Goal: Task Accomplishment & Management: Manage account settings

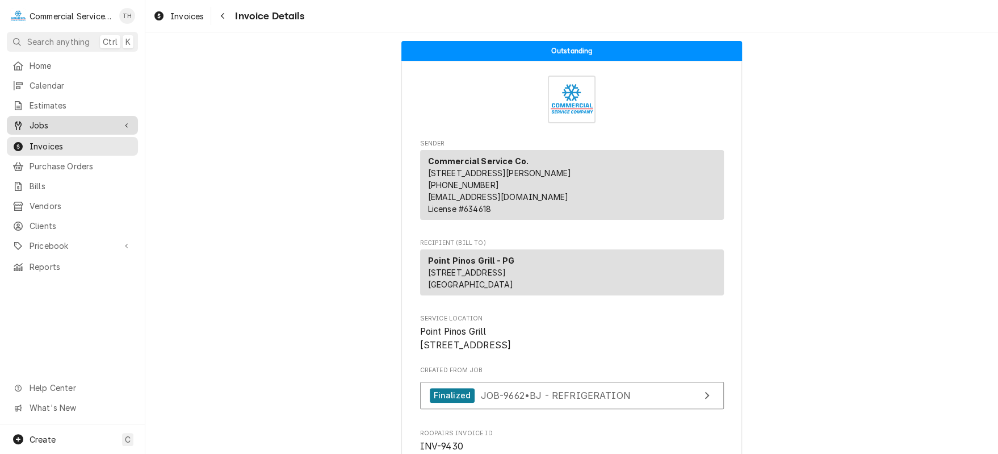
click at [72, 122] on span "Jobs" at bounding box center [73, 125] width 86 height 12
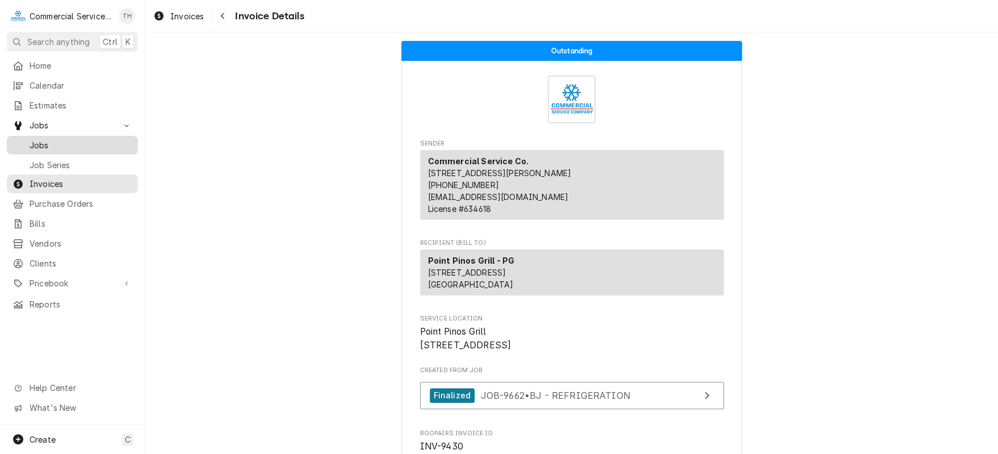
click at [72, 140] on span "Jobs" at bounding box center [81, 145] width 103 height 12
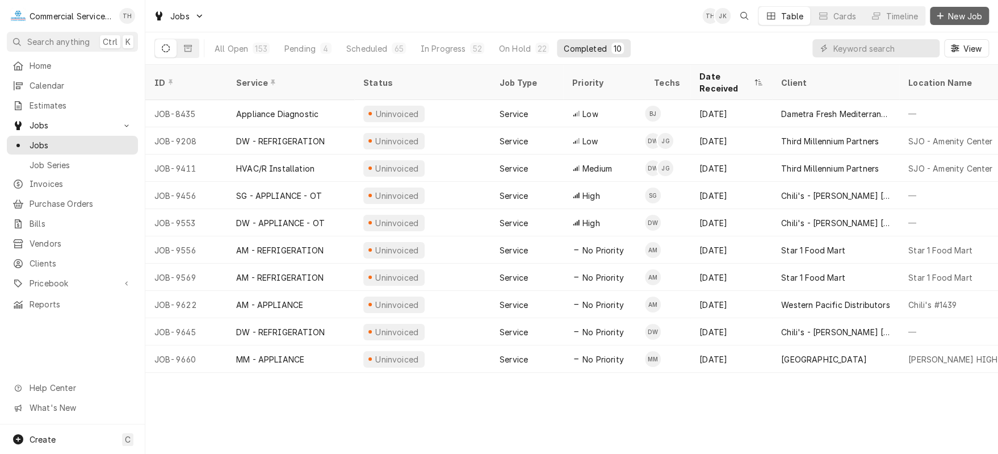
click at [958, 21] on span "New Job" at bounding box center [965, 16] width 39 height 12
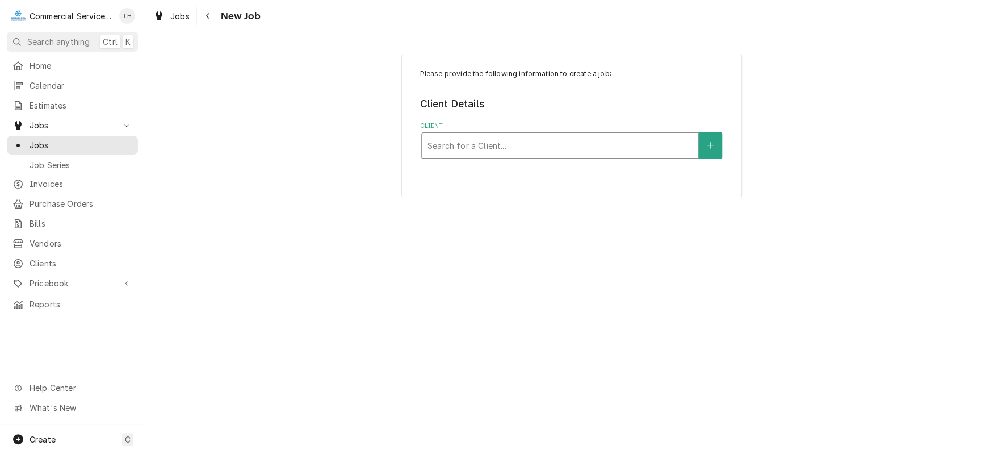
click at [597, 140] on div "Client" at bounding box center [560, 145] width 265 height 20
type input "santa rita"
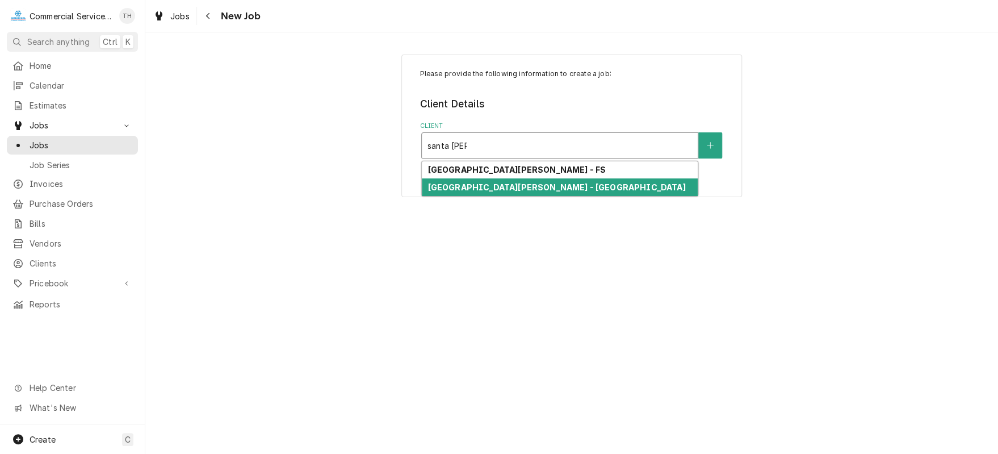
click at [589, 181] on div "Santa Rita Union School District - MD" at bounding box center [560, 187] width 276 height 18
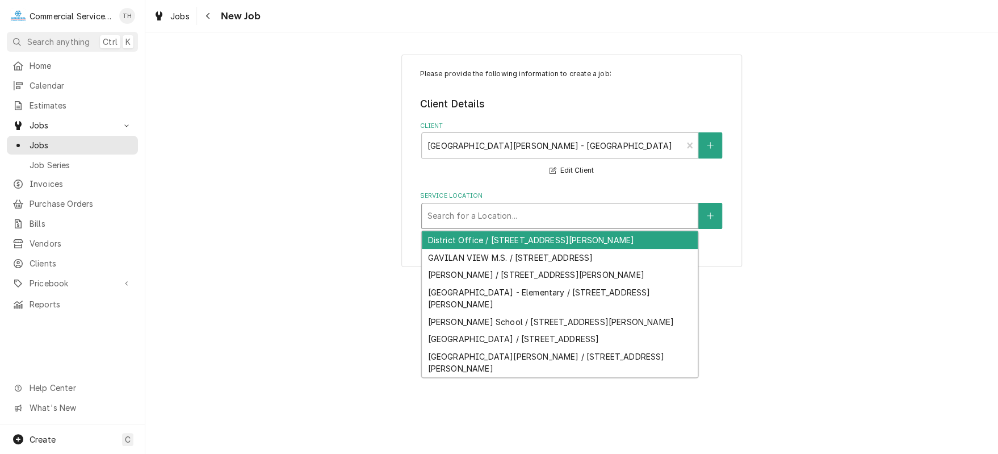
click at [574, 214] on div "Service Location" at bounding box center [560, 216] width 265 height 20
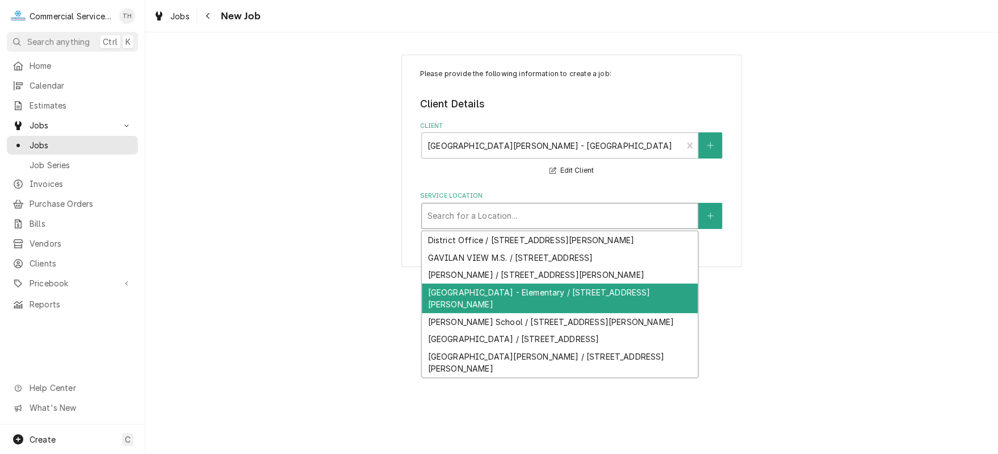
click at [565, 292] on div "La Joya - Elementary / 55 Rogge Rd, Salinas, CA 93906" at bounding box center [560, 298] width 276 height 30
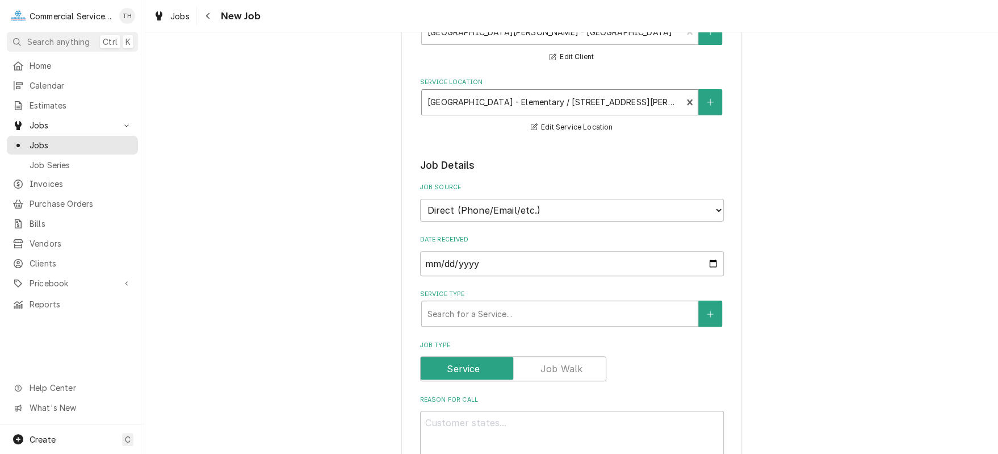
scroll to position [227, 0]
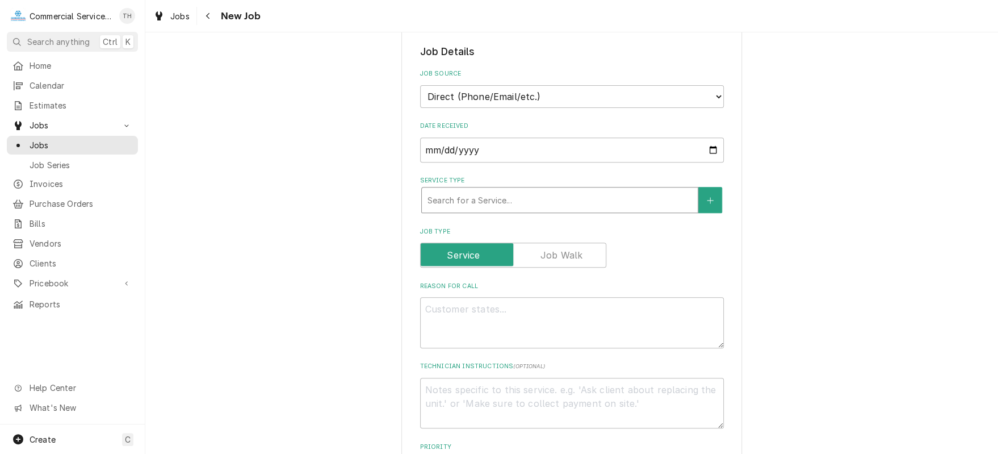
click at [488, 200] on div "Service Type" at bounding box center [560, 200] width 265 height 20
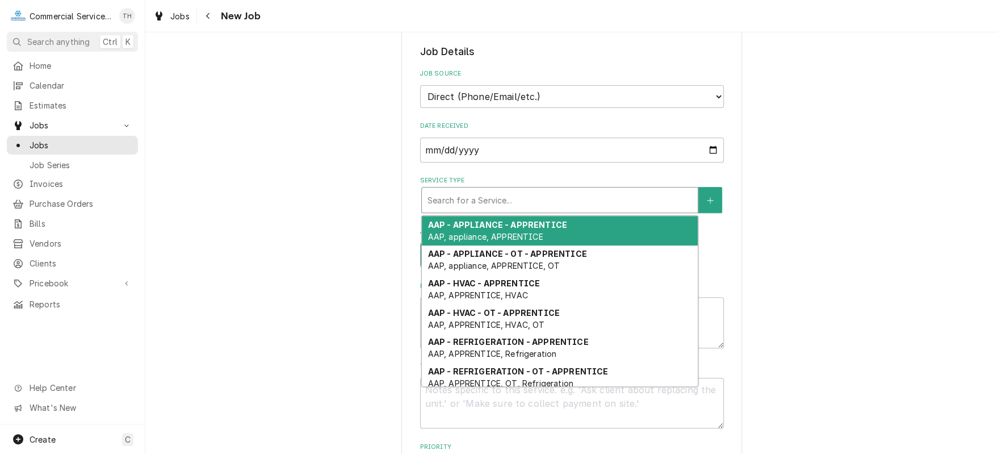
type textarea "x"
type input "d"
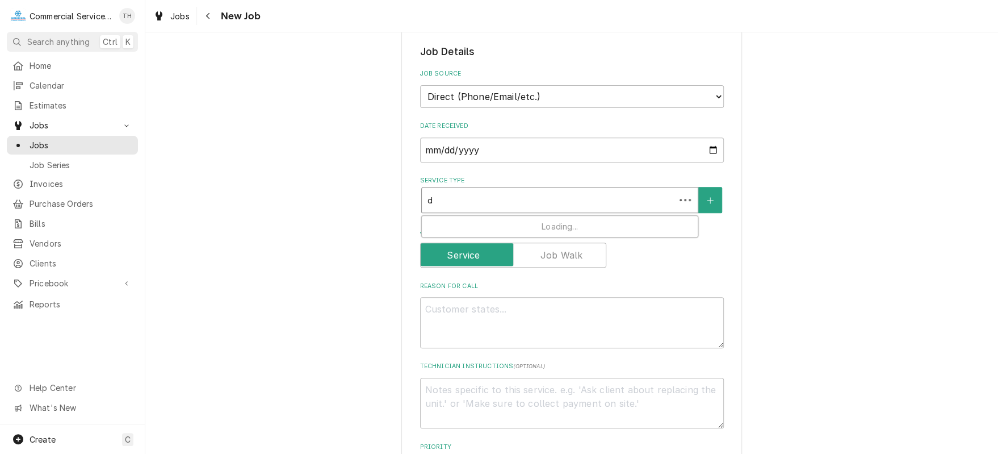
type textarea "x"
type input "dw"
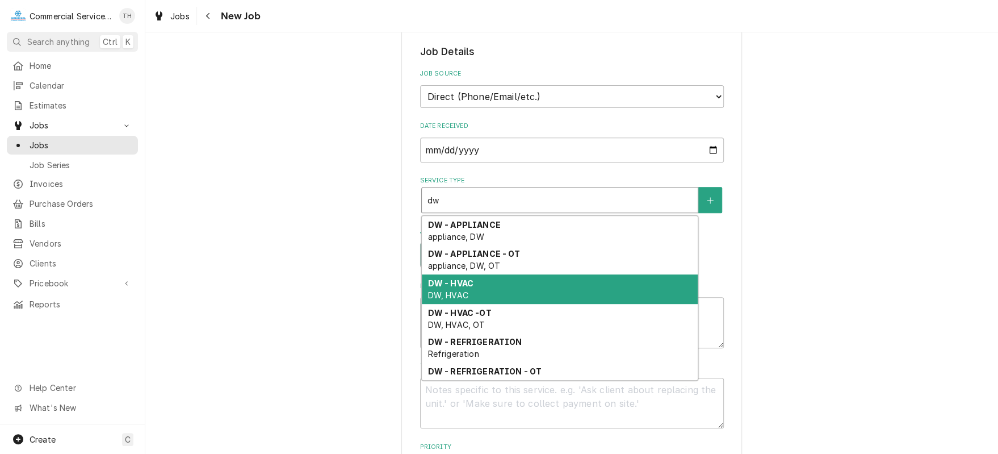
click at [486, 287] on div "DW - HVAC DW, HVAC" at bounding box center [560, 289] width 276 height 30
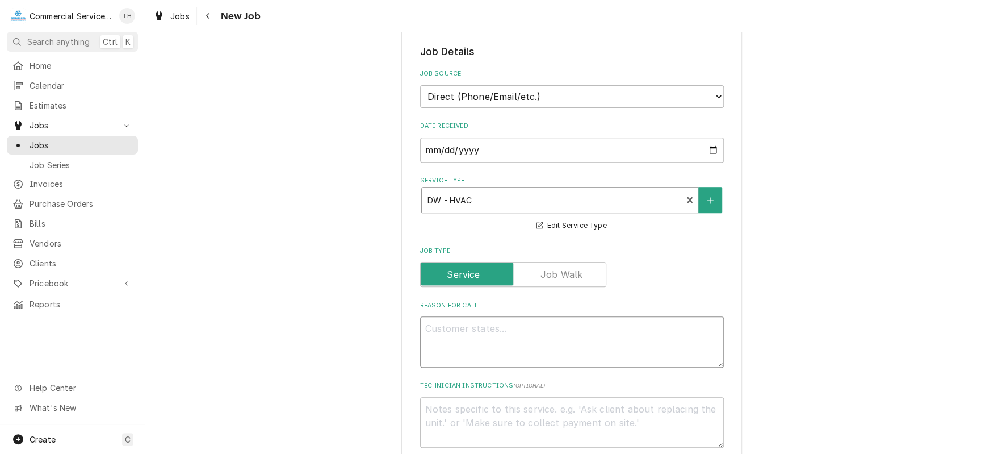
click at [479, 327] on textarea "Reason For Call" at bounding box center [572, 341] width 304 height 51
type textarea "x"
type textarea "R"
type textarea "x"
type textarea "RM"
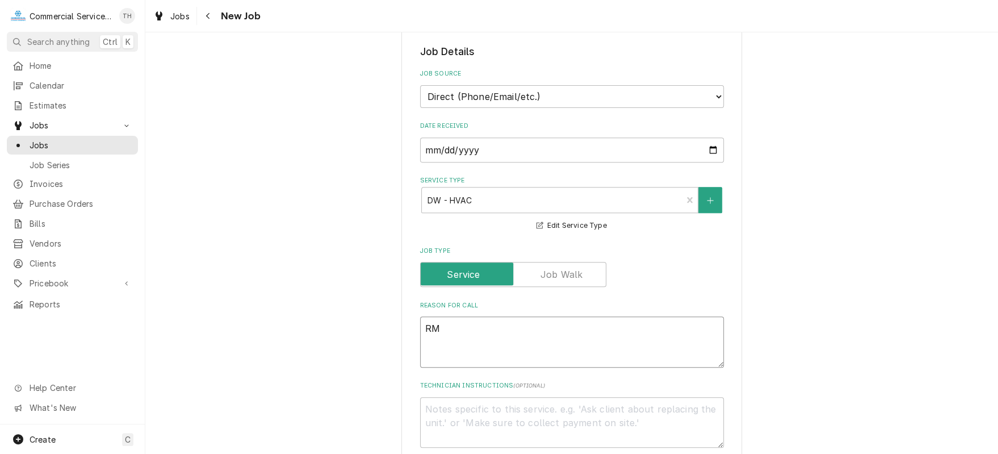
type textarea "x"
type textarea "RM"
type textarea "x"
type textarea "RM 3"
type textarea "x"
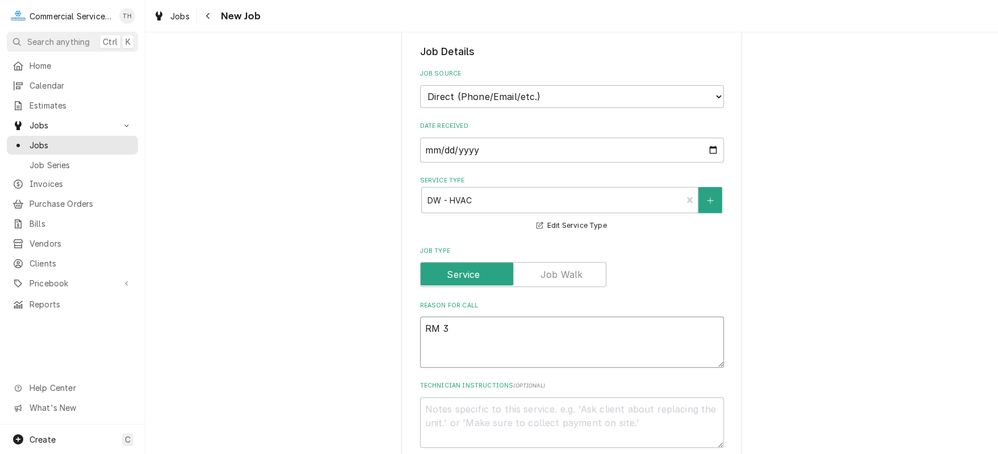
type textarea "RM 37"
type textarea "x"
type textarea "RM 37"
type textarea "x"
type textarea "RM 37 A"
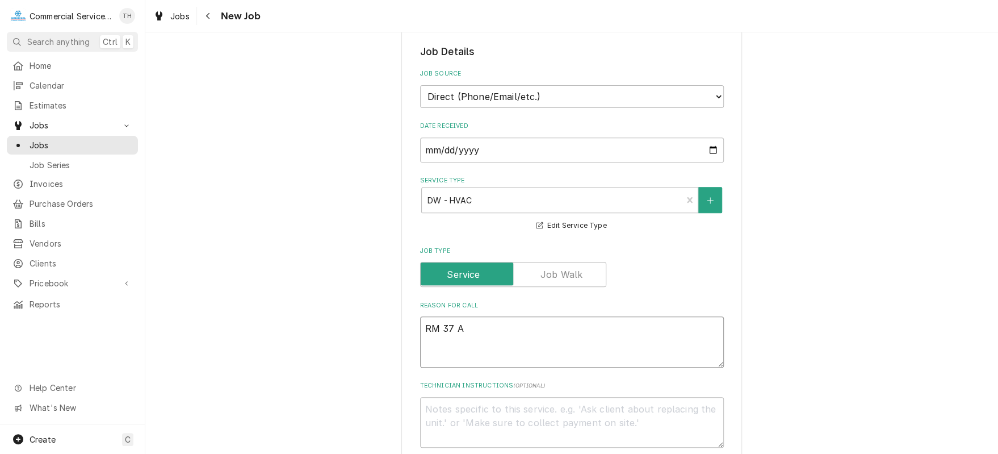
type textarea "x"
type textarea "RM 37 AC"
type textarea "x"
type textarea "RM 37 AC"
type textarea "x"
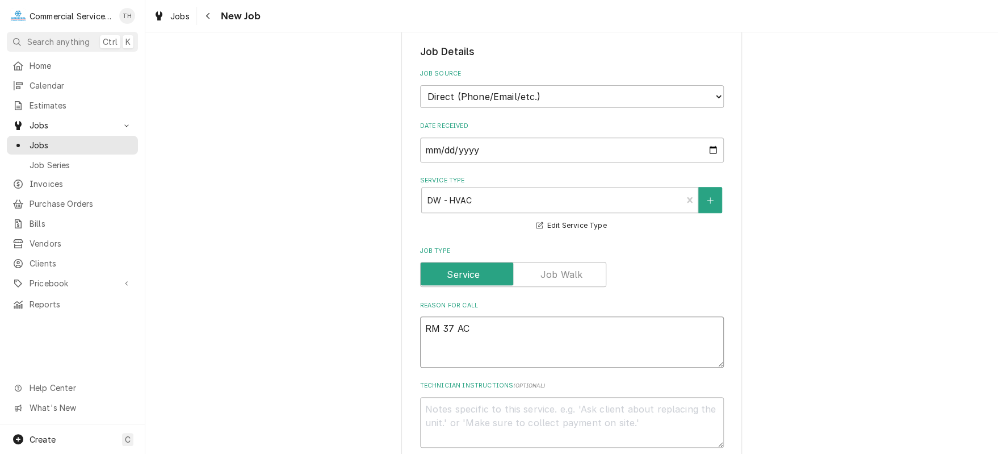
type textarea "RM 37 AC -"
type textarea "x"
type textarea "RM 37 AC -"
type textarea "x"
type textarea "RM 37 AC - f"
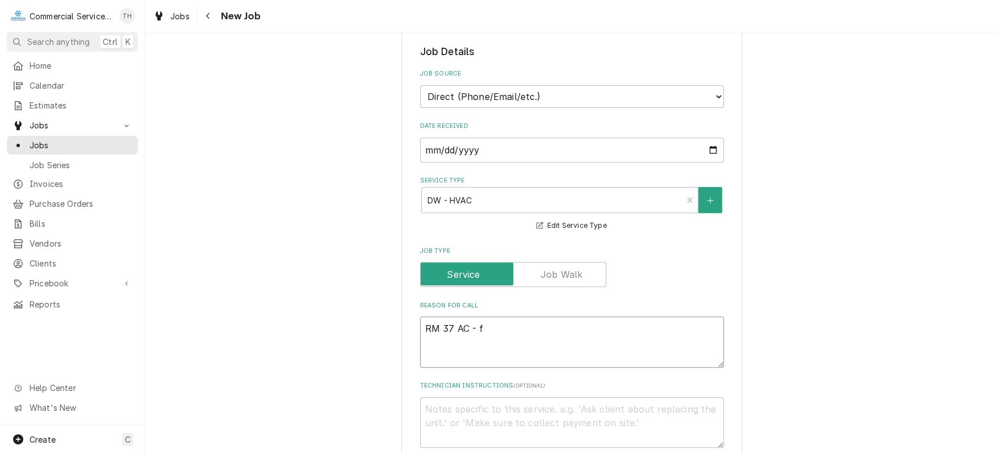
type textarea "x"
type textarea "RM 37 AC - fa"
type textarea "x"
type textarea "RM 37 AC - fan"
type textarea "x"
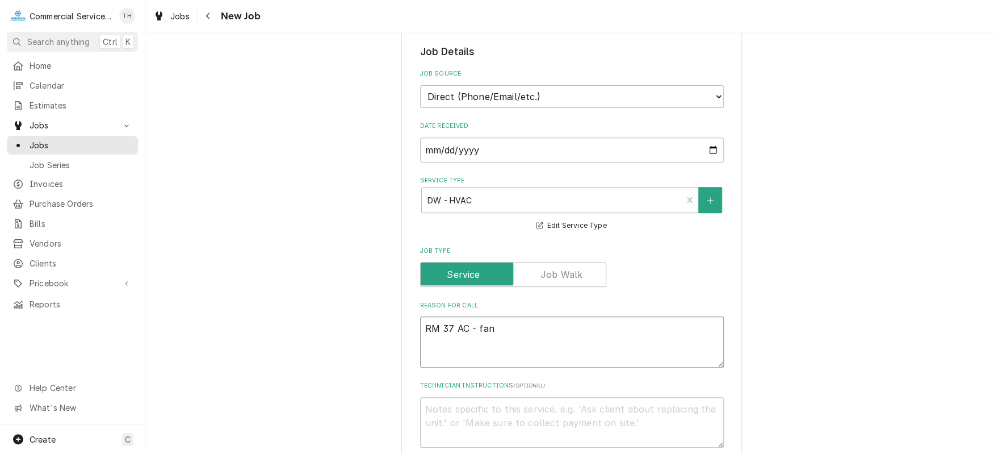
type textarea "RM 37 AC - fan"
type textarea "x"
type textarea "RM 37 AC - fan m"
type textarea "x"
type textarea "RM 37 AC - fan mo"
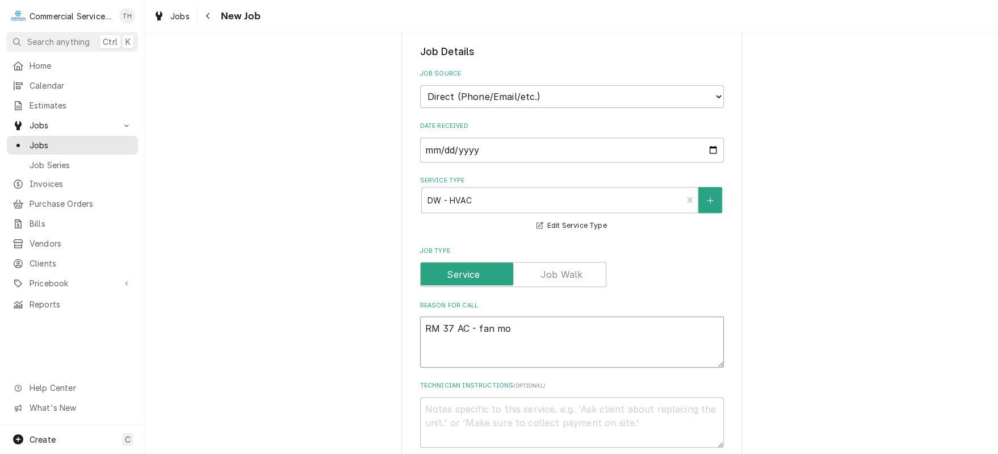
type textarea "x"
type textarea "RM 37 AC - fan mot"
type textarea "x"
type textarea "RM 37 AC - fan moto"
type textarea "x"
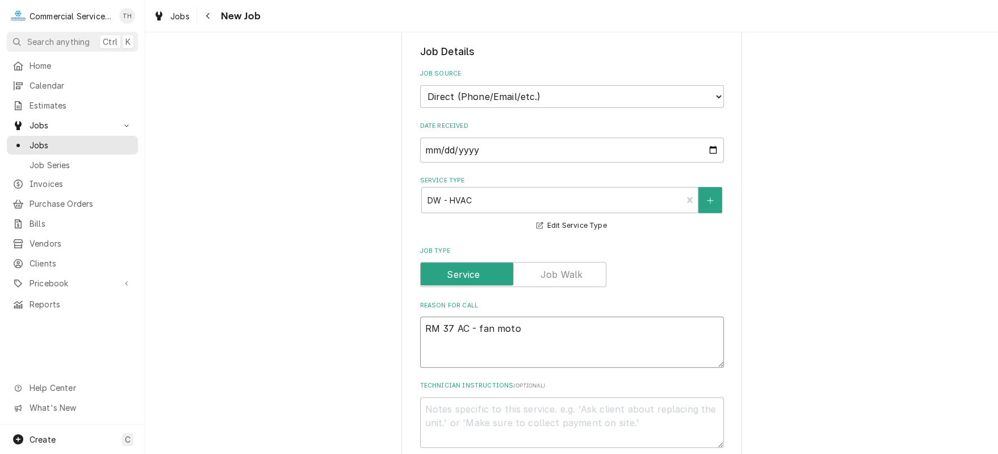
type textarea "RM 37 AC - fan motor"
type textarea "x"
type textarea "RM 37 AC - fan motor"
type textarea "x"
type textarea "RM 37 AC - fan motor n"
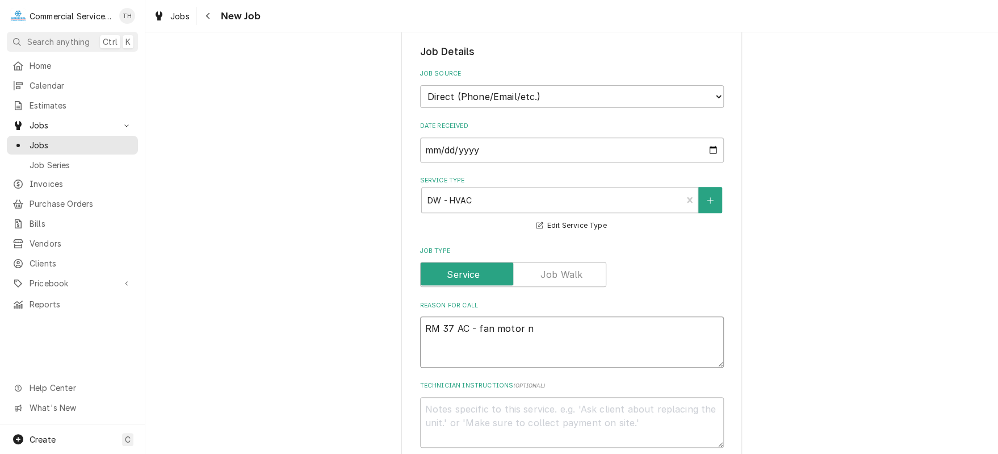
type textarea "x"
type textarea "RM 37 AC - fan motor no"
type textarea "x"
type textarea "RM 37 AC - fan motor not"
type textarea "x"
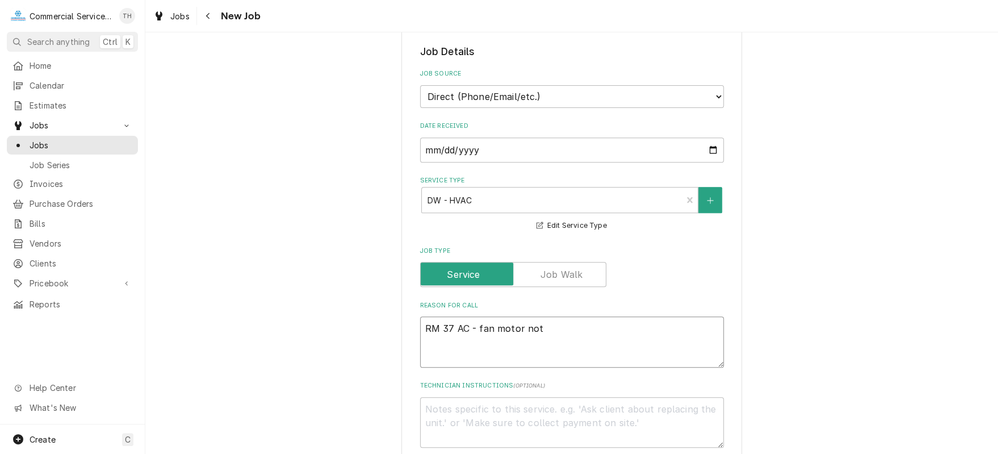
type textarea "RM 37 AC - fan motor not"
type textarea "x"
type textarea "RM 37 AC - fan motor not t"
type textarea "x"
type textarea "RM 37 AC - fan motor not tu"
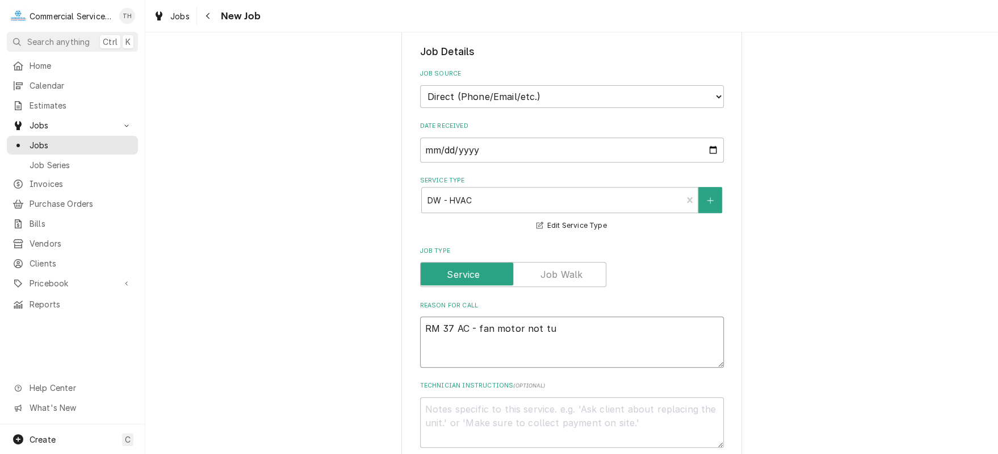
type textarea "x"
type textarea "RM 37 AC - fan motor not tur"
type textarea "x"
type textarea "RM 37 AC - fan motor not turn"
type textarea "x"
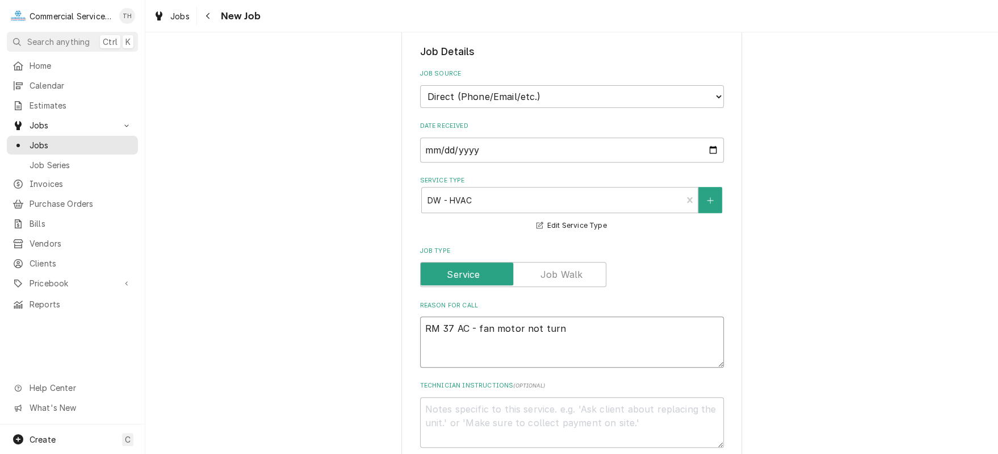
type textarea "RM 37 AC - fan motor not turni"
type textarea "x"
type textarea "RM 37 AC - fan motor not turnin"
type textarea "x"
type textarea "RM 37 AC - fan motor not turning"
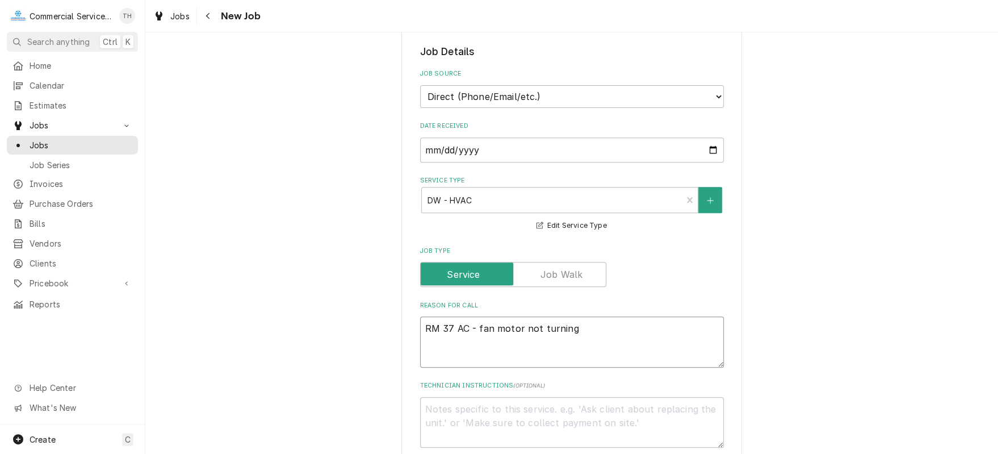
type textarea "x"
type textarea "RM 37 AC - fan motor not turning"
type textarea "x"
type textarea "RM 37 AC - fan motor not turning o"
type textarea "x"
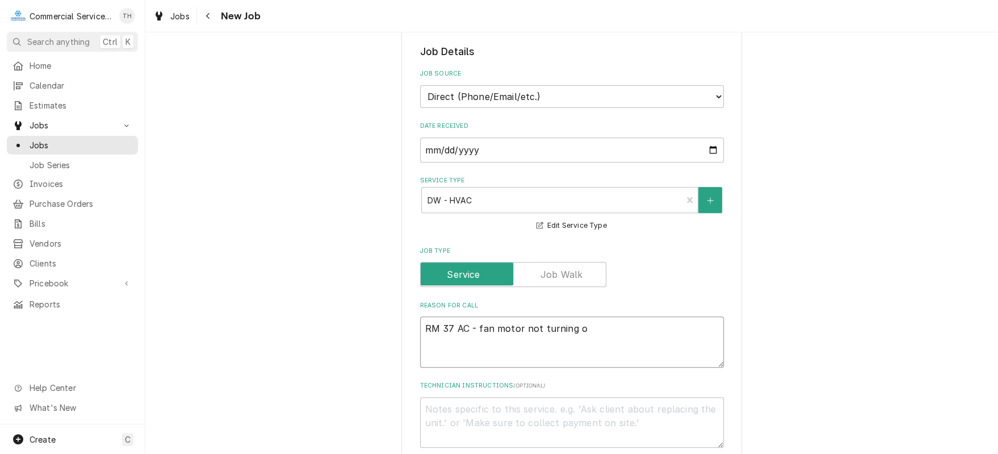
type textarea "RM 37 AC - fan motor not turning ov"
type textarea "x"
type textarea "RM 37 AC - fan motor not turning ove"
type textarea "x"
type textarea "RM 37 AC - fan motor not turning over"
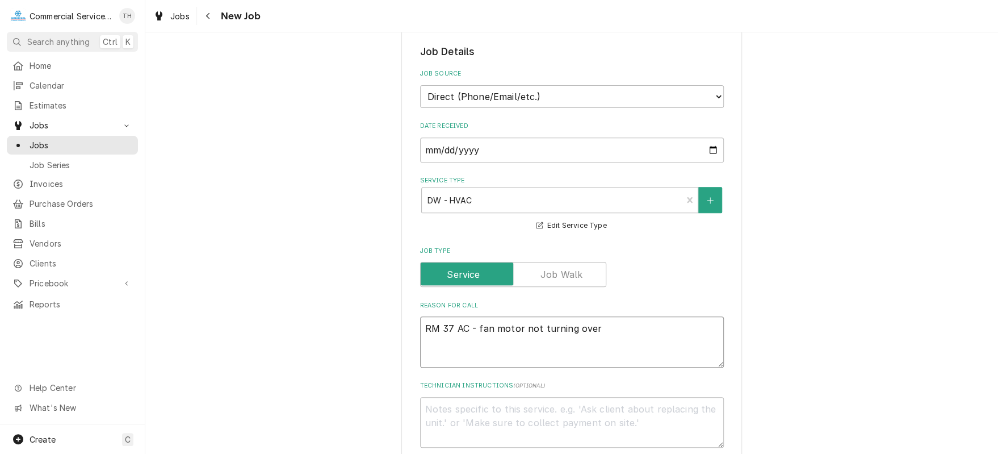
type textarea "x"
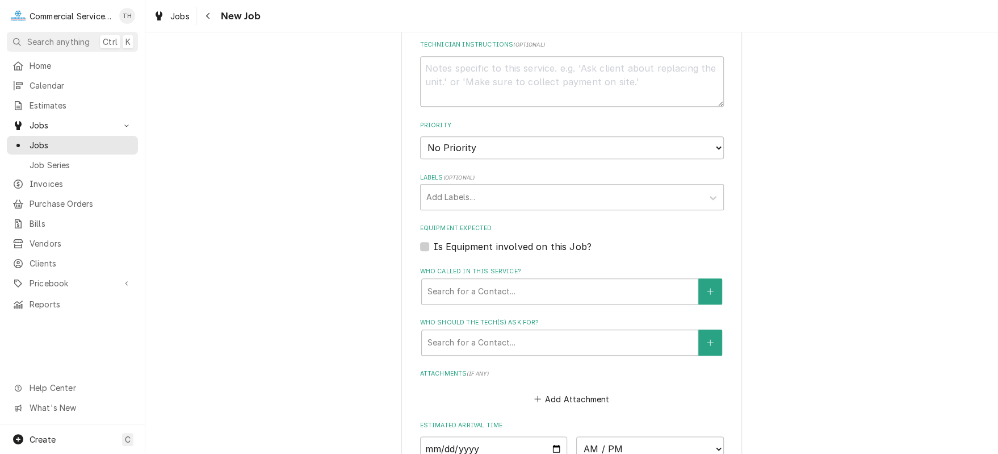
scroll to position [681, 0]
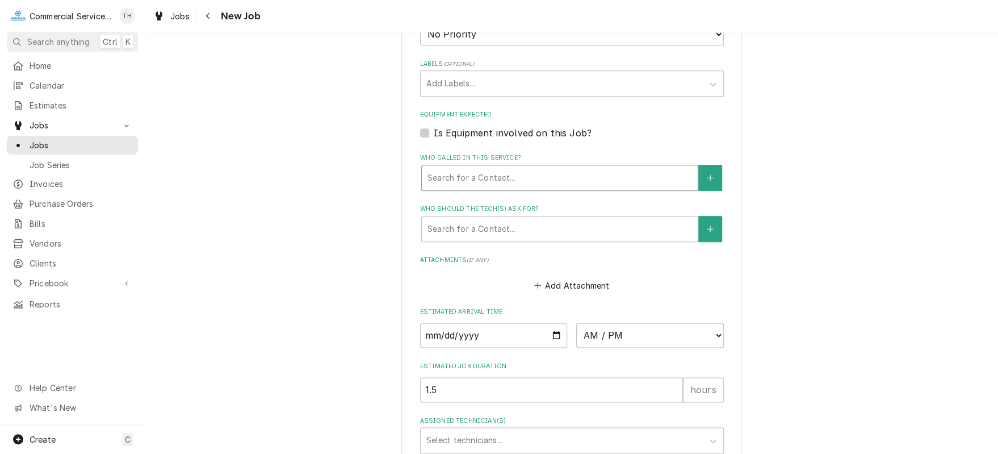
type textarea "RM 37 AC - fan motor not turning over"
click at [571, 177] on div "Who called in this service?" at bounding box center [560, 178] width 265 height 20
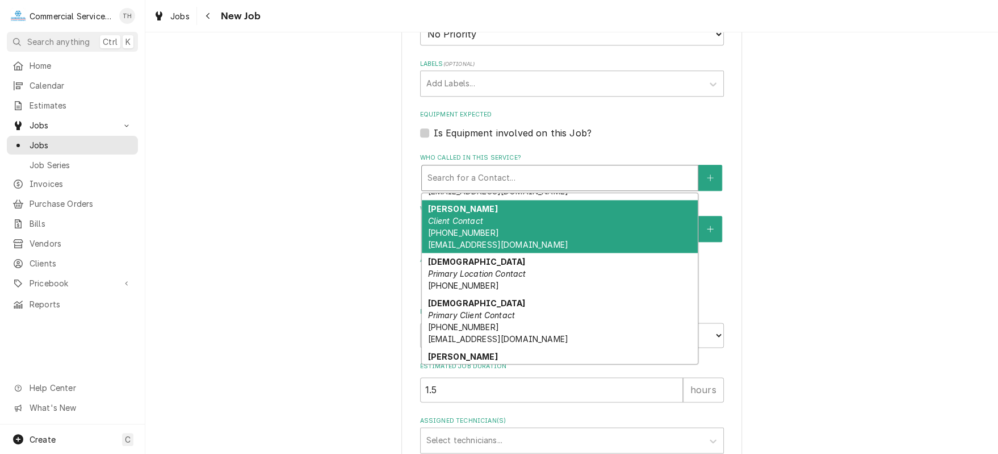
scroll to position [183, 0]
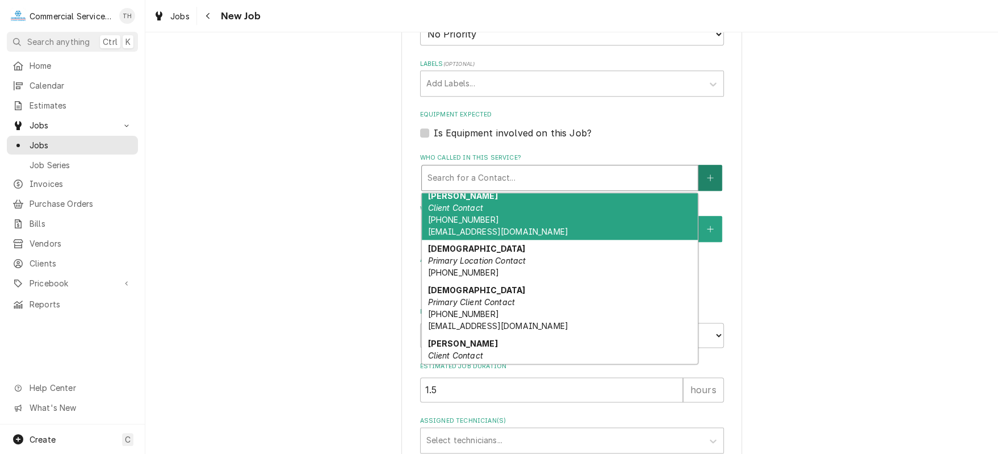
click at [700, 177] on button "Who called in this service?" at bounding box center [710, 178] width 24 height 26
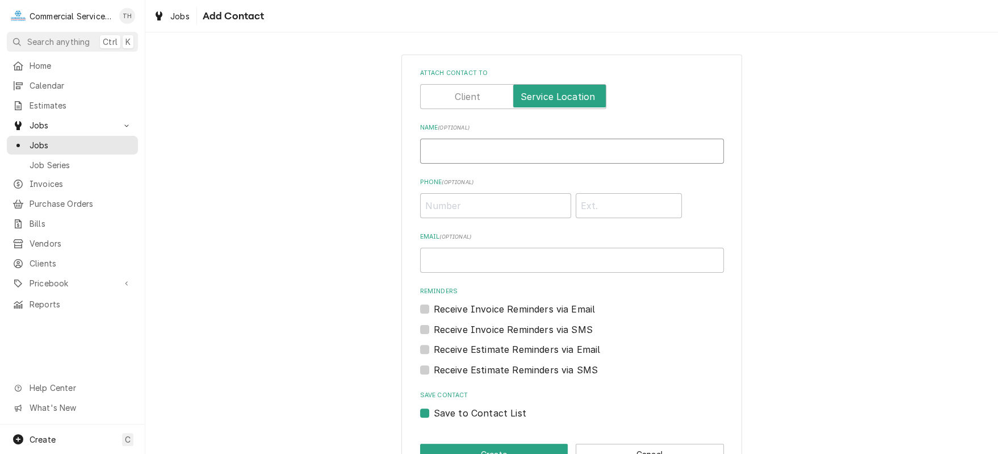
click at [470, 150] on input "Name ( optional )" at bounding box center [572, 151] width 304 height 25
type input "Julio"
click at [461, 202] on input "Phone ( optional )" at bounding box center [495, 205] width 151 height 25
type input "(209) 564-2785"
click at [491, 446] on button "Create" at bounding box center [494, 454] width 148 height 21
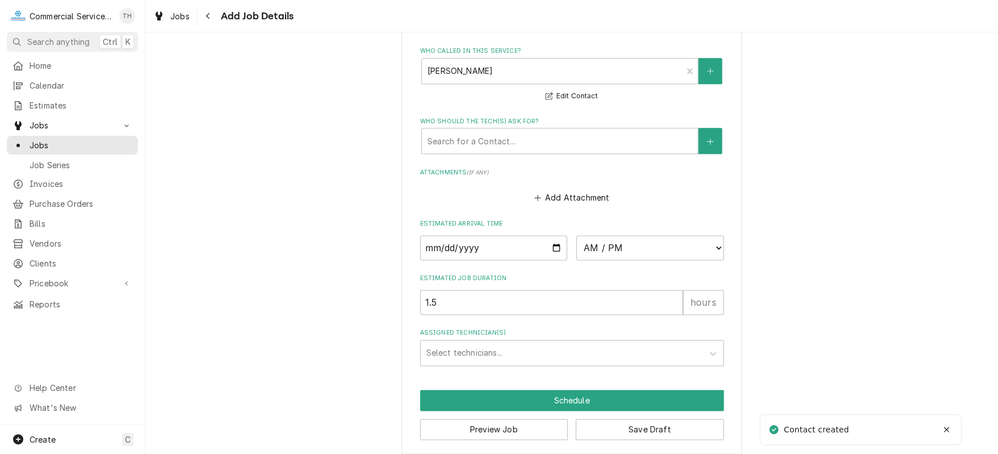
scroll to position [794, 0]
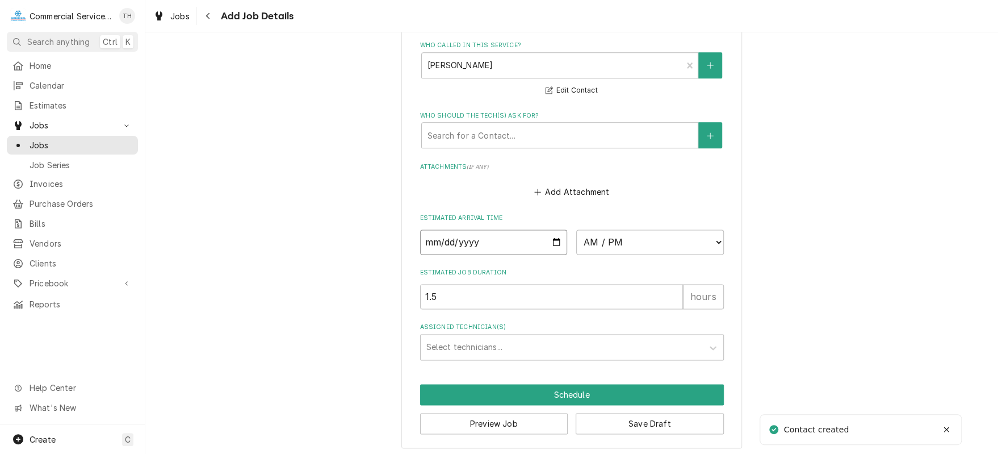
click at [552, 240] on input "Date" at bounding box center [494, 241] width 148 height 25
type textarea "x"
type input "[DATE]"
type textarea "x"
click at [595, 239] on select "AM / PM 6:00 AM 6:15 AM 6:30 AM 6:45 AM 7:00 AM 7:15 AM 7:30 AM 7:45 AM 8:00 AM…" at bounding box center [650, 241] width 148 height 25
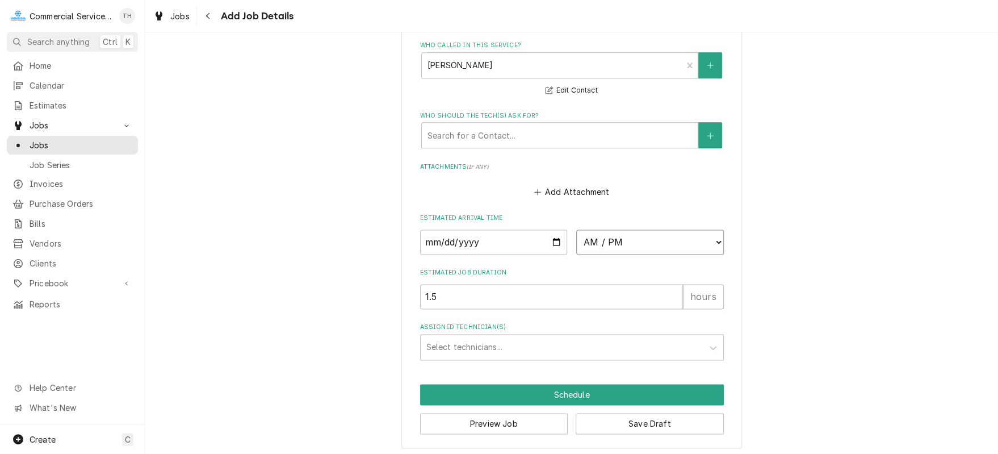
select select "13:15:00"
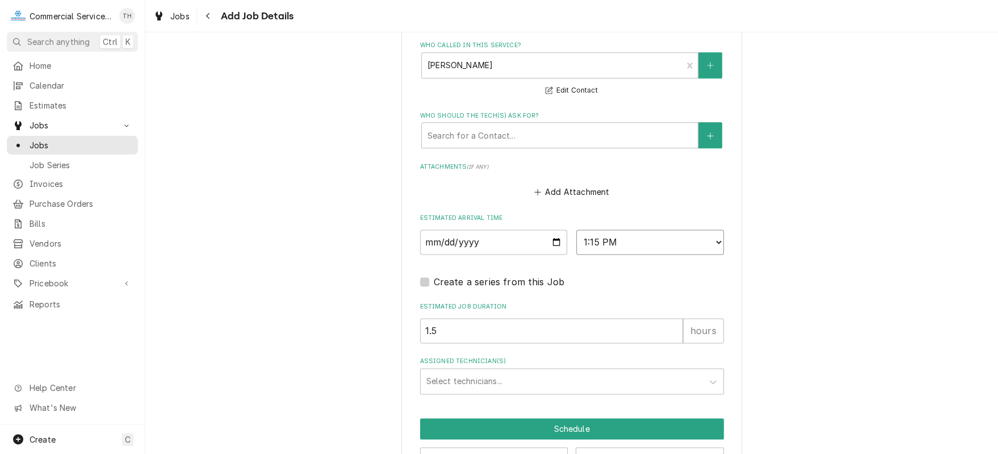
type textarea "x"
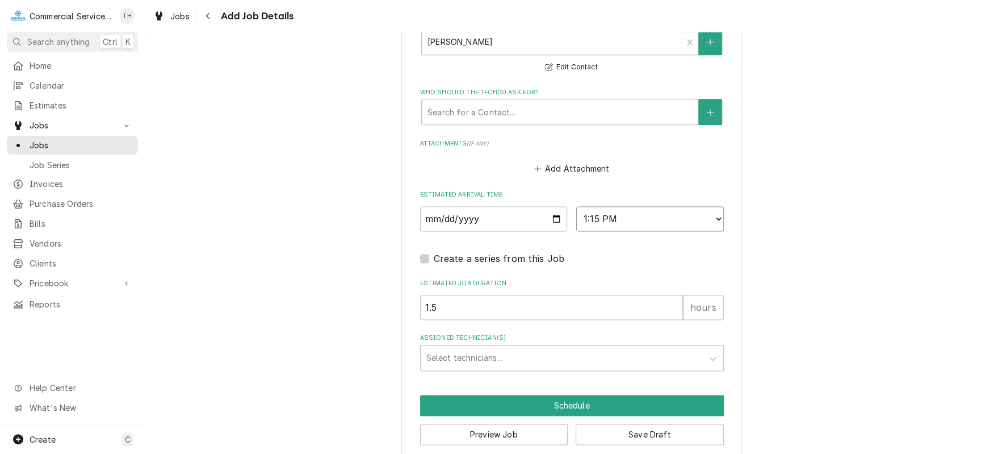
scroll to position [828, 0]
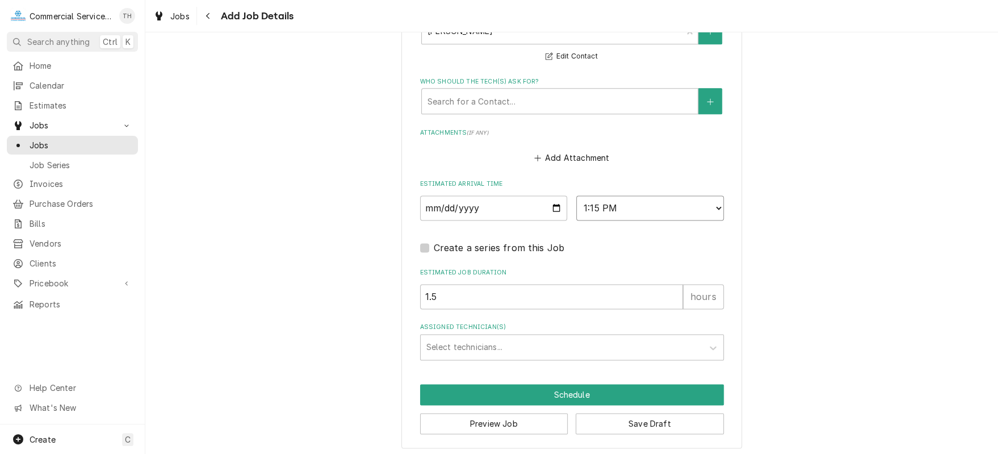
click at [714, 202] on select "AM / PM 6:00 AM 6:15 AM 6:30 AM 6:45 AM 7:00 AM 7:15 AM 7:30 AM 7:45 AM 8:00 AM…" at bounding box center [650, 207] width 148 height 25
select select "13:30:00"
click at [576, 195] on select "AM / PM 6:00 AM 6:15 AM 6:30 AM 6:45 AM 7:00 AM 7:15 AM 7:30 AM 7:45 AM 8:00 AM…" at bounding box center [650, 207] width 148 height 25
drag, startPoint x: 466, startPoint y: 295, endPoint x: 458, endPoint y: 295, distance: 7.4
click at [458, 295] on input "1.5" at bounding box center [551, 296] width 263 height 25
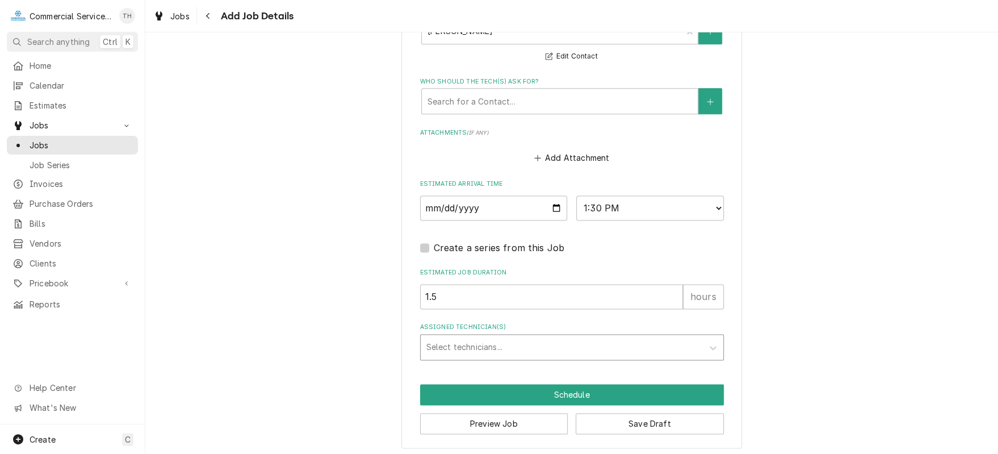
click at [486, 345] on div "Assigned Technician(s)" at bounding box center [561, 347] width 271 height 20
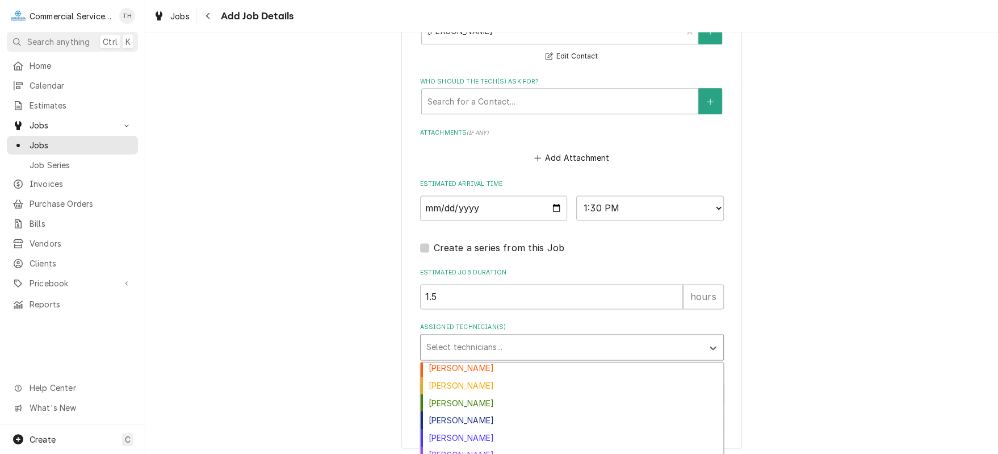
scroll to position [57, 0]
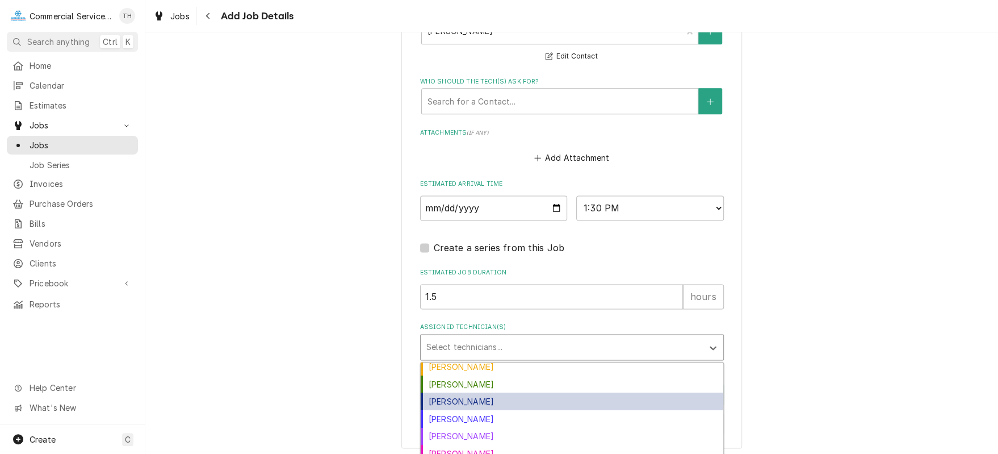
click at [495, 396] on div "[PERSON_NAME]" at bounding box center [572, 401] width 303 height 18
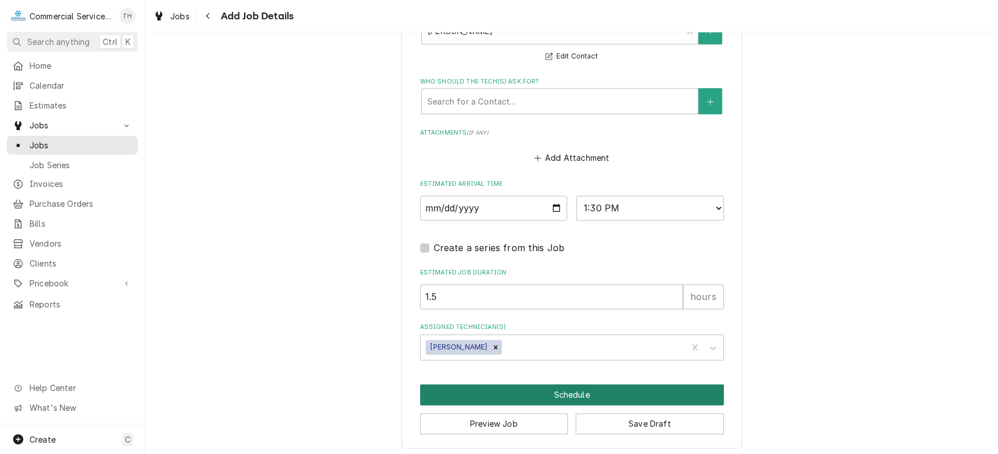
click at [545, 398] on button "Schedule" at bounding box center [572, 394] width 304 height 21
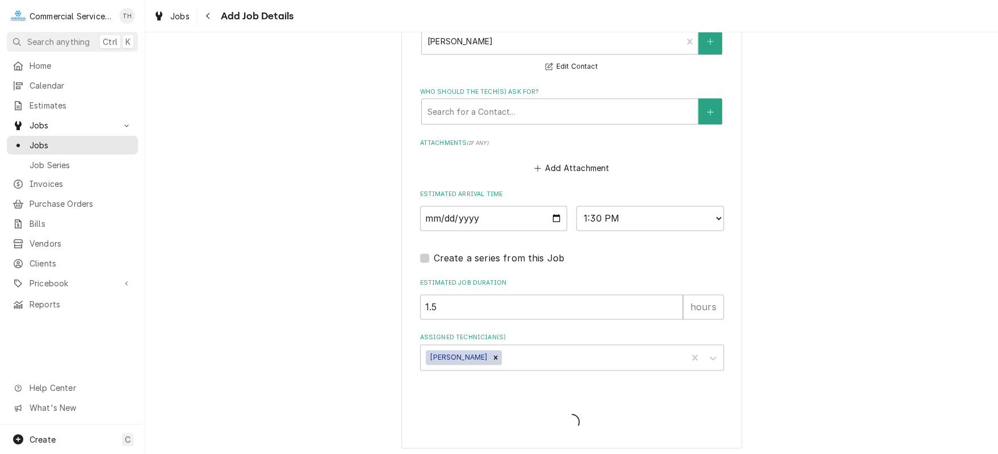
type textarea "x"
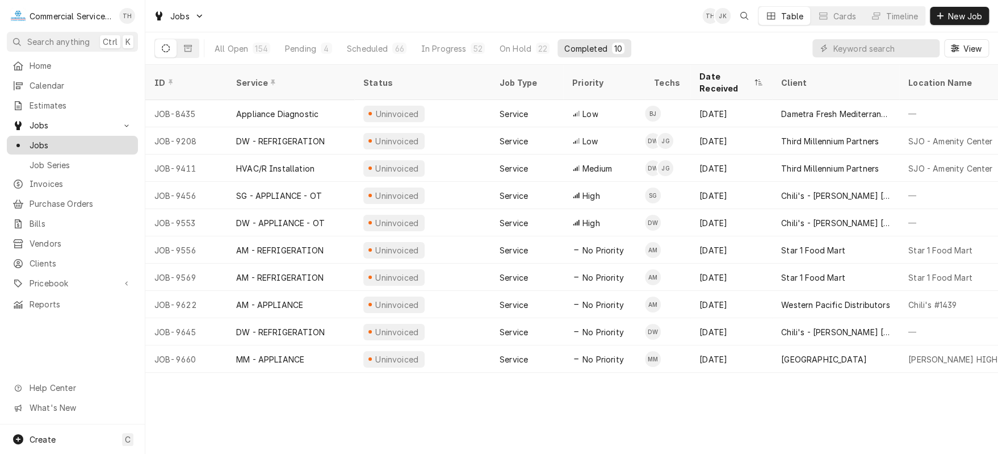
click at [88, 141] on span "Jobs" at bounding box center [81, 145] width 103 height 12
click at [952, 15] on span "New Job" at bounding box center [965, 16] width 39 height 12
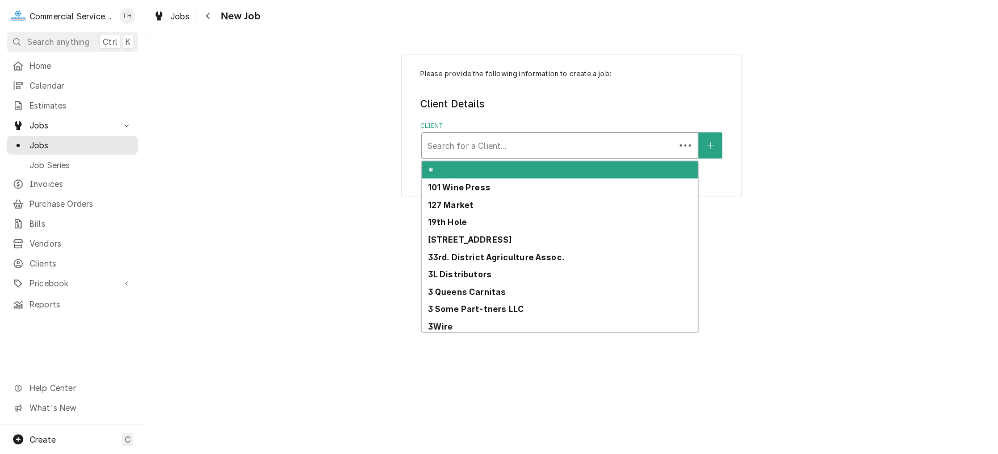
click at [545, 145] on div "Client" at bounding box center [549, 145] width 242 height 20
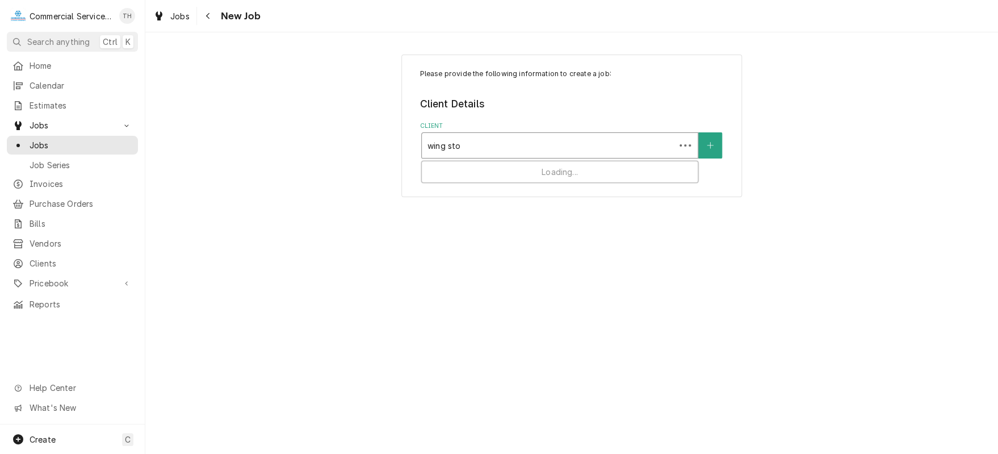
type input "wing stop"
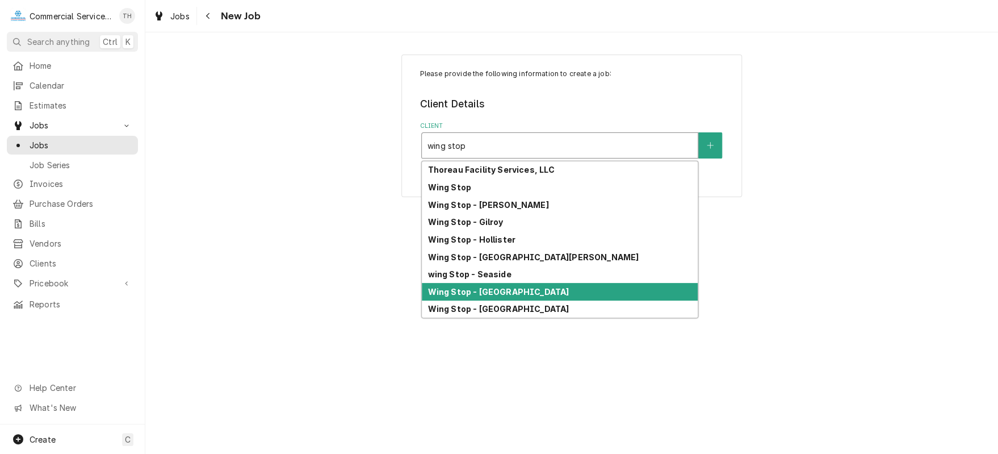
click at [520, 287] on strong "Wing Stop - South Main" at bounding box center [498, 292] width 141 height 10
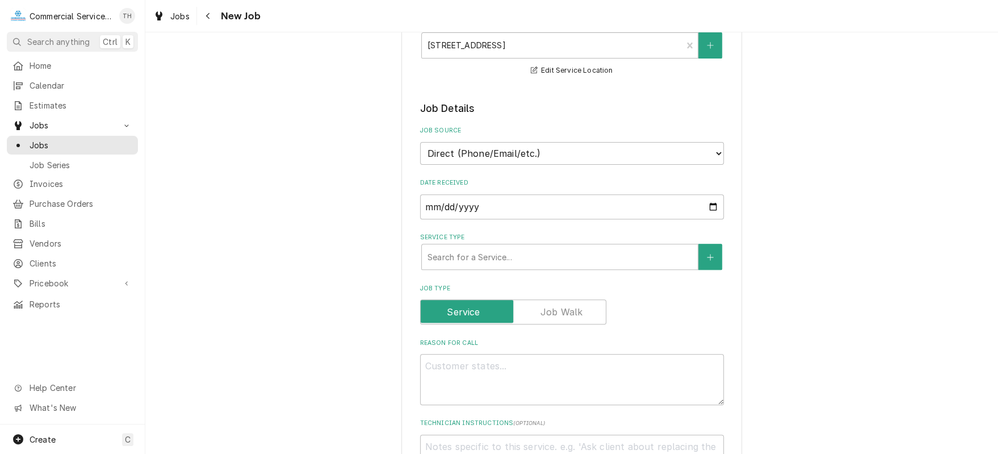
scroll to position [227, 0]
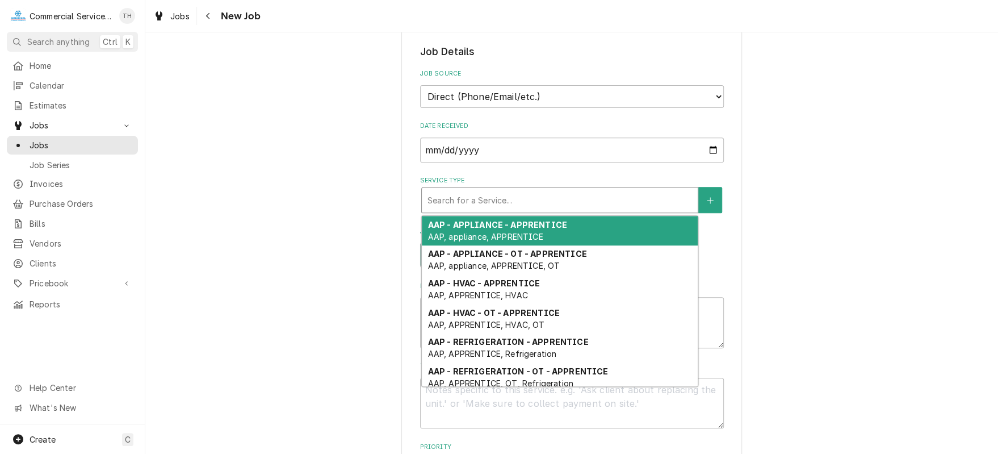
click at [490, 197] on div "Service Type" at bounding box center [560, 200] width 265 height 20
type textarea "x"
type input "b"
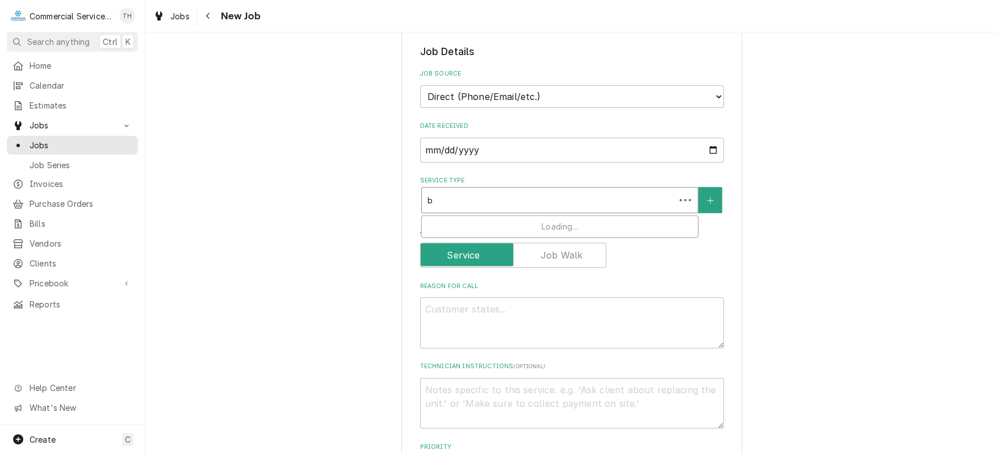
type textarea "x"
type input "bj"
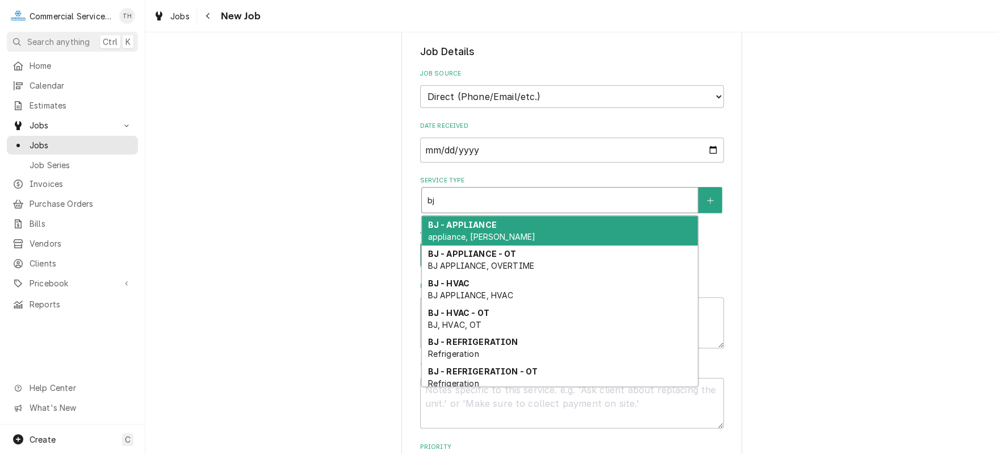
click at [489, 219] on div "BJ - APPLIANCE appliance, BJ APPLIANCE" at bounding box center [560, 231] width 276 height 30
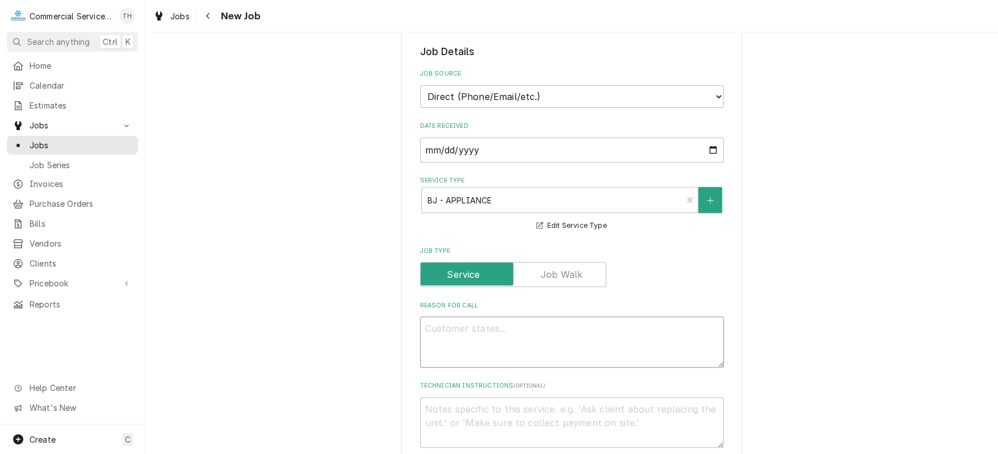
click at [476, 317] on textarea "Reason For Call" at bounding box center [572, 341] width 304 height 51
type textarea "x"
type textarea "F"
type textarea "x"
type textarea "Fr"
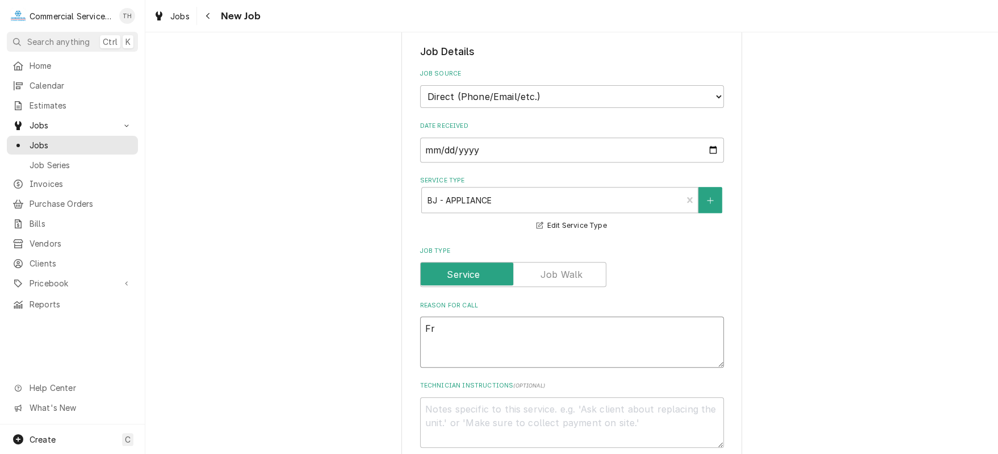
type textarea "x"
type textarea "Fry"
type textarea "x"
type textarea "Frye"
type textarea "x"
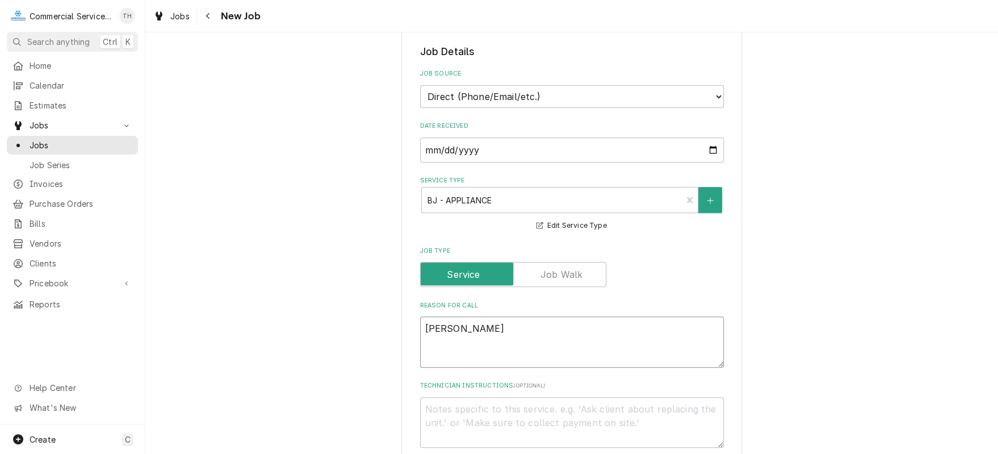
type textarea "Fryer"
type textarea "x"
type textarea "Fryer"
type textarea "x"
type textarea "Fryer -"
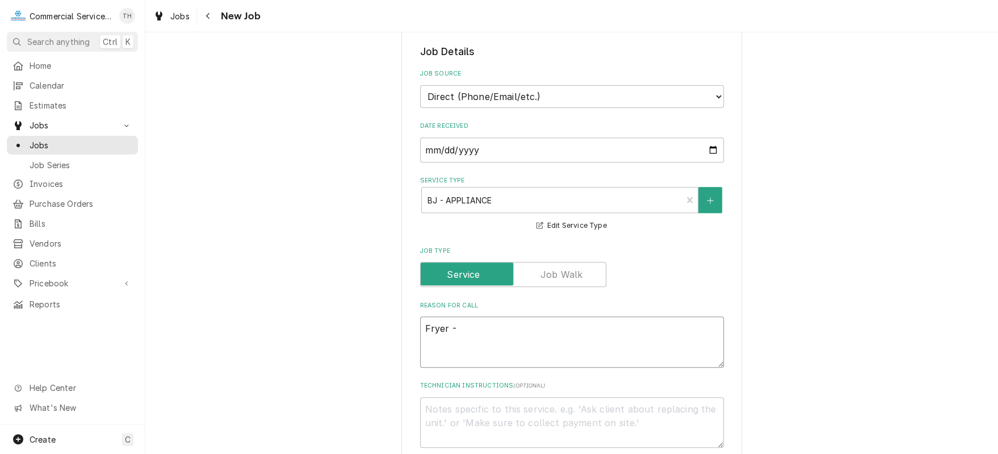
type textarea "x"
type textarea "Fryer -"
type textarea "x"
type textarea "Fryer - w"
type textarea "x"
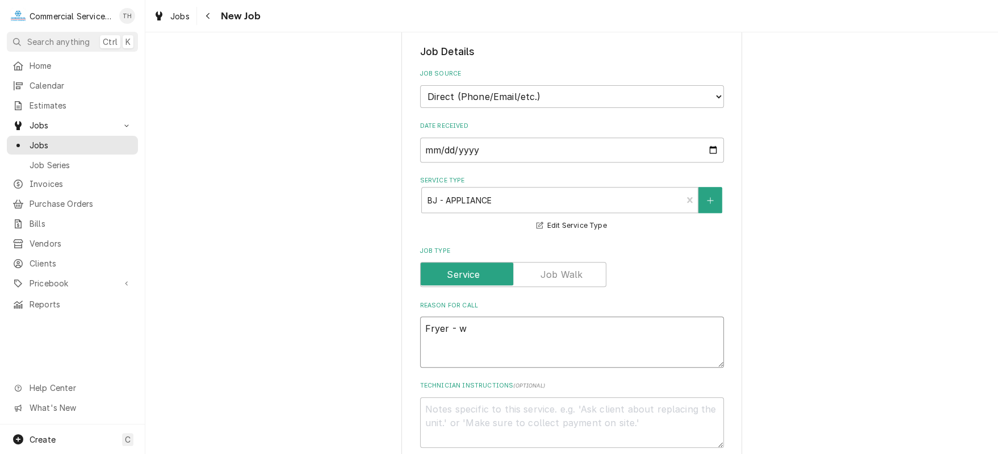
type textarea "Fryer - wh"
type textarea "x"
type textarea "Fryer - whe"
type textarea "x"
type textarea "Fryer - when"
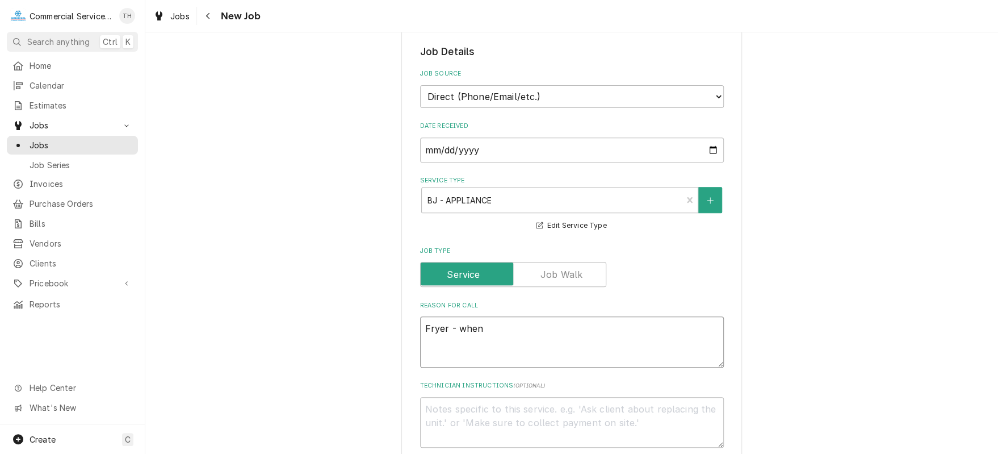
type textarea "x"
type textarea "Fryer - when"
type textarea "x"
type textarea "Fryer - when t"
type textarea "x"
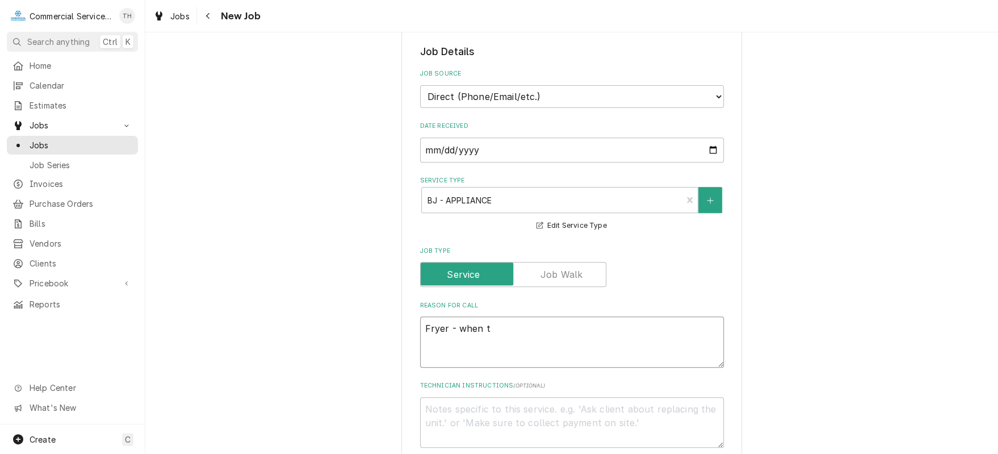
type textarea "Fryer - when th"
type textarea "x"
type textarea "Fryer - when the"
type textarea "x"
type textarea "Fryer - when they"
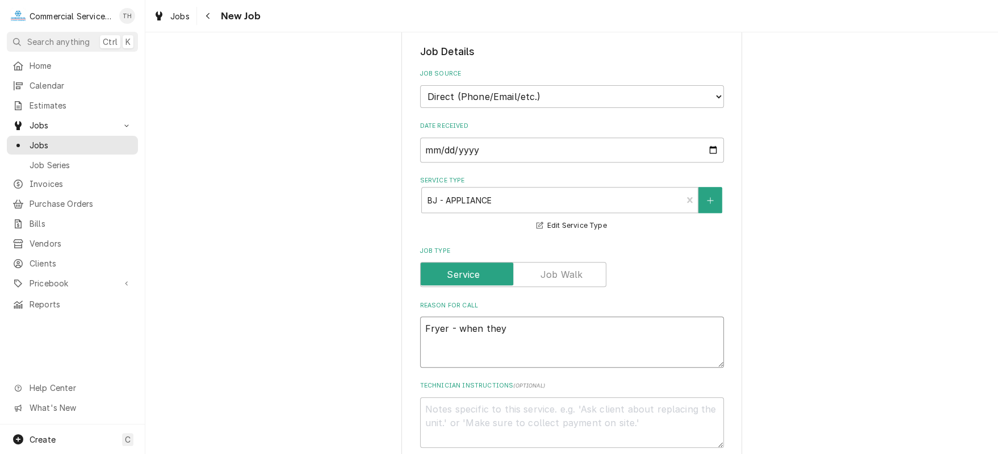
type textarea "x"
type textarea "Fryer - when they"
type textarea "x"
type textarea "Fryer - when they t"
type textarea "x"
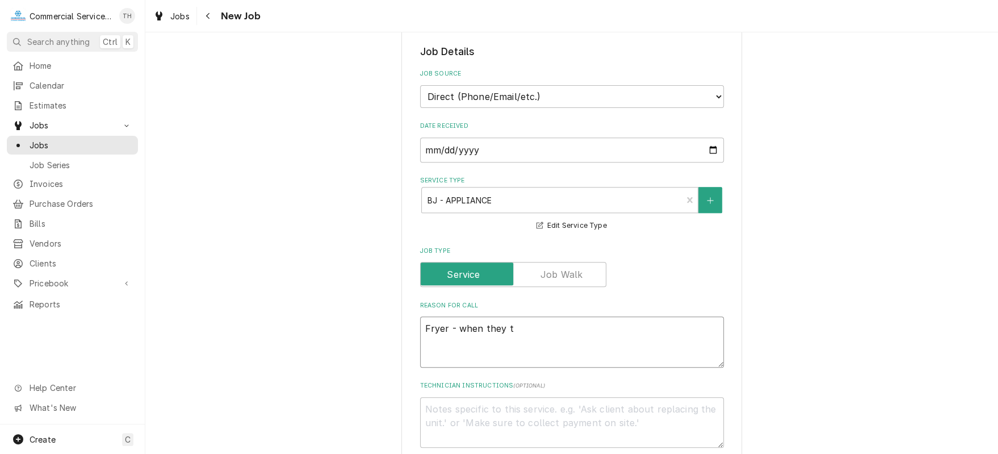
type textarea "Fryer - when they tu"
type textarea "x"
type textarea "Fryer - when they tur"
type textarea "x"
type textarea "Fryer - when they turn"
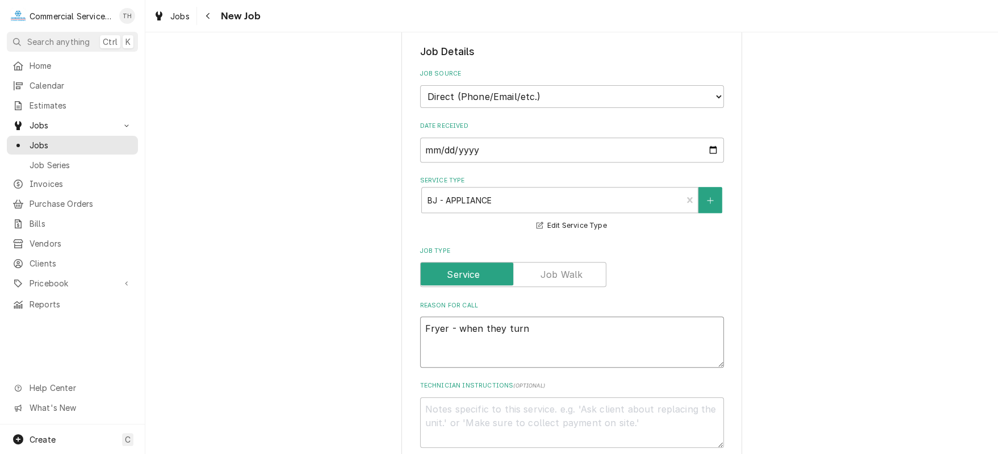
type textarea "x"
type textarea "Fryer - when they turn"
type textarea "x"
type textarea "Fryer - when they turn t"
type textarea "x"
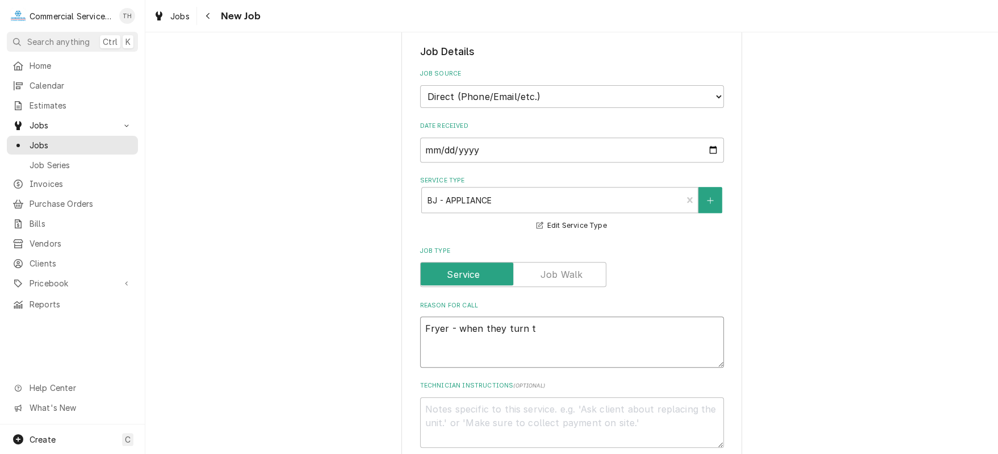
type textarea "Fryer - when they turn th"
type textarea "x"
type textarea "Fryer - when they turn the"
type textarea "x"
type textarea "Fryer - when they turn the"
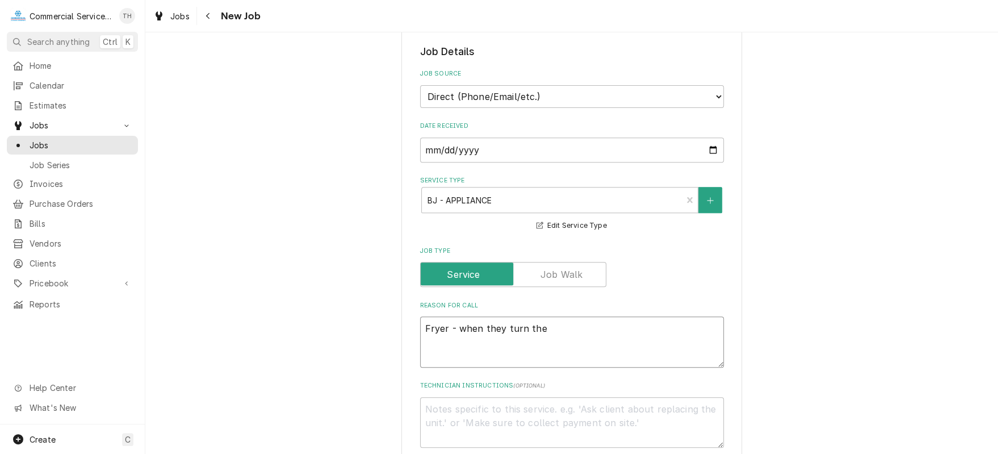
type textarea "x"
type textarea "Fryer - when they turn the u"
type textarea "x"
type textarea "Fryer - when they turn the un"
type textarea "x"
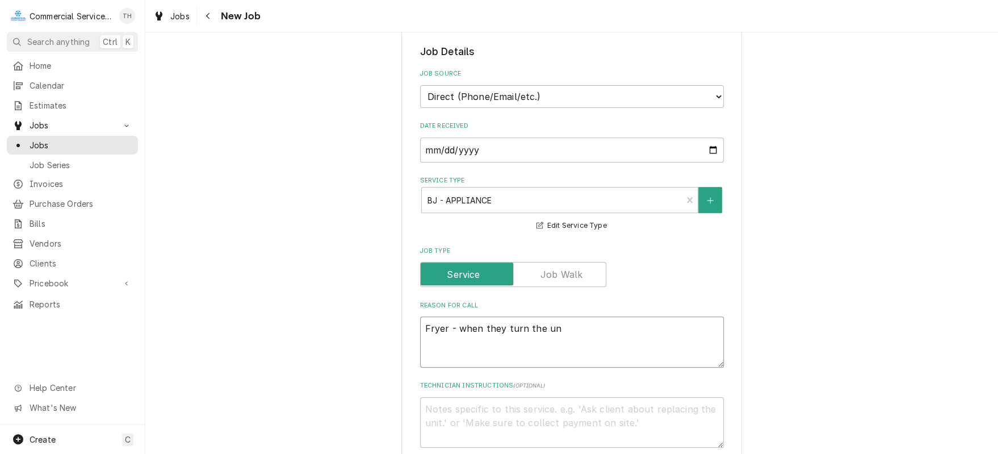
type textarea "Fryer - when they turn the uni"
type textarea "x"
type textarea "Fryer - when they turn the unit"
type textarea "x"
type textarea "Fryer - when they turn the unit"
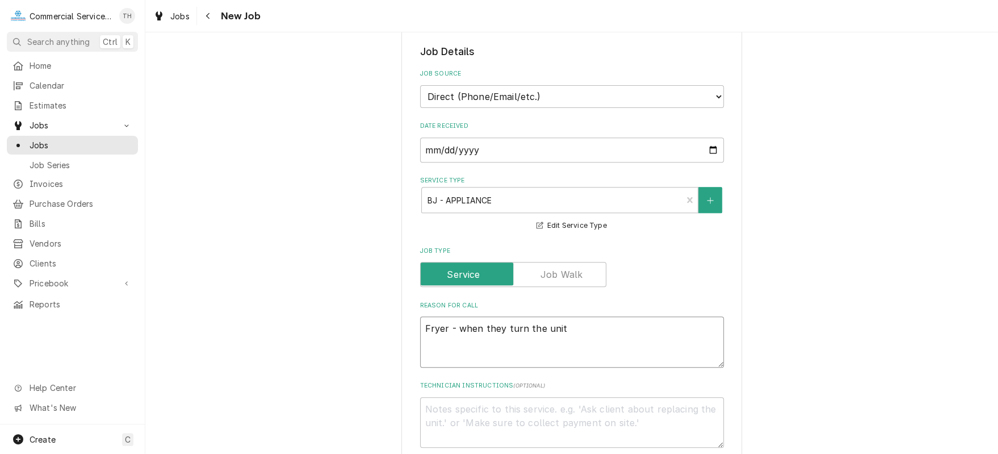
type textarea "x"
type textarea "Fryer - when they turn the unit o"
type textarea "x"
type textarea "Fryer - when they turn the unit on"
type textarea "x"
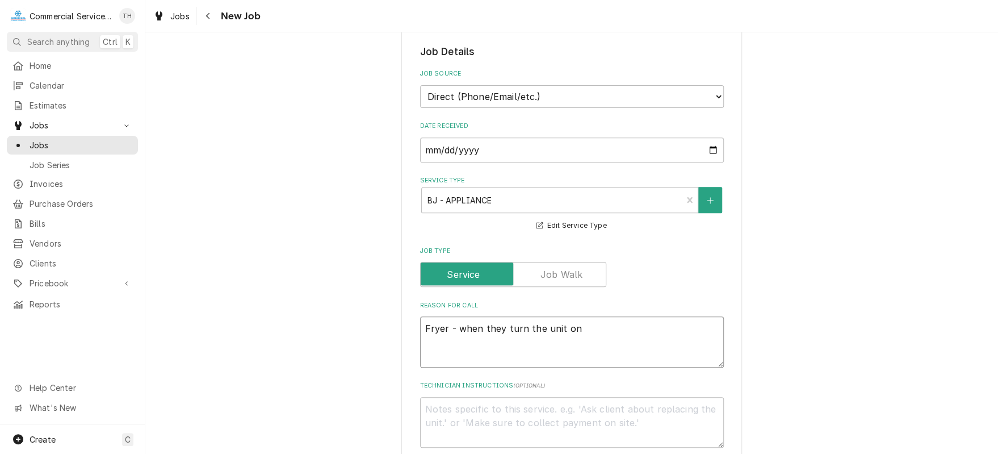
type textarea "Fryer - when they turn the unit on"
type textarea "x"
type textarea "Fryer - when they turn the unit on i"
type textarea "x"
type textarea "Fryer - when they turn the unit on it"
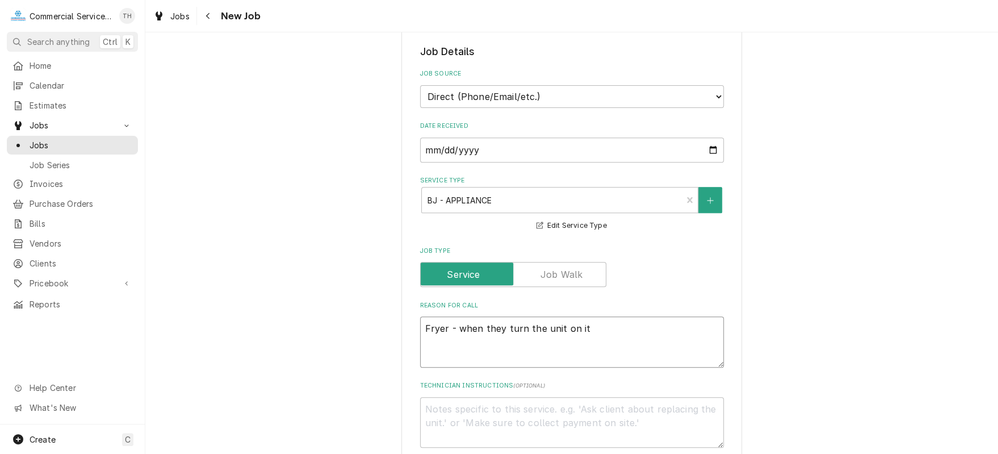
type textarea "x"
type textarea "Fryer - when they turn the unit on it"
type textarea "x"
type textarea "Fryer - when they turn the unit on it w"
type textarea "x"
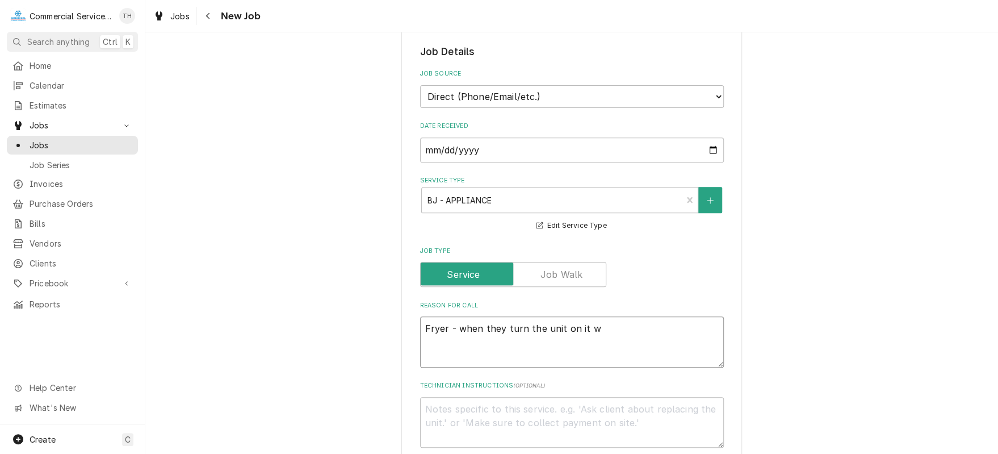
type textarea "Fryer - when they turn the unit on it wi"
type textarea "x"
type textarea "Fryer - when they turn the unit on it wil"
type textarea "x"
type textarea "Fryer - when they turn the unit on it will"
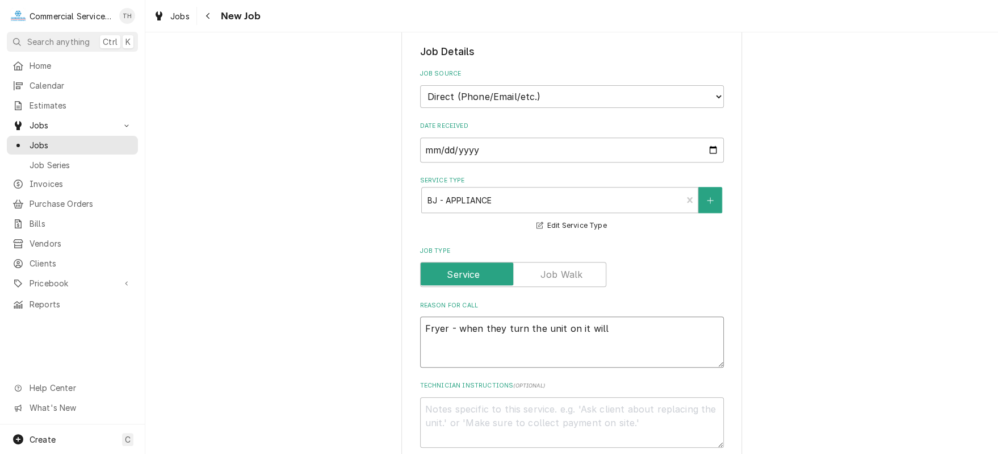
type textarea "x"
type textarea "Fryer - when they turn the unit on it will"
type textarea "x"
type textarea "Fryer - when they turn the unit on it will h"
type textarea "x"
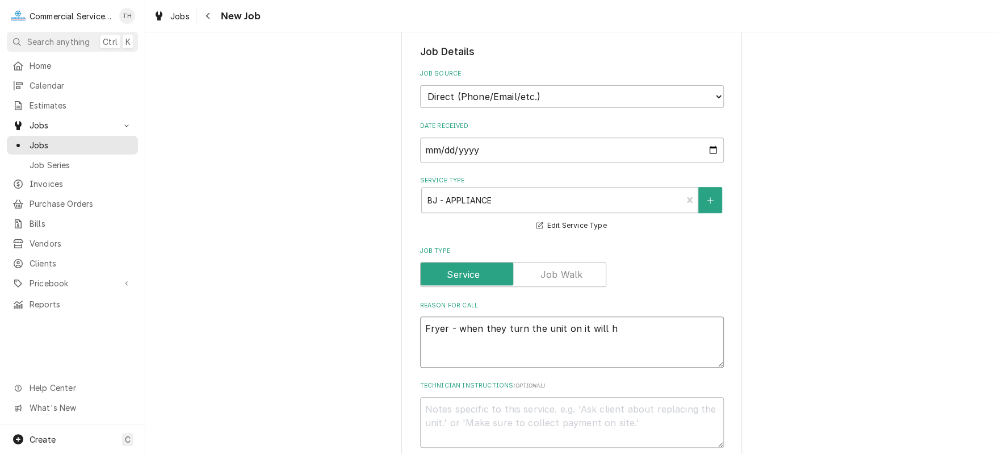
type textarea "Fryer - when they turn the unit on it will he"
type textarea "x"
type textarea "Fryer - when they turn the unit on it will hea"
type textarea "x"
type textarea "Fryer - when they turn the unit on it will heat"
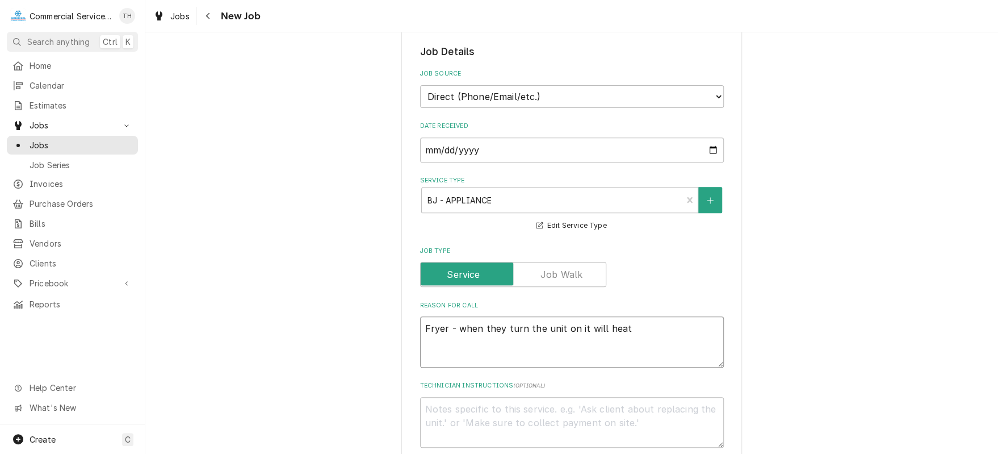
type textarea "x"
type textarea "Fryer - when they turn the unit on it will heat"
type textarea "x"
type textarea "Fryer - when they turn the unit on it will heat t"
type textarea "x"
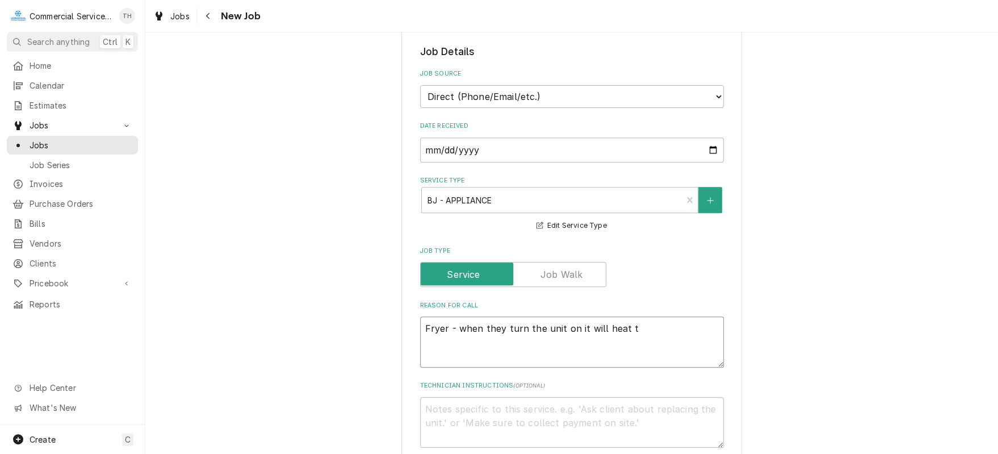
type textarea "Fryer - when they turn the unit on it will heat th"
type textarea "x"
type textarea "Fryer - when they turn the unit on it will heat the"
type textarea "x"
type textarea "Fryer - when they turn the unit on it will heat then"
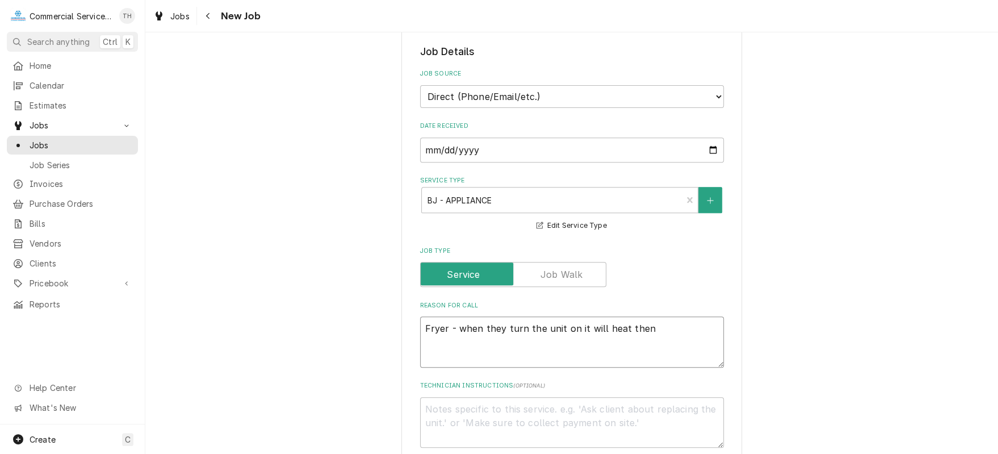
type textarea "x"
type textarea "Fryer - when they turn the unit on it will heat then"
type textarea "x"
type textarea "Fryer - when they turn the unit on it will heat then i"
type textarea "x"
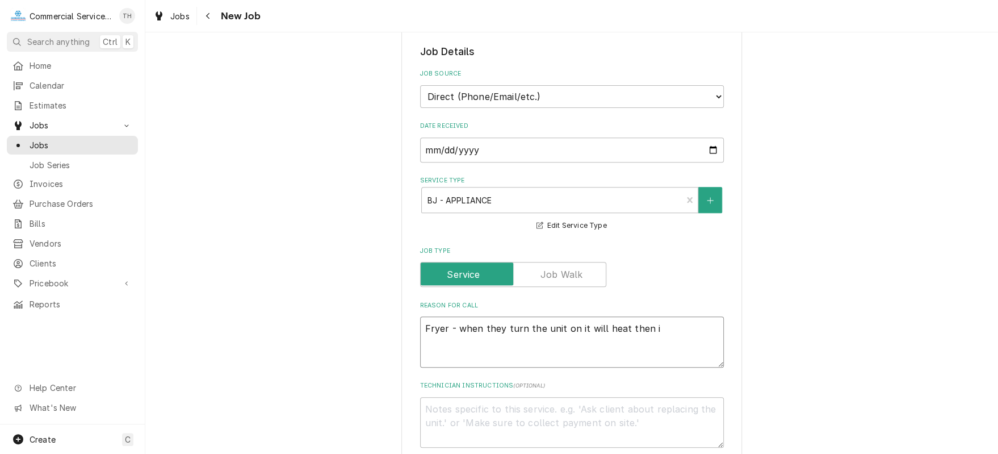
type textarea "Fryer - when they turn the unit on it will heat then it"
type textarea "x"
type textarea "Fryer - when they turn the unit on it will heat then it"
type textarea "x"
type textarea "Fryer - when they turn the unit on it will heat then it w"
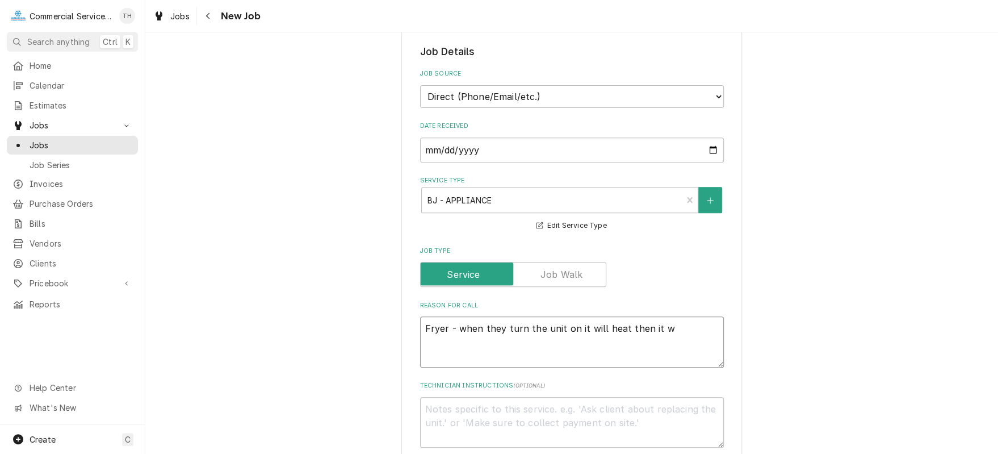
type textarea "x"
type textarea "Fryer - when they turn the unit on it will heat then it wi"
type textarea "x"
type textarea "Fryer - when they turn the unit on it will heat then it wil"
type textarea "x"
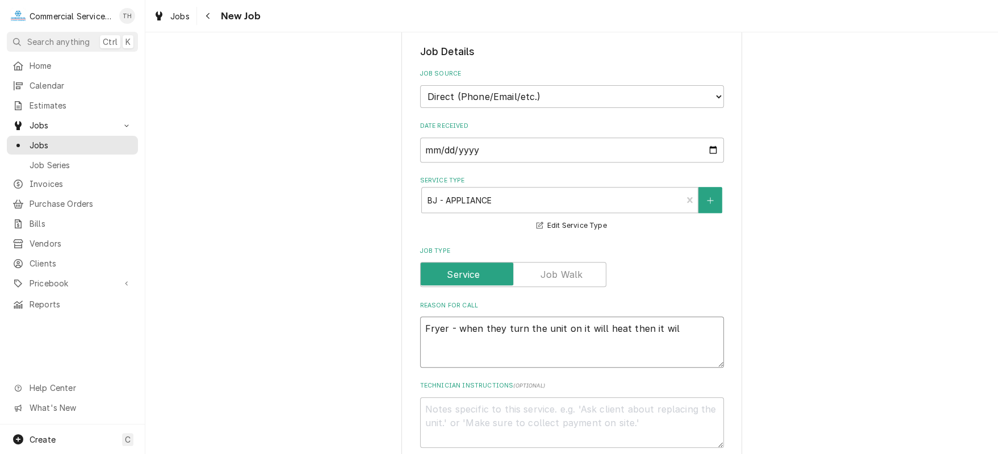
type textarea "Fryer - when they turn the unit on it will heat then it will"
type textarea "x"
type textarea "Fryer - when they turn the unit on it will heat then it will"
type textarea "x"
type textarea "Fryer - when they turn the unit on it will heat then it will s"
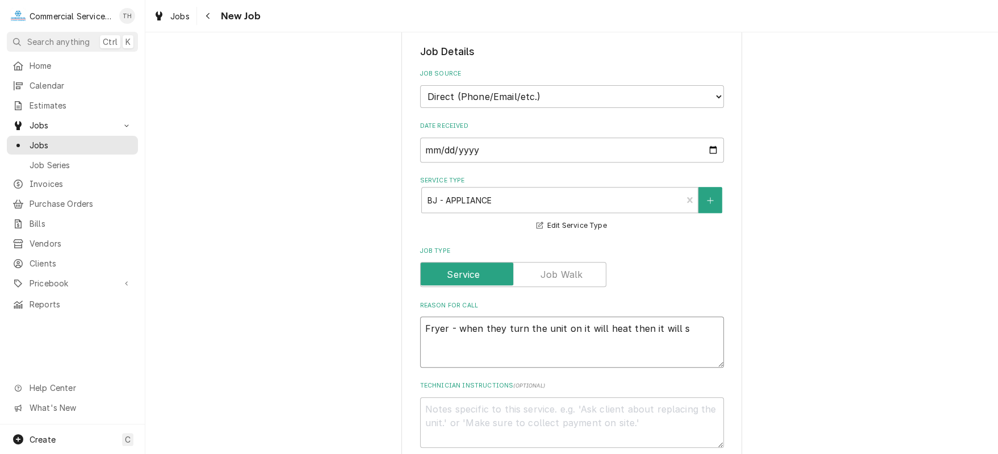
type textarea "x"
type textarea "Fryer - when they turn the unit on it will heat then it will st"
type textarea "x"
type textarea "Fryer - when they turn the unit on it will heat then it will sta"
type textarea "x"
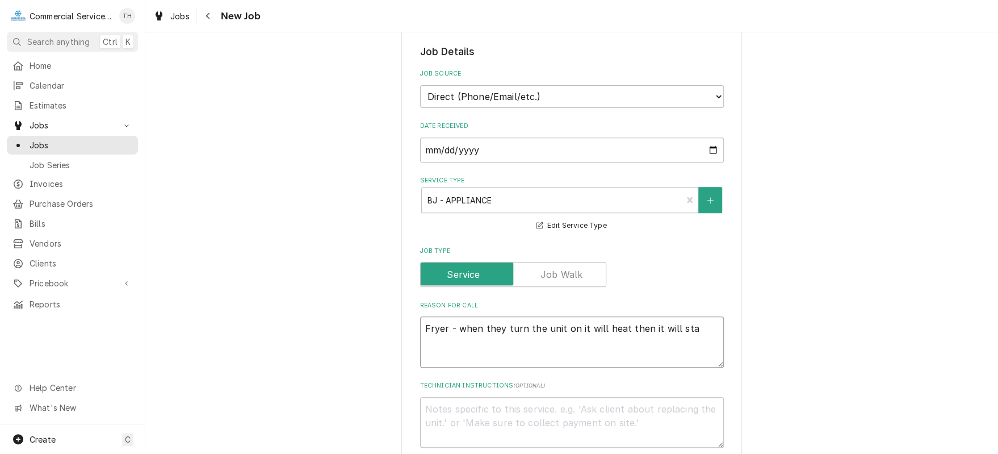
type textarea "Fryer - when they turn the unit on it will heat then it will star"
type textarea "x"
type textarea "Fryer - when they turn the unit on it will heat then it will start"
type textarea "x"
type textarea "Fryer - when they turn the unit on it will heat then it will start"
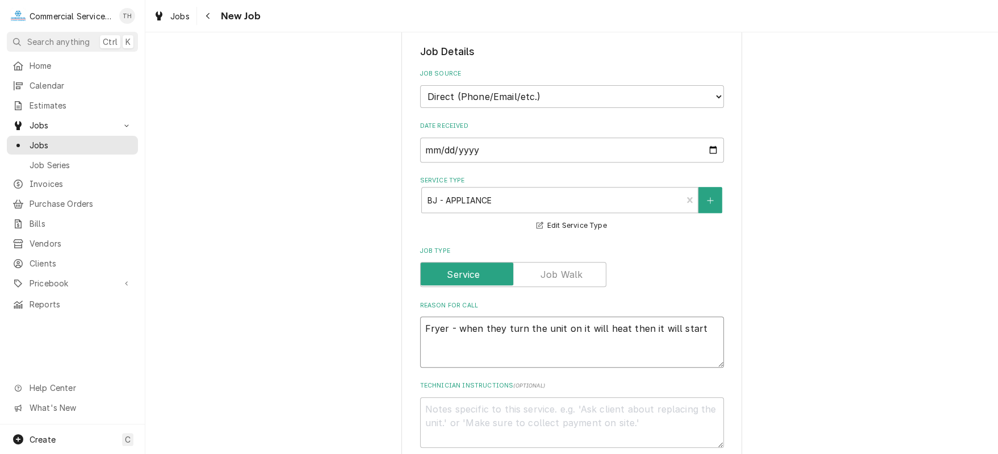
type textarea "x"
type textarea "Fryer - when they turn the unit on it will heat then it will start b"
type textarea "x"
type textarea "Fryer - when they turn the unit on it will heat then it will start be"
type textarea "x"
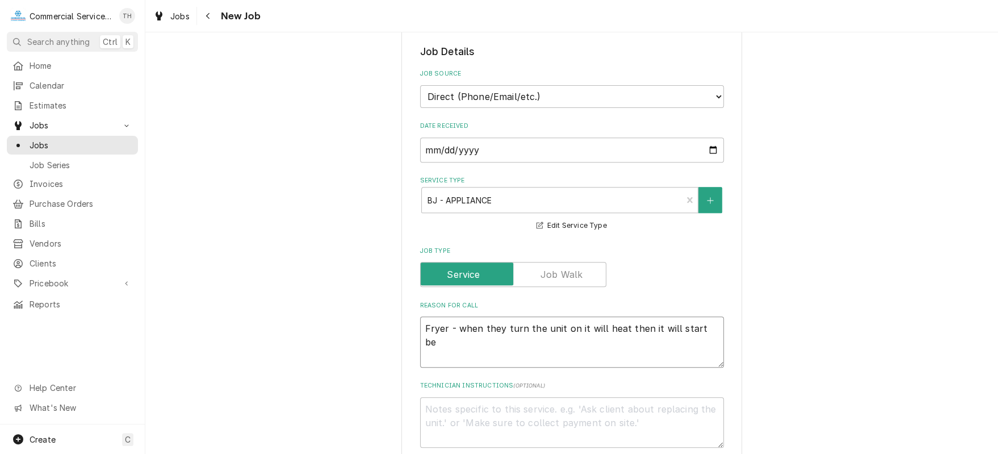
type textarea "Fryer - when they turn the unit on it will heat then it will start bee"
type textarea "x"
type textarea "Fryer - when they turn the unit on it will heat then it will start beep"
type textarea "x"
type textarea "Fryer - when they turn the unit on it will heat then it will start beepp"
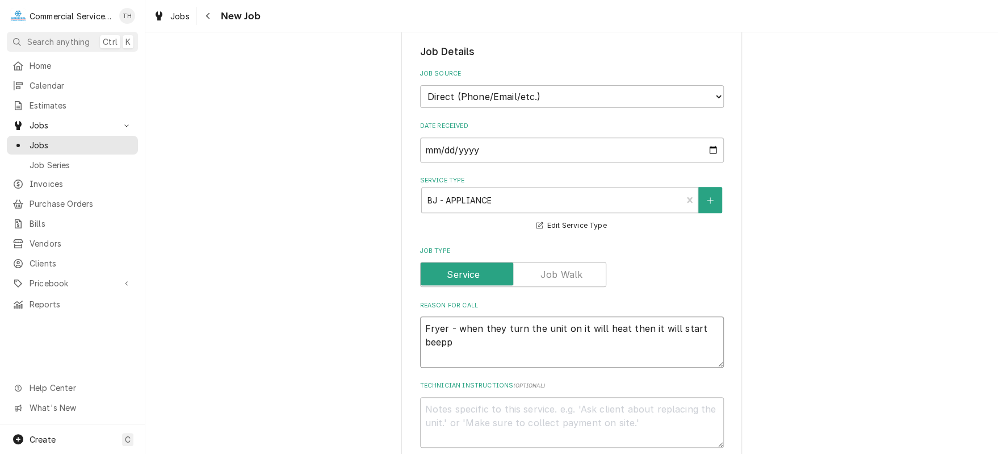
type textarea "x"
type textarea "Fryer - when they turn the unit on it will heat then it will start beeppi"
type textarea "x"
type textarea "Fryer - when they turn the unit on it will heat then it will start beeppin"
type textarea "x"
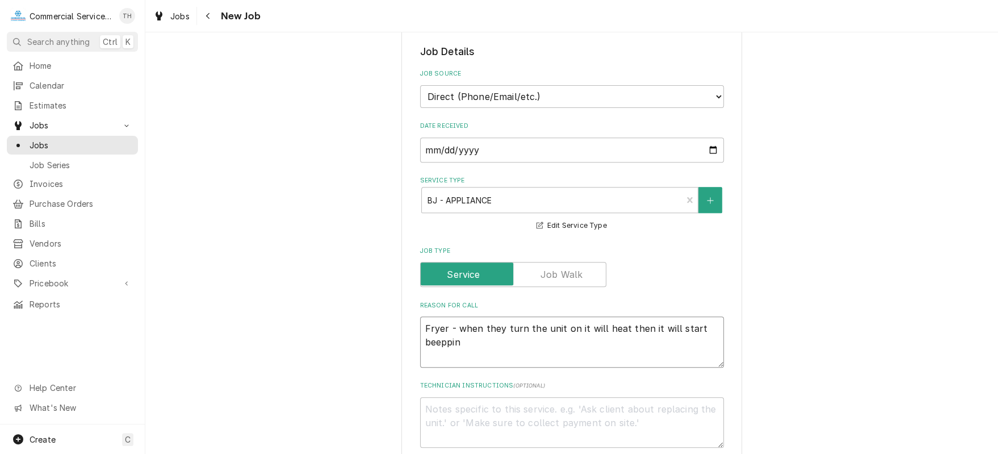
type textarea "Fryer - when they turn the unit on it will heat then it will start beepping"
type textarea "x"
type textarea "Fryer - when they turn the unit on it will heat then it will start beepping"
type textarea "x"
type textarea "Fryer - when they turn the unit on it will heat then it will start beepping a"
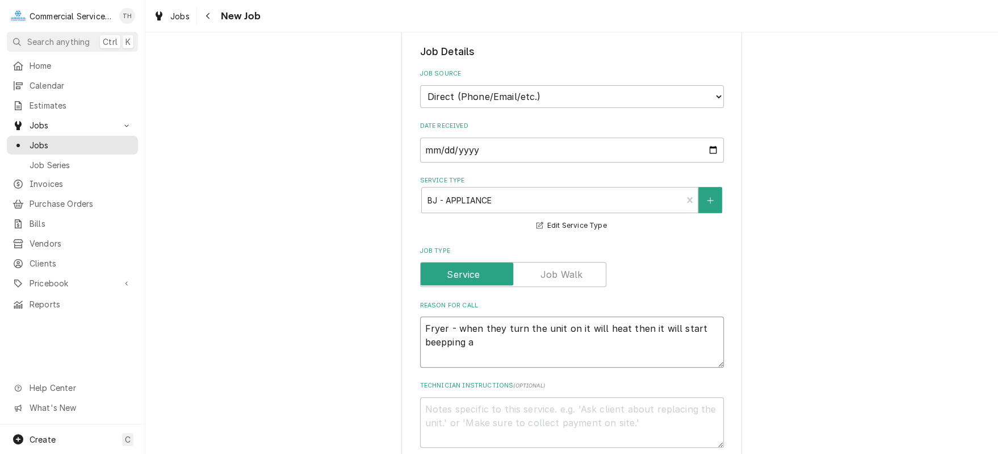
type textarea "x"
type textarea "Fryer - when they turn the unit on it will heat then it will start beepping an"
type textarea "x"
type textarea "Fryer - when they turn the unit on it will heat then it will start beepping and"
type textarea "x"
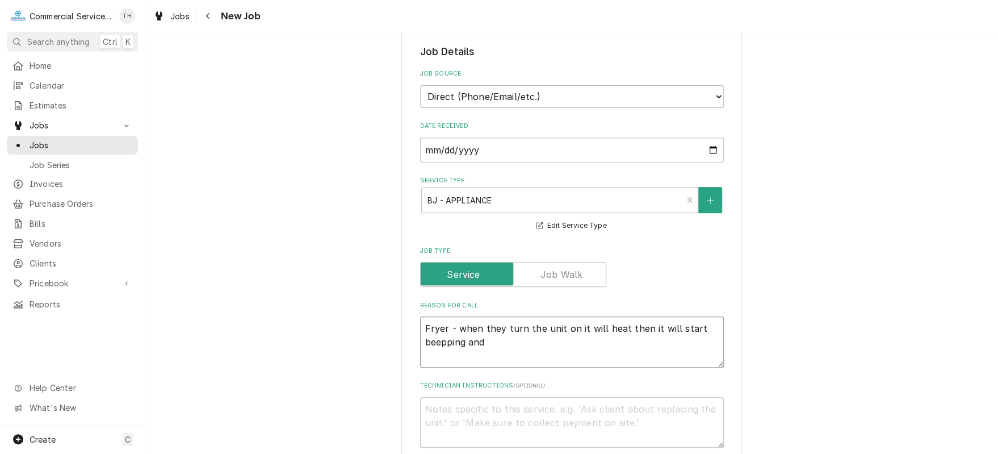
type textarea "Fryer - when they turn the unit on it will heat then it will start beepping and"
type textarea "x"
type textarea "Fryer - when they turn the unit on it will heat then it will start beepping and…"
type textarea "x"
type textarea "Fryer - when they turn the unit on it will heat then it will start beepping and…"
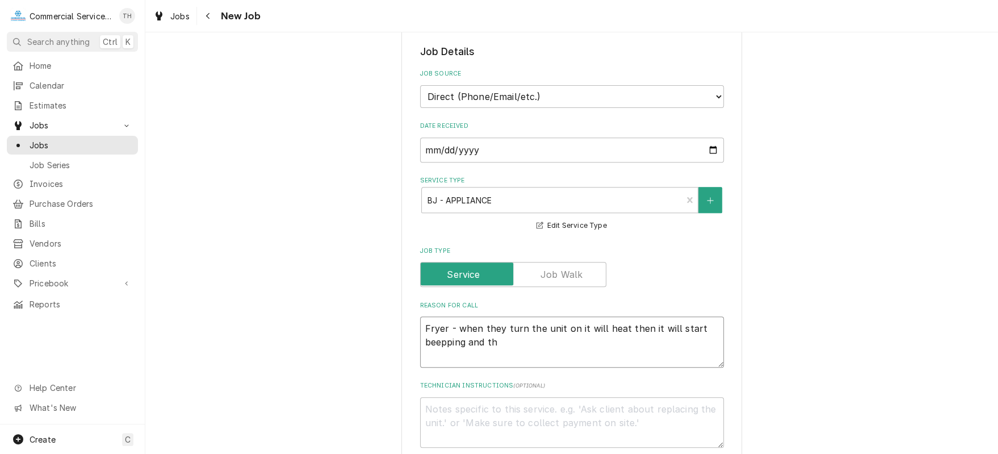
type textarea "x"
type textarea "Fryer - when they turn the unit on it will heat then it will start beepping and…"
type textarea "x"
type textarea "Fryer - when they turn the unit on it will heat then it will start beepping and…"
type textarea "x"
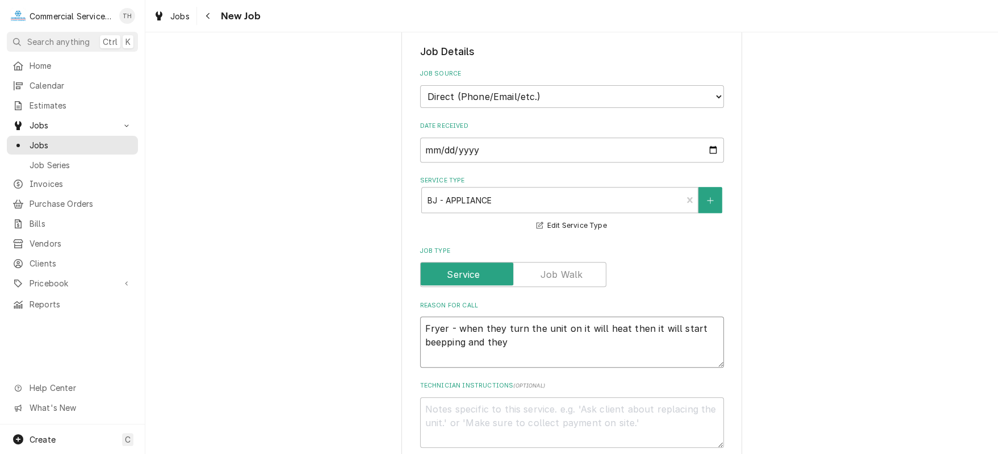
type textarea "Fryer - when they turn the unit on it will heat then it will start beepping and…"
type textarea "x"
type textarea "Fryer - when they turn the unit on it will heat then it will start beepping and…"
type textarea "x"
type textarea "Fryer - when they turn the unit on it will heat then it will start beepping and…"
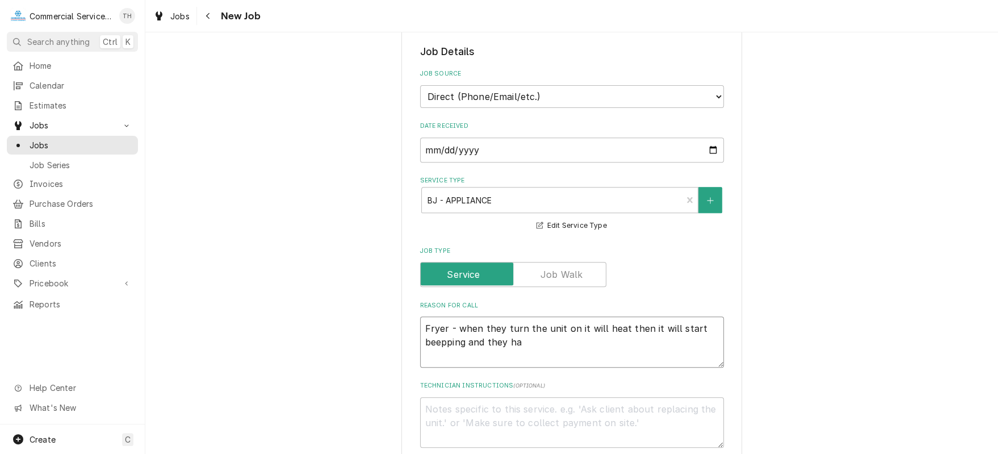
type textarea "x"
type textarea "Fryer - when they turn the unit on it will heat then it will start beepping and…"
type textarea "x"
type textarea "Fryer - when they turn the unit on it will heat then it will start beepping and…"
type textarea "x"
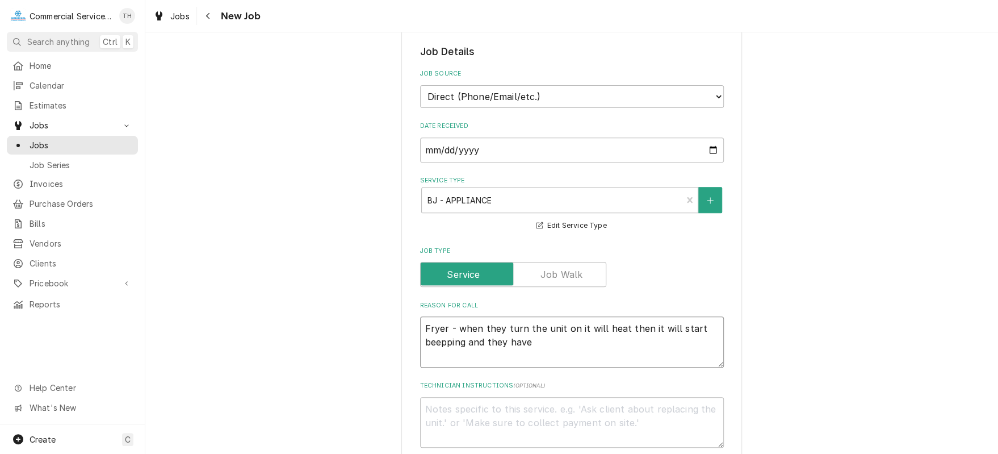
type textarea "Fryer - when they turn the unit on it will heat then it will start beepping and…"
type textarea "x"
type textarea "Fryer - when they turn the unit on it will heat then it will start beepping and…"
type textarea "x"
type textarea "Fryer - when they turn the unit on it will heat then it will start beepping and…"
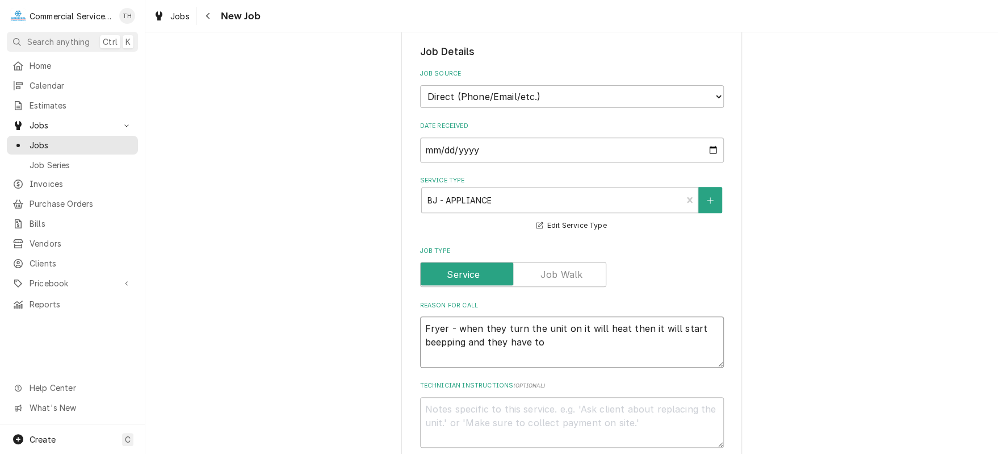
type textarea "x"
type textarea "Fryer - when they turn the unit on it will heat then it will start beepping and…"
type textarea "x"
type textarea "Fryer - when they turn the unit on it will heat then it will start beepping and…"
type textarea "x"
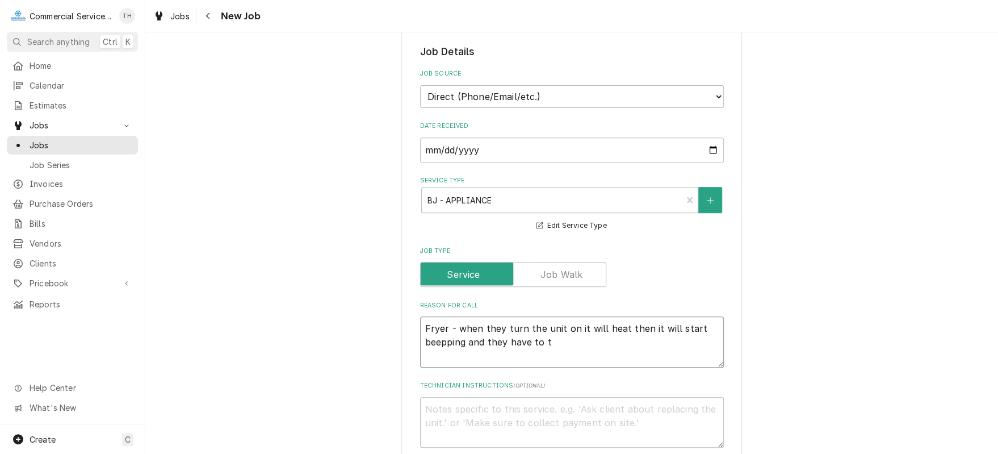
type textarea "Fryer - when they turn the unit on it will heat then it will start beepping and…"
type textarea "x"
type textarea "Fryer - when they turn the unit on it will heat then it will start beepping and…"
type textarea "x"
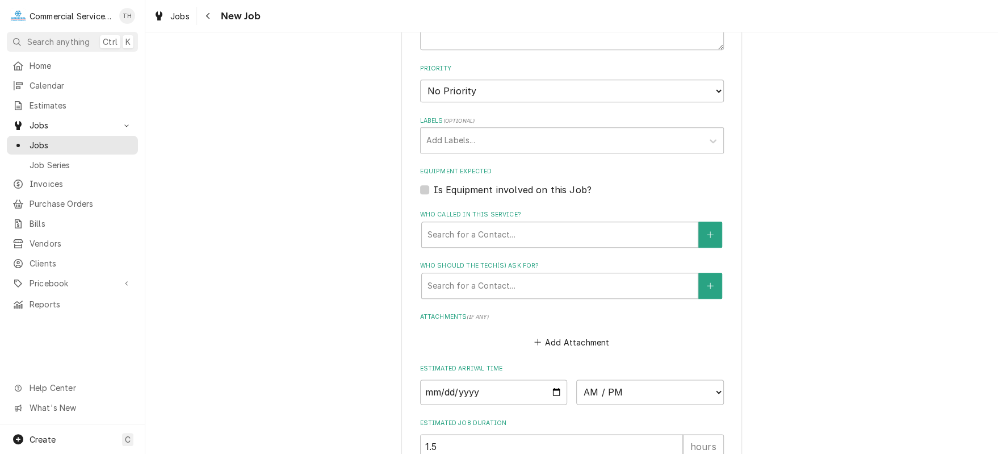
scroll to position [738, 0]
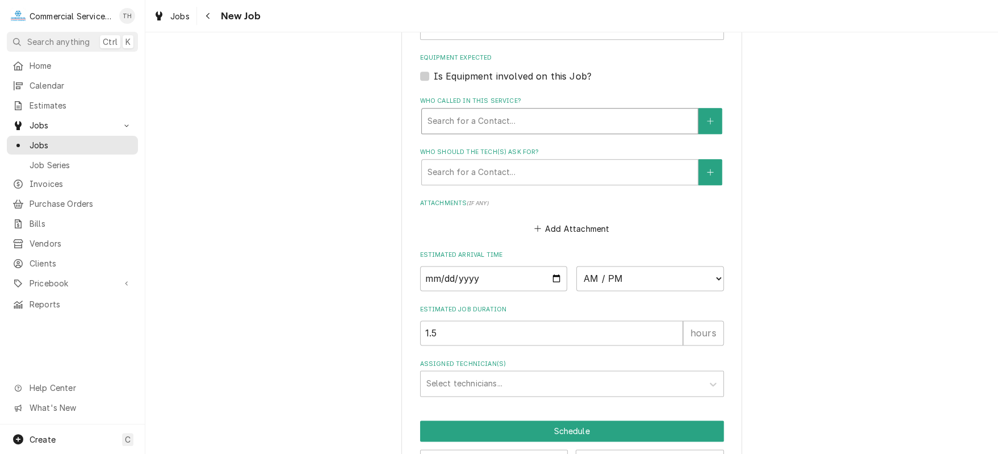
click at [613, 124] on div "Who called in this service?" at bounding box center [560, 121] width 265 height 20
click at [709, 117] on icon "Create New Contact" at bounding box center [710, 121] width 7 height 8
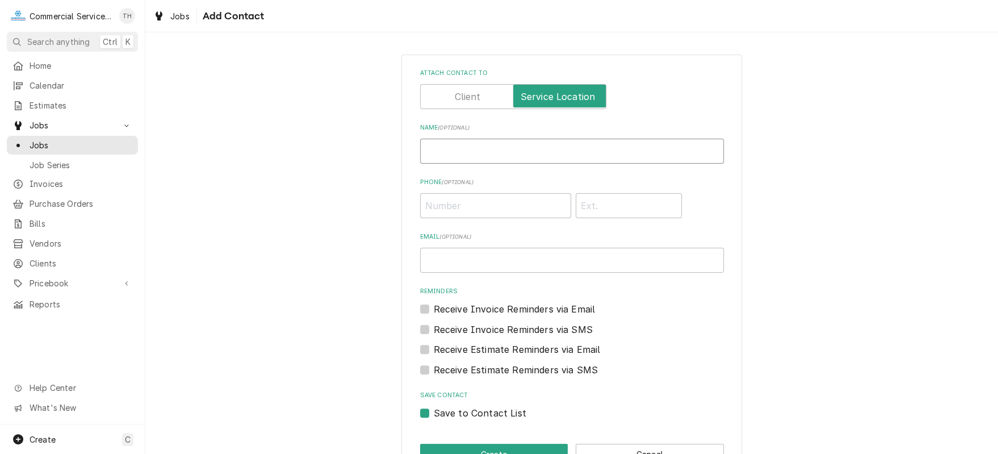
click at [487, 151] on input "Name ( optional )" at bounding box center [572, 151] width 304 height 25
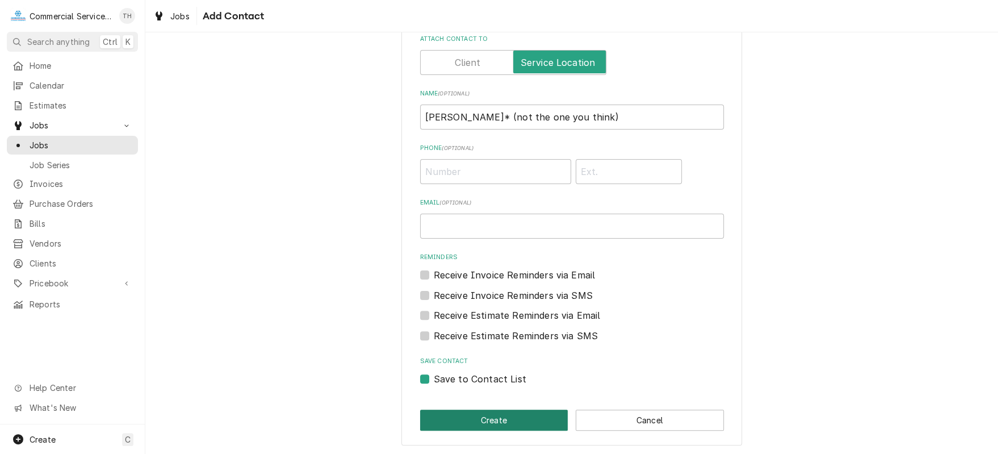
click at [512, 413] on button "Create" at bounding box center [494, 419] width 148 height 21
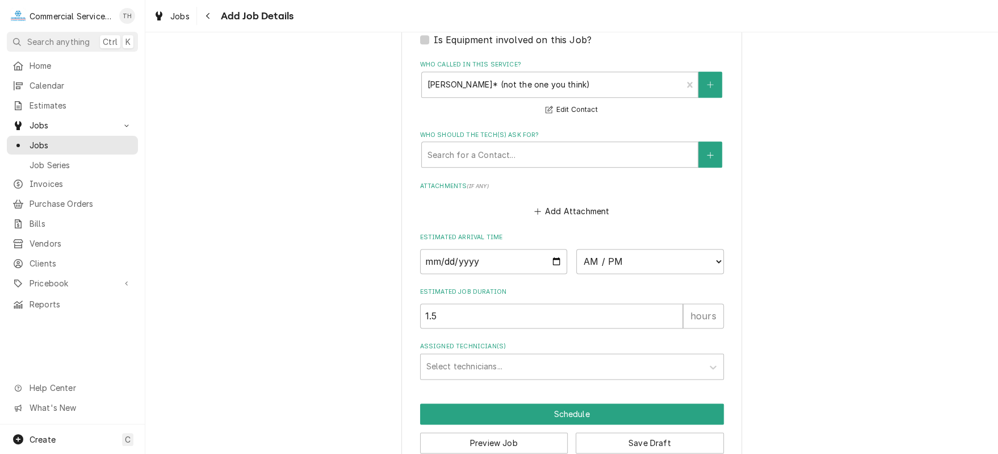
scroll to position [794, 0]
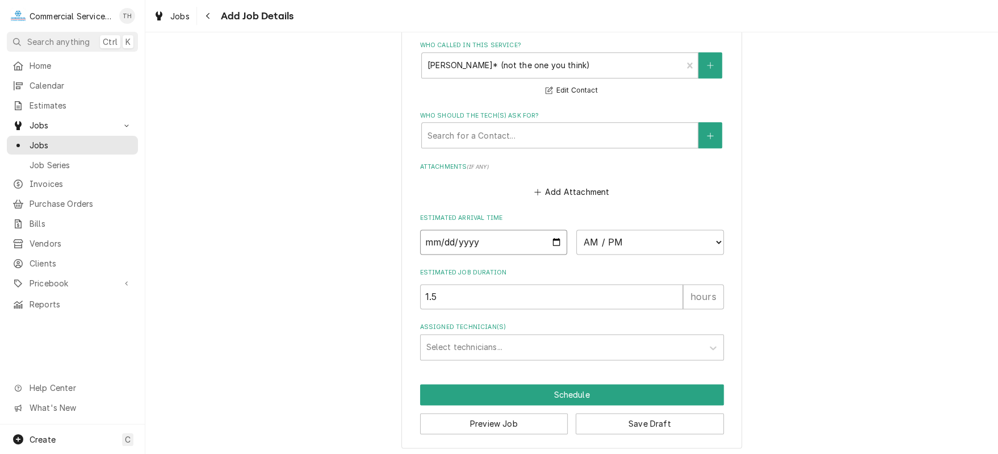
click at [551, 235] on input "Date" at bounding box center [494, 241] width 148 height 25
click at [660, 236] on select "AM / PM 6:00 AM 6:15 AM 6:30 AM 6:45 AM 7:00 AM 7:15 AM 7:30 AM 7:45 AM 8:00 AM…" at bounding box center [650, 241] width 148 height 25
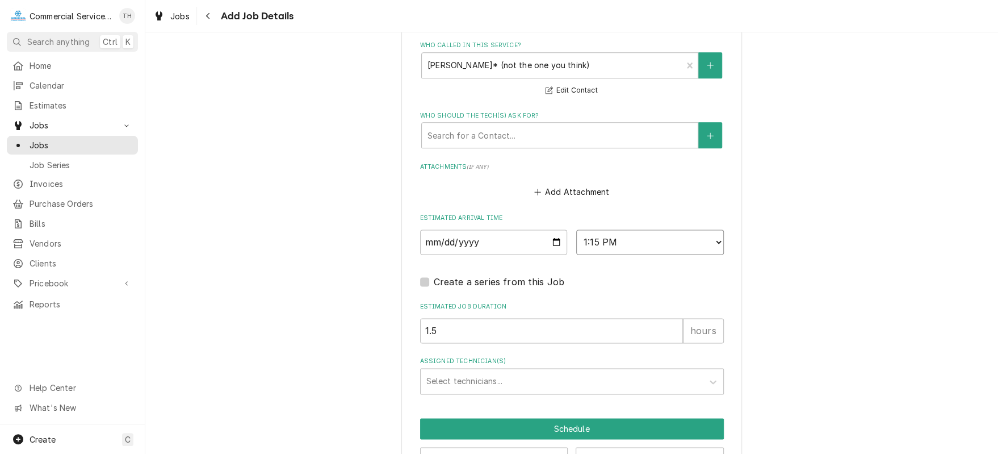
scroll to position [828, 0]
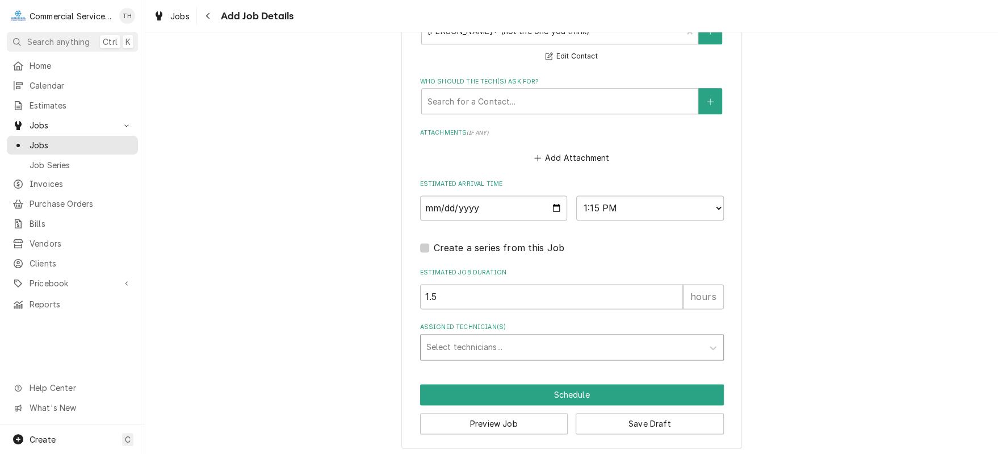
click at [581, 342] on div "Assigned Technician(s)" at bounding box center [561, 347] width 271 height 20
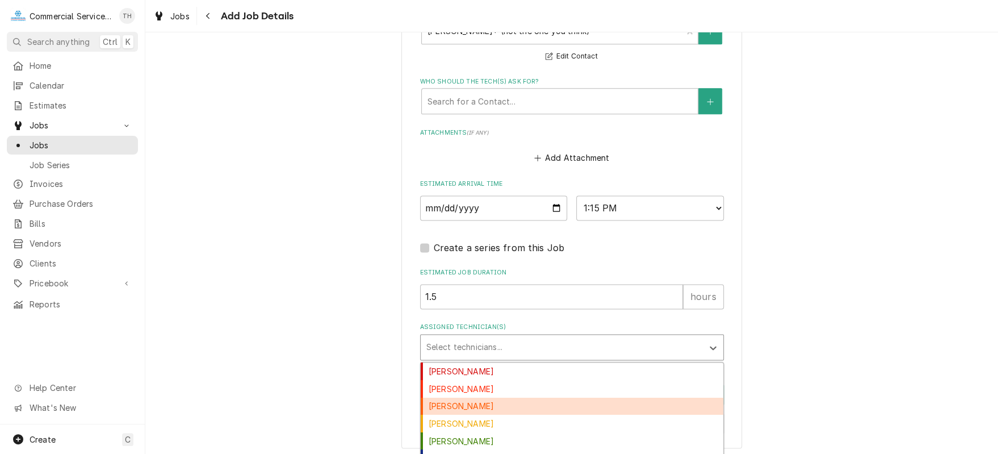
click at [568, 398] on div "Brandon Johnson" at bounding box center [572, 407] width 303 height 18
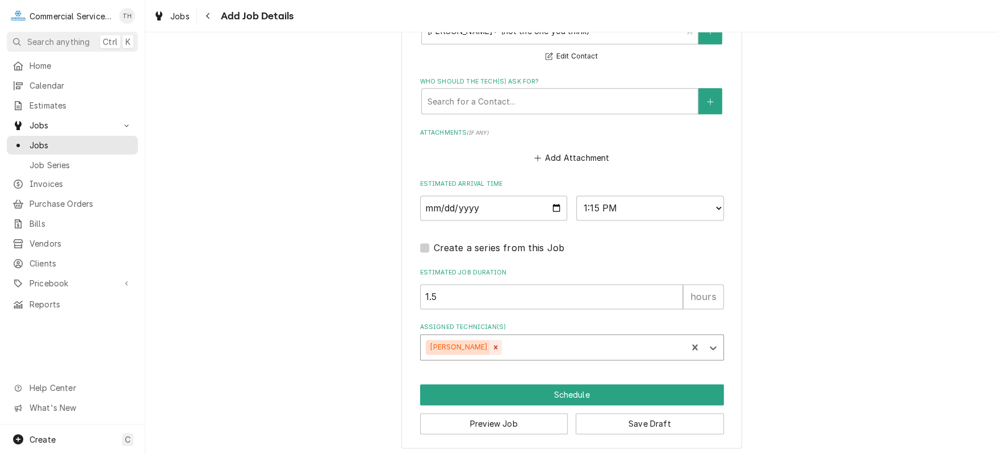
click at [492, 344] on icon "Remove Brandon Johnson" at bounding box center [496, 347] width 8 height 8
click at [495, 344] on div "Assigned Technician(s)" at bounding box center [561, 347] width 271 height 20
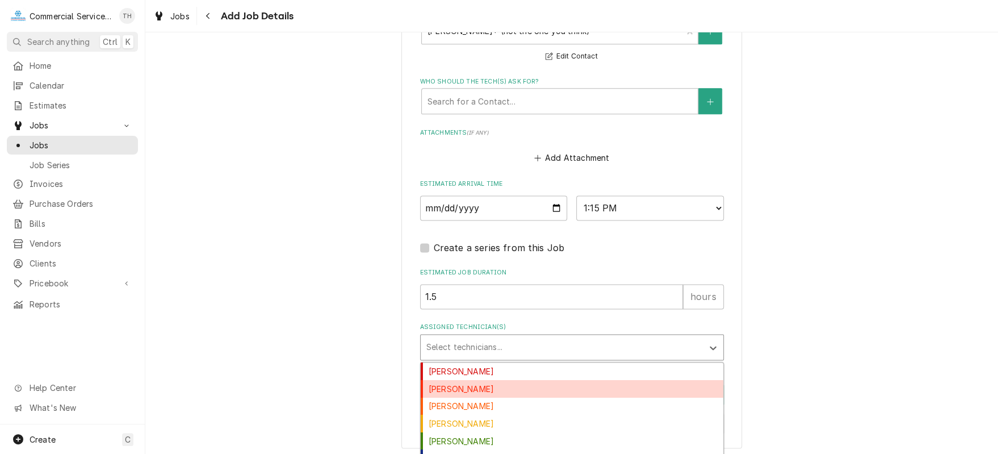
click at [477, 383] on div "Bill Key" at bounding box center [572, 389] width 303 height 18
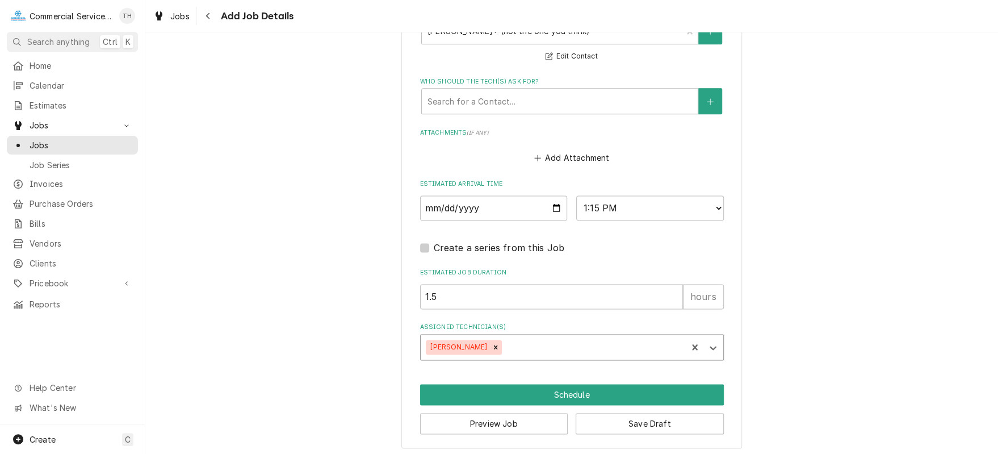
click at [529, 349] on div "Assigned Technician(s)" at bounding box center [592, 347] width 177 height 20
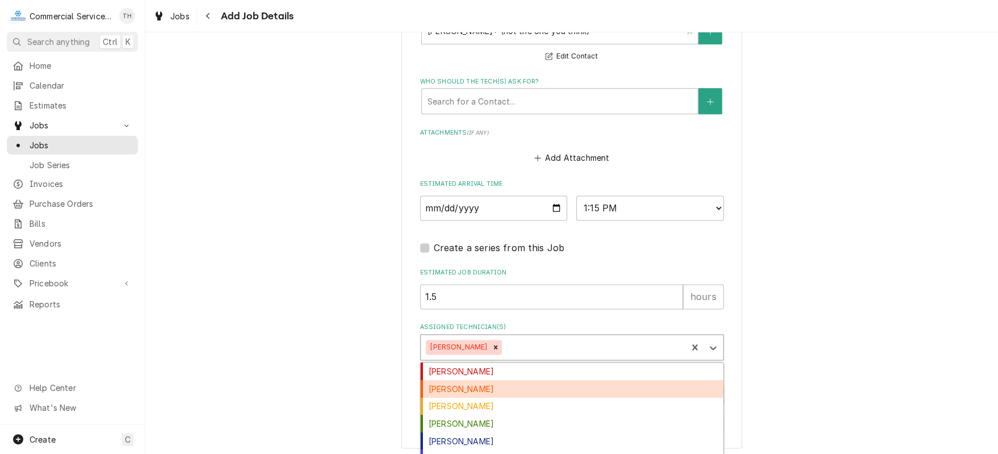
click at [518, 386] on div "Brandon Johnson" at bounding box center [572, 389] width 303 height 18
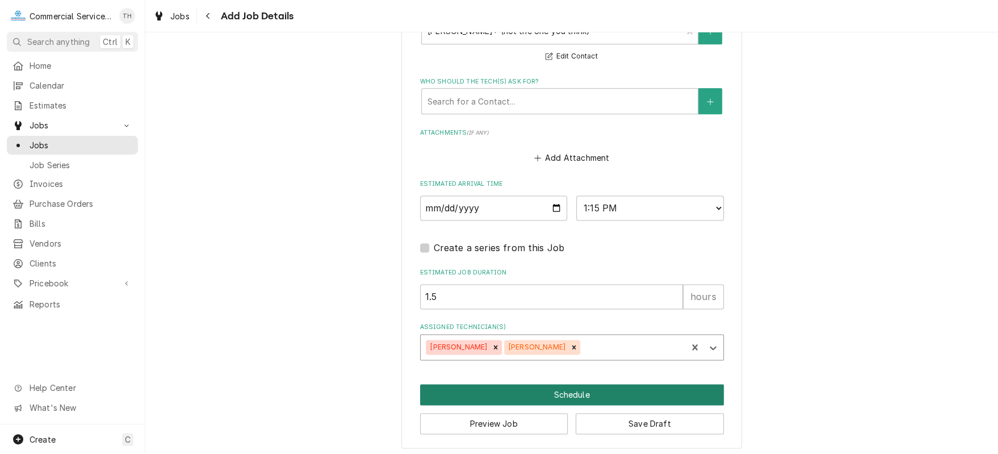
click at [518, 386] on button "Schedule" at bounding box center [572, 394] width 304 height 21
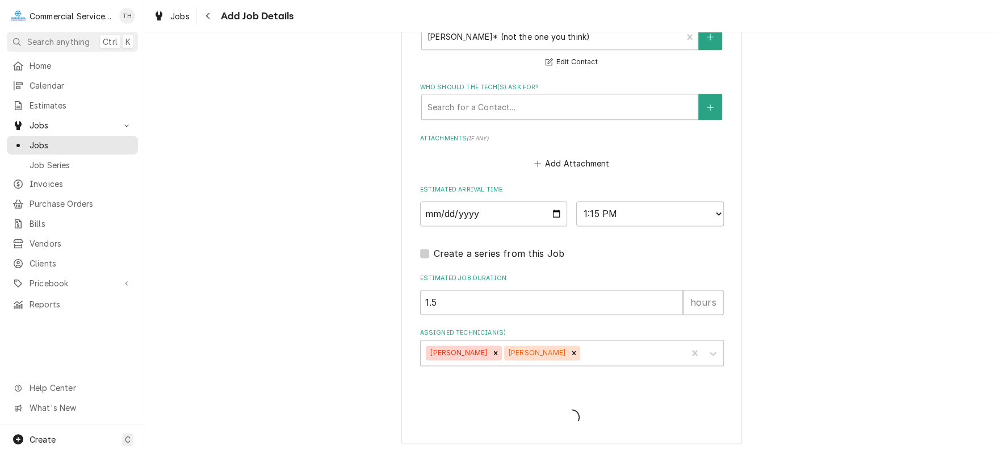
scroll to position [818, 0]
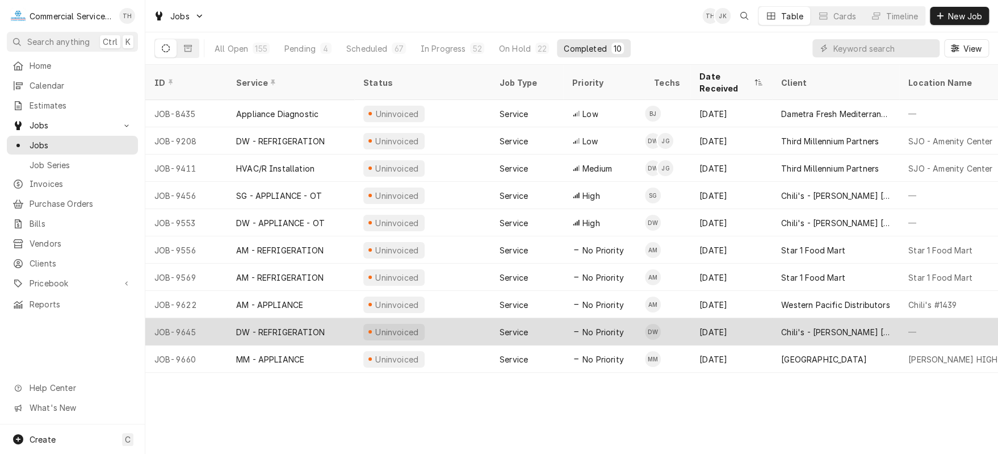
click at [839, 326] on div "Chili's - [PERSON_NAME] [PERSON_NAME]" at bounding box center [835, 332] width 109 height 12
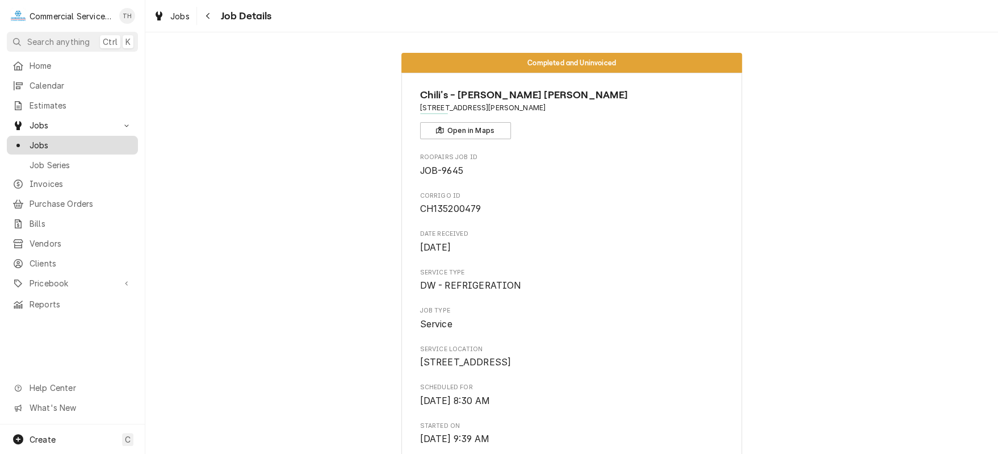
click at [65, 143] on span "Jobs" at bounding box center [81, 145] width 103 height 12
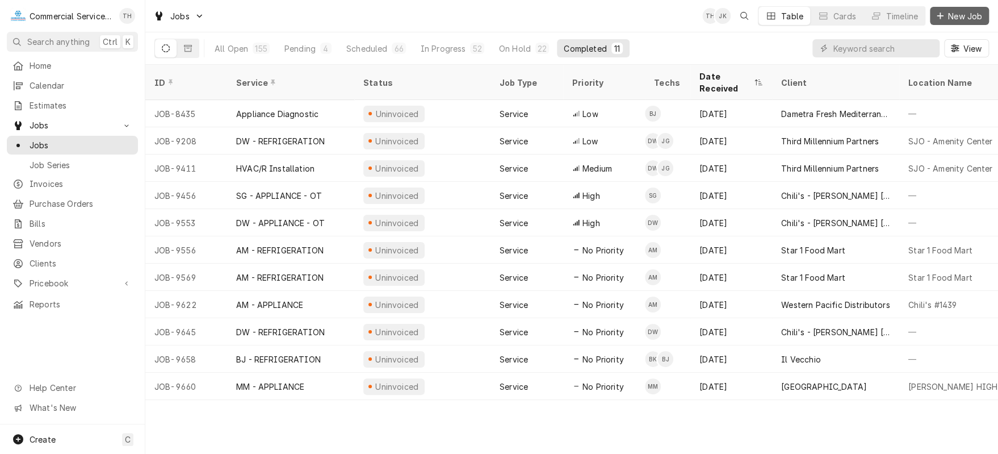
click at [967, 11] on span "New Job" at bounding box center [965, 16] width 39 height 12
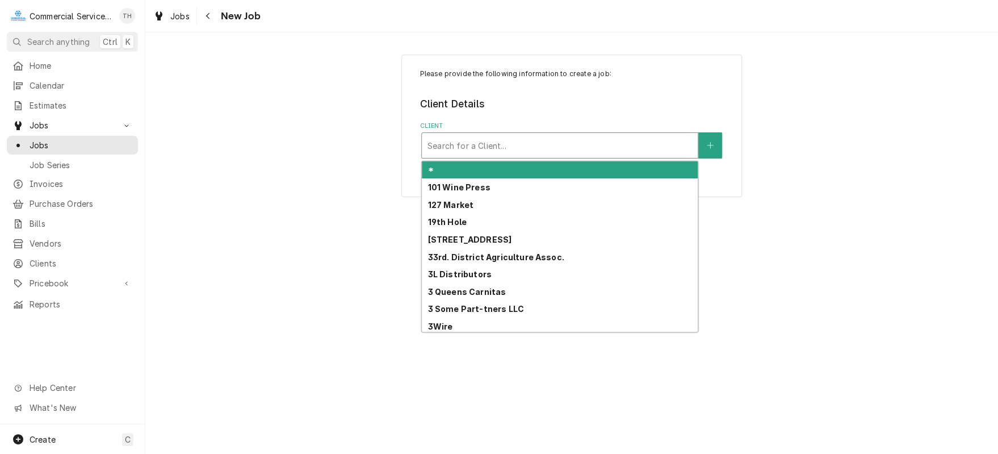
click at [552, 142] on div "Client" at bounding box center [560, 145] width 265 height 20
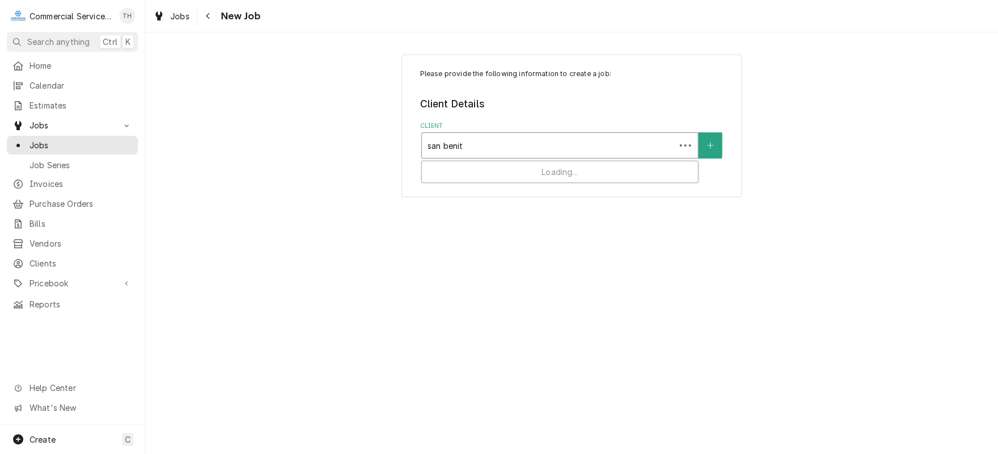
type input "san [PERSON_NAME]"
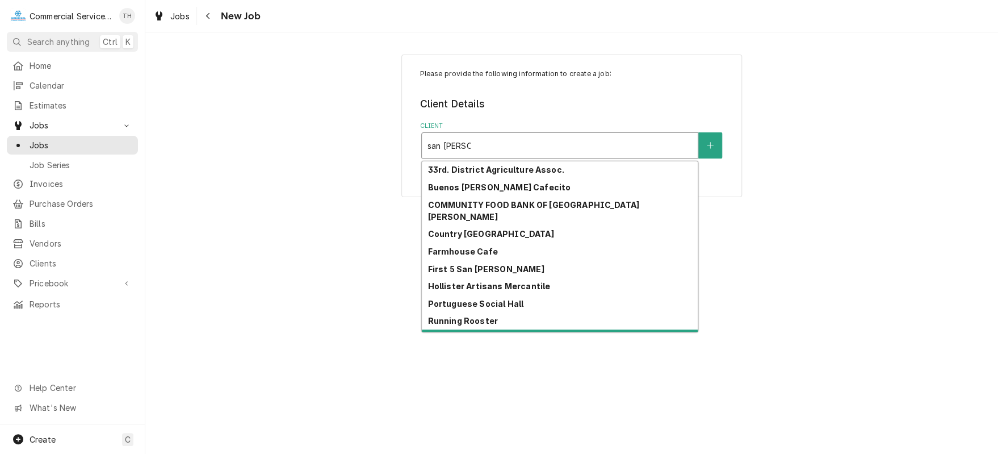
click at [515, 333] on strong "[GEOGRAPHIC_DATA] Jail" at bounding box center [481, 338] width 107 height 10
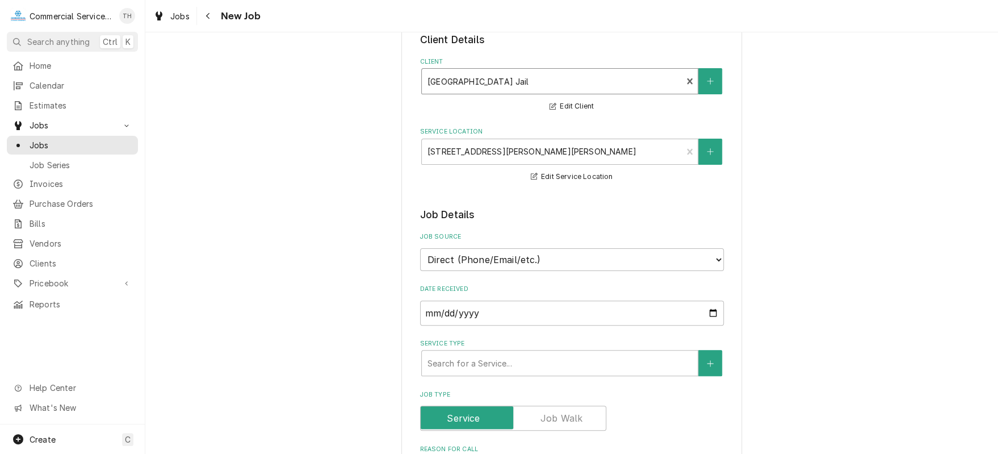
scroll to position [114, 0]
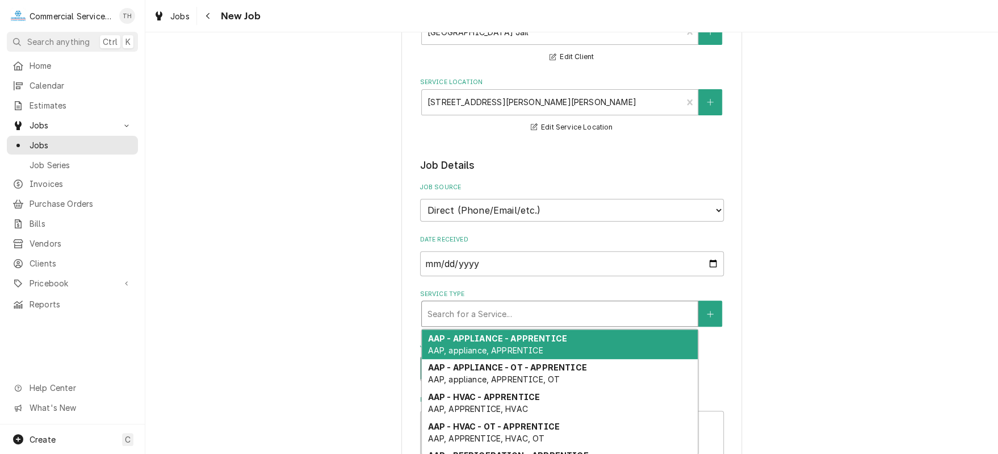
click at [501, 306] on div "Service Type" at bounding box center [560, 313] width 265 height 20
type textarea "x"
type input "m"
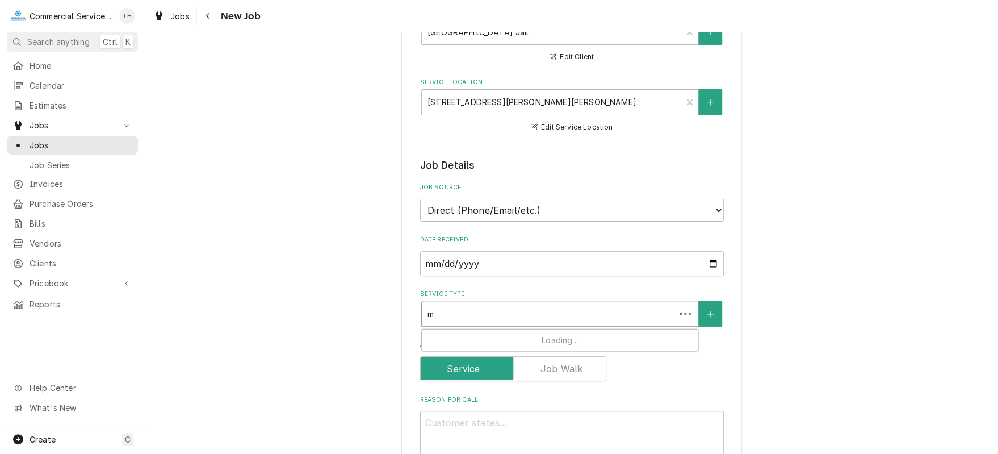
type textarea "x"
type input "mm"
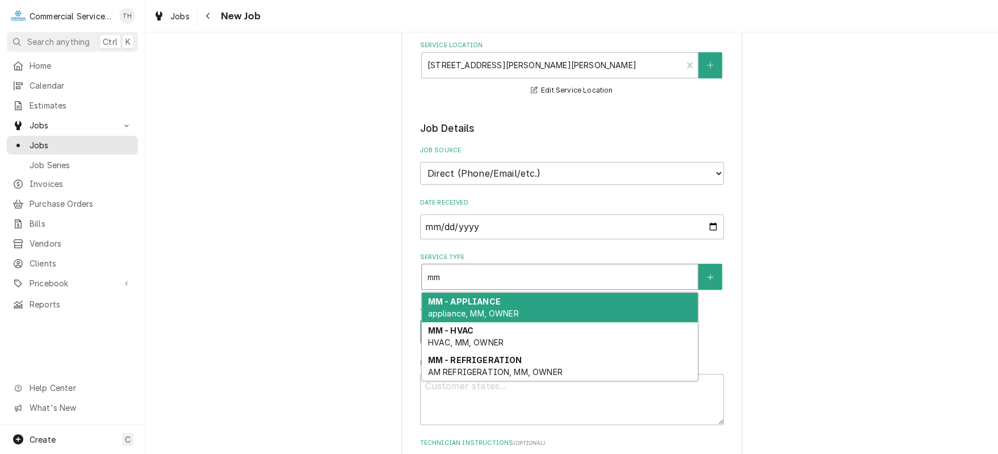
scroll to position [170, 0]
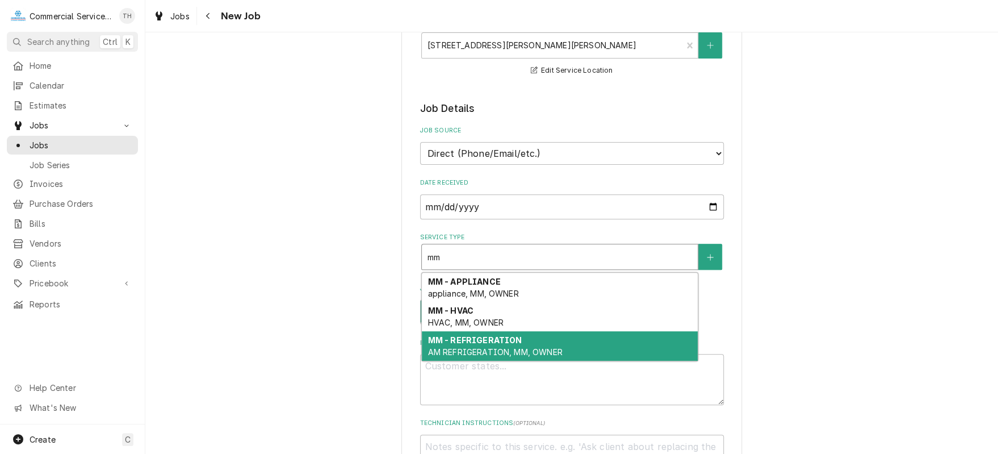
click at [493, 336] on strong "MM - REFRIGERATION" at bounding box center [475, 340] width 94 height 10
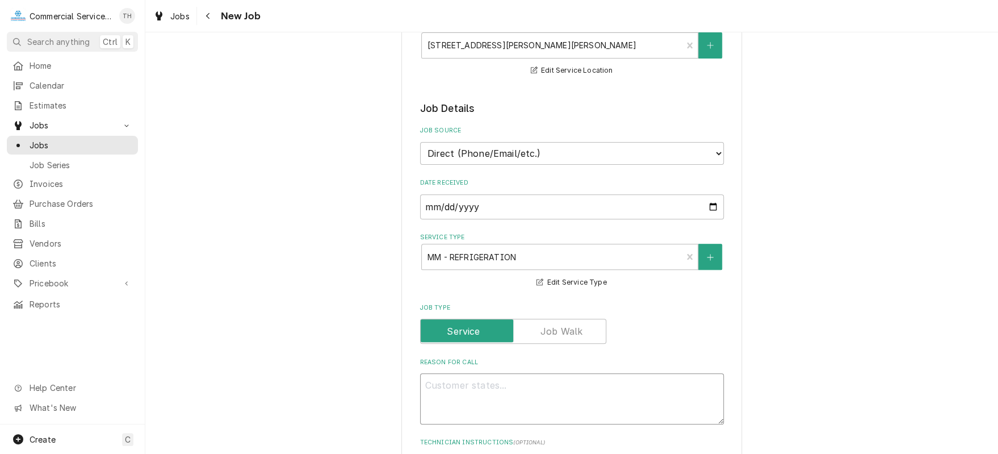
click at [459, 380] on textarea "Reason For Call" at bounding box center [572, 398] width 304 height 51
type textarea "x"
type textarea "I"
type textarea "x"
type textarea "Ic"
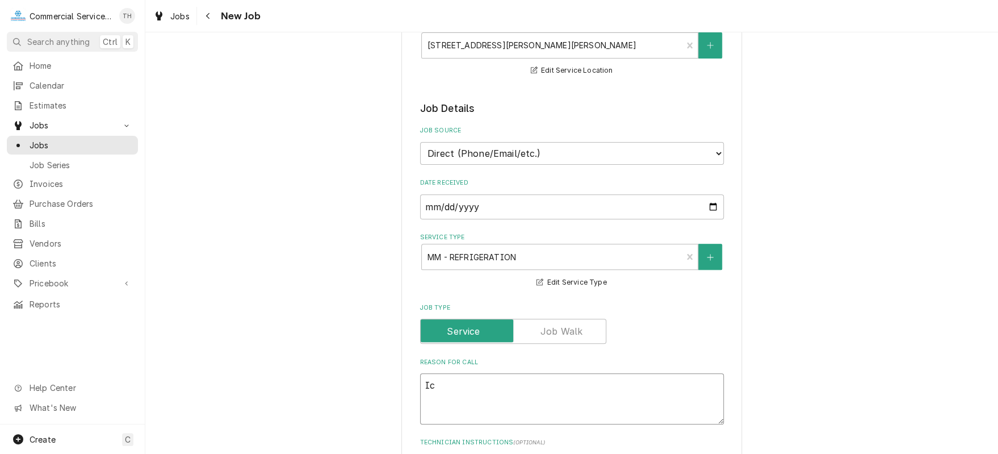
type textarea "x"
type textarea "Ice"
type textarea "x"
type textarea "Ice m"
type textarea "x"
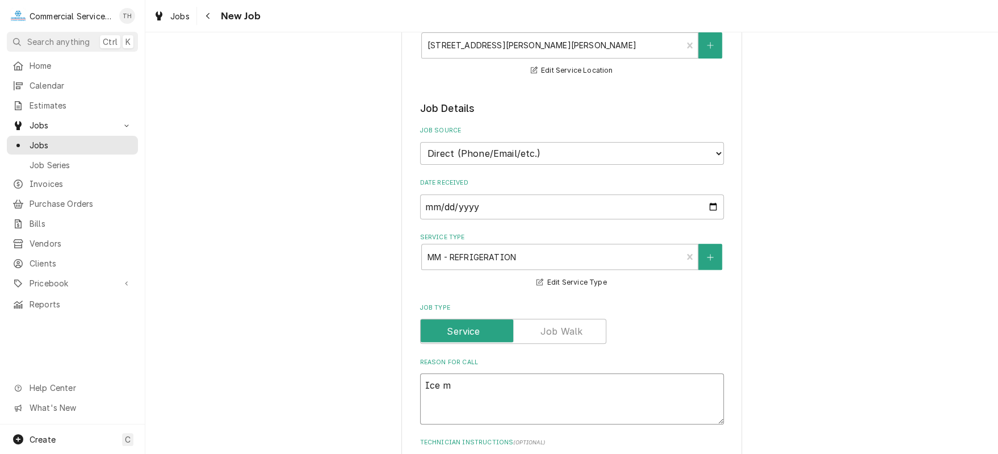
type textarea "Ice ma"
type textarea "x"
type textarea "Ice mac"
type textarea "x"
type textarea "Ice mach"
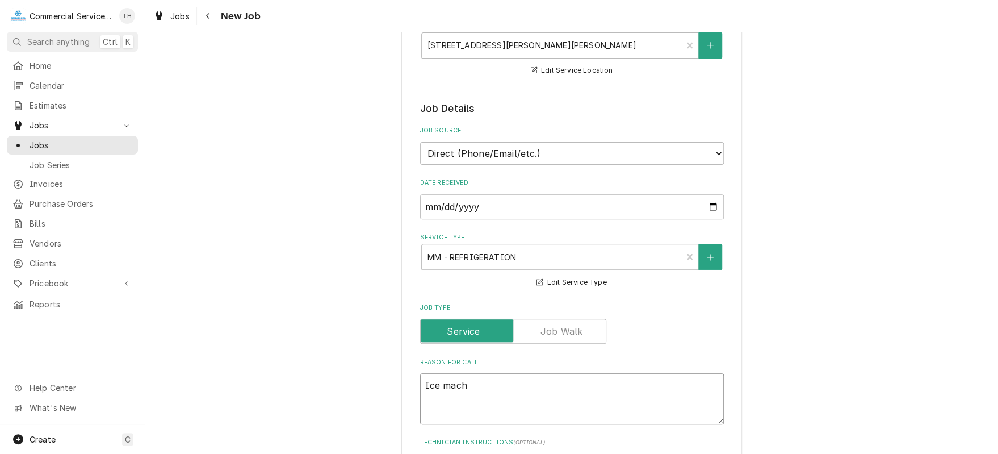
type textarea "x"
type textarea "Ice machi"
type textarea "x"
type textarea "Ice machin"
type textarea "x"
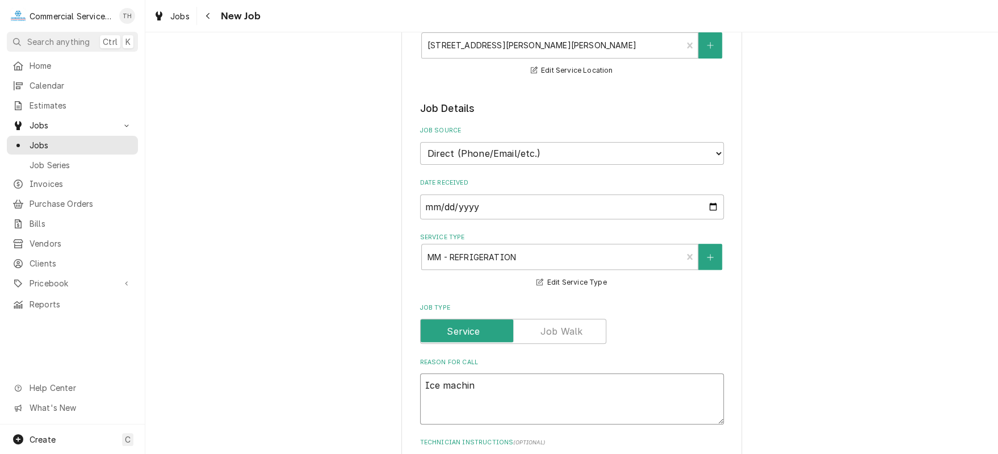
type textarea "Ice machine"
type textarea "x"
type textarea "Ice machine"
type textarea "x"
type textarea "Ice machine r"
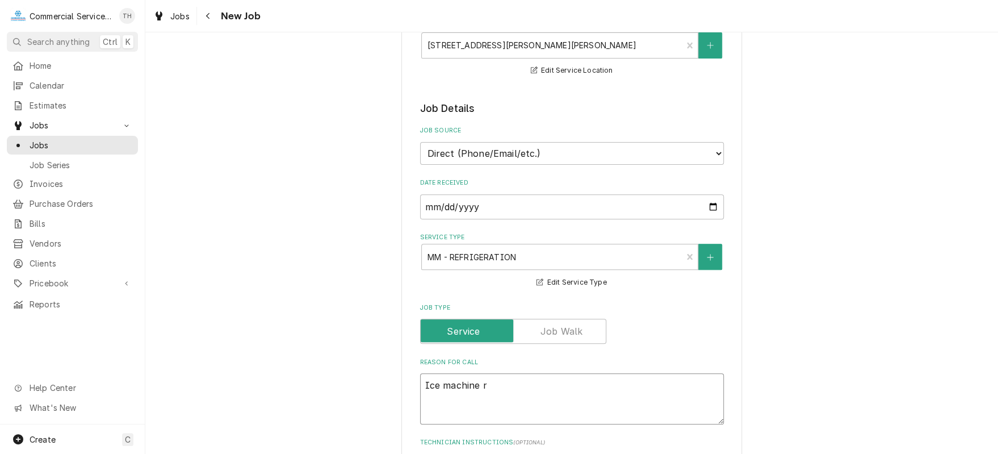
type textarea "x"
type textarea "Ice machine rep"
type textarea "x"
type textarea "Ice machine repa"
type textarea "x"
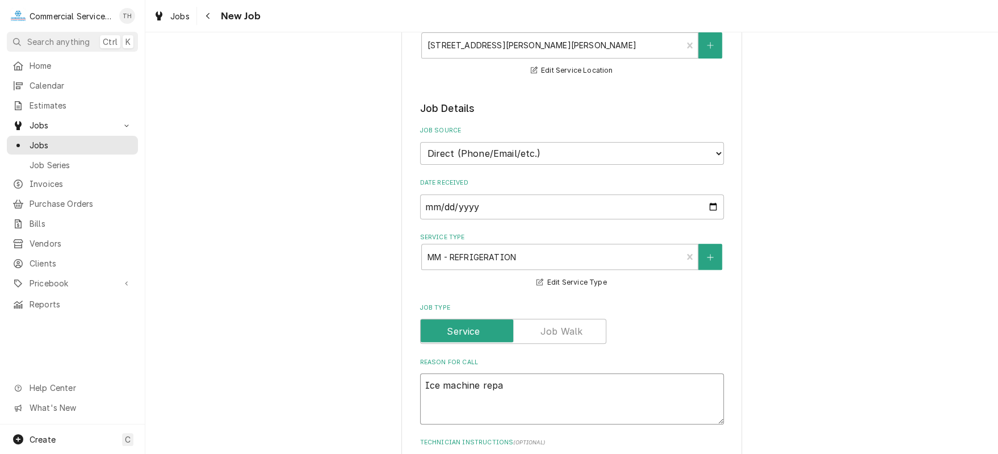
type textarea "Ice machine repai"
type textarea "x"
type textarea "Ice machine repair"
type textarea "x"
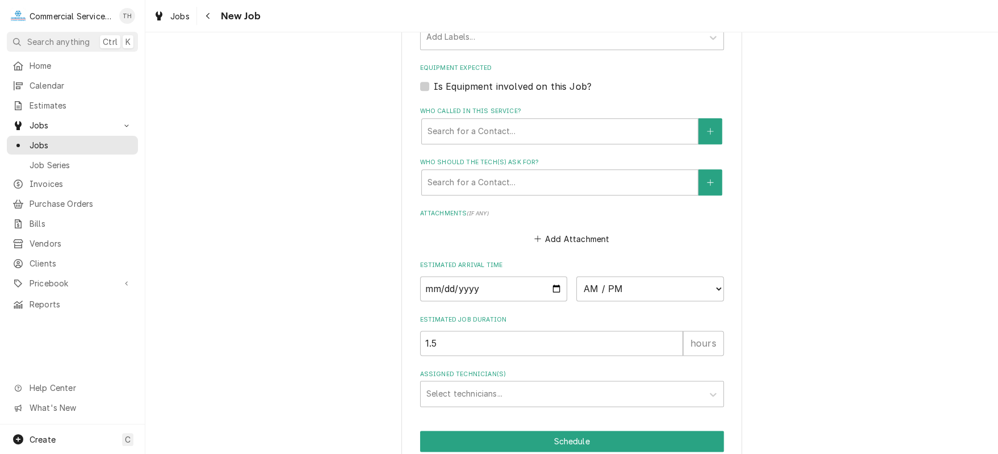
scroll to position [738, 0]
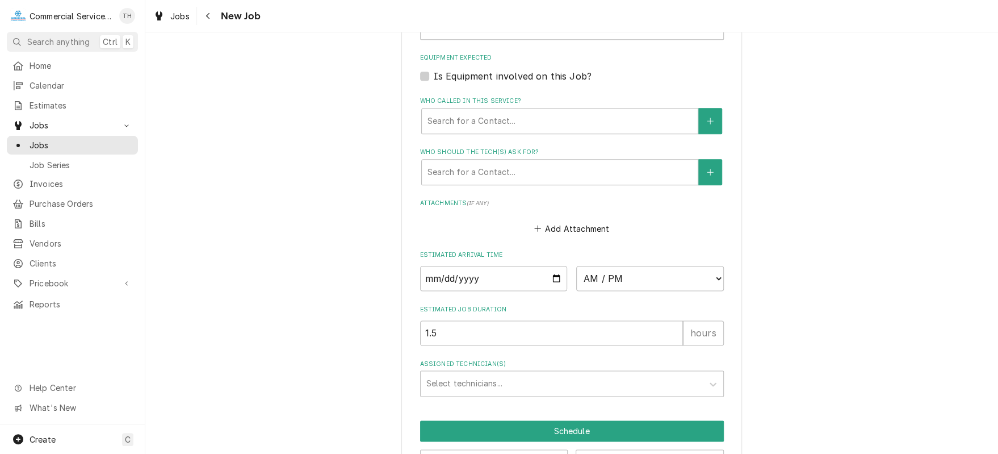
type textarea "Ice machine repair"
click at [551, 274] on input "Date" at bounding box center [494, 278] width 148 height 25
type textarea "x"
type input "[DATE]"
click at [603, 276] on select "AM / PM 6:00 AM 6:15 AM 6:30 AM 6:45 AM 7:00 AM 7:15 AM 7:30 AM 7:45 AM 8:00 AM…" at bounding box center [650, 278] width 148 height 25
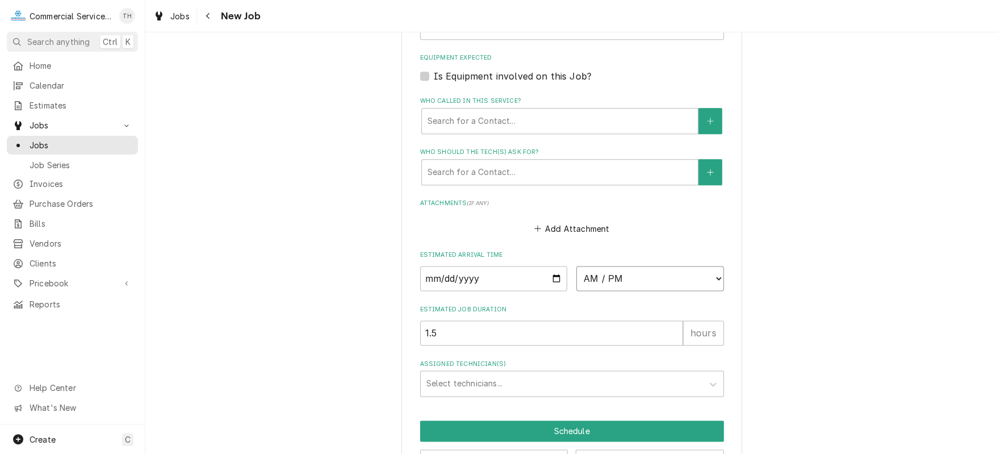
type textarea "x"
select select "13:15:00"
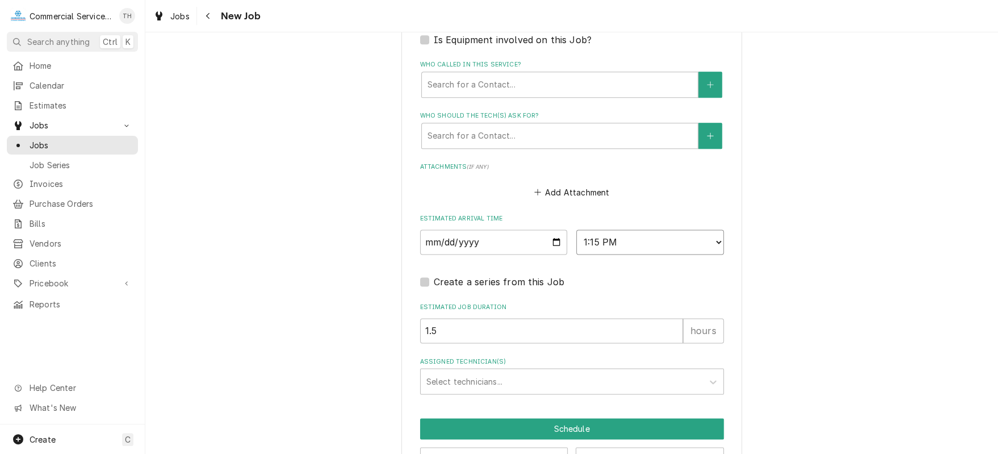
scroll to position [809, 0]
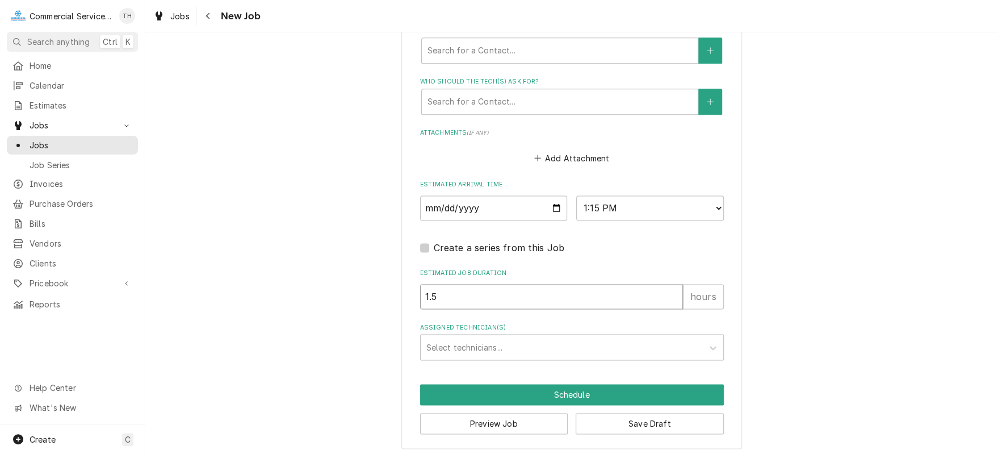
type textarea "x"
type input "2"
type textarea "x"
type input "2.5"
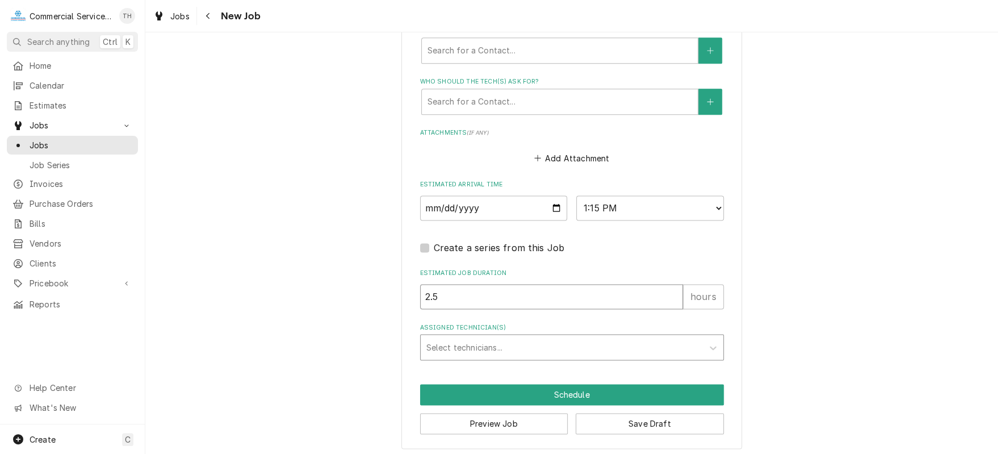
type textarea "x"
type input "2.5"
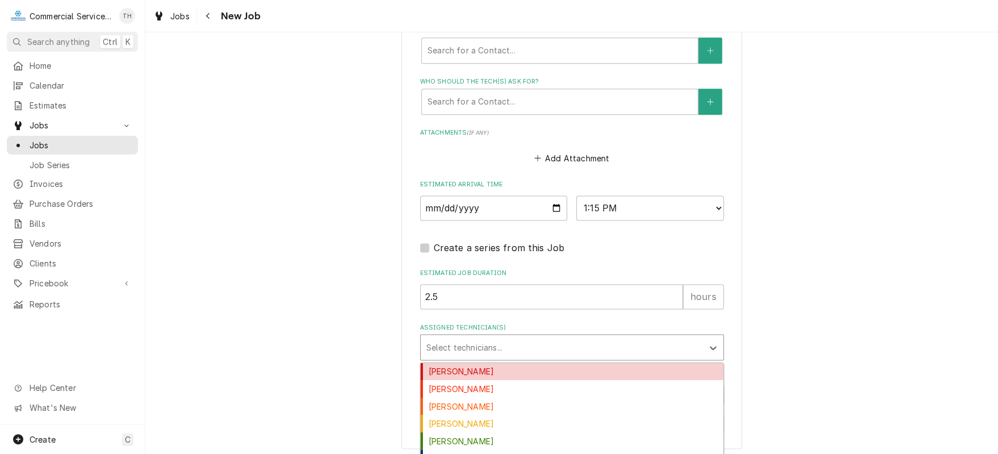
click at [500, 348] on div "Assigned Technician(s)" at bounding box center [561, 347] width 271 height 20
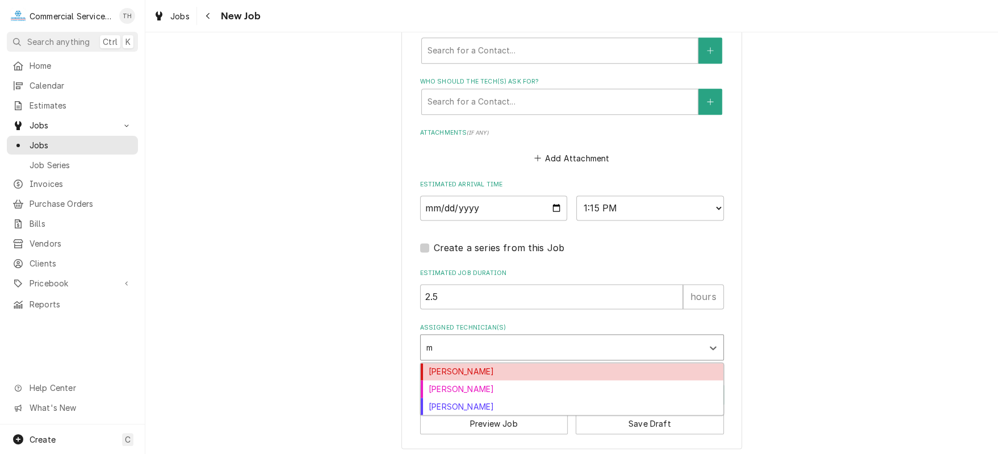
type input "m"
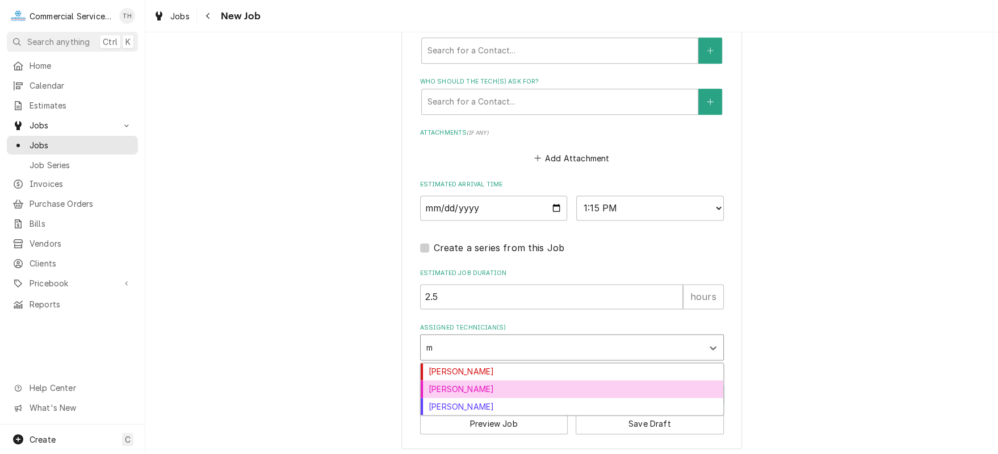
click at [501, 381] on div "Mark Mottau" at bounding box center [572, 389] width 303 height 18
type textarea "x"
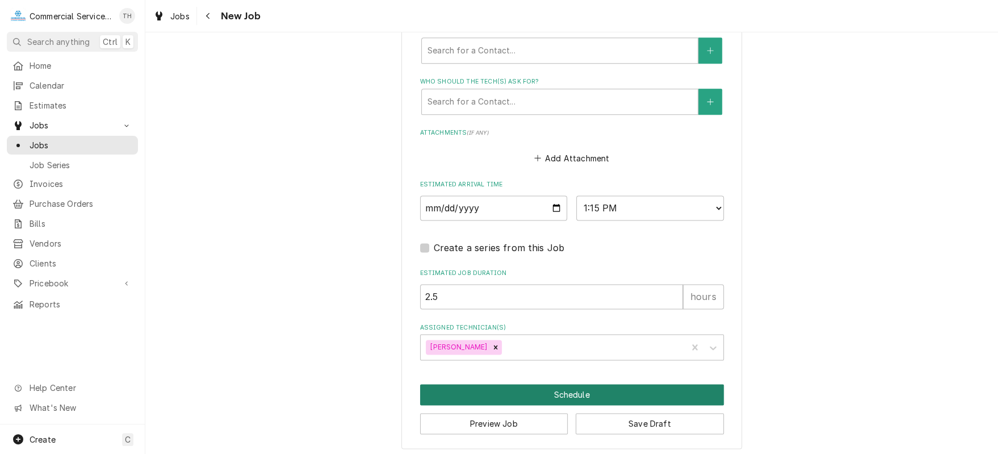
click at [572, 396] on button "Schedule" at bounding box center [572, 394] width 304 height 21
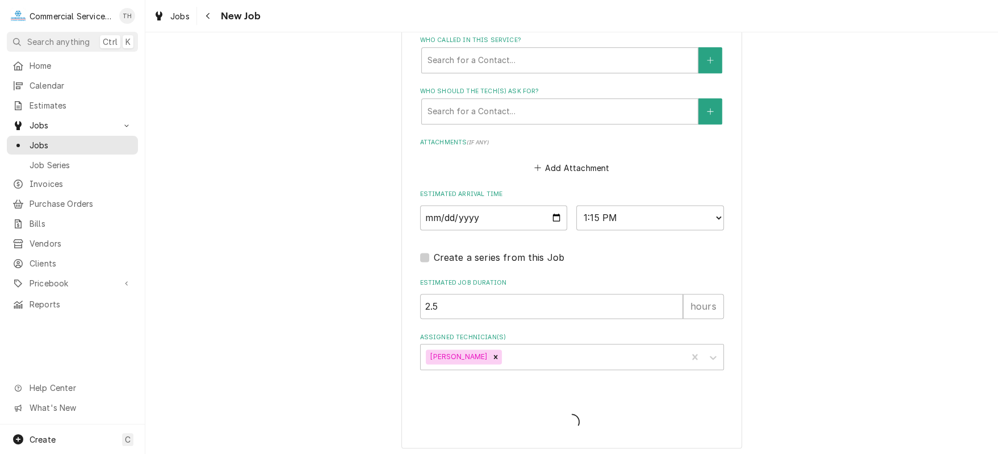
type textarea "x"
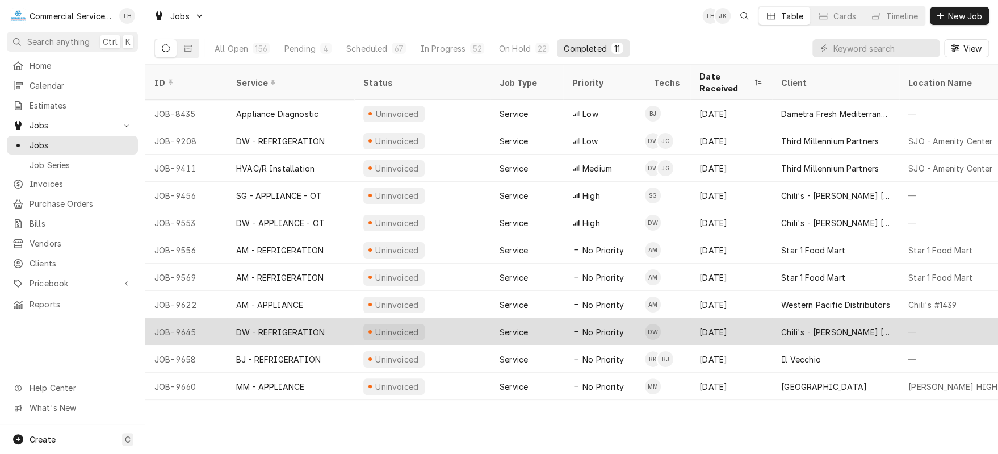
click at [783, 326] on div "Chili's - [PERSON_NAME] [PERSON_NAME]" at bounding box center [835, 332] width 109 height 12
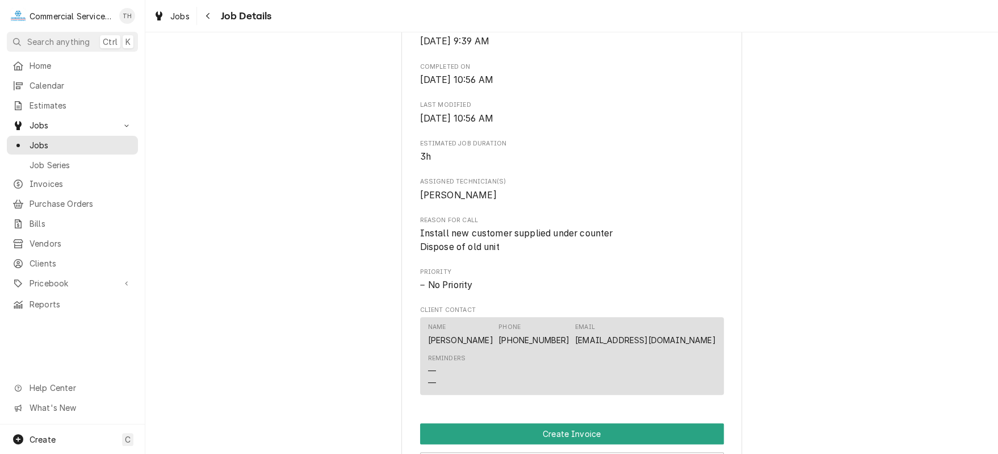
scroll to position [454, 0]
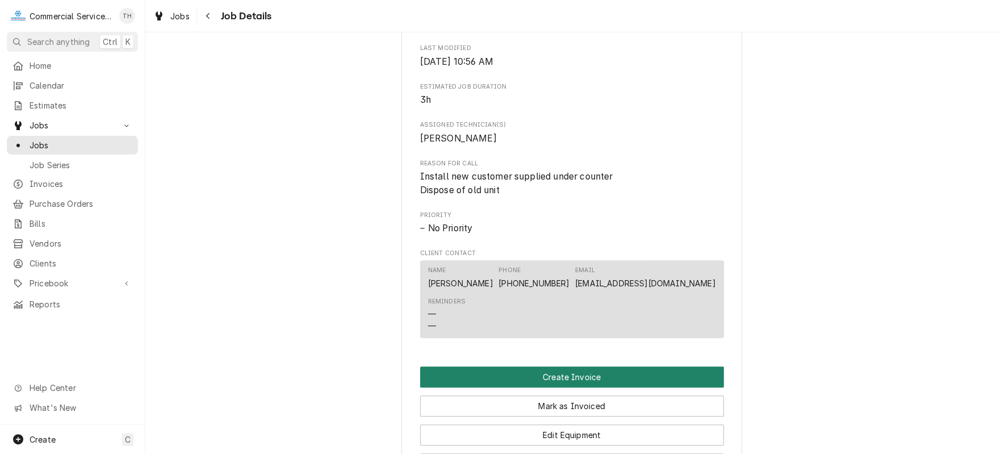
click at [596, 384] on button "Create Invoice" at bounding box center [572, 376] width 304 height 21
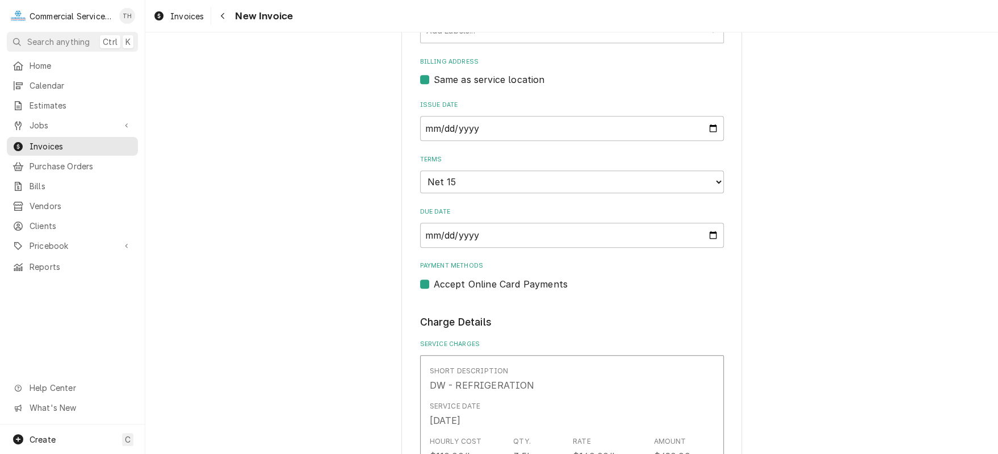
scroll to position [398, 0]
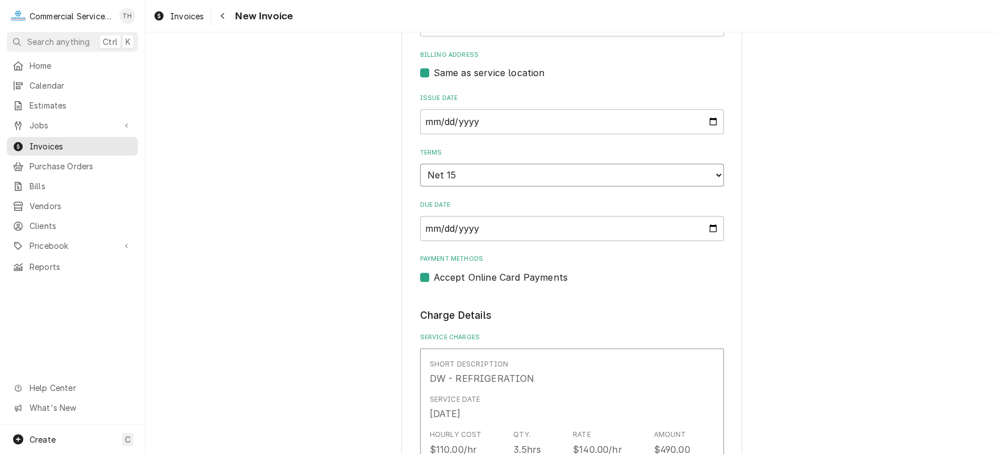
click at [568, 172] on select "Choose payment terms... Same Day Net 7 Net 14 Net 15 Net 21 Net 30 Net 45 Net 6…" at bounding box center [572, 175] width 304 height 23
type textarea "x"
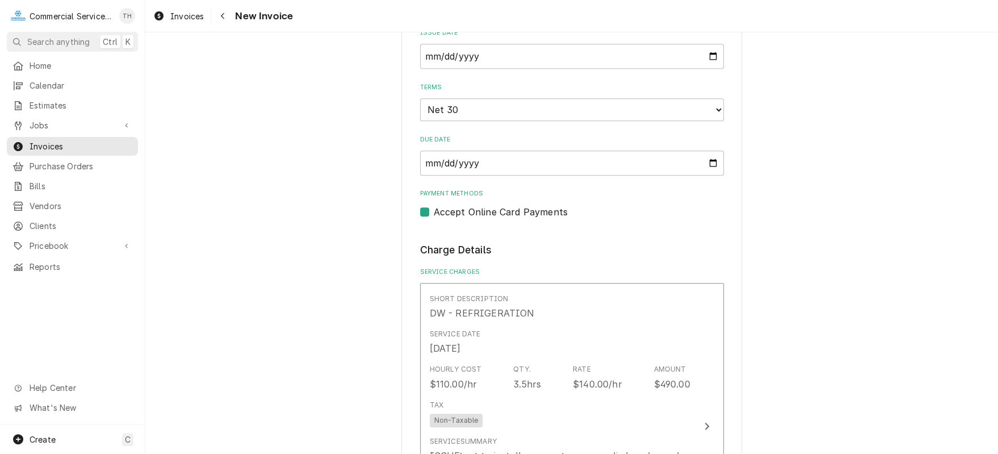
scroll to position [511, 0]
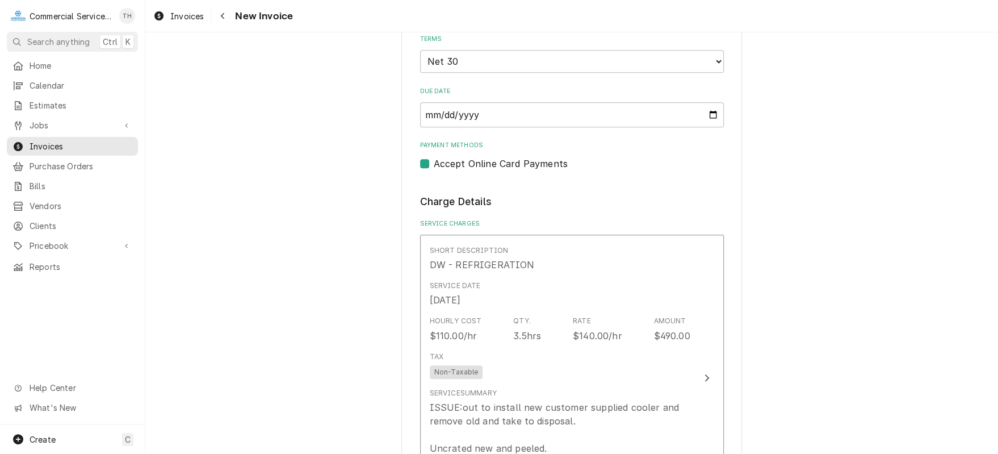
click at [434, 160] on label "Accept Online Card Payments" at bounding box center [501, 164] width 134 height 14
click at [434, 160] on input "Payment Methods" at bounding box center [586, 169] width 304 height 25
checkbox input "false"
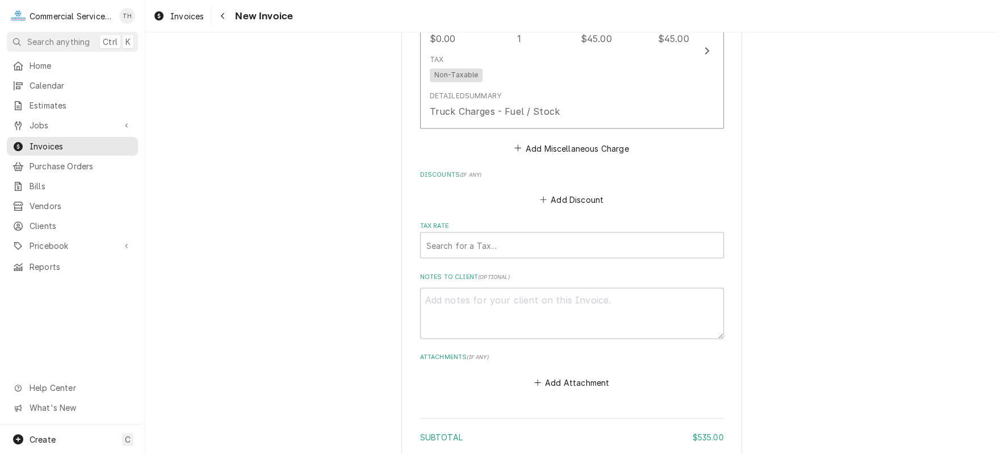
scroll to position [1193, 0]
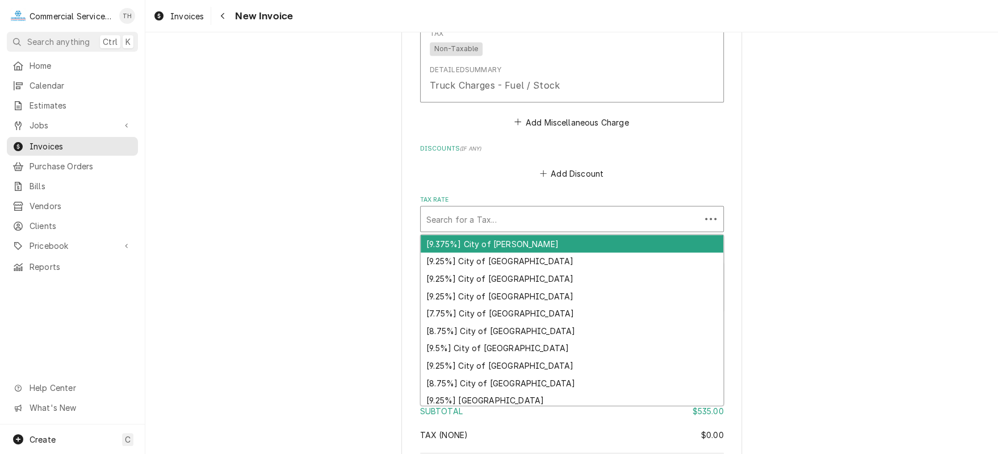
click at [540, 217] on div "Tax Rate" at bounding box center [560, 218] width 269 height 20
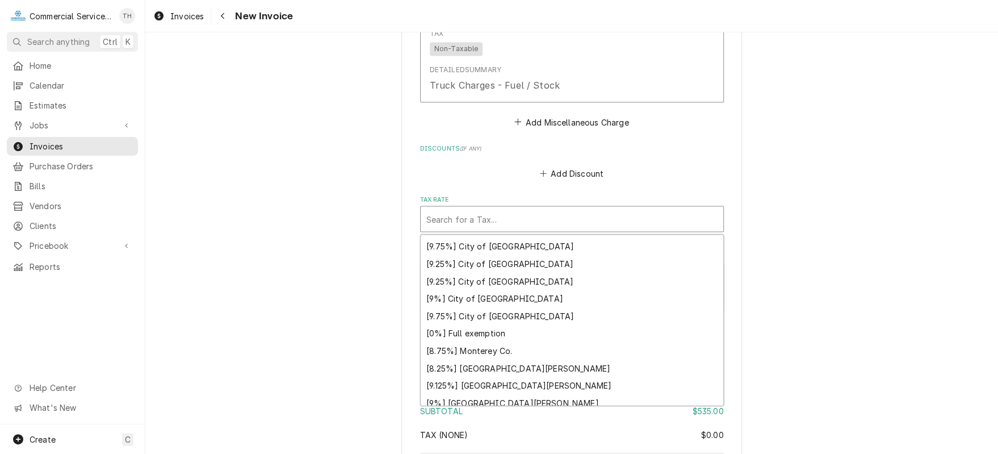
scroll to position [299, 0]
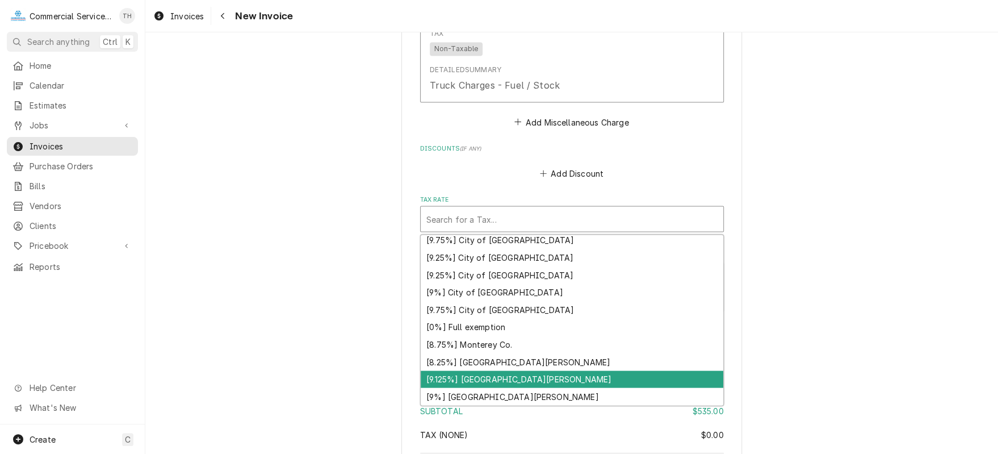
click at [576, 373] on div "[9.125%] Santa Clara" at bounding box center [572, 379] width 303 height 18
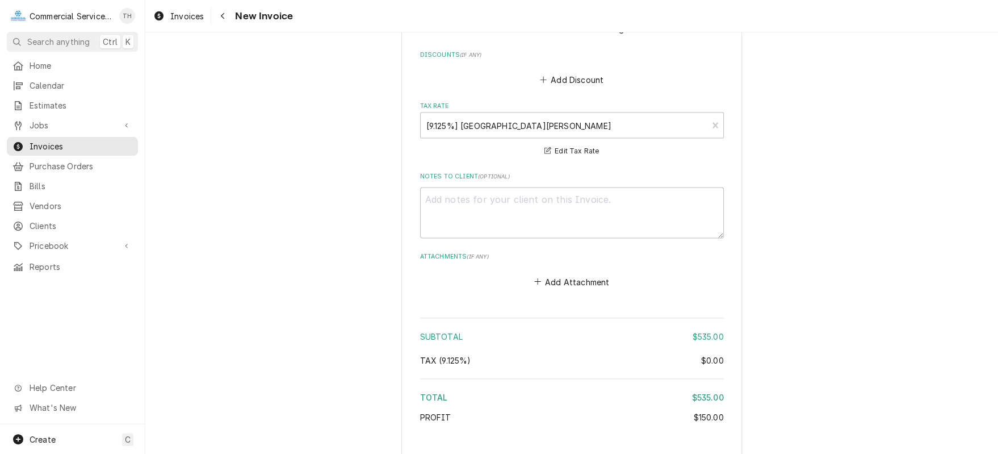
scroll to position [1357, 0]
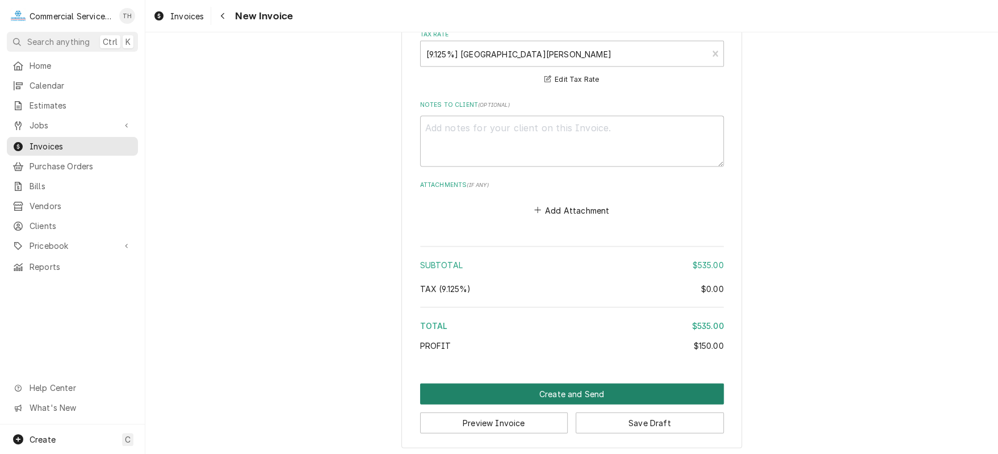
click at [598, 393] on button "Create and Send" at bounding box center [572, 393] width 304 height 21
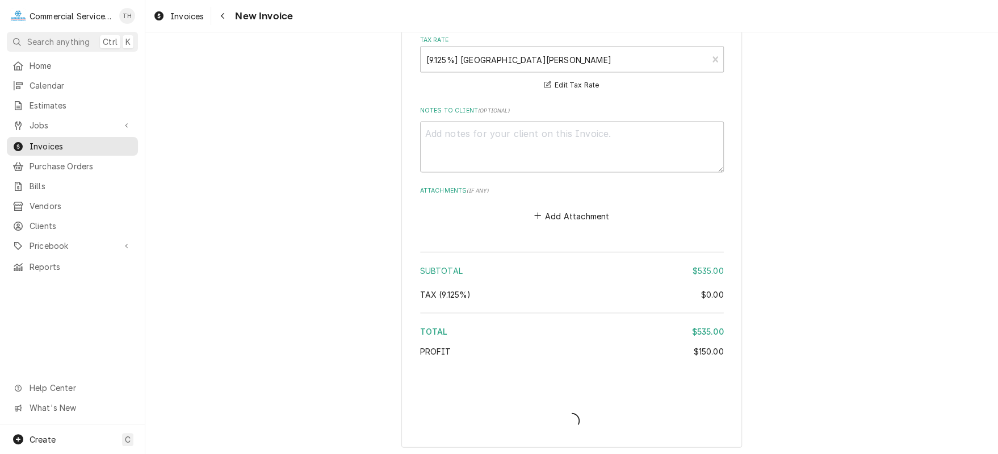
type textarea "x"
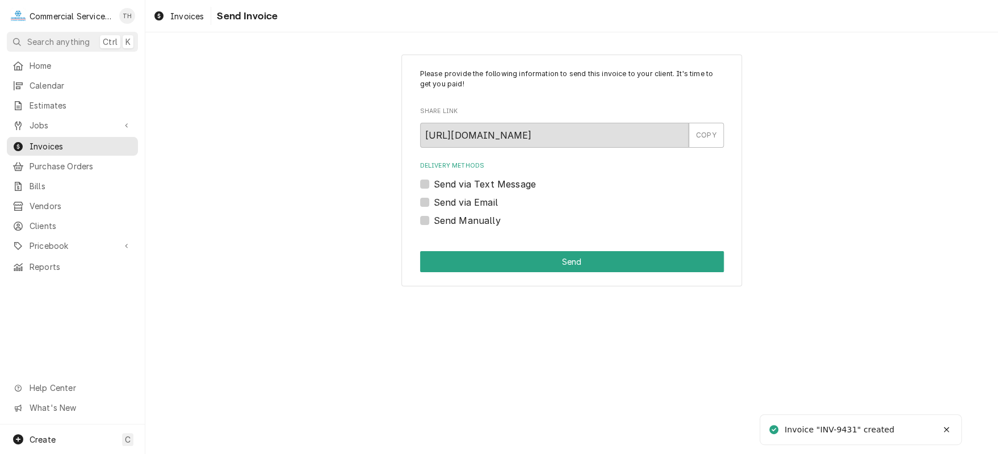
click at [434, 221] on label "Send Manually" at bounding box center [467, 221] width 67 height 14
click at [434, 221] on input "Send Manually" at bounding box center [586, 226] width 304 height 25
checkbox input "true"
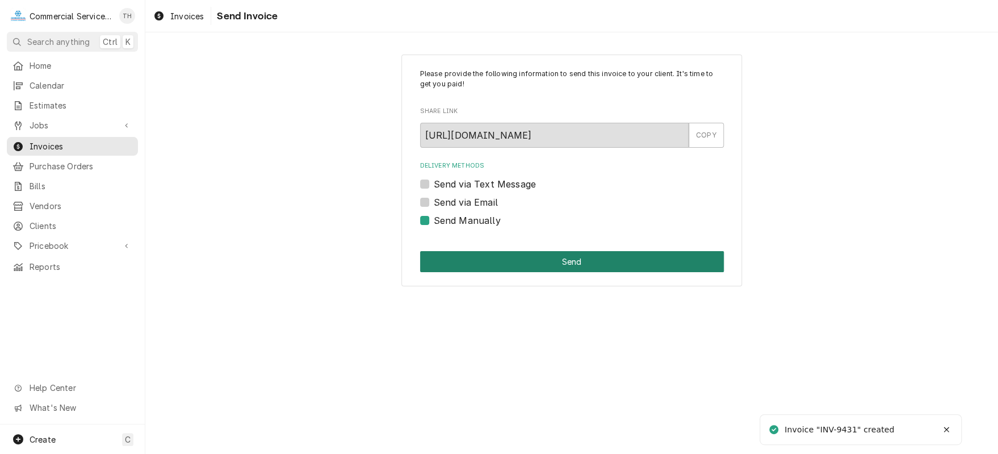
click at [507, 270] on button "Send" at bounding box center [572, 261] width 304 height 21
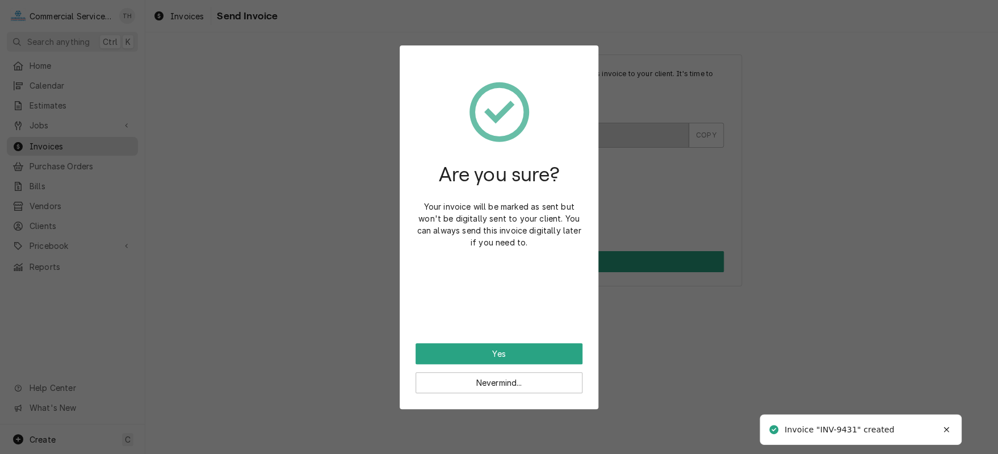
click at [520, 342] on div "Are you sure? Your invoice will be marked as sent but won't be digitally sent t…" at bounding box center [499, 202] width 167 height 282
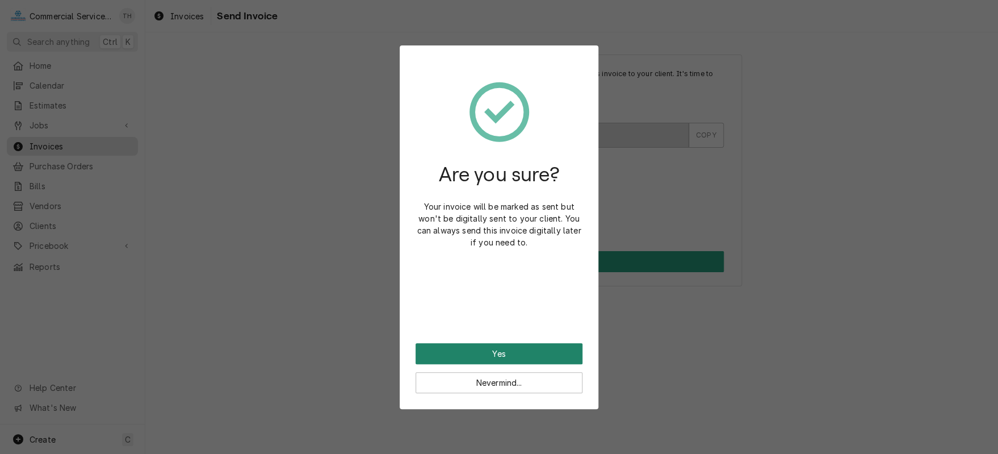
click at [521, 347] on button "Yes" at bounding box center [499, 353] width 167 height 21
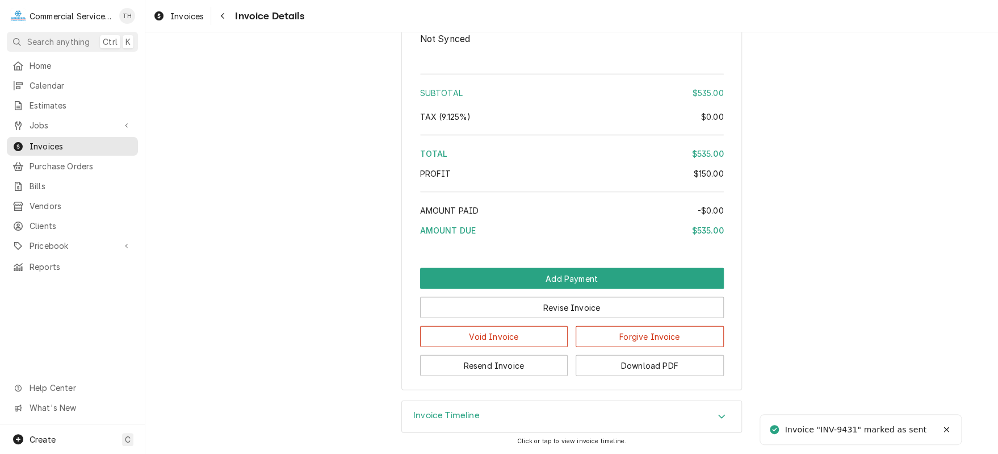
scroll to position [1317, 0]
click at [660, 370] on button "Download PDF" at bounding box center [650, 365] width 148 height 21
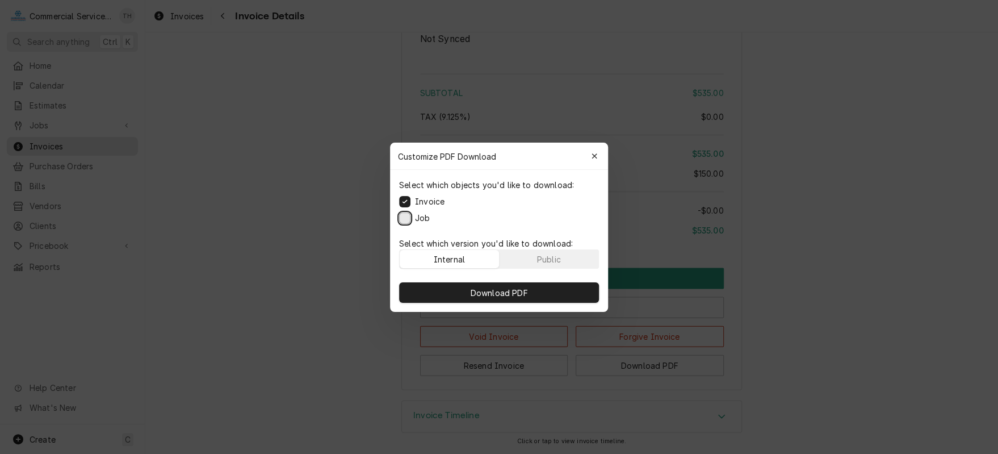
click at [407, 214] on button "Job" at bounding box center [404, 217] width 11 height 11
click at [500, 290] on span "Download PDF" at bounding box center [499, 292] width 62 height 12
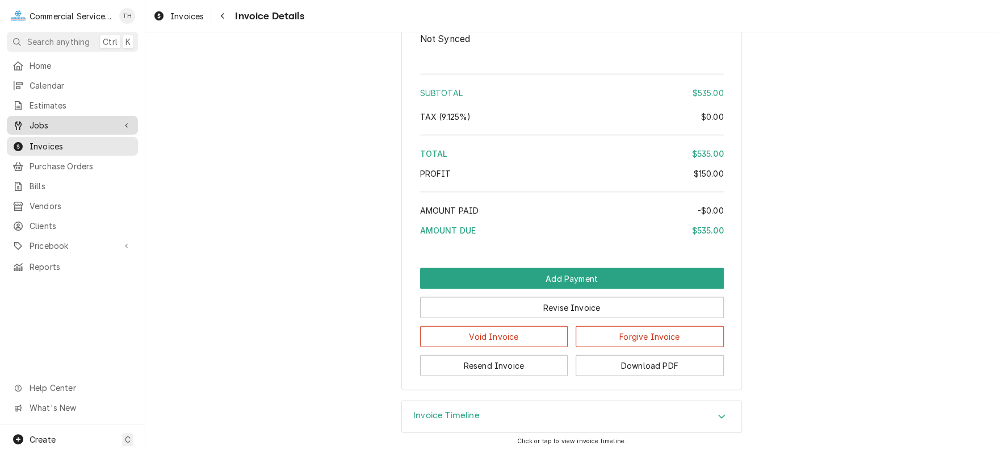
click at [94, 125] on span "Jobs" at bounding box center [73, 125] width 86 height 12
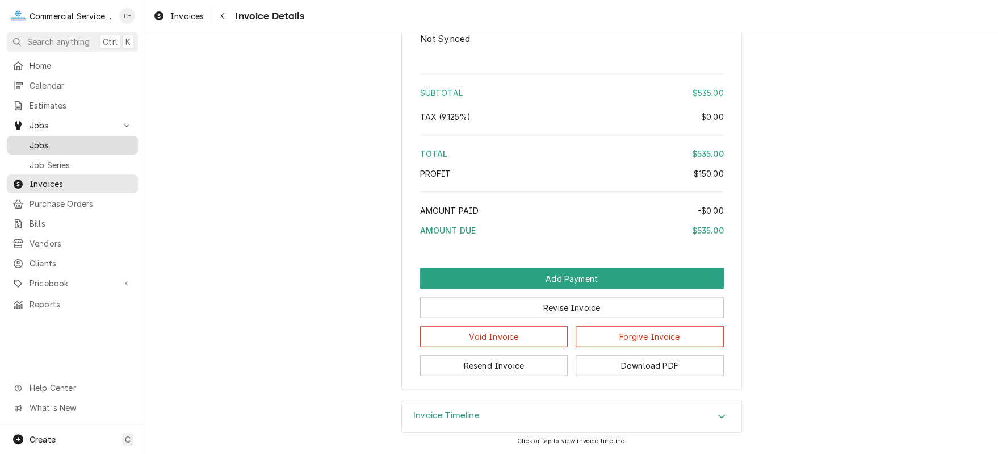
click at [86, 149] on link "Jobs" at bounding box center [72, 145] width 131 height 19
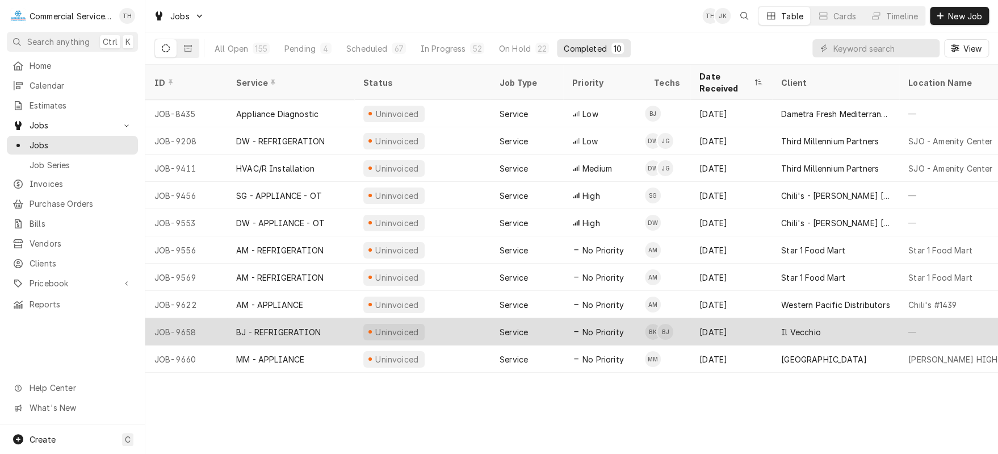
click at [837, 318] on div "Il Vecchio" at bounding box center [835, 331] width 127 height 27
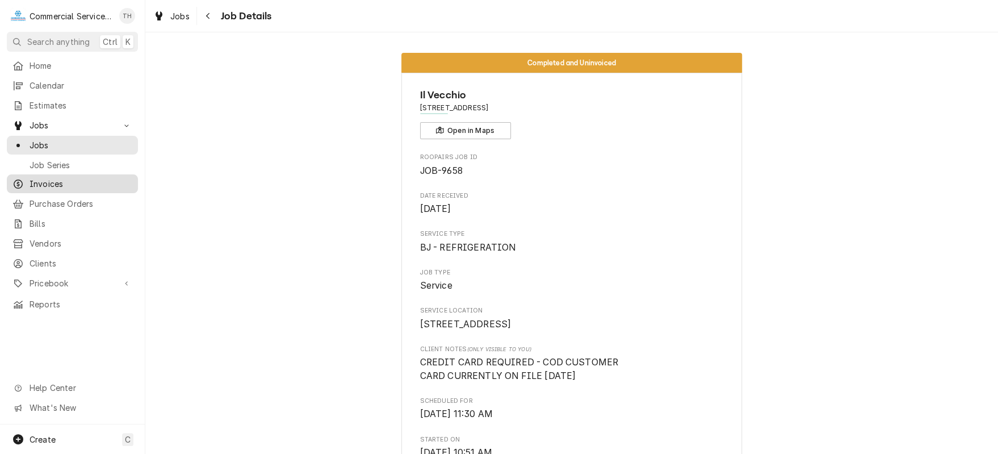
click at [40, 179] on span "Invoices" at bounding box center [81, 184] width 103 height 12
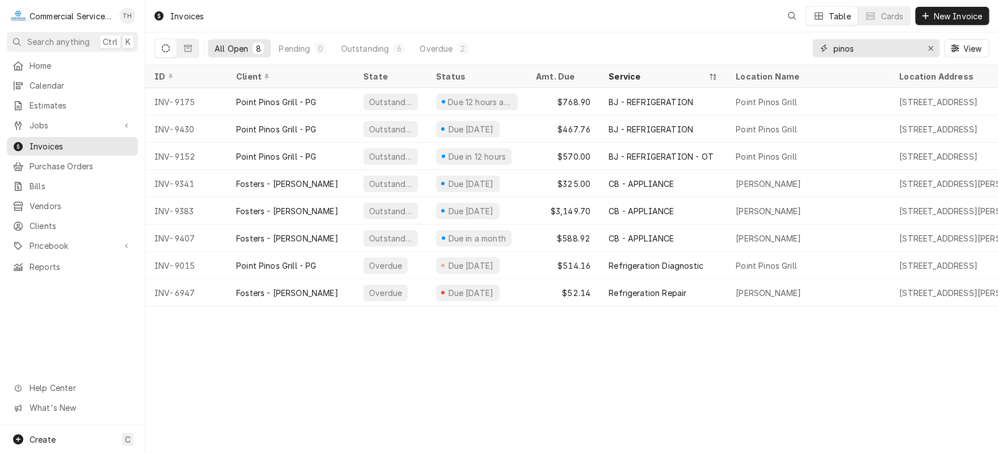
drag, startPoint x: 865, startPoint y: 45, endPoint x: 826, endPoint y: 48, distance: 39.3
click at [826, 48] on div "pinos" at bounding box center [876, 48] width 127 height 18
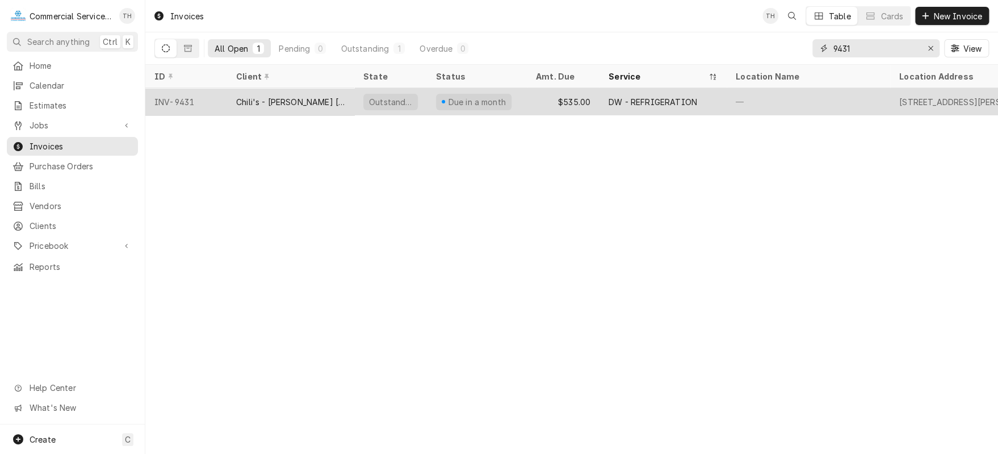
type input "9431"
click at [633, 96] on div "DW - REFRIGERATION" at bounding box center [653, 102] width 89 height 12
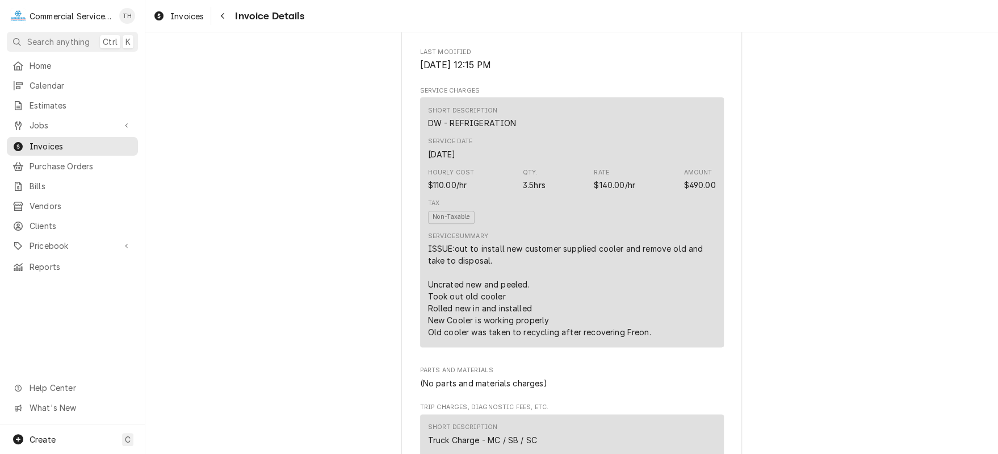
scroll to position [681, 0]
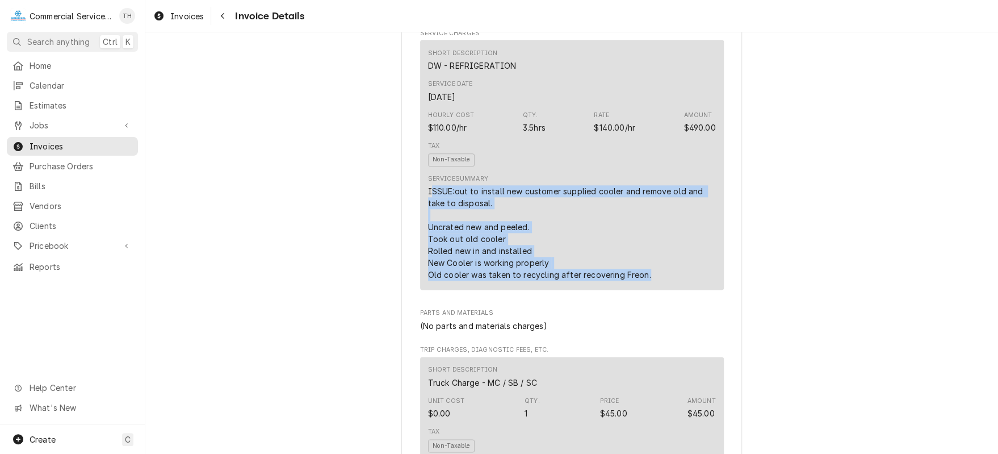
drag, startPoint x: 466, startPoint y: 240, endPoint x: 659, endPoint y: 307, distance: 204.4
click at [659, 281] on div "ISSUE:out to install new customer supplied cooler and remove old and take to di…" at bounding box center [572, 232] width 288 height 95
click at [98, 122] on span "Jobs" at bounding box center [73, 125] width 86 height 12
click at [95, 139] on span "Jobs" at bounding box center [81, 145] width 103 height 12
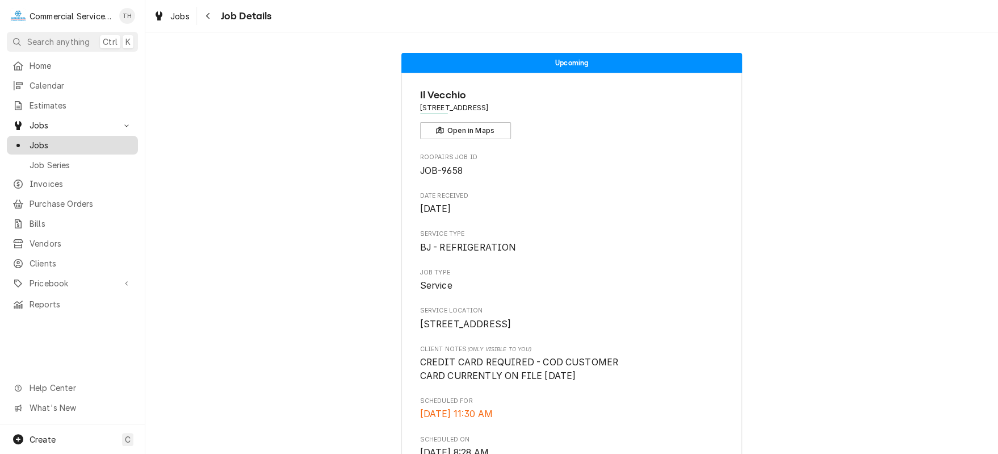
click at [51, 139] on span "Jobs" at bounding box center [81, 145] width 103 height 12
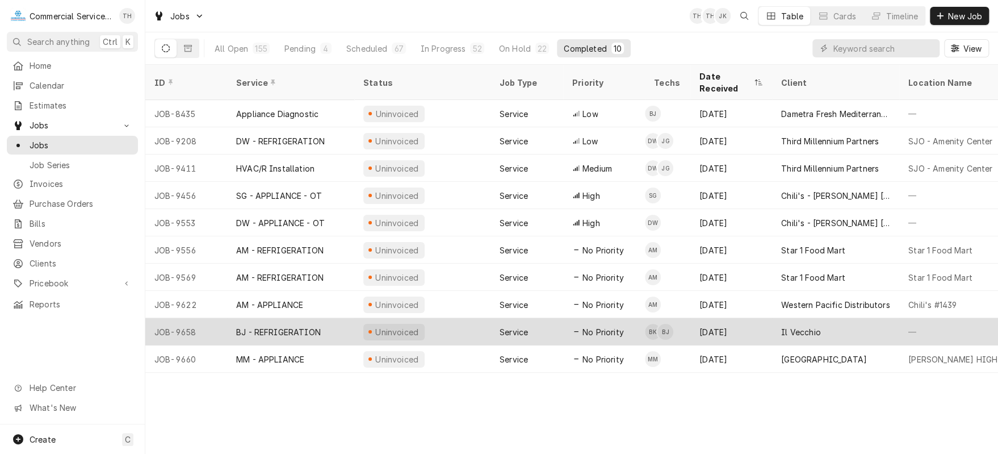
click at [782, 318] on div "Il Vecchio" at bounding box center [835, 331] width 127 height 27
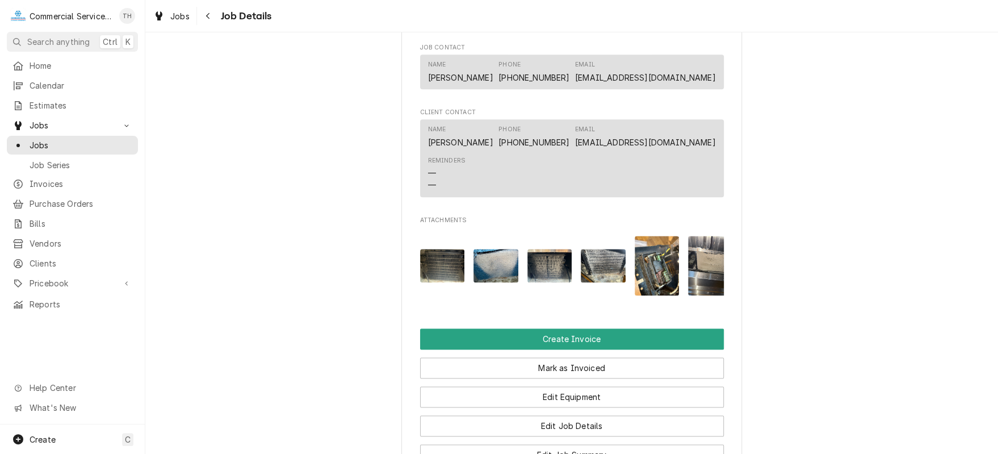
scroll to position [795, 0]
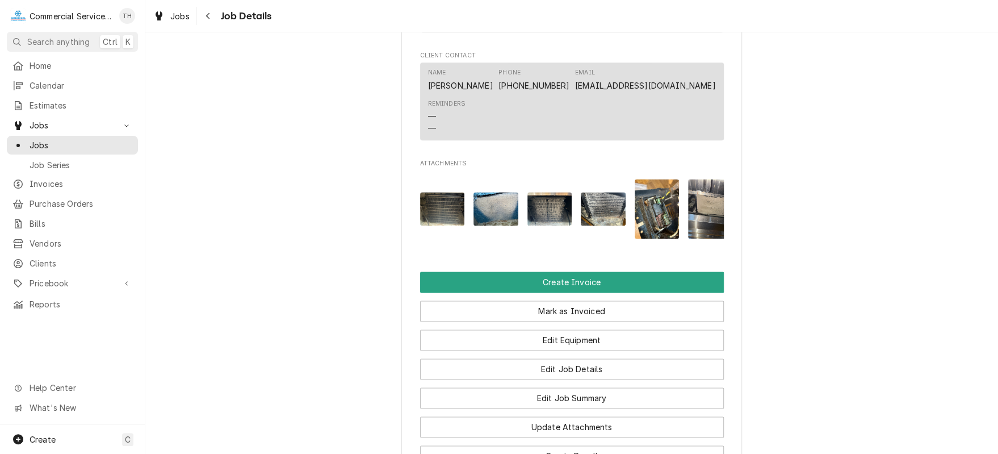
click at [438, 225] on img "Attachments" at bounding box center [442, 209] width 45 height 34
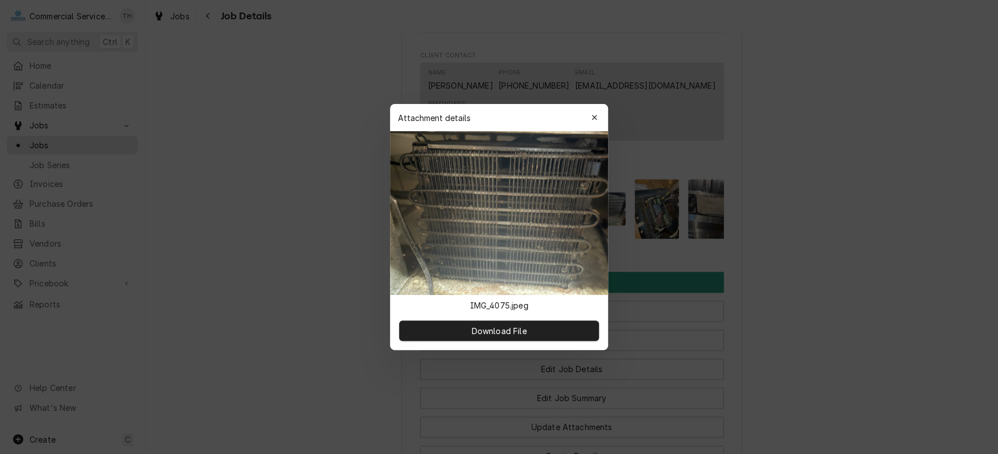
click at [853, 202] on div at bounding box center [499, 227] width 998 height 454
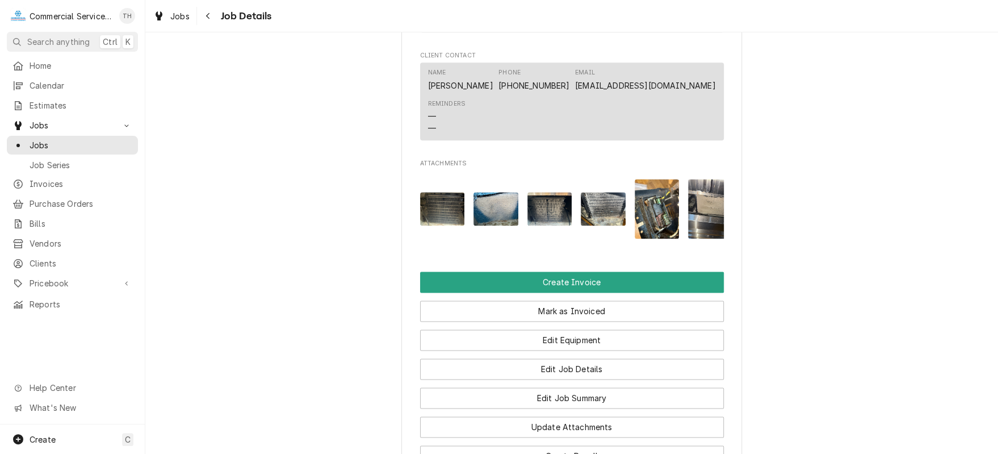
click at [489, 212] on img "Attachments" at bounding box center [496, 209] width 45 height 34
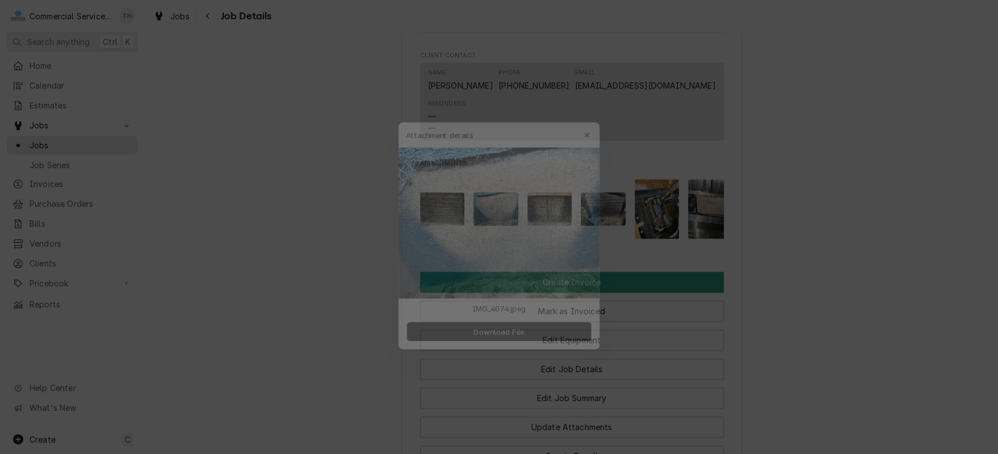
click at [815, 207] on div at bounding box center [499, 227] width 998 height 454
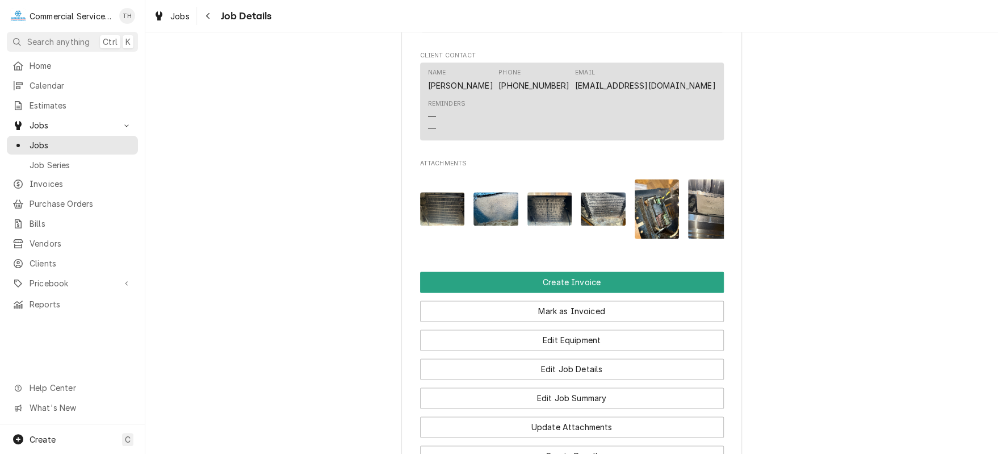
click at [546, 223] on img "Attachments" at bounding box center [550, 209] width 45 height 34
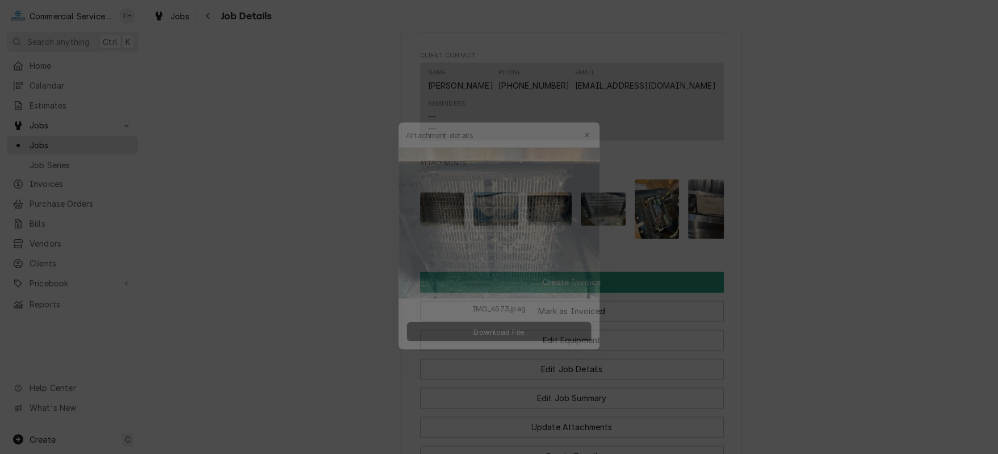
click at [884, 210] on div at bounding box center [499, 227] width 998 height 454
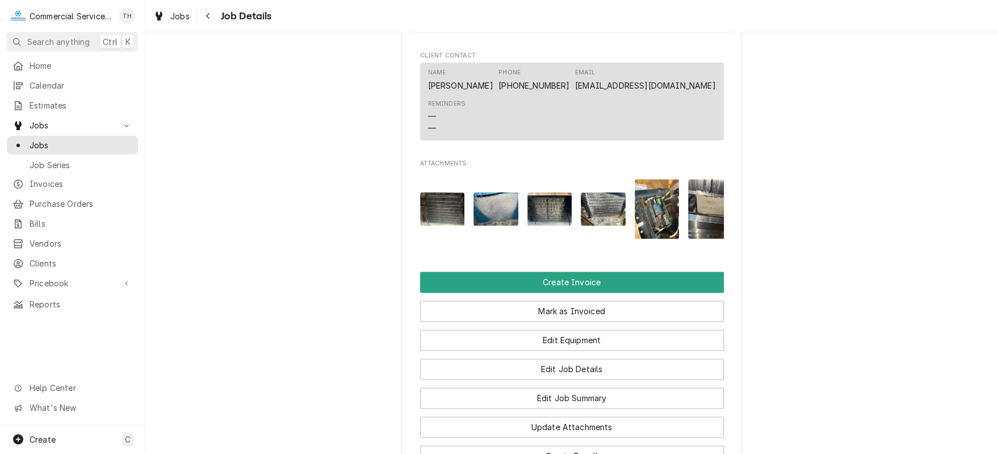
click at [614, 225] on img "Attachments" at bounding box center [603, 209] width 45 height 34
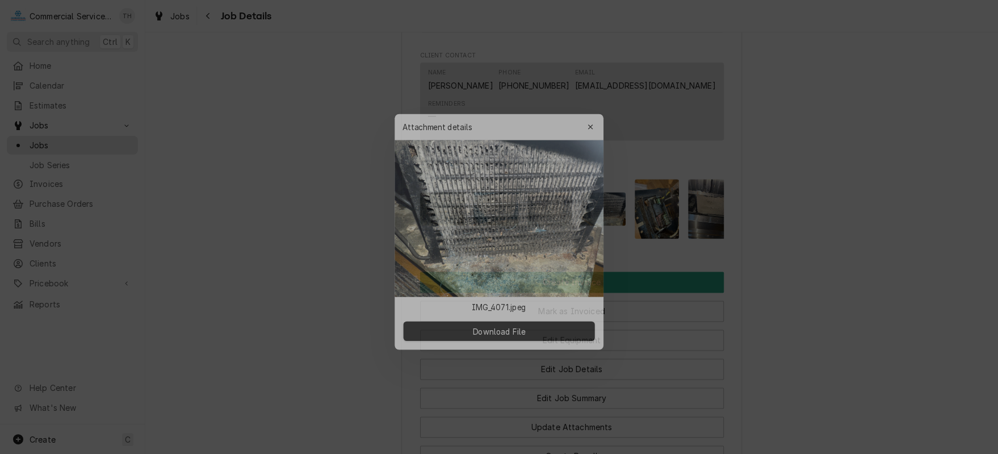
click at [874, 229] on div at bounding box center [499, 227] width 998 height 454
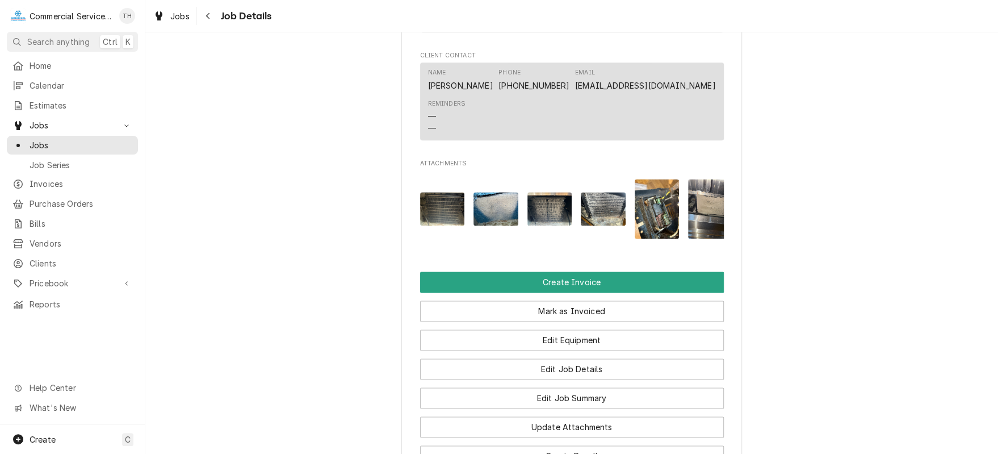
click at [643, 238] on img "Attachments" at bounding box center [657, 209] width 45 height 60
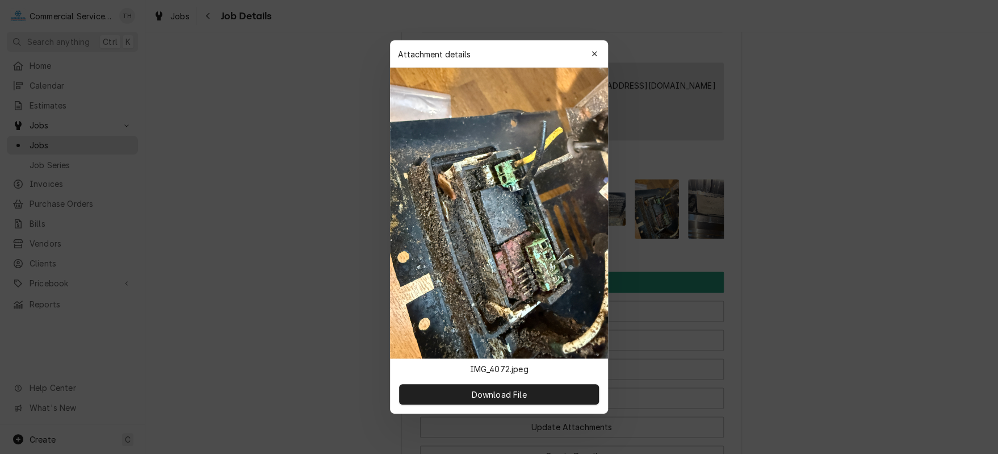
click at [827, 228] on div at bounding box center [499, 227] width 998 height 454
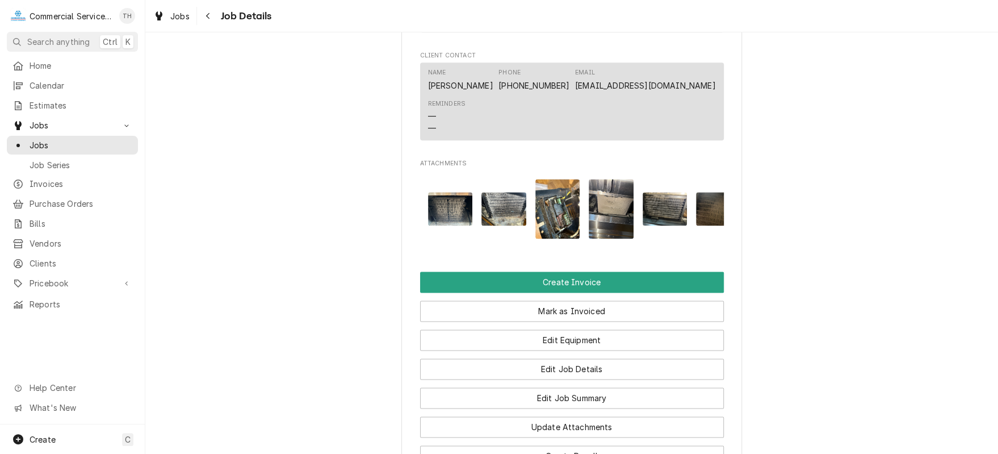
scroll to position [0, 125]
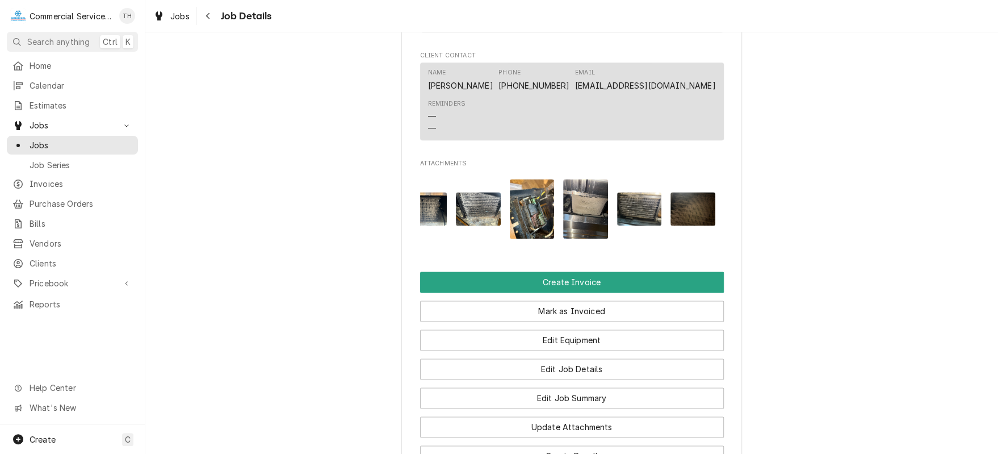
click at [595, 231] on img "Attachments" at bounding box center [585, 209] width 45 height 60
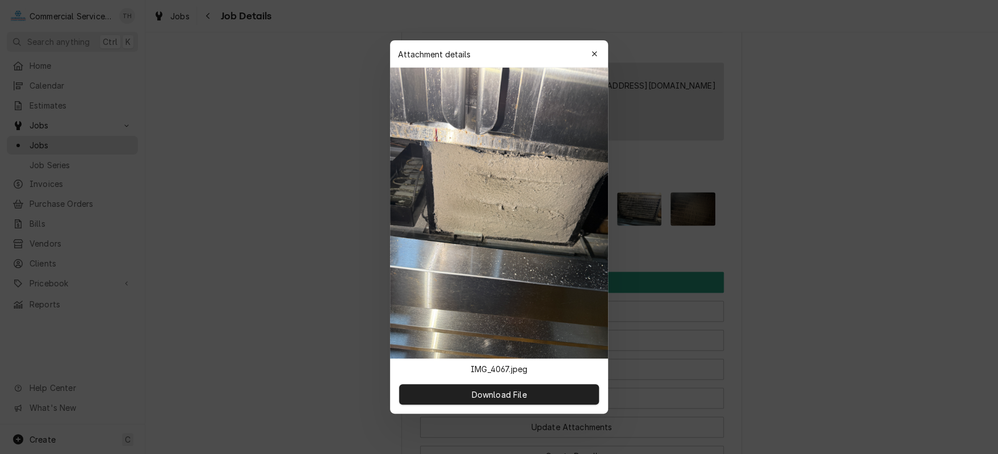
click at [800, 225] on div at bounding box center [499, 227] width 998 height 454
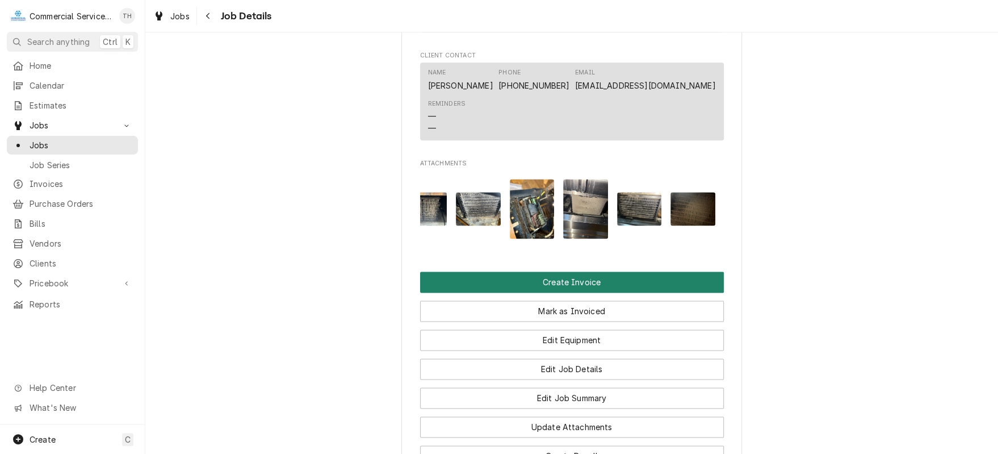
click at [584, 292] on button "Create Invoice" at bounding box center [572, 281] width 304 height 21
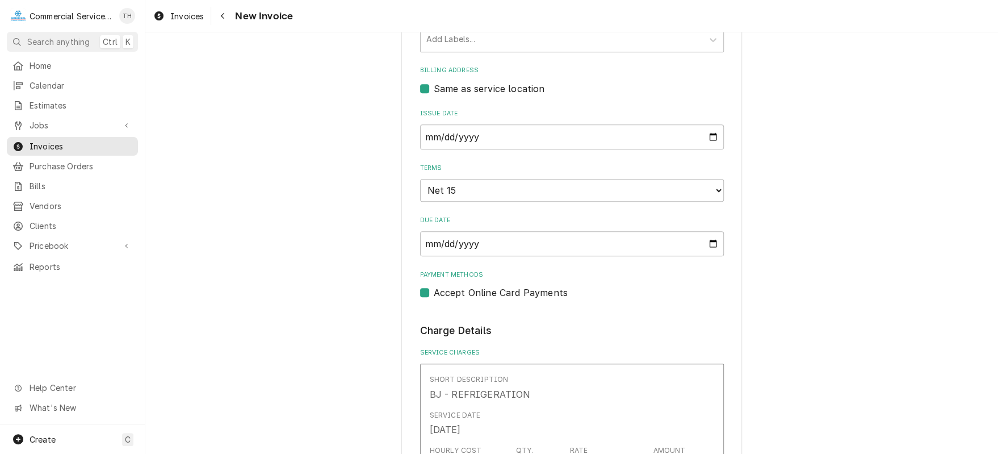
scroll to position [398, 0]
click at [556, 193] on select "Choose payment terms... Same Day Net 7 Net 14 Net 15 Net 21 Net 30 Net 45 Net 6…" at bounding box center [572, 188] width 304 height 23
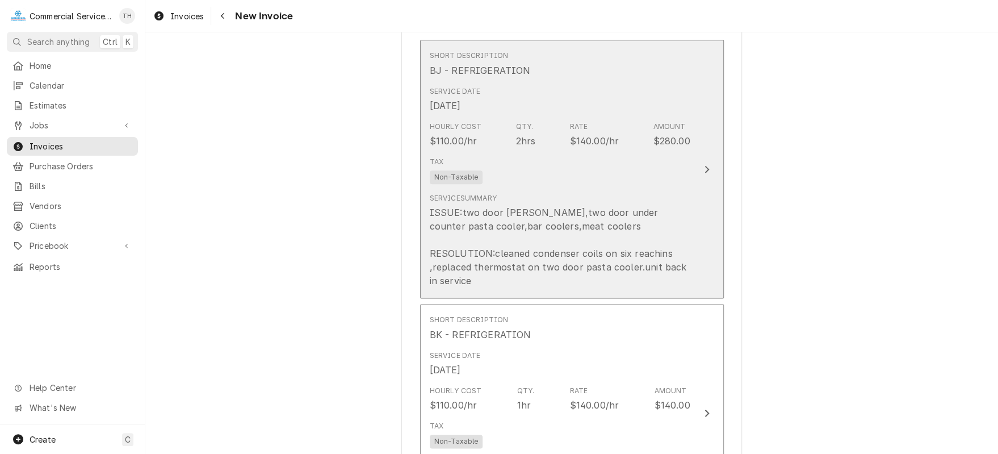
scroll to position [738, 0]
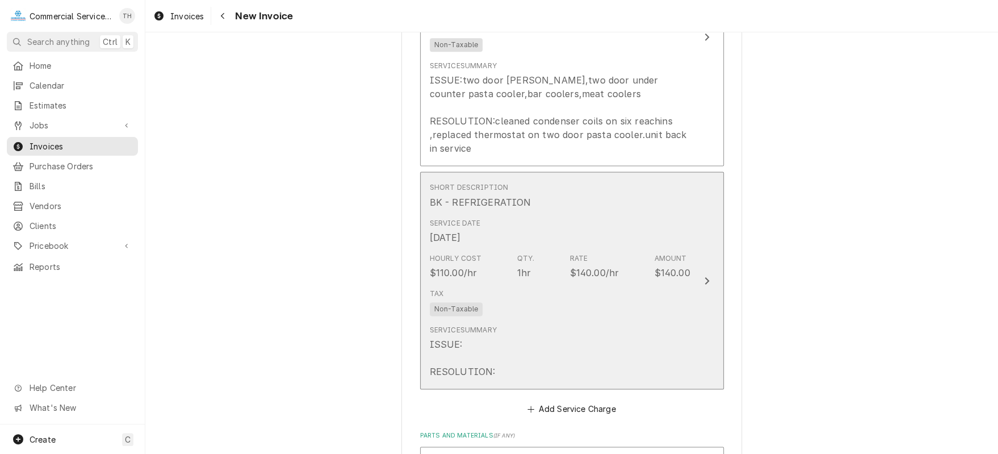
click at [550, 300] on div "Tax Non-Taxable" at bounding box center [560, 302] width 261 height 36
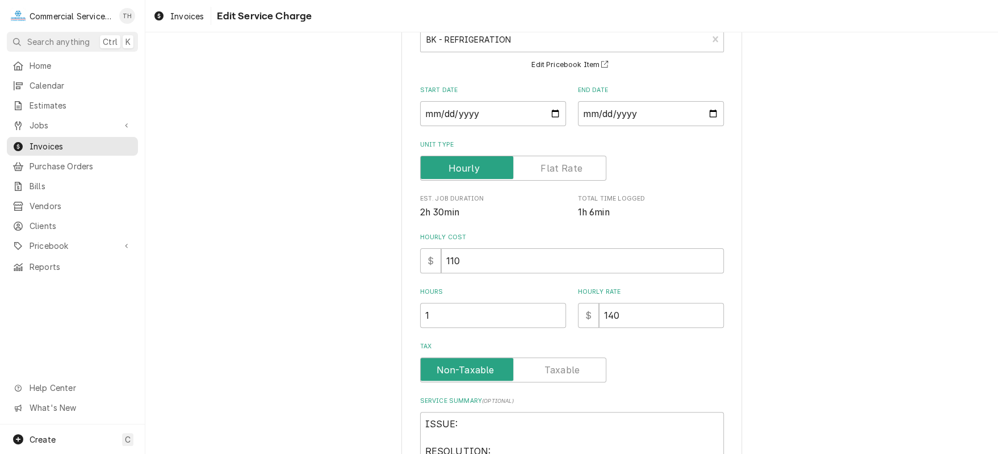
scroll to position [170, 0]
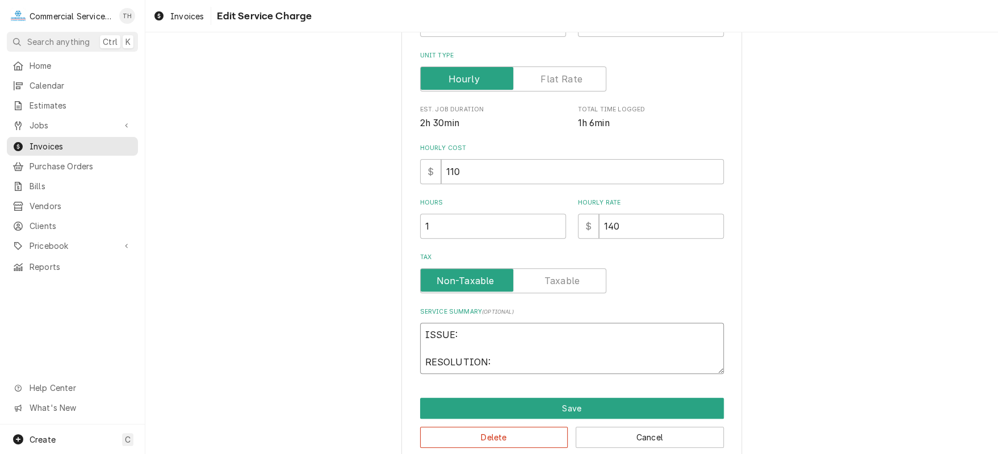
drag, startPoint x: 421, startPoint y: 333, endPoint x: 491, endPoint y: 362, distance: 74.9
click at [491, 362] on textarea "ISSUE: RESOLUTION:" at bounding box center [572, 348] width 304 height 51
type textarea "x"
type textarea "L"
type textarea "x"
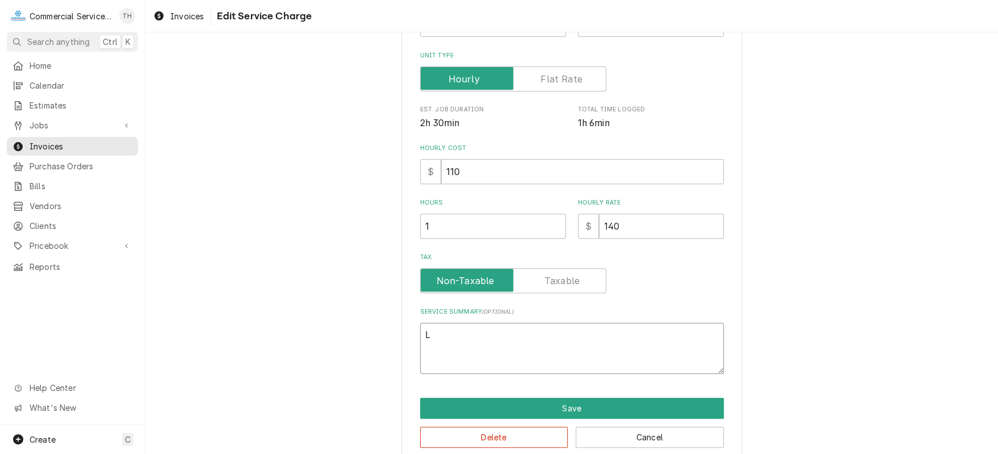
type textarea "La"
type textarea "x"
type textarea "Lab"
type textarea "x"
type textarea "Labo"
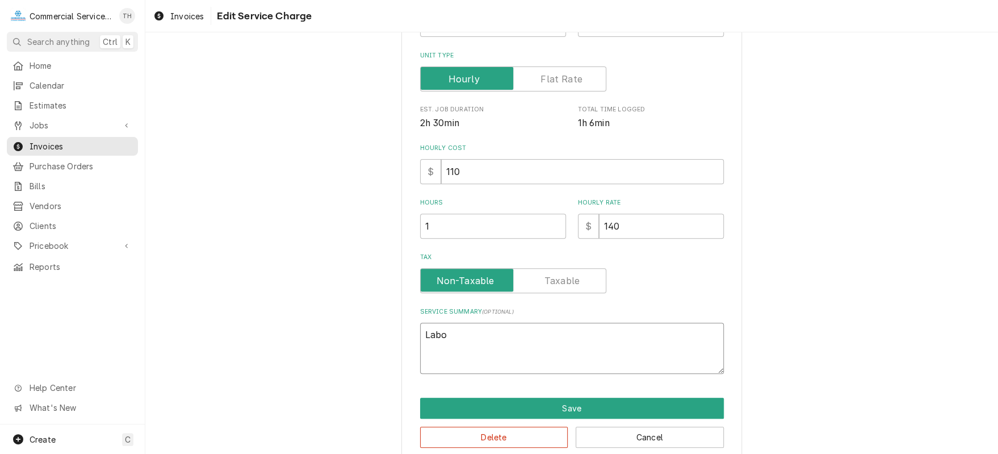
type textarea "x"
type textarea "Labor"
type textarea "x"
type textarea "Labor"
type textarea "x"
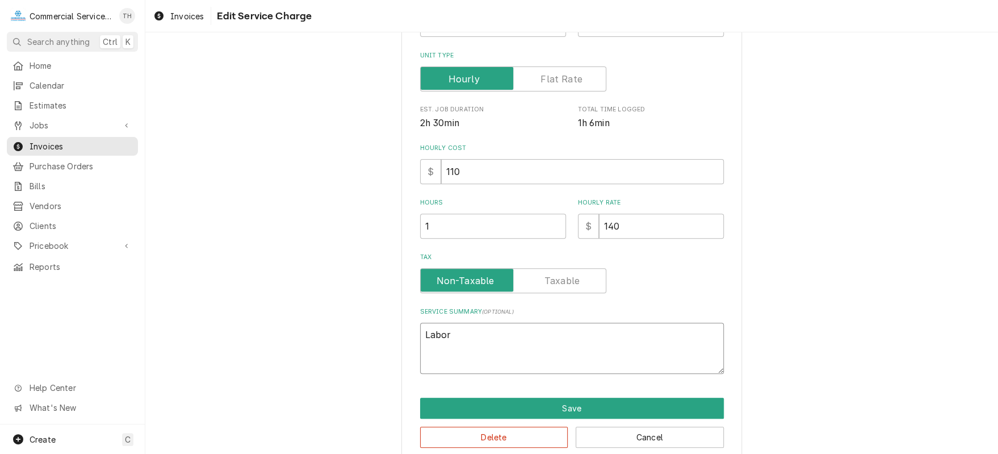
type textarea "Labor A"
type textarea "x"
type textarea "Labor As"
type textarea "x"
type textarea "Labor Ass"
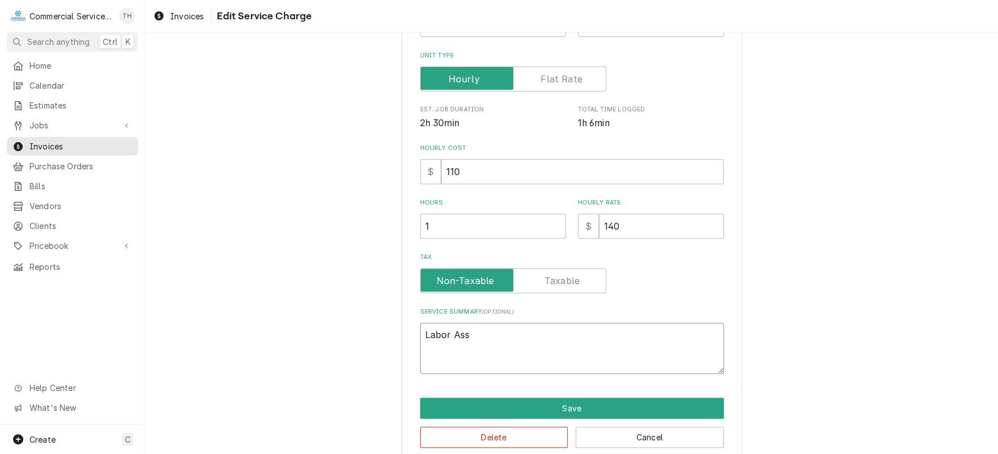
type textarea "x"
type textarea "Labor Assi"
type textarea "x"
type textarea "Labor Assis"
type textarea "x"
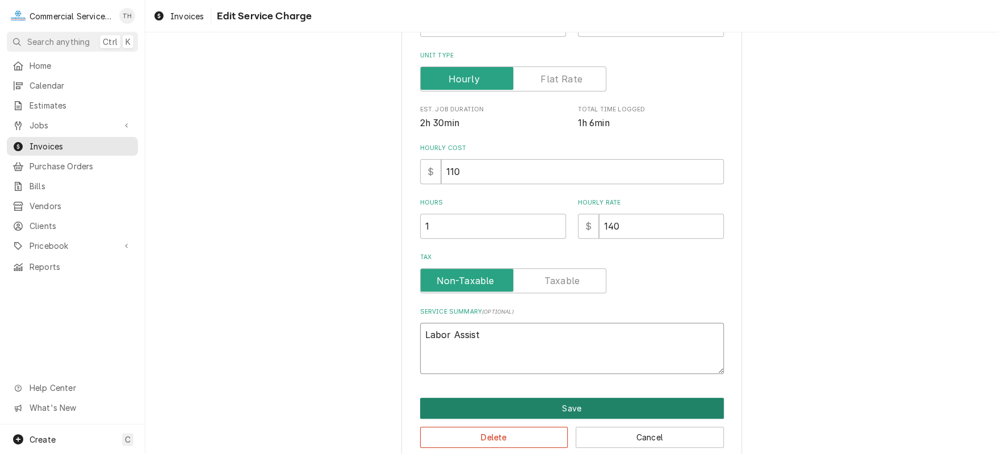
type textarea "Labor Assist"
click at [575, 408] on button "Save" at bounding box center [572, 408] width 304 height 21
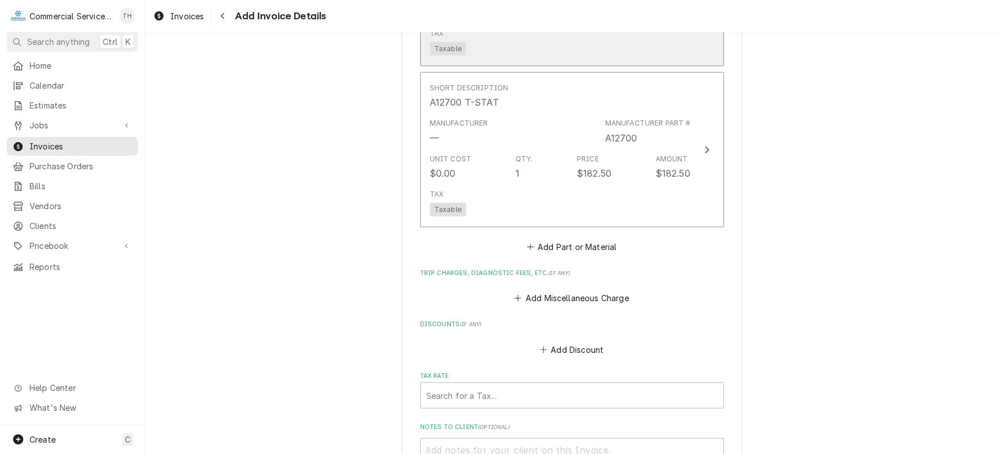
scroll to position [1633, 0]
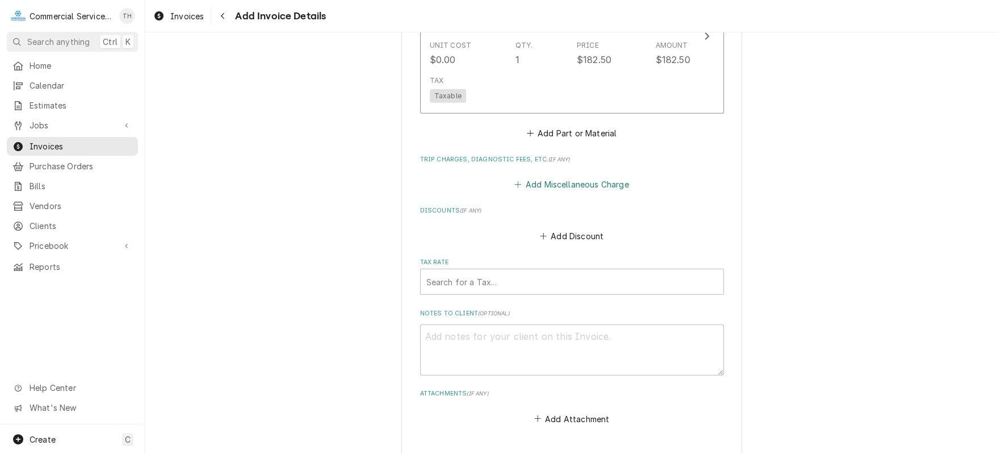
click at [585, 178] on button "Add Miscellaneous Charge" at bounding box center [572, 185] width 118 height 16
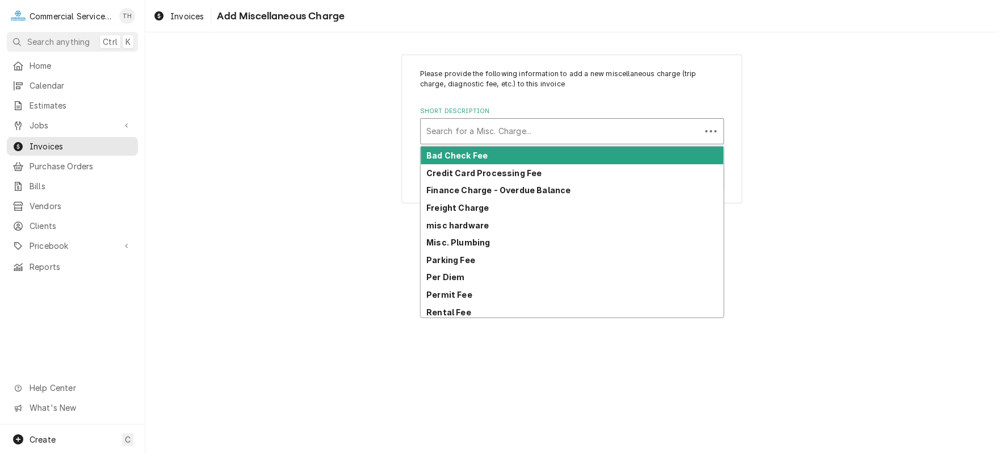
click at [522, 125] on div "Short Description" at bounding box center [560, 131] width 269 height 20
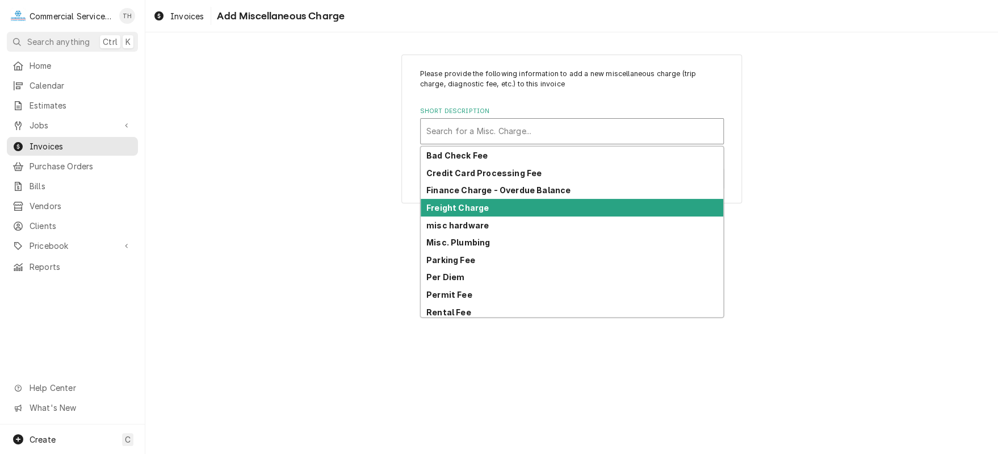
scroll to position [90, 0]
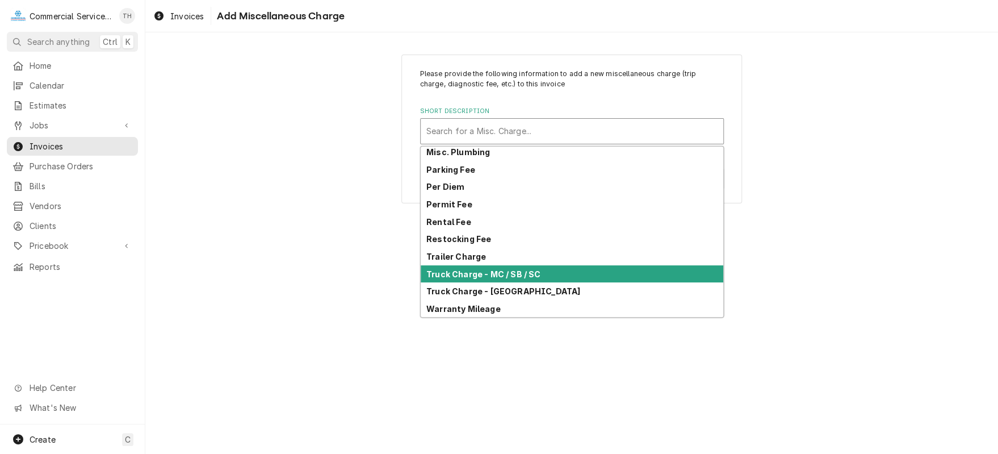
click at [542, 268] on div "Truck Charge - MC / SB / SC" at bounding box center [572, 274] width 303 height 18
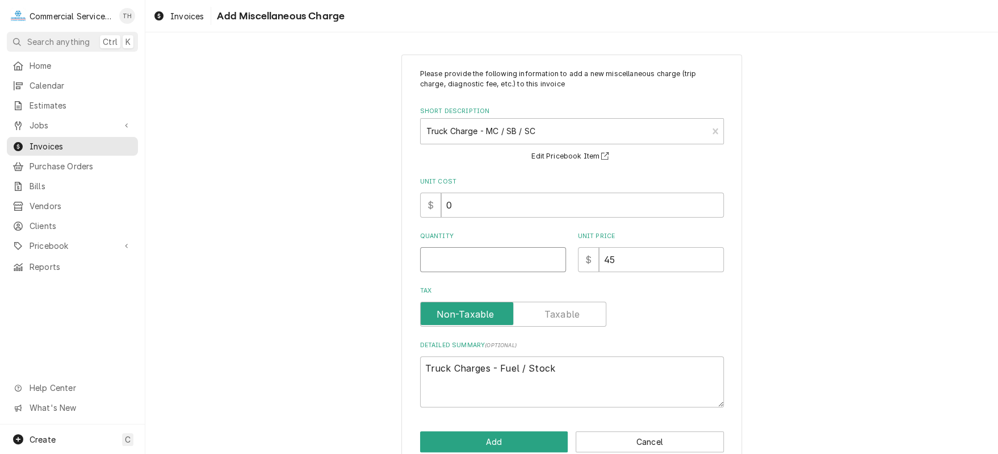
type textarea "x"
type input "0.5"
click at [551, 258] on input "0.5" at bounding box center [493, 259] width 146 height 25
type textarea "x"
type input "1"
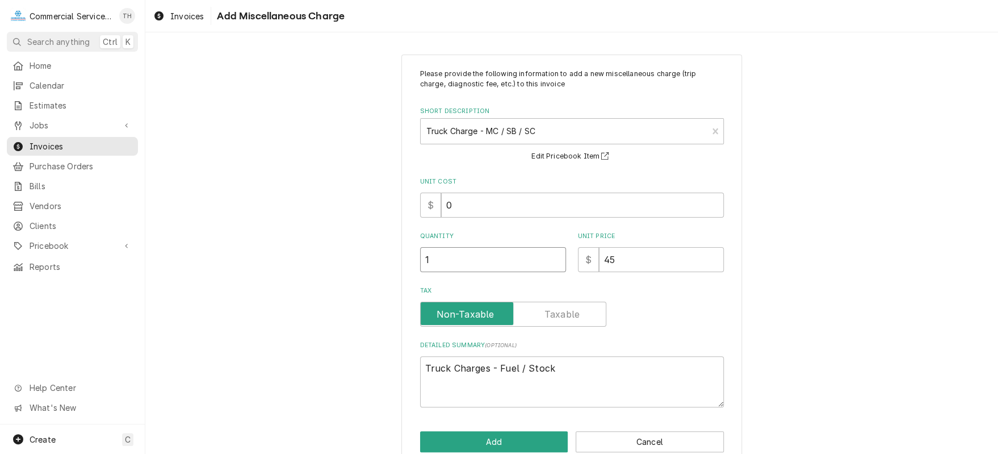
click at [551, 258] on input "1" at bounding box center [493, 259] width 146 height 25
click at [524, 434] on button "Add" at bounding box center [494, 441] width 148 height 21
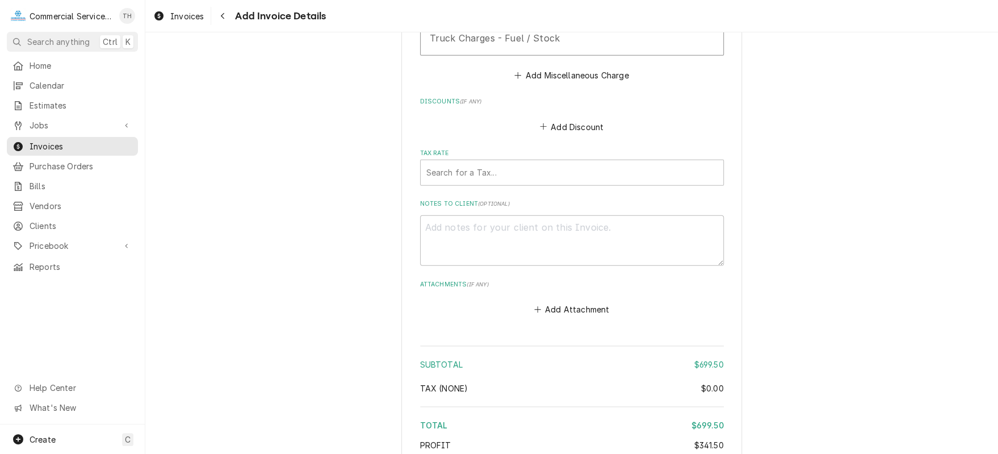
scroll to position [1960, 0]
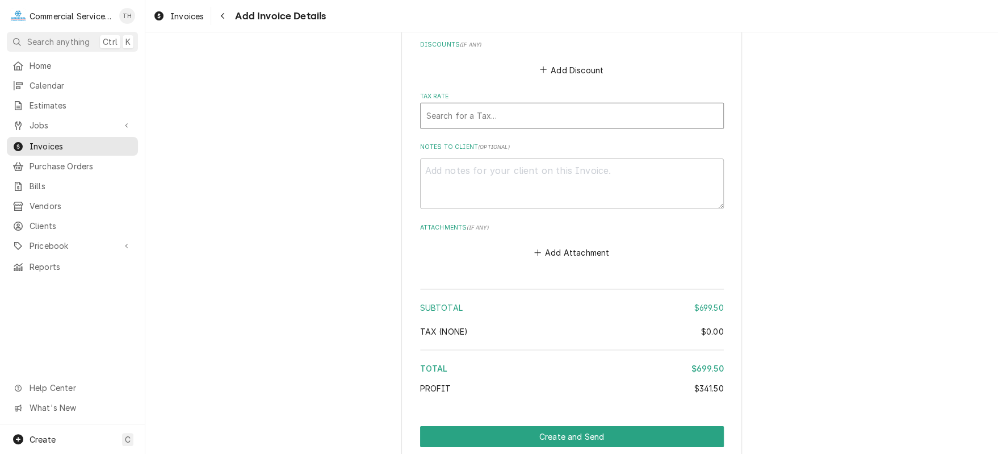
click at [554, 111] on div "Tax Rate" at bounding box center [571, 116] width 291 height 20
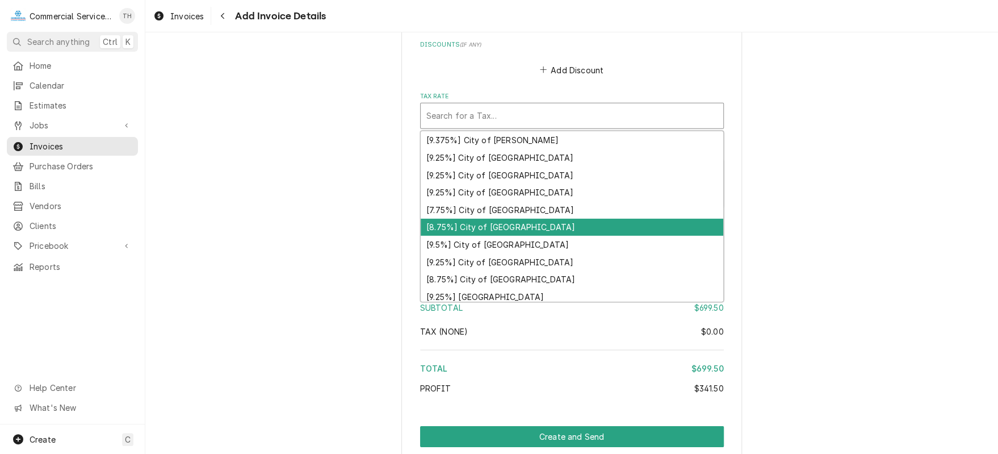
scroll to position [114, 0]
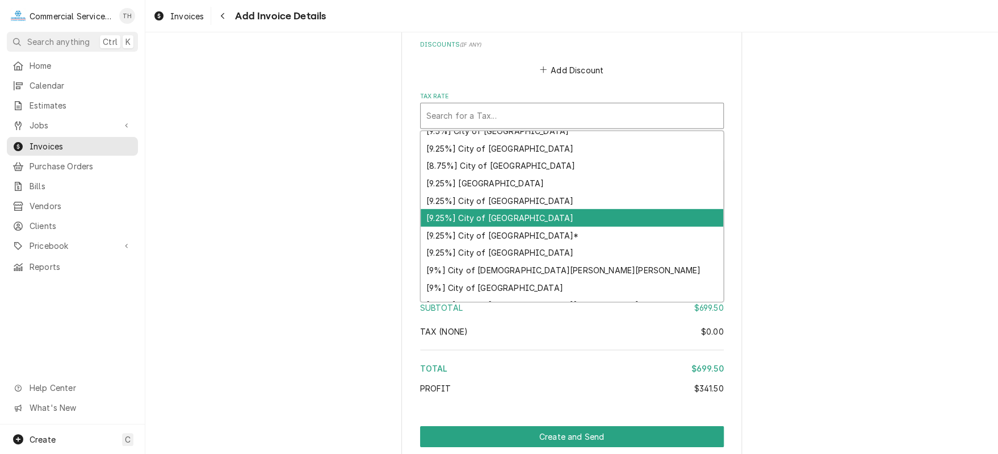
click at [564, 215] on div "[9.25%] City of Pacific Grove" at bounding box center [572, 218] width 303 height 18
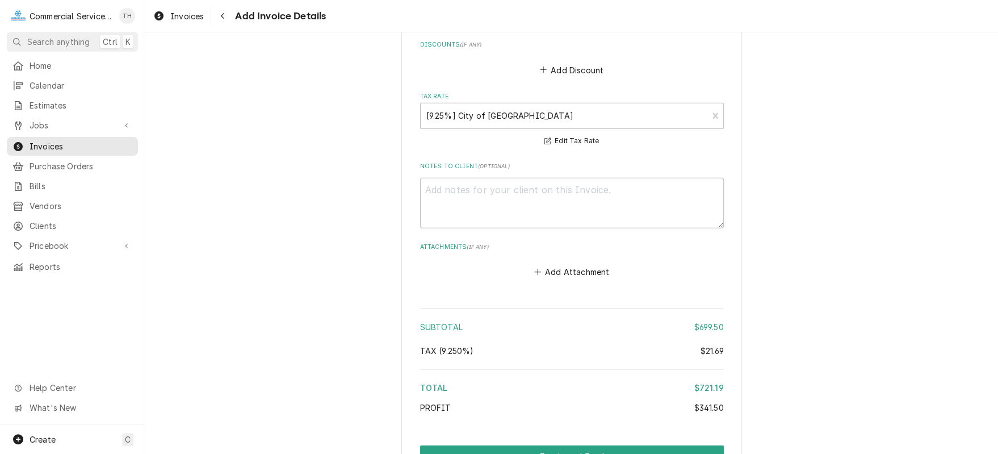
scroll to position [1676, 0]
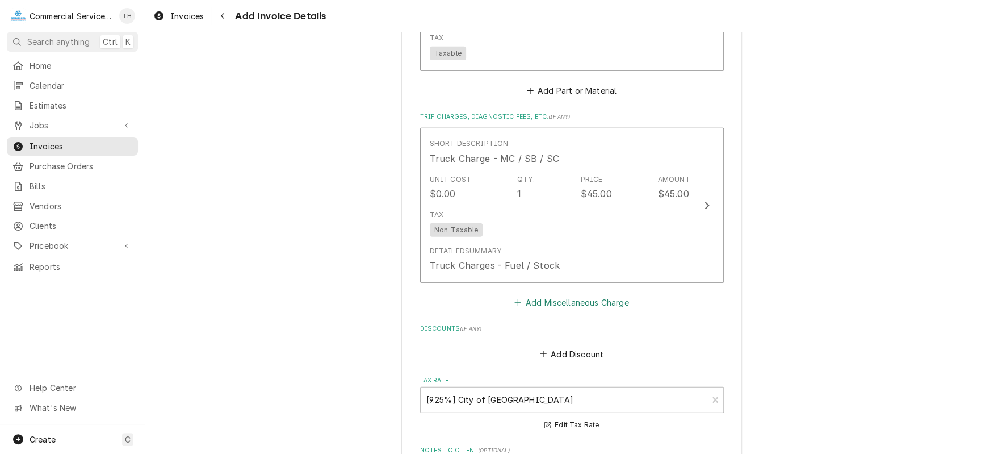
click at [554, 295] on button "Add Miscellaneous Charge" at bounding box center [572, 303] width 118 height 16
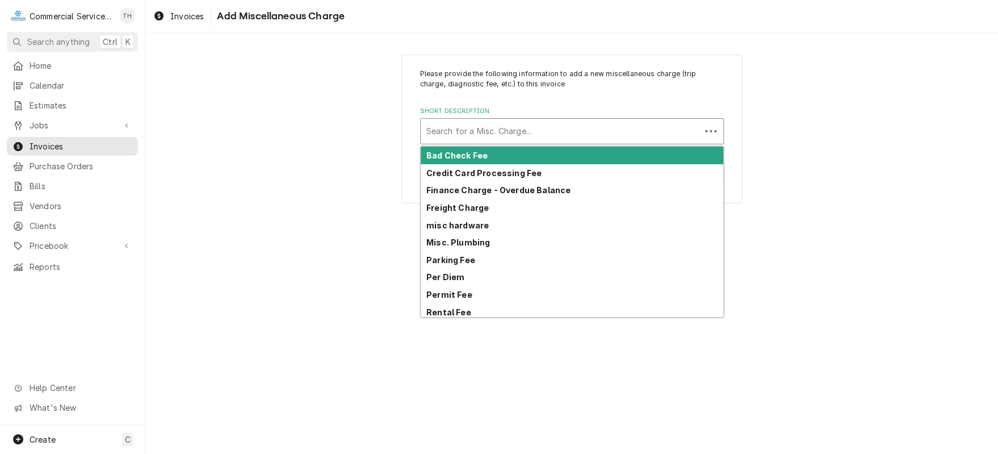
click at [547, 127] on div "Short Description" at bounding box center [560, 131] width 269 height 20
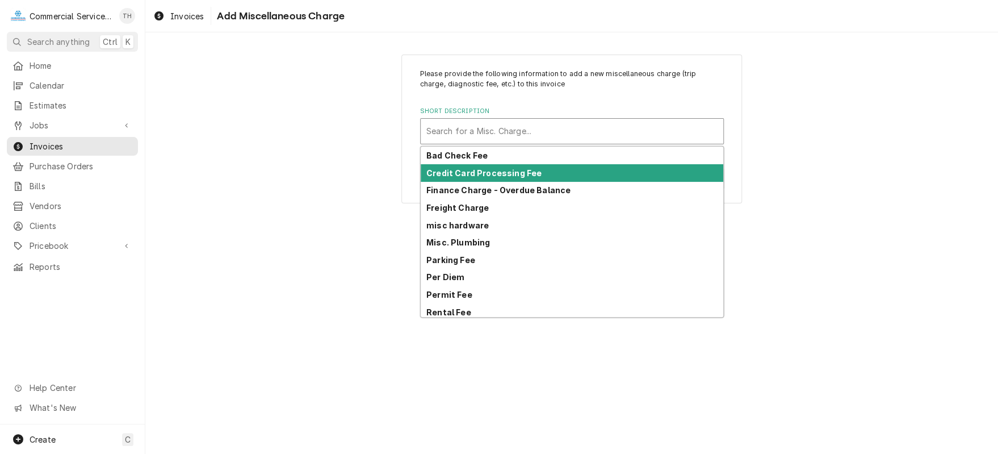
click at [527, 178] on div "Credit Card Processing Fee" at bounding box center [572, 173] width 303 height 18
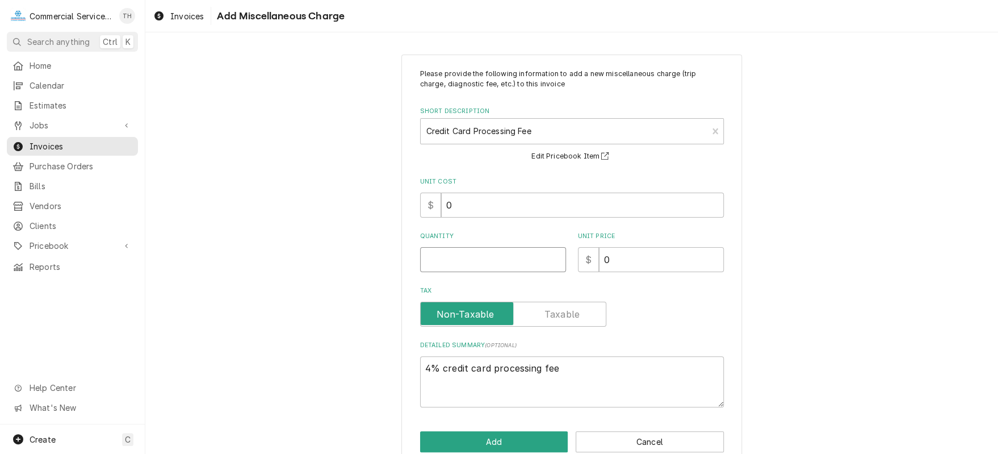
click at [499, 254] on input "Quantity" at bounding box center [493, 259] width 146 height 25
type textarea "x"
type input "1"
type textarea "x"
type input "2"
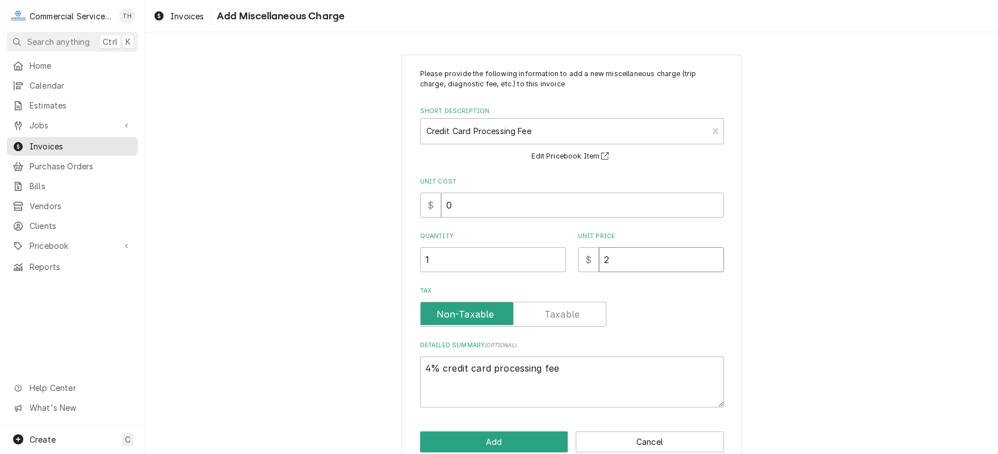
type textarea "x"
type input "28"
type textarea "x"
type input "28.8"
type textarea "x"
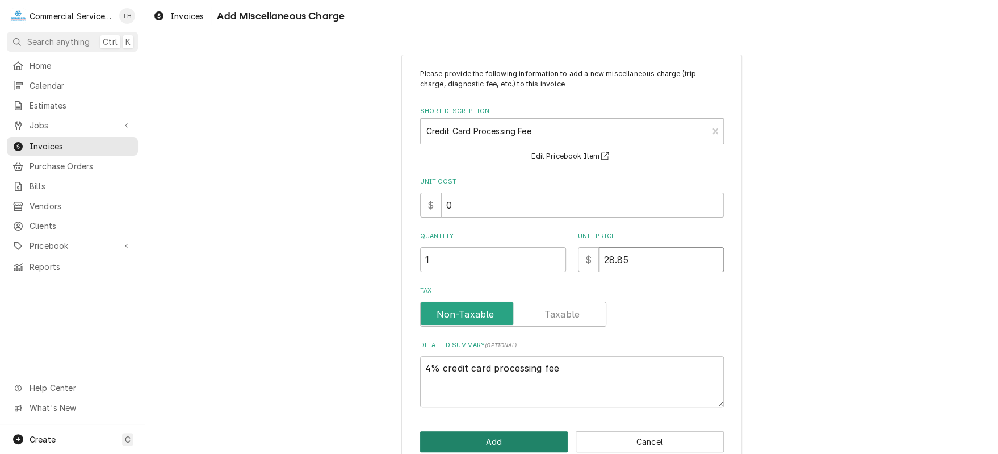
type input "28.85"
click at [536, 436] on button "Add" at bounding box center [494, 441] width 148 height 21
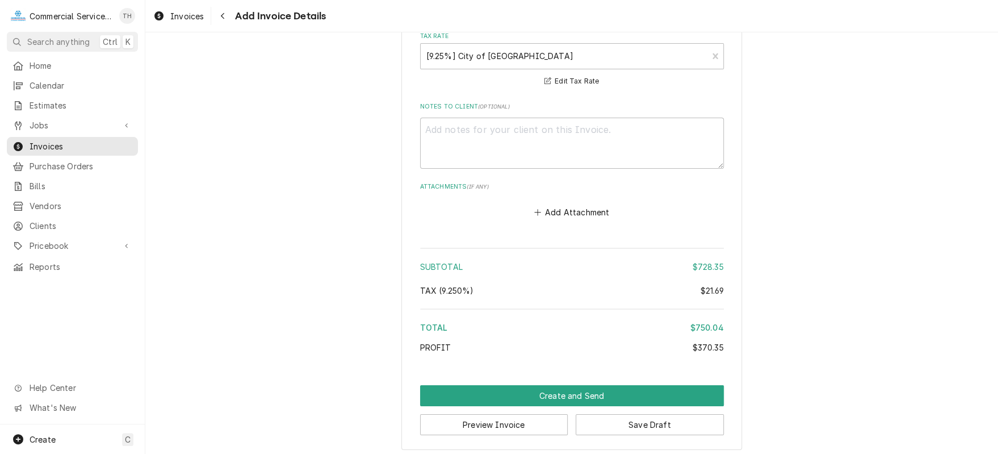
scroll to position [2181, 0]
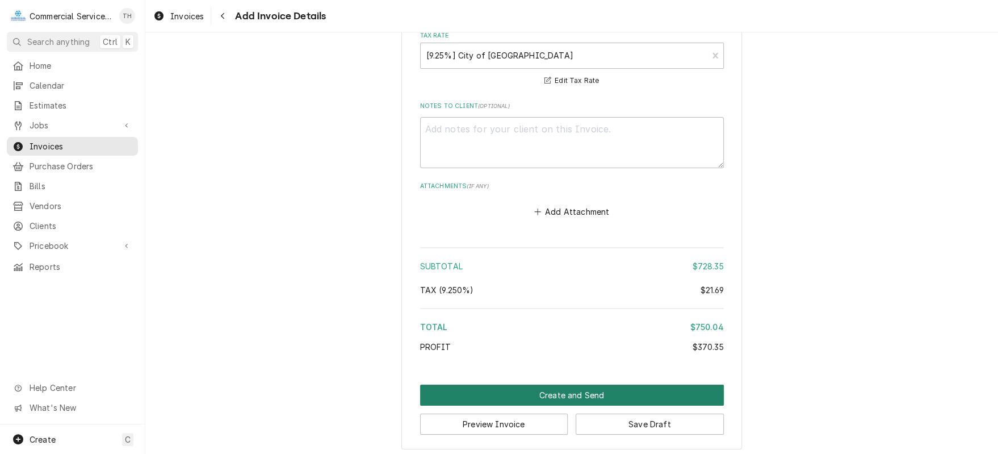
click at [552, 384] on button "Create and Send" at bounding box center [572, 394] width 304 height 21
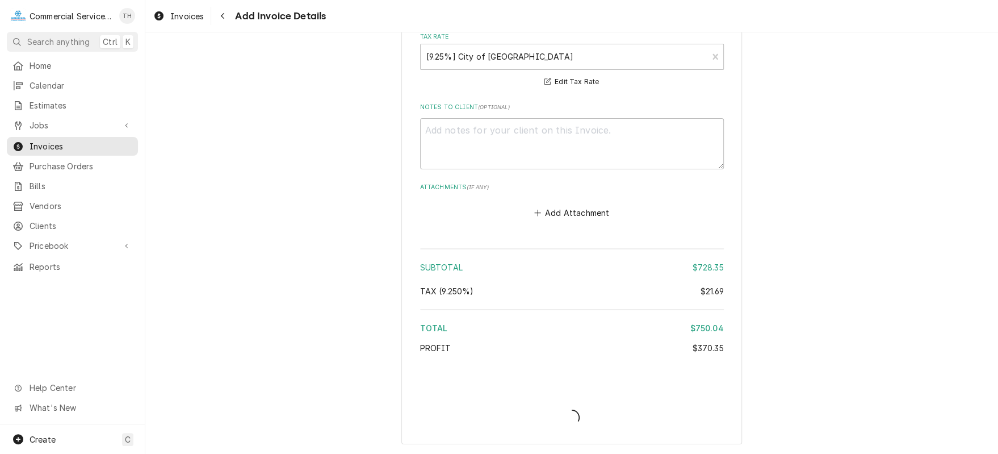
scroll to position [2174, 0]
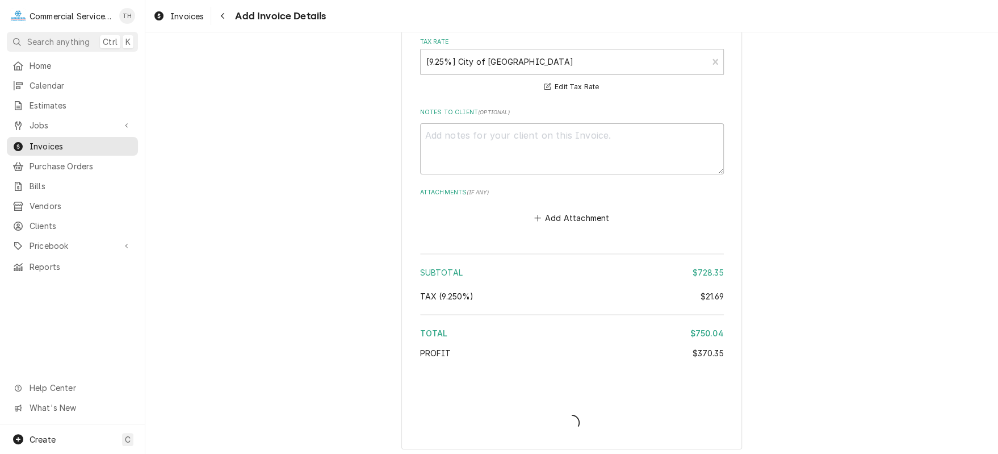
type textarea "x"
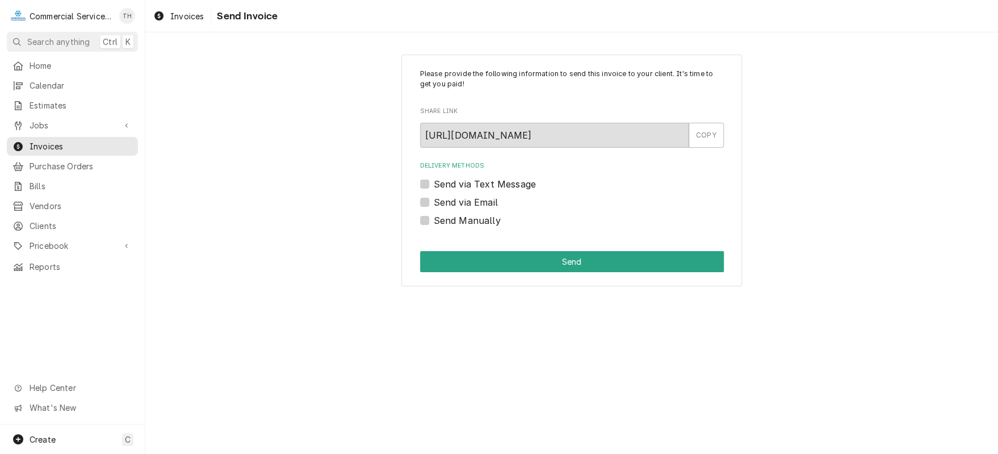
click at [434, 220] on label "Send Manually" at bounding box center [467, 221] width 67 height 14
click at [434, 220] on input "Send Manually" at bounding box center [586, 226] width 304 height 25
checkbox input "true"
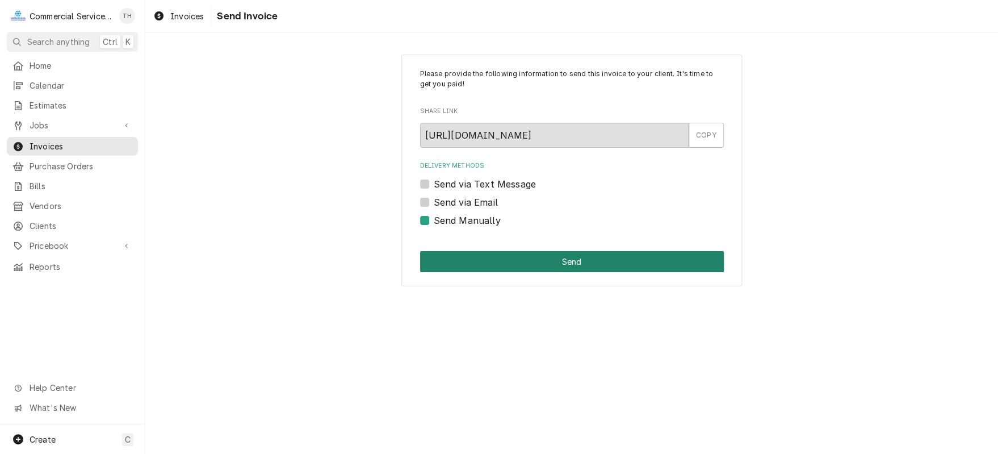
click at [539, 267] on button "Send" at bounding box center [572, 261] width 304 height 21
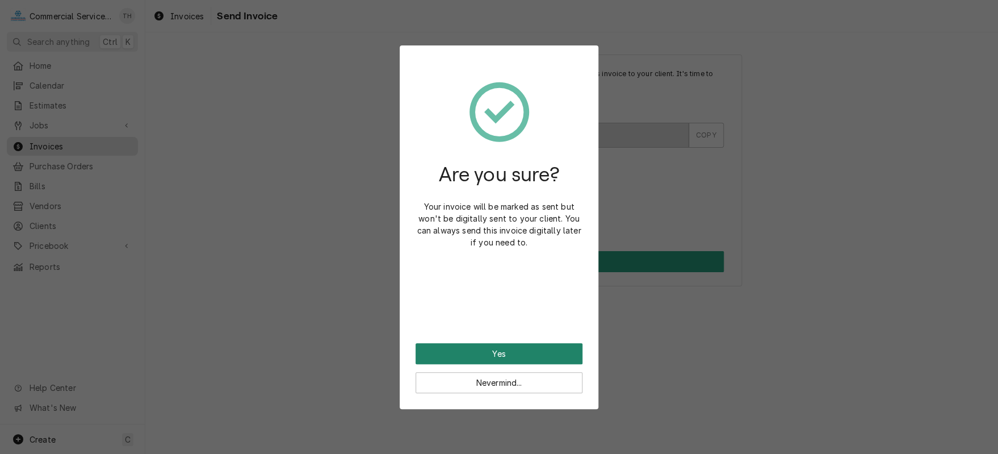
click at [540, 355] on button "Yes" at bounding box center [499, 353] width 167 height 21
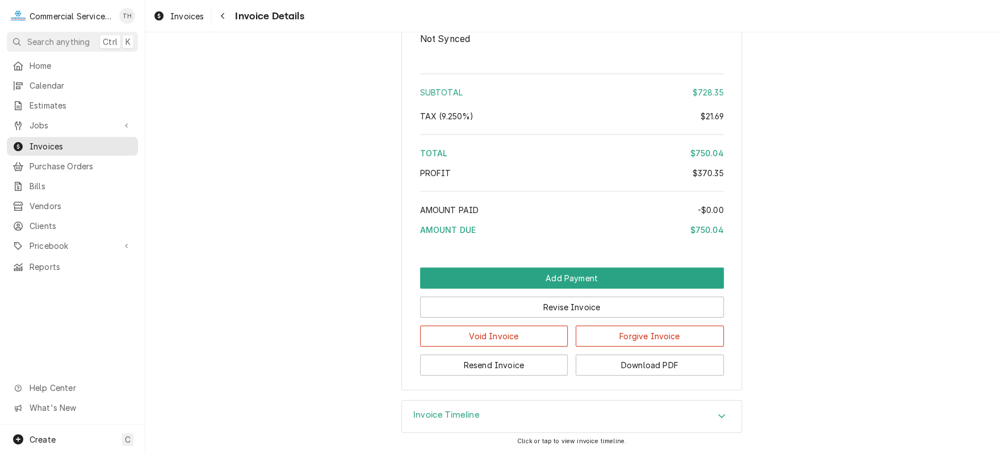
scroll to position [1903, 0]
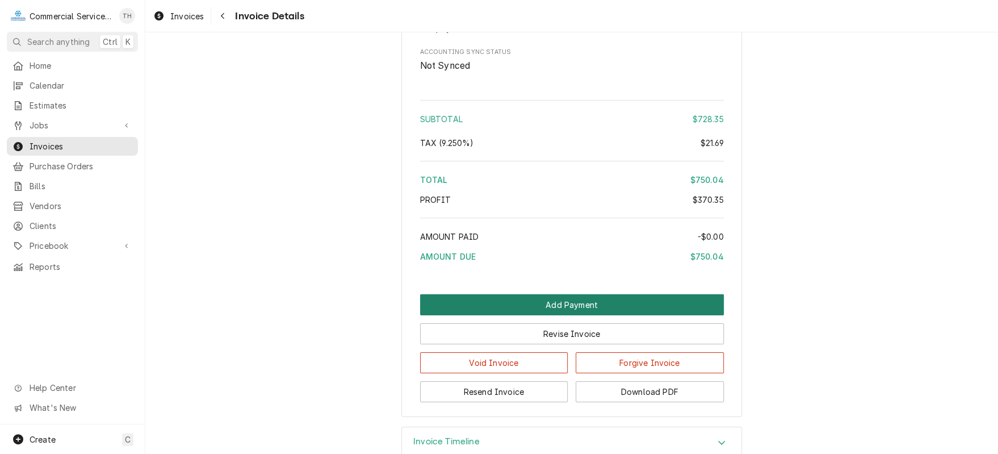
click at [585, 315] on button "Add Payment" at bounding box center [572, 304] width 304 height 21
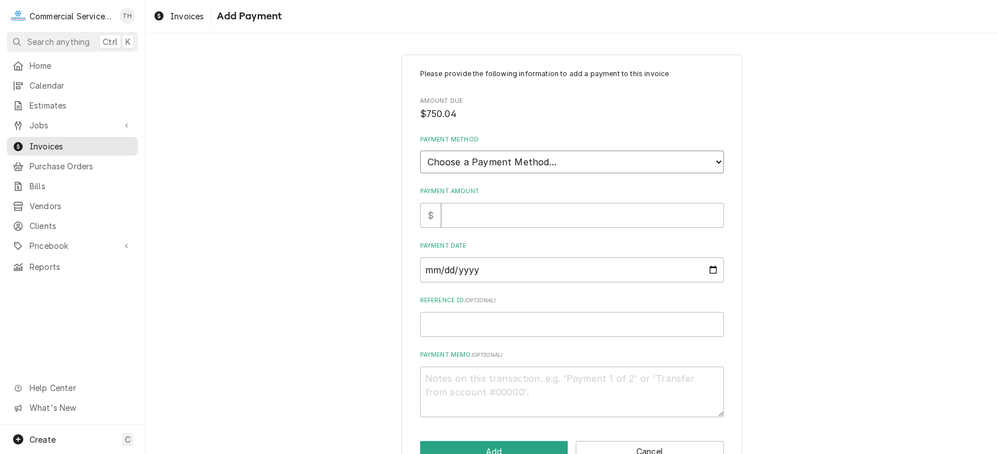
click at [483, 157] on select "Choose a Payment Method... Cash Check Credit/Debit Card ACH/eCheck Other" at bounding box center [572, 161] width 304 height 23
select select "3"
click at [420, 150] on select "Choose a Payment Method... Cash Check Credit/Debit Card ACH/eCheck Other" at bounding box center [572, 161] width 304 height 23
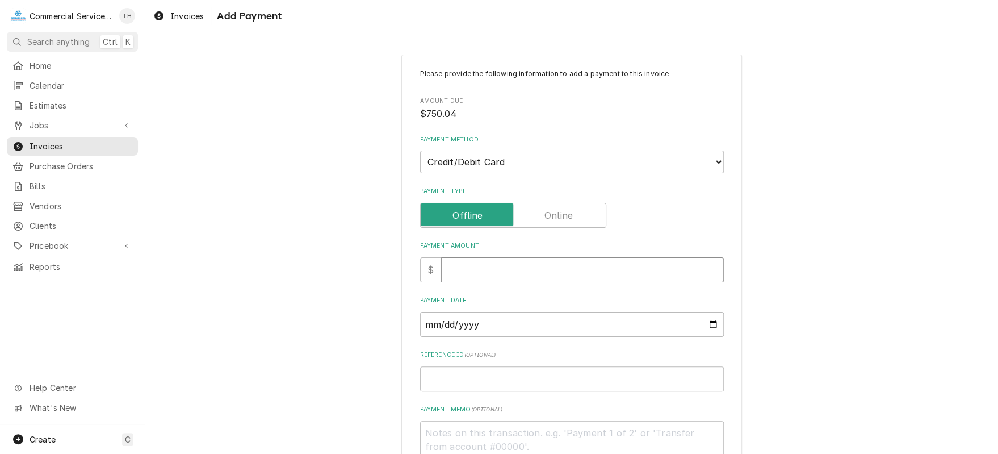
click at [492, 273] on input "Payment Amount" at bounding box center [582, 269] width 283 height 25
type textarea "x"
type input "7"
type textarea "x"
type input "75"
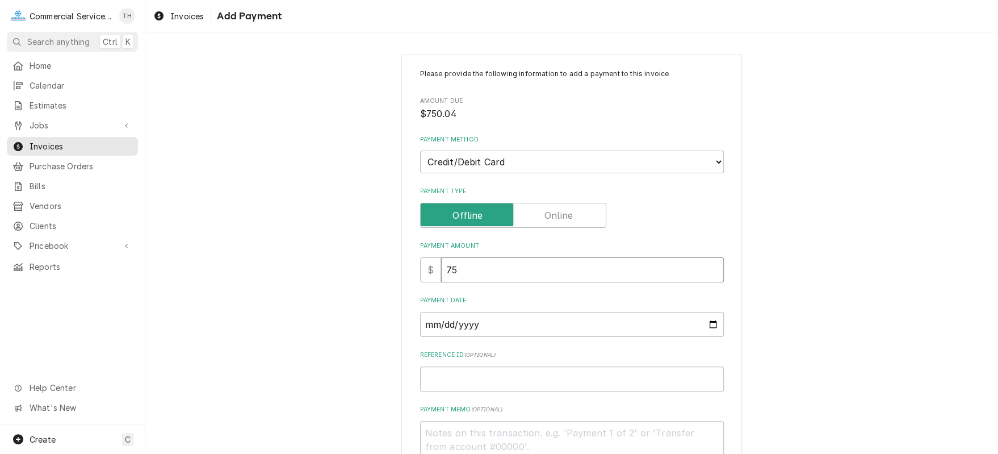
type textarea "x"
type input "750"
type textarea "x"
type input "750.0"
type textarea "x"
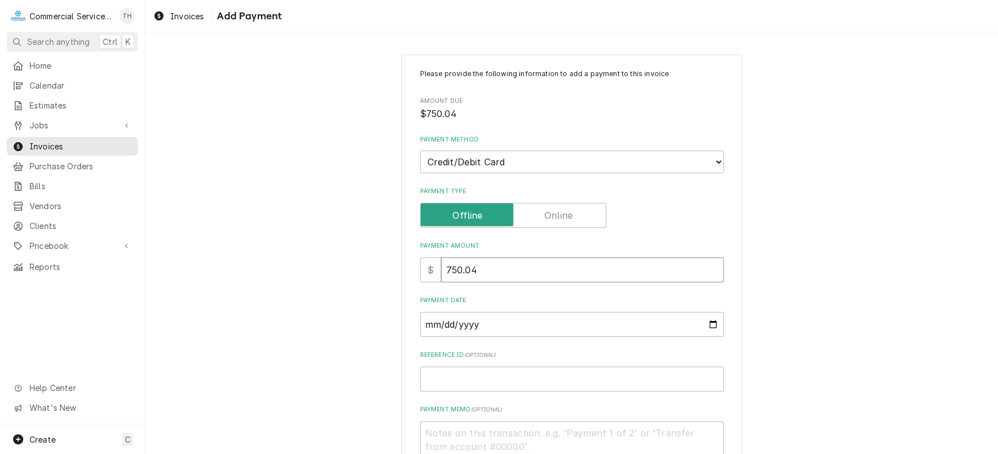
type input "750.04"
type input "0002-09-24"
type textarea "x"
type input "0020-09-24"
type textarea "x"
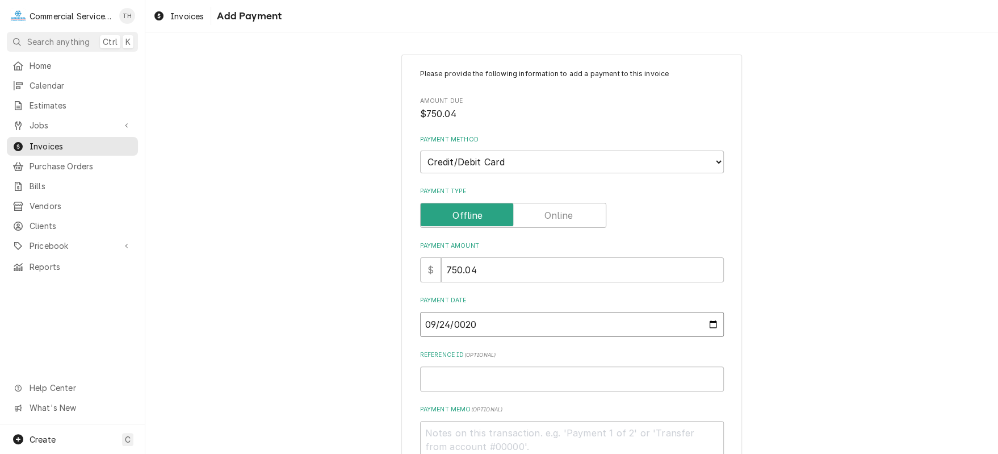
type input "0202-09-24"
type textarea "x"
type input "2025-09-24"
type textarea "x"
type input "V"
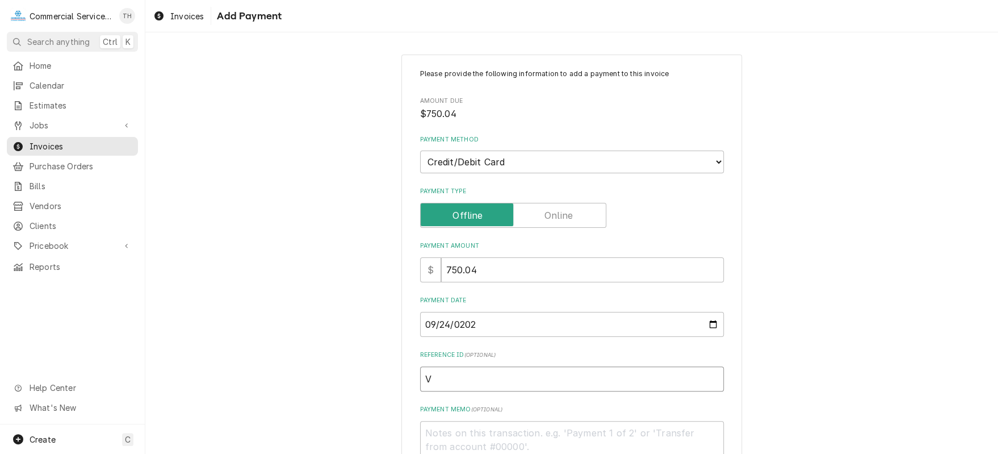
type textarea "x"
type input "VI"
type textarea "x"
type input "VIS"
type textarea "x"
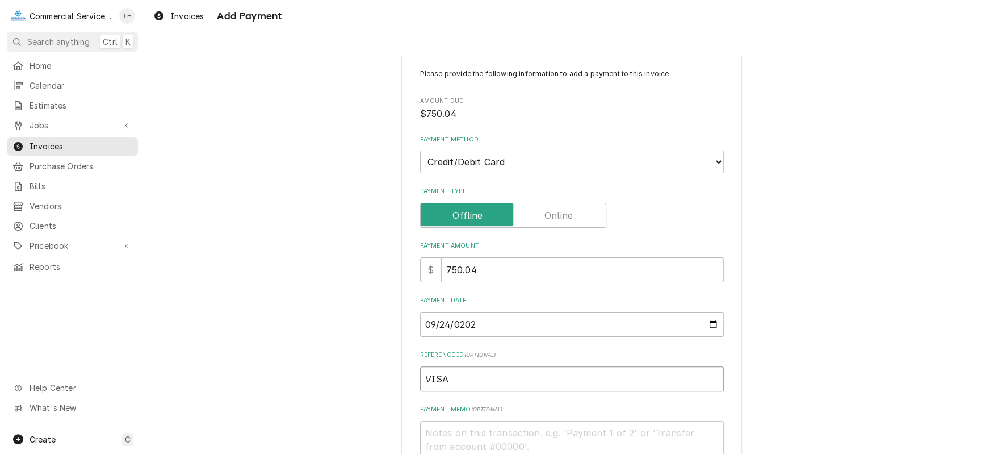
type input "VISA"
click at [474, 438] on textarea "Payment Memo ( optional )" at bounding box center [572, 446] width 304 height 51
type textarea "x"
type textarea "I"
type textarea "x"
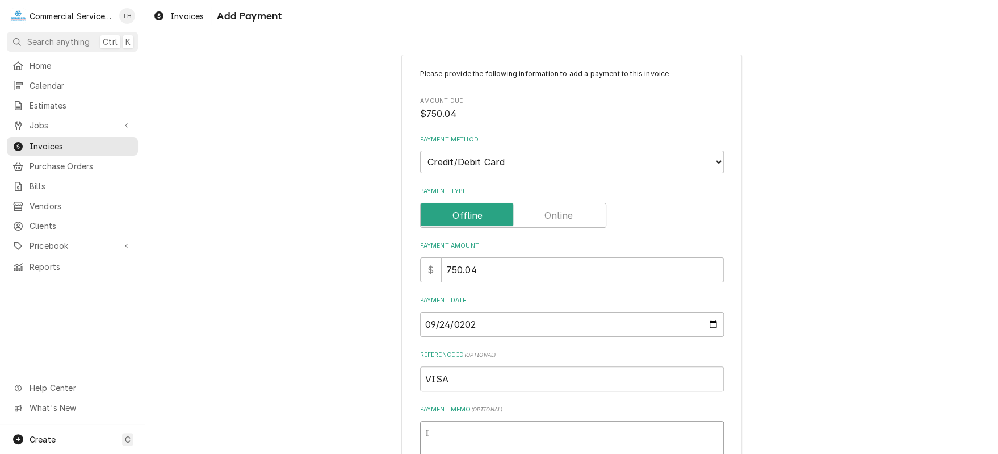
type textarea "IN"
type textarea "x"
type textarea "INV"
type textarea "x"
type textarea "INV-"
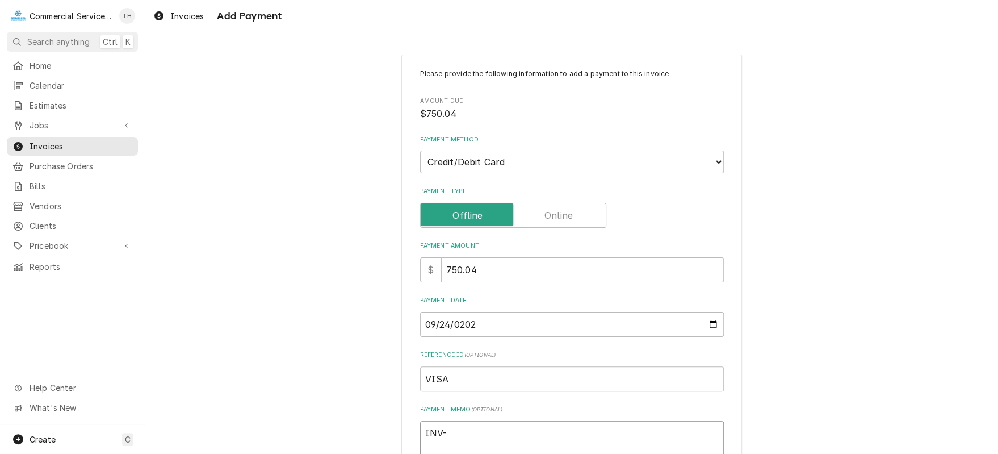
type textarea "x"
type textarea "INV-9"
type textarea "x"
type textarea "INV-94"
type textarea "x"
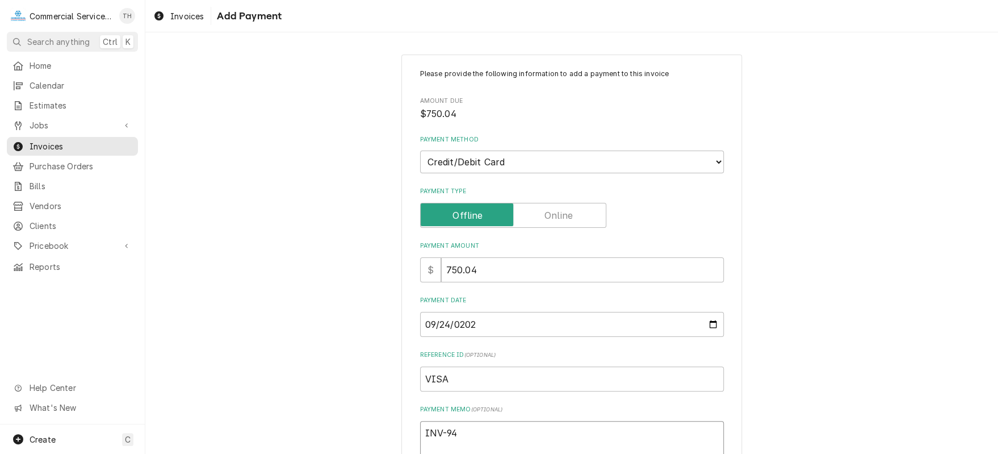
type textarea "INV-943"
type textarea "x"
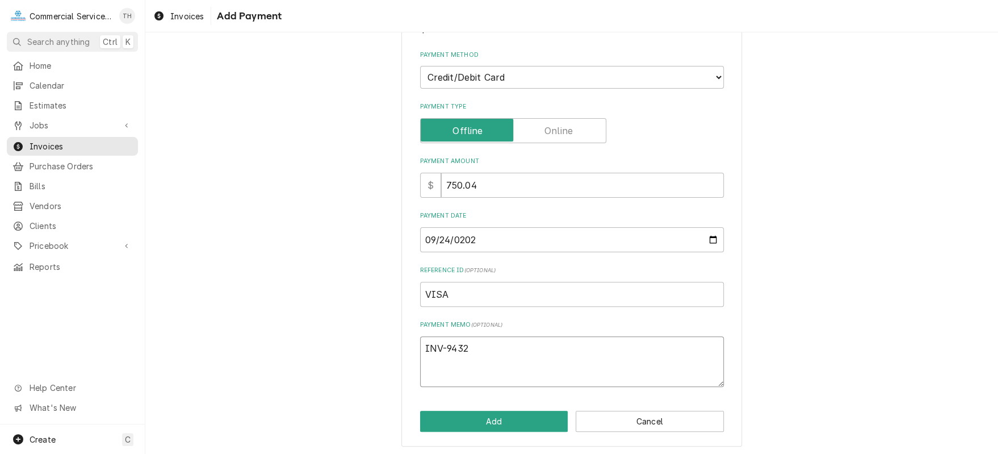
scroll to position [85, 0]
type textarea "INV-9432"
click at [500, 415] on button "Add" at bounding box center [494, 420] width 148 height 21
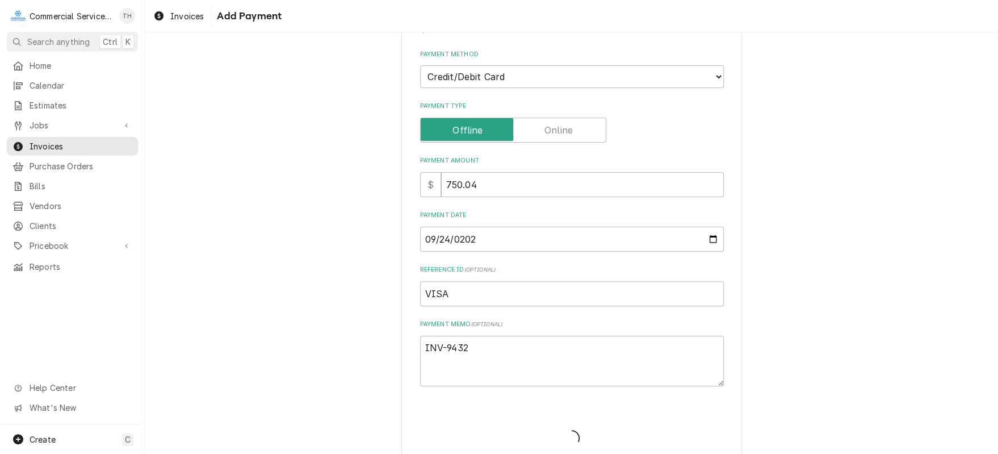
type textarea "x"
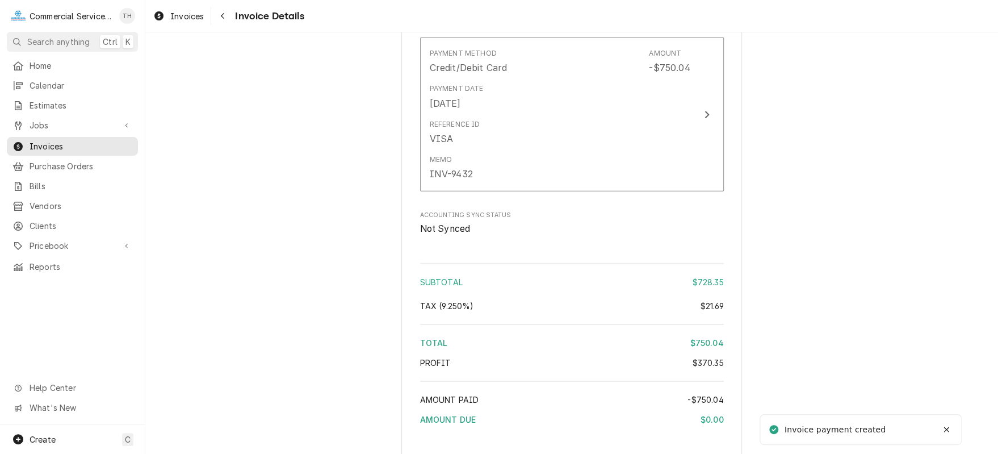
scroll to position [2093, 0]
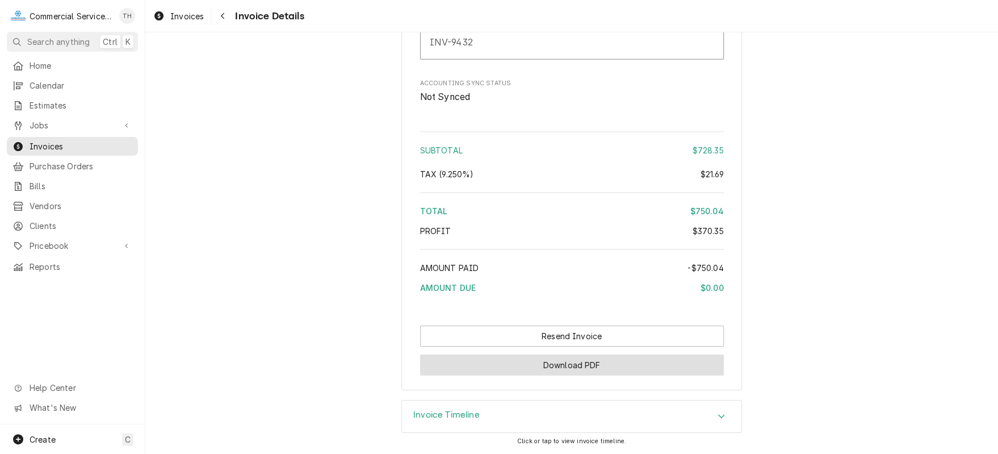
click at [551, 370] on button "Download PDF" at bounding box center [572, 364] width 304 height 21
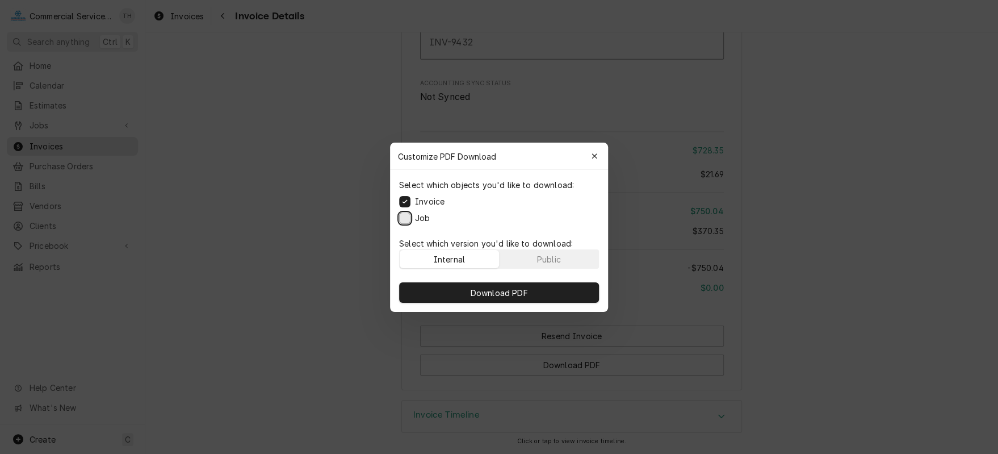
click at [407, 217] on button "Job" at bounding box center [404, 217] width 11 height 11
click at [497, 286] on span "Download PDF" at bounding box center [499, 292] width 62 height 12
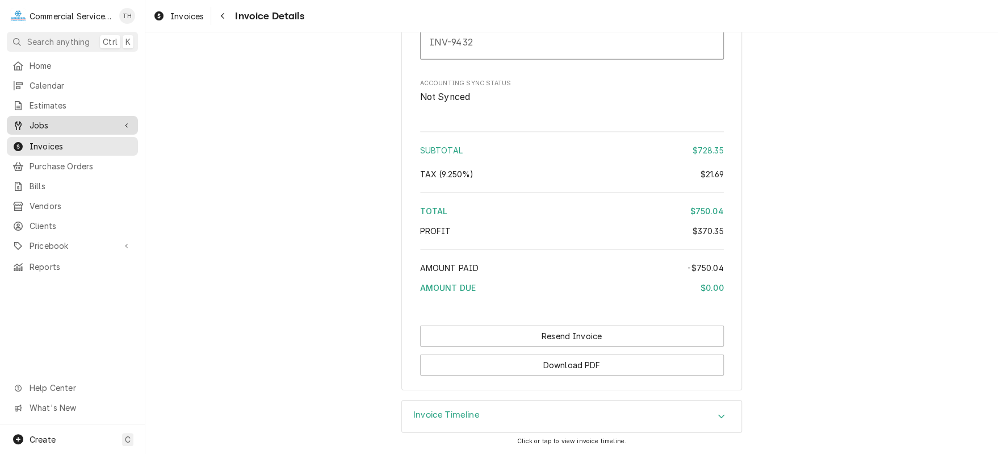
click at [43, 119] on span "Jobs" at bounding box center [73, 125] width 86 height 12
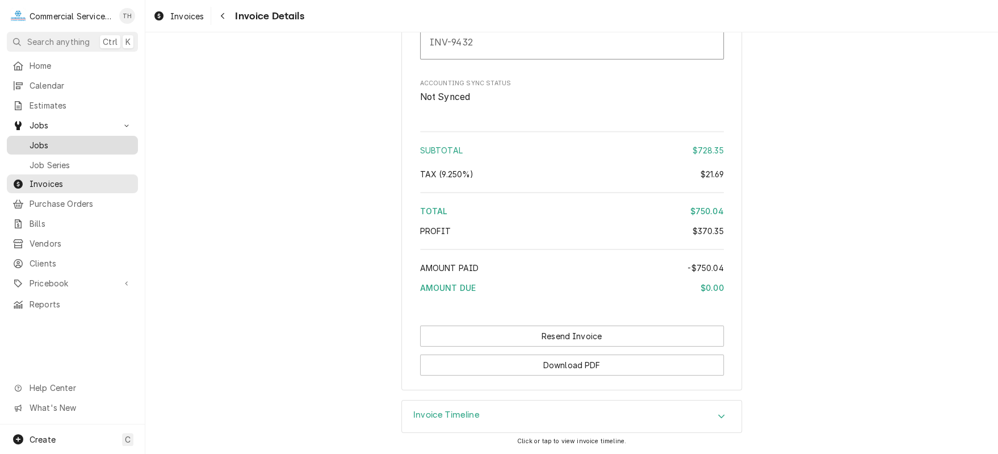
click at [43, 139] on span "Jobs" at bounding box center [81, 145] width 103 height 12
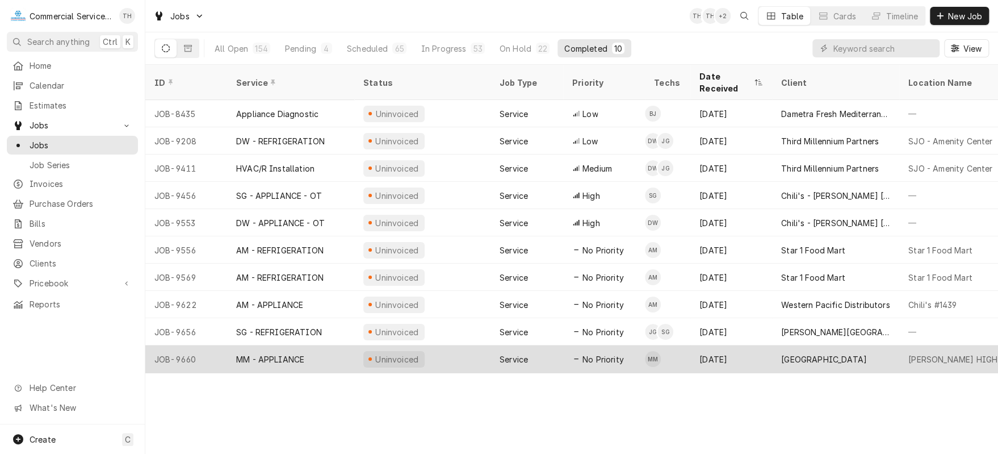
click at [830, 345] on div "[GEOGRAPHIC_DATA]" at bounding box center [835, 358] width 127 height 27
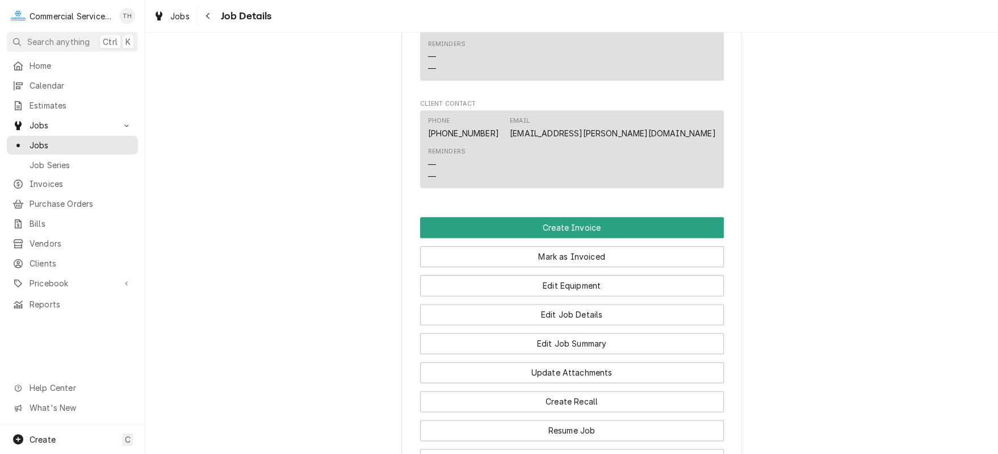
scroll to position [795, 0]
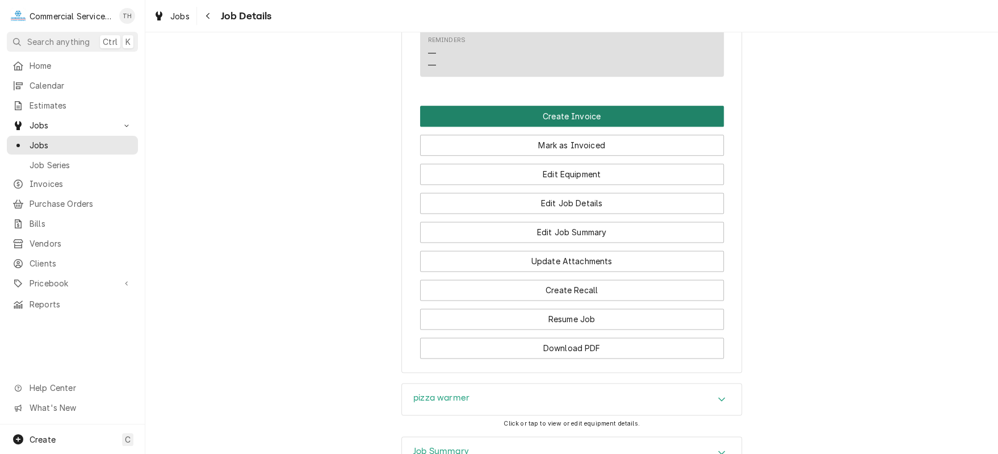
click at [583, 127] on button "Create Invoice" at bounding box center [572, 116] width 304 height 21
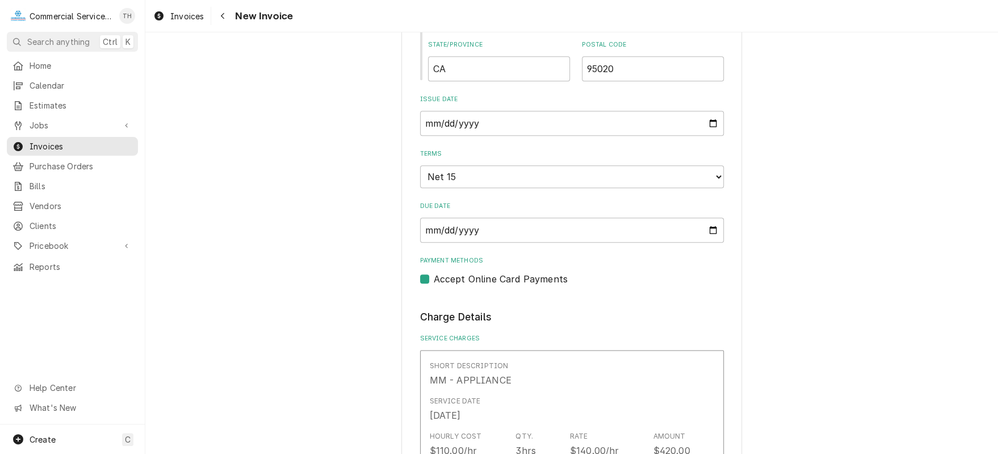
scroll to position [681, 0]
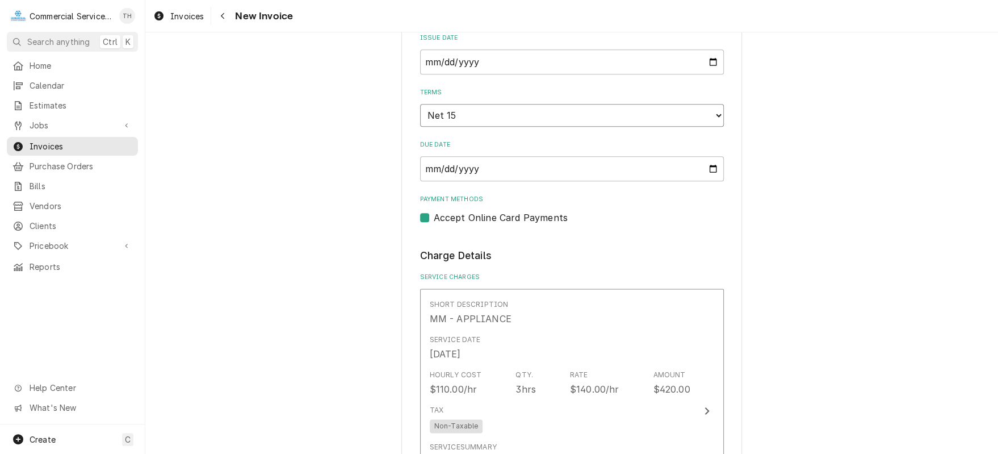
drag, startPoint x: 591, startPoint y: 116, endPoint x: 589, endPoint y: 123, distance: 7.5
click at [591, 116] on select "Choose payment terms... Same Day Net 7 Net 14 Net 15 Net 21 Net 30 Net 45 Net 6…" at bounding box center [572, 115] width 304 height 23
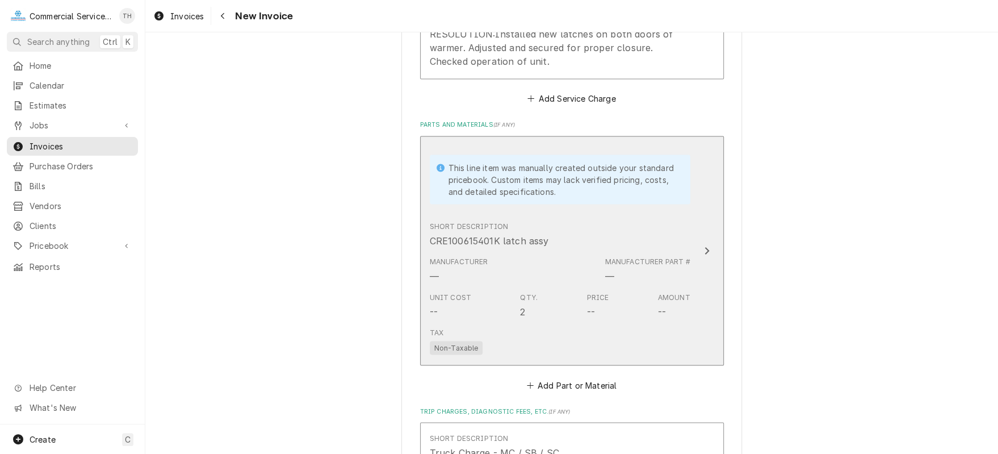
click at [605, 271] on div "—" at bounding box center [609, 276] width 9 height 14
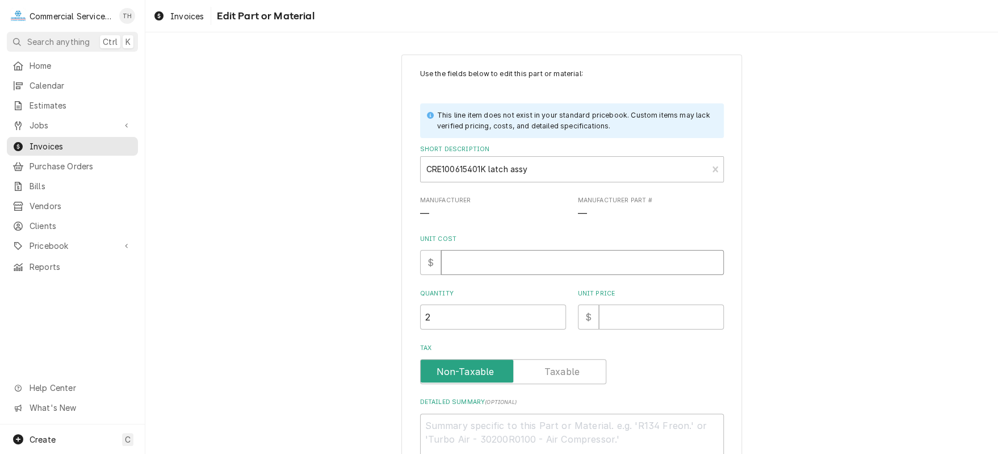
click at [486, 256] on input "Unit Cost" at bounding box center [582, 262] width 283 height 25
type textarea "x"
type input "1"
type textarea "x"
type input "13"
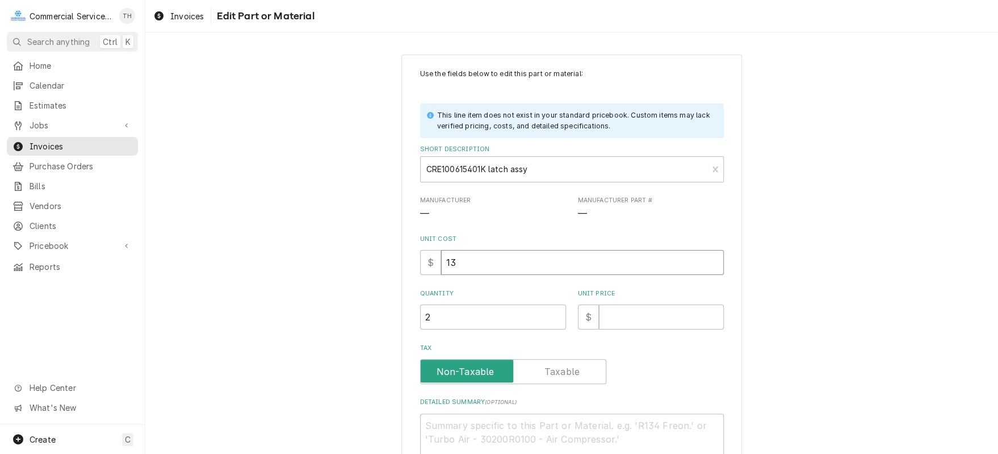
type textarea "x"
type input "133"
type textarea "x"
type input "133.4"
type textarea "x"
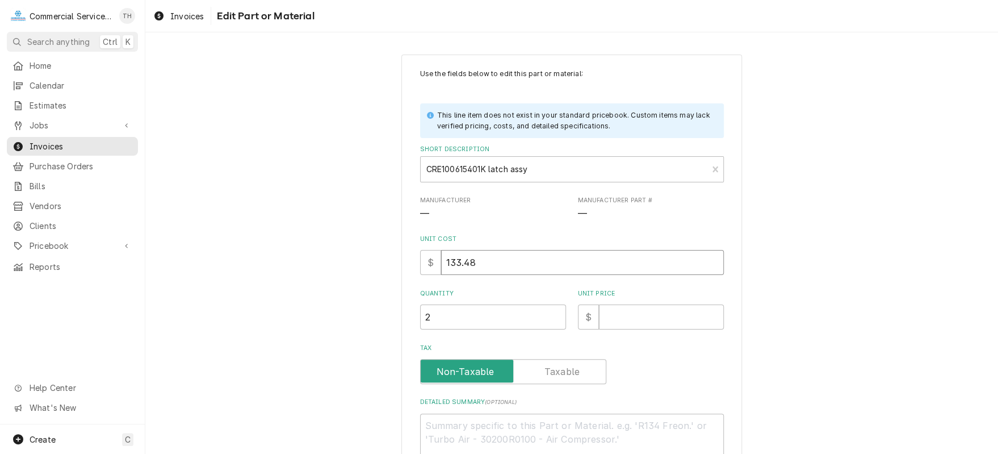
type input "133.48"
type textarea "x"
type input "2"
type textarea "x"
type input "24"
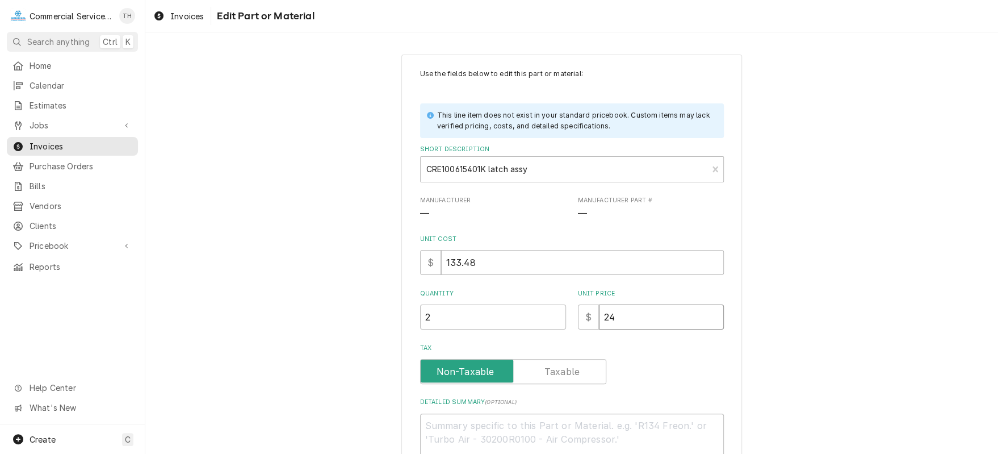
type textarea "x"
type input "240"
type textarea "x"
type input "240.2"
type textarea "x"
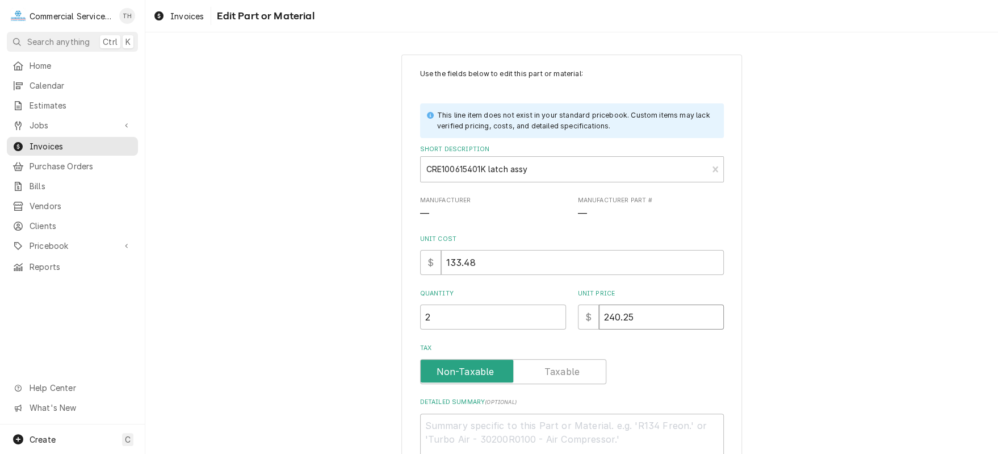
type input "240.25"
click at [530, 365] on input "Tax" at bounding box center [513, 371] width 176 height 25
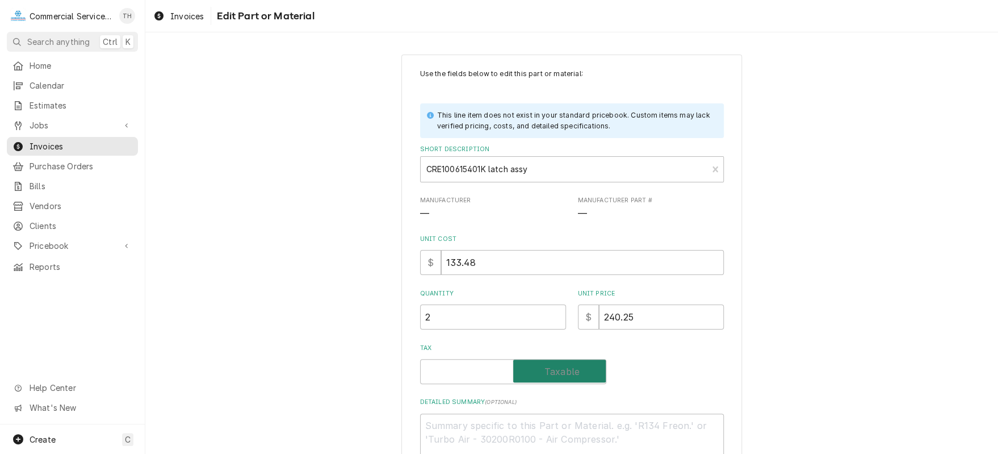
checkbox input "true"
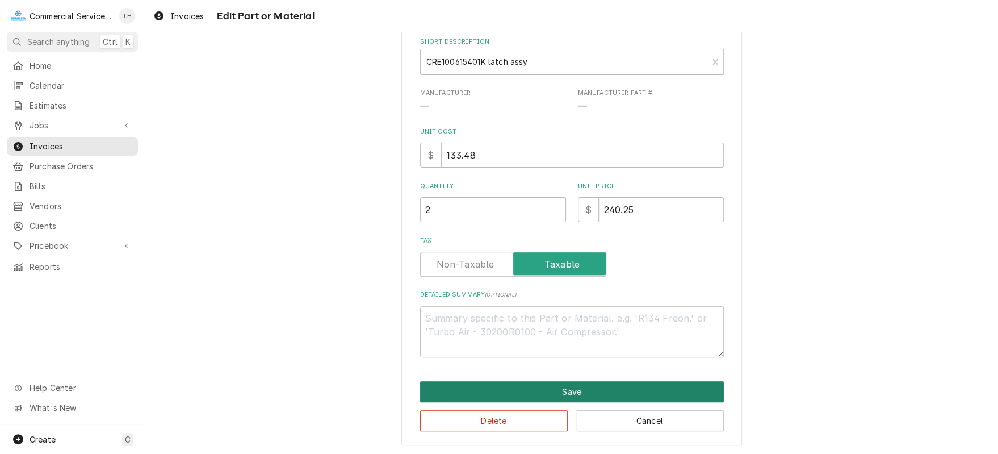
click at [527, 388] on button "Save" at bounding box center [572, 391] width 304 height 21
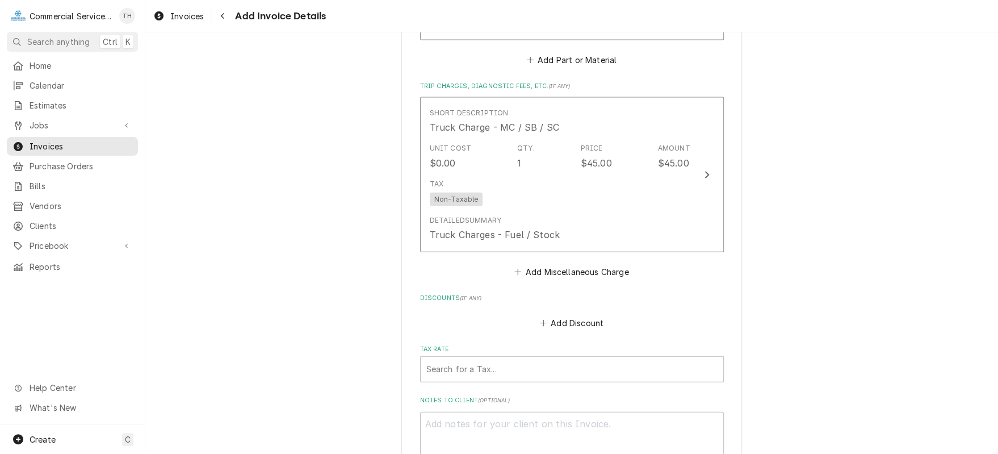
scroll to position [1462, 0]
click at [545, 264] on button "Add Miscellaneous Charge" at bounding box center [572, 270] width 118 height 16
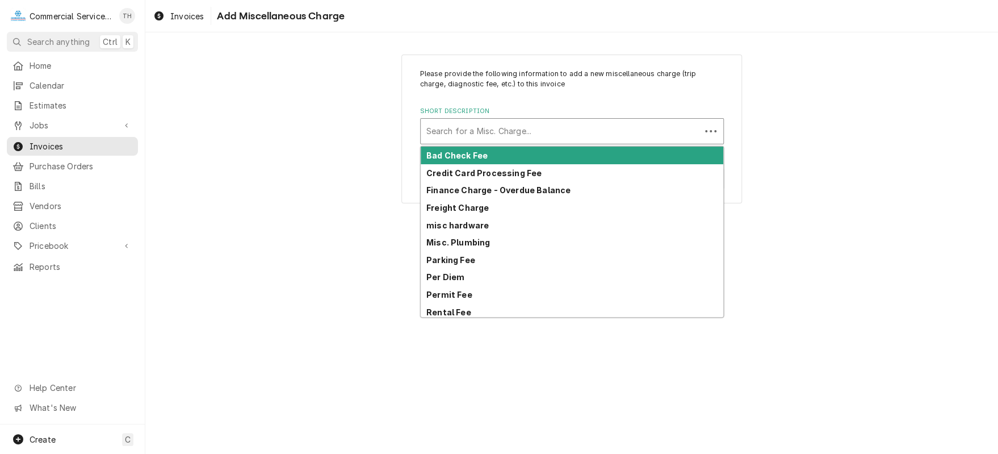
click at [500, 135] on div "Short Description" at bounding box center [560, 131] width 269 height 20
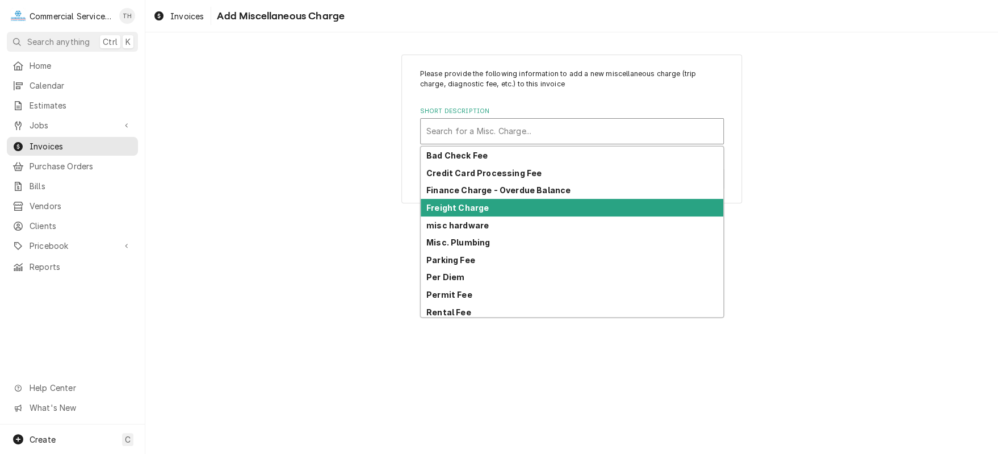
click at [472, 206] on strong "Freight Charge" at bounding box center [457, 208] width 62 height 10
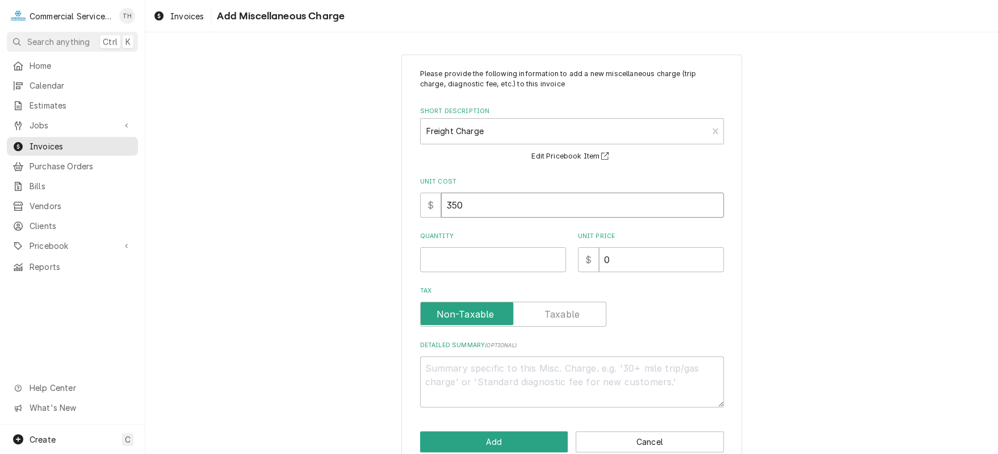
drag, startPoint x: 472, startPoint y: 210, endPoint x: 377, endPoint y: 201, distance: 95.3
click at [377, 201] on div "Please provide the following information to add a new miscellaneous charge (tri…" at bounding box center [571, 260] width 853 height 432
type textarea "x"
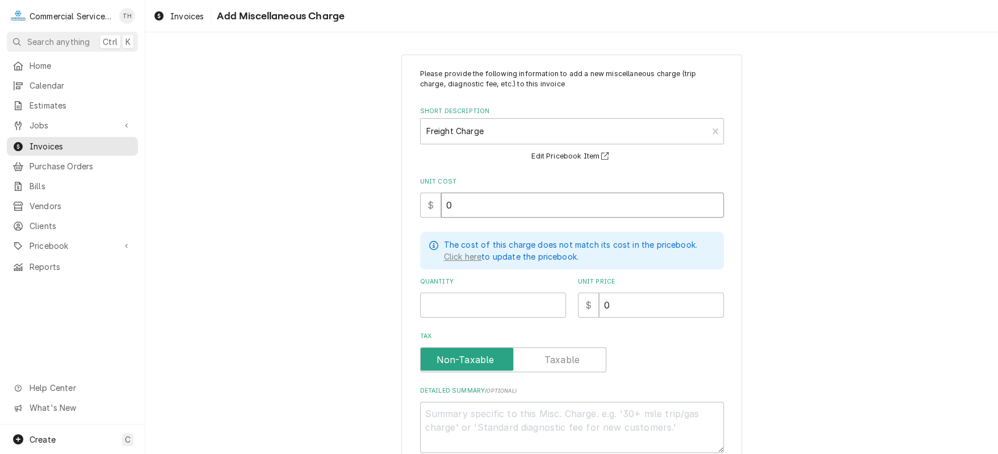
type input "0"
type textarea "x"
type input "1"
type textarea "x"
type input "5"
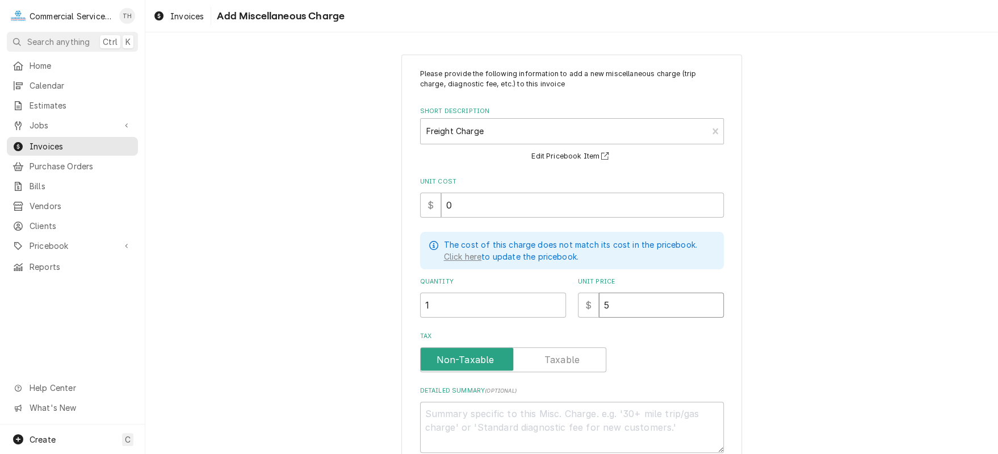
type textarea "x"
type input "58"
type textarea "x"
type input "58.9"
type textarea "x"
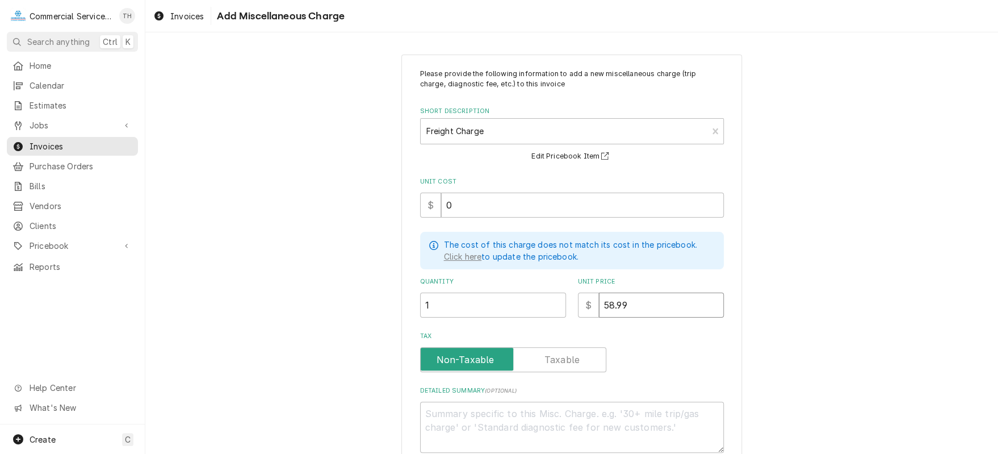
type input "58.99"
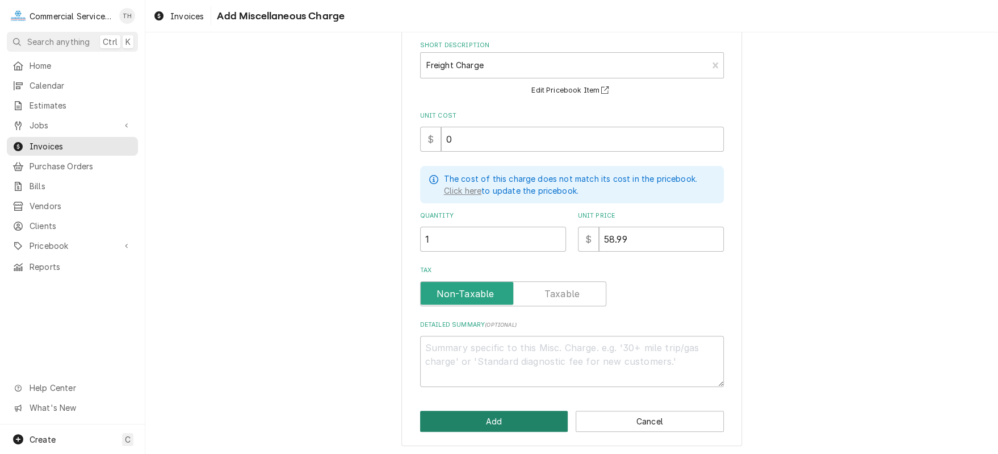
click at [555, 416] on button "Add" at bounding box center [494, 421] width 148 height 21
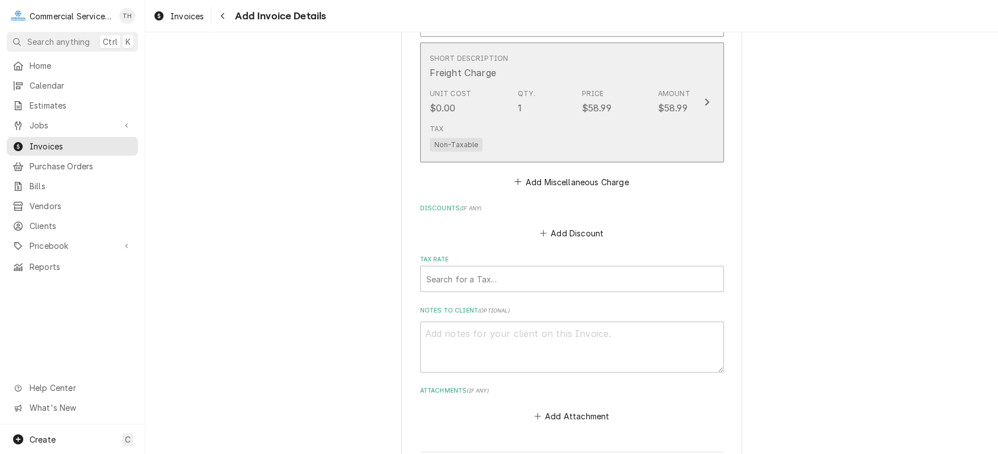
scroll to position [1733, 0]
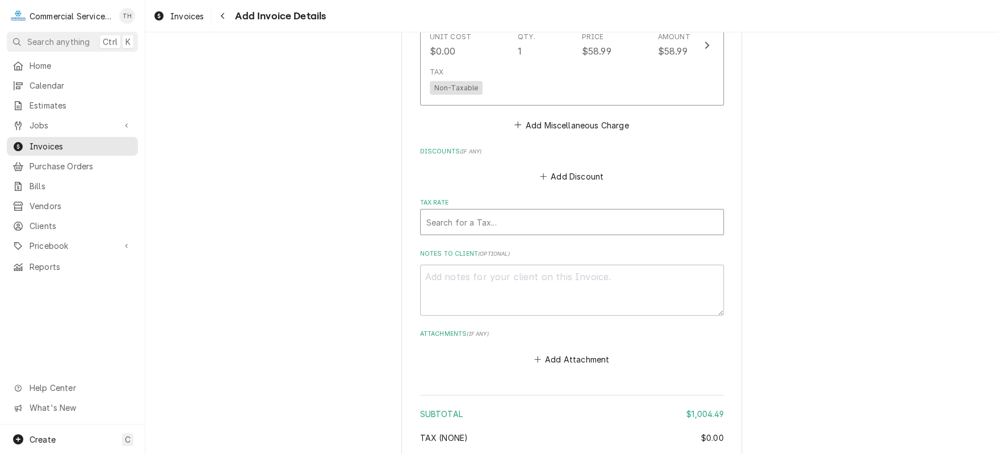
click at [563, 223] on div "Tax Rate" at bounding box center [571, 222] width 291 height 20
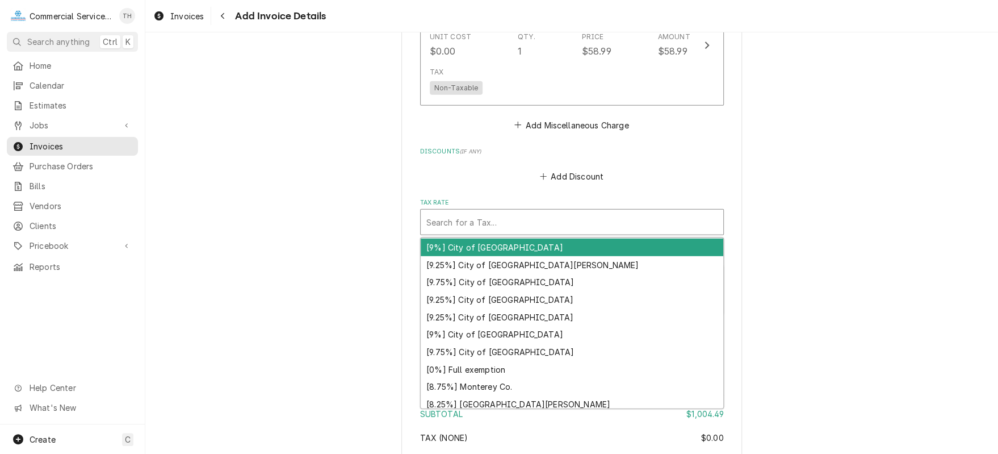
scroll to position [299, 0]
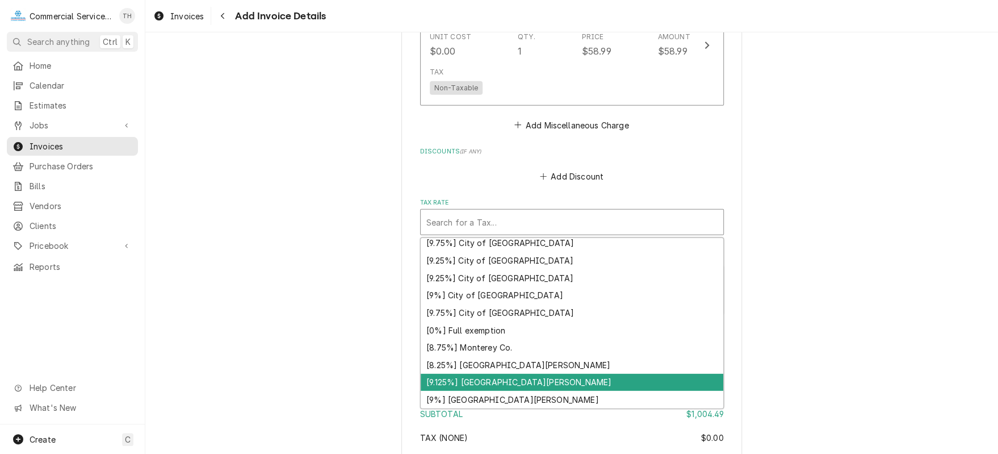
click at [598, 379] on div "[9.125%] Santa Clara" at bounding box center [572, 383] width 303 height 18
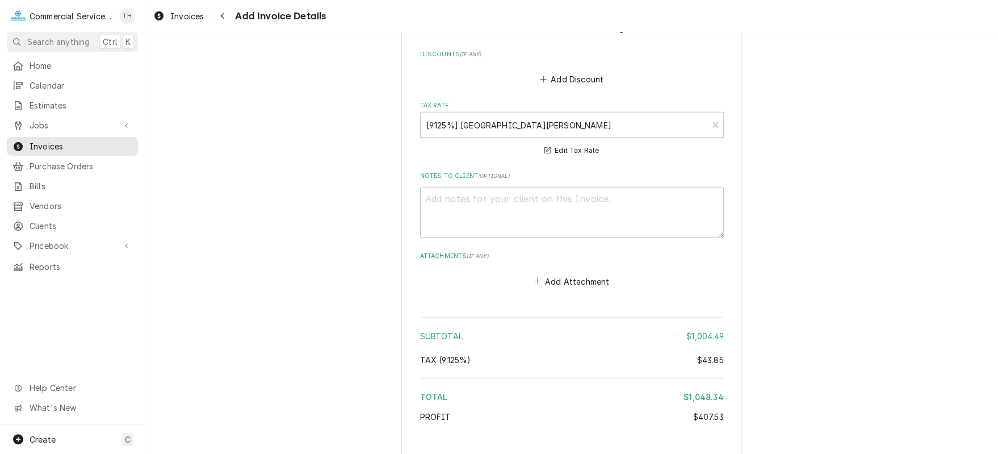
scroll to position [1900, 0]
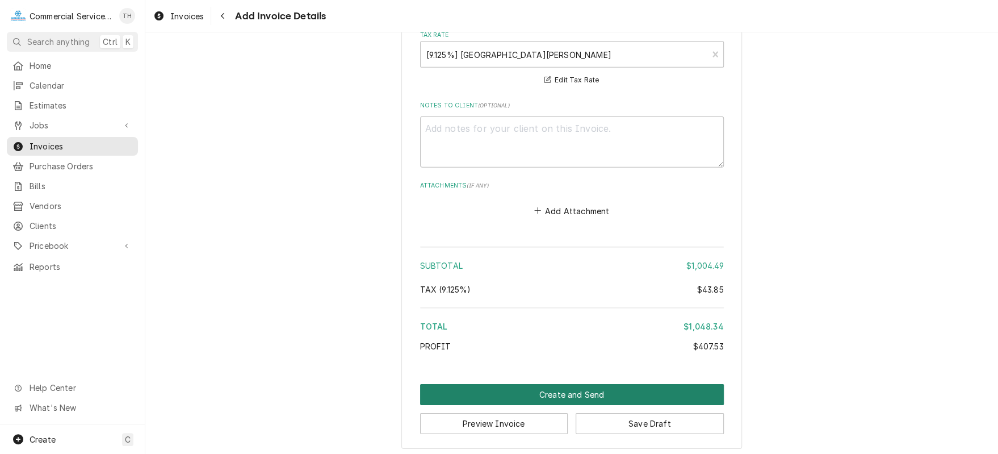
click at [596, 387] on button "Create and Send" at bounding box center [572, 394] width 304 height 21
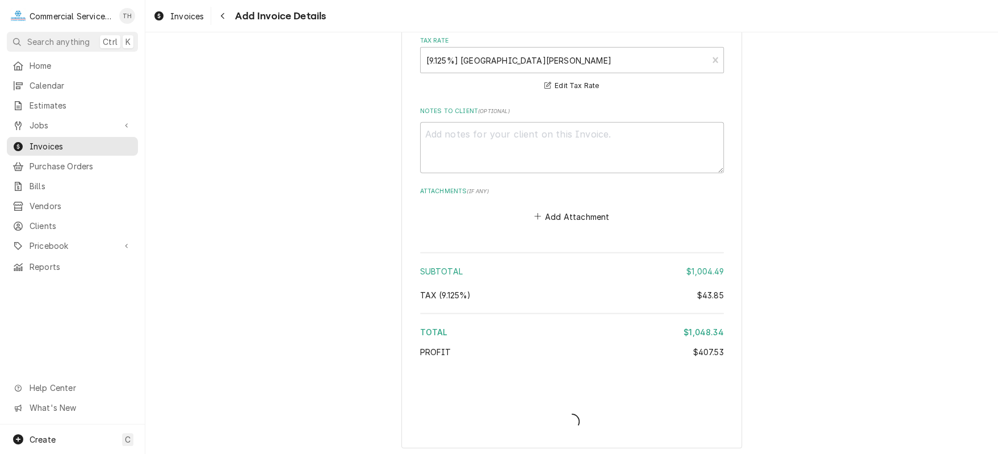
type textarea "x"
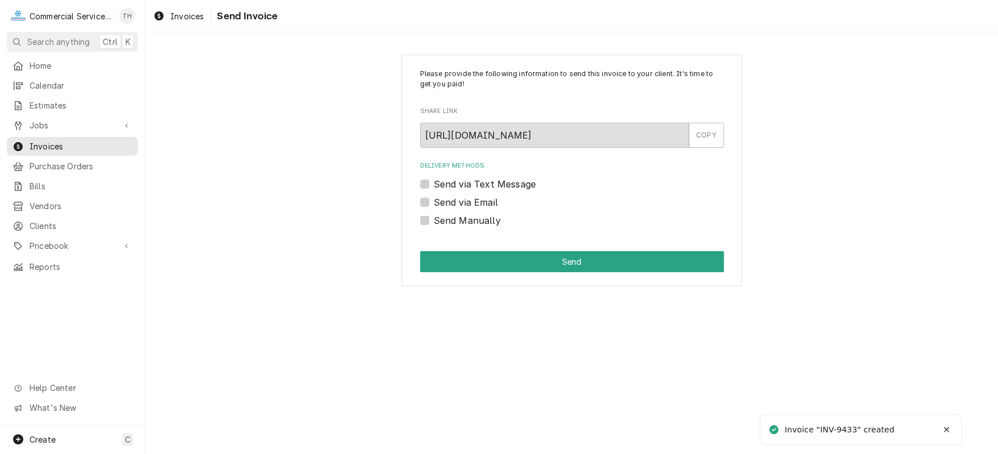
click at [434, 203] on label "Send via Email" at bounding box center [466, 202] width 64 height 14
click at [434, 203] on input "Send via Email" at bounding box center [586, 207] width 304 height 25
checkbox input "true"
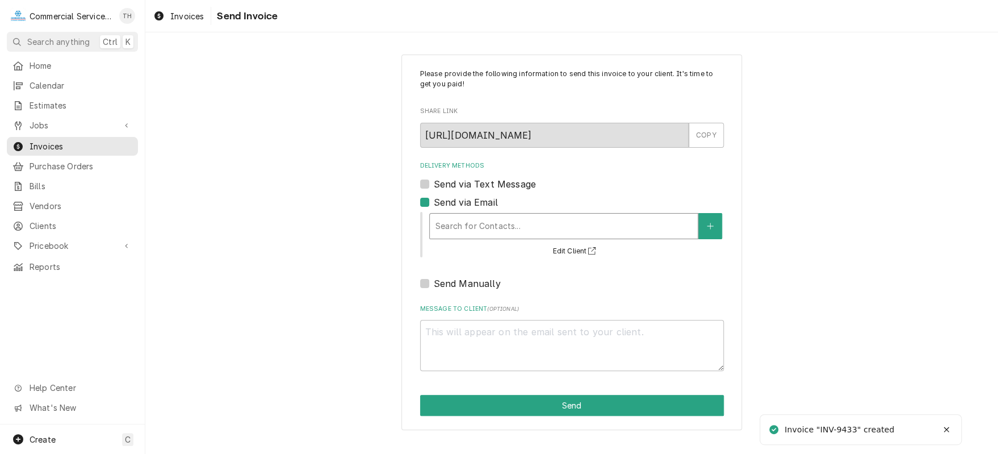
click at [464, 219] on div "Delivery Methods" at bounding box center [564, 226] width 257 height 20
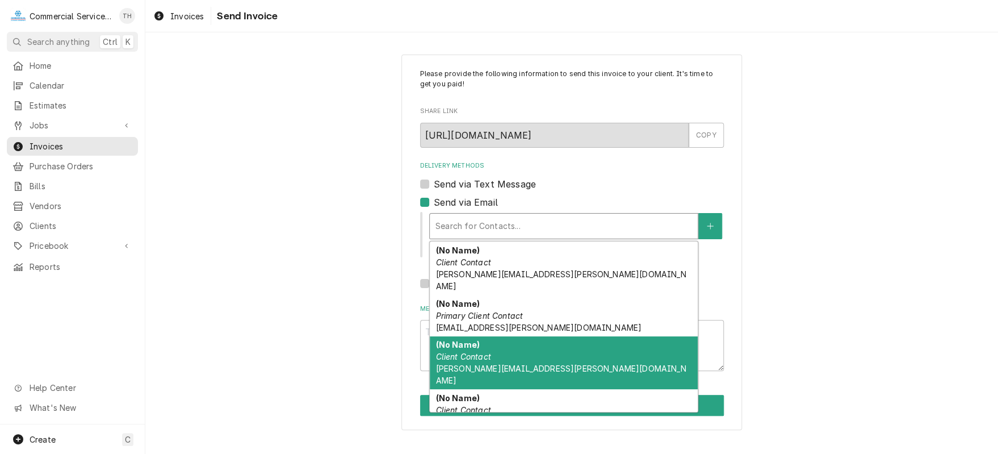
click at [490, 352] on em "Client Contact" at bounding box center [463, 357] width 55 height 10
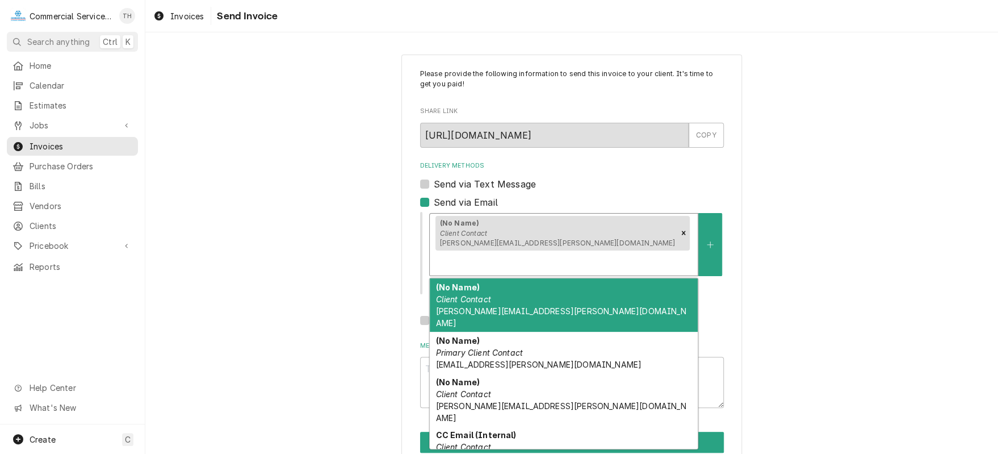
click at [584, 253] on div "Delivery Methods" at bounding box center [564, 263] width 257 height 20
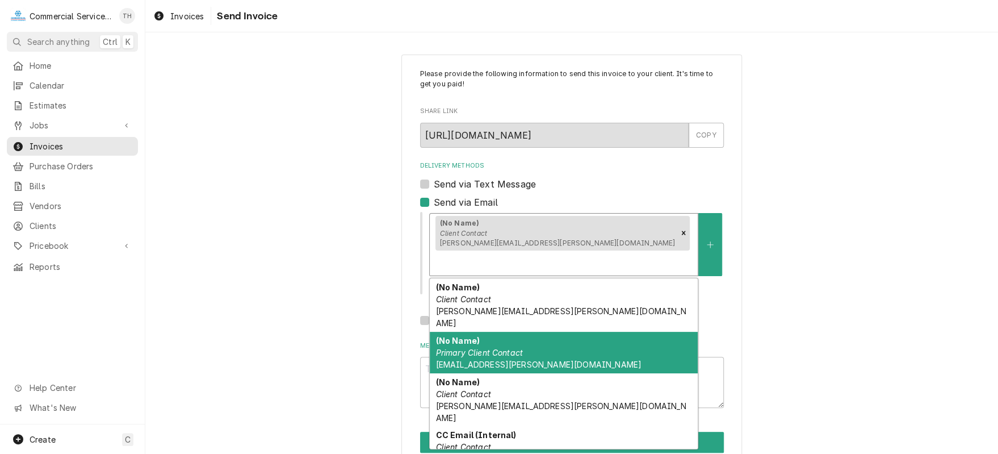
scroll to position [57, 0]
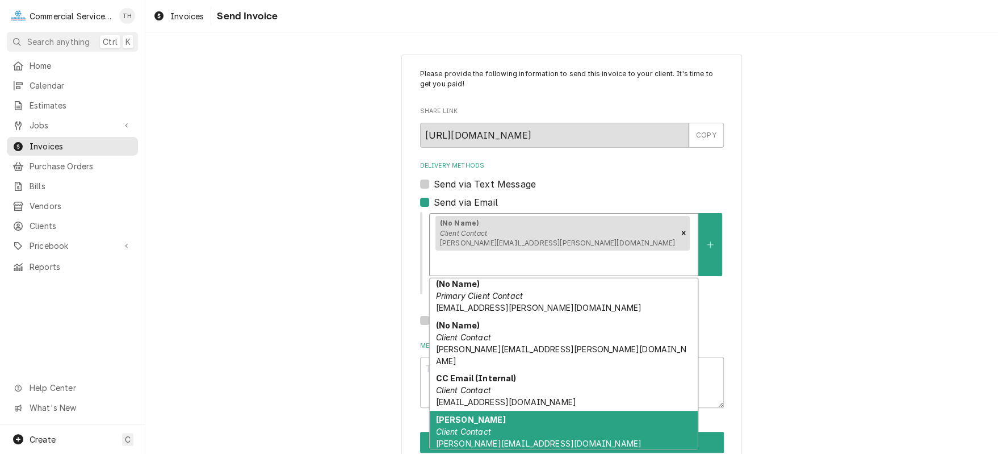
click at [544, 411] on div "Jorge Client Contact jorge.huapayanecochea@gilroyunified.org" at bounding box center [564, 431] width 268 height 41
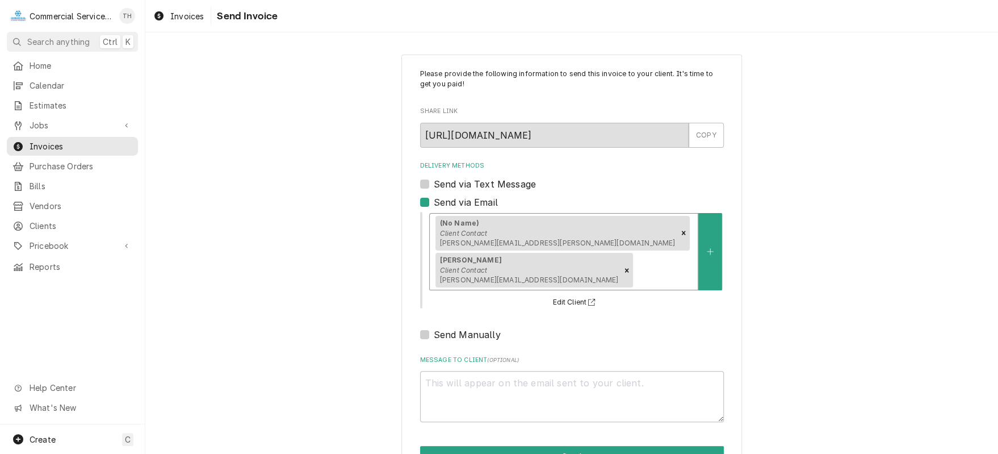
click at [634, 258] on div "(No Name) Client Contact arcelia.franco@gilroyunified.org Jorge Client Contact …" at bounding box center [564, 252] width 268 height 76
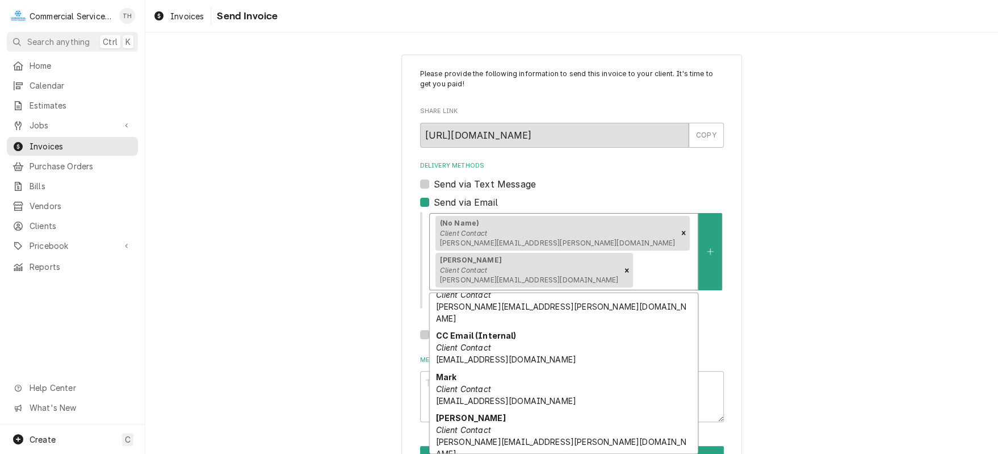
scroll to position [169, 0]
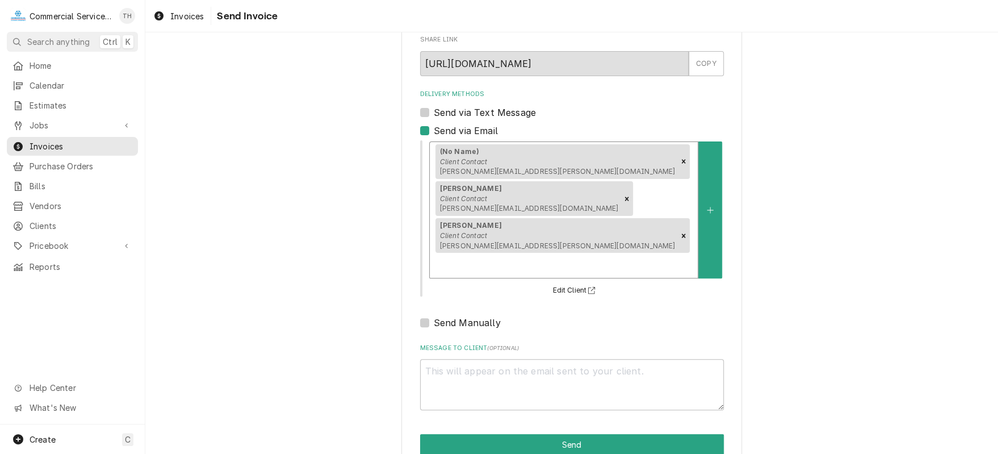
scroll to position [73, 0]
click at [450, 363] on textarea "Message to Client ( optional )" at bounding box center [572, 383] width 304 height 51
type textarea "x"
type textarea "P"
type textarea "x"
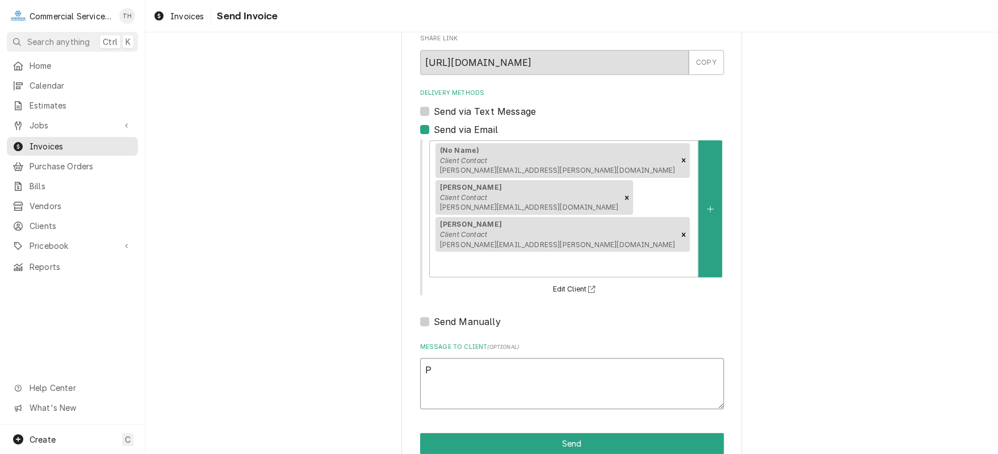
type textarea "Pl"
type textarea "x"
type textarea "Ple"
type textarea "x"
type textarea "Plea"
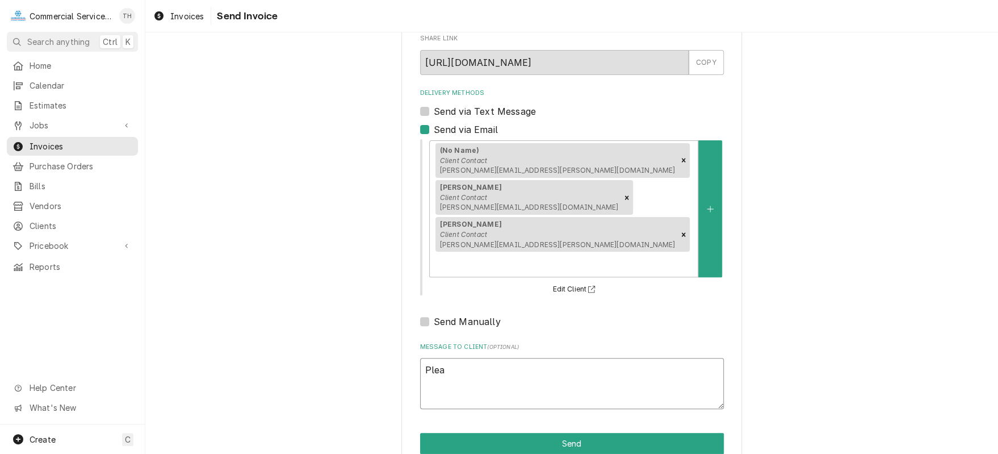
type textarea "x"
type textarea "Pleas"
type textarea "x"
type textarea "Please"
type textarea "x"
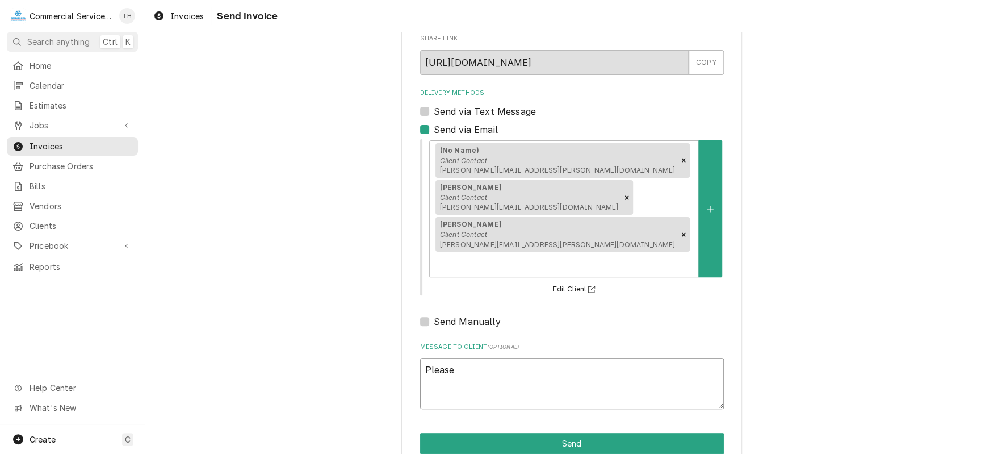
type textarea "Please"
type textarea "x"
type textarea "Please s"
type textarea "x"
type textarea "Please se"
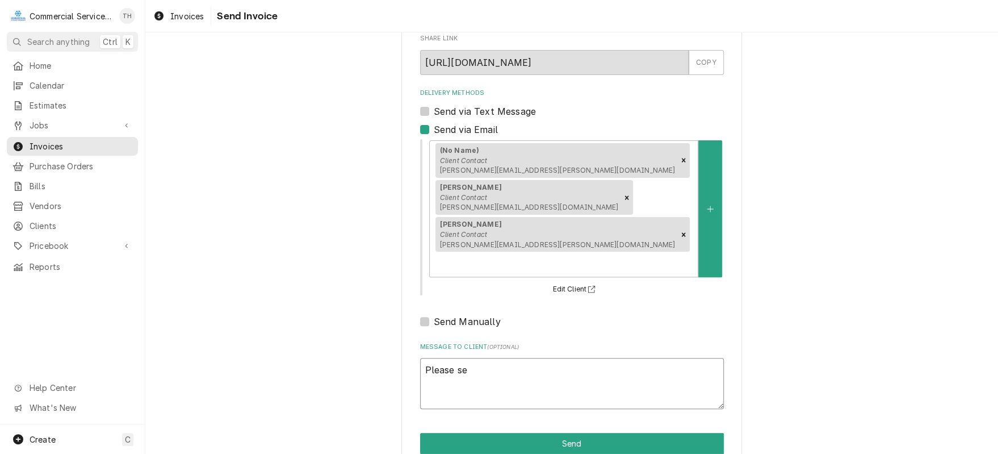
type textarea "x"
type textarea "Please see"
type textarea "x"
type textarea "Please see"
type textarea "x"
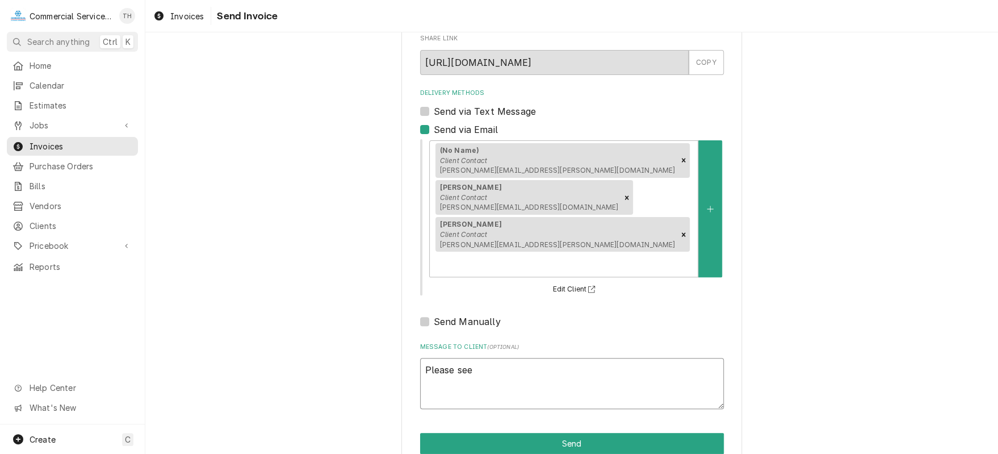
type textarea "Please see t"
type textarea "x"
type textarea "Please see th"
type textarea "x"
type textarea "Please see the"
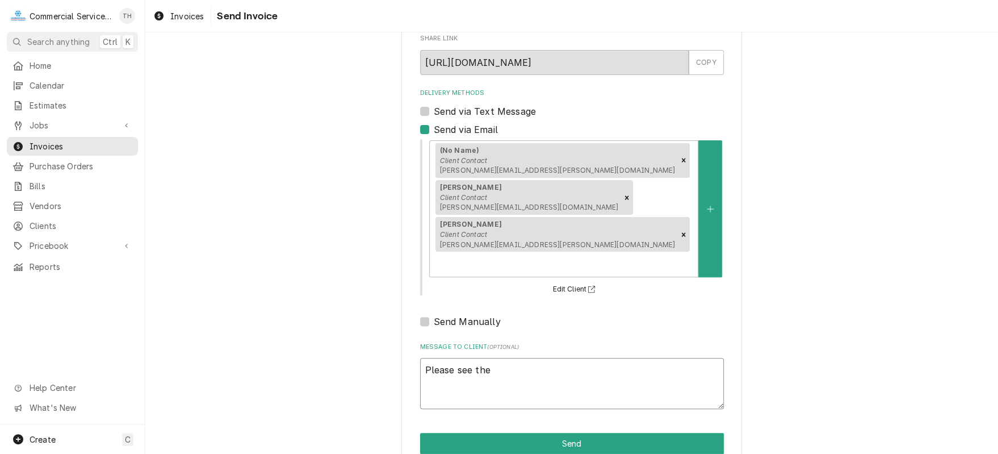
type textarea "x"
type textarea "Please see the"
type textarea "x"
type textarea "Please see the a"
type textarea "x"
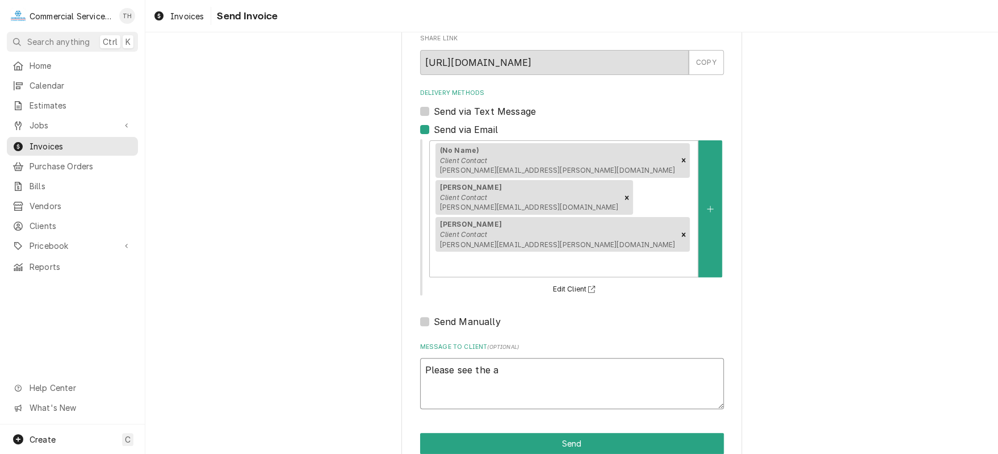
type textarea "Please see the at"
type textarea "x"
type textarea "Please see the att"
type textarea "x"
type textarea "Please see the atta"
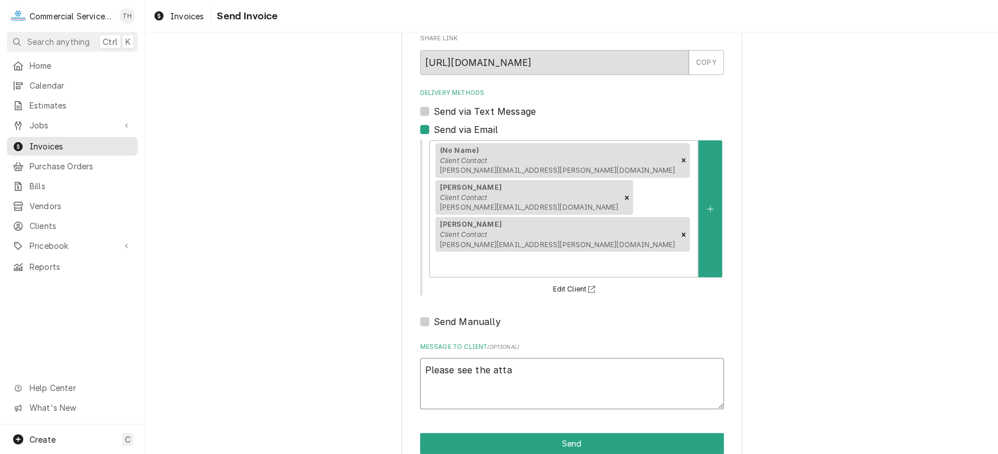
type textarea "x"
type textarea "Please see the attac"
type textarea "x"
type textarea "Please see the attach"
type textarea "x"
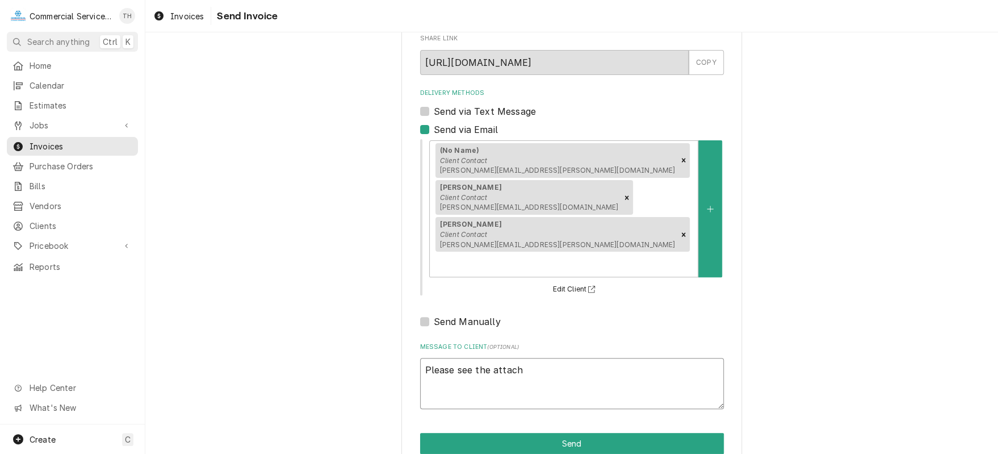
type textarea "Please see the attache"
type textarea "x"
type textarea "Please see the attached"
type textarea "x"
type textarea "Please see the attached"
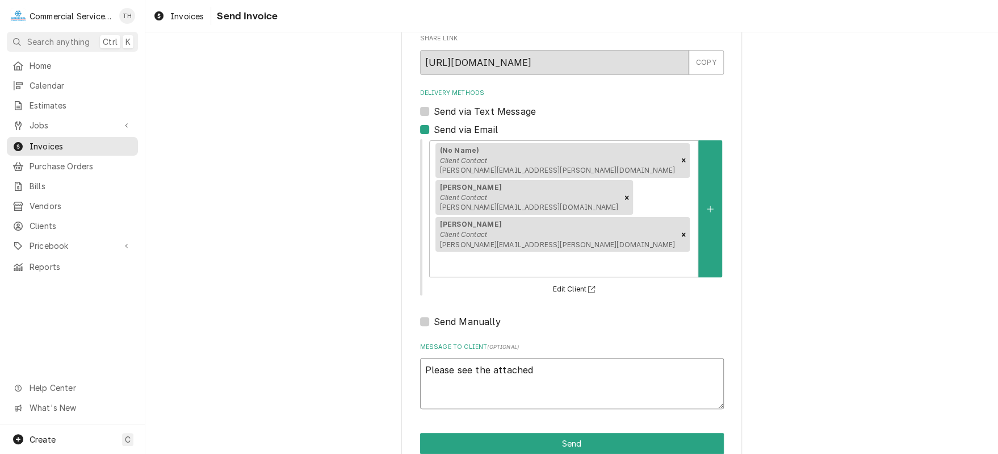
type textarea "x"
type textarea "Please see the attached i"
type textarea "x"
type textarea "Please see the attached in"
type textarea "x"
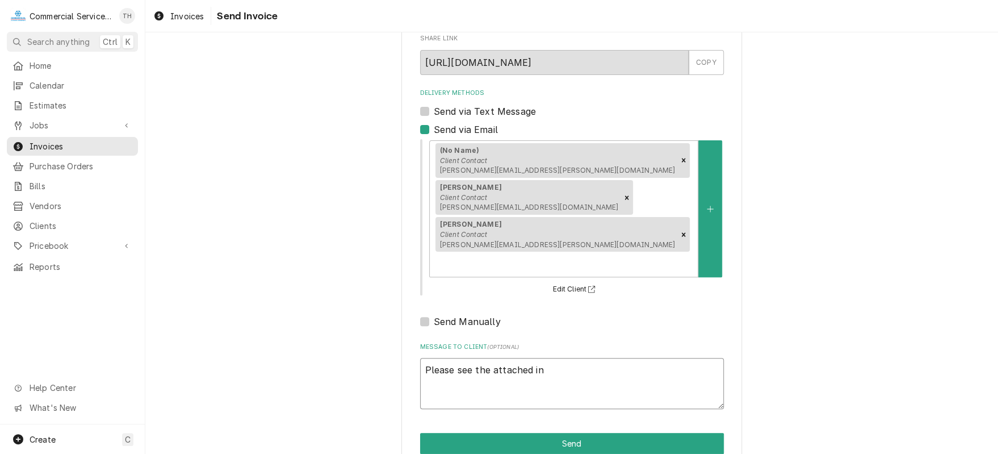
type textarea "Please see the attached inv"
type textarea "x"
type textarea "Please see the attached invo"
type textarea "x"
type textarea "Please see the attached invoi"
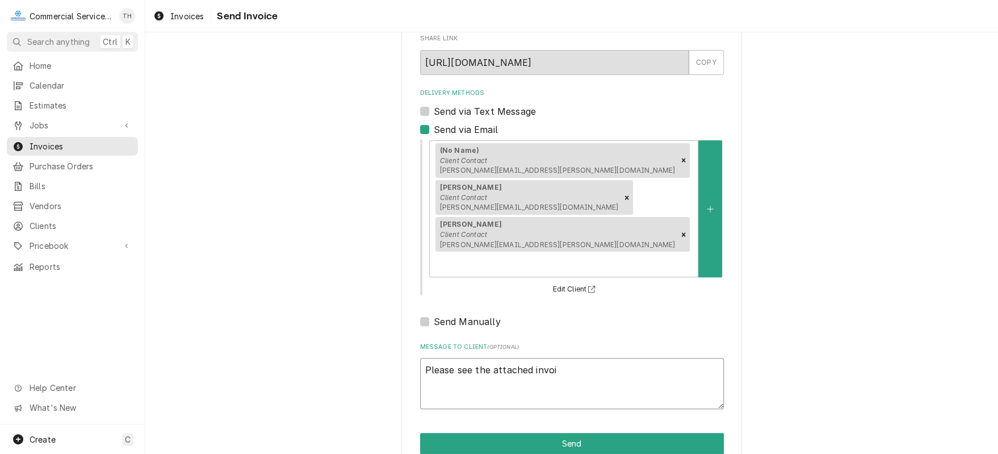
type textarea "x"
type textarea "Please see the attached invoic"
type textarea "x"
type textarea "Please see the attached invoice"
type textarea "x"
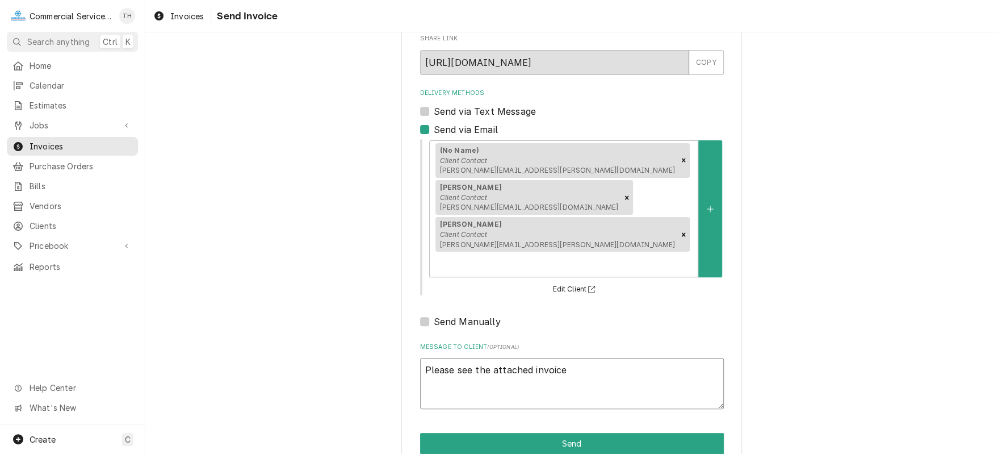
type textarea "Please see the attached invoice"
type textarea "x"
type textarea "Please see the attached invoice f"
type textarea "x"
type textarea "Please see the attached invoice fo"
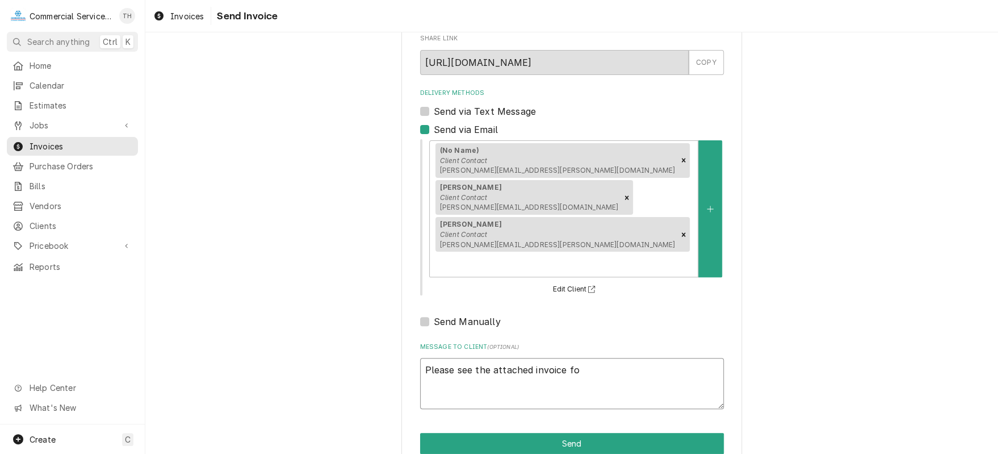
type textarea "x"
type textarea "Please see the attached invoice for"
type textarea "x"
type textarea "Please see the attached invoice for"
type textarea "x"
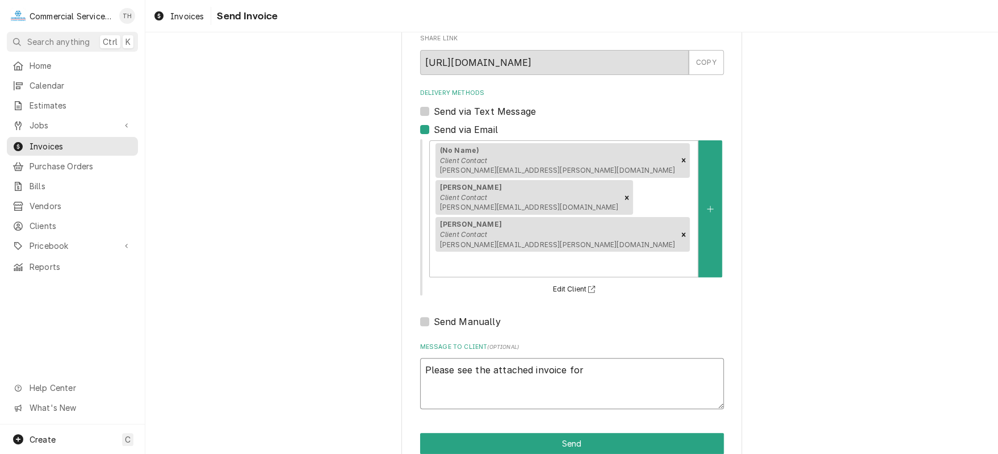
type textarea "Please see the attached invoice for p"
type textarea "x"
type textarea "Please see the attached invoice for pa"
type textarea "x"
type textarea "Please see the attached invoice for pay"
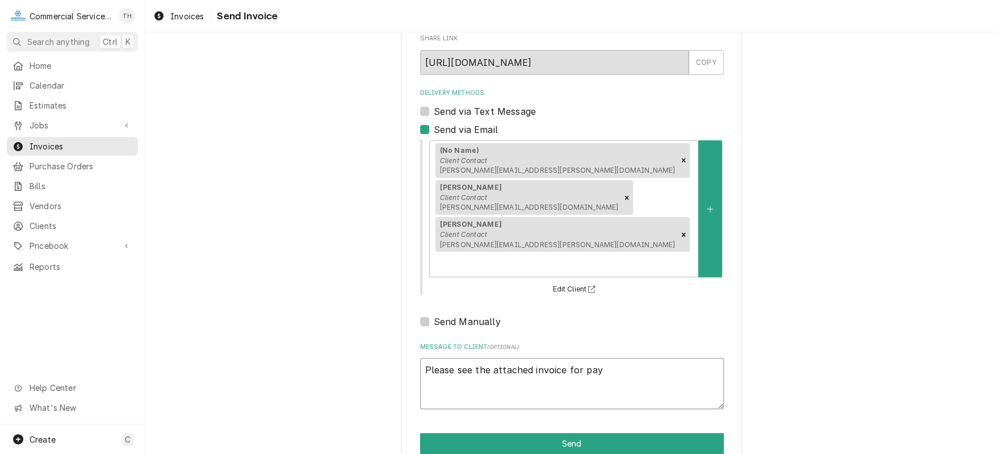
type textarea "x"
type textarea "Please see the attached invoice for paym"
type textarea "x"
type textarea "Please see the attached invoice for payme"
type textarea "x"
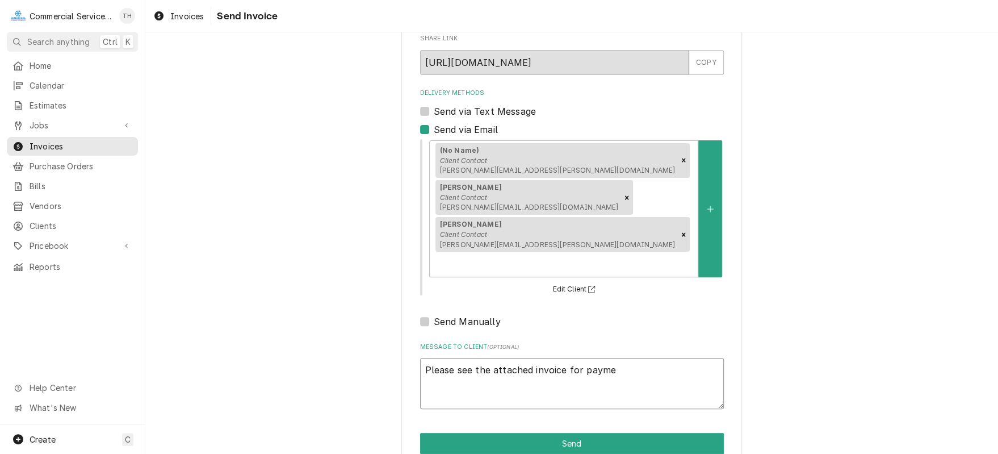
type textarea "Please see the attached invoice for paymen"
type textarea "x"
type textarea "Please see the attached invoice for payment"
type textarea "x"
type textarea "Please see the attached invoice for payment"
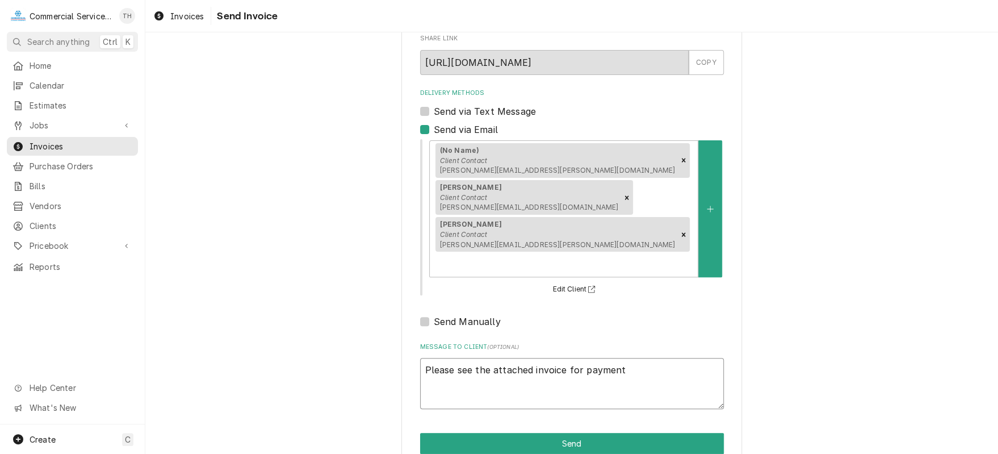
type textarea "x"
type textarea "Please see the attached invoice for payment p"
type textarea "x"
type textarea "Please see the attached invoice for payment pr"
type textarea "x"
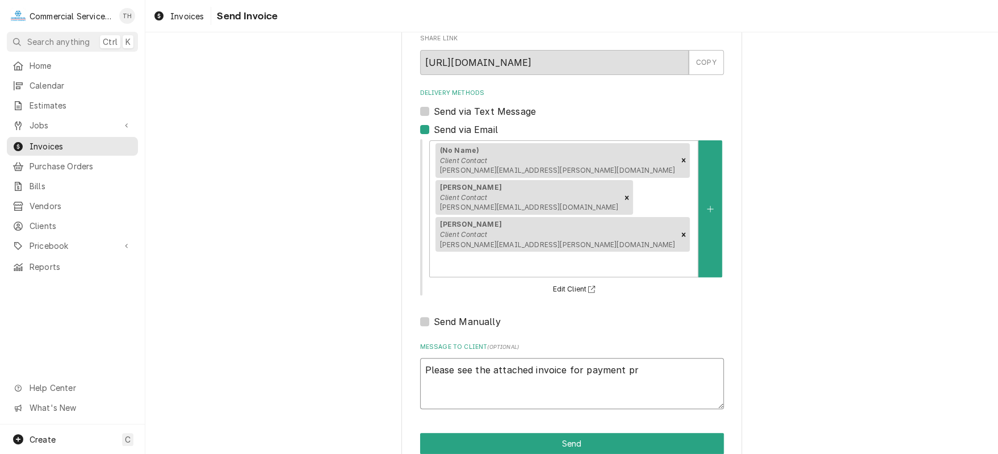
type textarea "Please see the attached invoice for payment pro"
type textarea "x"
type textarea "Please see the attached invoice for payment proc"
type textarea "x"
type textarea "Please see the attached invoice for payment proce"
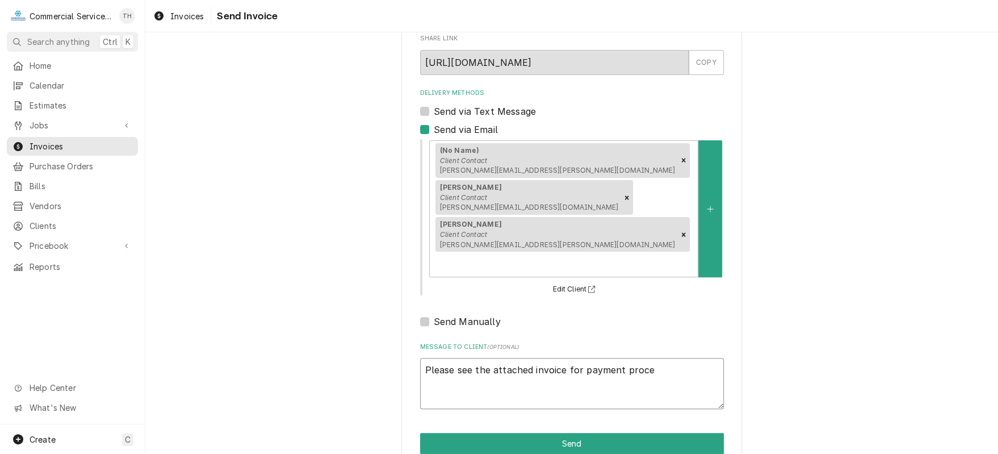
type textarea "x"
type textarea "Please see the attached invoice for payment proces"
type textarea "x"
type textarea "Please see the attached invoice for payment process"
type textarea "x"
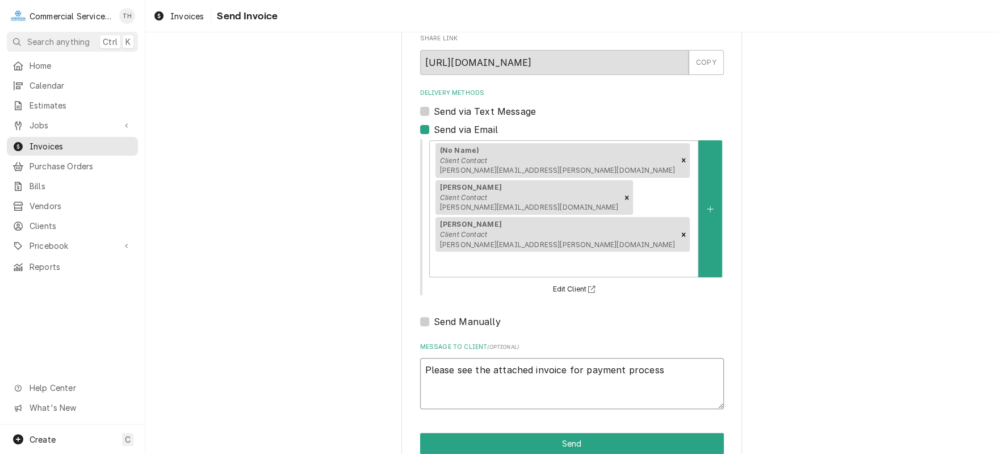
type textarea "Please see the attached invoice for payment processi"
type textarea "x"
type textarea "Please see the attached invoice for payment processing"
type textarea "x"
type textarea "Please see the attached invoice for payment processing"
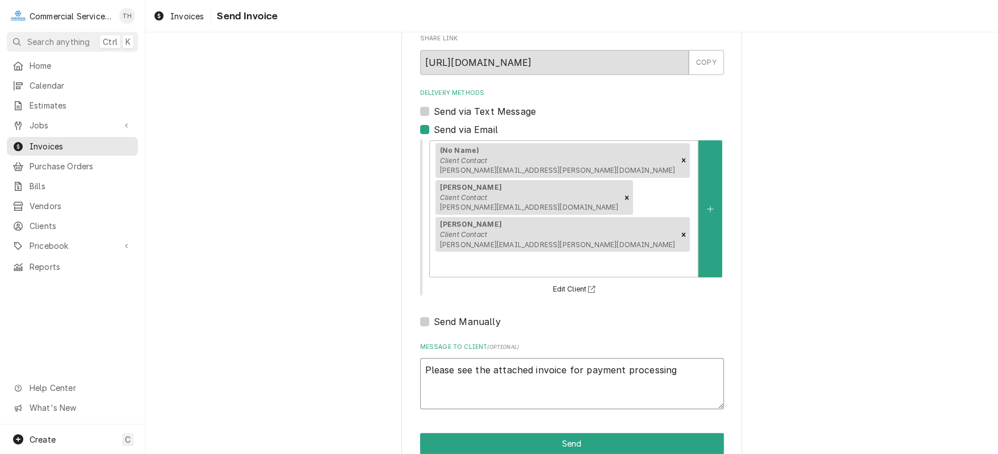
type textarea "x"
type textarea "Please see the attached invoice for payment processing T"
type textarea "x"
type textarea "Please see the attached invoice for payment processing Tha"
type textarea "x"
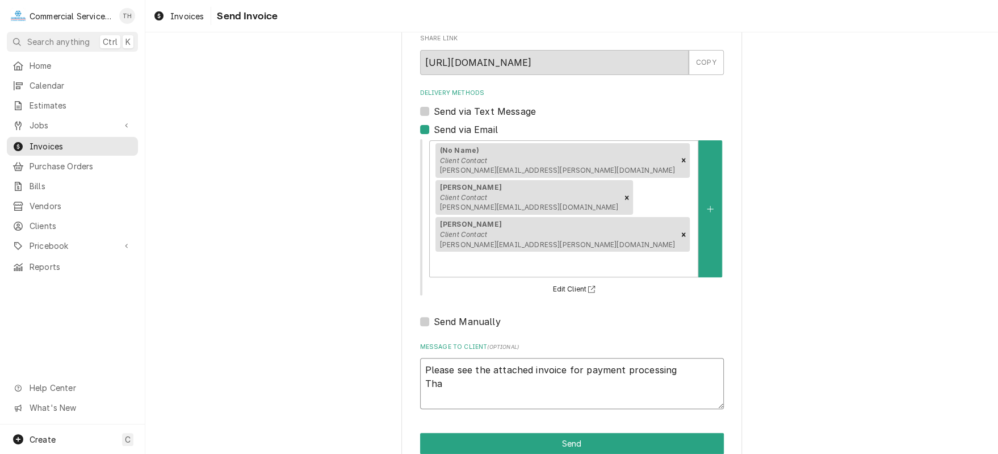
type textarea "Please see the attached invoice for payment processing Than"
type textarea "x"
type textarea "Please see the attached invoice for payment processing Thank"
type textarea "x"
type textarea "Please see the attached invoice for payment processing Thank"
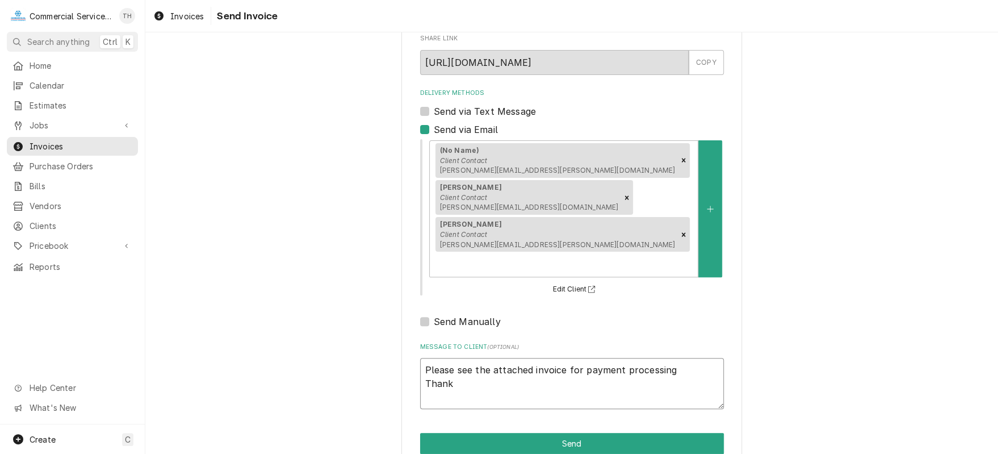
type textarea "x"
type textarea "Please see the attached invoice for payment processing Thank y"
type textarea "x"
type textarea "Please see the attached invoice for payment processing Thank yo"
type textarea "x"
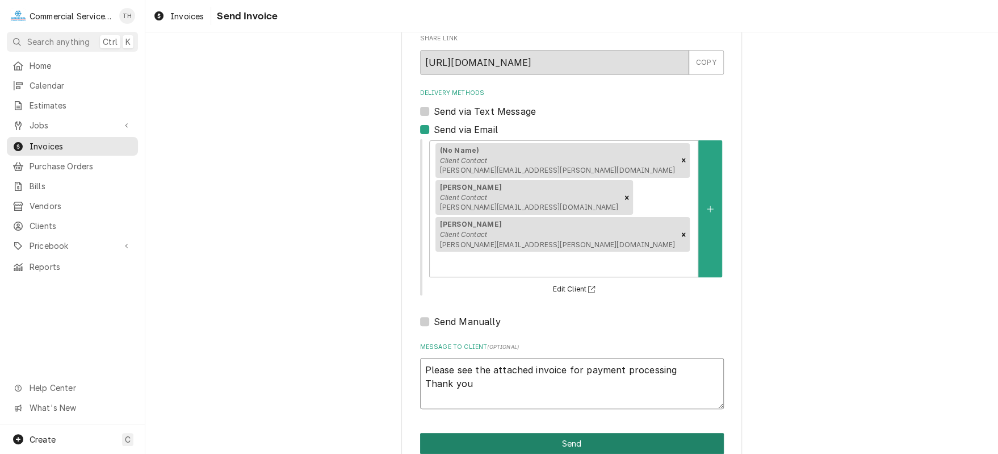
type textarea "Please see the attached invoice for payment processing Thank you"
click at [557, 433] on button "Send" at bounding box center [572, 443] width 304 height 21
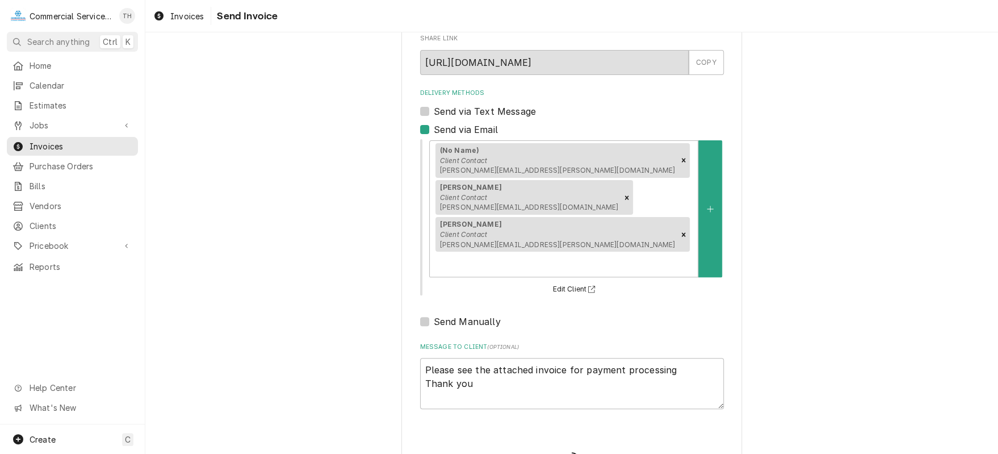
type textarea "x"
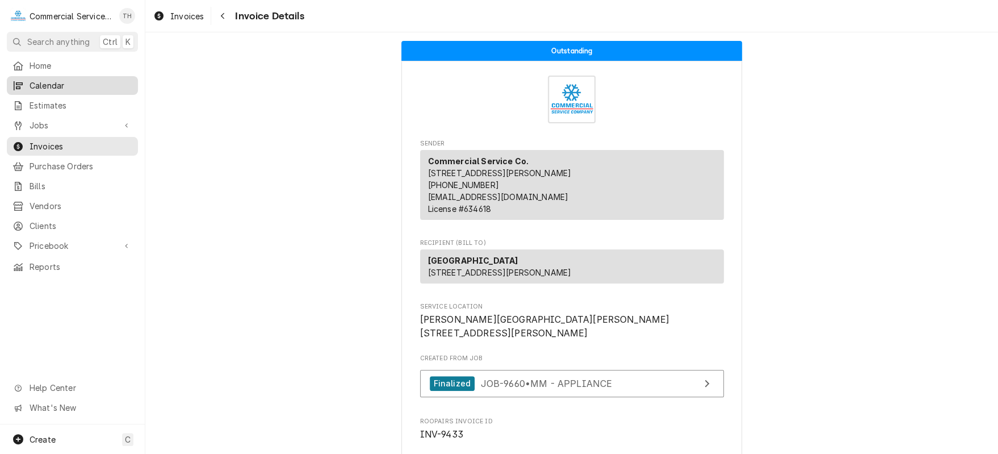
click at [48, 85] on span "Calendar" at bounding box center [81, 86] width 103 height 12
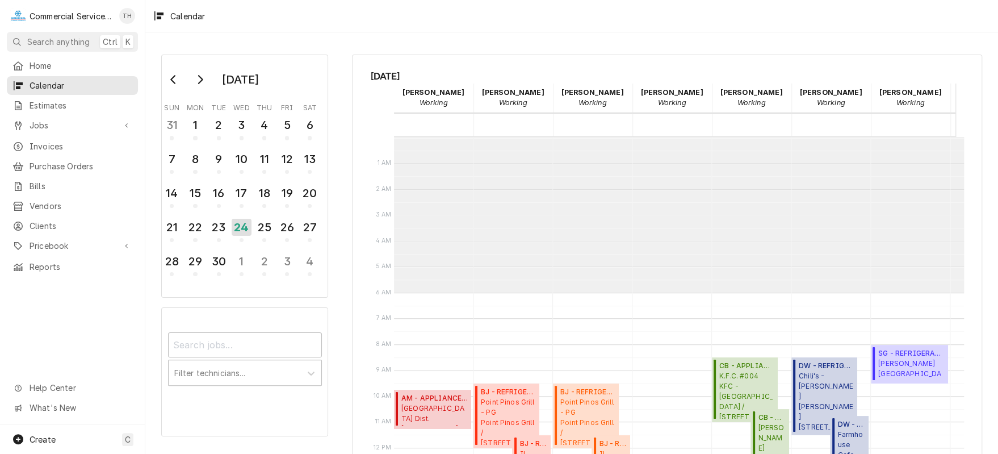
scroll to position [155, 0]
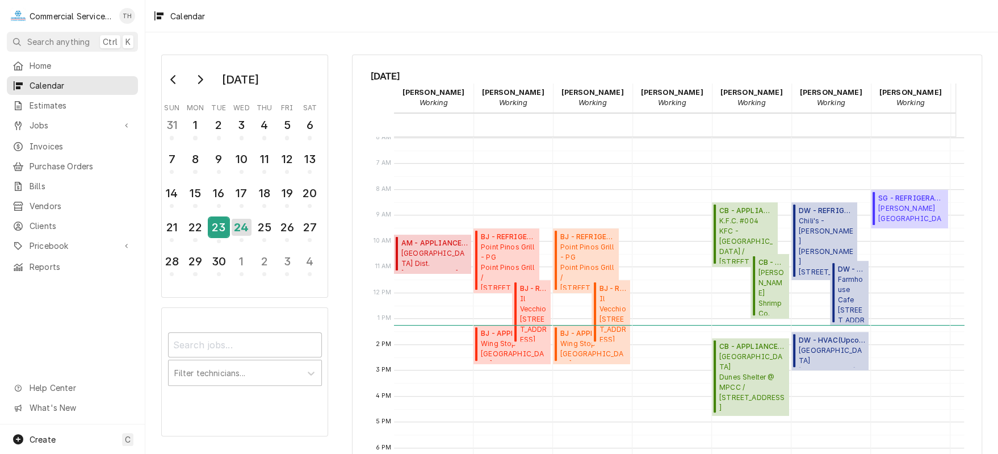
click at [219, 217] on div "23" at bounding box center [219, 226] width 20 height 19
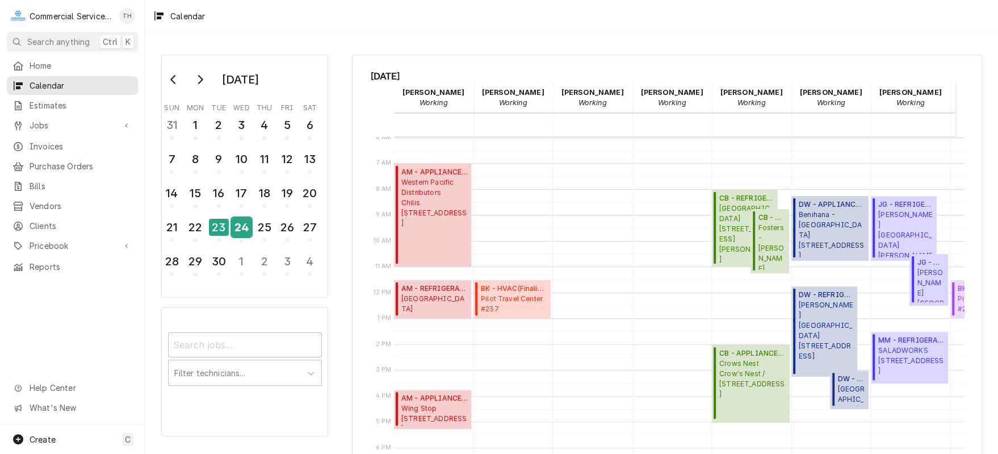
click at [243, 225] on div "24" at bounding box center [242, 226] width 20 height 19
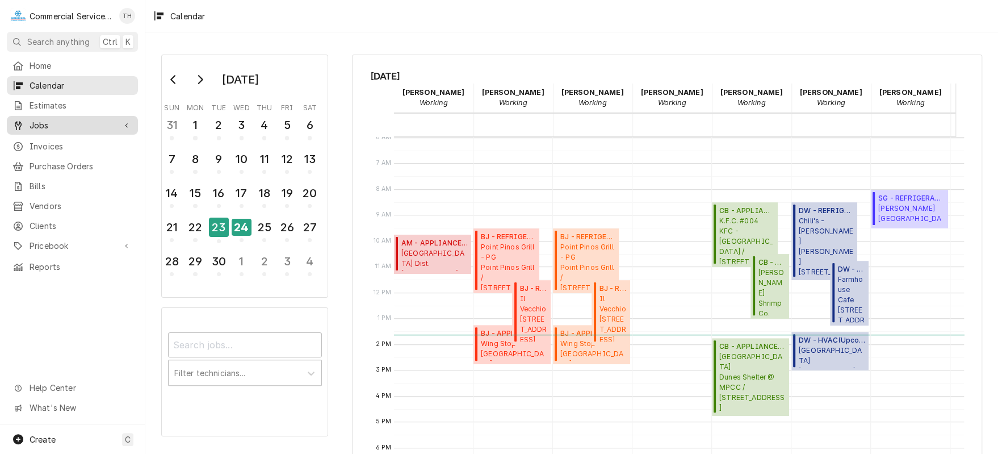
click at [61, 128] on link "Jobs" at bounding box center [72, 125] width 131 height 19
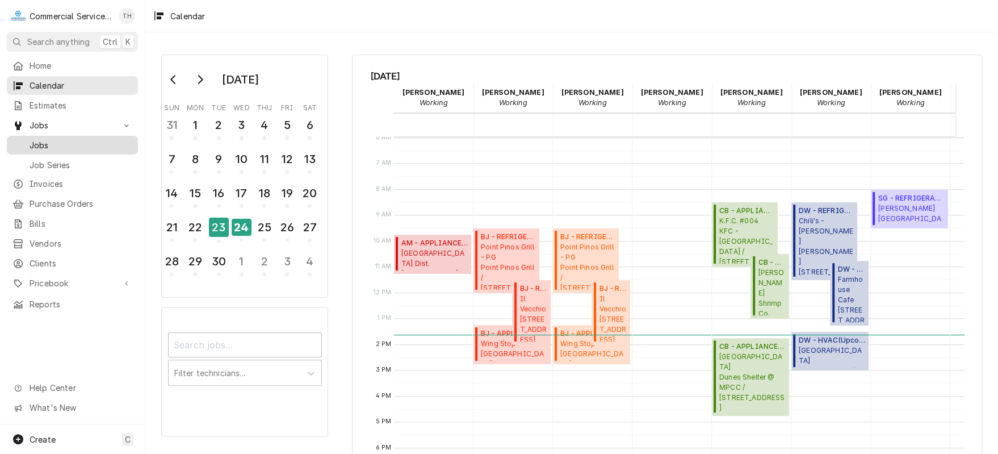
click at [57, 141] on span "Jobs" at bounding box center [81, 145] width 103 height 12
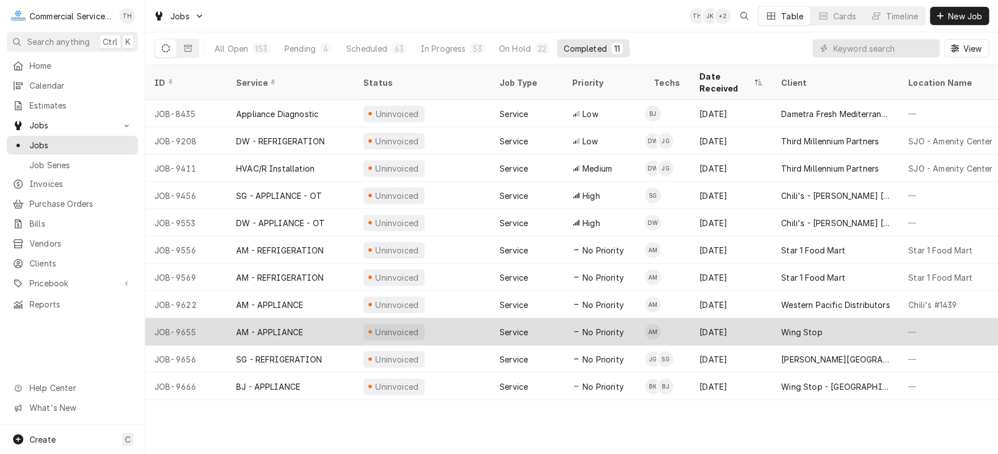
click at [824, 318] on div "Wing Stop" at bounding box center [835, 331] width 127 height 27
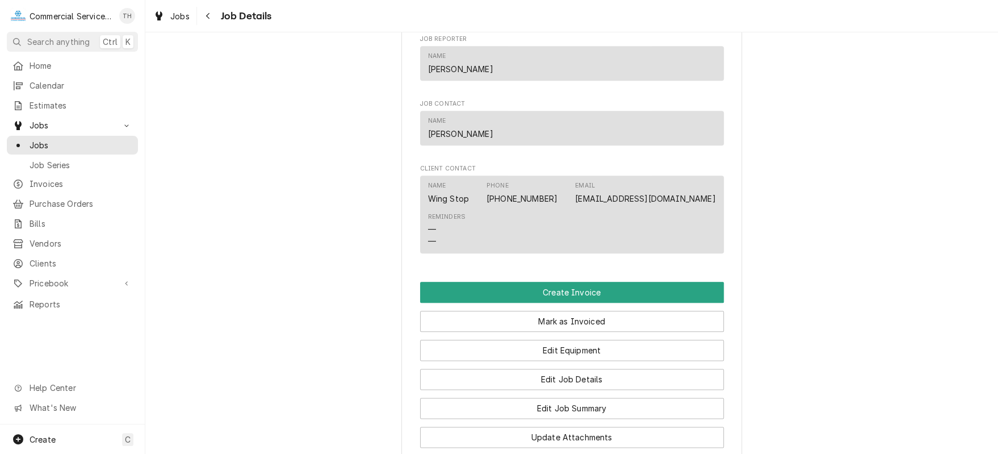
scroll to position [625, 0]
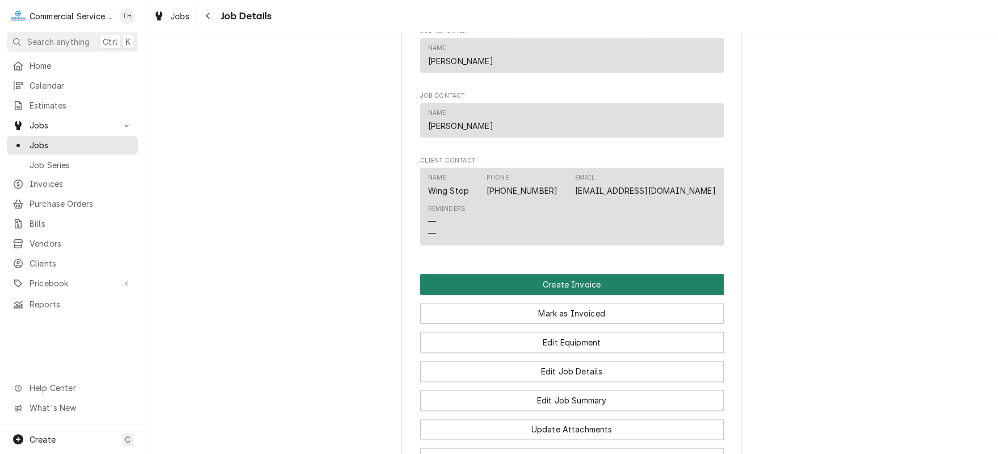
click at [601, 292] on button "Create Invoice" at bounding box center [572, 284] width 304 height 21
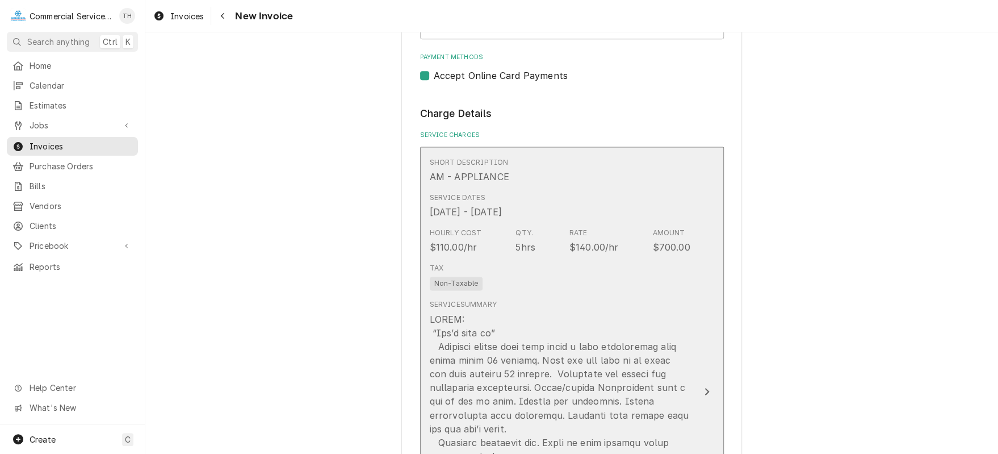
scroll to position [852, 0]
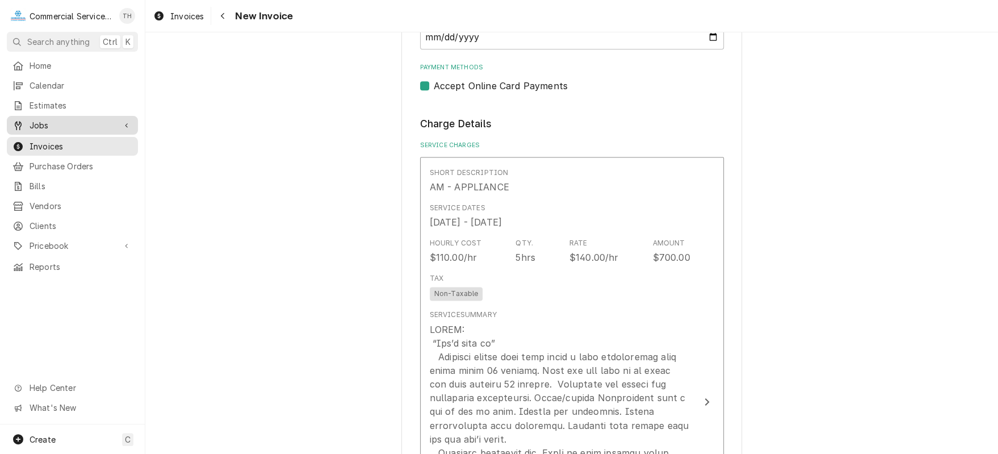
click at [70, 119] on span "Jobs" at bounding box center [73, 125] width 86 height 12
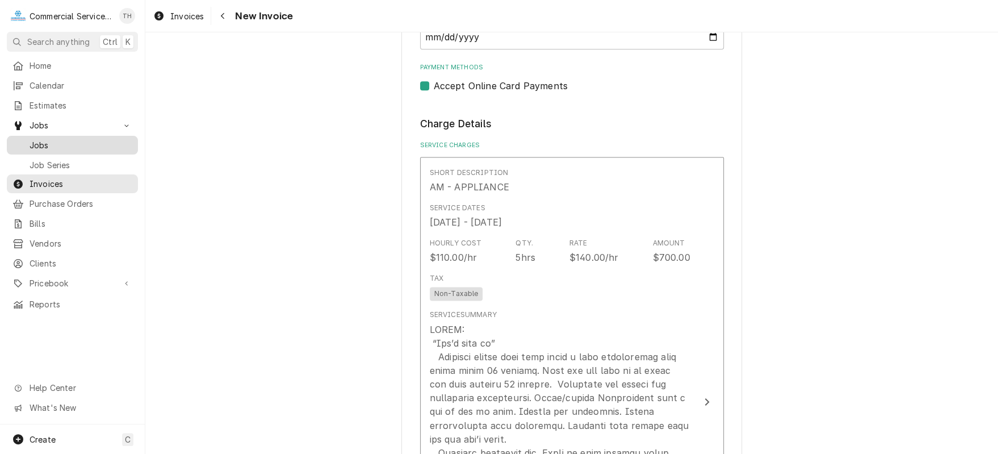
click at [74, 139] on span "Jobs" at bounding box center [81, 145] width 103 height 12
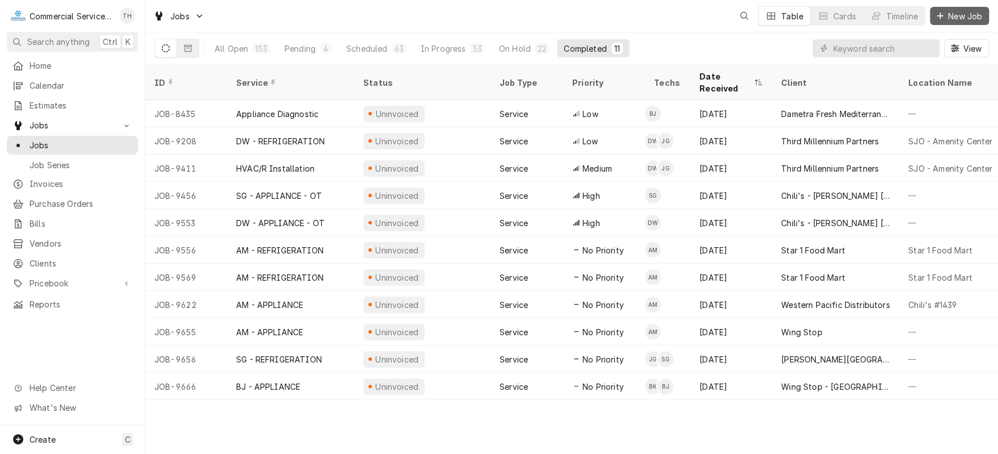
click at [944, 12] on div "Dynamic Content Wrapper" at bounding box center [940, 15] width 11 height 11
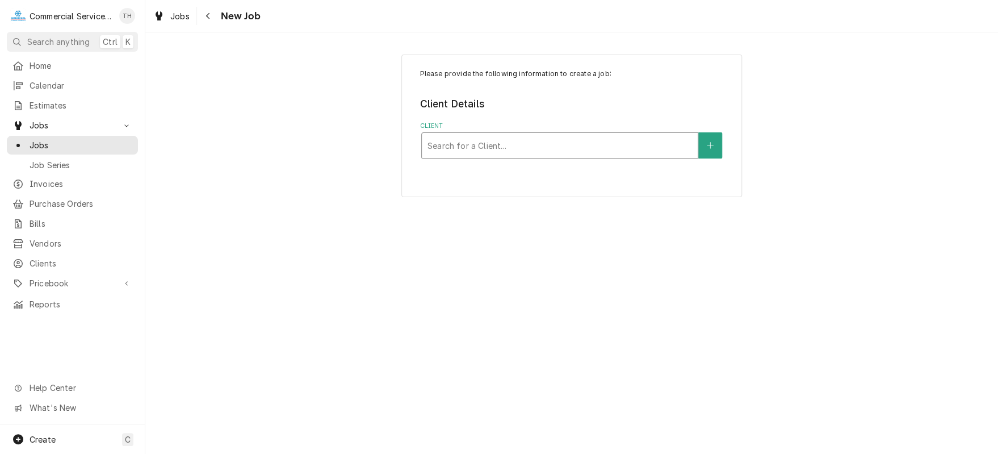
click at [626, 143] on div "Client" at bounding box center [560, 145] width 265 height 20
type input "santa rita"
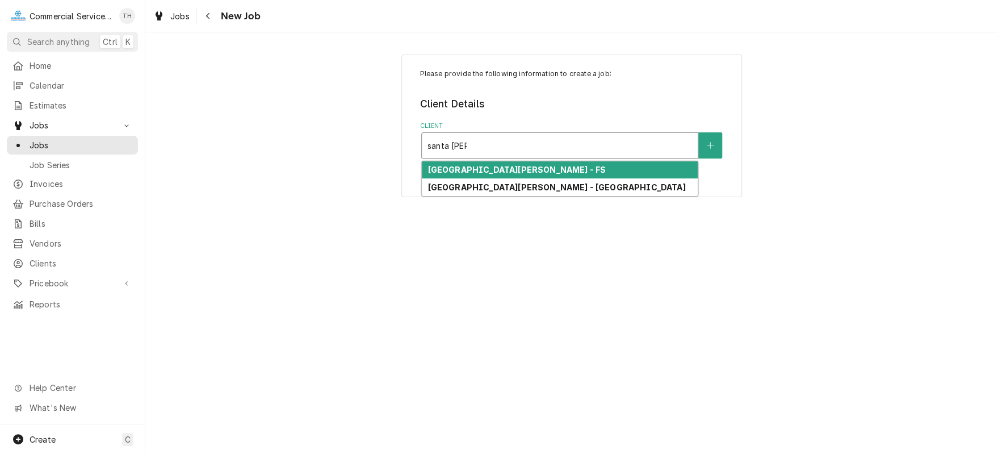
click at [612, 167] on div "Santa Rita Union School District - FS" at bounding box center [560, 170] width 276 height 18
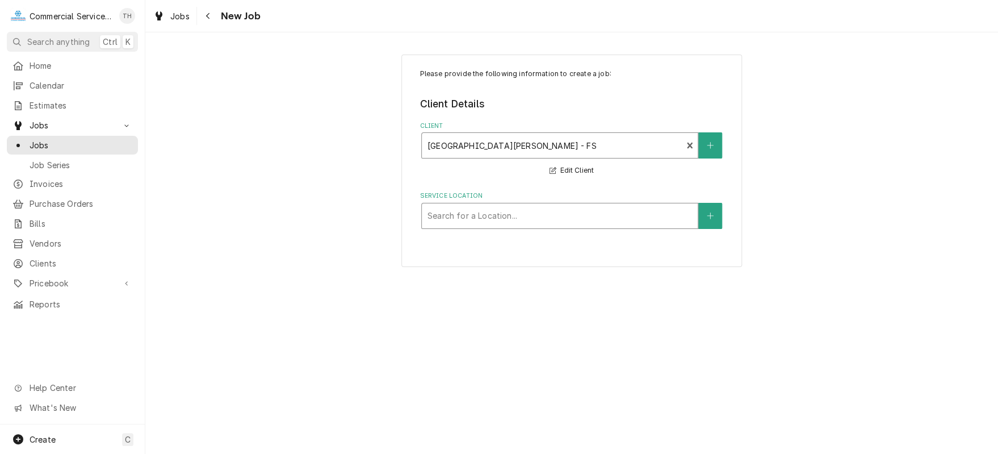
click at [577, 219] on div "Service Location" at bounding box center [560, 216] width 265 height 20
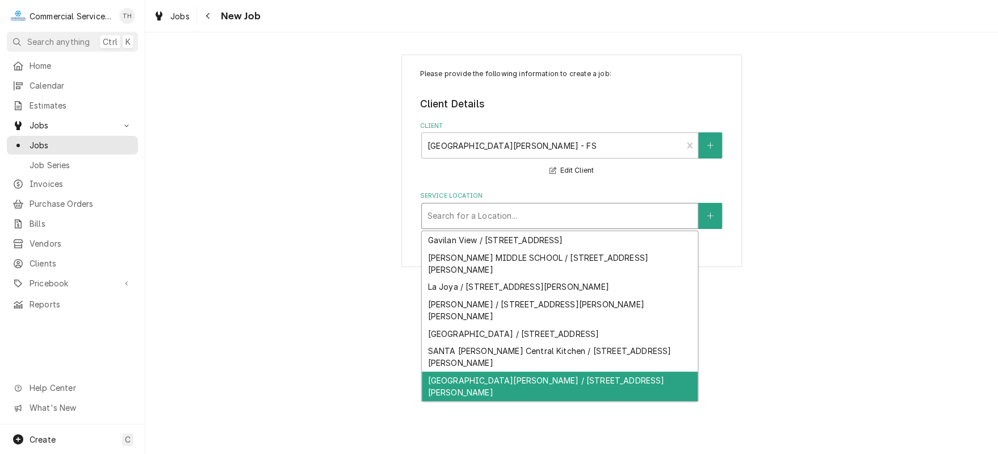
click at [569, 371] on div "Santa Rita School / 2014 Santa Rita St, Salinas, CA 93906" at bounding box center [560, 386] width 276 height 30
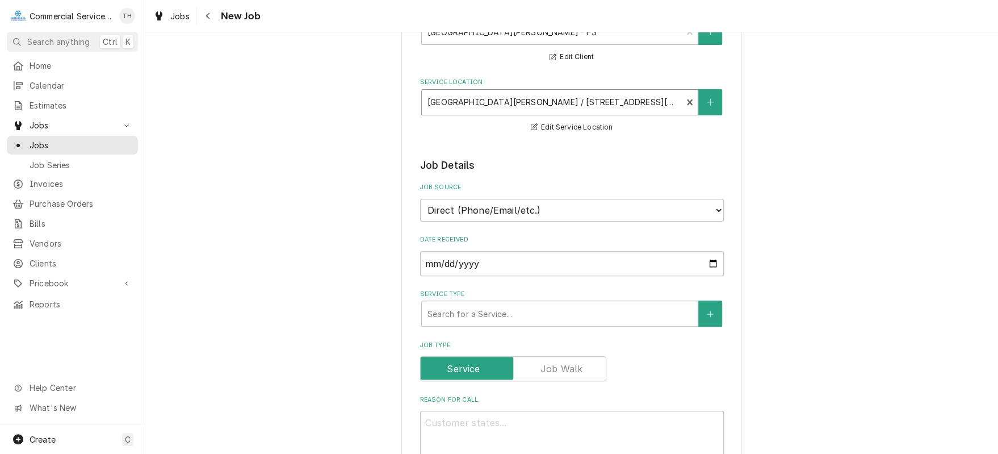
scroll to position [170, 0]
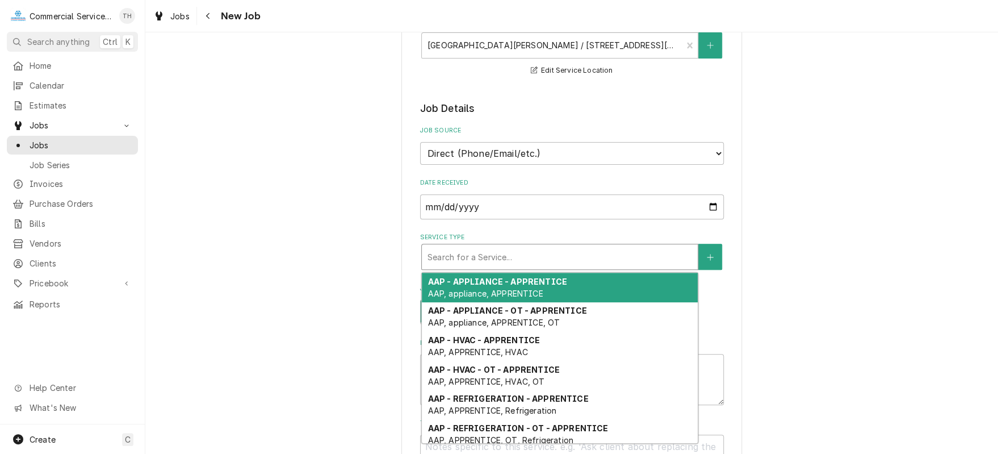
click at [512, 257] on div "Service Type" at bounding box center [560, 256] width 265 height 20
type textarea "x"
type input "b"
type textarea "x"
type input "bj"
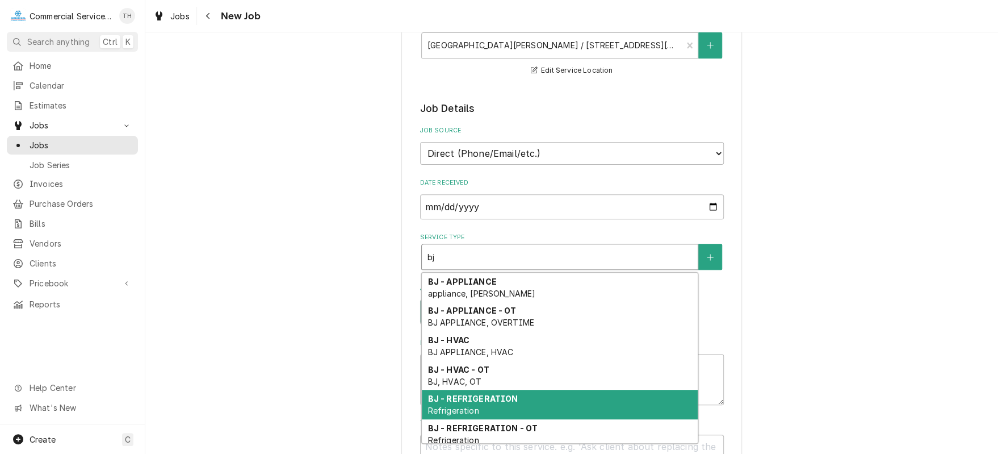
click at [503, 394] on strong "BJ - REFRIGERATION" at bounding box center [473, 399] width 90 height 10
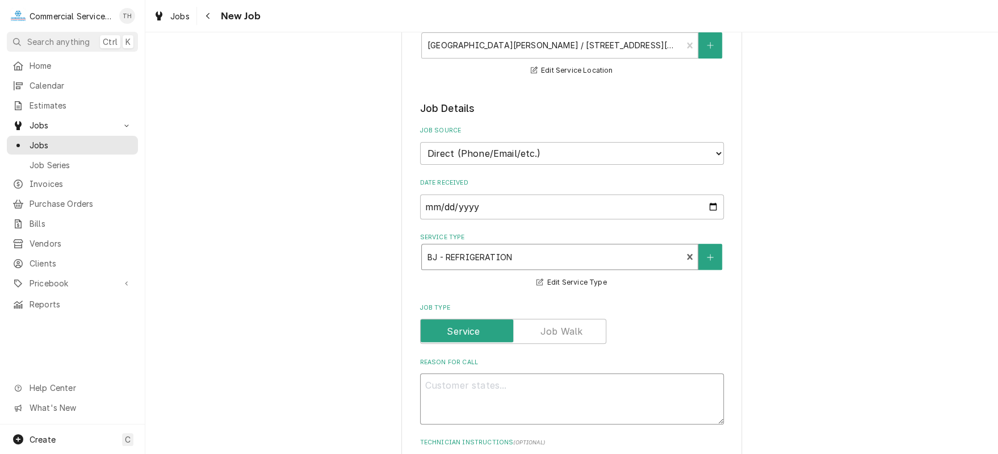
click at [496, 381] on textarea "Reason For Call" at bounding box center [572, 398] width 304 height 51
type textarea "x"
type textarea "C"
type textarea "x"
type textarea "Co"
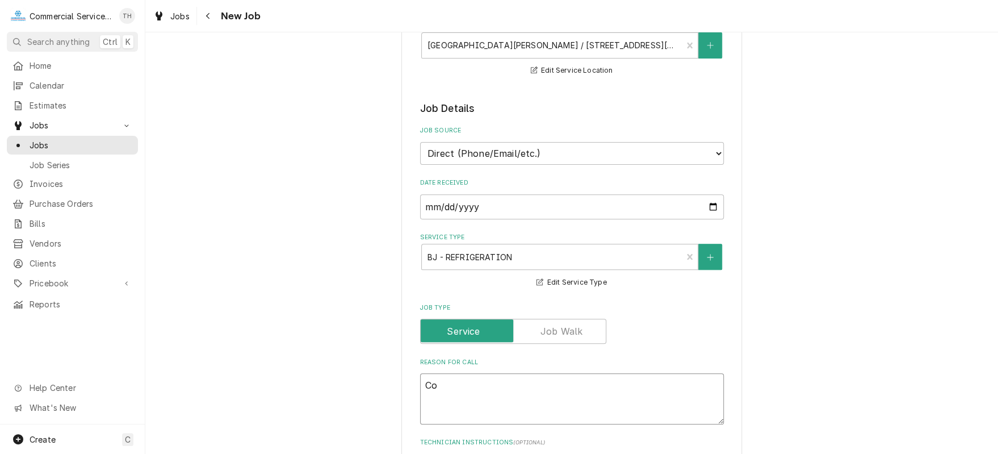
type textarea "x"
type textarea "Coo"
type textarea "x"
type textarea "Cool"
type textarea "x"
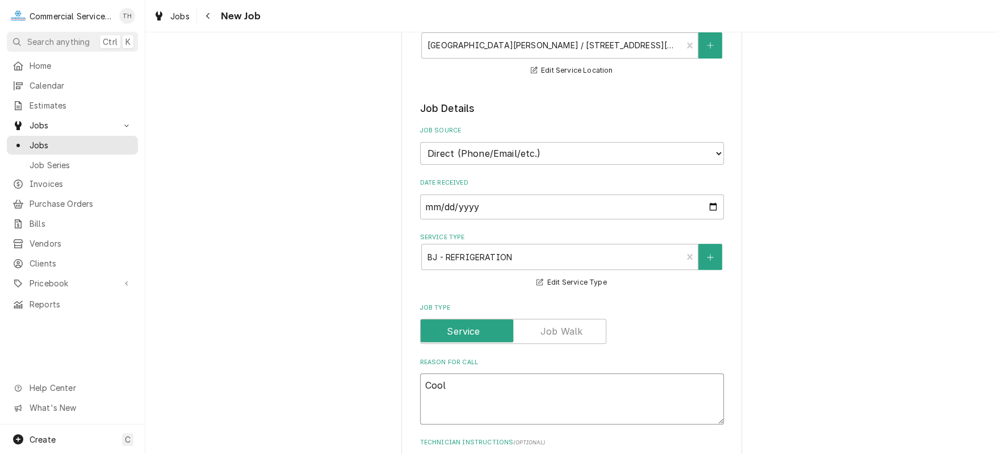
type textarea "Coole"
type textarea "x"
type textarea "Cooler"
type textarea "x"
type textarea "Cooler i"
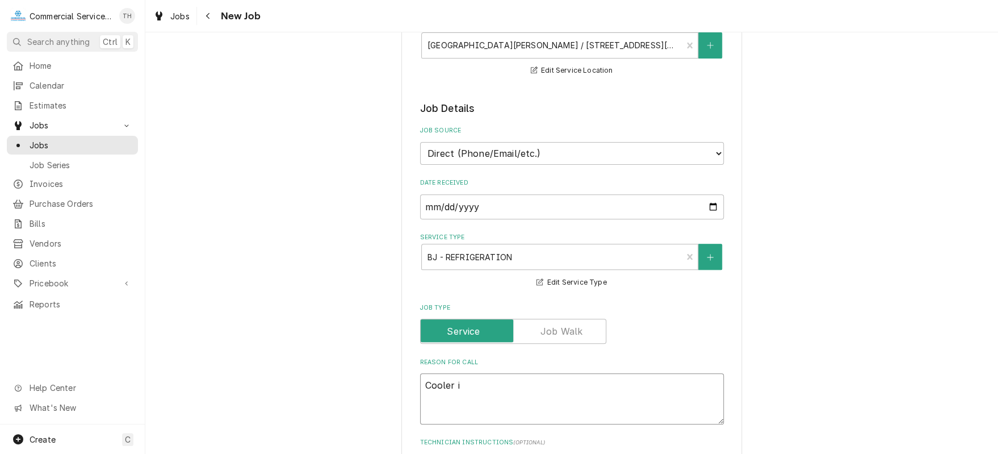
type textarea "x"
type textarea "Cooler in"
type textarea "x"
type textarea "Cooler in"
type textarea "x"
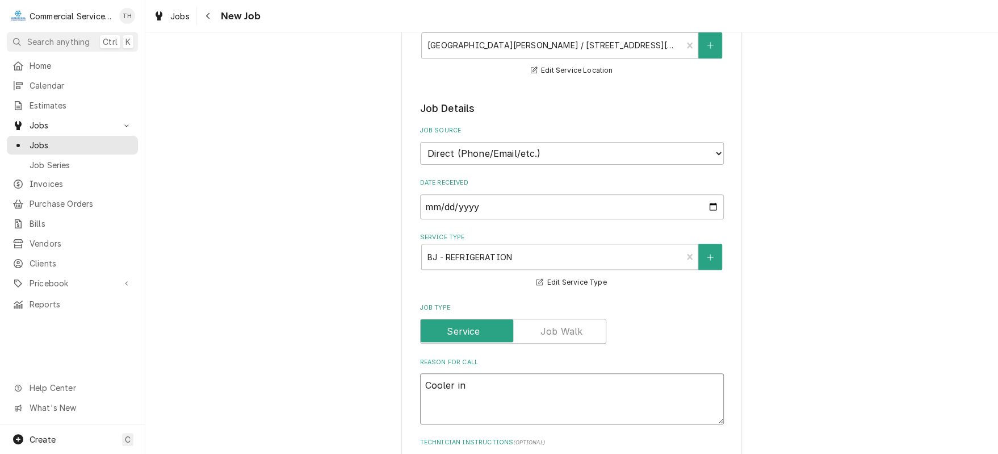
type textarea "Cooler in t"
type textarea "x"
type textarea "Cooler in th"
type textarea "x"
type textarea "Cooler in the"
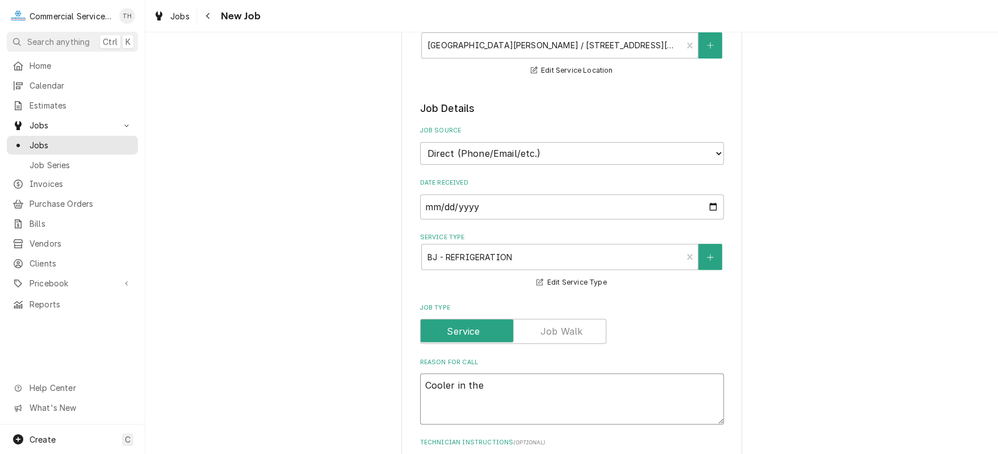
type textarea "x"
type textarea "Cooler in the"
type textarea "x"
type textarea "Cooler in the h"
type textarea "x"
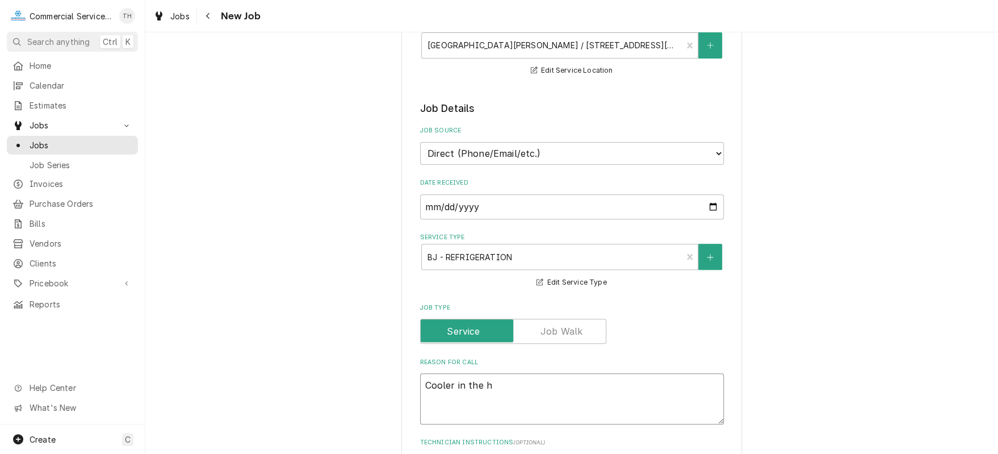
type textarea "Cooler in the ha"
type textarea "x"
type textarea "Cooler in the hal"
type textarea "x"
type textarea "Cooler in the hall"
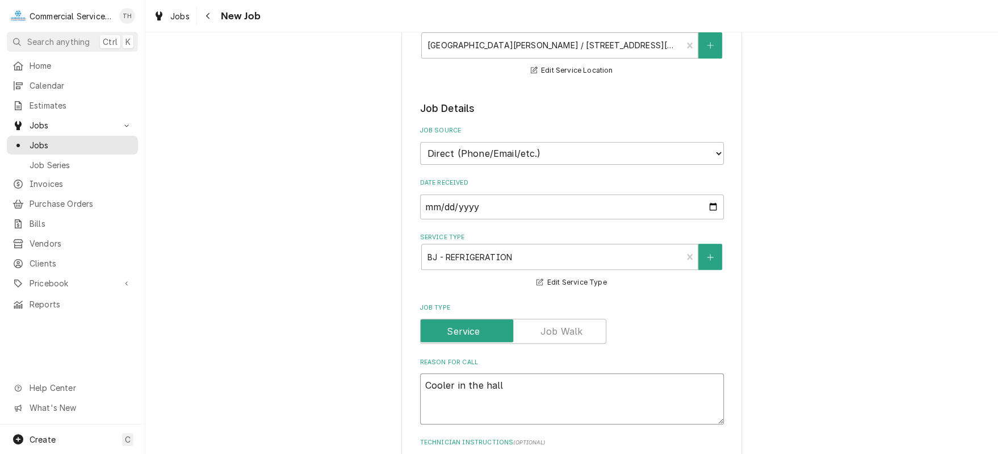
type textarea "x"
type textarea "Cooler in the hallw"
type textarea "x"
type textarea "Cooler in the hallwa"
type textarea "x"
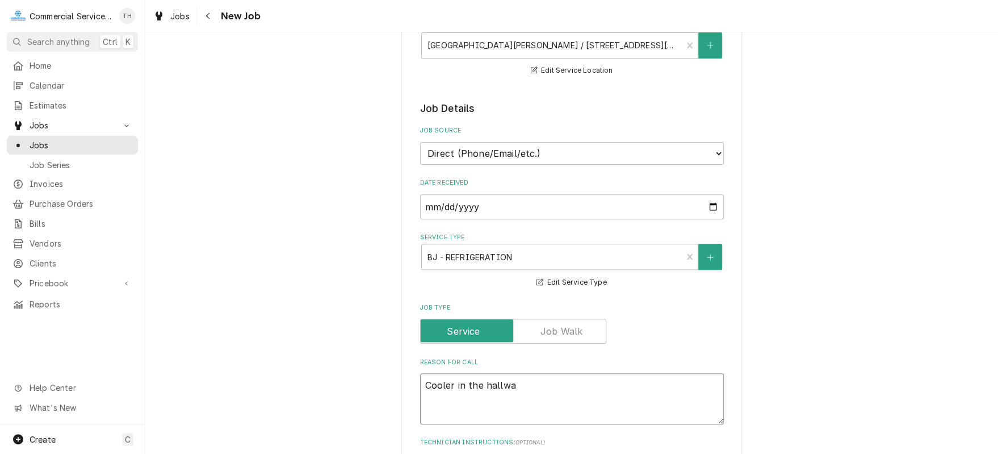
type textarea "Cooler in the hallway"
type textarea "x"
type textarea "Cooler in the hallway"
type textarea "x"
type textarea "Cooler in the hallway l"
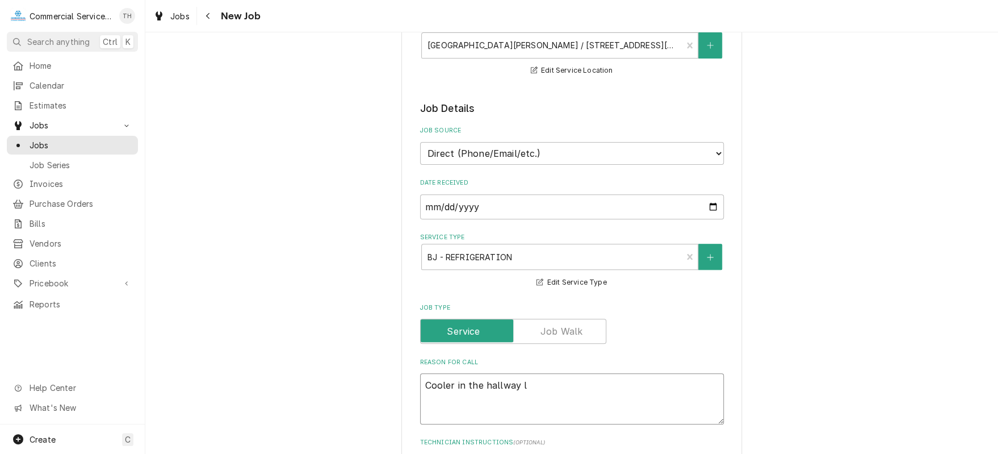
type textarea "x"
type textarea "Cooler in the hallway le"
type textarea "x"
type textarea "Cooler in the hallway lea"
type textarea "x"
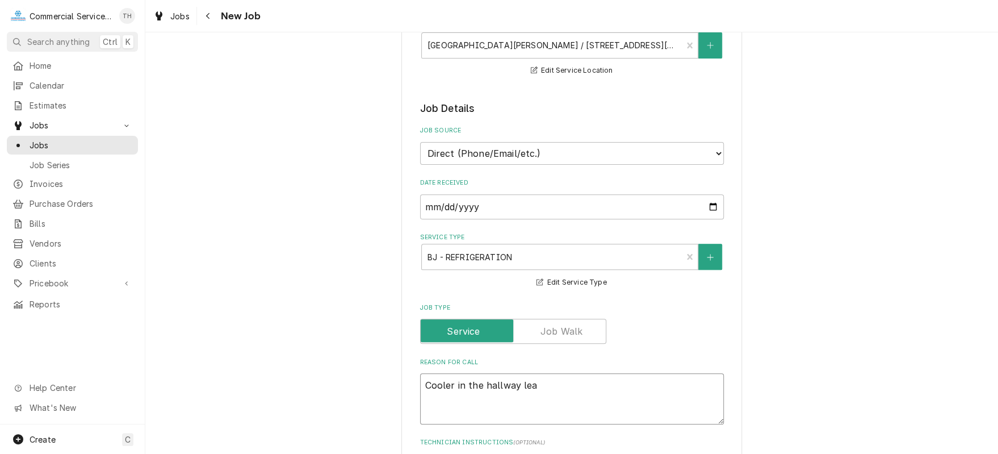
type textarea "Cooler in the hallway leak"
type textarea "x"
type textarea "Cooler in the hallway leaki"
type textarea "x"
type textarea "Cooler in the hallway leakin"
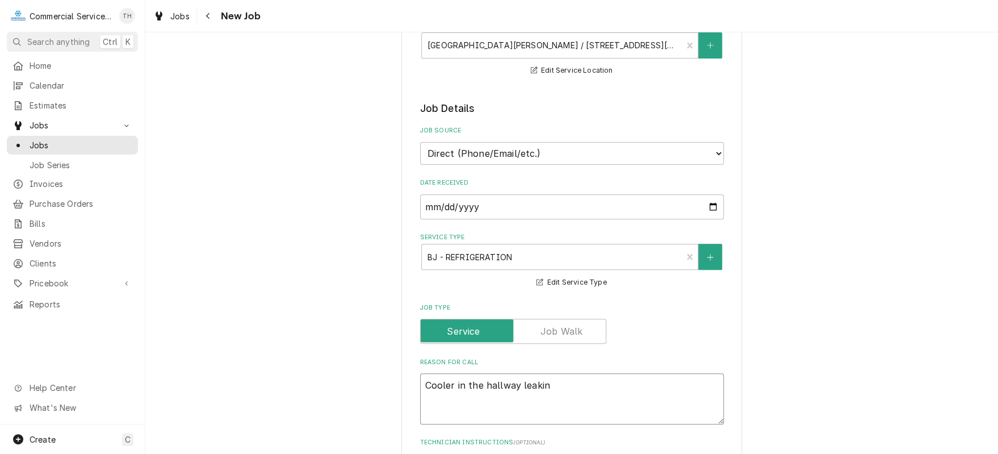
type textarea "x"
type textarea "Cooler in the hallway leaking"
type textarea "x"
type textarea "Cooler in the hallway leaking"
type textarea "x"
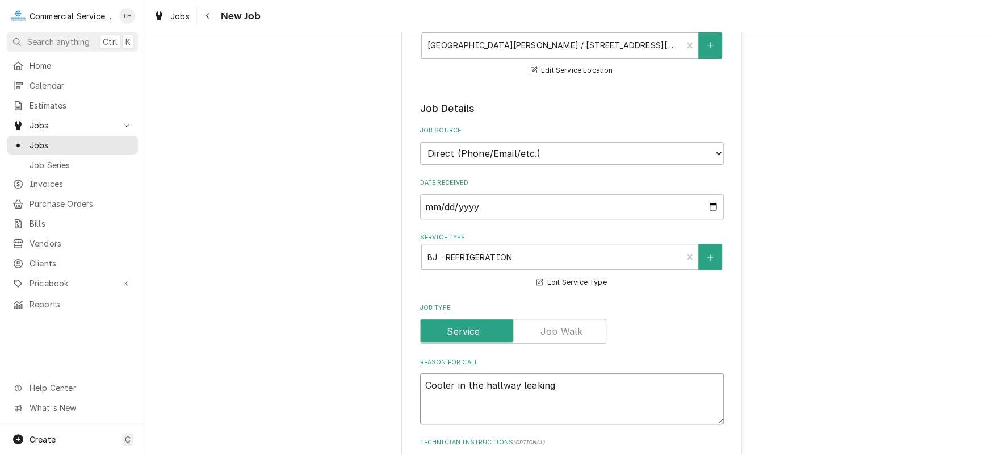
type textarea "Cooler in the hallway leaking w"
type textarea "x"
type textarea "Cooler in the hallway leaking wa"
type textarea "x"
type textarea "Cooler in the hallway leaking wat"
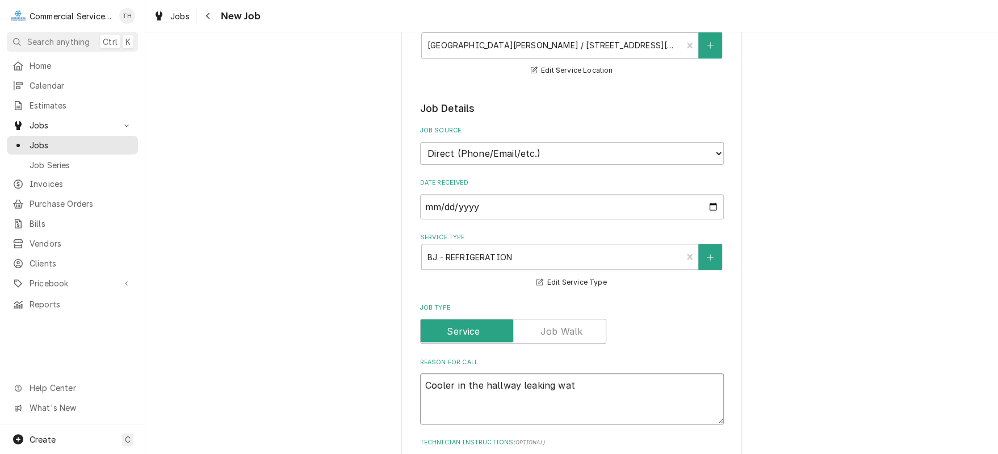
type textarea "x"
type textarea "Cooler in the hallway leaking wate"
type textarea "x"
type textarea "Cooler in the hallway leaking water"
type textarea "x"
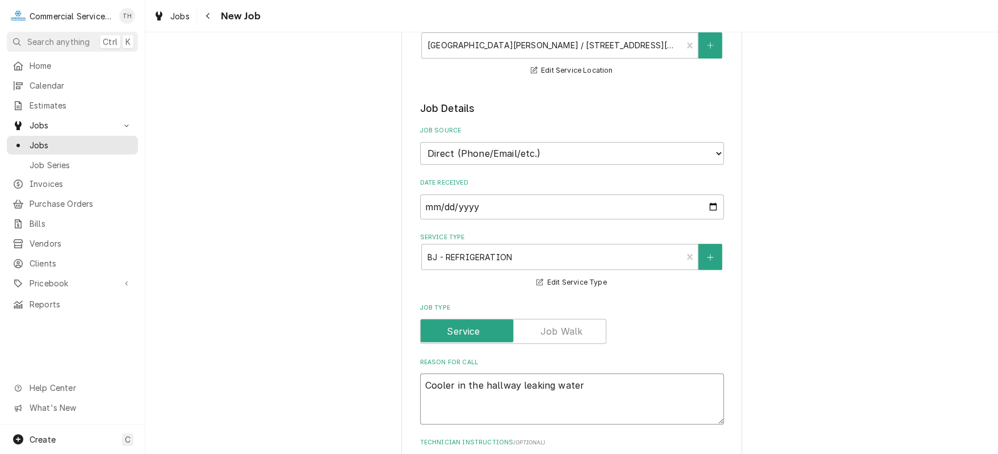
type textarea "Cooler in the hallway leaking water"
type textarea "x"
type textarea "Cooler in the hallway leaking water a"
type textarea "x"
type textarea "Cooler in the hallway leaking water an"
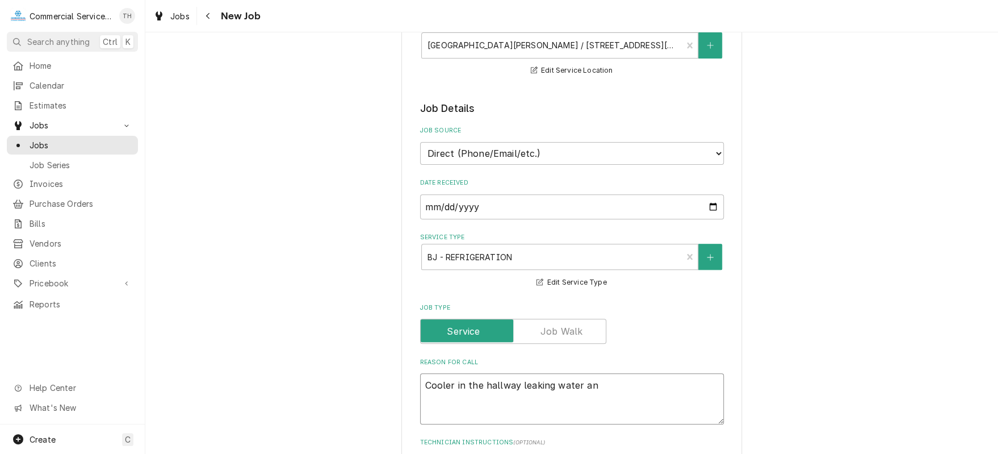
type textarea "x"
type textarea "Cooler in the hallway leaking water and"
type textarea "x"
type textarea "Cooler in the hallway leaking water and"
type textarea "x"
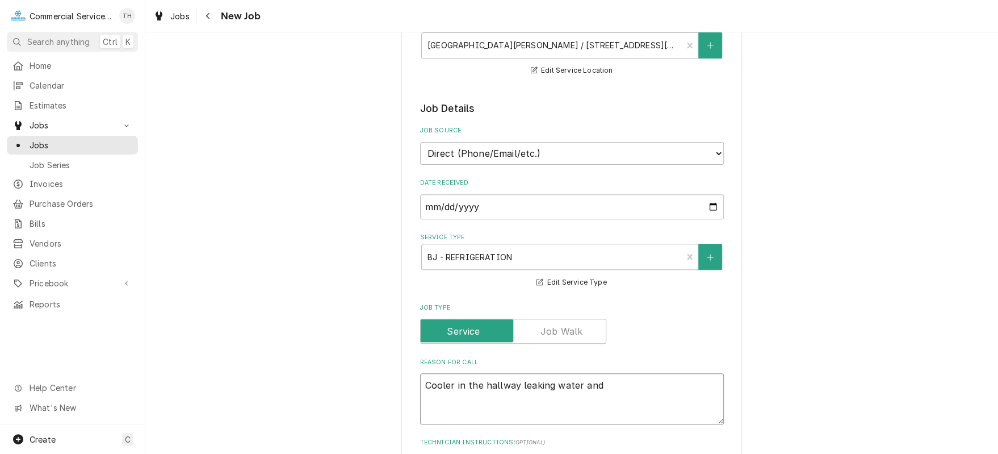
type textarea "Cooler in the hallway leaking water and i"
type textarea "x"
type textarea "Cooler in the hallway leaking water and is"
type textarea "x"
type textarea "Cooler in the hallway leaking water and is"
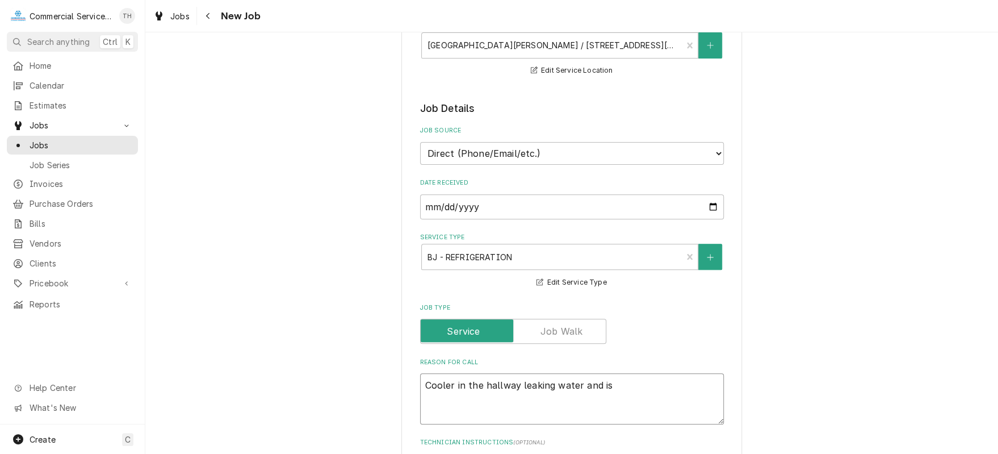
type textarea "x"
type textarea "Cooler in the hallway leaking water and is a"
type textarea "x"
type textarea "Cooler in the hallway leaking water and is at"
type textarea "x"
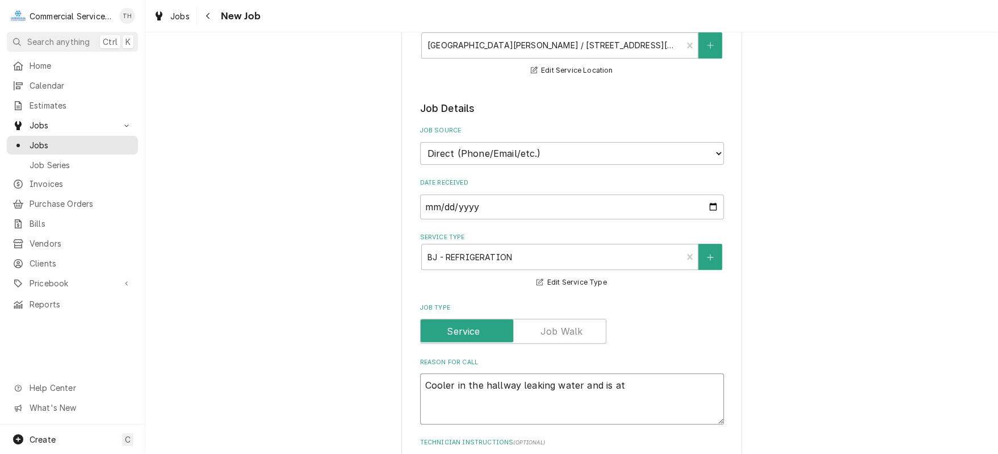
type textarea "Cooler in the hallway leaking water and is at"
type textarea "x"
type textarea "Cooler in the hallway leaking water and is at 5"
type textarea "x"
type textarea "Cooler in the hallway leaking water and is at 55"
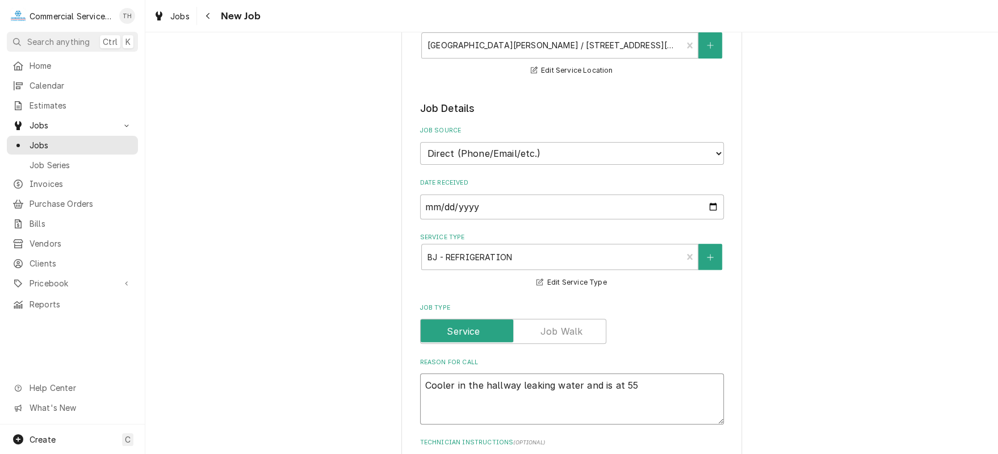
type textarea "x"
type textarea "Cooler in the hallway leaking water and is at 55°"
type textarea "x"
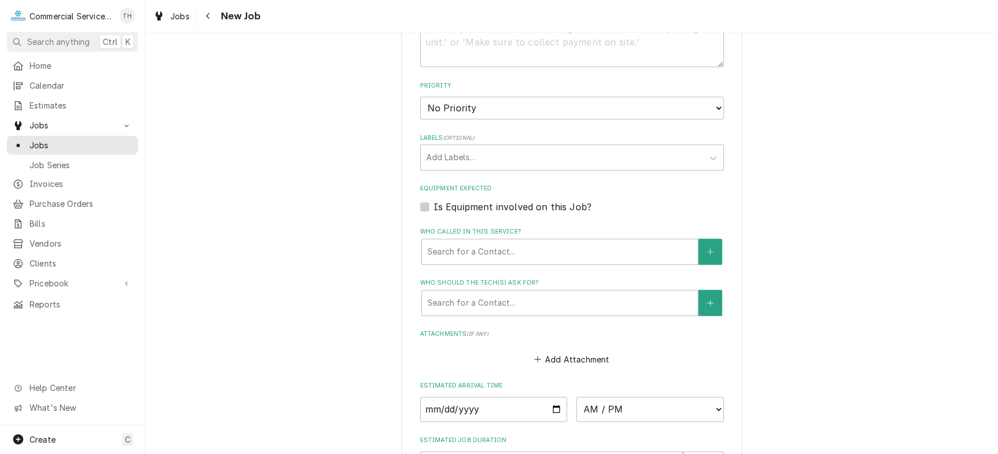
scroll to position [625, 0]
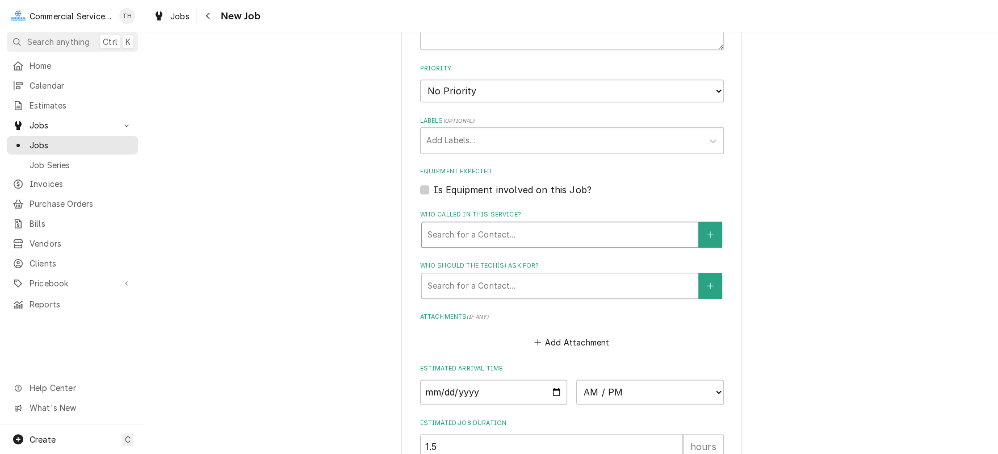
type textarea "Cooler in the hallway leaking water and is at 55°"
click at [526, 236] on div "Who called in this service?" at bounding box center [560, 234] width 265 height 20
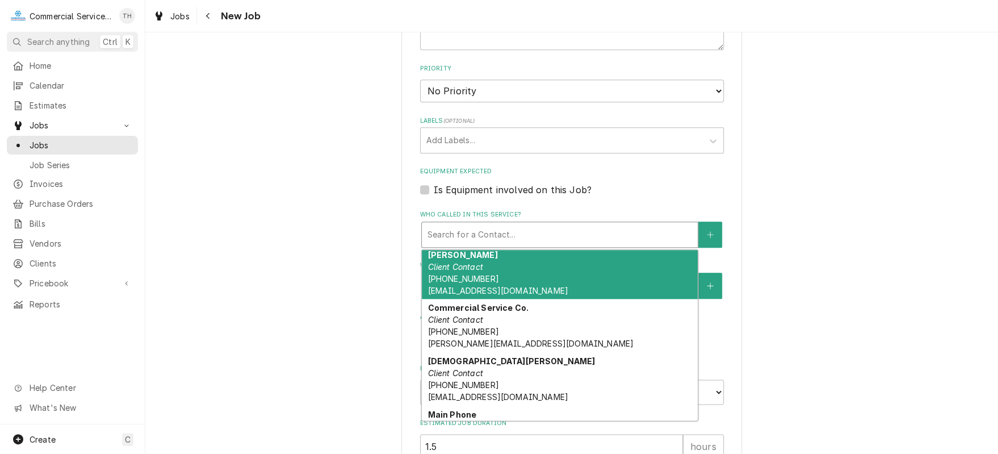
scroll to position [227, 0]
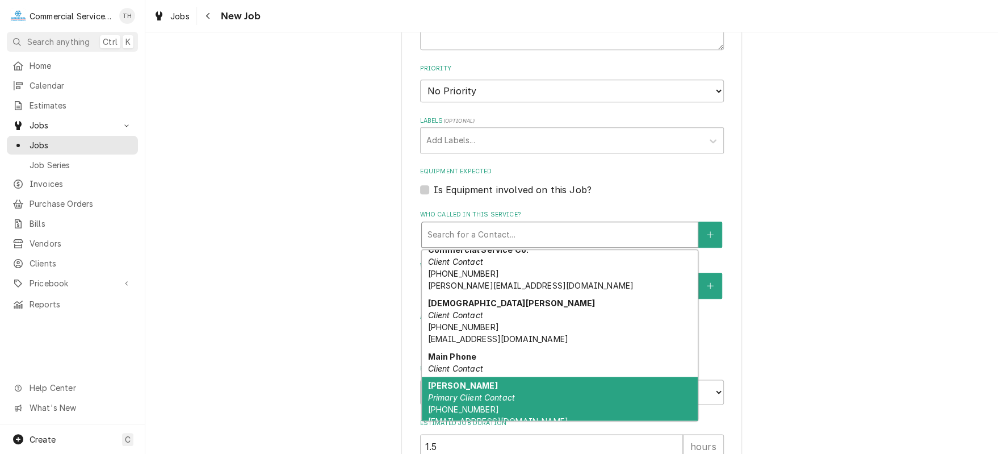
click at [529, 387] on div "Maria Primary Client Contact (831) 443-7227 maguiar@santaritaschools.org" at bounding box center [560, 402] width 276 height 53
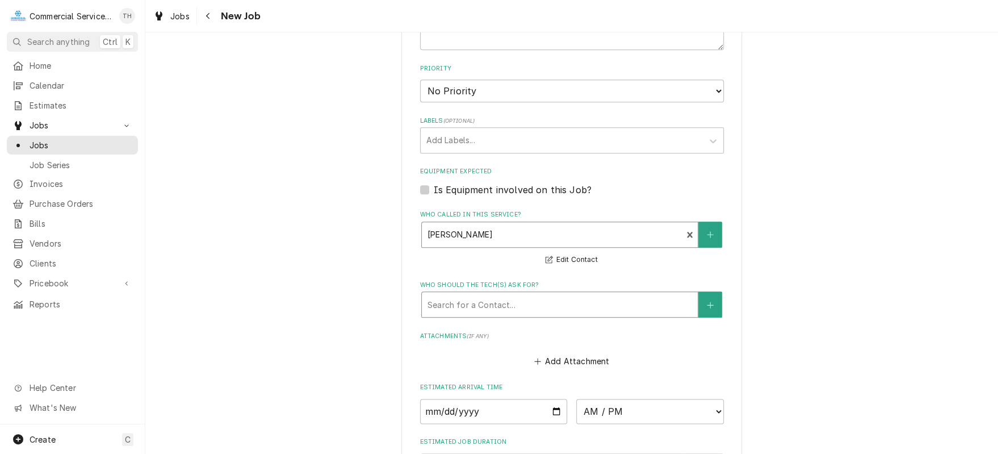
scroll to position [794, 0]
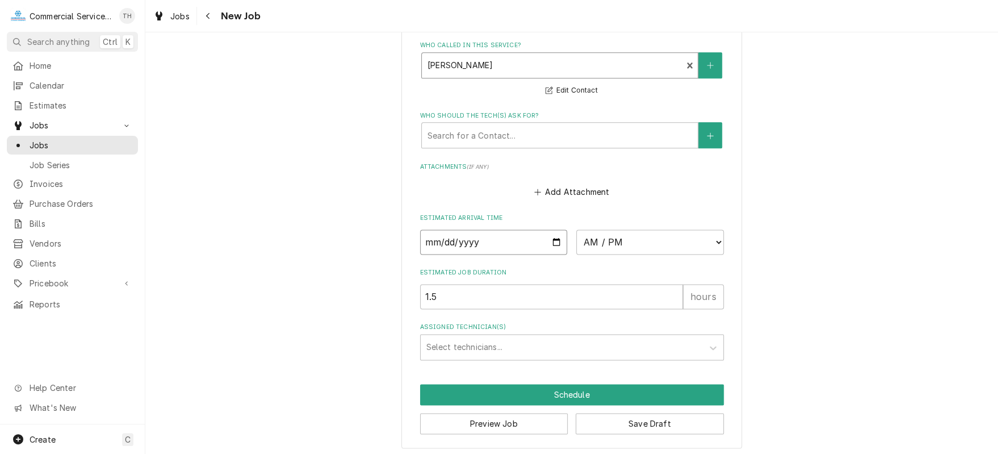
click at [552, 233] on input "Date" at bounding box center [494, 241] width 148 height 25
type textarea "x"
type input "[DATE]"
click at [633, 246] on select "AM / PM 6:00 AM 6:15 AM 6:30 AM 6:45 AM 7:00 AM 7:15 AM 7:30 AM 7:45 AM 8:00 AM…" at bounding box center [650, 241] width 148 height 25
type textarea "x"
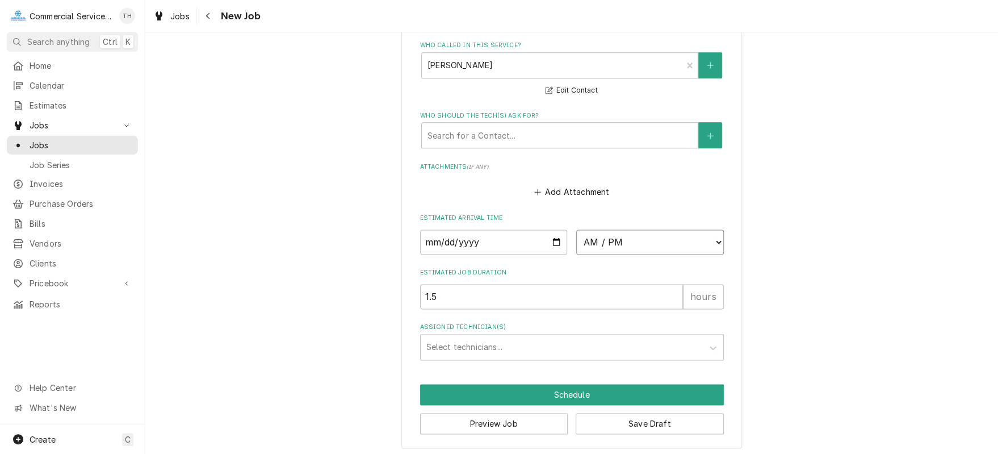
select select "13:45:00"
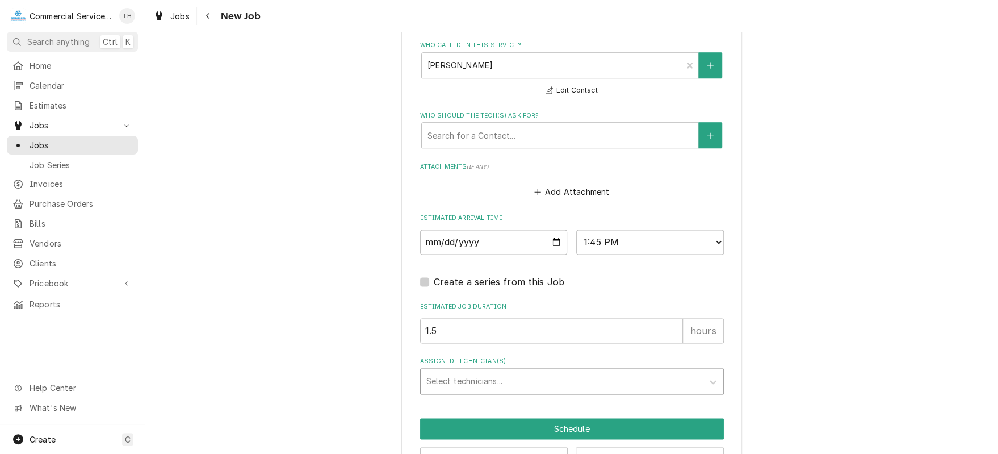
click at [516, 371] on div "Assigned Technician(s)" at bounding box center [561, 381] width 271 height 20
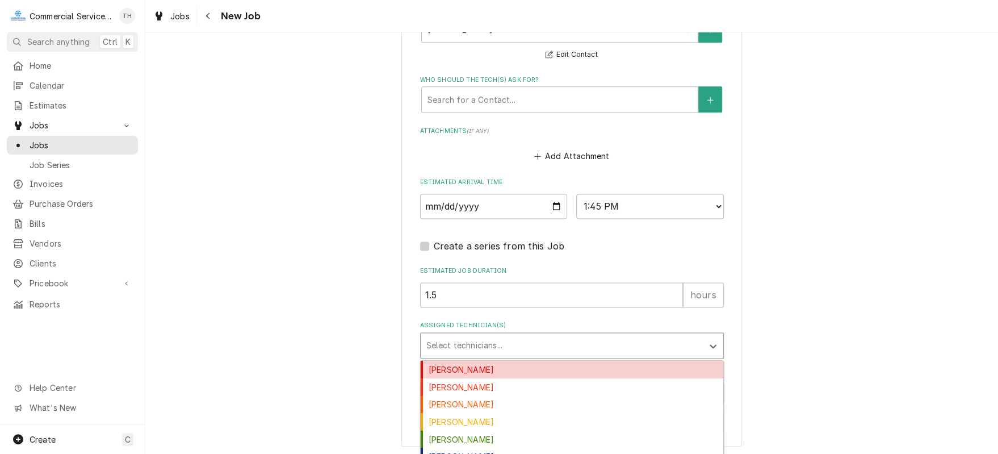
scroll to position [903, 0]
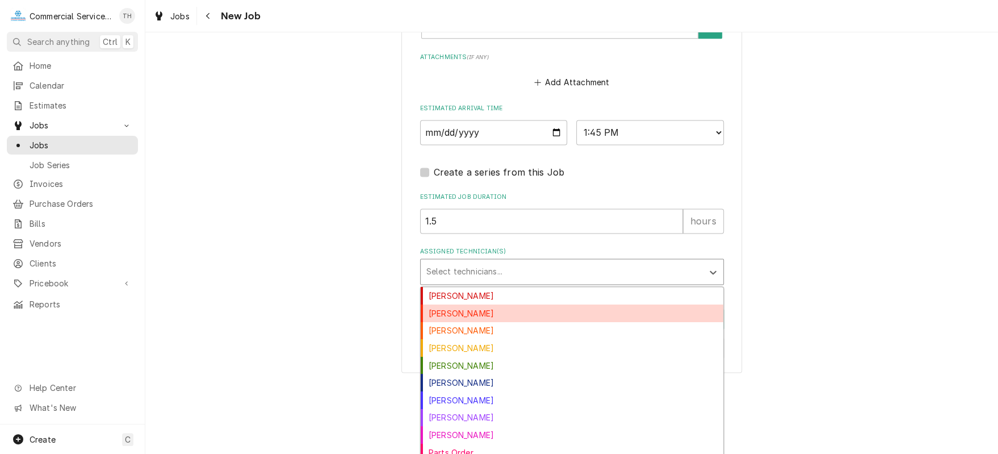
click at [536, 311] on div "Bill Key" at bounding box center [572, 313] width 303 height 18
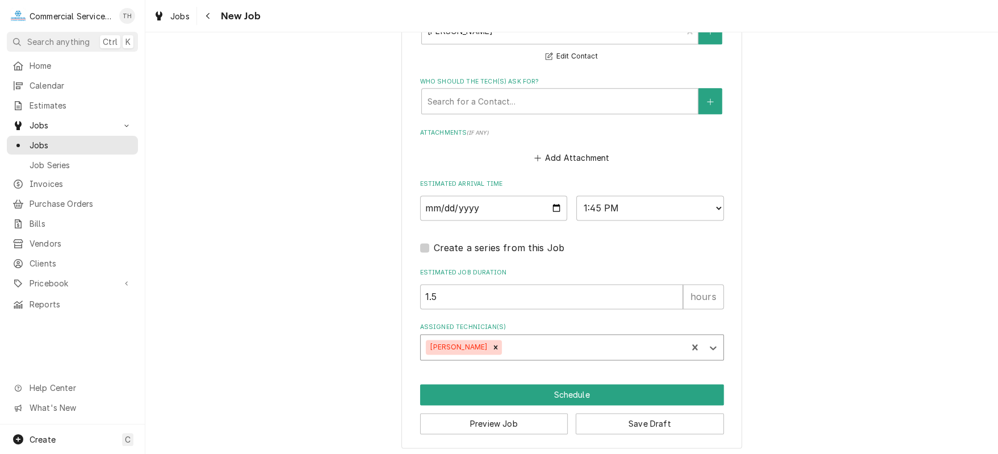
click at [516, 346] on div "option Bill Key, selected. Bill Key" at bounding box center [572, 347] width 304 height 26
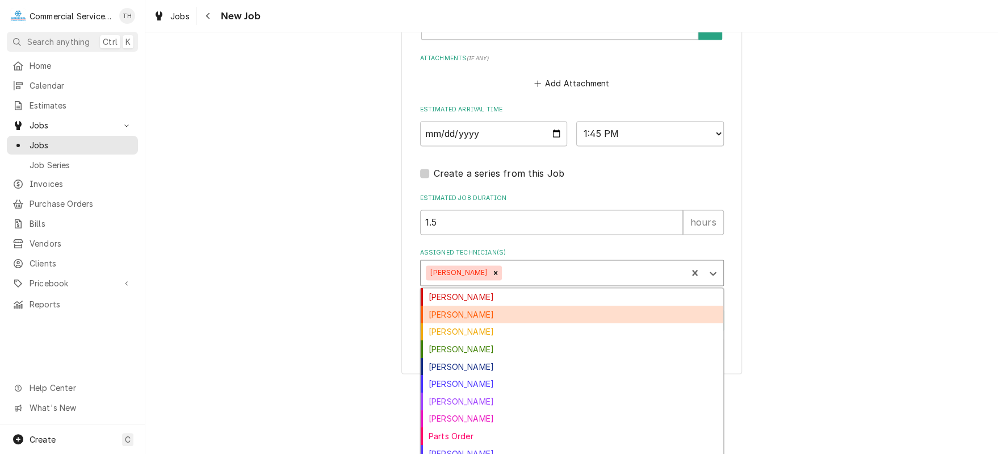
click at [513, 309] on div "Brandon Johnson" at bounding box center [572, 315] width 303 height 18
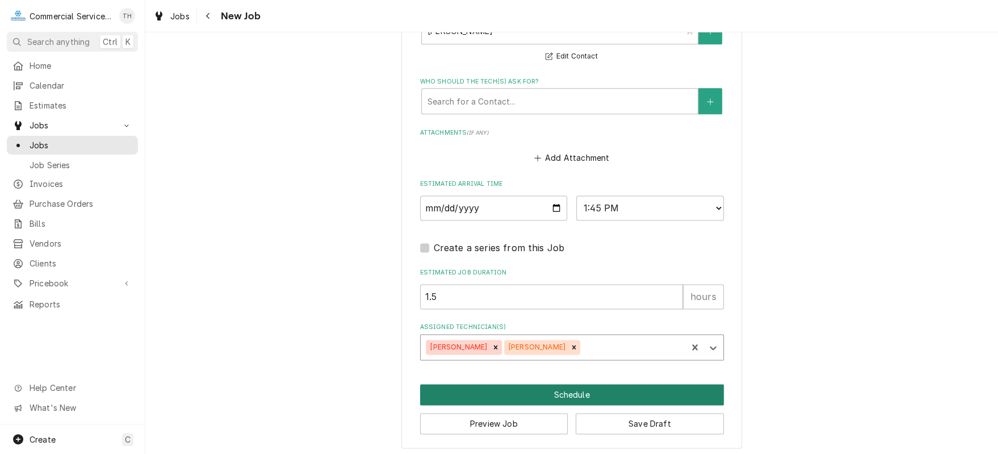
click at [571, 388] on button "Schedule" at bounding box center [572, 394] width 304 height 21
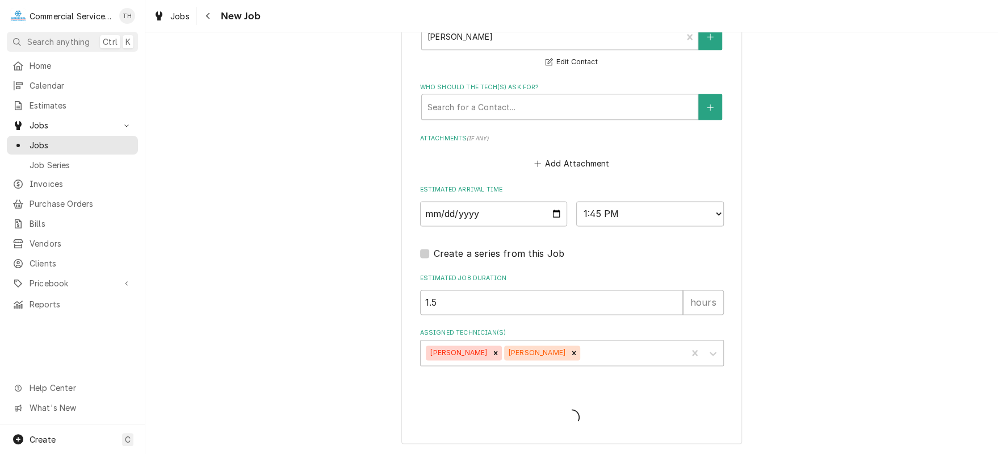
scroll to position [818, 0]
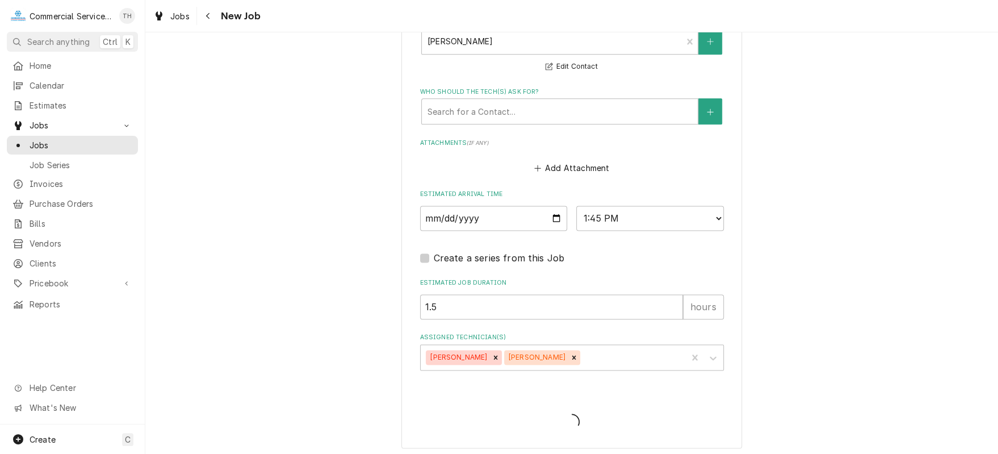
type textarea "x"
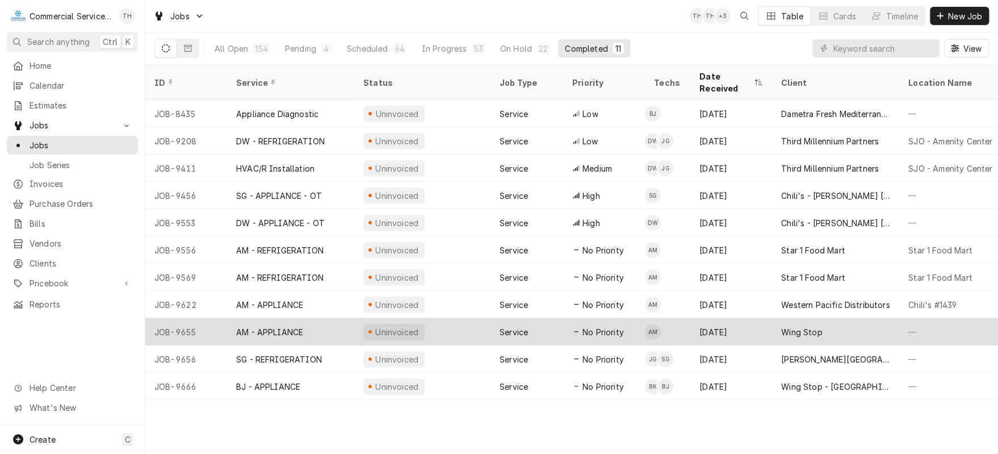
click at [761, 318] on div "[DATE]" at bounding box center [732, 331] width 82 height 27
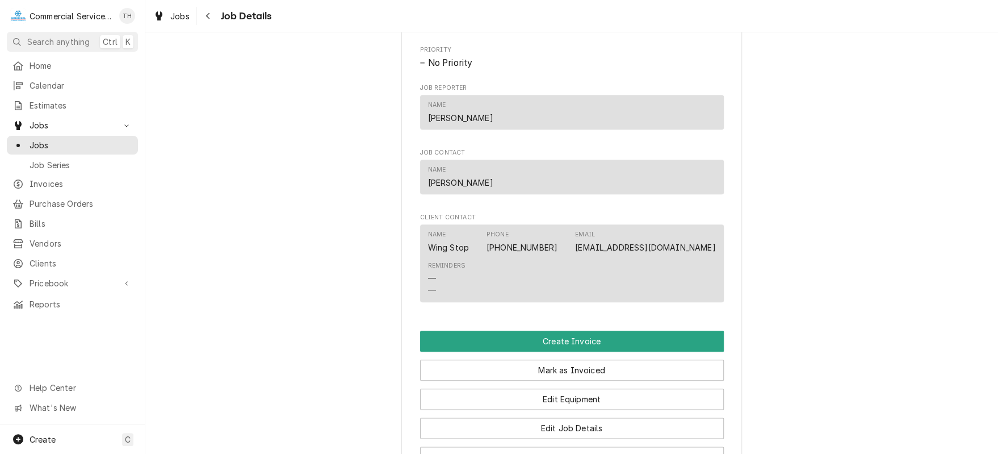
scroll to position [681, 0]
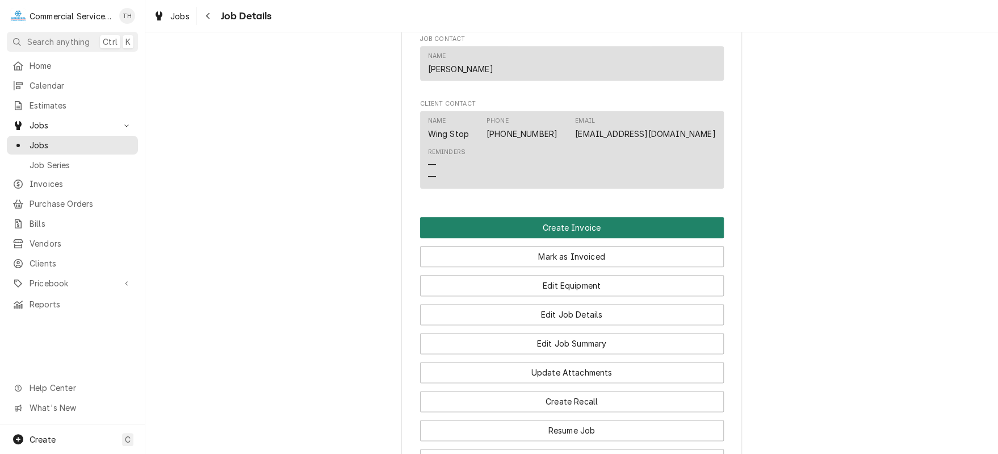
click at [631, 235] on button "Create Invoice" at bounding box center [572, 227] width 304 height 21
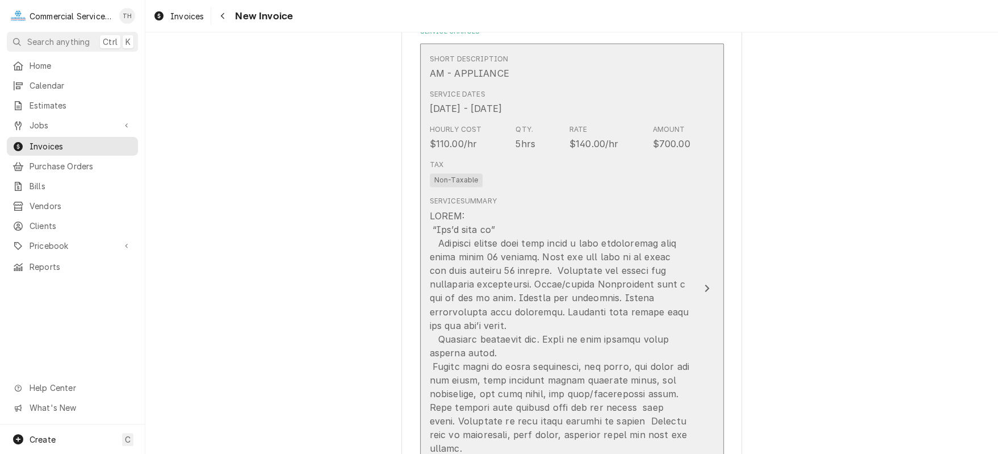
click at [641, 222] on div "Update Line Item" at bounding box center [560, 365] width 261 height 313
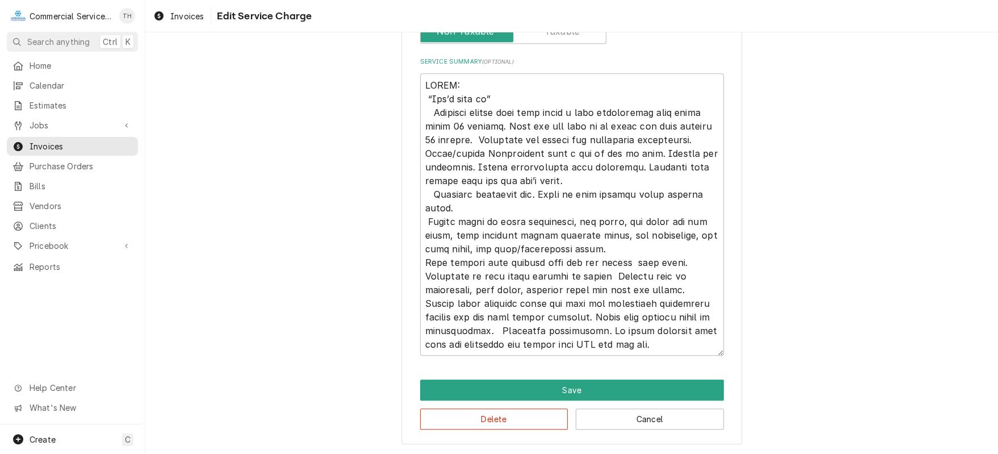
scroll to position [152, 0]
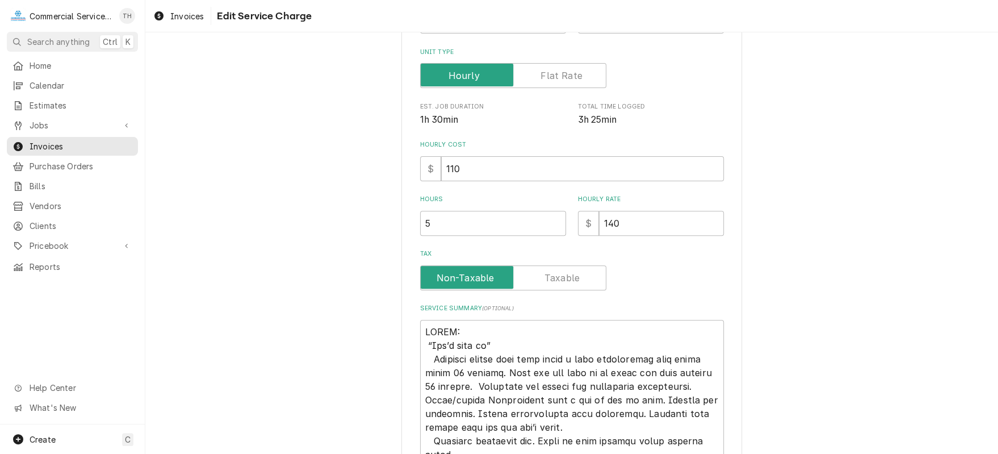
type textarea "x"
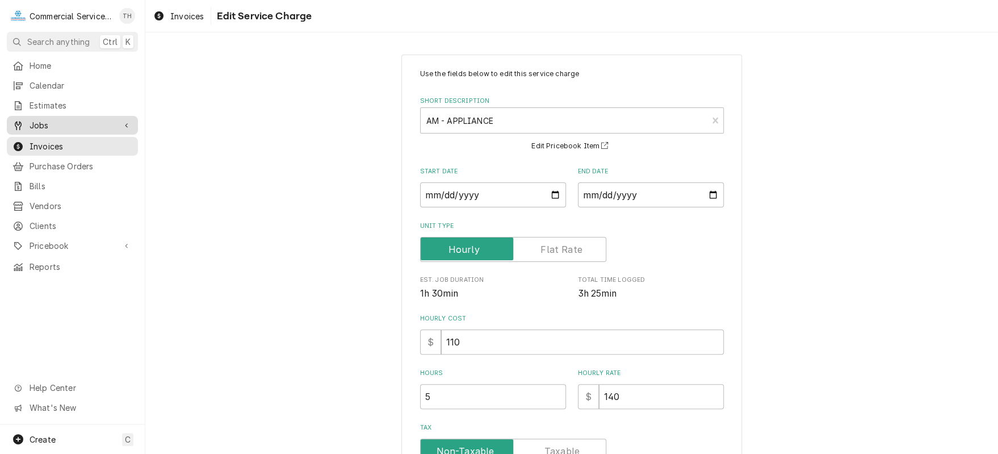
click at [93, 119] on span "Jobs" at bounding box center [73, 125] width 86 height 12
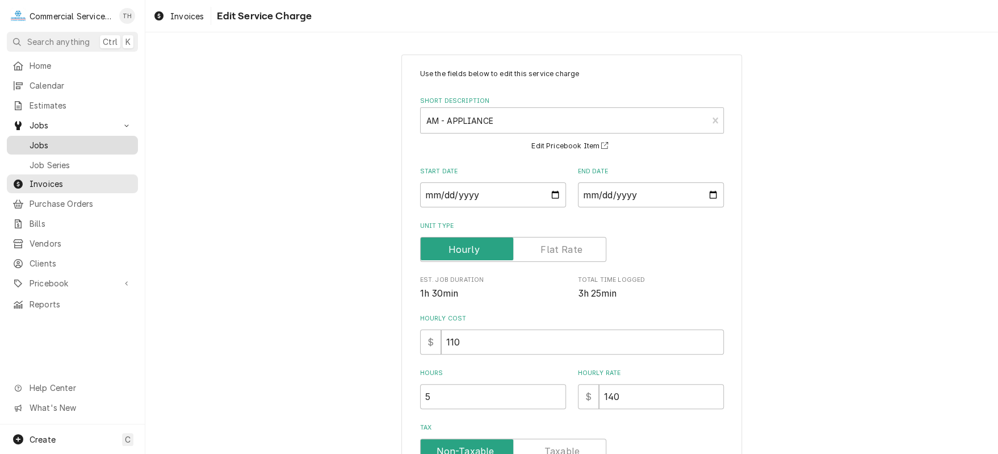
click at [73, 142] on span "Jobs" at bounding box center [81, 145] width 103 height 12
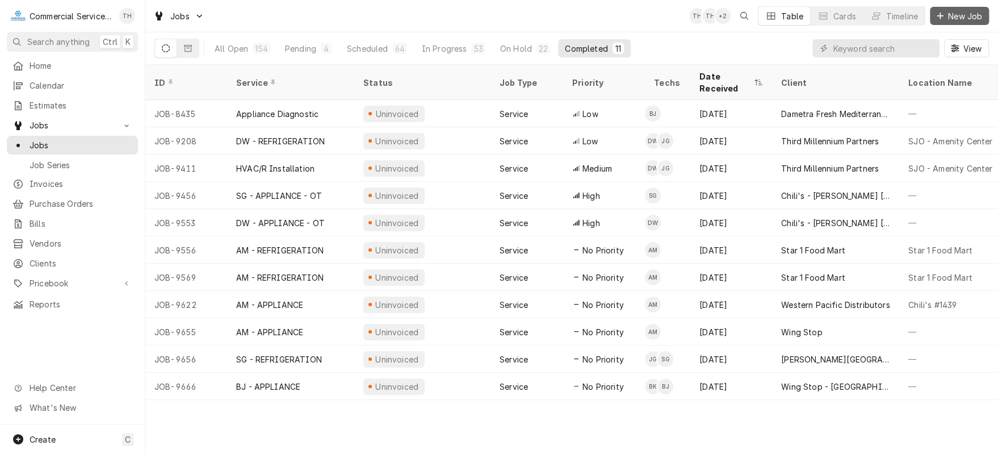
click at [959, 17] on span "New Job" at bounding box center [965, 16] width 39 height 12
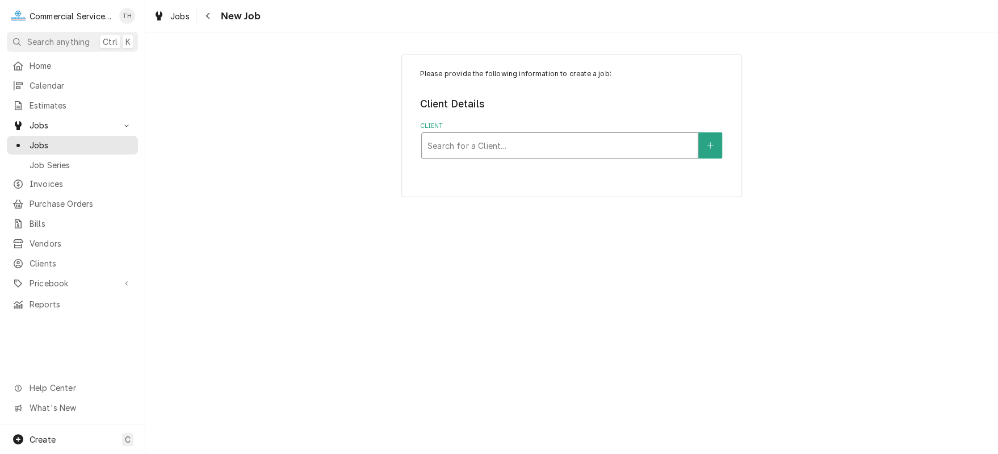
click at [571, 136] on div "Client" at bounding box center [560, 145] width 265 height 20
type input "chart"
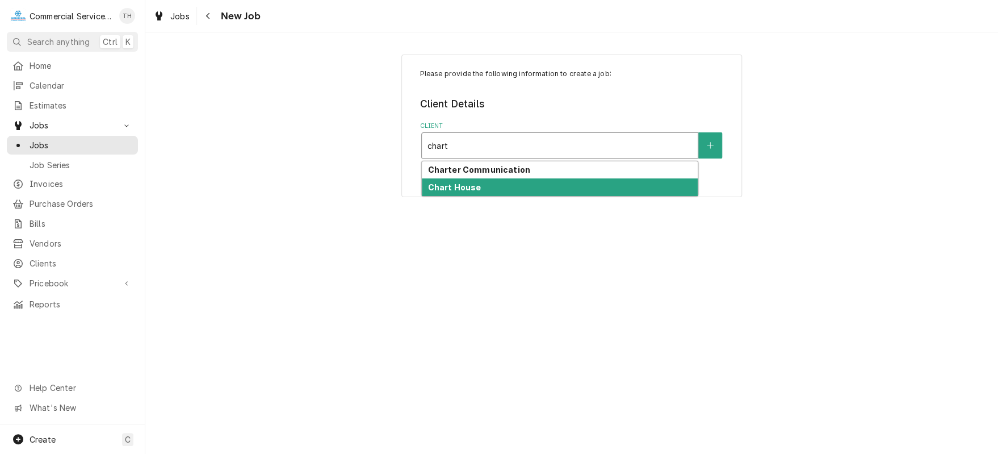
click at [572, 192] on div "Chart House" at bounding box center [560, 187] width 276 height 18
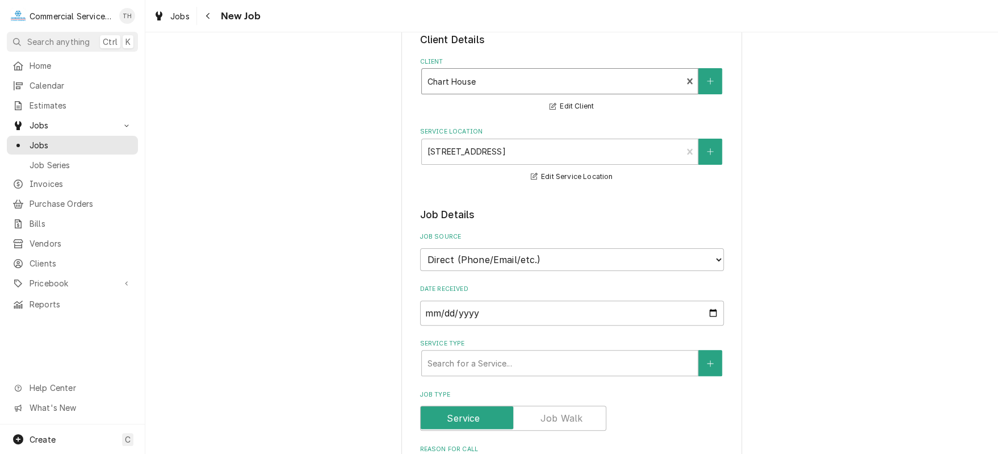
scroll to position [114, 0]
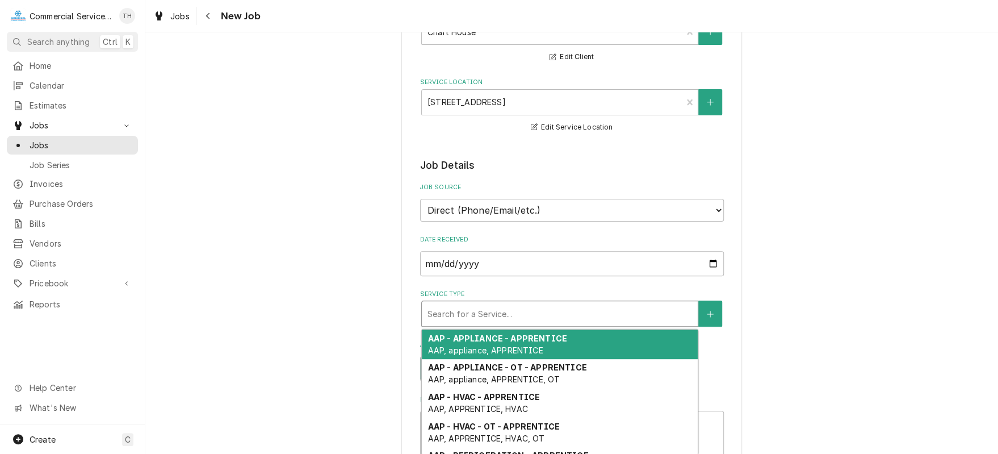
click at [556, 317] on div "Service Type" at bounding box center [560, 313] width 265 height 20
type textarea "x"
type input "j"
type textarea "x"
type input "jg"
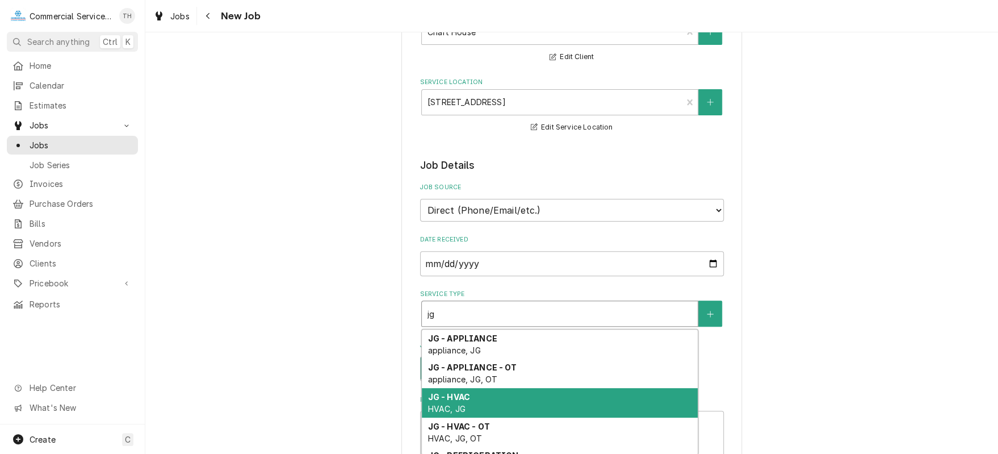
click at [552, 392] on div "JG - HVAC HVAC, JG" at bounding box center [560, 403] width 276 height 30
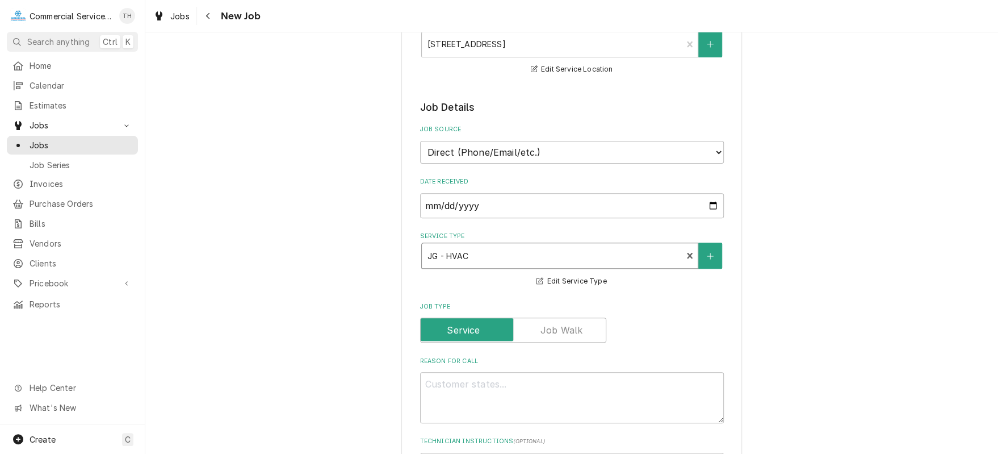
scroll to position [284, 0]
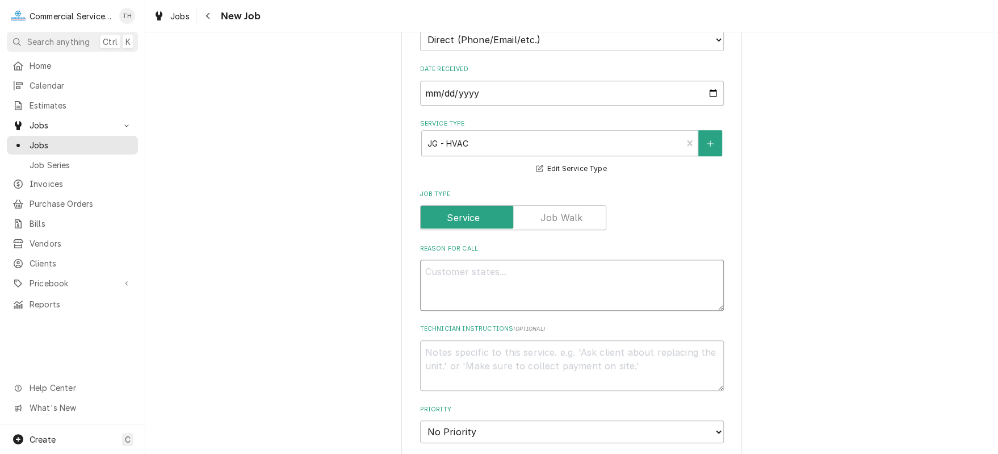
click at [487, 282] on textarea "Reason For Call" at bounding box center [572, 285] width 304 height 51
type textarea "x"
type textarea "E"
type textarea "x"
type textarea "Ex"
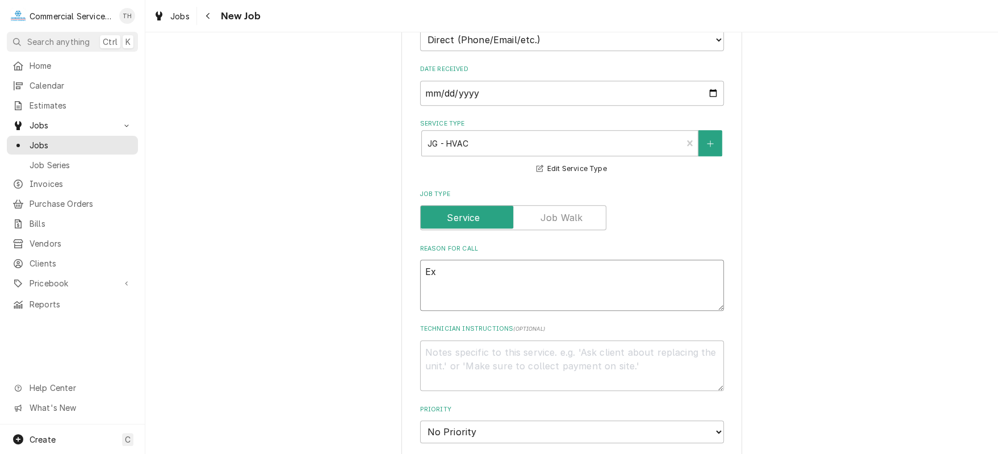
type textarea "x"
type textarea "Exh"
type textarea "x"
type textarea "Exha"
type textarea "x"
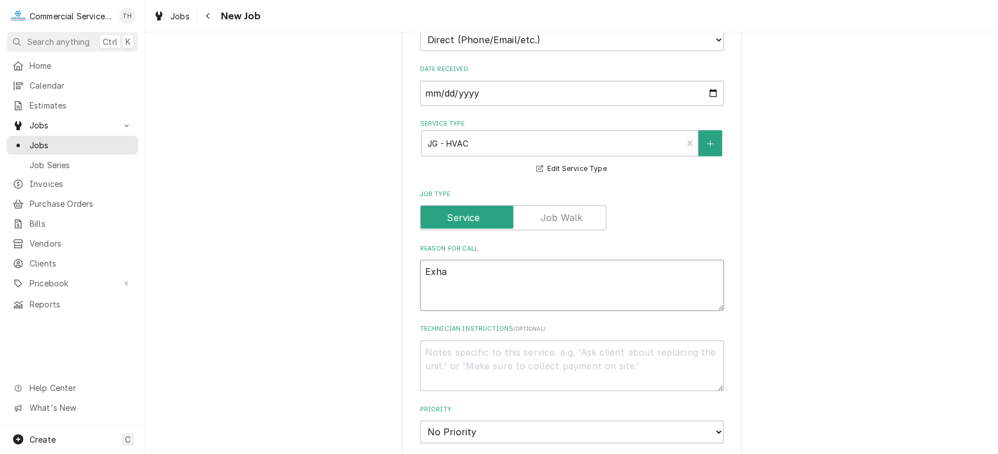
type textarea "Exhau"
type textarea "x"
type textarea "Exhaus"
type textarea "x"
type textarea "Exhaust"
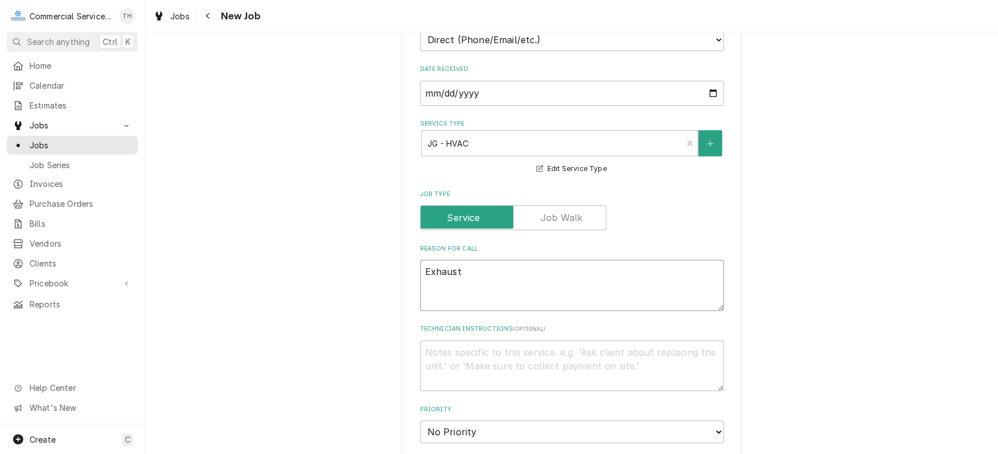
type textarea "x"
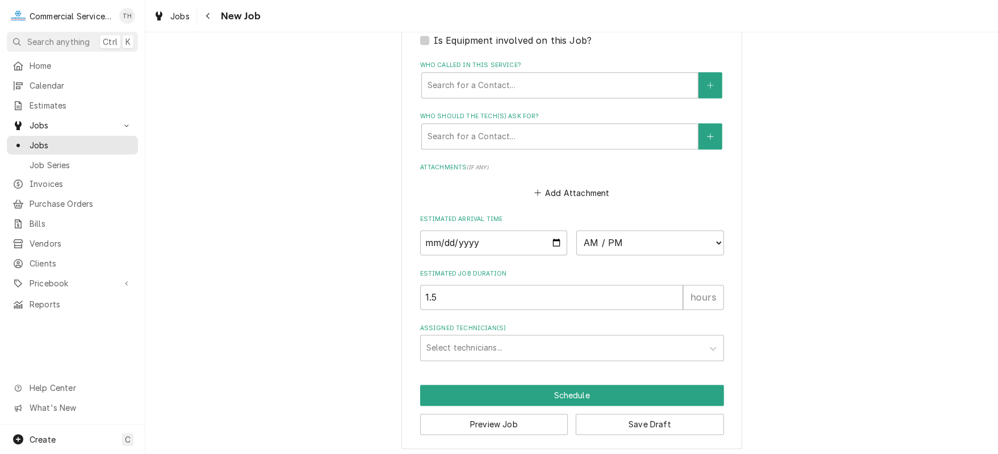
scroll to position [775, 0]
type textarea "Exhaust"
click at [553, 237] on input "Date" at bounding box center [494, 241] width 148 height 25
click at [697, 238] on select "AM / PM 6:00 AM 6:15 AM 6:30 AM 6:45 AM 7:00 AM 7:15 AM 7:30 AM 7:45 AM 8:00 AM…" at bounding box center [650, 241] width 148 height 25
select select "13:45:00"
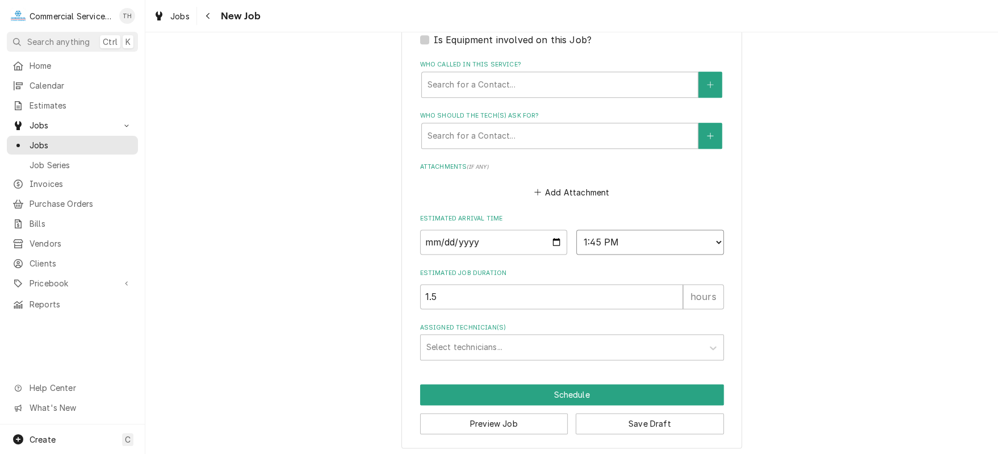
click at [576, 229] on select "AM / PM 6:00 AM 6:15 AM 6:30 AM 6:45 AM 7:00 AM 7:15 AM 7:30 AM 7:45 AM 8:00 AM…" at bounding box center [650, 241] width 148 height 25
drag, startPoint x: 539, startPoint y: 285, endPoint x: 379, endPoint y: 292, distance: 160.3
type textarea "x"
type input "2"
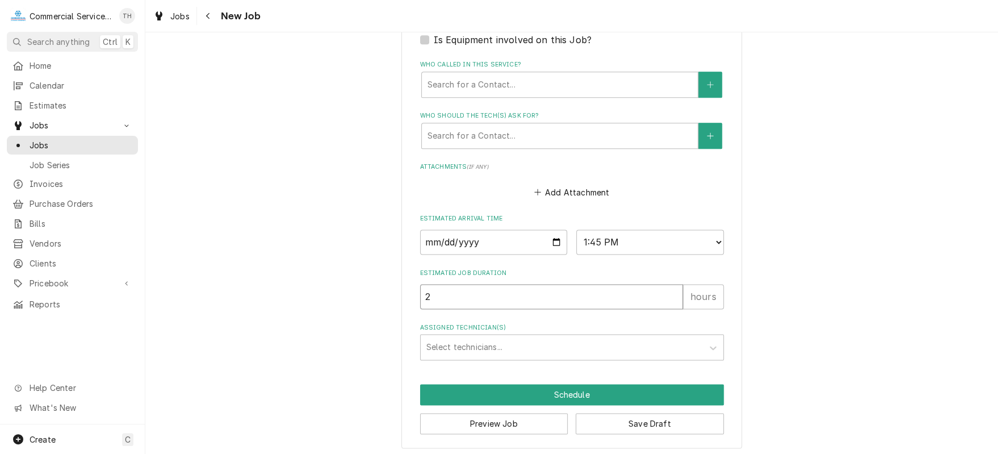
type textarea "x"
type input "2.5"
type textarea "x"
type input "2.5"
click at [452, 344] on div "Assigned Technician(s)" at bounding box center [561, 347] width 271 height 20
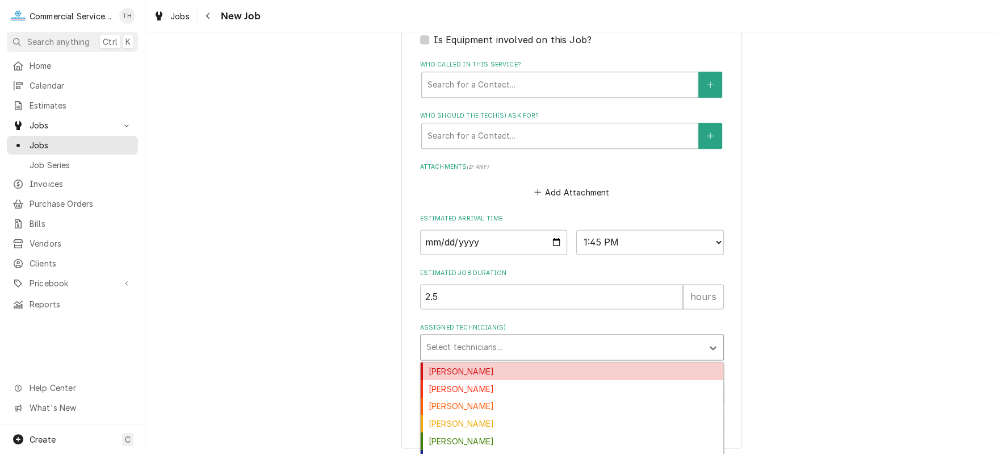
type input "j"
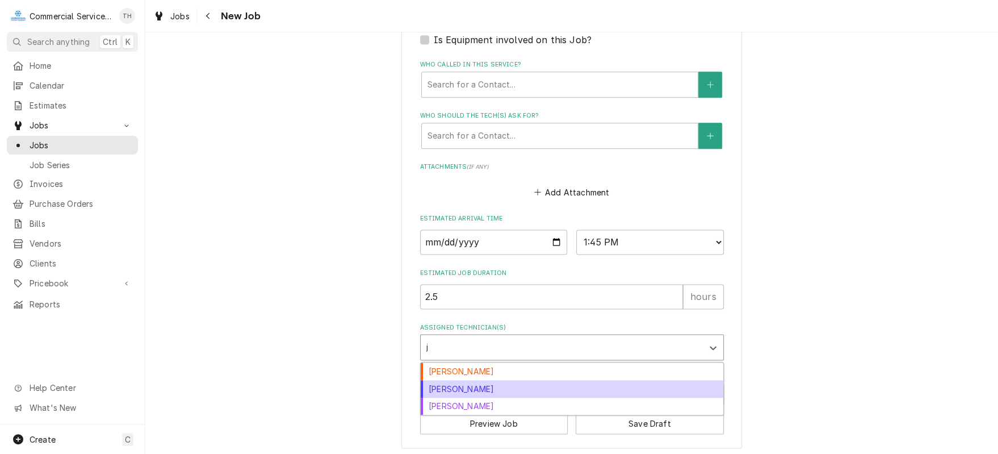
click at [454, 380] on div "Joey Gallegos" at bounding box center [572, 389] width 303 height 18
type textarea "x"
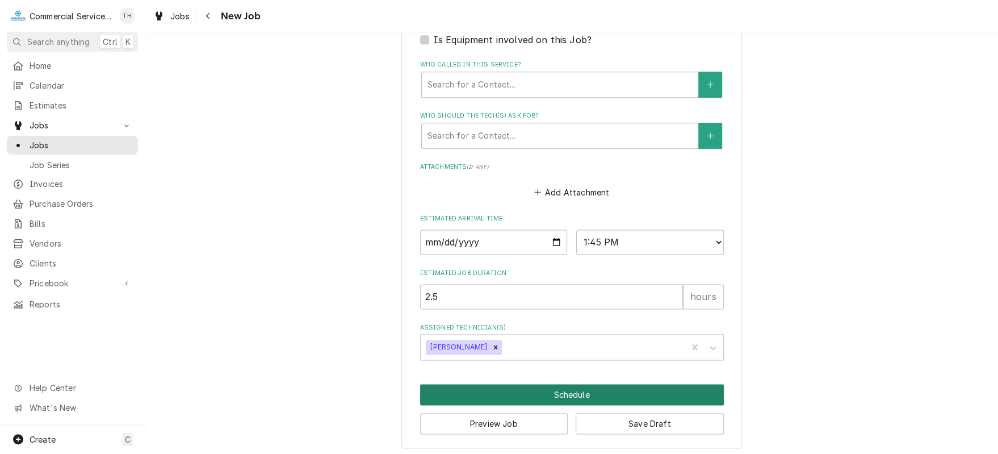
click at [471, 388] on button "Schedule" at bounding box center [572, 394] width 304 height 21
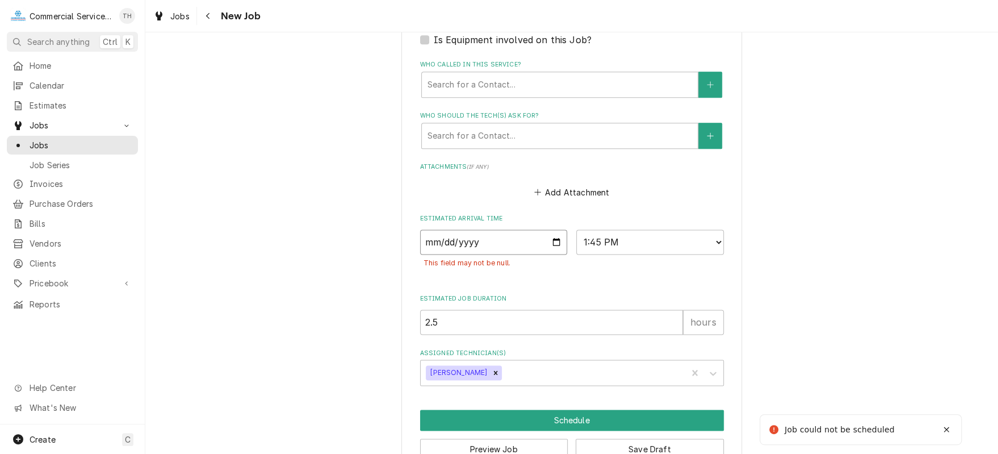
click at [554, 236] on input "Date" at bounding box center [494, 241] width 148 height 25
type textarea "x"
type input "2025-09-24"
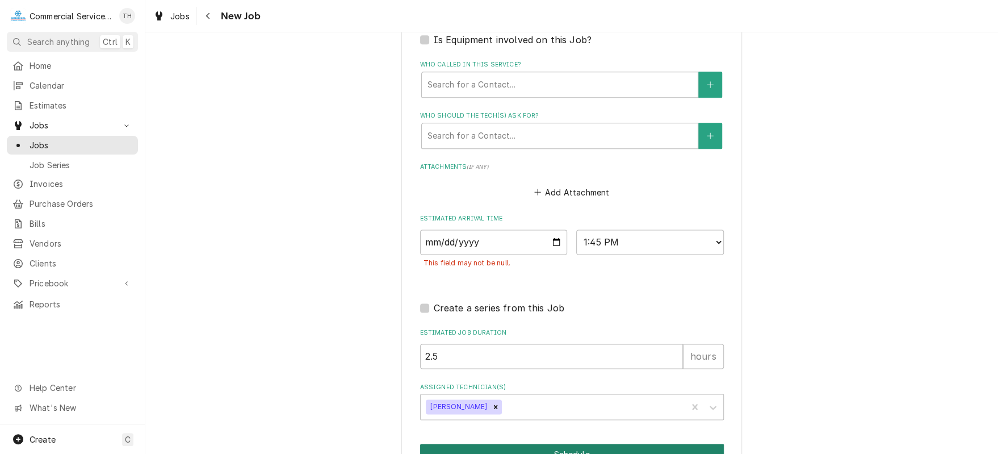
click at [540, 444] on button "Schedule" at bounding box center [572, 454] width 304 height 21
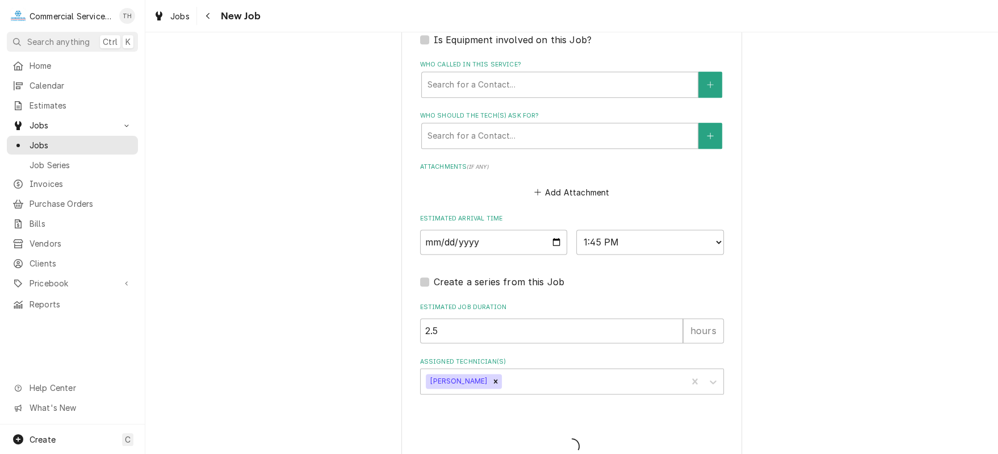
type textarea "x"
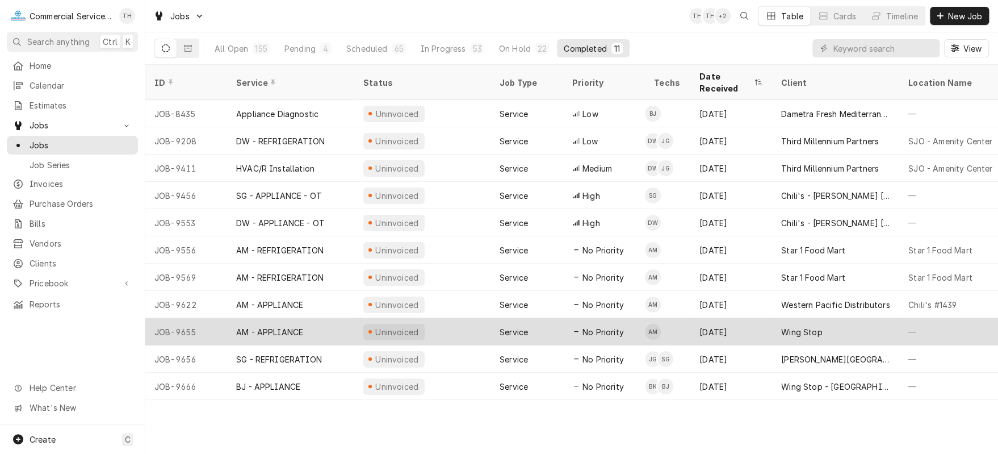
click at [835, 318] on div "Wing Stop" at bounding box center [835, 331] width 127 height 27
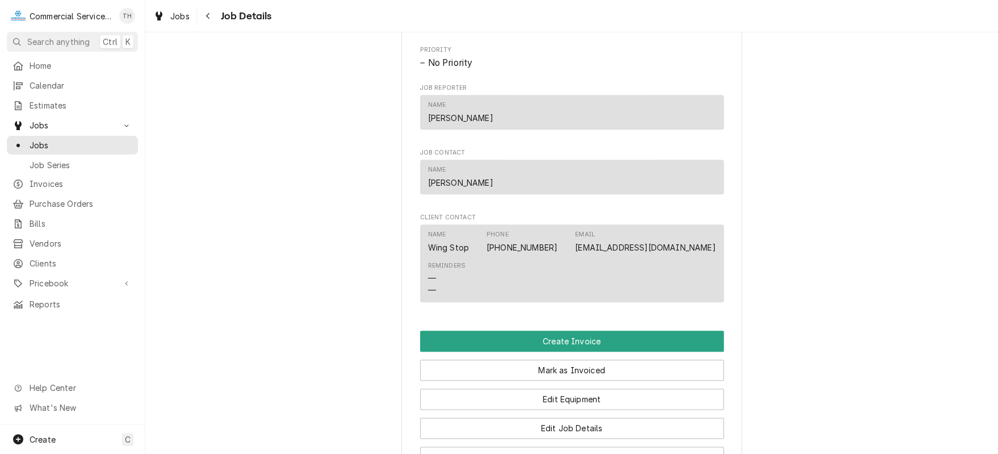
scroll to position [681, 0]
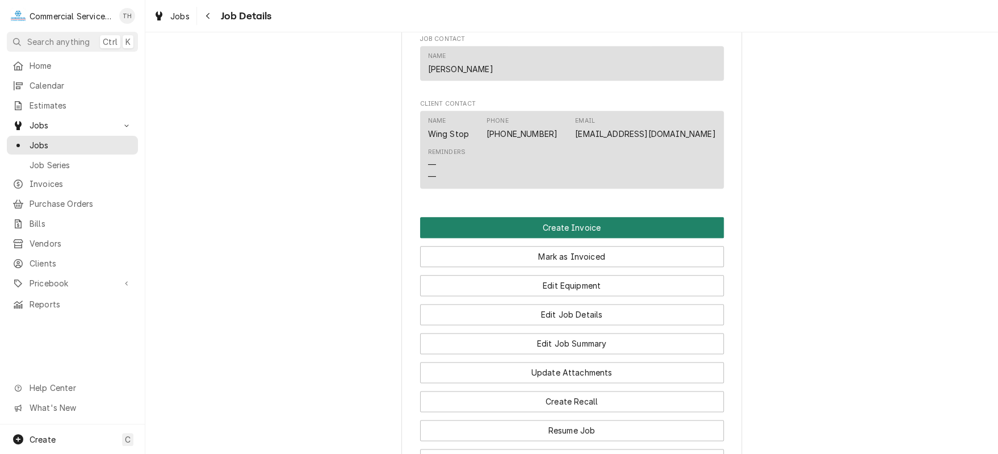
click at [566, 234] on button "Create Invoice" at bounding box center [572, 227] width 304 height 21
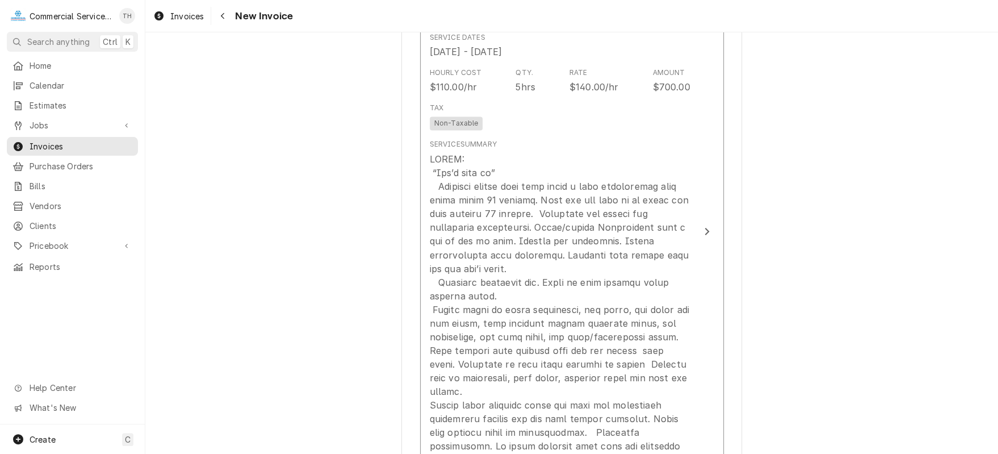
scroll to position [909, 0]
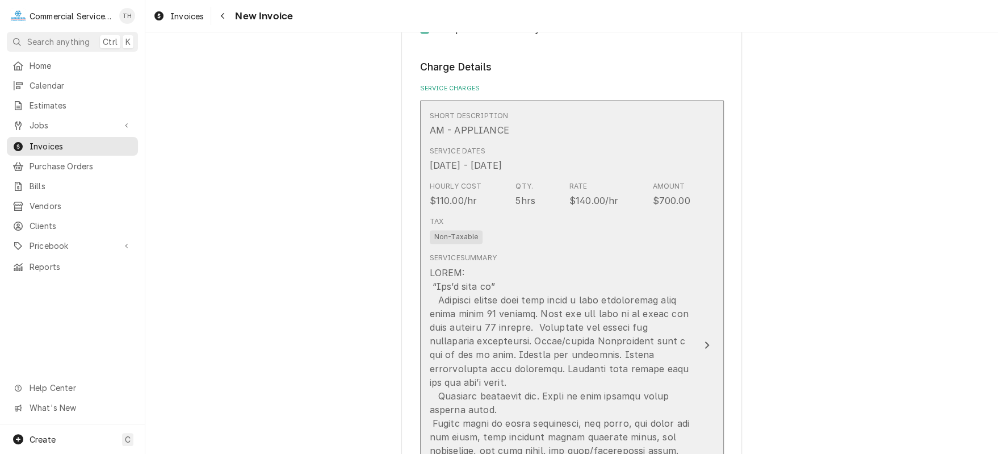
click at [622, 225] on div "Tax Non-Taxable" at bounding box center [560, 230] width 261 height 36
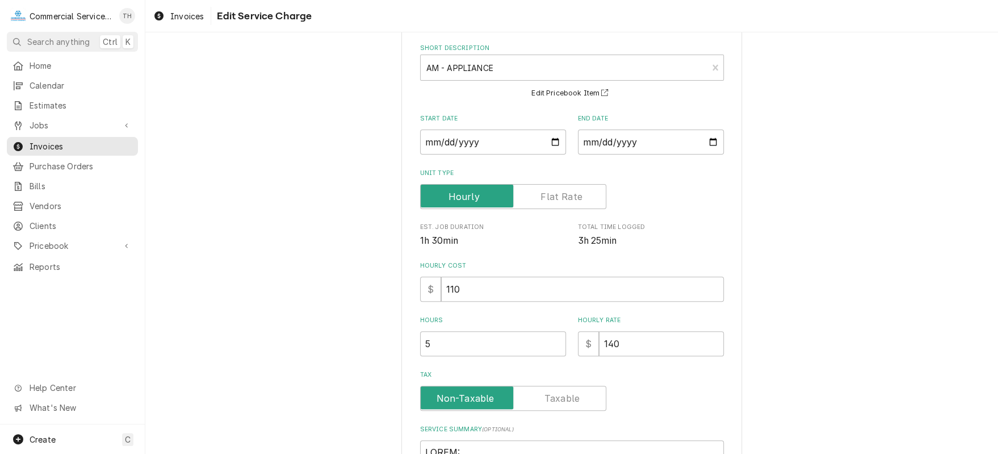
scroll to position [114, 0]
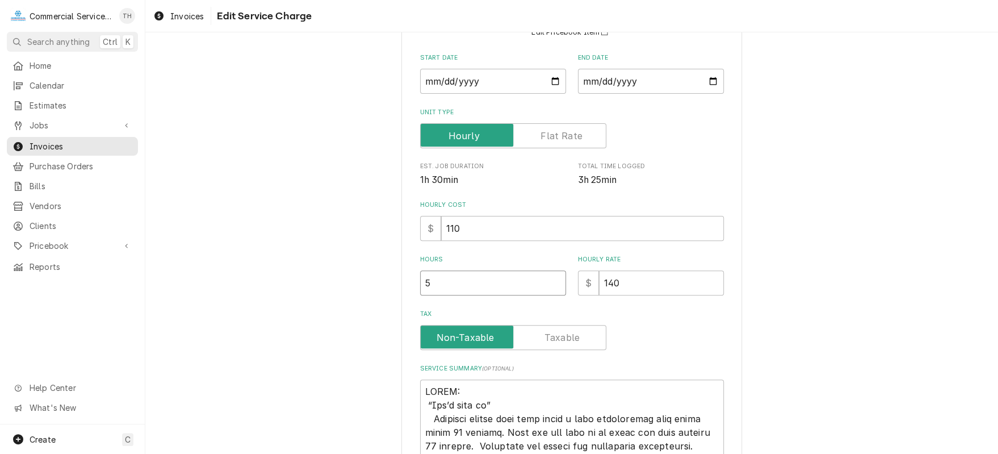
type textarea "x"
type input "4.5"
click at [551, 285] on input "4.5" at bounding box center [493, 282] width 146 height 25
type textarea "x"
type input "4"
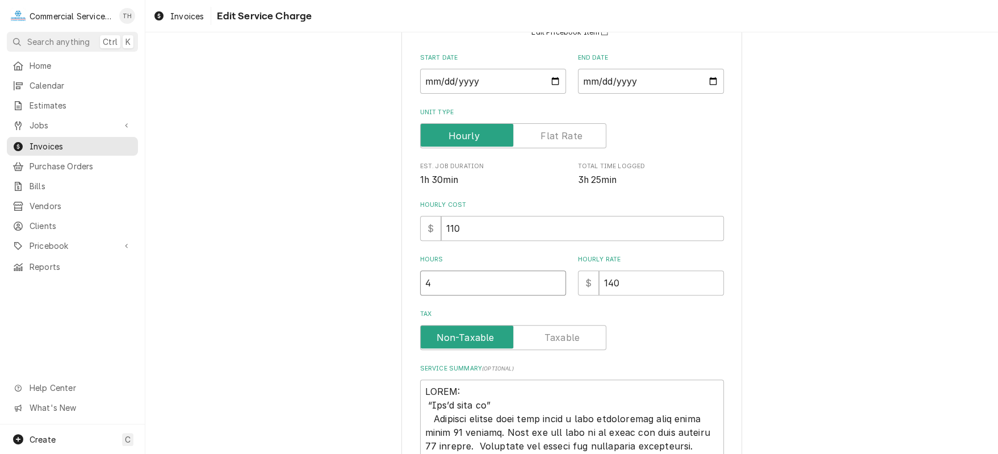
click at [551, 284] on input "4" at bounding box center [493, 282] width 146 height 25
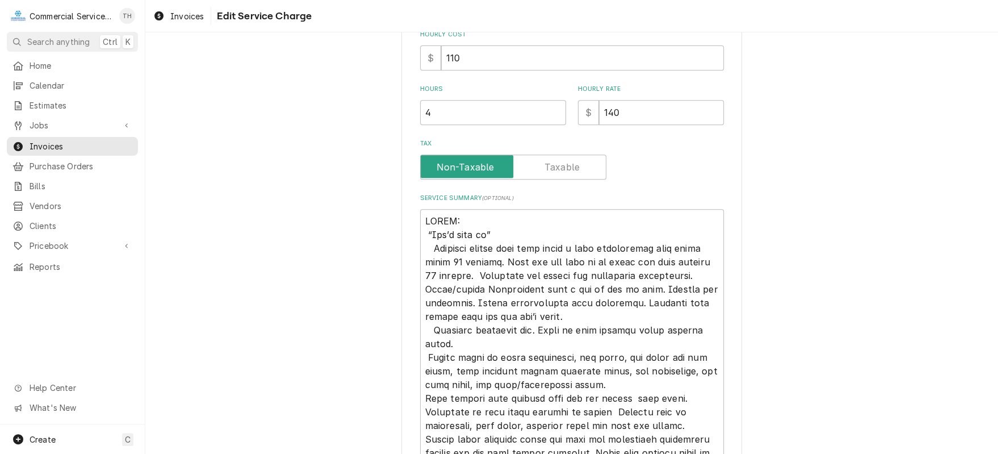
scroll to position [419, 0]
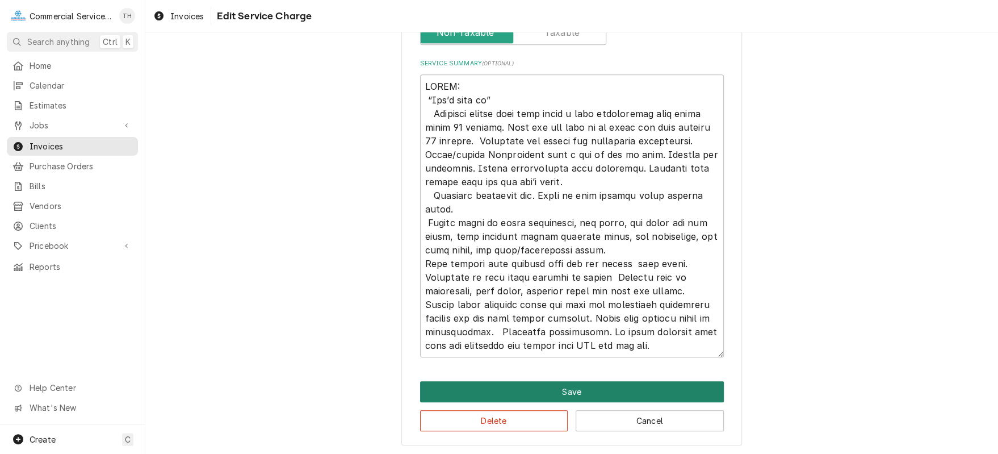
click at [563, 382] on button "Save" at bounding box center [572, 391] width 304 height 21
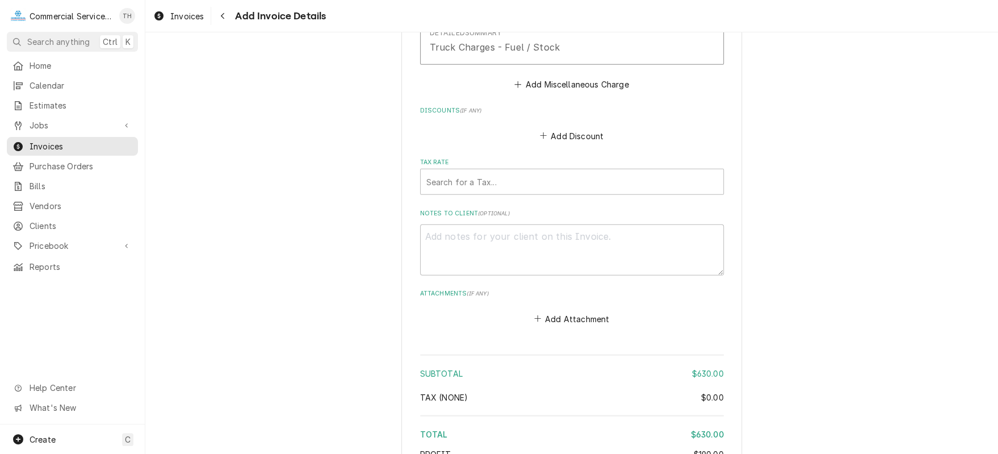
scroll to position [1746, 0]
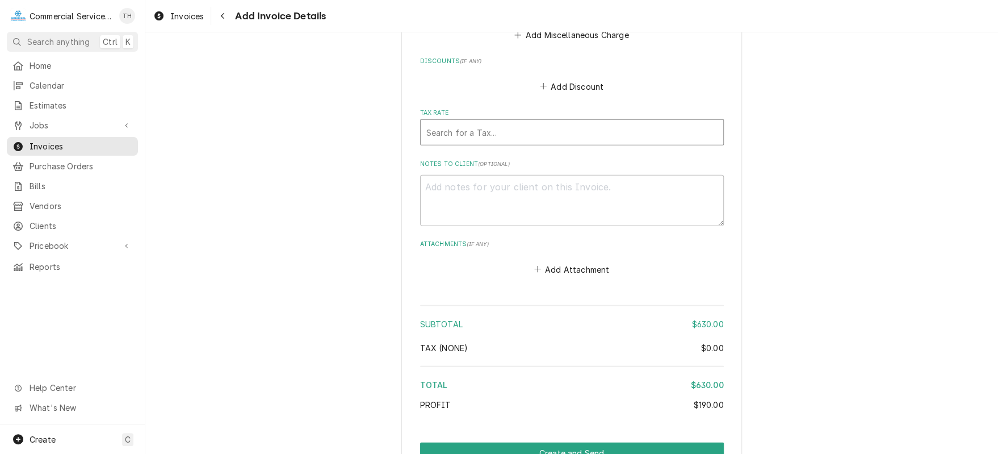
click at [576, 135] on div "Tax Rate" at bounding box center [571, 132] width 291 height 20
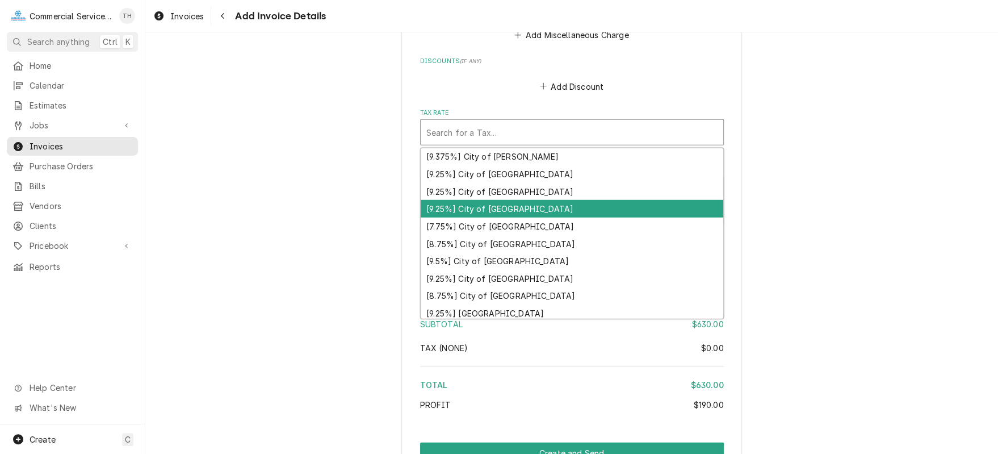
scroll to position [114, 0]
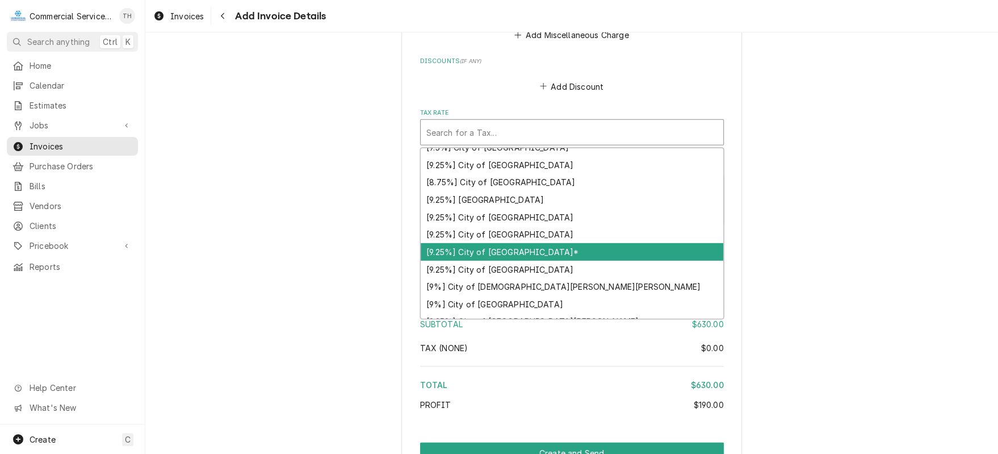
click at [568, 247] on div "[9.25%] City of Salinas*" at bounding box center [572, 252] width 303 height 18
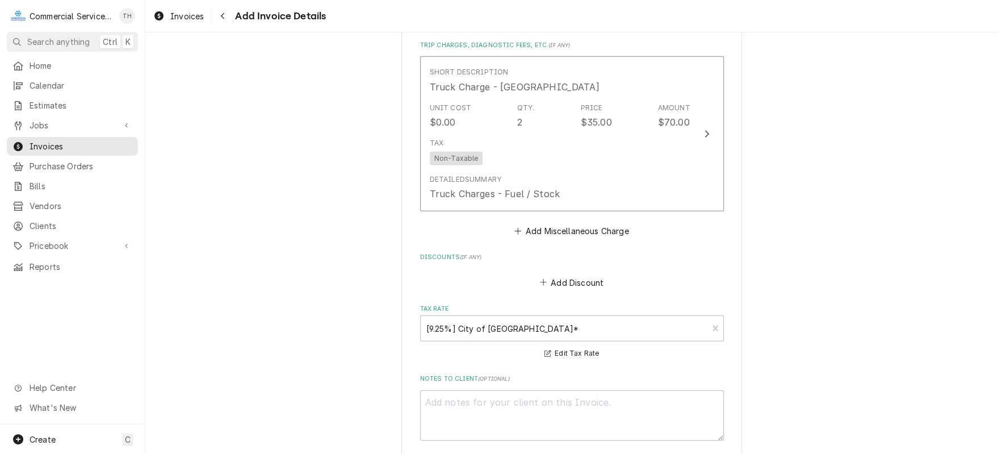
scroll to position [1540, 0]
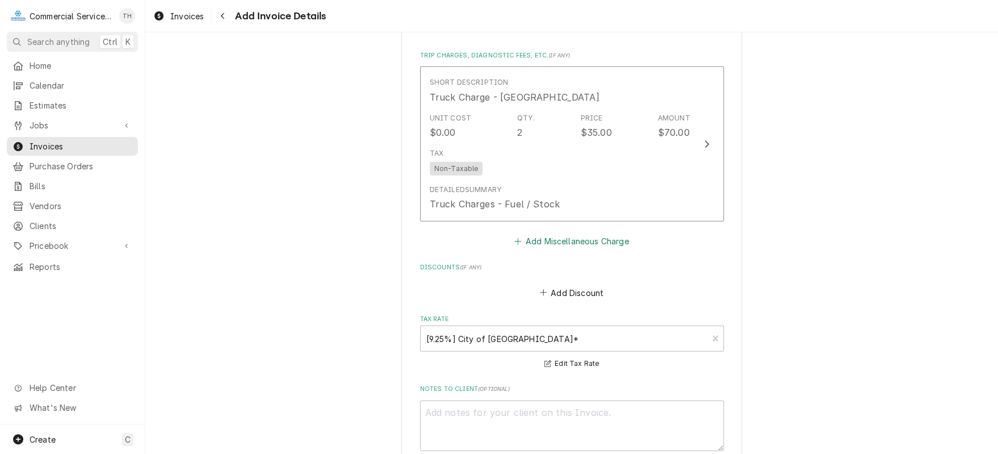
click at [557, 242] on button "Add Miscellaneous Charge" at bounding box center [572, 241] width 118 height 16
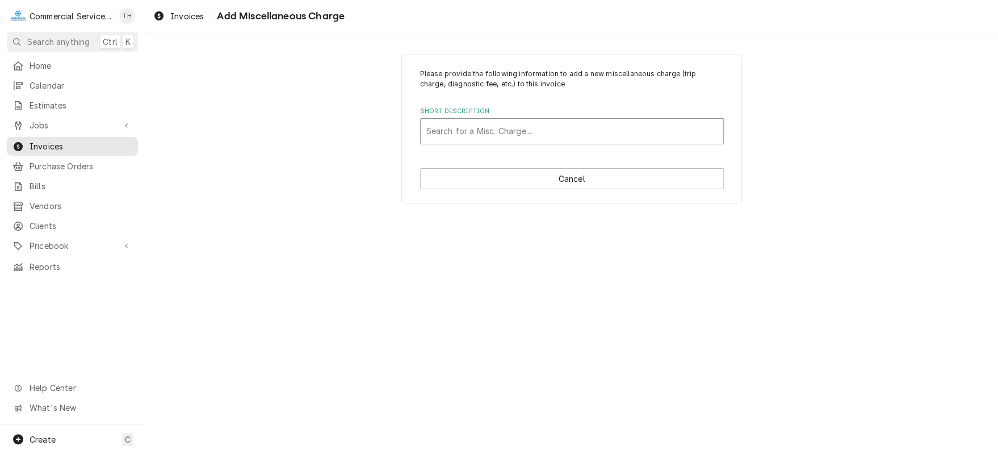
click at [536, 140] on div "Short Description" at bounding box center [571, 131] width 291 height 20
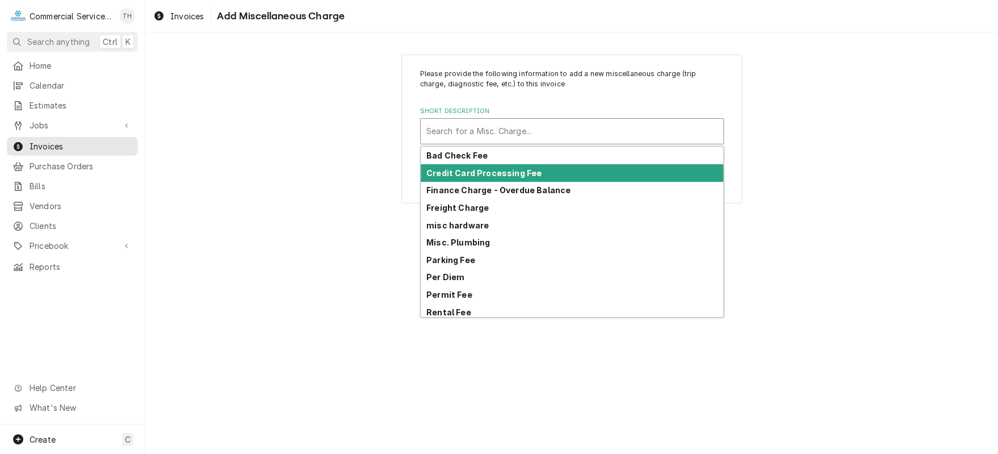
click at [537, 175] on div "Credit Card Processing Fee" at bounding box center [572, 173] width 303 height 18
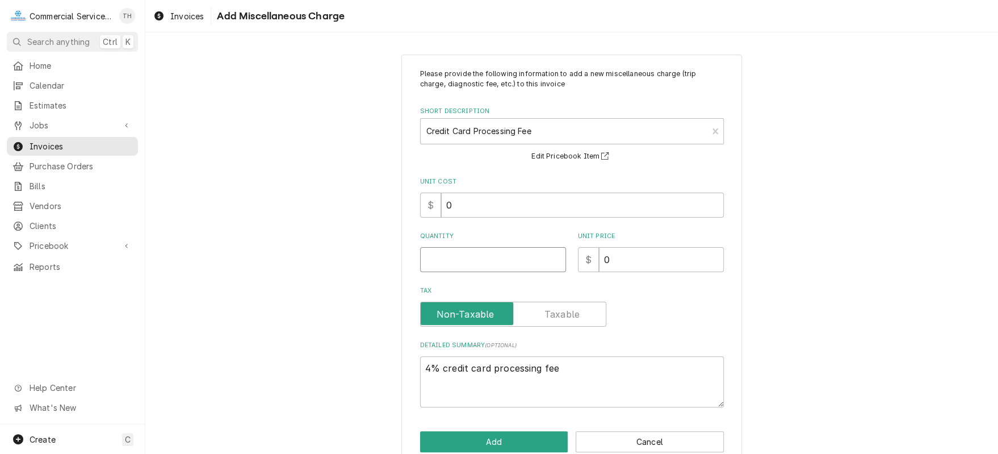
click at [504, 256] on input "Quantity" at bounding box center [493, 259] width 146 height 25
type textarea "x"
type input "1"
type textarea "x"
type input "2"
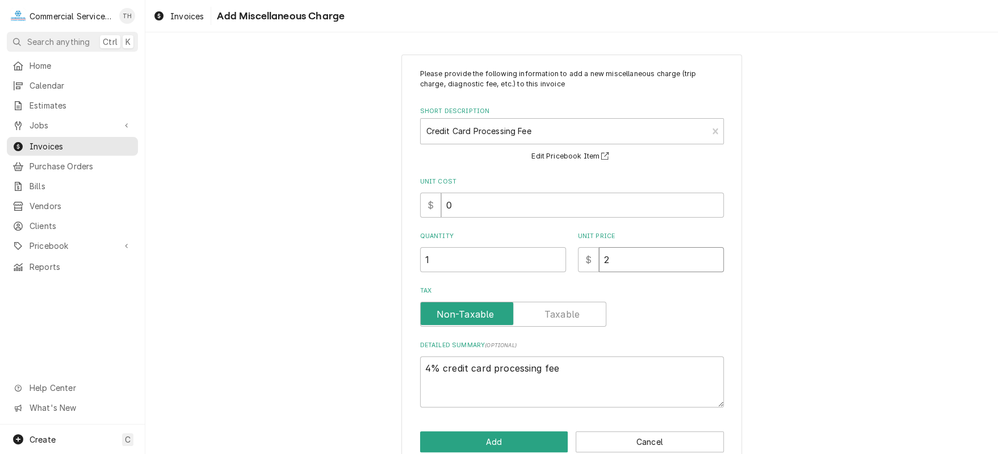
type textarea "x"
type input "25"
type textarea "x"
type input "25.2"
type textarea "x"
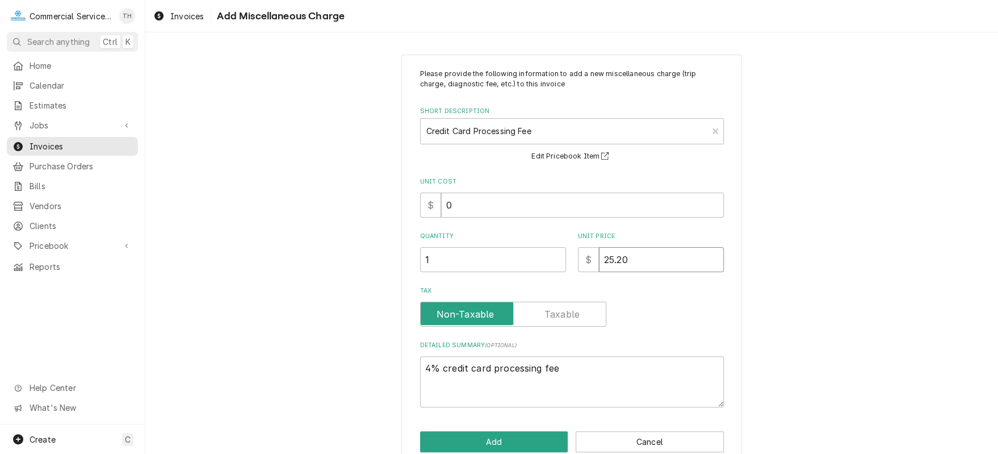
type input "25.20"
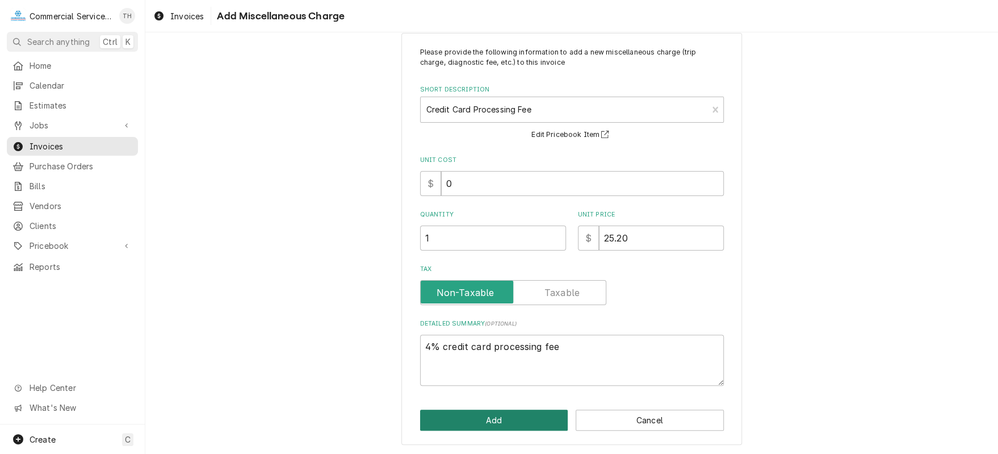
click at [505, 414] on button "Add" at bounding box center [494, 419] width 148 height 21
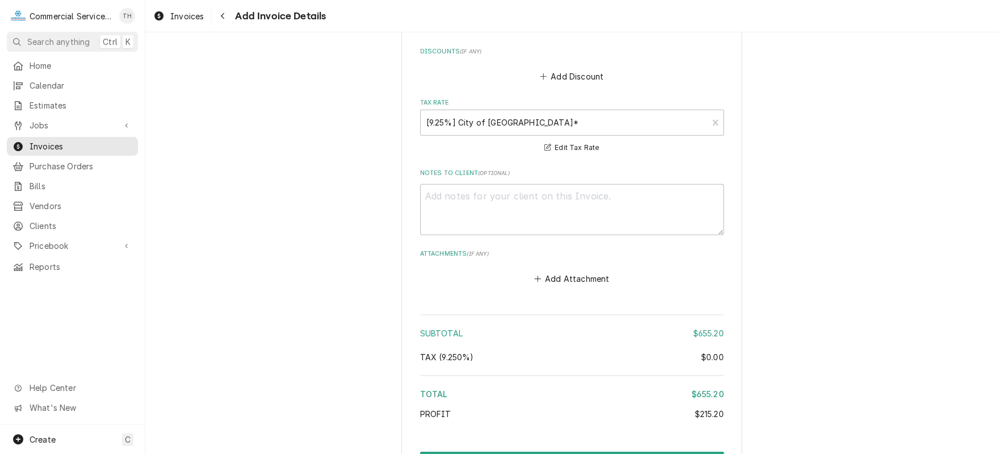
scroll to position [1985, 0]
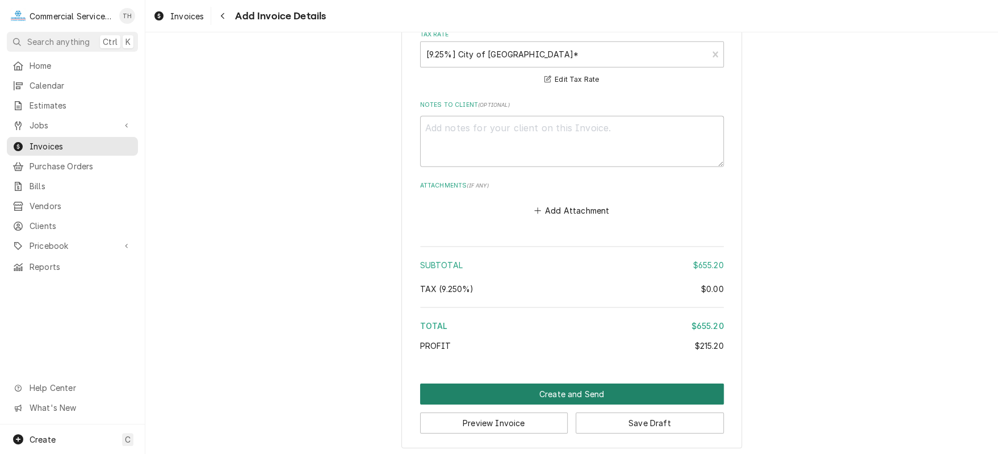
click at [579, 383] on button "Create and Send" at bounding box center [572, 393] width 304 height 21
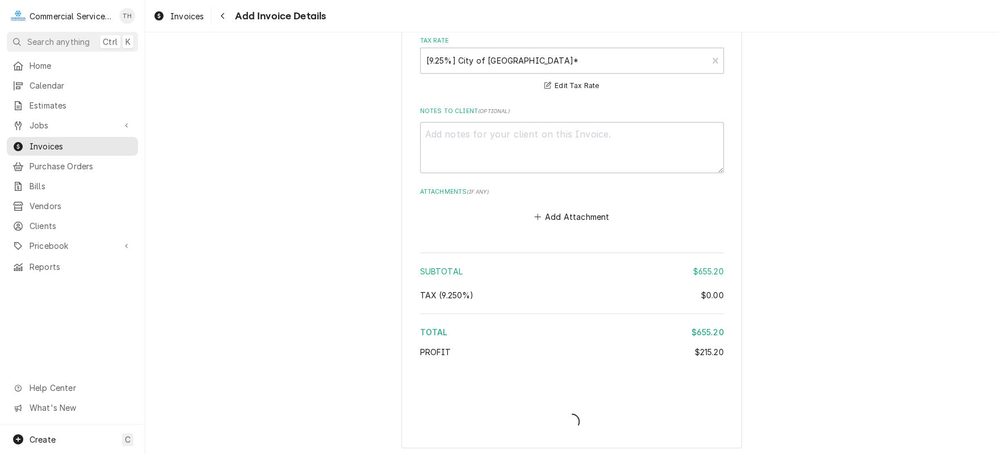
type textarea "x"
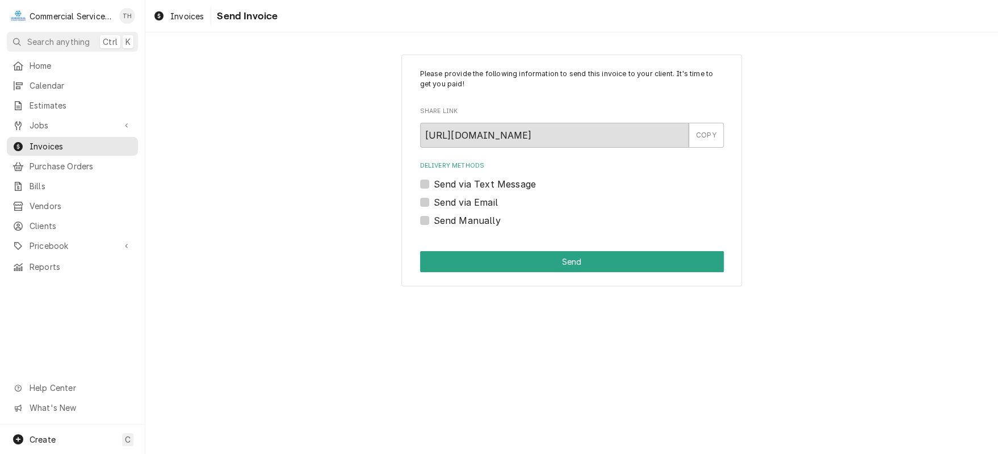
click at [434, 220] on label "Send Manually" at bounding box center [467, 221] width 67 height 14
click at [434, 220] on input "Send Manually" at bounding box center [586, 226] width 304 height 25
checkbox input "true"
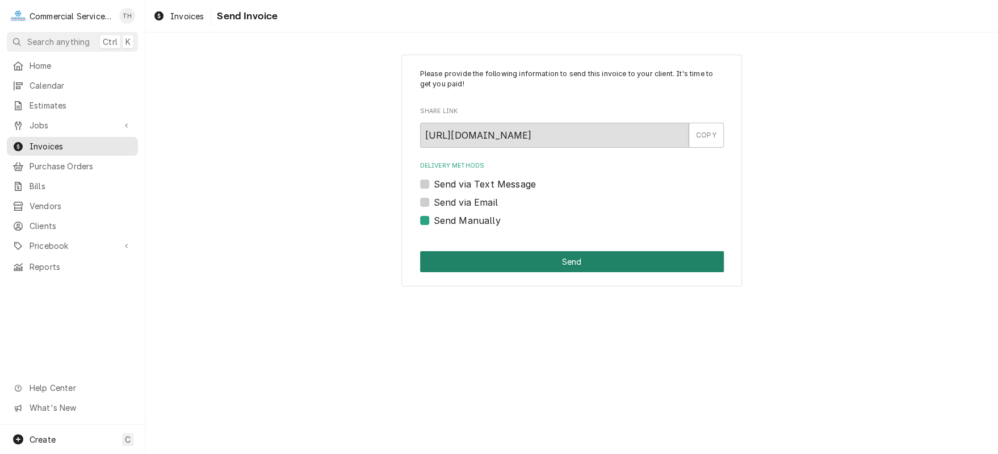
click at [462, 254] on button "Send" at bounding box center [572, 261] width 304 height 21
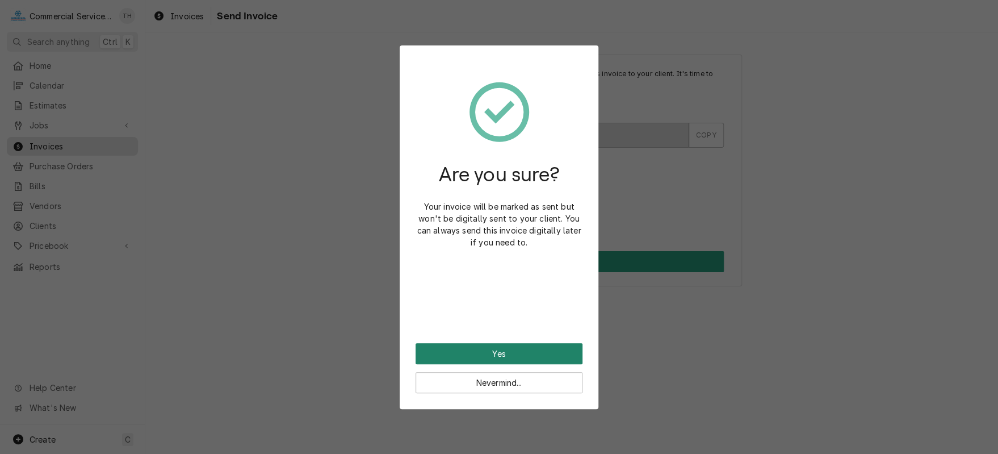
click at [501, 348] on button "Yes" at bounding box center [499, 353] width 167 height 21
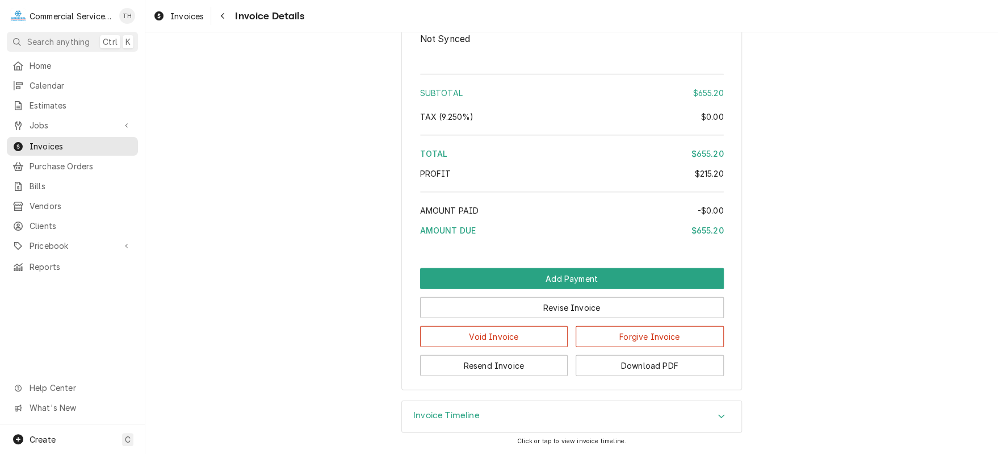
scroll to position [1549, 0]
click at [606, 283] on button "Add Payment" at bounding box center [572, 278] width 304 height 21
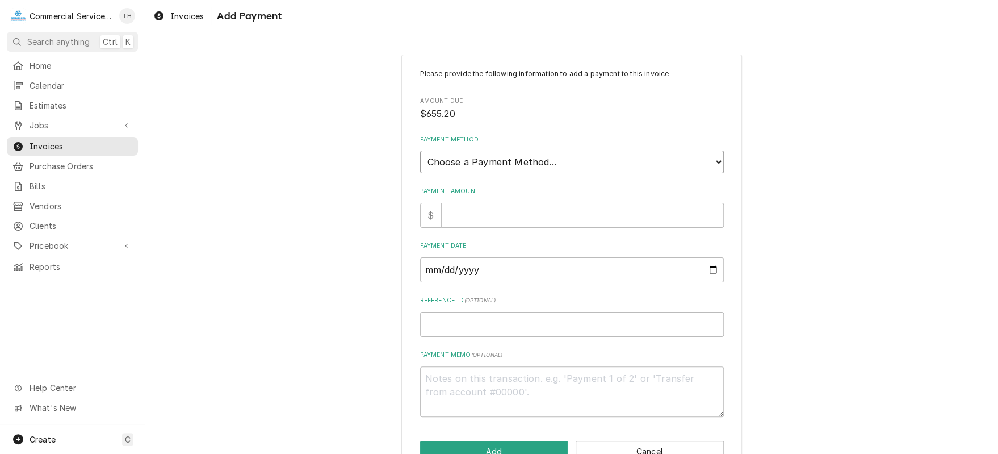
click at [528, 163] on select "Choose a Payment Method... Cash Check Credit/Debit Card ACH/eCheck Other" at bounding box center [572, 161] width 304 height 23
select select "3"
click at [420, 150] on select "Choose a Payment Method... Cash Check Credit/Debit Card ACH/eCheck Other" at bounding box center [572, 161] width 304 height 23
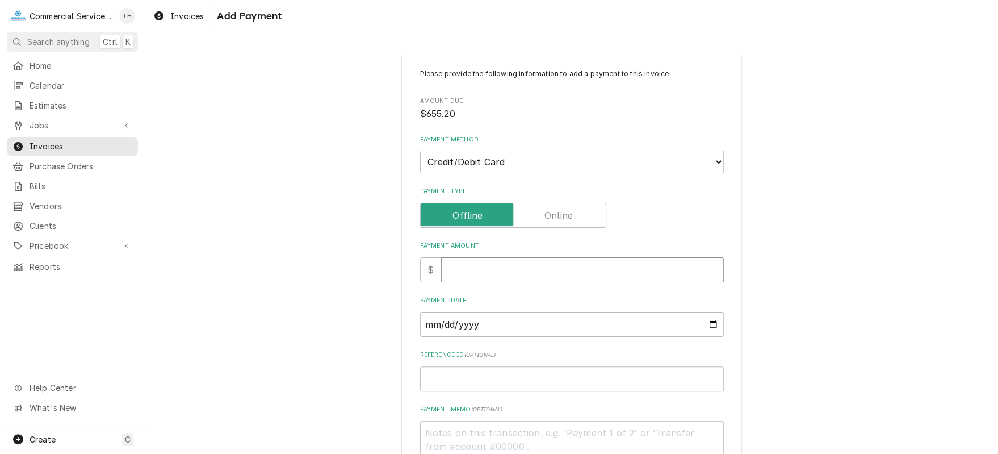
click at [503, 267] on input "Payment Amount" at bounding box center [582, 269] width 283 height 25
type textarea "x"
type input "6"
type textarea "x"
type input "65"
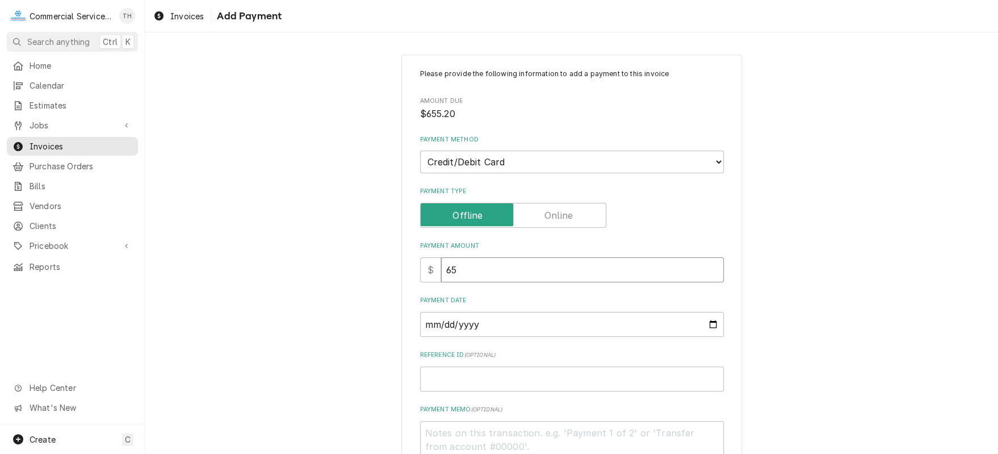
type textarea "x"
type input "655"
type textarea "x"
type input "655.2"
type textarea "x"
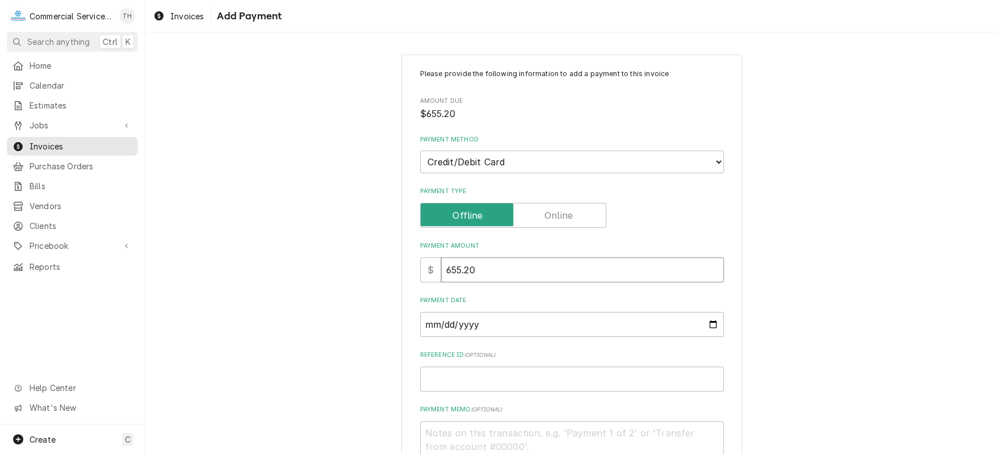
type input "655.20"
type input "0002-09-24"
type textarea "x"
type input "0020-09-24"
type textarea "x"
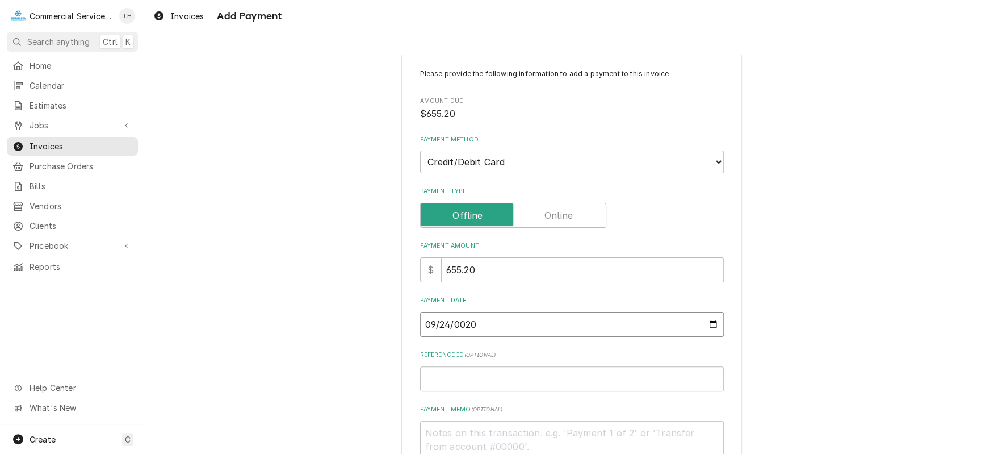
type input "0202-09-24"
type textarea "x"
type input "2025-09-24"
type textarea "x"
type input "A"
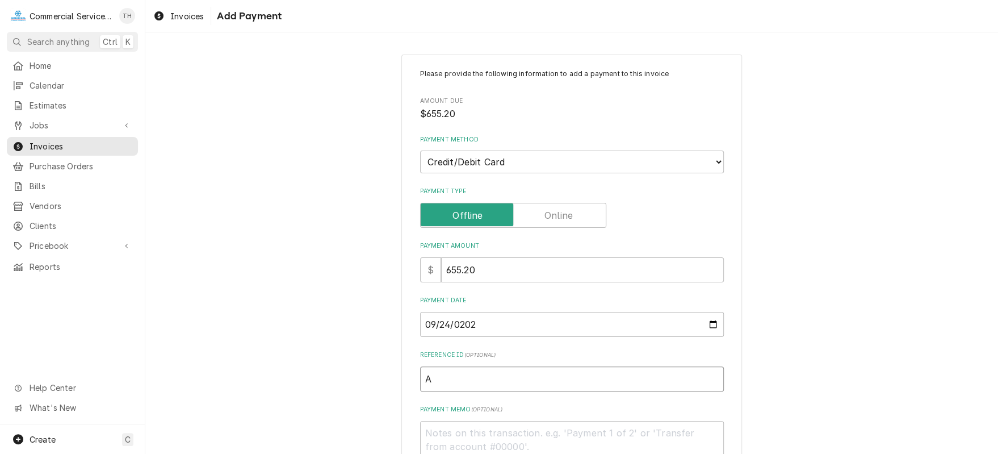
type textarea "x"
type input "AM"
type textarea "x"
type input "AME"
type textarea "x"
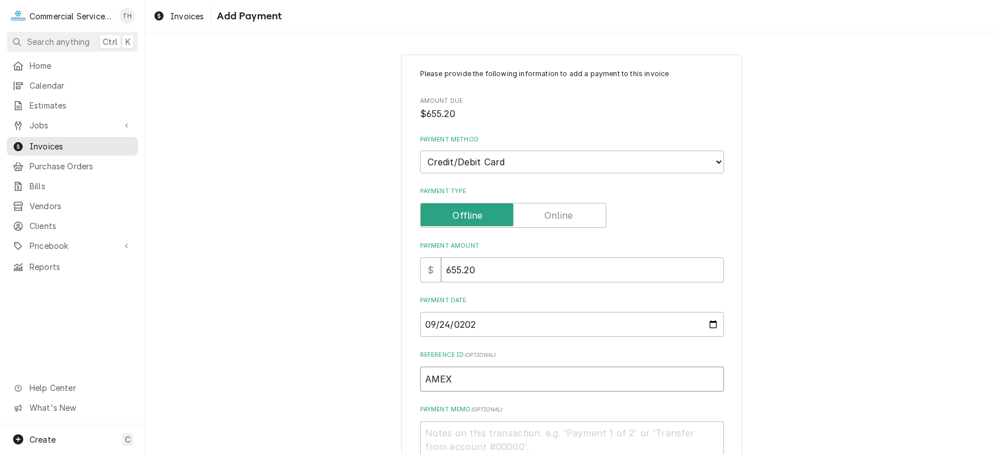
type input "AMEX"
type textarea "x"
type textarea "I"
type textarea "x"
type textarea "IN"
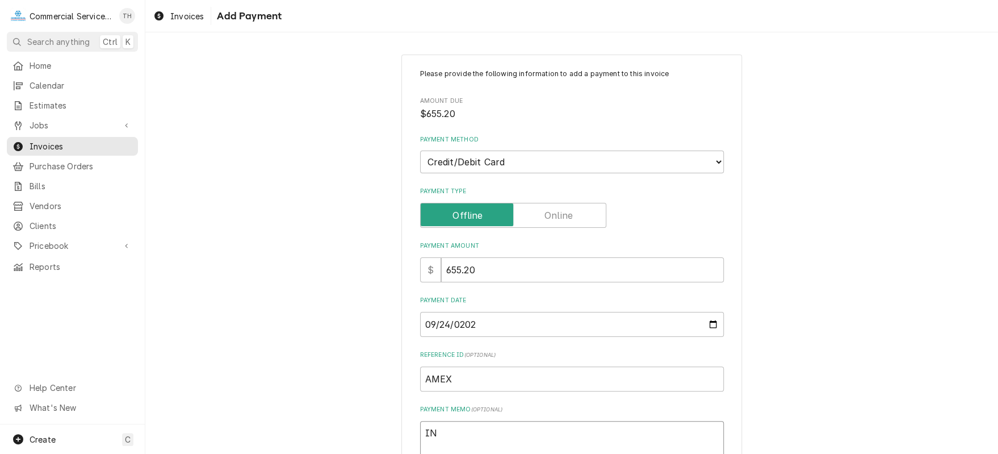
type textarea "x"
type textarea "INV"
type textarea "x"
type textarea "INV-"
type textarea "x"
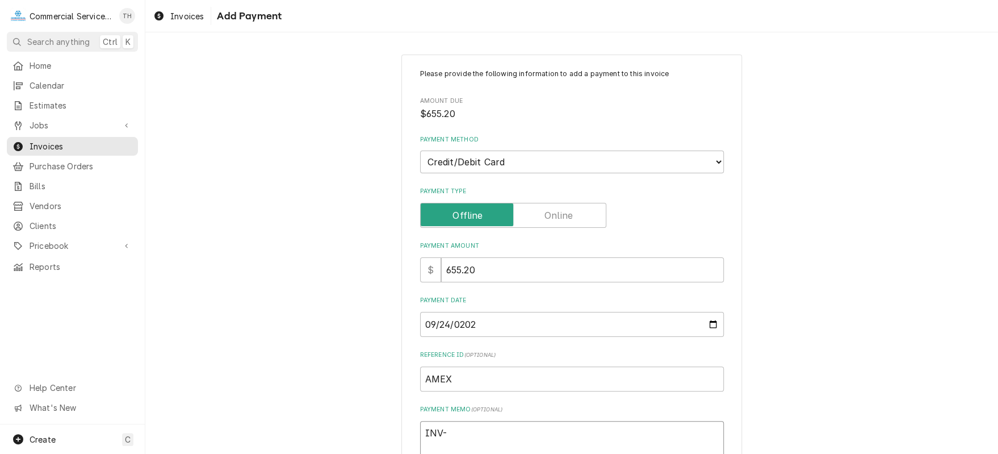
type textarea "INV-9"
type textarea "x"
type textarea "INV-94"
type textarea "x"
type textarea "INV-943"
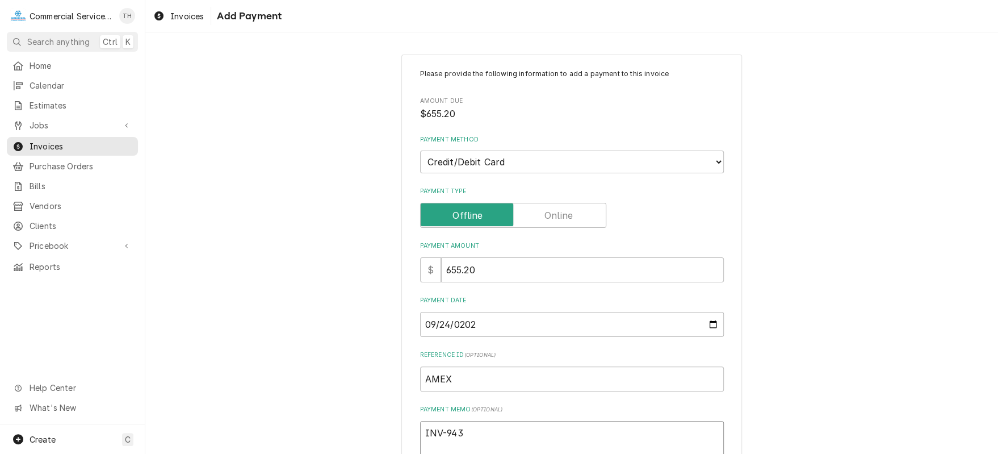
type textarea "x"
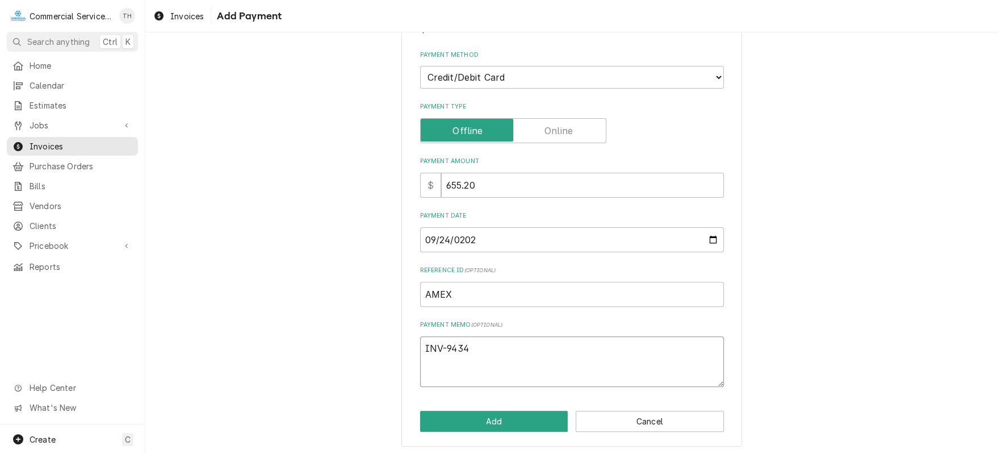
scroll to position [85, 0]
type textarea "INV-9434"
click at [499, 421] on button "Add" at bounding box center [494, 420] width 148 height 21
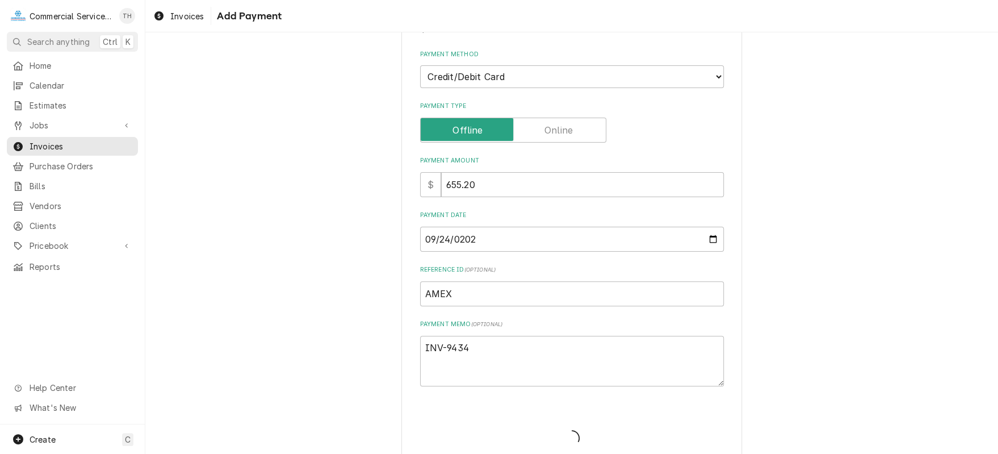
type textarea "x"
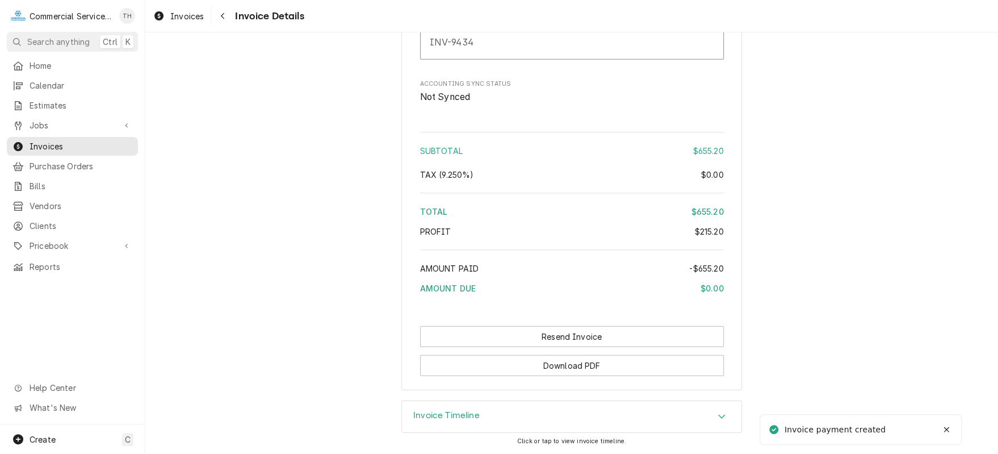
scroll to position [1682, 0]
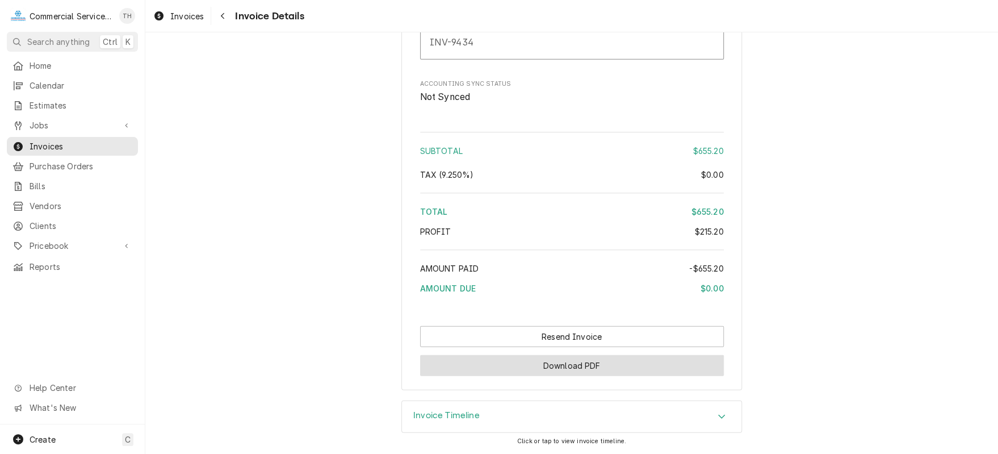
click at [551, 359] on button "Download PDF" at bounding box center [572, 365] width 304 height 21
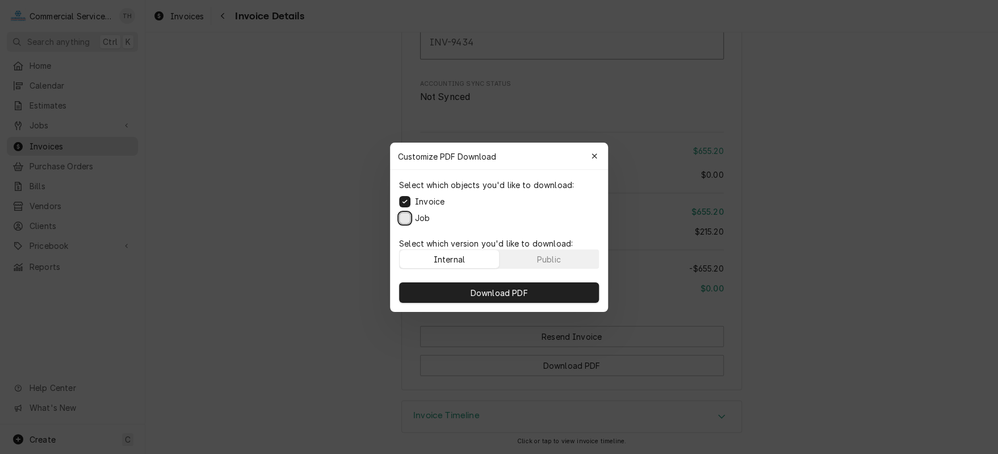
click at [408, 214] on button "Job" at bounding box center [404, 217] width 11 height 11
click at [485, 282] on button "Download PDF" at bounding box center [499, 292] width 200 height 20
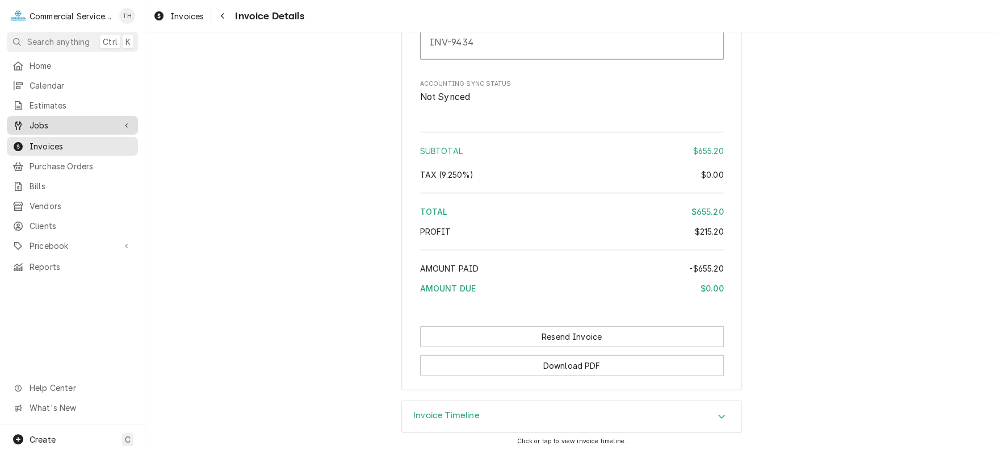
click at [75, 124] on span "Jobs" at bounding box center [73, 125] width 86 height 12
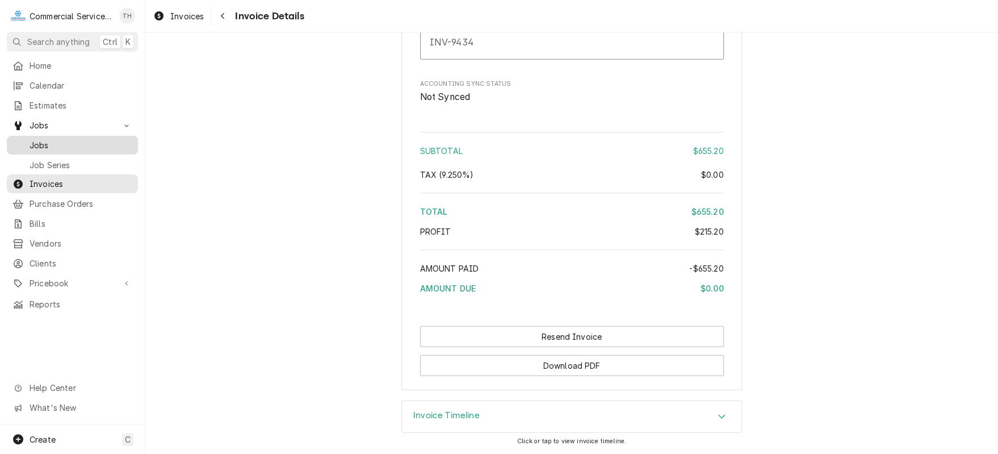
click at [76, 143] on span "Jobs" at bounding box center [81, 145] width 103 height 12
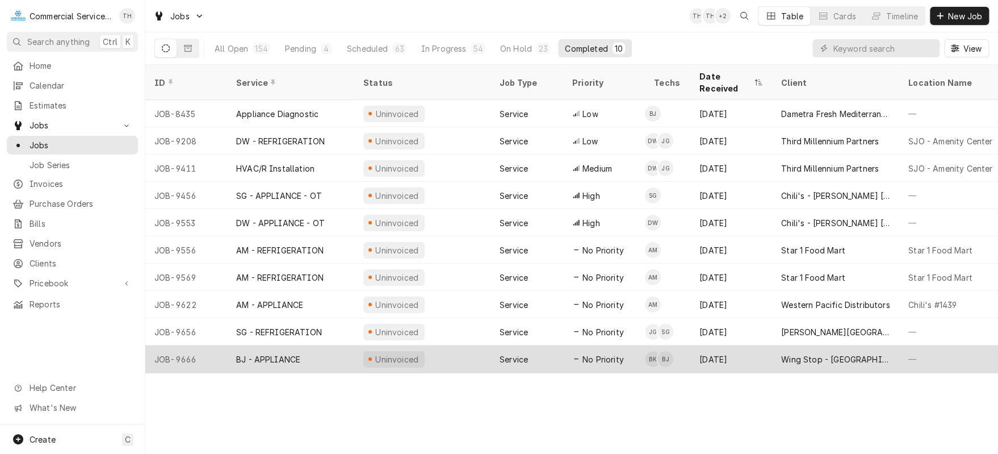
click at [834, 345] on div "Wing Stop - [GEOGRAPHIC_DATA]" at bounding box center [835, 358] width 127 height 27
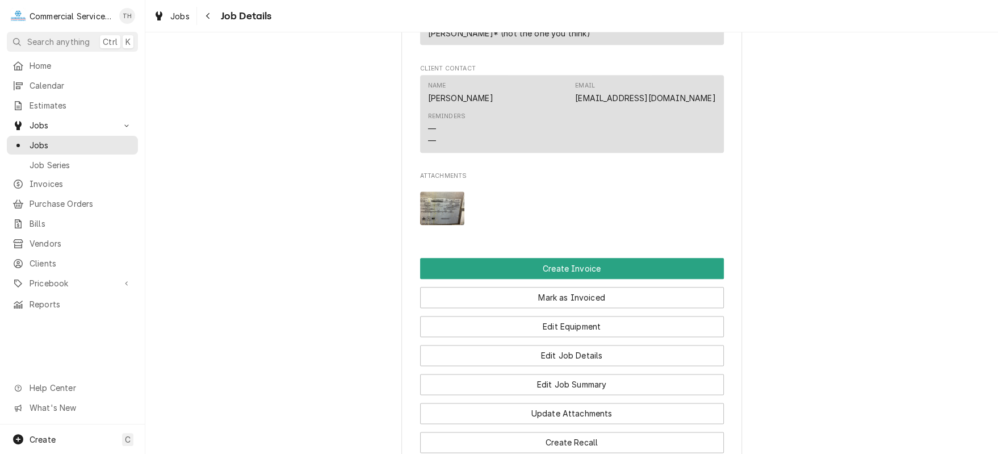
scroll to position [738, 0]
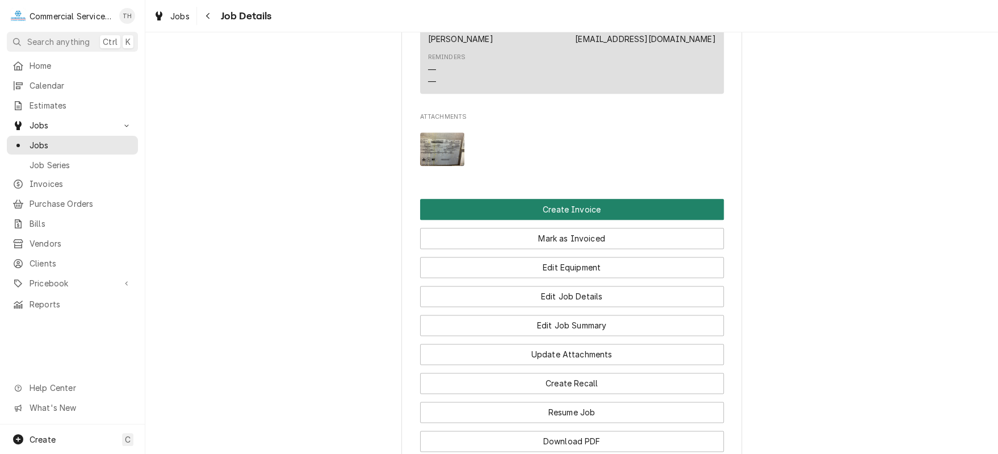
click at [563, 214] on button "Create Invoice" at bounding box center [572, 209] width 304 height 21
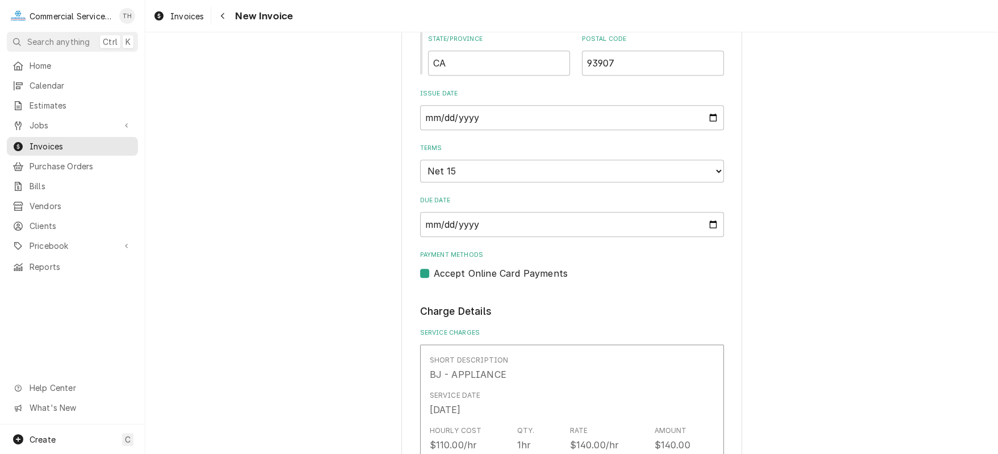
scroll to position [681, 0]
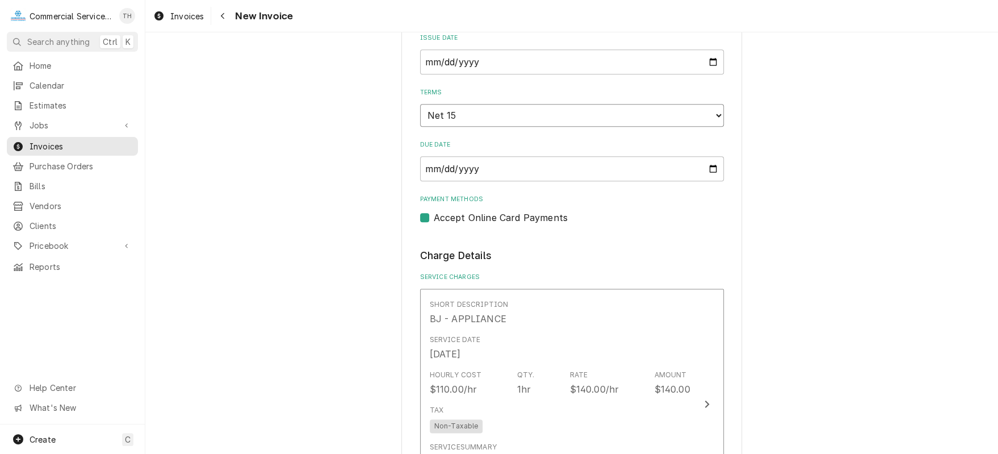
click at [543, 115] on select "Choose payment terms... Same Day Net 7 Net 14 Net 15 Net 21 Net 30 Net 45 Net 6…" at bounding box center [572, 115] width 304 height 23
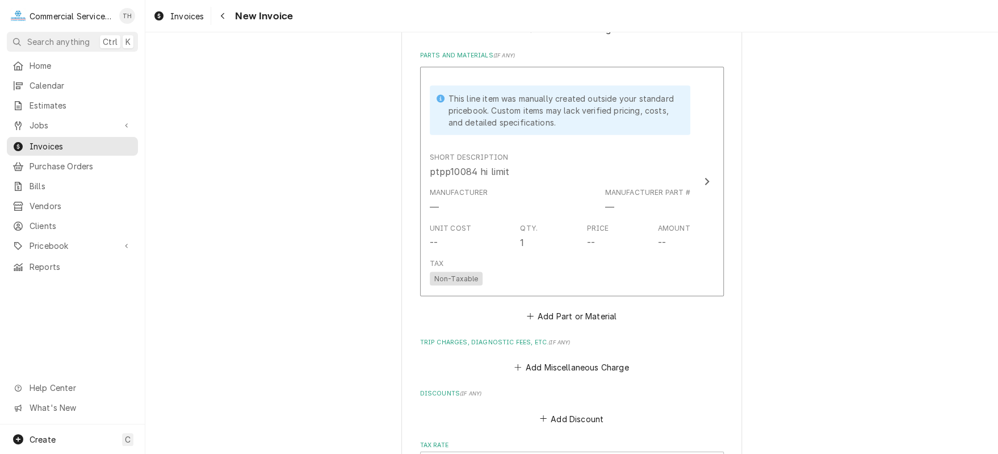
scroll to position [1193, 0]
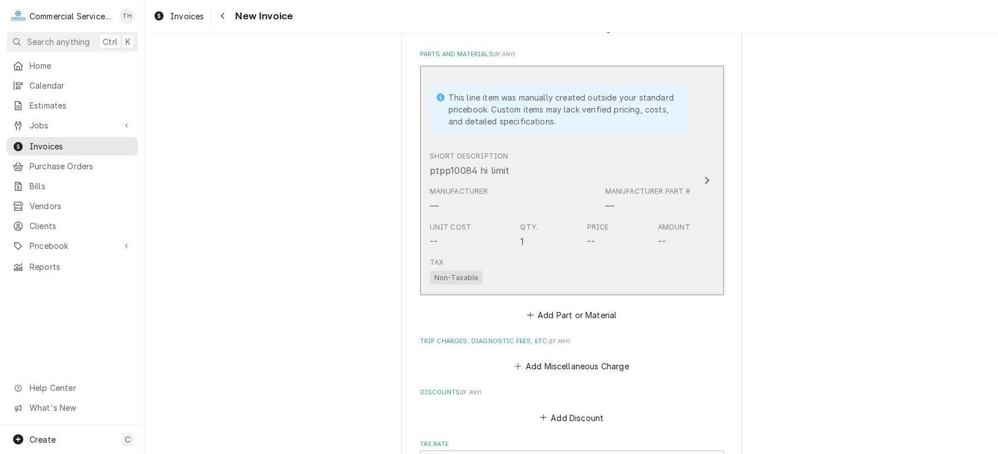
click at [506, 181] on div "Manufacturer — Manufacturer Part # —" at bounding box center [560, 198] width 261 height 35
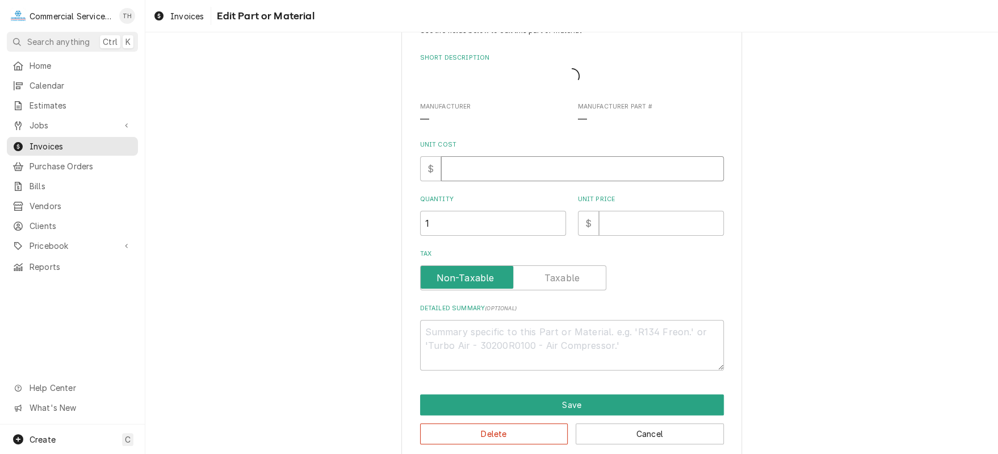
click at [481, 170] on div "Use the fields below to edit this part or material: Short Description Manufactu…" at bounding box center [572, 198] width 304 height 345
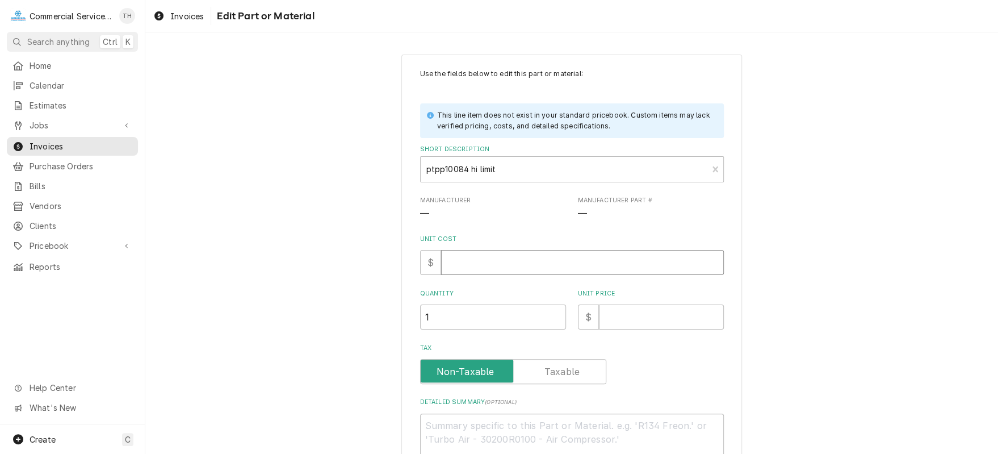
type textarea "x"
type input "1"
type textarea "x"
type input "13"
type textarea "x"
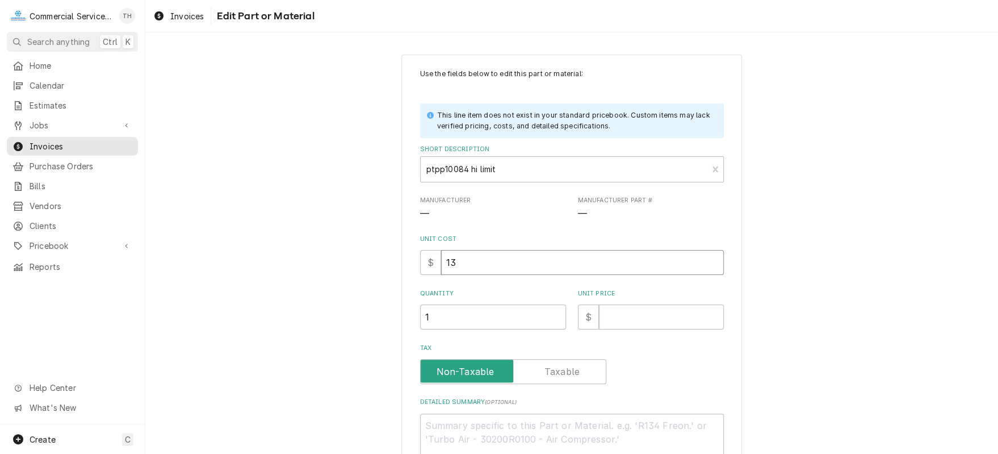
type input "138"
type textarea "x"
type input "138.7"
type textarea "x"
type input "138.72"
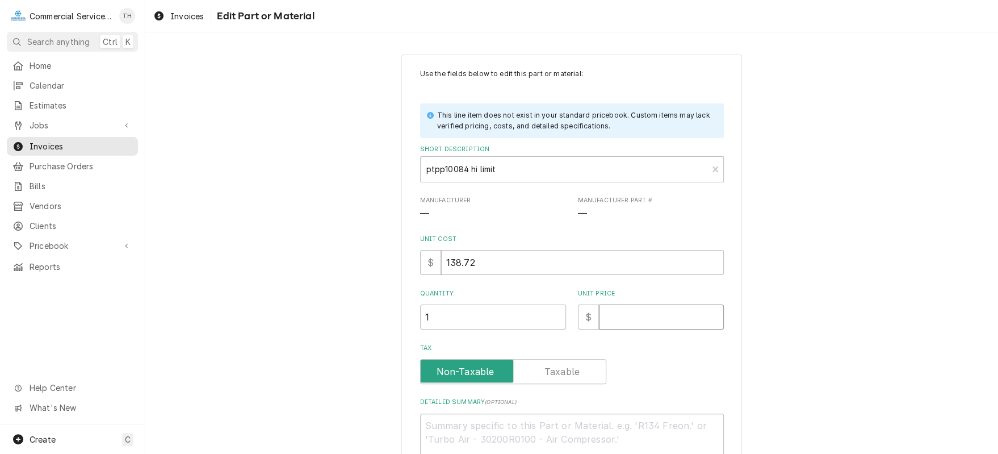
type textarea "x"
type input "2"
type textarea "x"
type input "24"
type textarea "x"
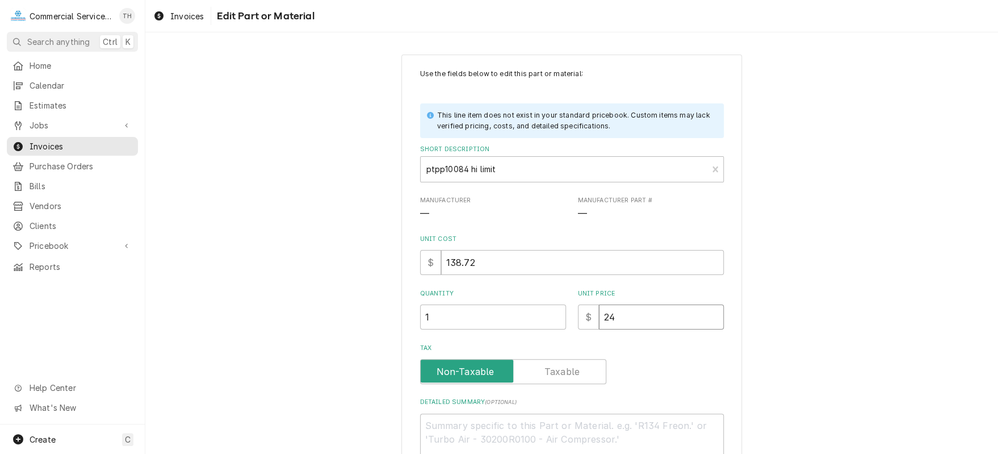
type input "249"
type textarea "x"
type input "249.7"
type textarea "x"
type input "249.70"
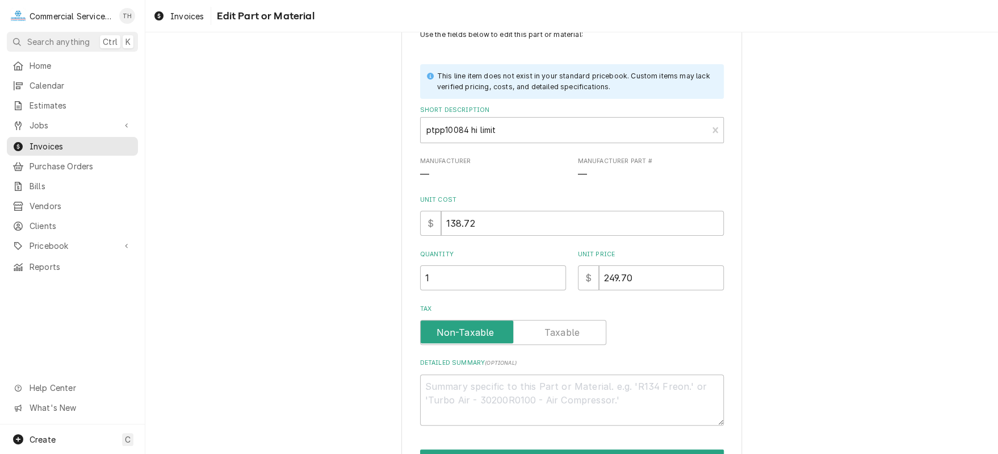
scroll to position [57, 0]
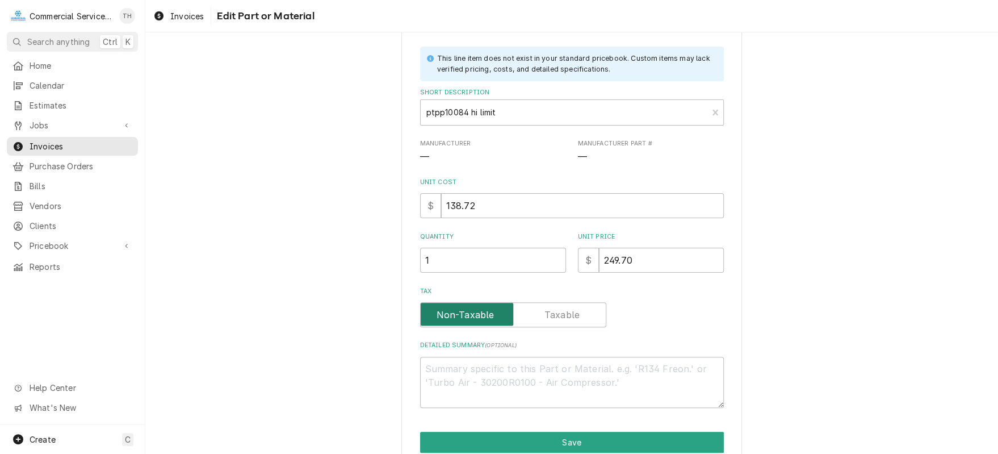
click at [533, 317] on input "Tax" at bounding box center [513, 314] width 176 height 25
checkbox input "true"
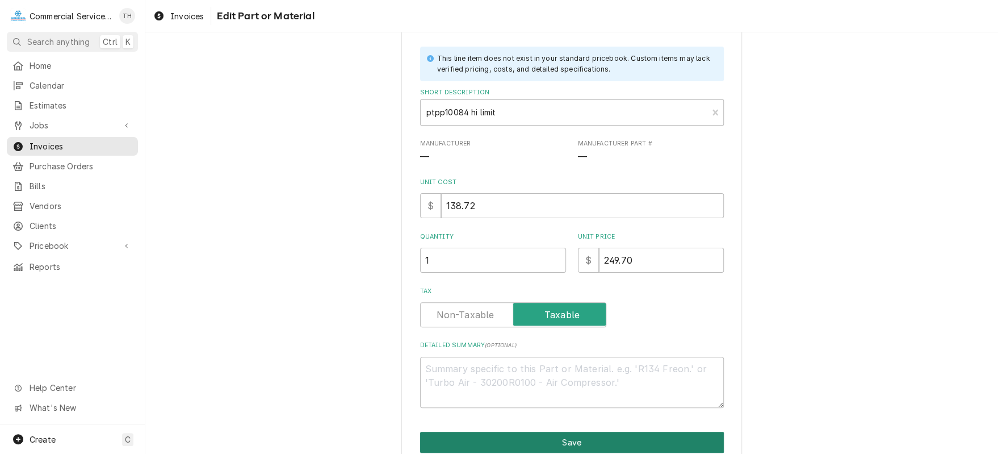
click at [545, 433] on button "Save" at bounding box center [572, 442] width 304 height 21
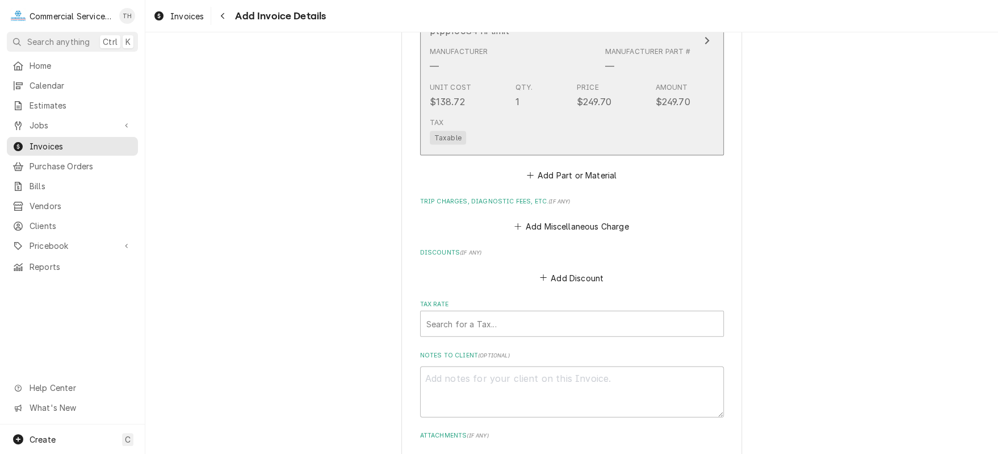
scroll to position [1349, 0]
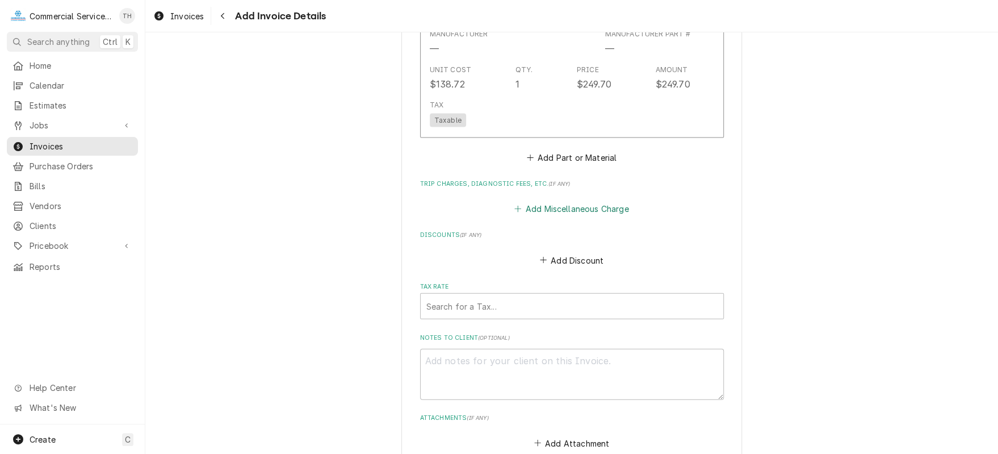
click at [591, 207] on button "Add Miscellaneous Charge" at bounding box center [572, 209] width 118 height 16
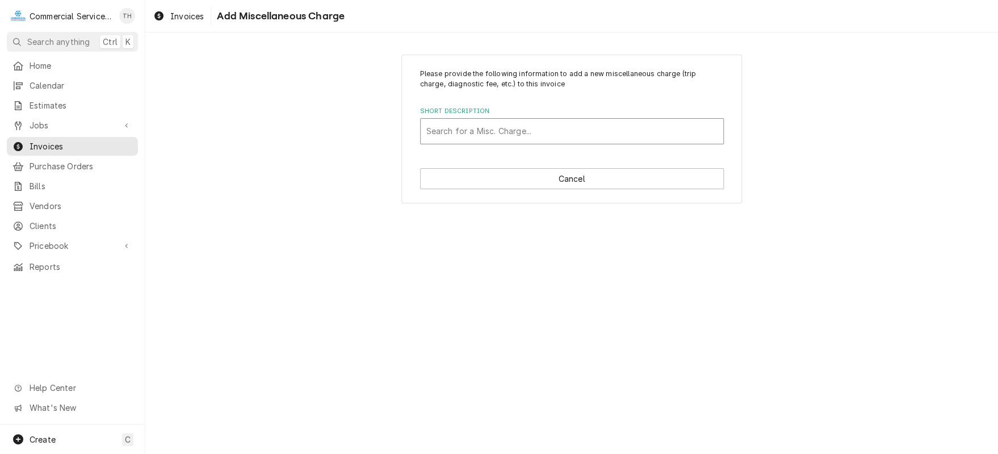
click at [520, 133] on div "Short Description" at bounding box center [571, 131] width 291 height 20
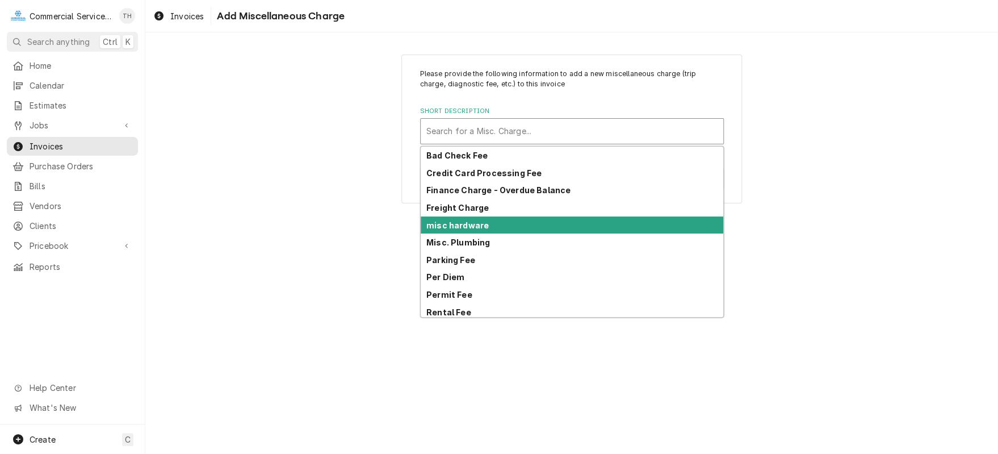
scroll to position [90, 0]
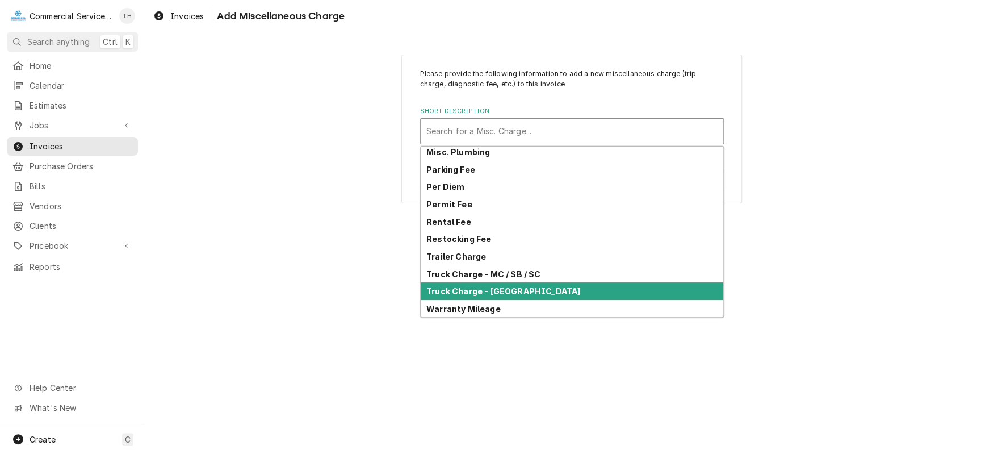
click at [537, 283] on div "Truck Charge - Salinas" at bounding box center [572, 291] width 303 height 18
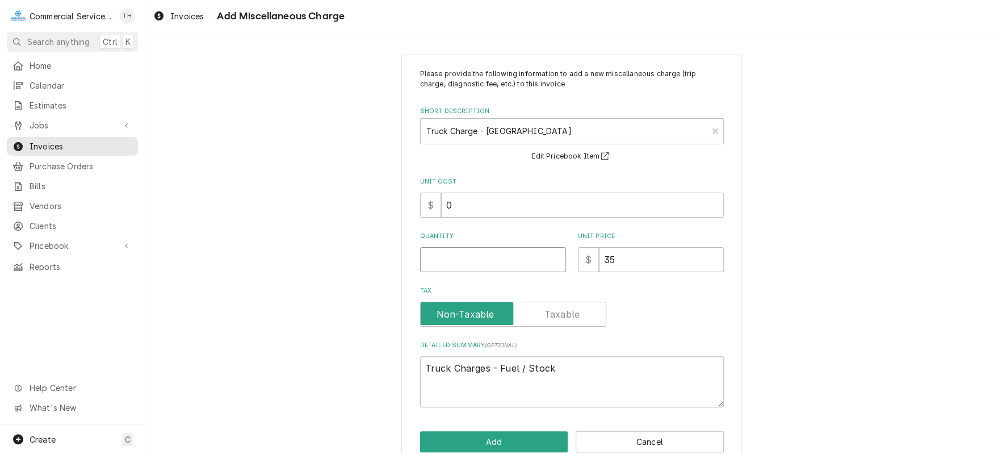
type textarea "x"
type input "0.5"
click at [552, 256] on input "0.5" at bounding box center [493, 259] width 146 height 25
type textarea "x"
type input "1"
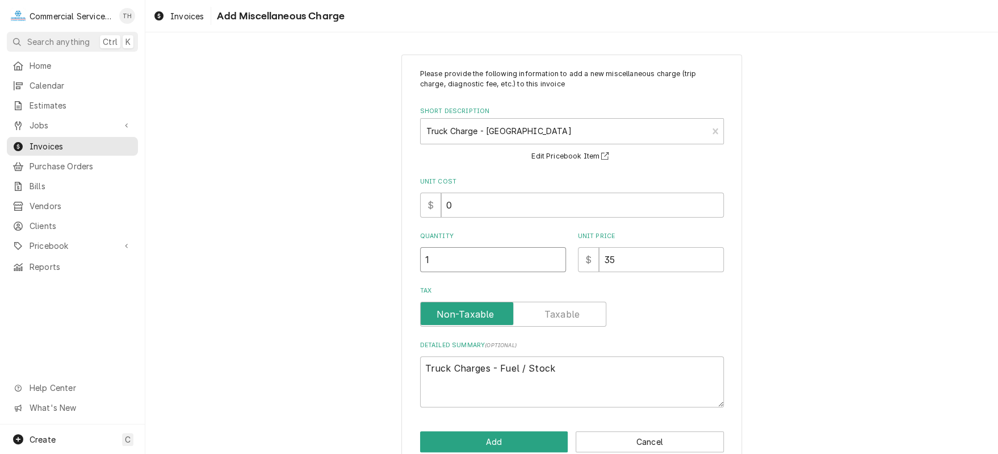
click at [552, 256] on input "1" at bounding box center [493, 259] width 146 height 25
click at [525, 434] on button "Add" at bounding box center [494, 441] width 148 height 21
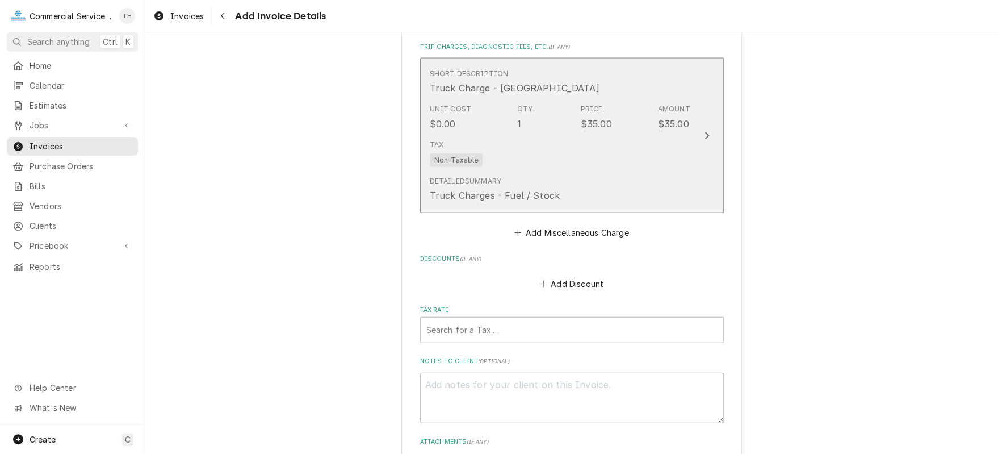
scroll to position [1506, 0]
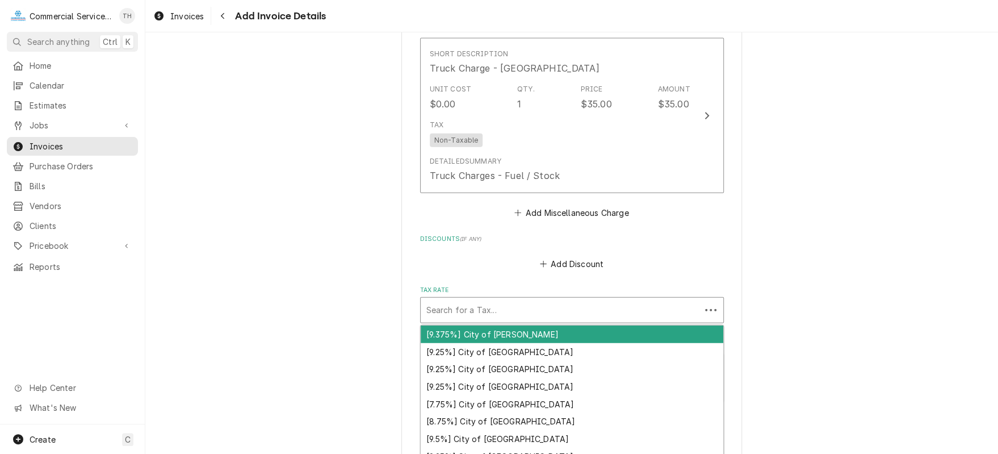
click at [554, 301] on div "Tax Rate" at bounding box center [560, 310] width 269 height 20
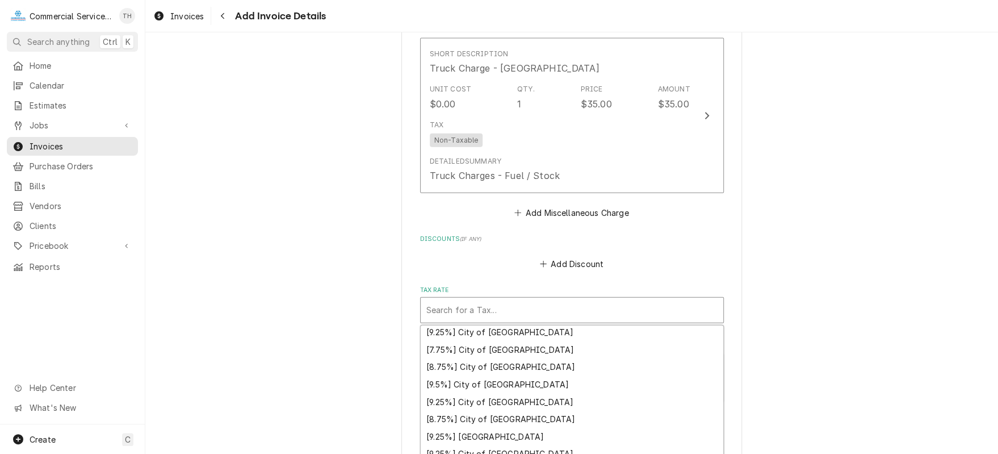
scroll to position [114, 0]
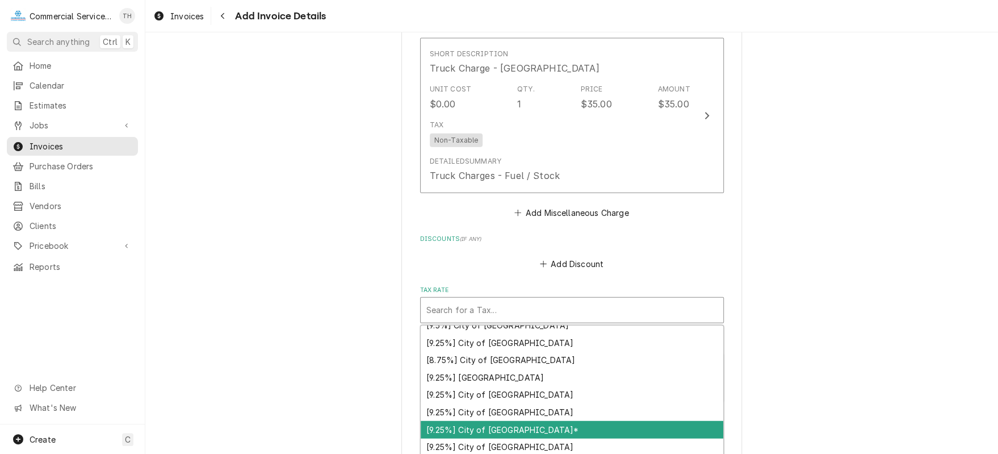
click at [553, 421] on div "[9.25%] City of Salinas*" at bounding box center [572, 430] width 303 height 18
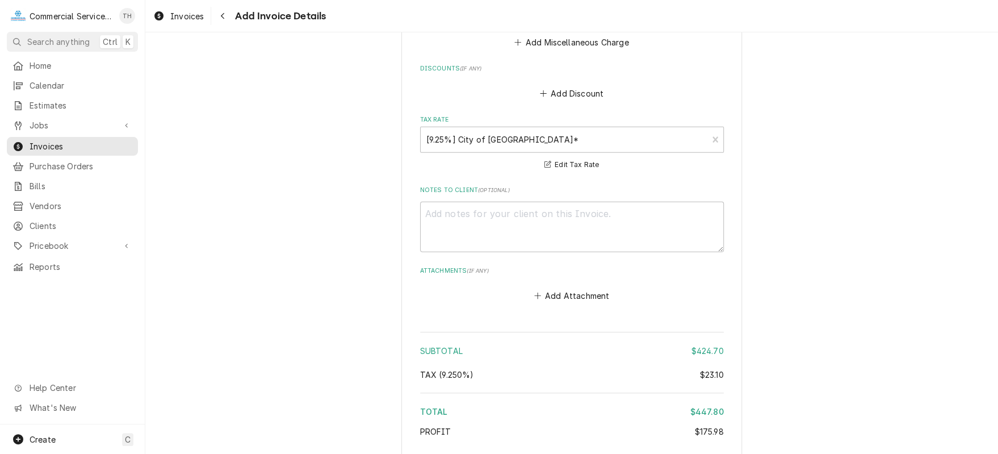
scroll to position [1449, 0]
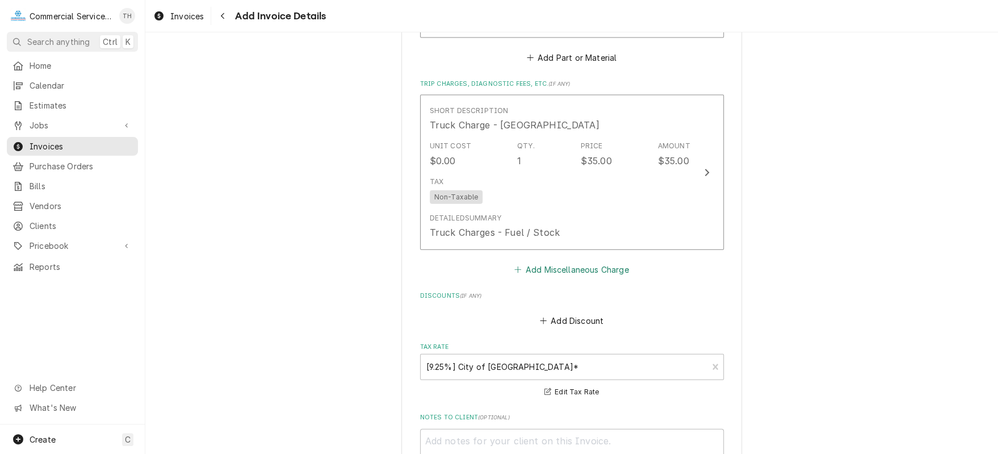
click at [576, 267] on button "Add Miscellaneous Charge" at bounding box center [572, 270] width 118 height 16
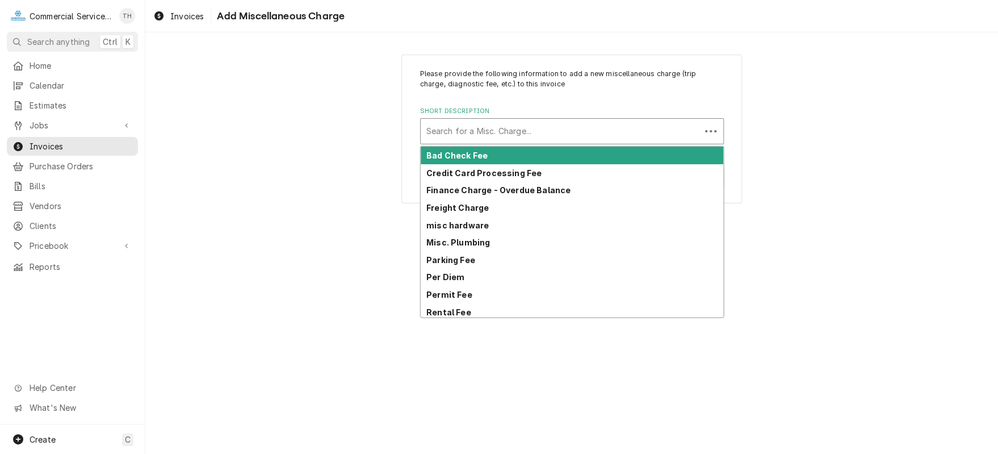
drag, startPoint x: 542, startPoint y: 140, endPoint x: 536, endPoint y: 150, distance: 11.7
click at [541, 140] on div "Short Description" at bounding box center [560, 131] width 269 height 20
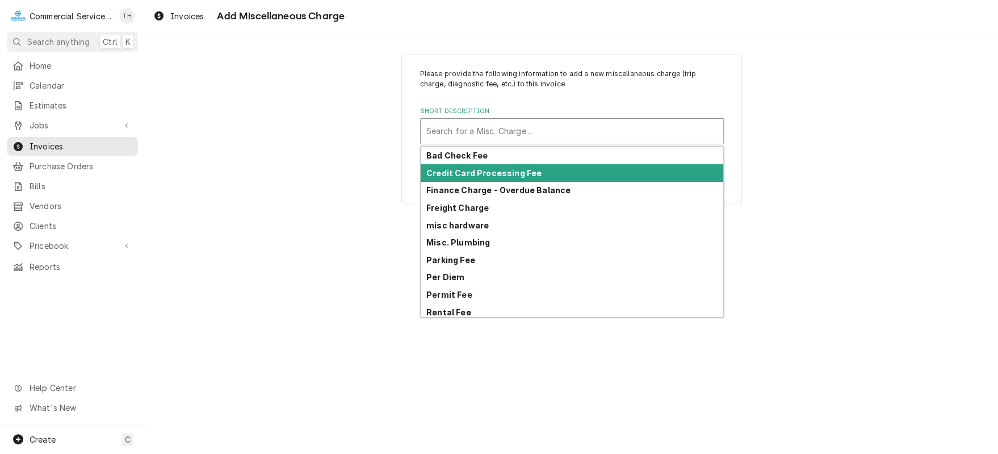
click at [530, 169] on strong "Credit Card Processing Fee" at bounding box center [483, 173] width 115 height 10
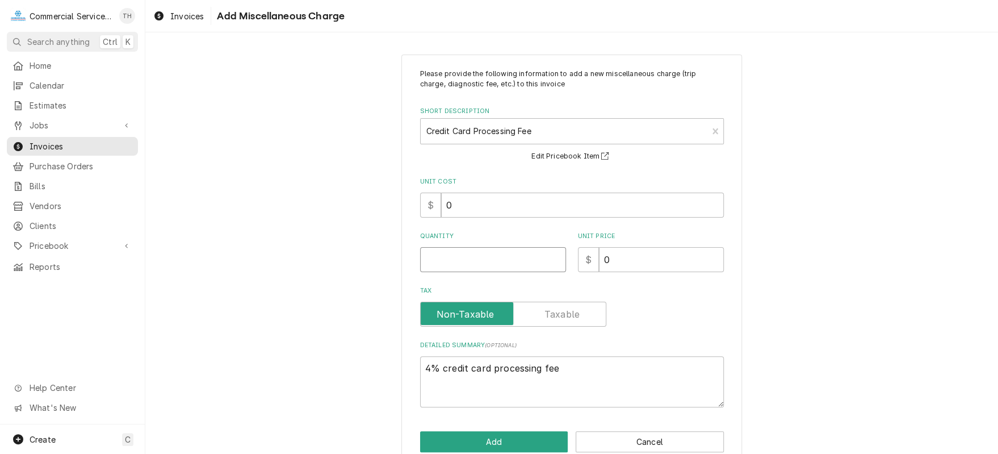
click at [473, 255] on input "Quantity" at bounding box center [493, 259] width 146 height 25
type textarea "x"
type input "1"
type textarea "x"
type input "1"
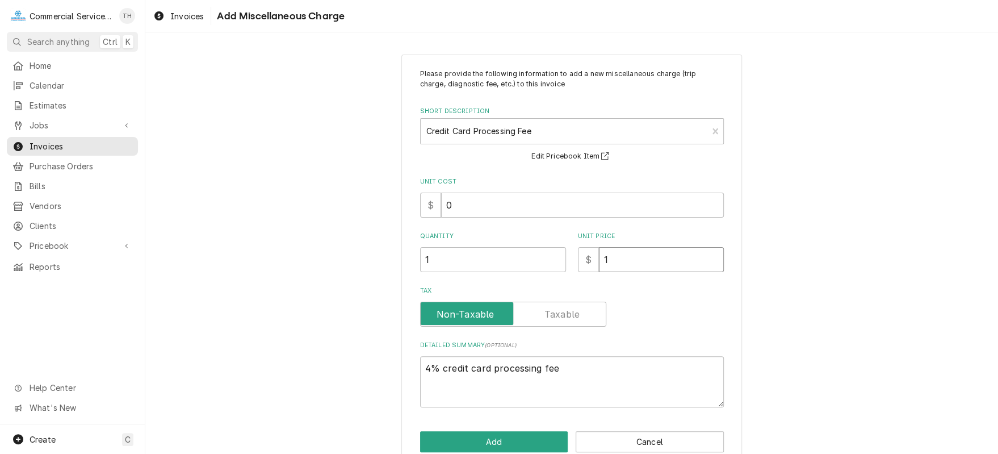
type textarea "x"
type input "17"
type textarea "x"
type input "17.9"
type textarea "x"
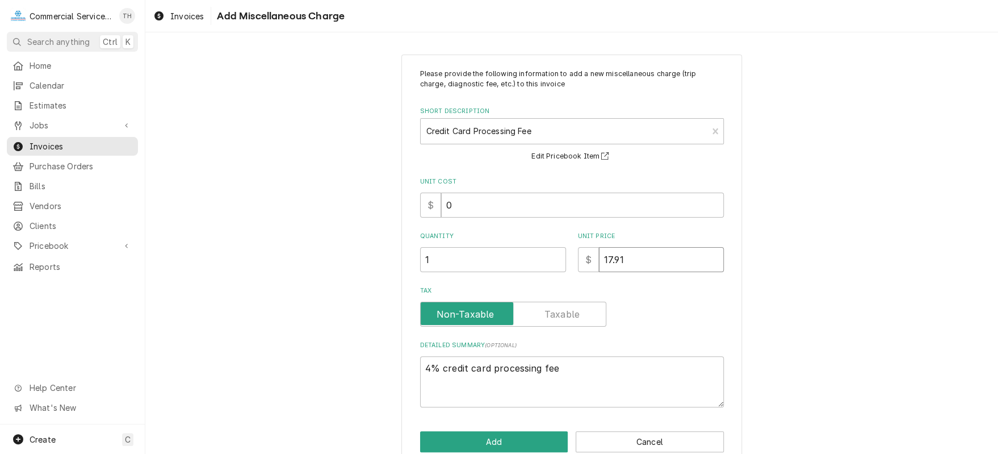
type input "17.91"
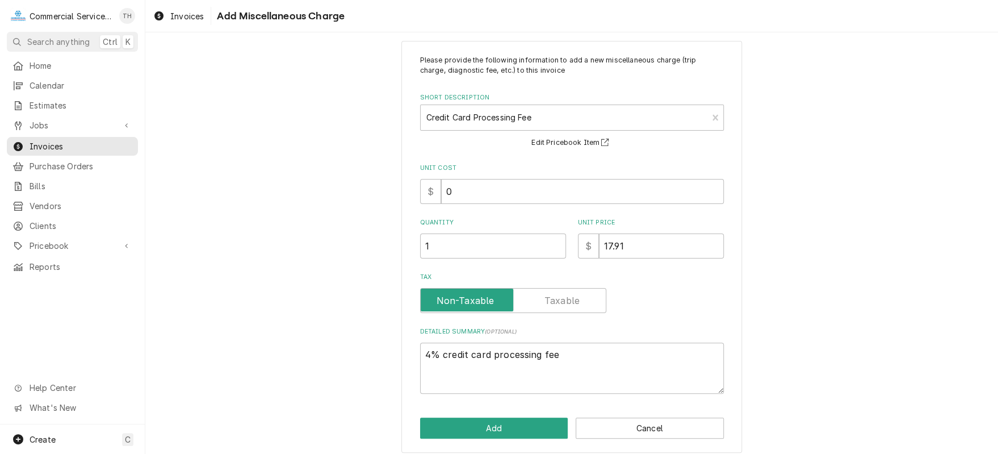
scroll to position [22, 0]
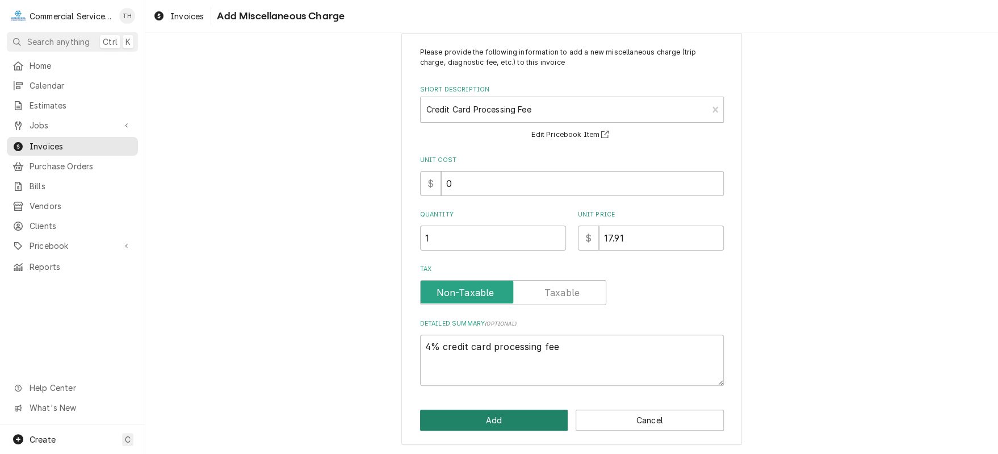
click at [502, 417] on button "Add" at bounding box center [494, 419] width 148 height 21
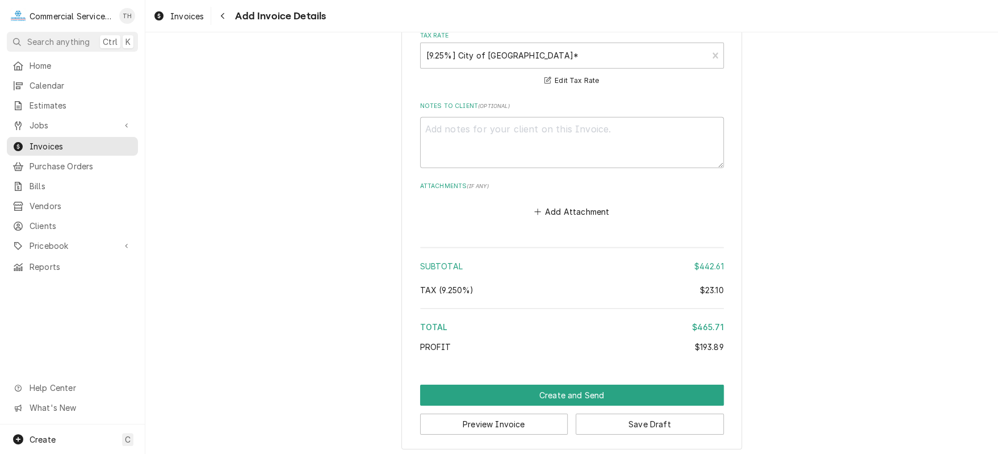
scroll to position [1922, 0]
click at [557, 384] on button "Create and Send" at bounding box center [572, 394] width 304 height 21
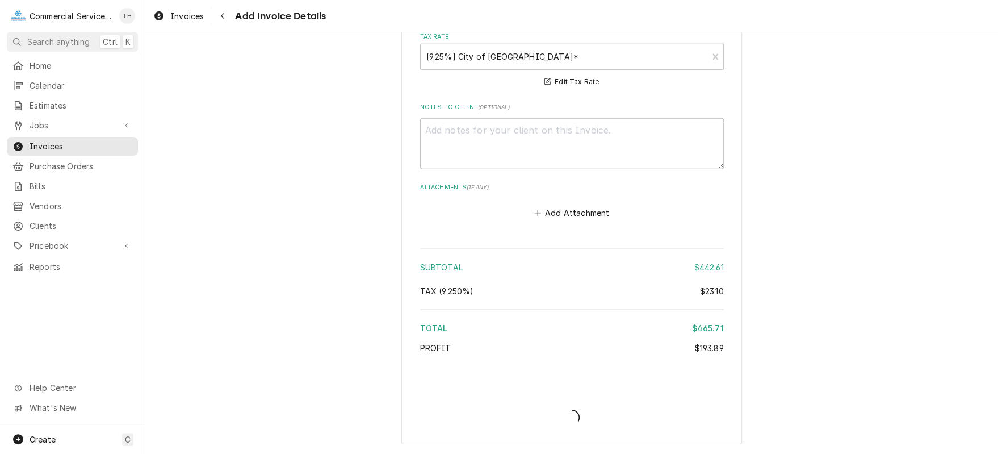
scroll to position [1916, 0]
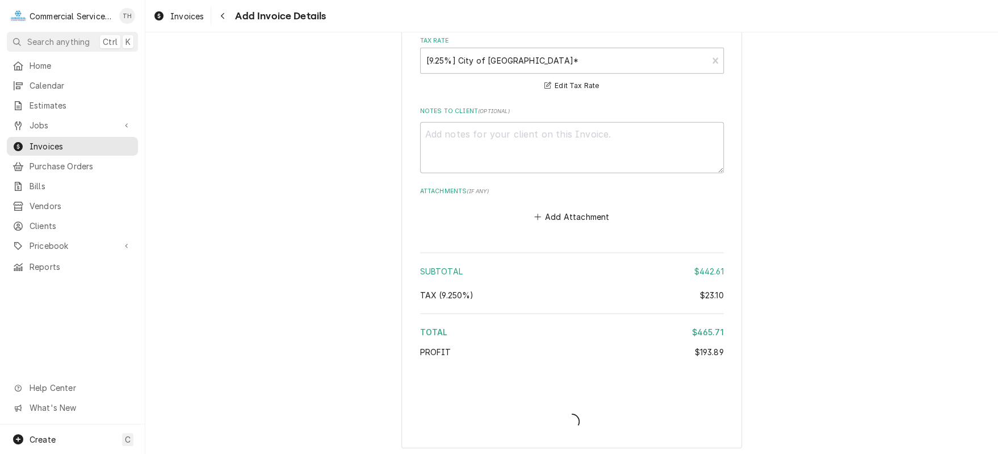
type textarea "x"
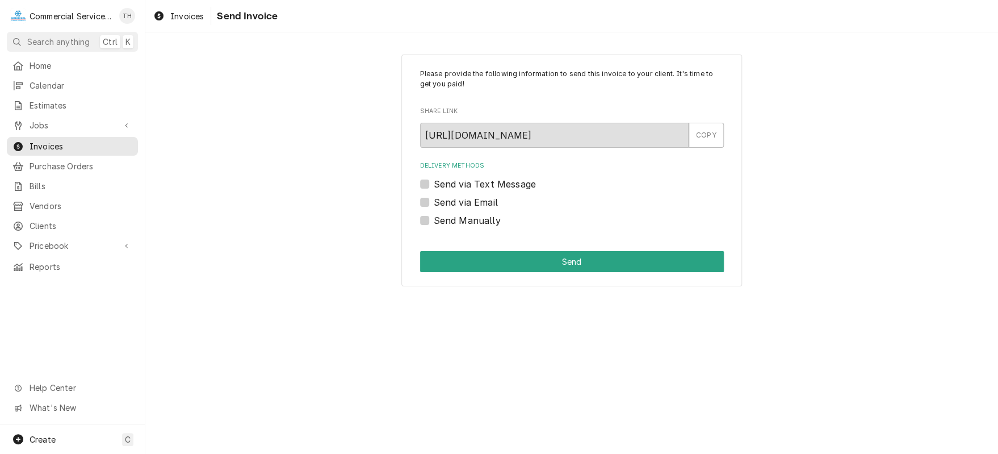
click at [434, 220] on label "Send Manually" at bounding box center [467, 221] width 67 height 14
click at [434, 220] on input "Send Manually" at bounding box center [586, 226] width 304 height 25
checkbox input "true"
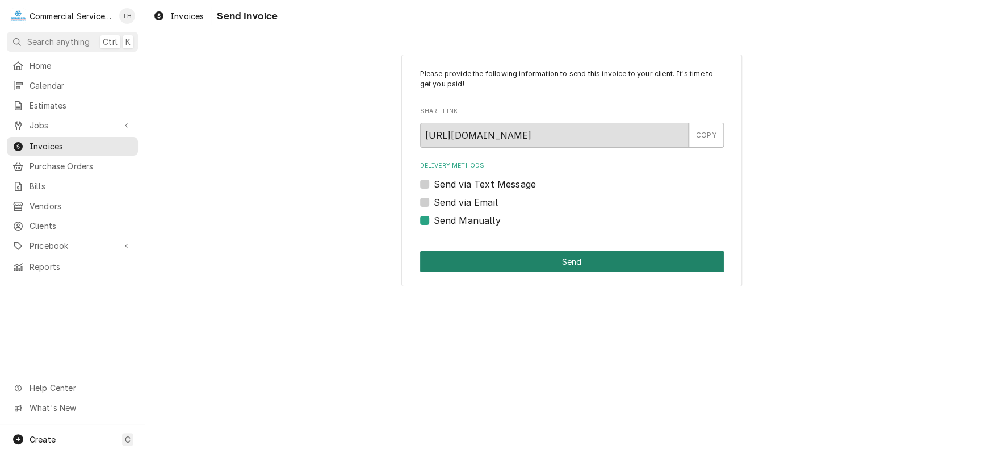
click at [475, 256] on button "Send" at bounding box center [572, 261] width 304 height 21
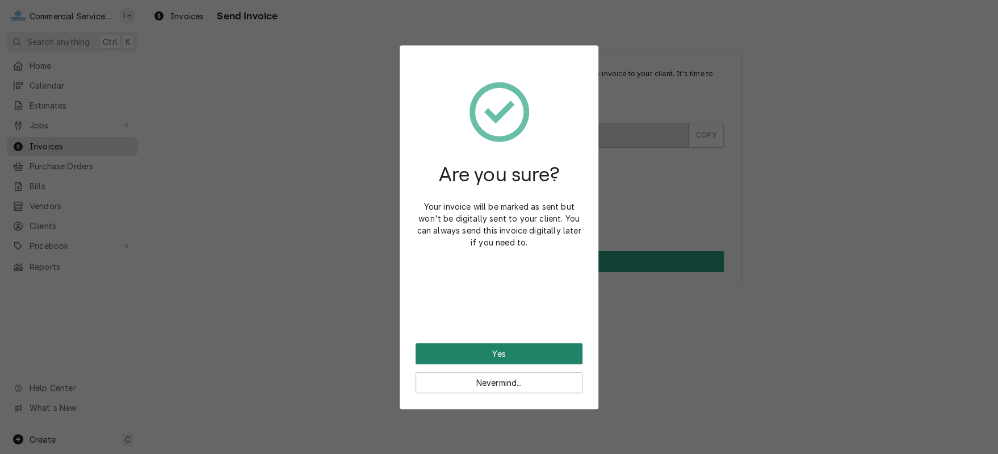
click at [499, 345] on button "Yes" at bounding box center [499, 353] width 167 height 21
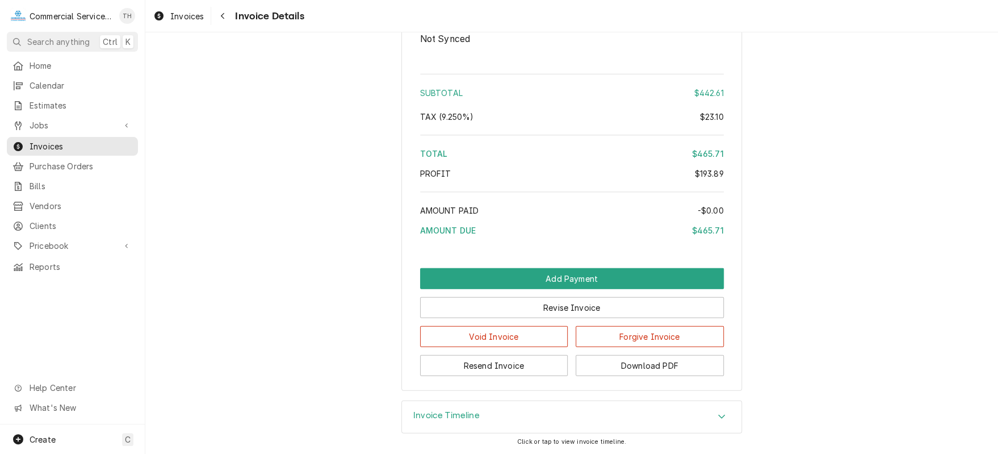
scroll to position [1547, 0]
click at [618, 282] on button "Add Payment" at bounding box center [572, 278] width 304 height 21
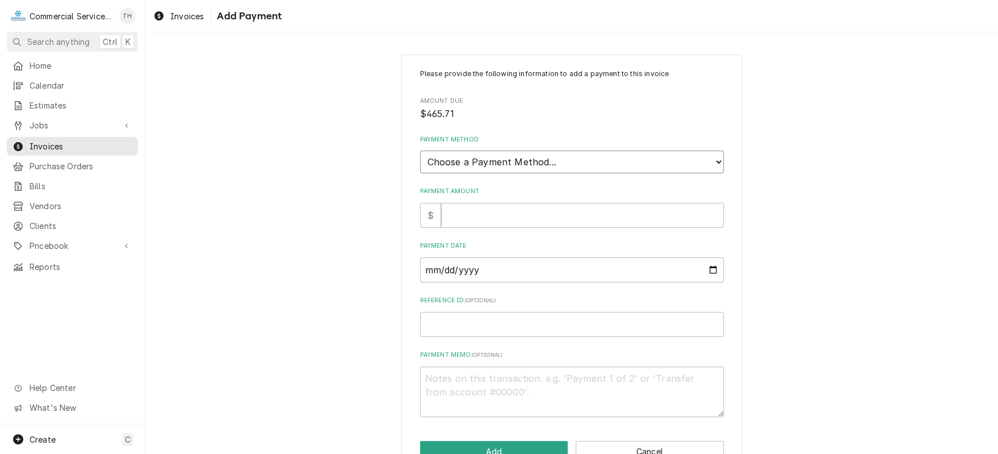
click at [498, 156] on select "Choose a Payment Method... Cash Check Credit/Debit Card ACH/eCheck Other" at bounding box center [572, 161] width 304 height 23
select select "3"
click at [420, 150] on select "Choose a Payment Method... Cash Check Credit/Debit Card ACH/eCheck Other" at bounding box center [572, 161] width 304 height 23
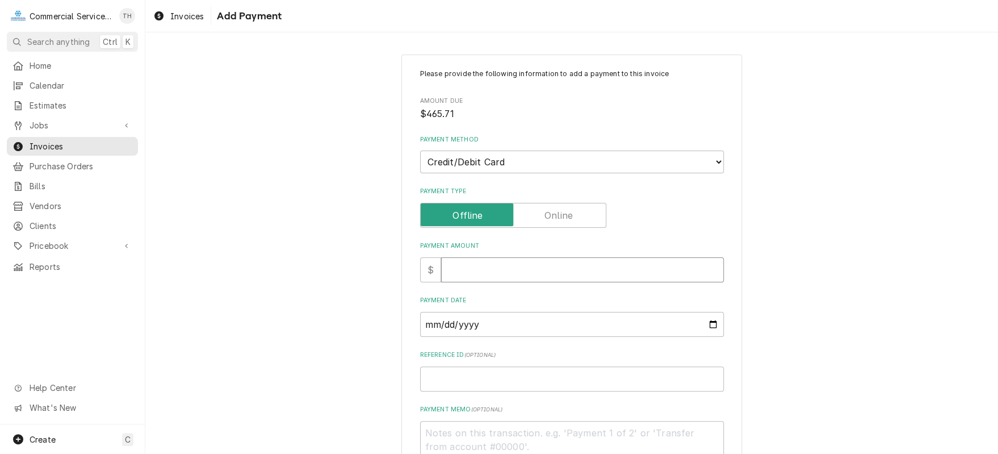
click at [497, 267] on input "Payment Amount" at bounding box center [582, 269] width 283 height 25
type textarea "x"
type input "4"
type textarea "x"
type input "46"
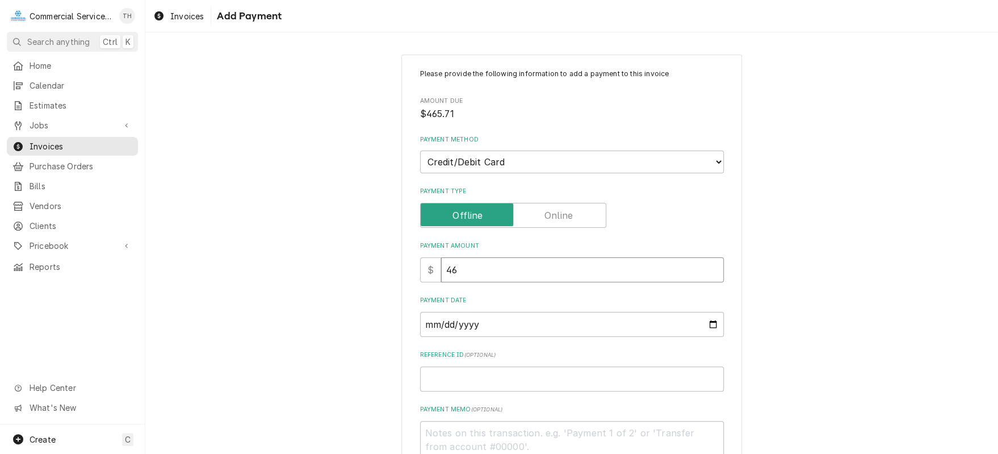
type textarea "x"
type input "465"
type textarea "x"
type input "465.7"
type textarea "x"
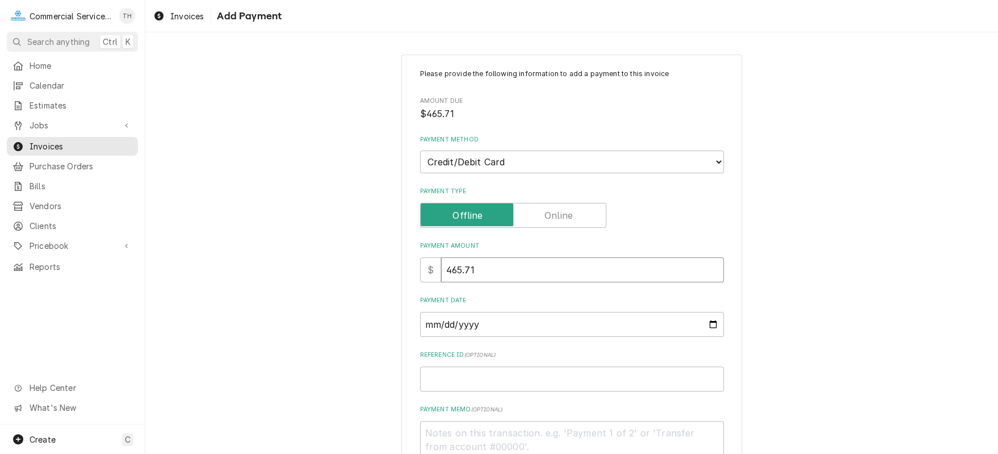
type input "465.71"
type input "0002-09-24"
type textarea "x"
type input "0020-09-24"
type textarea "x"
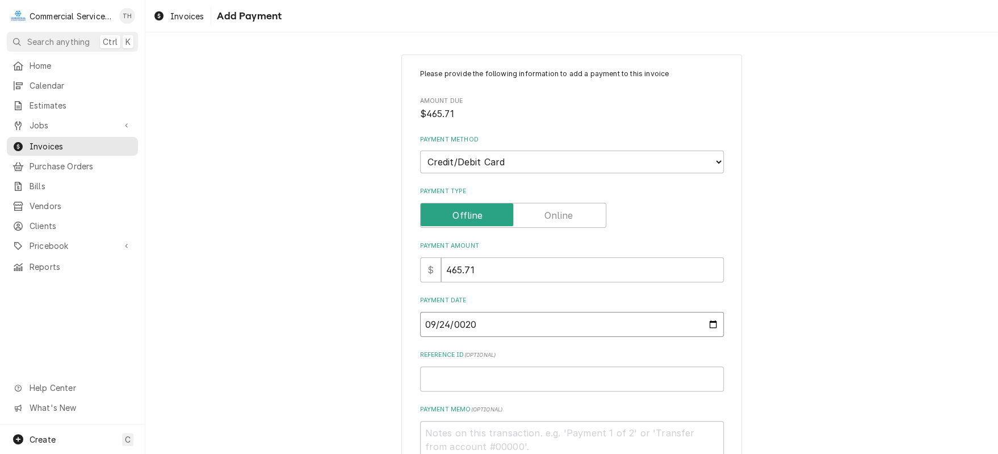
type input "0202-09-24"
type textarea "x"
type input "2025-09-24"
type textarea "x"
type input "A"
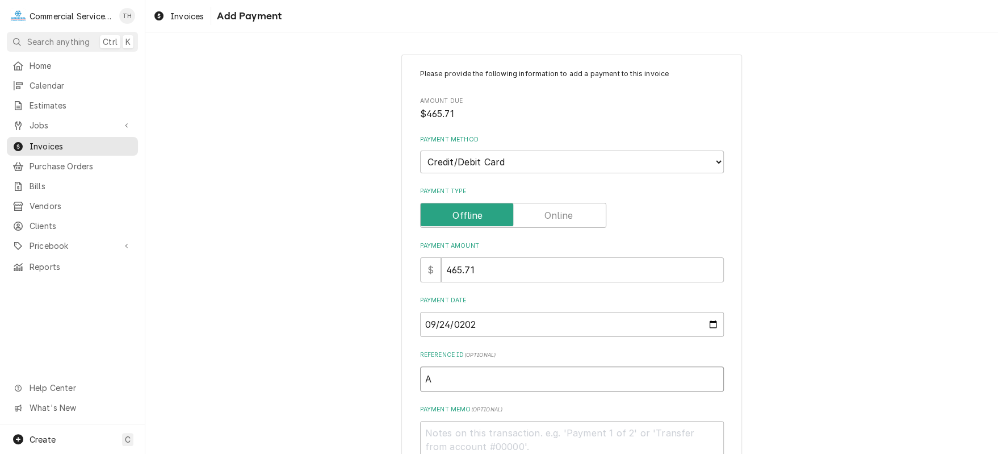
type textarea "x"
type input "AM"
type textarea "x"
type input "AME"
type textarea "x"
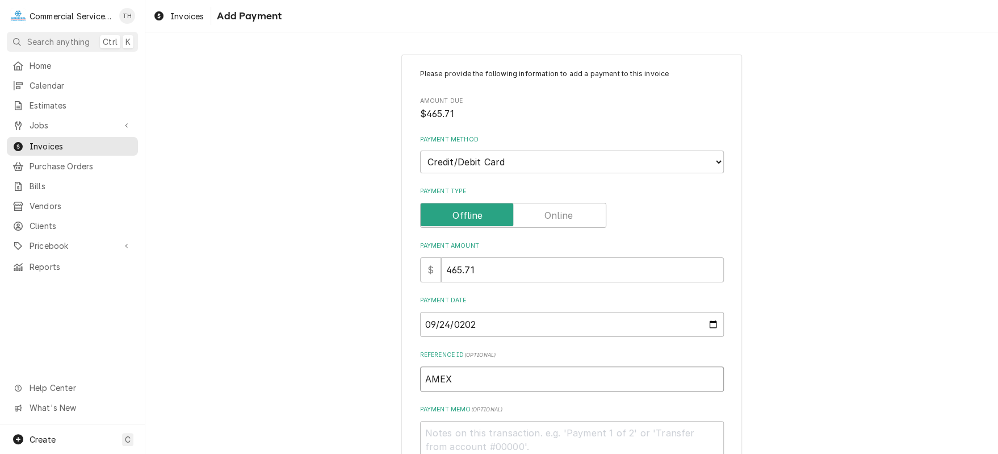
type input "AMEX"
type textarea "x"
type textarea "I"
type textarea "x"
type textarea "IN"
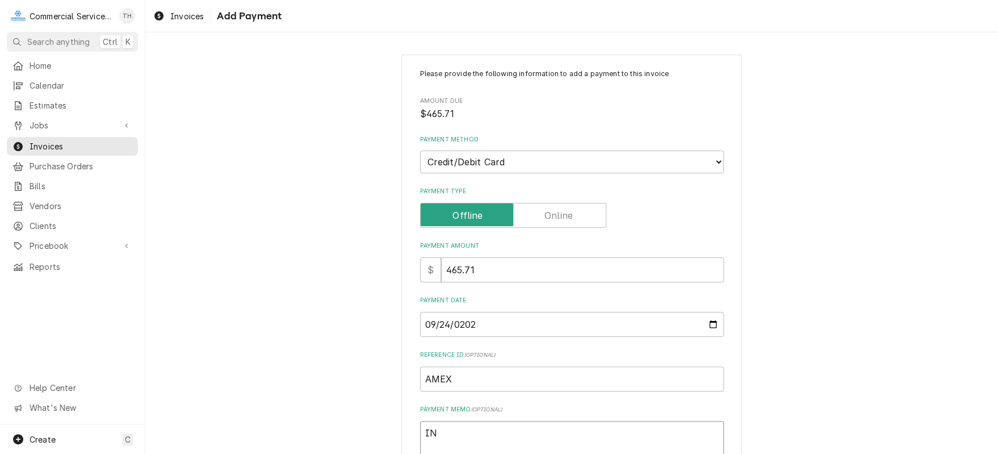
type textarea "x"
type textarea "INV"
type textarea "x"
type textarea "INV-"
type textarea "x"
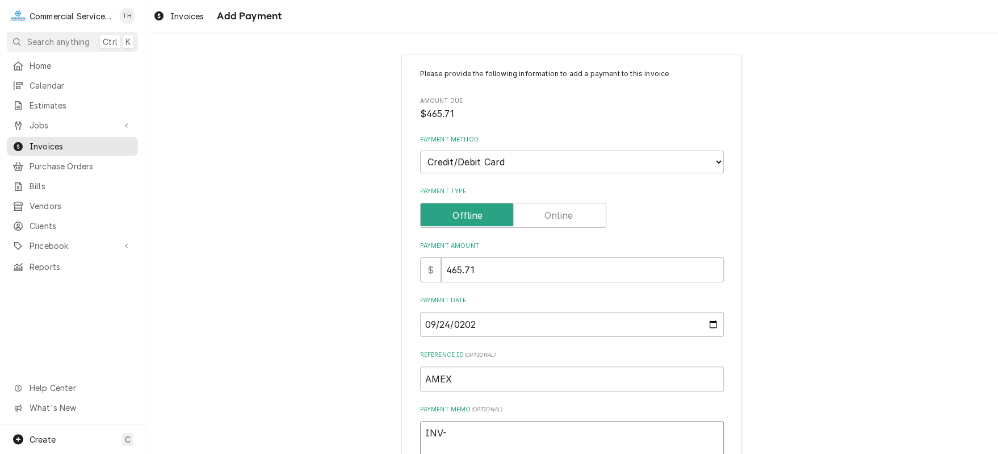
type textarea "INV-9"
type textarea "x"
type textarea "INV-94"
type textarea "x"
type textarea "INV-943"
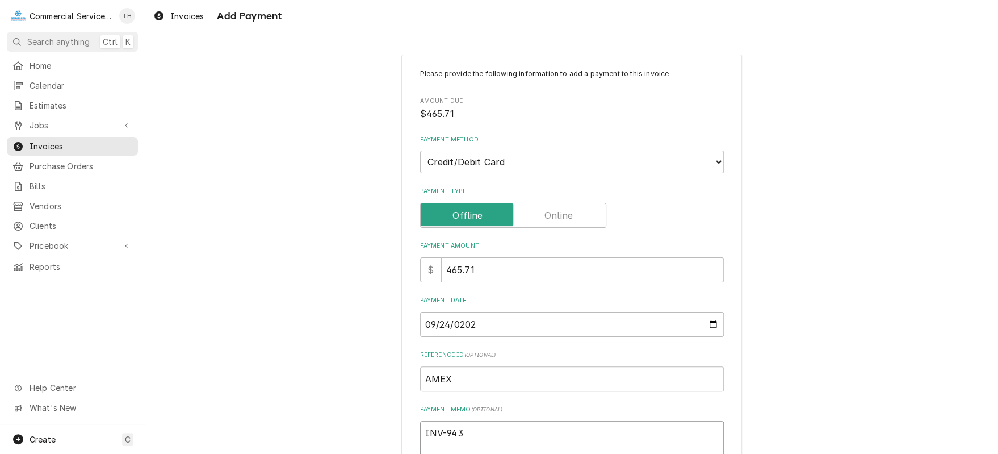
type textarea "x"
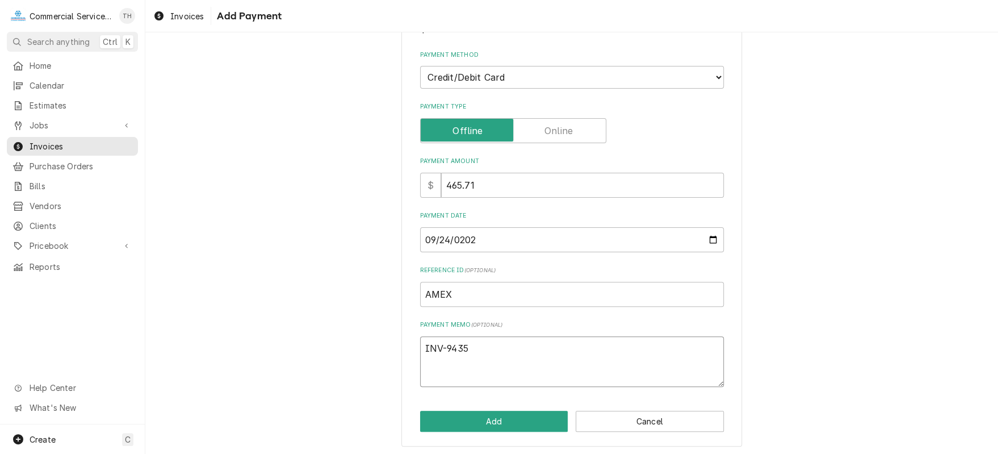
scroll to position [85, 0]
type textarea "INV-9435"
click at [521, 417] on button "Add" at bounding box center [494, 420] width 148 height 21
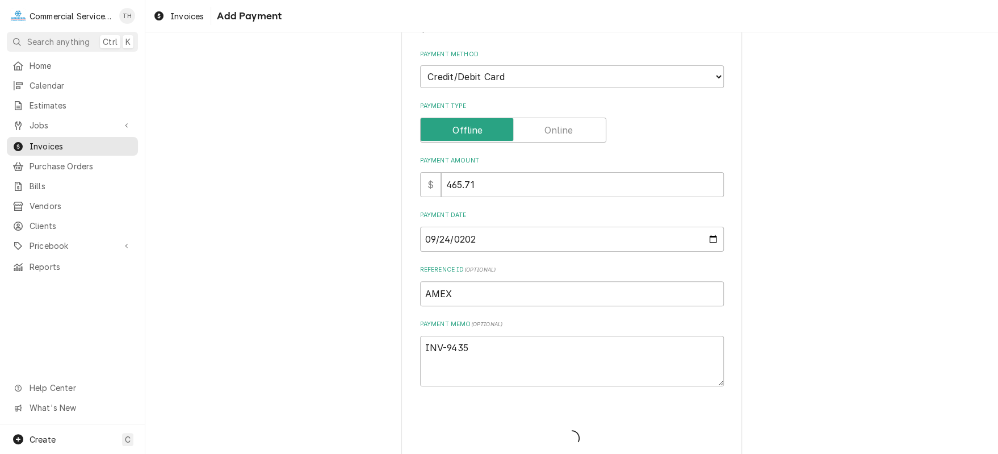
type textarea "x"
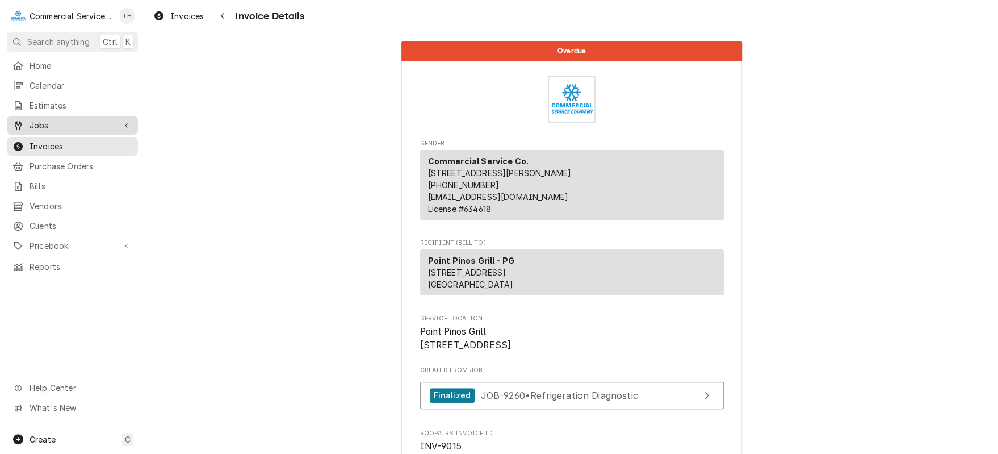
scroll to position [227, 0]
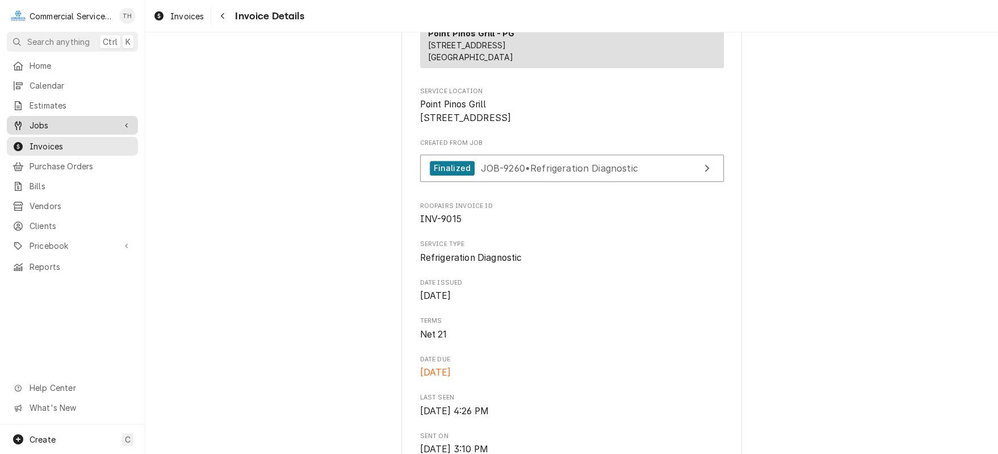
click at [50, 124] on span "Jobs" at bounding box center [73, 125] width 86 height 12
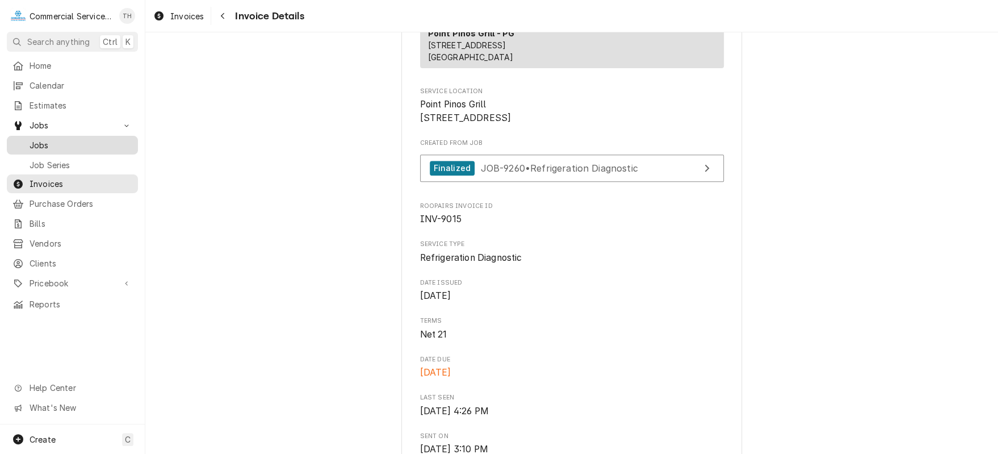
click at [52, 145] on span "Jobs" at bounding box center [81, 145] width 103 height 12
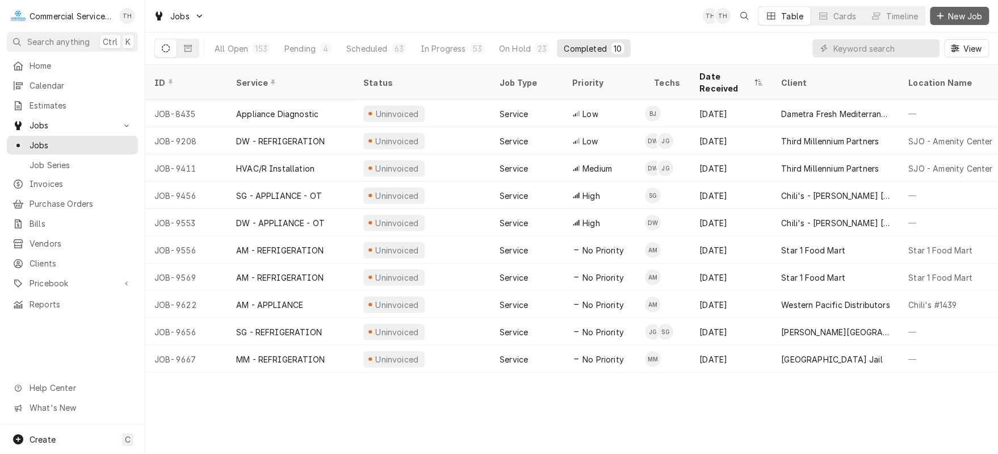
click at [952, 18] on span "New Job" at bounding box center [965, 16] width 39 height 12
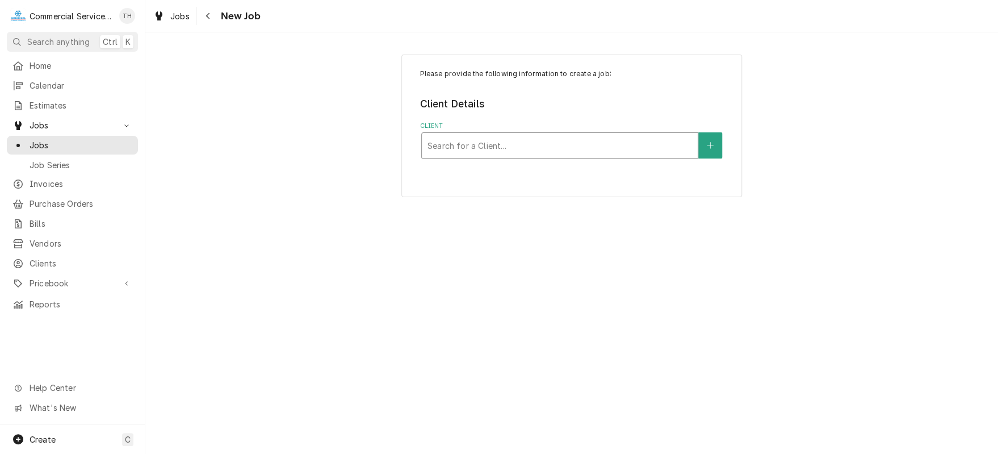
click at [530, 139] on div "Client" at bounding box center [560, 145] width 265 height 20
type input "CLinica"
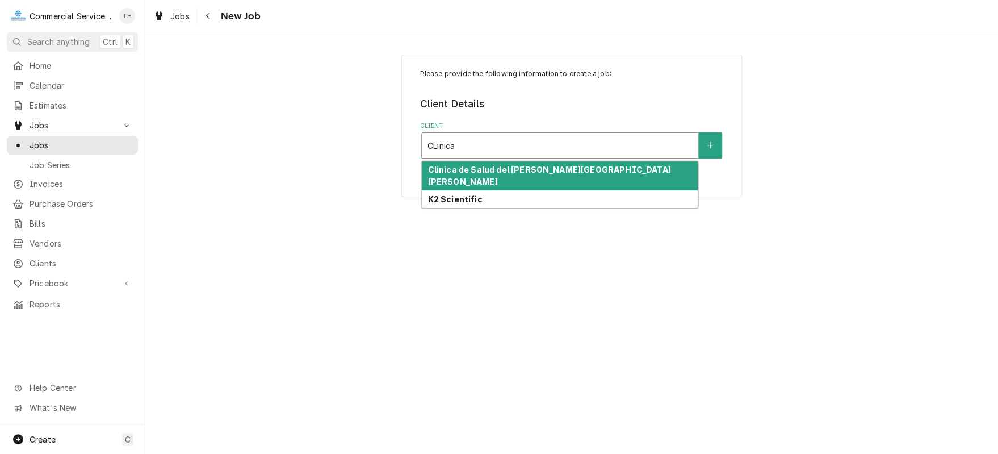
click at [535, 169] on strong "Clinica de Salud del [PERSON_NAME][GEOGRAPHIC_DATA][PERSON_NAME]" at bounding box center [549, 176] width 243 height 22
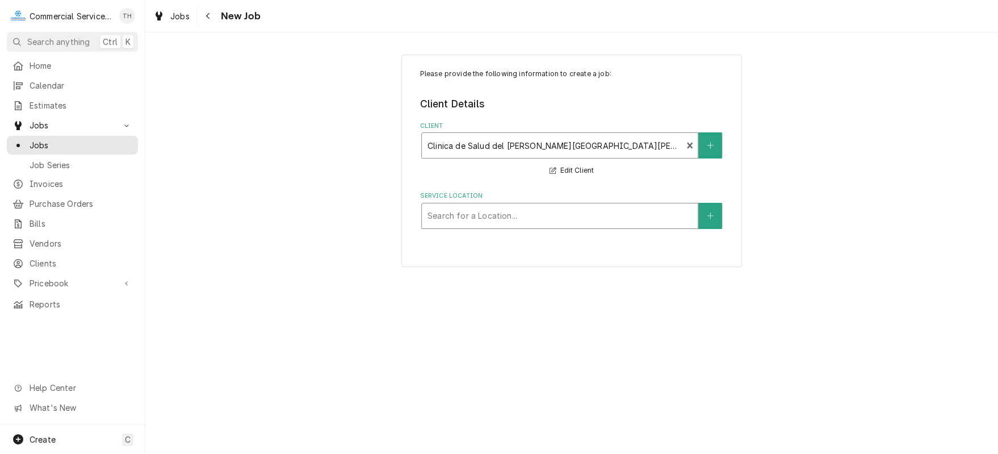
click at [533, 217] on div "Service Location" at bounding box center [560, 216] width 265 height 20
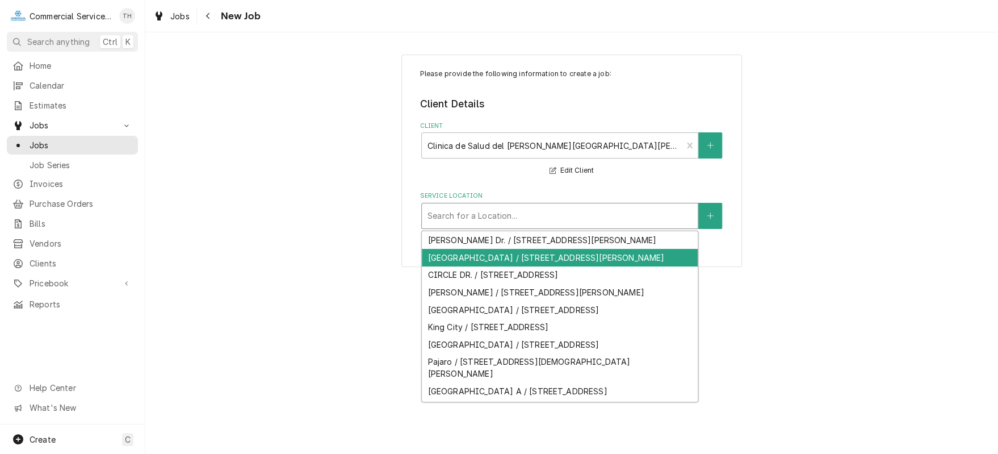
click at [529, 263] on div "[GEOGRAPHIC_DATA] / [STREET_ADDRESS][PERSON_NAME]" at bounding box center [560, 258] width 276 height 18
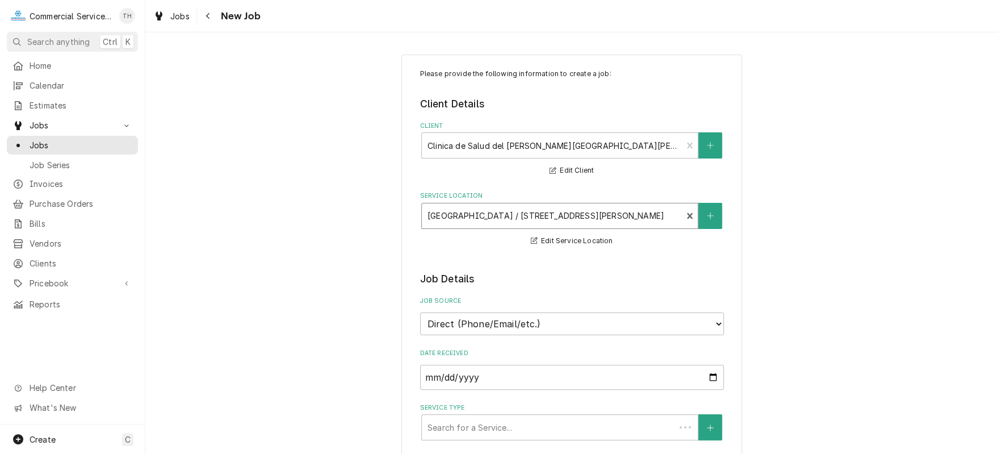
scroll to position [227, 0]
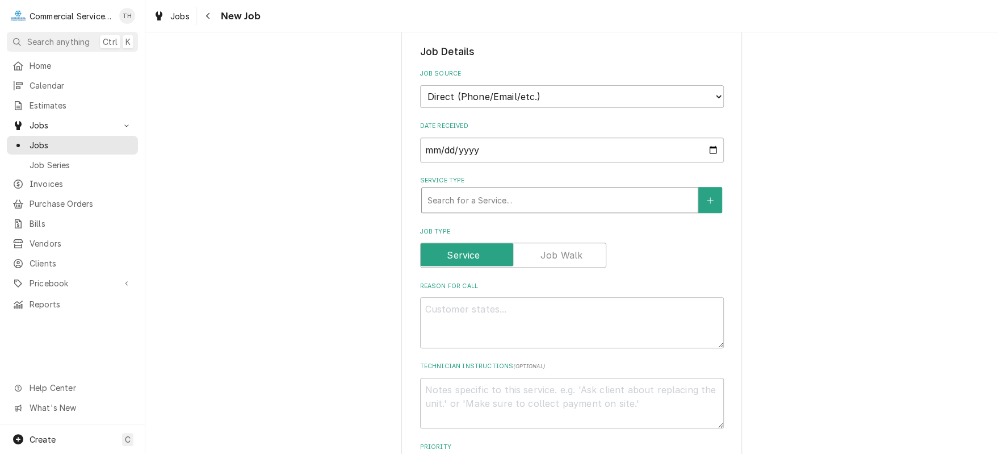
click at [488, 204] on div "Service Type" at bounding box center [560, 200] width 265 height 20
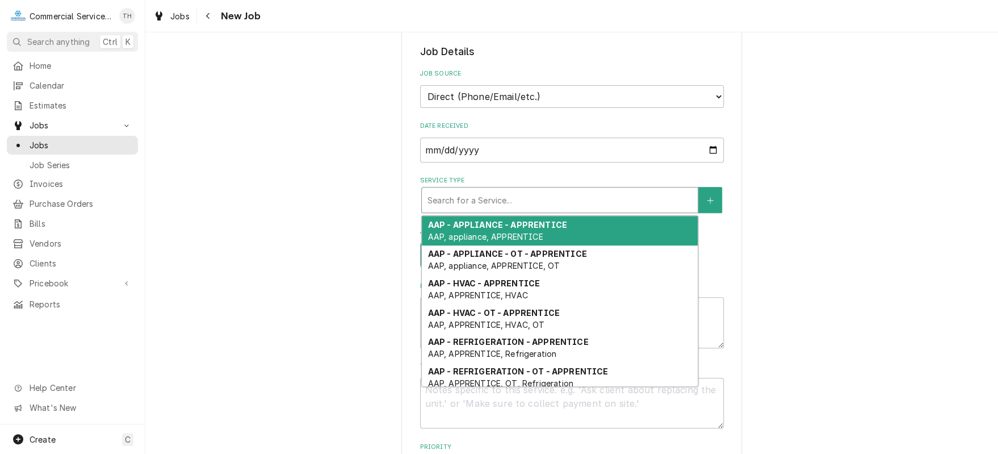
type textarea "x"
type input "s"
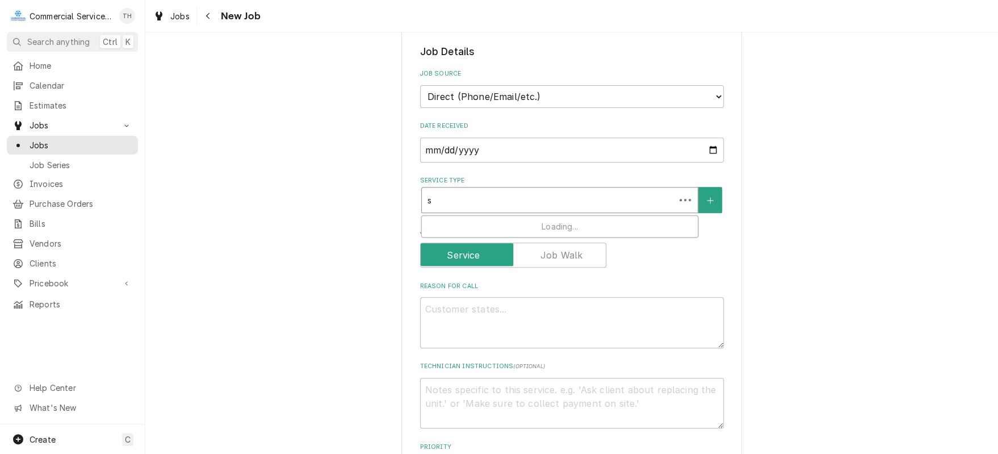
type textarea "x"
type input "sg"
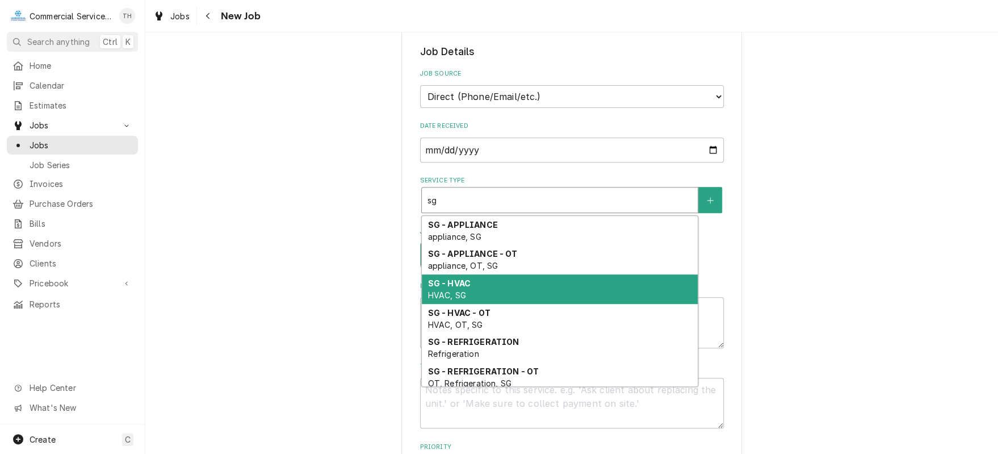
click at [484, 279] on div "SG - HVAC HVAC, [GEOGRAPHIC_DATA]" at bounding box center [560, 289] width 276 height 30
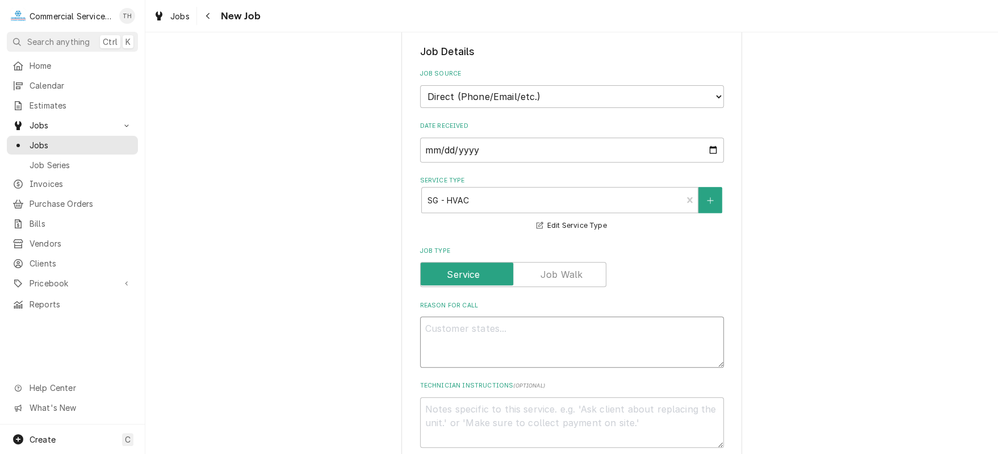
drag, startPoint x: 482, startPoint y: 320, endPoint x: 477, endPoint y: 306, distance: 14.4
click at [482, 320] on textarea "Reason For Call" at bounding box center [572, 341] width 304 height 51
type textarea "x"
type textarea "A"
type textarea "x"
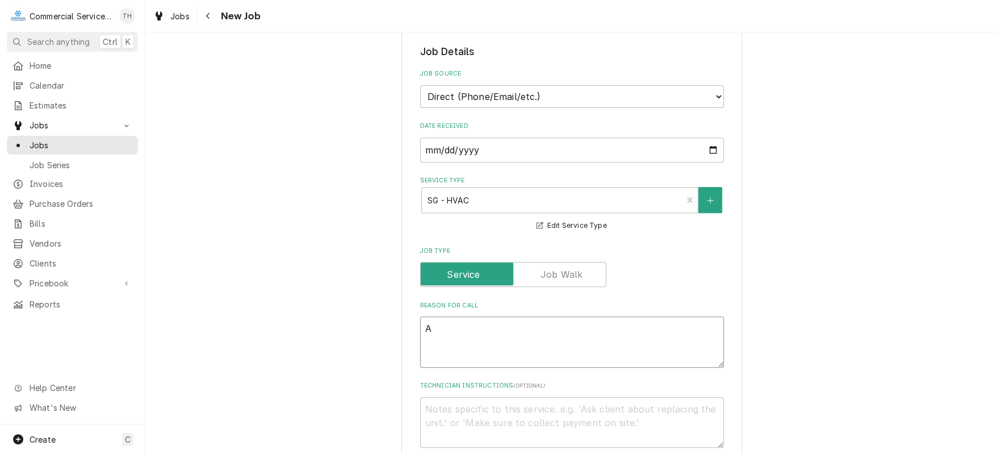
type textarea "AC"
type textarea "x"
type textarea "AC"
type textarea "x"
type textarea "AC d"
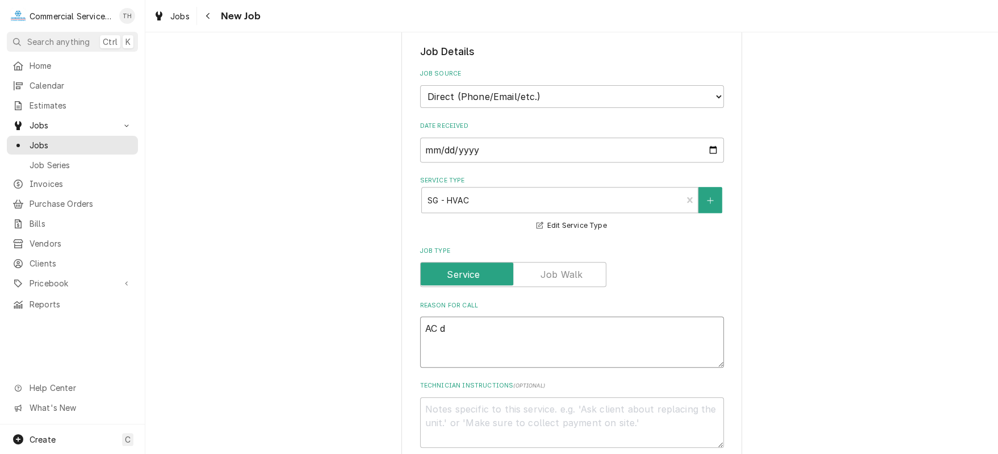
type textarea "x"
type textarea "AC do"
type textarea "x"
type textarea "AC dow"
type textarea "x"
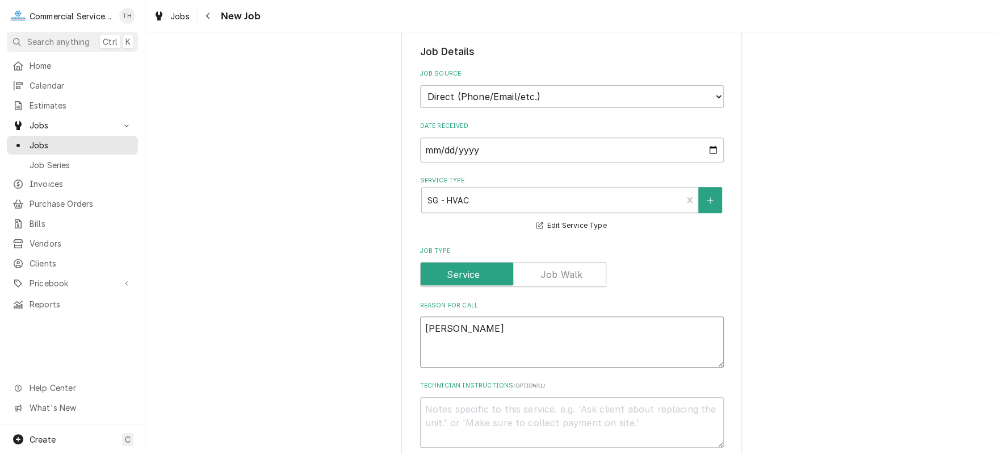
type textarea "AC down"
type textarea "x"
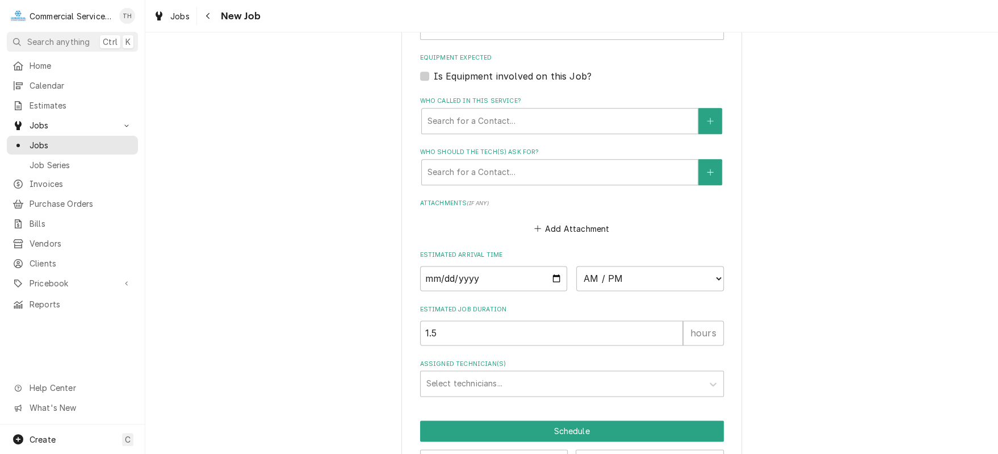
scroll to position [775, 0]
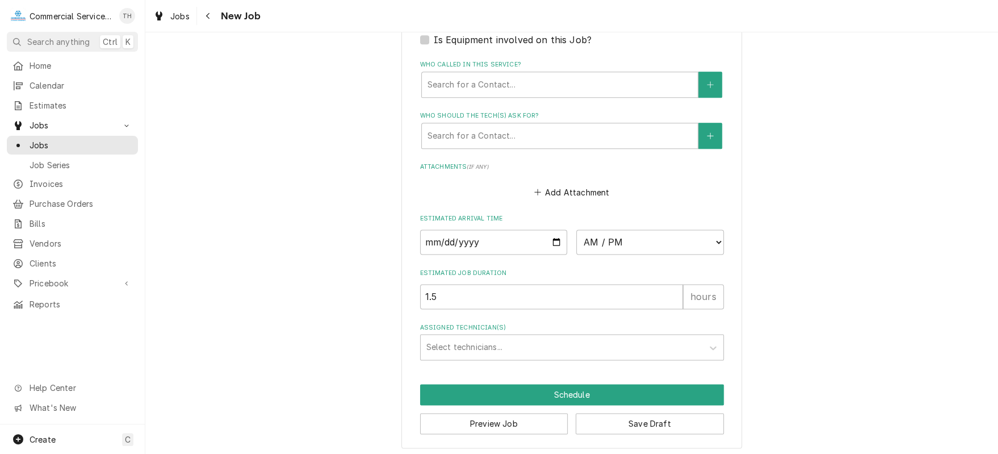
type textarea "AC down"
click at [554, 237] on input "Date" at bounding box center [494, 241] width 148 height 25
type input "2025-09-24"
type textarea "x"
click at [671, 236] on select "AM / PM 6:00 AM 6:15 AM 6:30 AM 6:45 AM 7:00 AM 7:15 AM 7:30 AM 7:45 AM 8:00 AM…" at bounding box center [650, 241] width 148 height 25
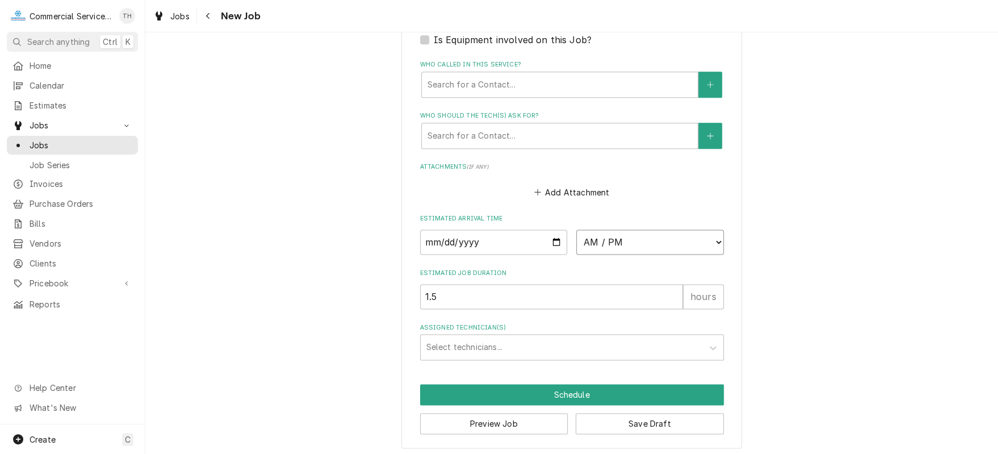
select select "15:00:00"
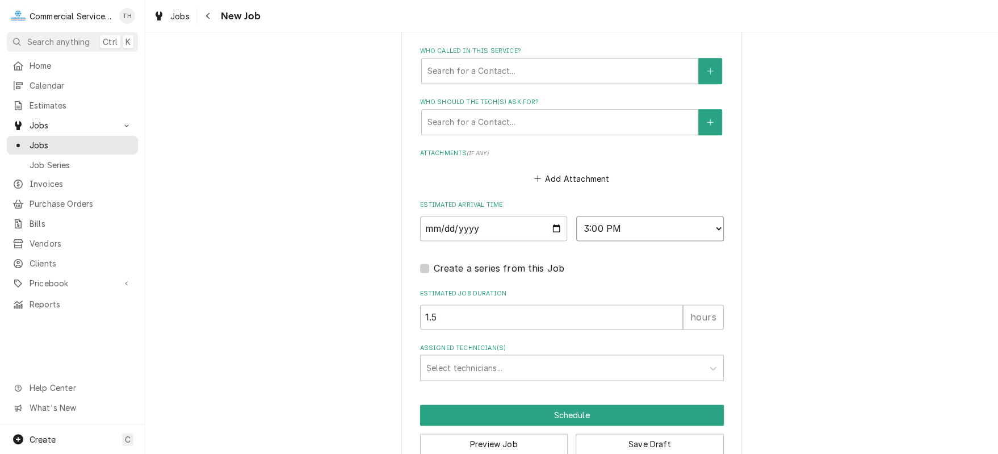
scroll to position [809, 0]
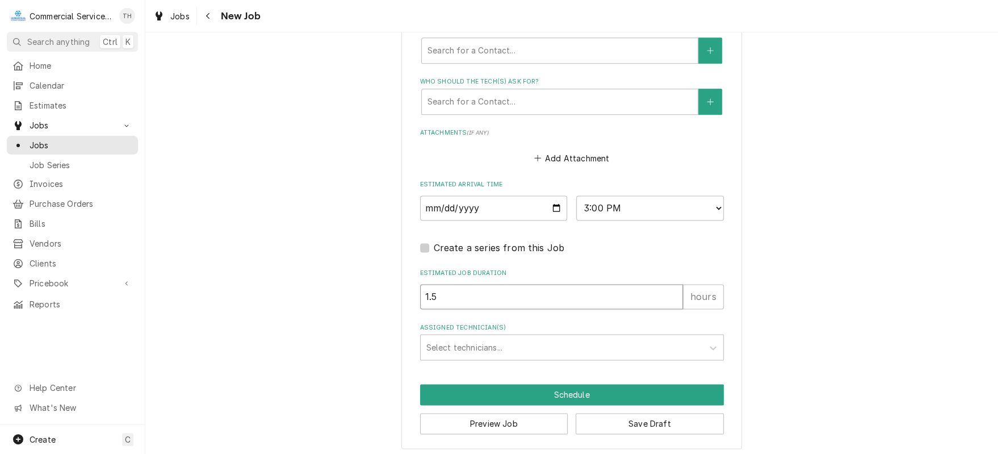
drag, startPoint x: 481, startPoint y: 298, endPoint x: 353, endPoint y: 297, distance: 128.3
type textarea "x"
type input "2"
type textarea "x"
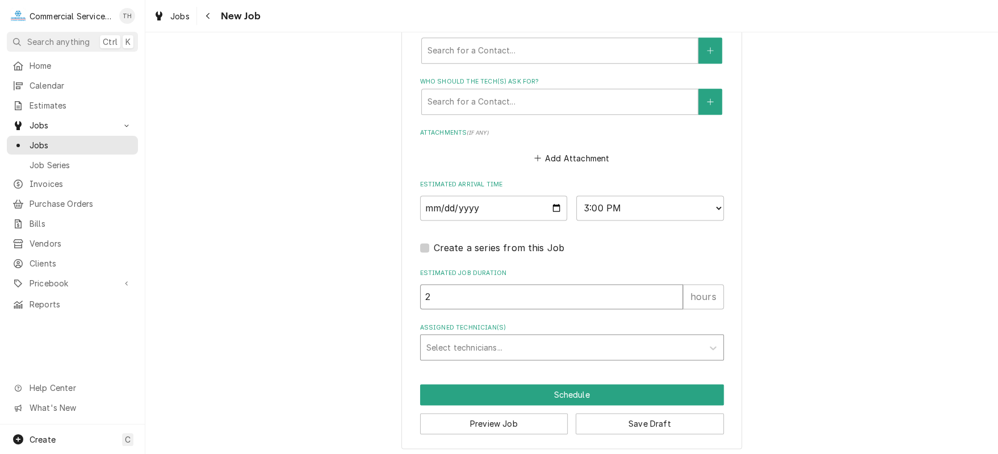
type input "2"
click at [440, 345] on div "Assigned Technician(s)" at bounding box center [561, 347] width 271 height 20
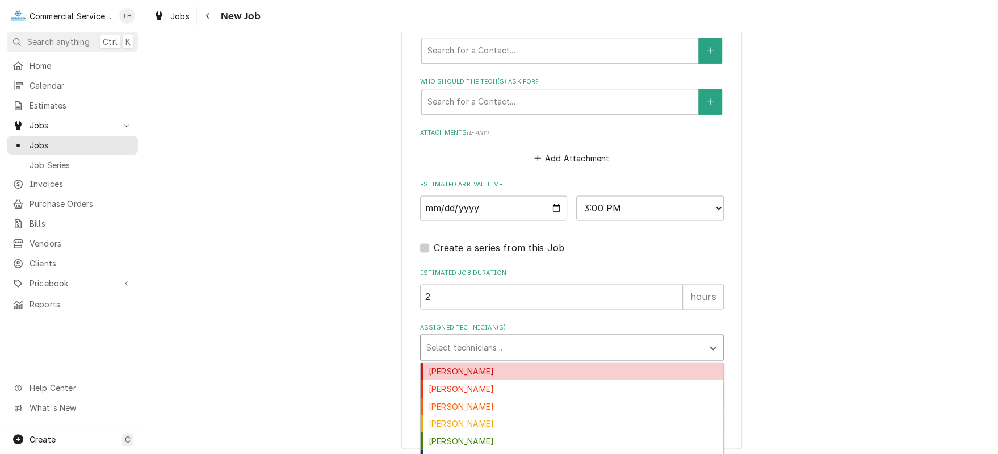
type input "s"
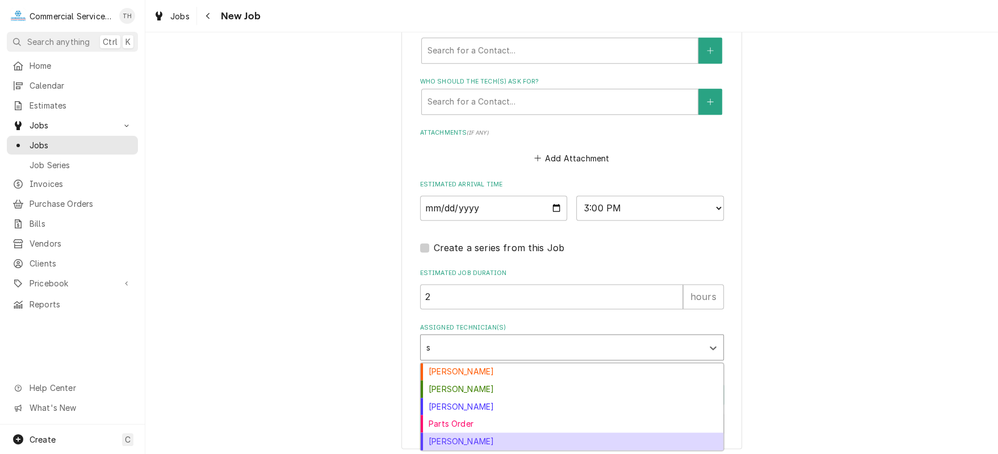
click at [492, 432] on div "Sebastian Gomez" at bounding box center [572, 441] width 303 height 18
type textarea "x"
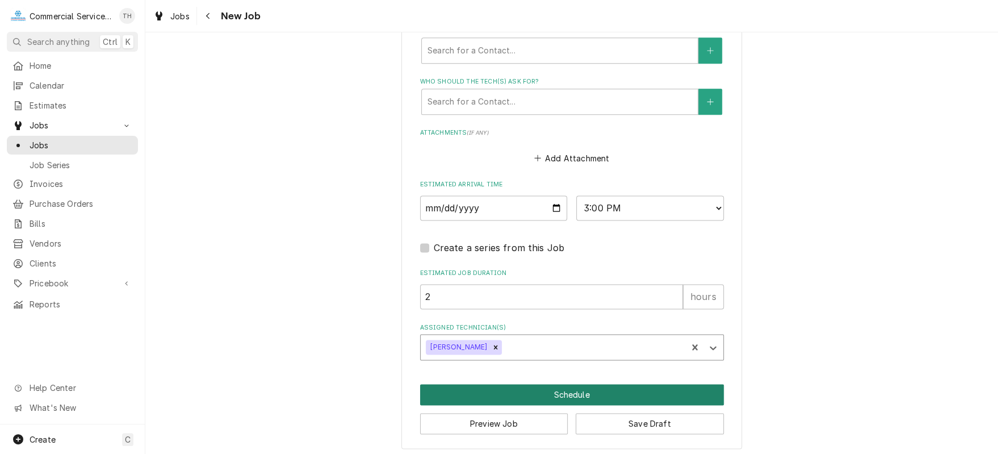
click at [522, 389] on button "Schedule" at bounding box center [572, 394] width 304 height 21
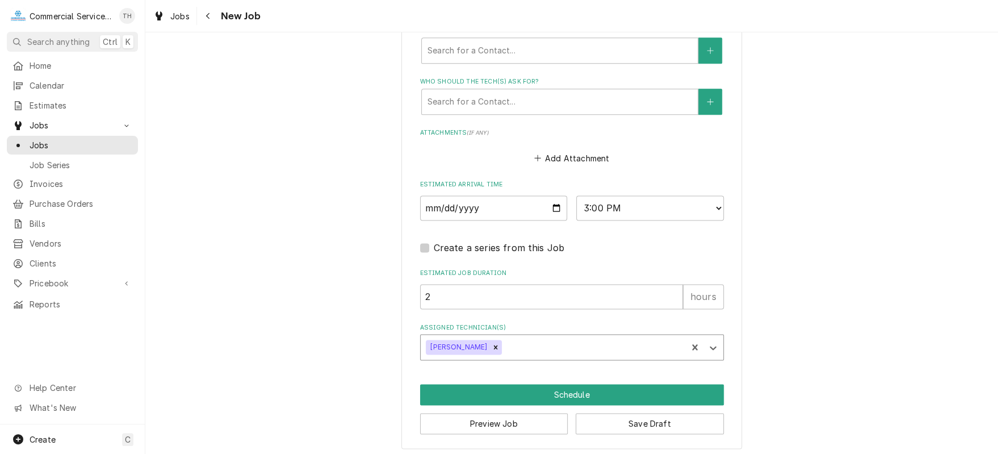
scroll to position [799, 0]
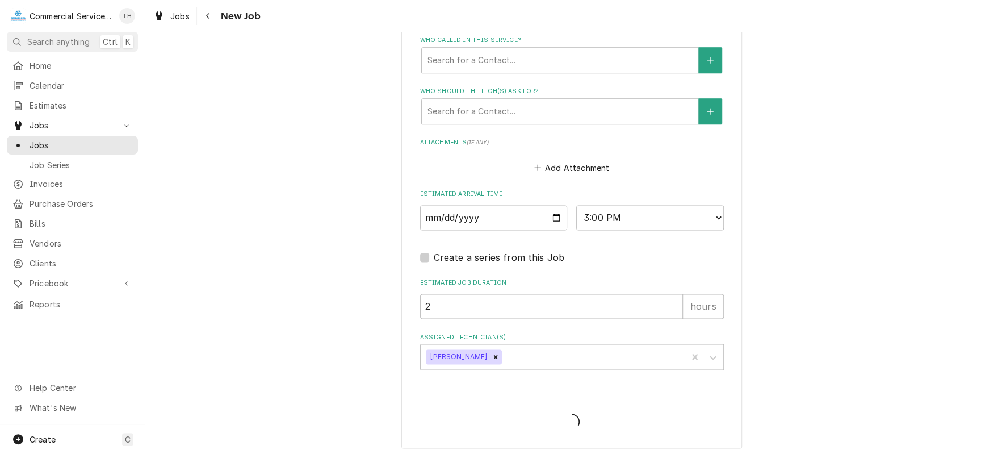
type textarea "x"
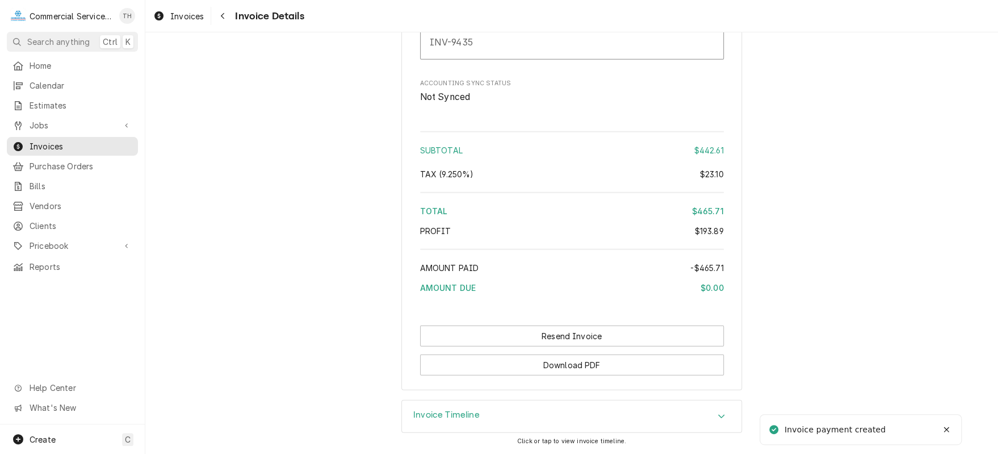
scroll to position [1679, 0]
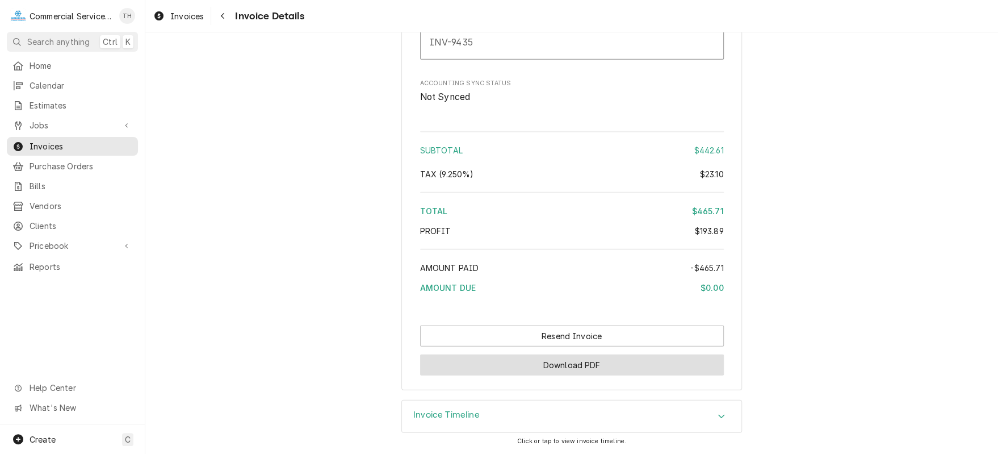
click at [549, 368] on button "Download PDF" at bounding box center [572, 364] width 304 height 21
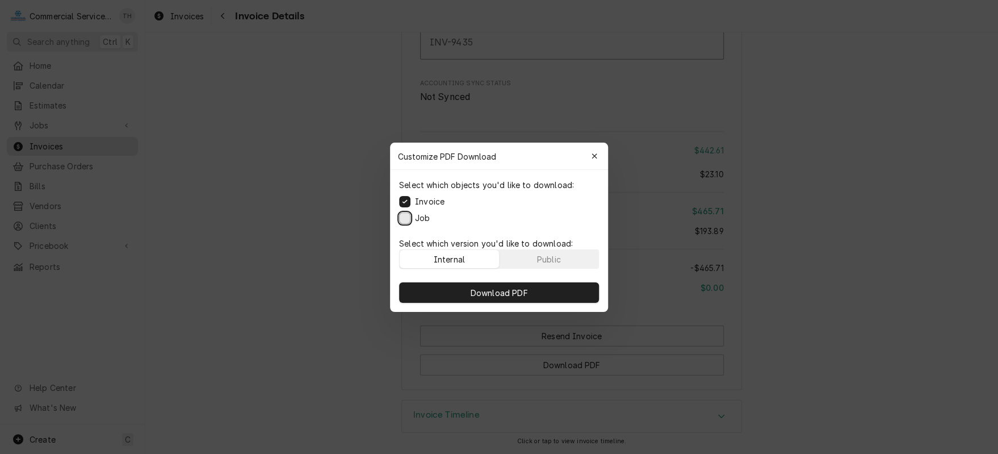
click at [402, 215] on button "Job" at bounding box center [404, 217] width 11 height 11
click at [470, 283] on button "Download PDF" at bounding box center [499, 292] width 200 height 20
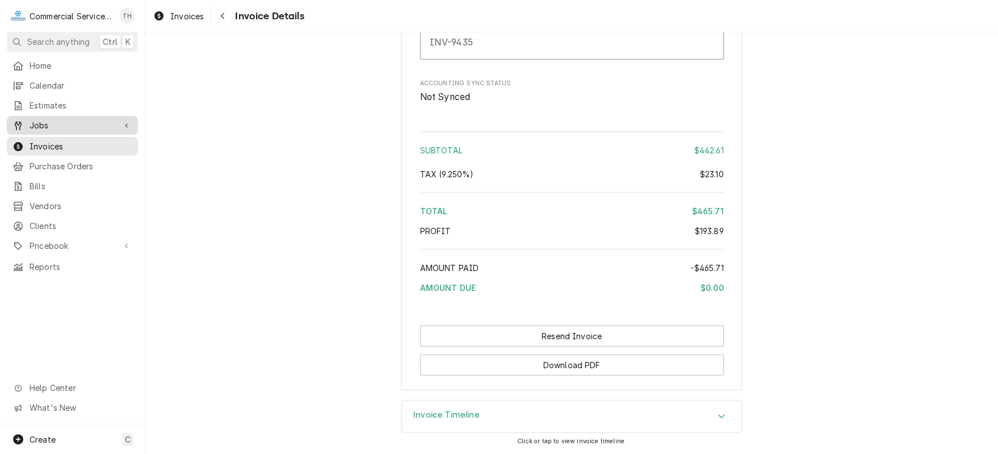
click at [70, 128] on div "Jobs" at bounding box center [72, 125] width 127 height 14
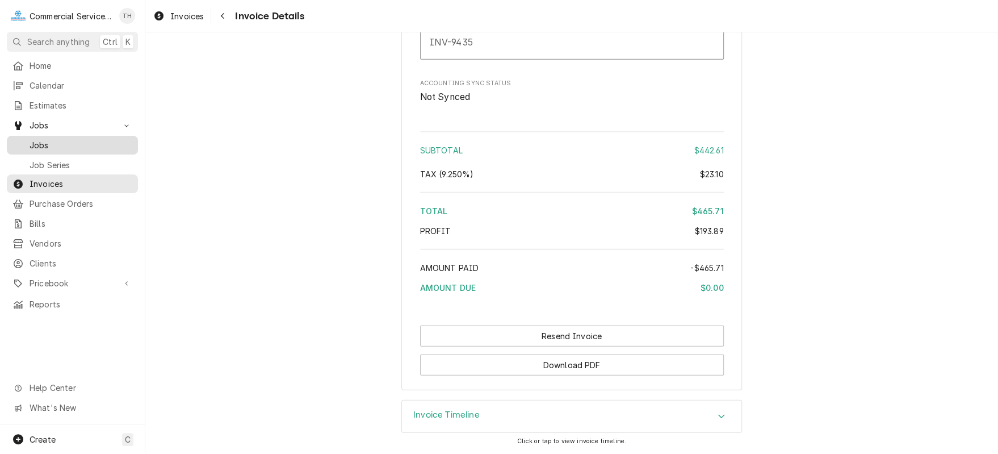
click at [75, 147] on div "Jobs" at bounding box center [72, 145] width 127 height 14
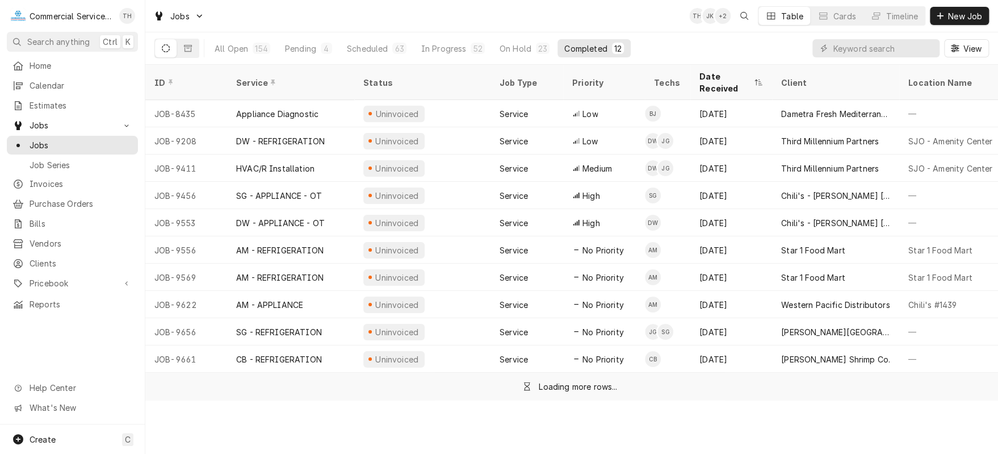
click at [316, 44] on button "Pending 4" at bounding box center [308, 48] width 61 height 18
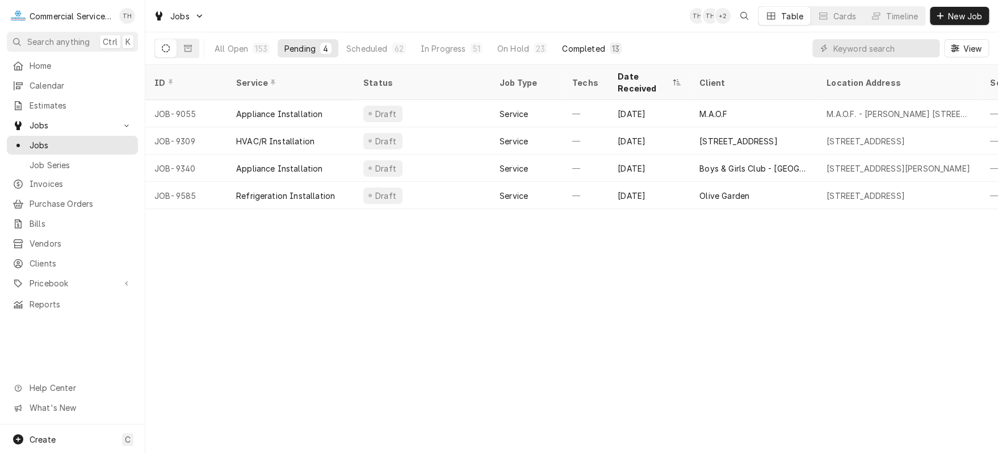
click at [589, 51] on div "Completed" at bounding box center [583, 49] width 43 height 12
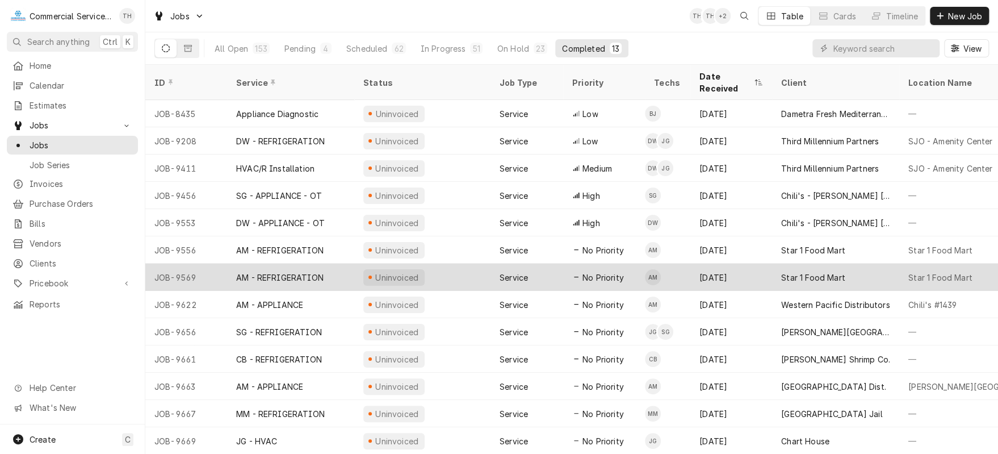
click at [824, 271] on div "Star 1 Food Mart" at bounding box center [813, 277] width 64 height 12
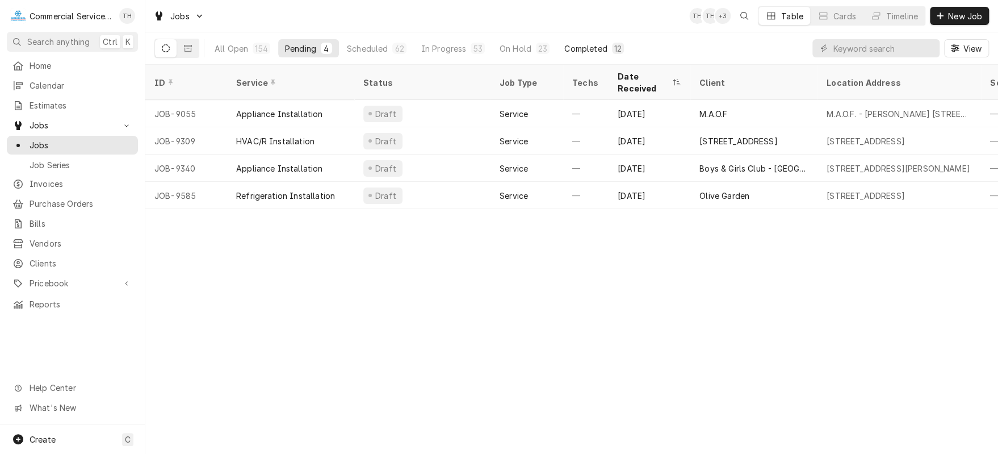
click at [591, 49] on div "Completed" at bounding box center [585, 49] width 43 height 12
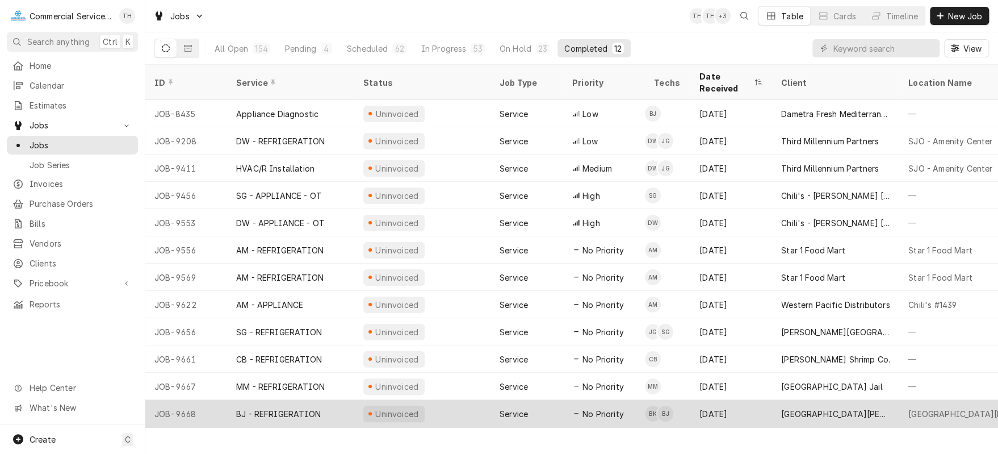
click at [781, 400] on div "[GEOGRAPHIC_DATA][PERSON_NAME] - FS" at bounding box center [835, 413] width 127 height 27
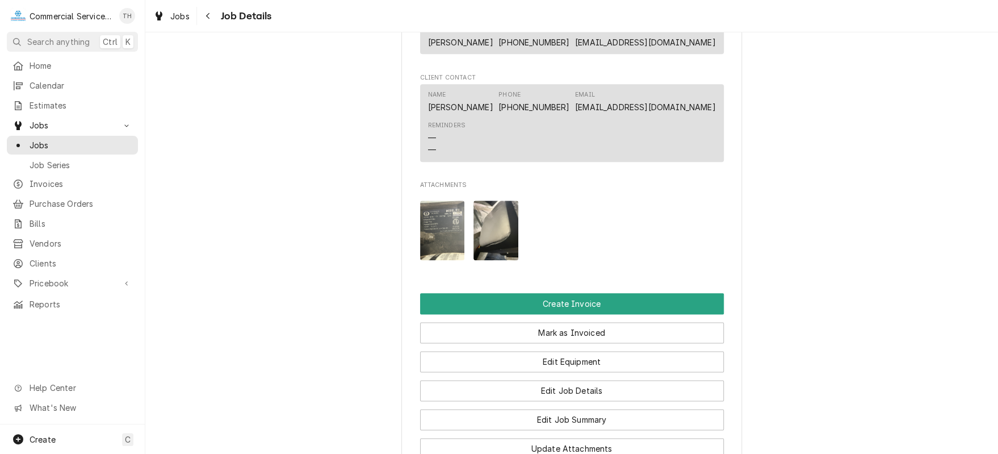
scroll to position [681, 0]
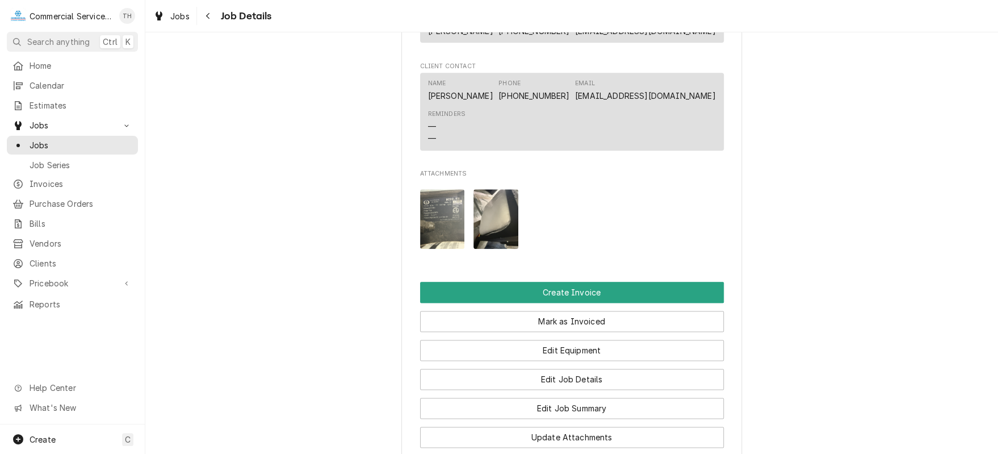
click at [486, 240] on img "Attachments" at bounding box center [496, 219] width 45 height 60
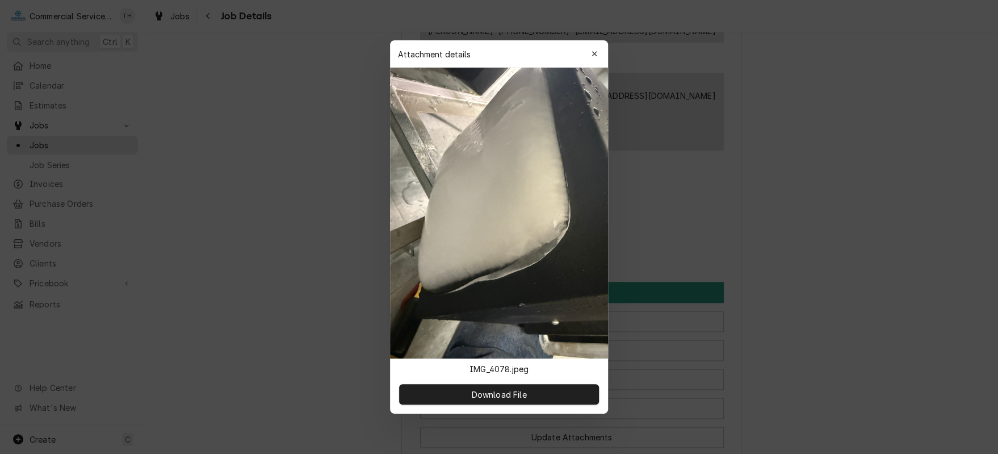
click at [902, 235] on div at bounding box center [499, 227] width 998 height 454
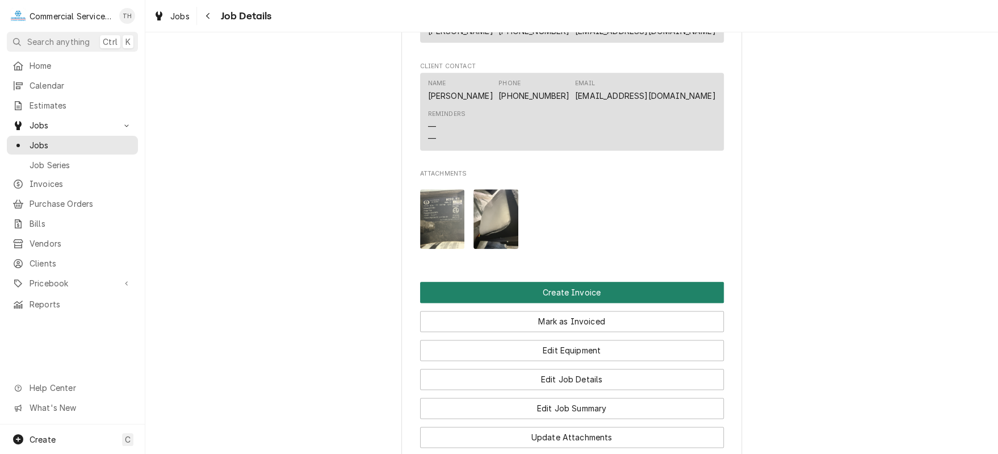
click at [591, 300] on button "Create Invoice" at bounding box center [572, 292] width 304 height 21
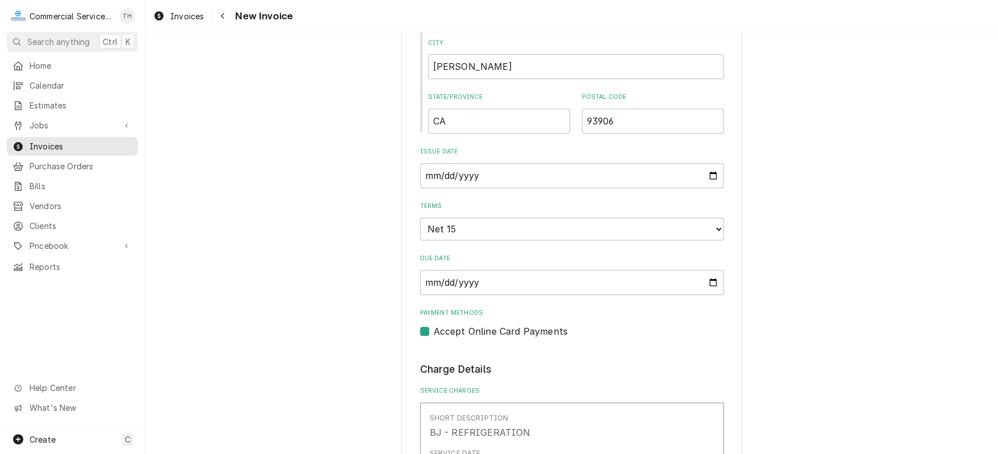
scroll to position [625, 0]
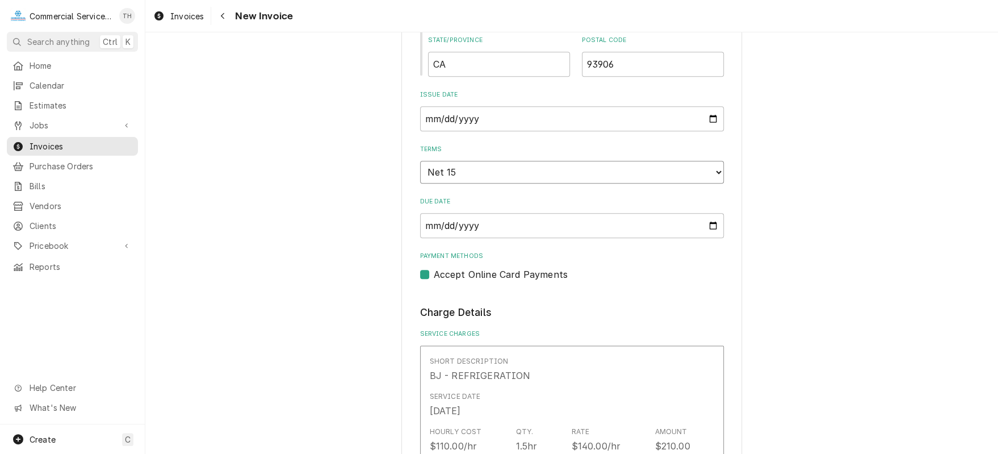
click at [589, 171] on select "Choose payment terms... Same Day Net 7 Net 14 Net 15 Net 21 Net 30 Net 45 Net 6…" at bounding box center [572, 172] width 304 height 23
type textarea "x"
click at [434, 271] on label "Accept Online Card Payments" at bounding box center [501, 274] width 134 height 14
click at [434, 271] on input "Payment Methods" at bounding box center [586, 279] width 304 height 25
checkbox input "false"
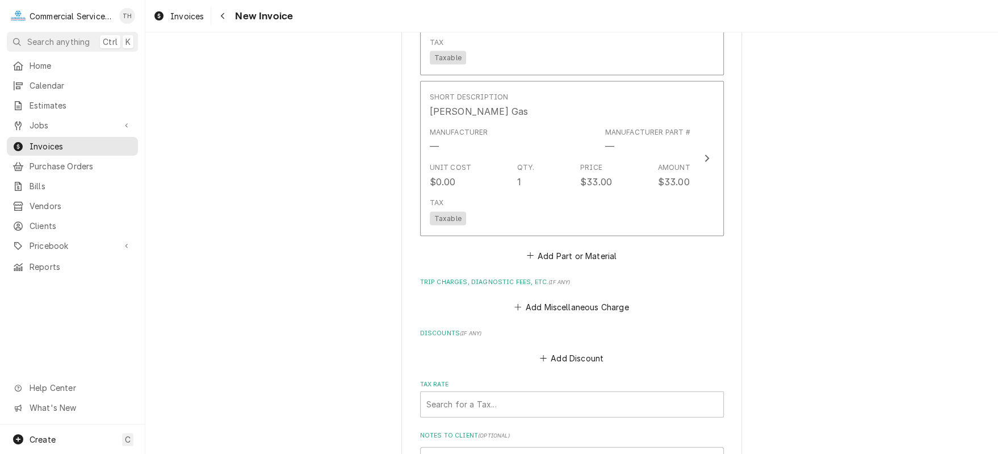
scroll to position [1420, 0]
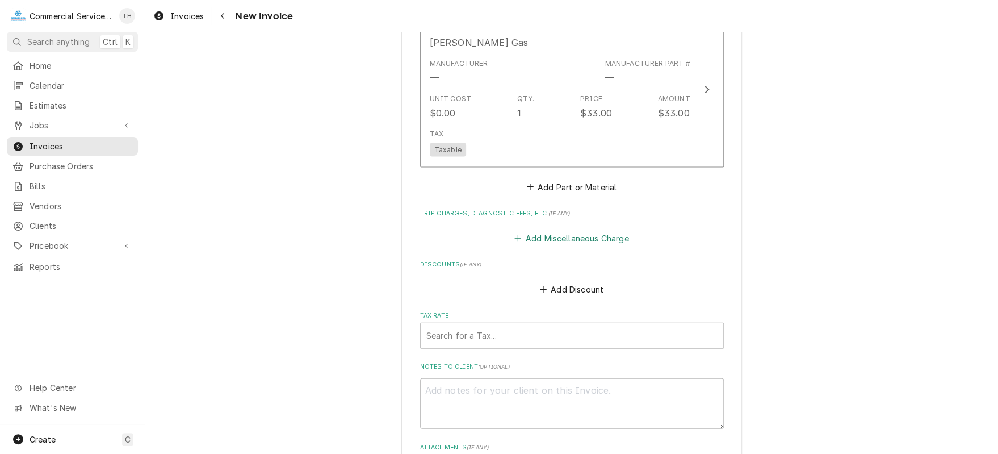
click at [595, 235] on button "Add Miscellaneous Charge" at bounding box center [572, 239] width 118 height 16
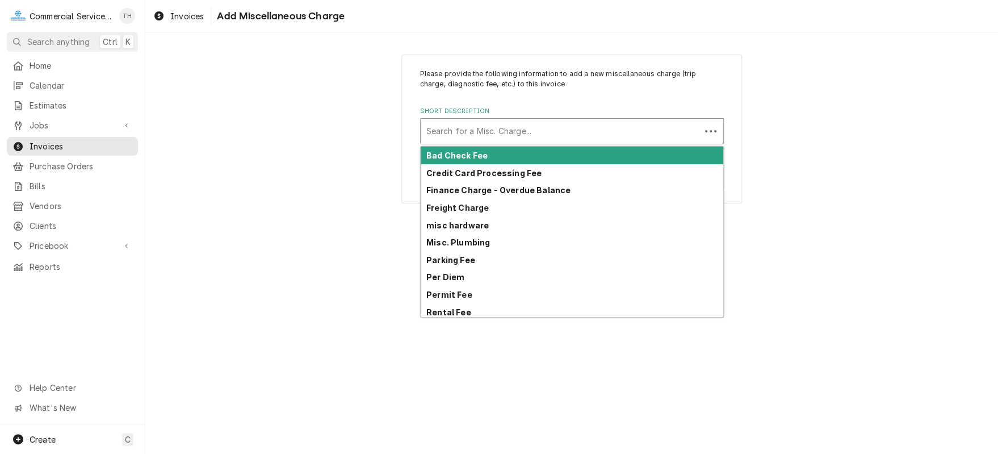
click at [518, 130] on div "Short Description" at bounding box center [560, 131] width 269 height 20
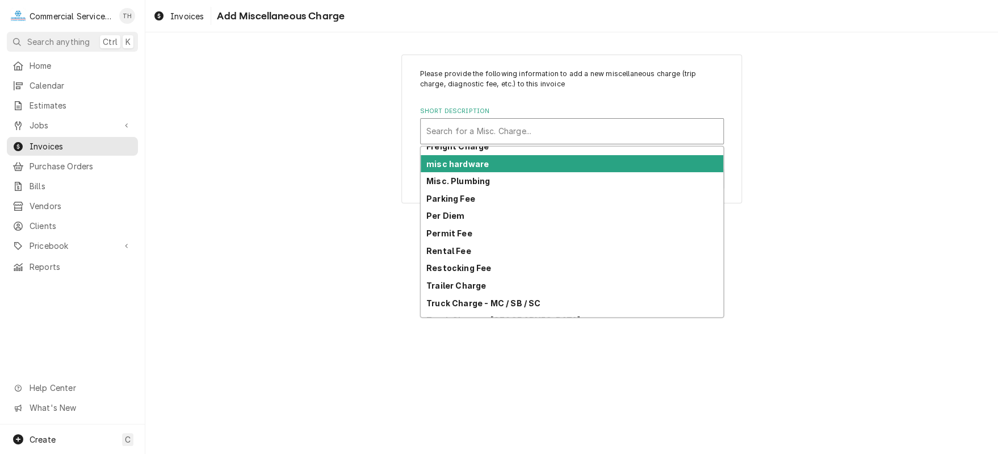
scroll to position [90, 0]
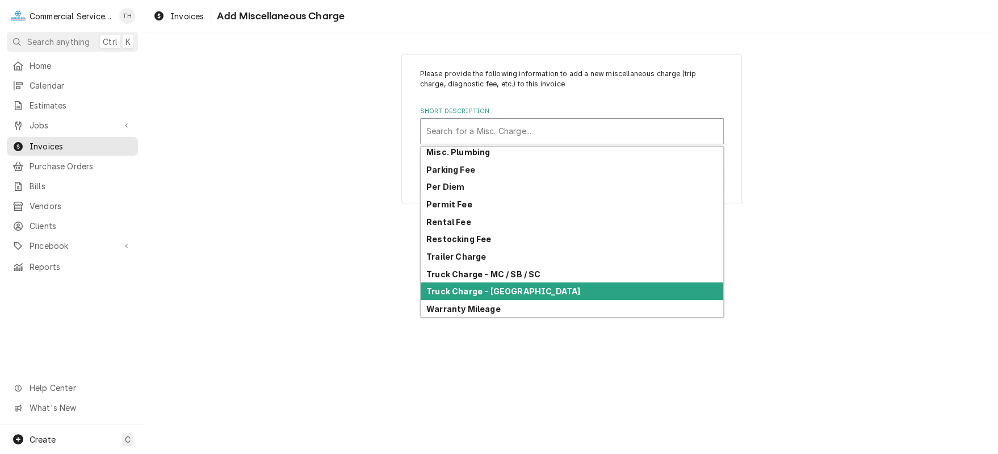
click at [557, 287] on div "Truck Charge - Salinas" at bounding box center [572, 291] width 303 height 18
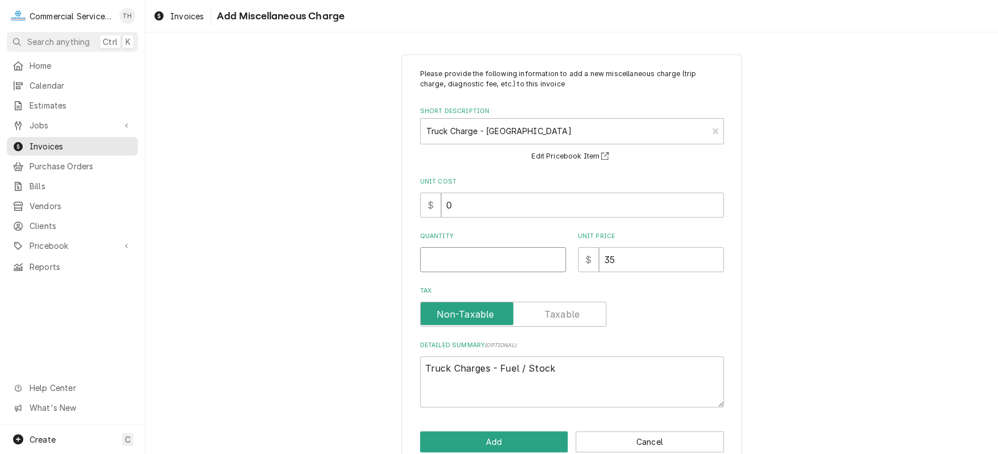
type textarea "x"
type input "0.5"
click at [553, 256] on input "0.5" at bounding box center [493, 259] width 146 height 25
type textarea "x"
type input "1"
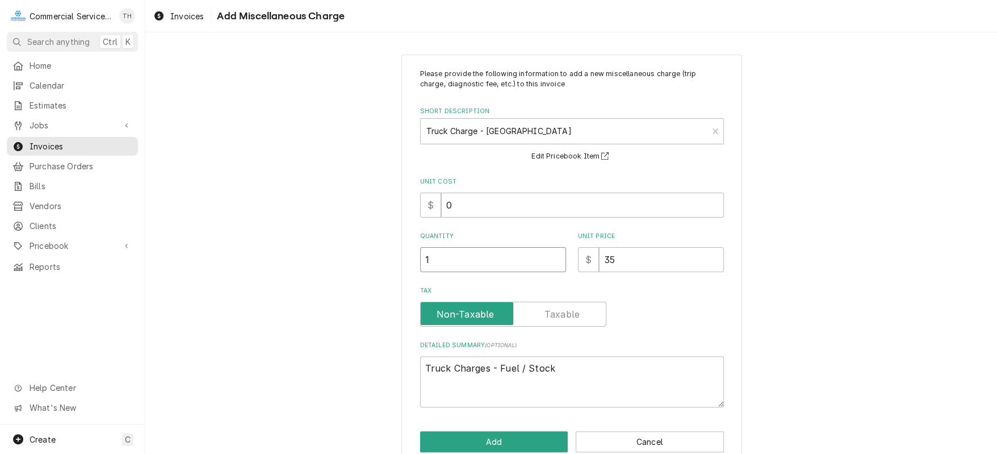
click at [553, 256] on input "1" at bounding box center [493, 259] width 146 height 25
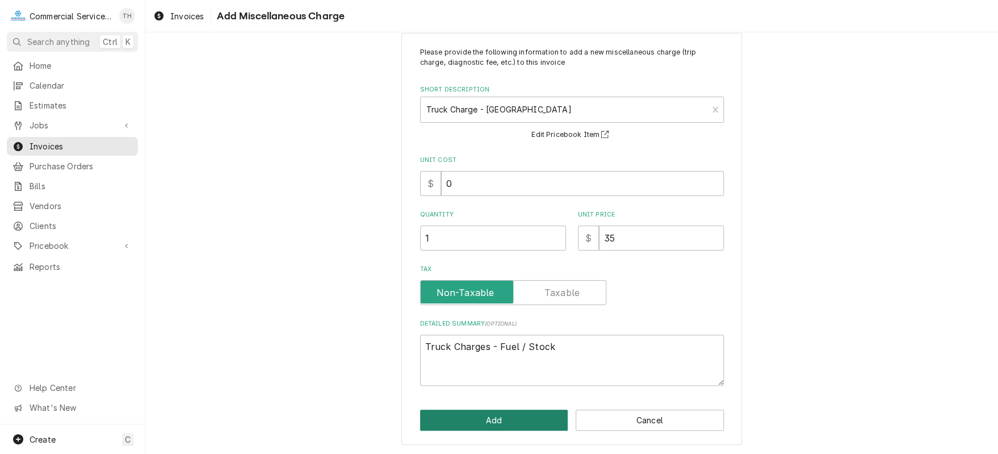
click at [504, 416] on button "Add" at bounding box center [494, 419] width 148 height 21
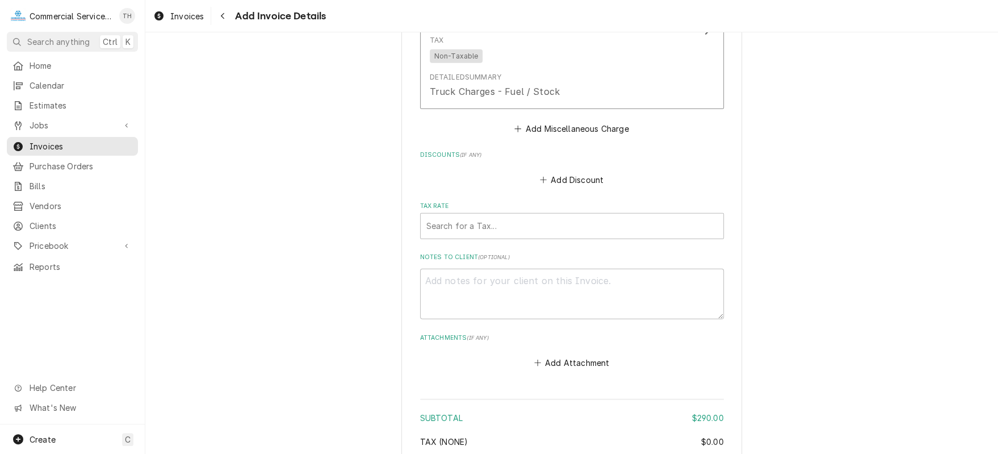
scroll to position [1842, 0]
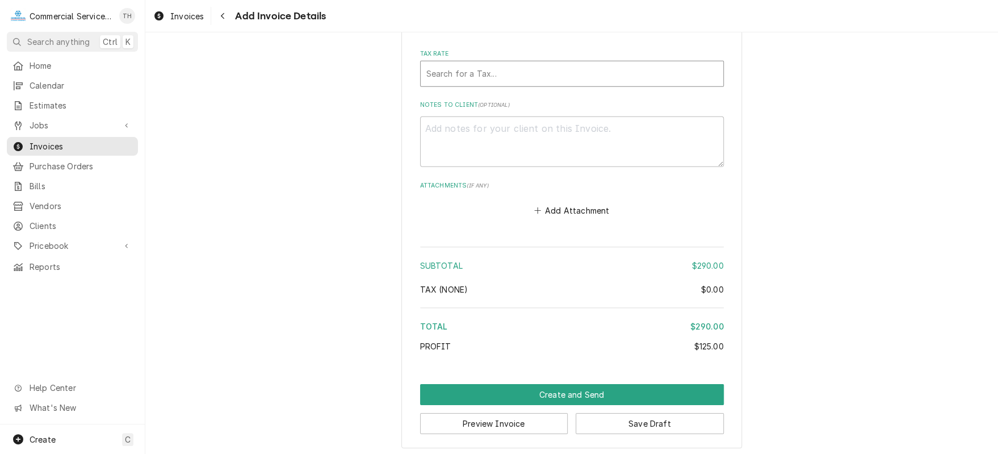
click at [528, 70] on div "Tax Rate" at bounding box center [571, 74] width 291 height 20
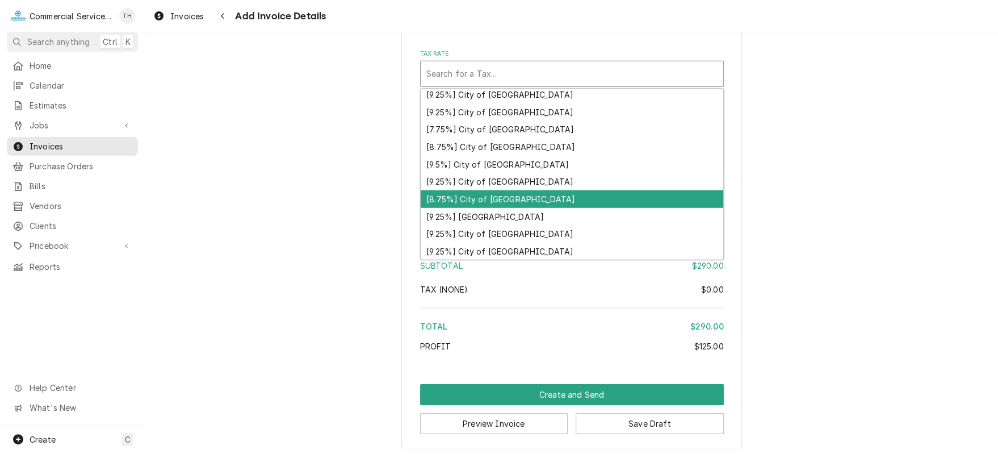
scroll to position [57, 0]
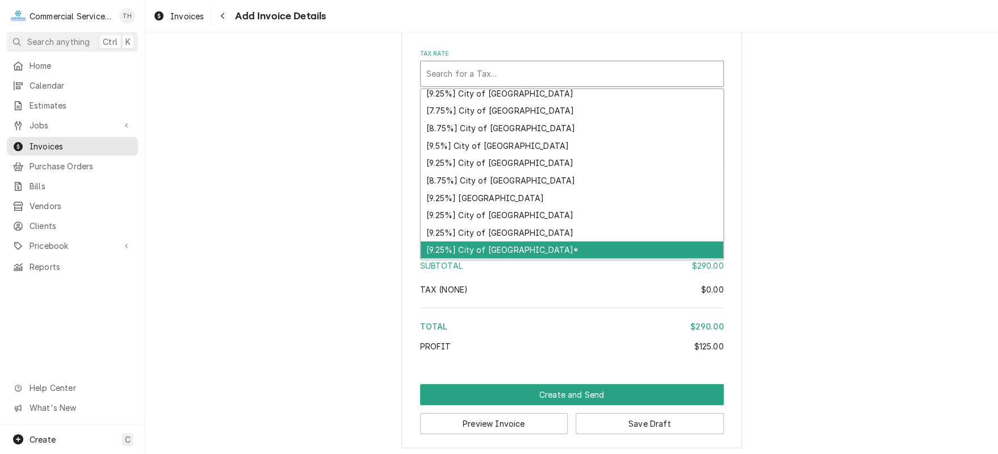
click at [538, 241] on div "[9.25%] City of Salinas*" at bounding box center [572, 250] width 303 height 18
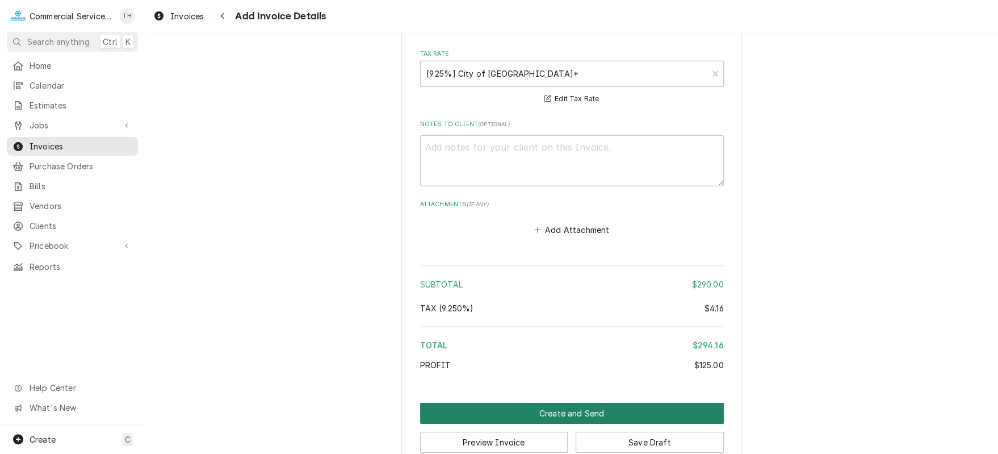
click at [590, 409] on button "Create and Send" at bounding box center [572, 413] width 304 height 21
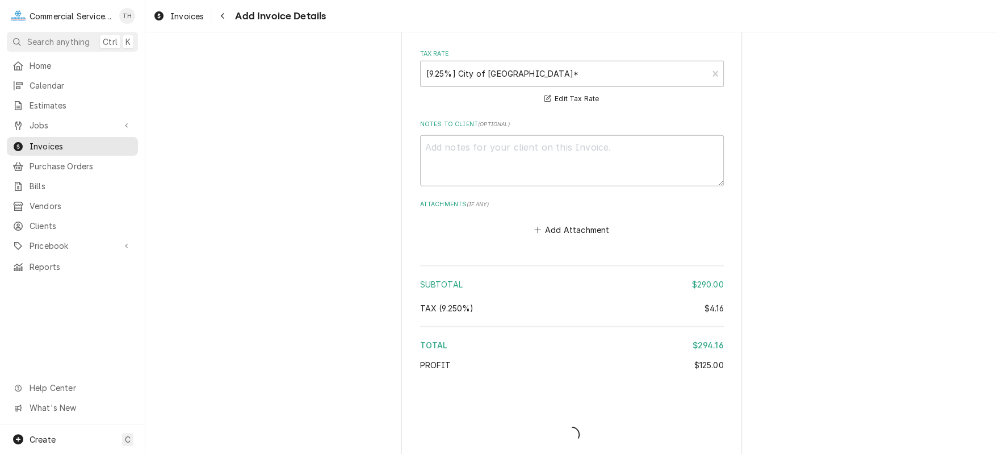
type textarea "x"
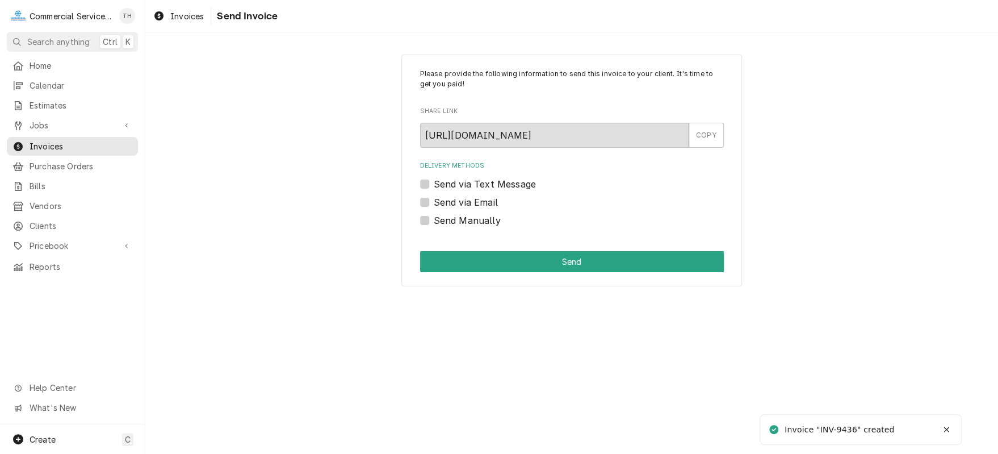
click at [434, 202] on label "Send via Email" at bounding box center [466, 202] width 64 height 14
click at [434, 202] on input "Send via Email" at bounding box center [586, 207] width 304 height 25
checkbox input "true"
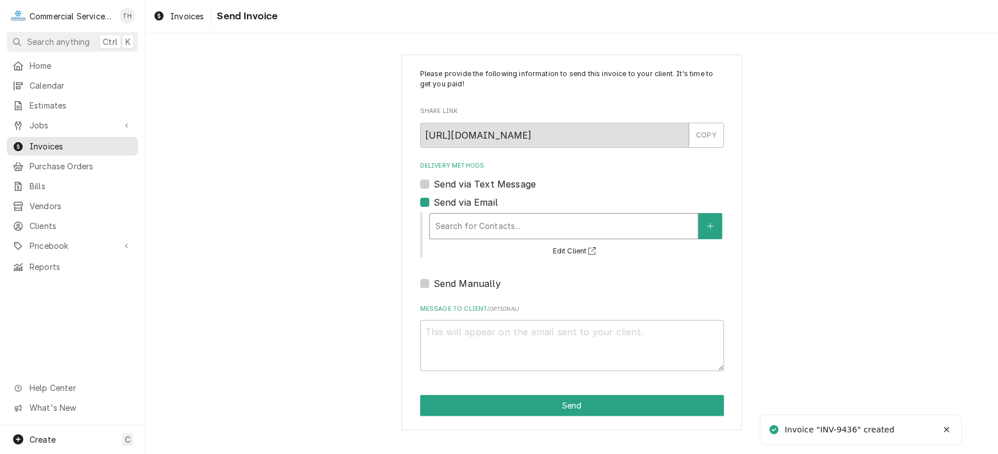
click at [477, 223] on div "Delivery Methods" at bounding box center [564, 226] width 257 height 20
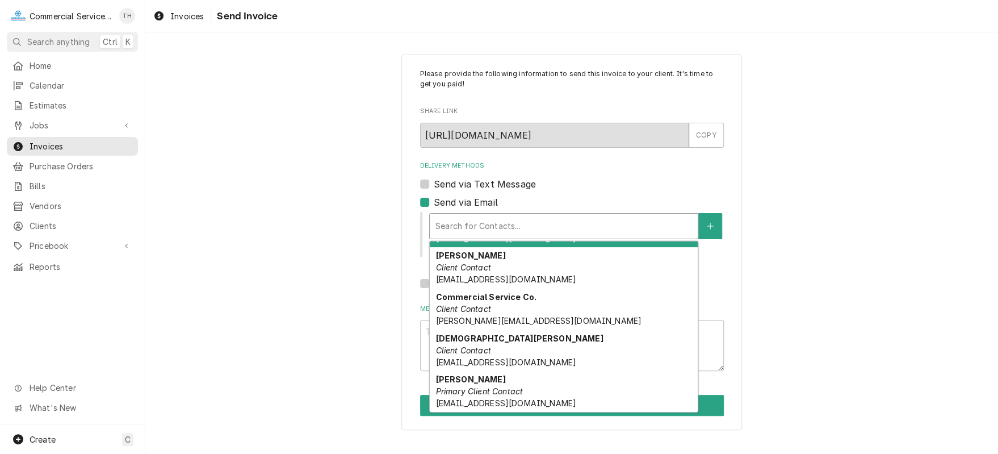
scroll to position [77, 0]
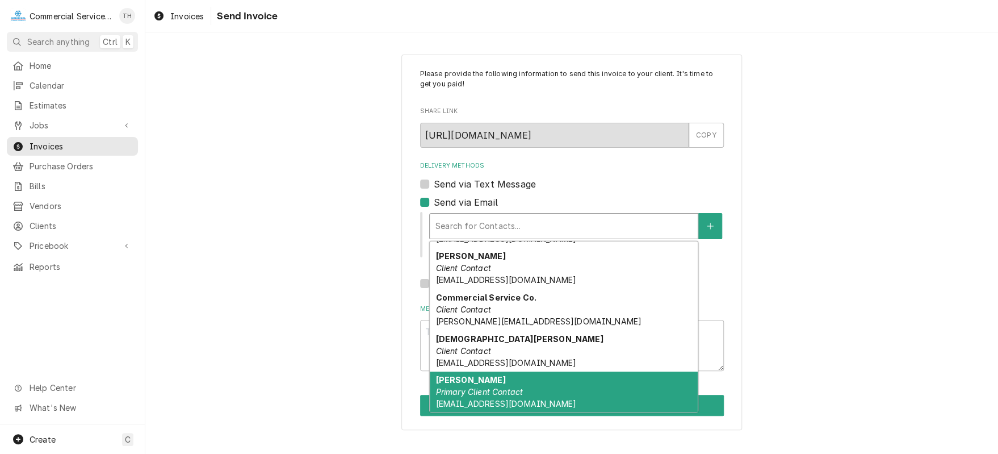
click at [489, 403] on span "[EMAIL_ADDRESS][DOMAIN_NAME]" at bounding box center [506, 404] width 140 height 10
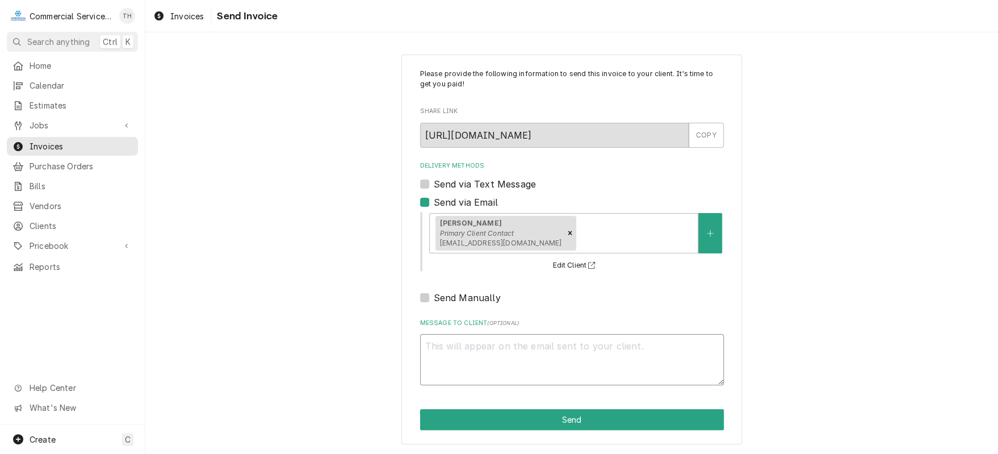
click at [486, 359] on textarea "Message to Client ( optional )" at bounding box center [572, 359] width 304 height 51
type textarea "x"
type textarea "P"
type textarea "x"
type textarea "Pl"
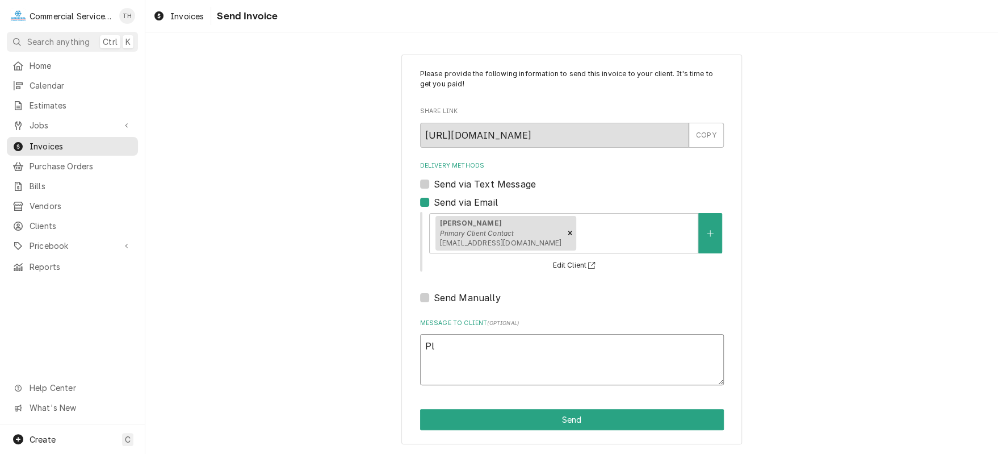
type textarea "x"
type textarea "Ple"
type textarea "x"
type textarea "Plea"
type textarea "x"
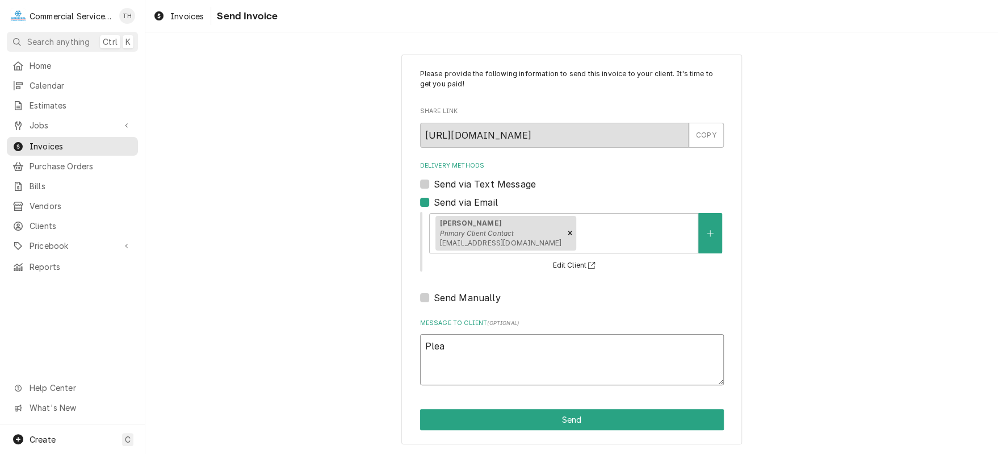
type textarea "Pleas"
type textarea "x"
type textarea "Please"
type textarea "x"
type textarea "Please"
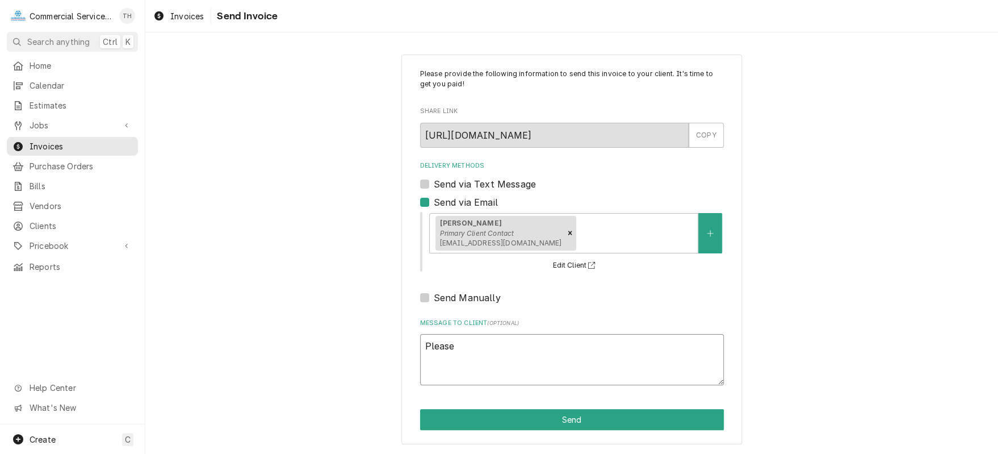
type textarea "x"
type textarea "Please s"
type textarea "x"
type textarea "Please se"
type textarea "x"
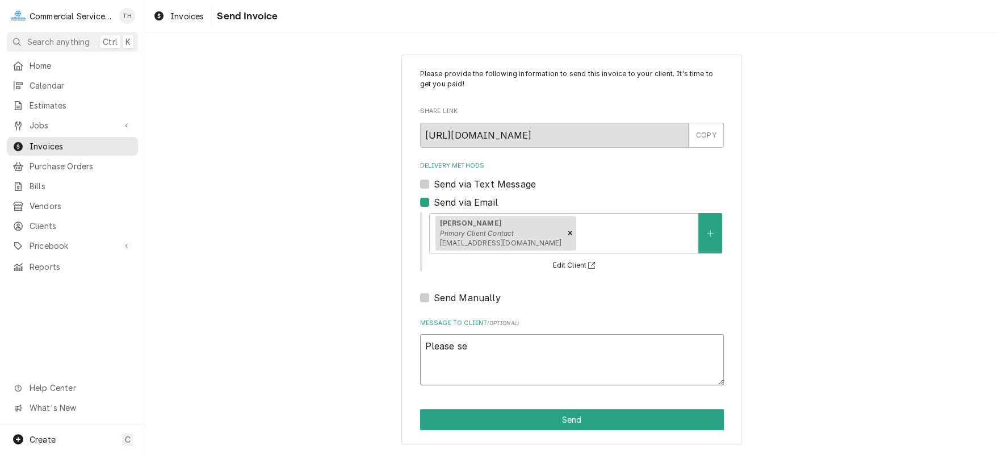
type textarea "Please see"
type textarea "x"
type textarea "Please see"
type textarea "x"
type textarea "Please see t"
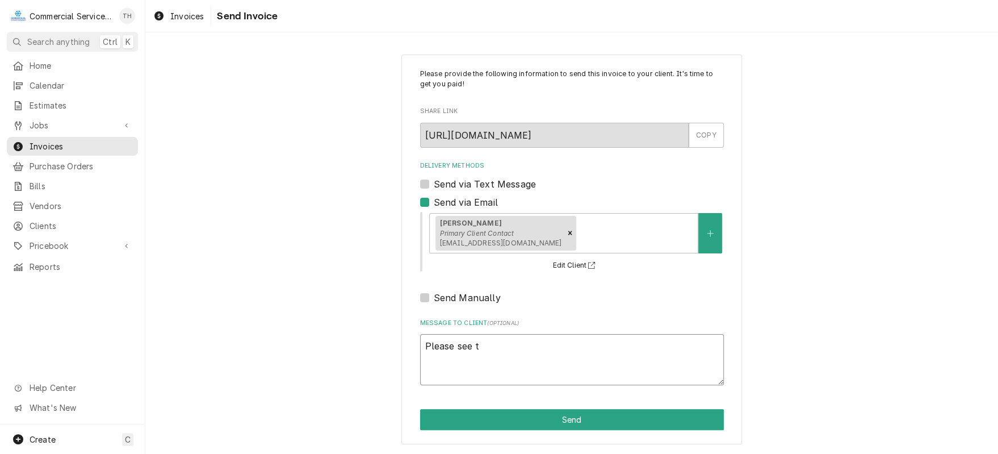
type textarea "x"
type textarea "Please see th"
type textarea "x"
type textarea "Please see the"
type textarea "x"
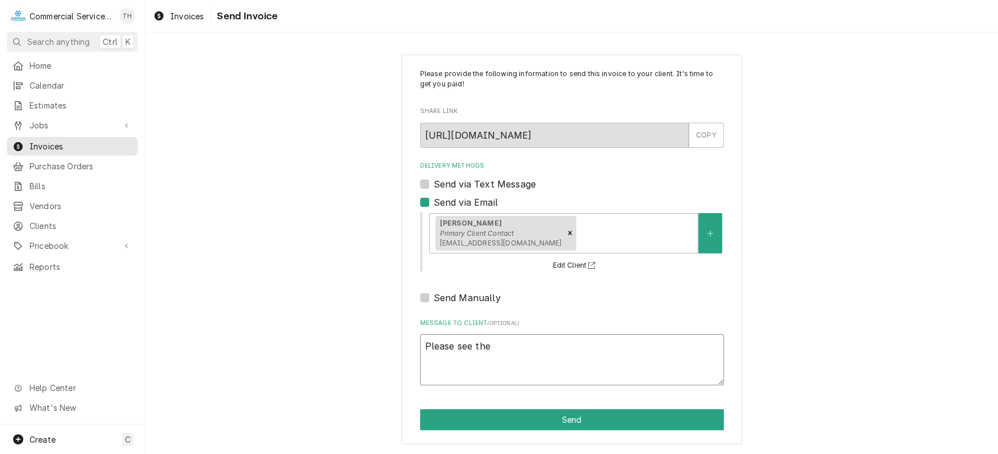
type textarea "Please see the"
type textarea "x"
type textarea "Please see the a"
type textarea "x"
type textarea "Please see the at"
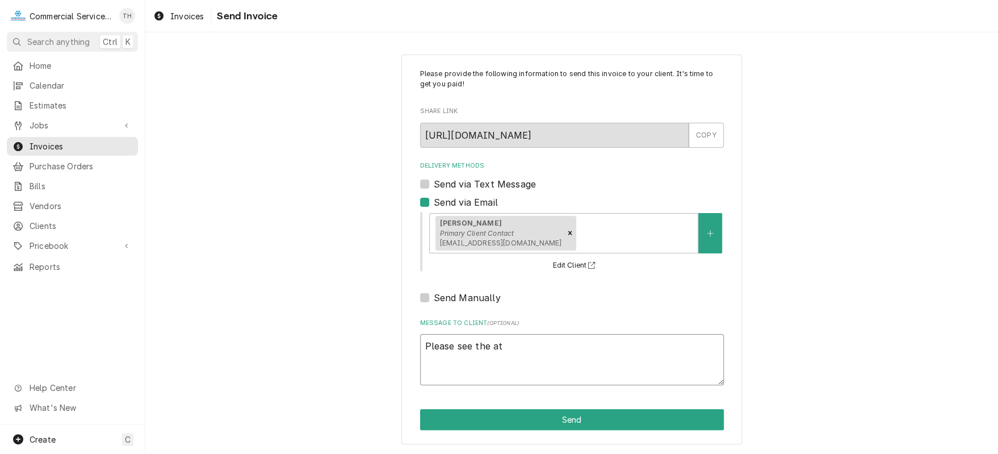
type textarea "x"
type textarea "Please see the att"
type textarea "x"
type textarea "Please see the atta"
type textarea "x"
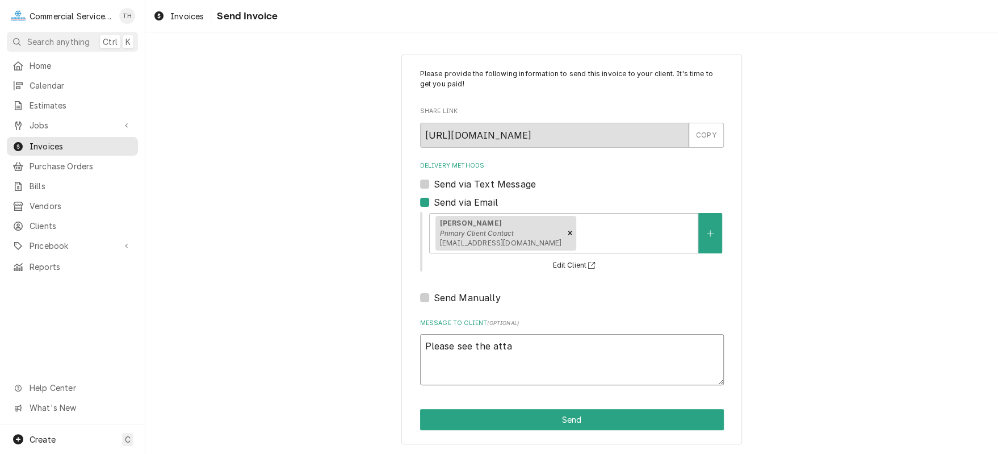
type textarea "Please see the attac"
type textarea "x"
type textarea "Please see the attach"
type textarea "x"
type textarea "Please see the attache"
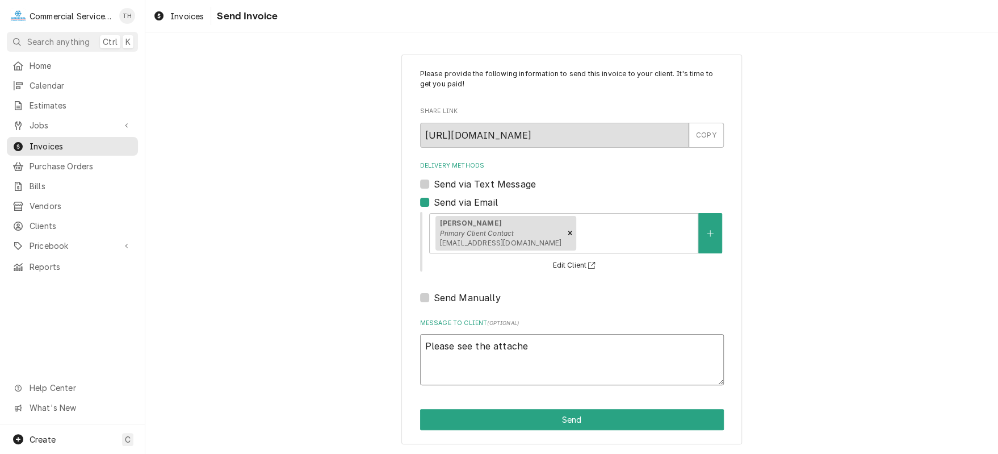
type textarea "x"
type textarea "Please see the attached"
type textarea "x"
type textarea "Please see the attached"
type textarea "x"
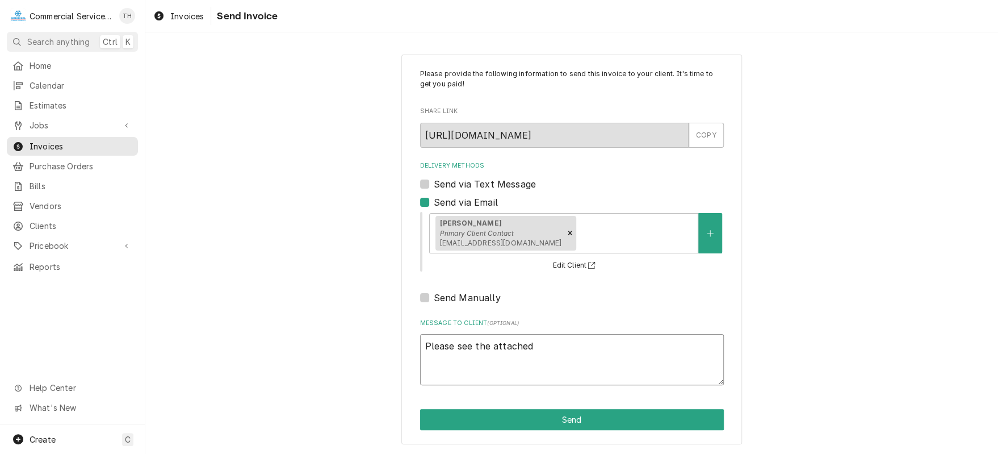
type textarea "Please see the attached i"
type textarea "x"
type textarea "Please see the attached in"
type textarea "x"
type textarea "Please see the attached inv"
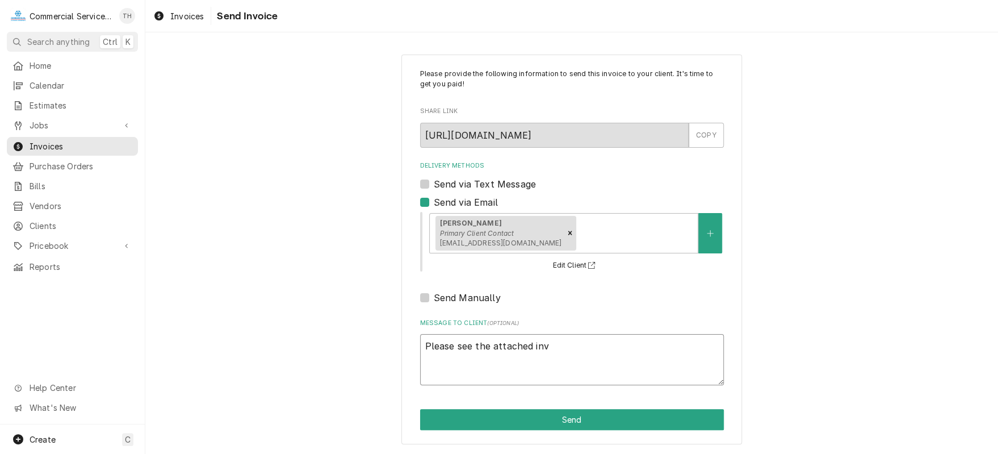
type textarea "x"
type textarea "Please see the attached invo"
type textarea "x"
type textarea "Please see the attached invoi"
type textarea "x"
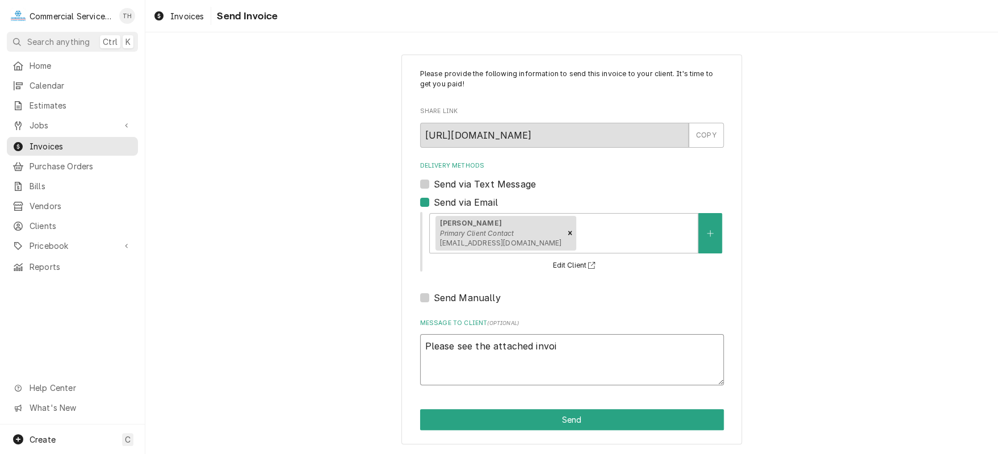
type textarea "Please see the attached invoic"
type textarea "x"
type textarea "Please see the attached invoice"
type textarea "x"
type textarea "Please see the attached invoice"
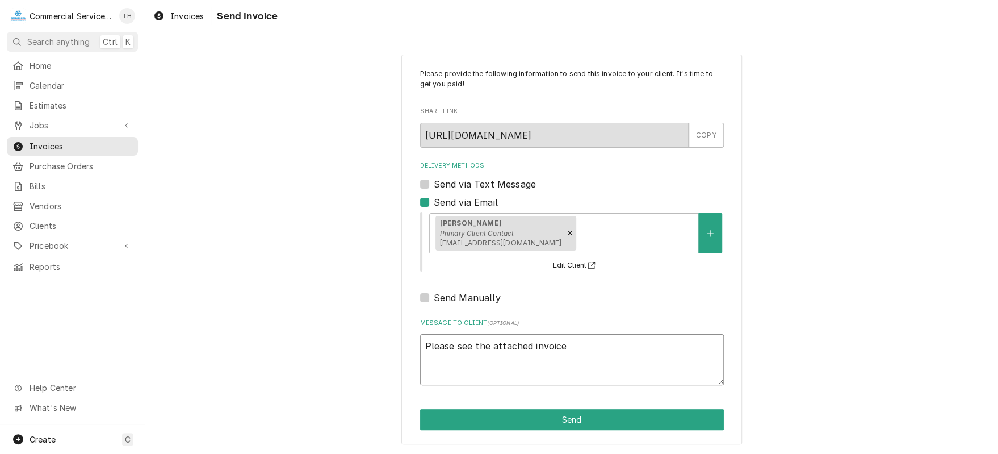
type textarea "x"
type textarea "Please see the attached invoice f"
type textarea "x"
type textarea "Please see the attached invoice fo"
type textarea "x"
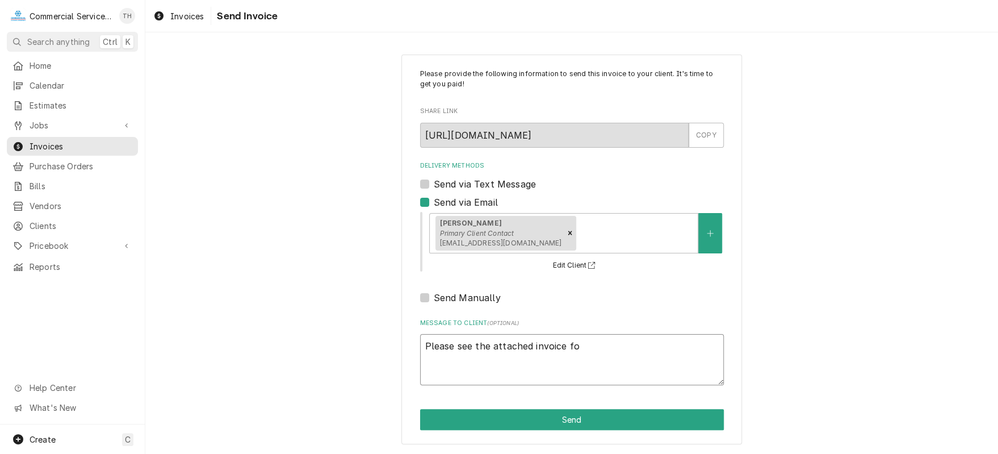
type textarea "Please see the attached invoice for"
type textarea "x"
type textarea "Please see the attached invoice for"
type textarea "x"
type textarea "Please see the attached invoice for p"
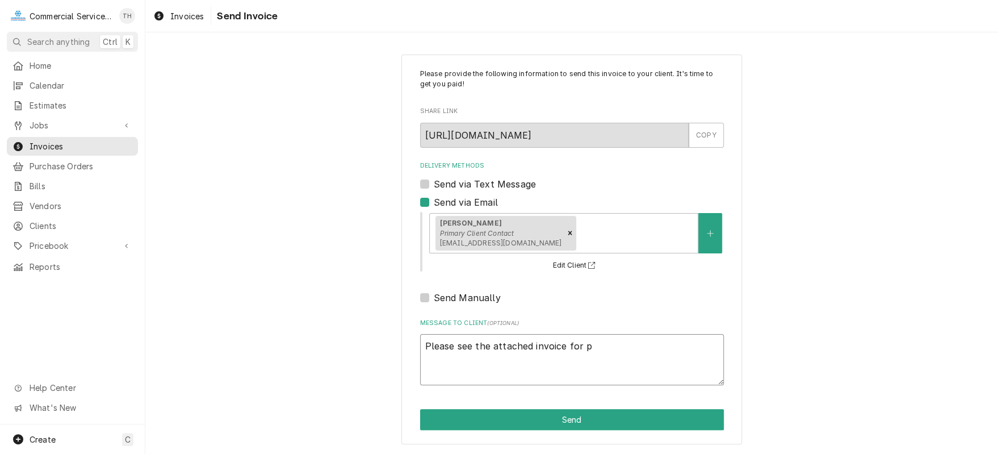
type textarea "x"
type textarea "Please see the attached invoice for pa"
type textarea "x"
type textarea "Please see the attached invoice for pay"
type textarea "x"
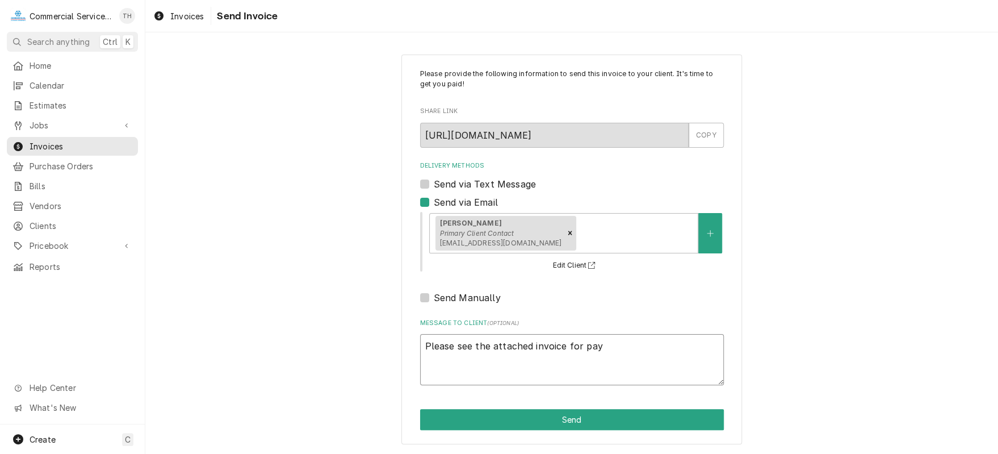
type textarea "Please see the attached invoice for paym"
type textarea "x"
type textarea "Please see the attached invoice for paymen"
type textarea "x"
type textarea "Please see the attached invoice for payment"
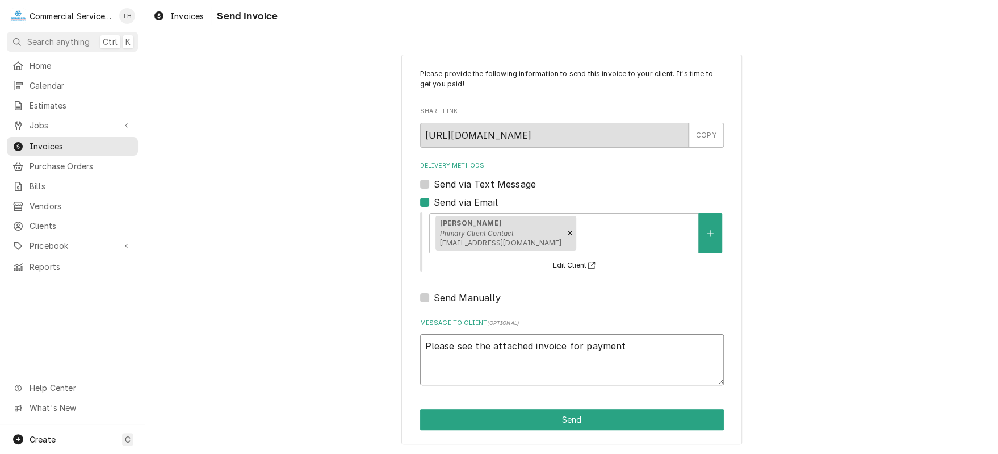
type textarea "x"
type textarea "Please see the attached invoice for payment"
type textarea "x"
type textarea "Please see the attached invoice for payment p"
type textarea "x"
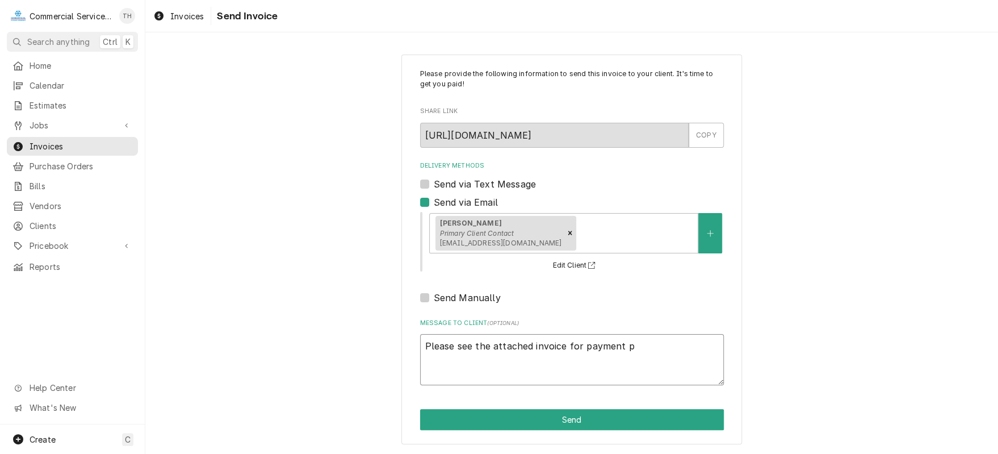
type textarea "Please see the attached invoice for payment pr"
type textarea "x"
type textarea "Please see the attached invoice for payment pro"
type textarea "x"
type textarea "Please see the attached invoice for payment proc"
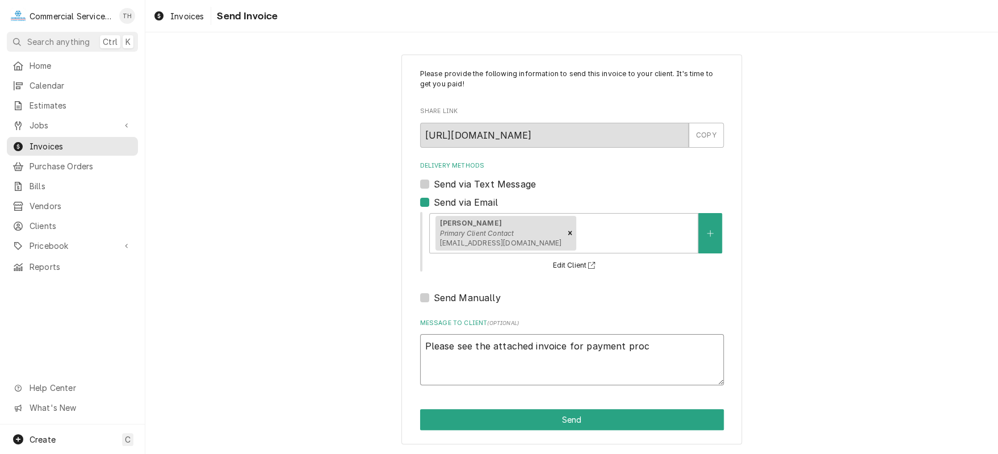
type textarea "x"
type textarea "Please see the attached invoice for payment proce"
type textarea "x"
type textarea "Please see the attached invoice for payment proces"
type textarea "x"
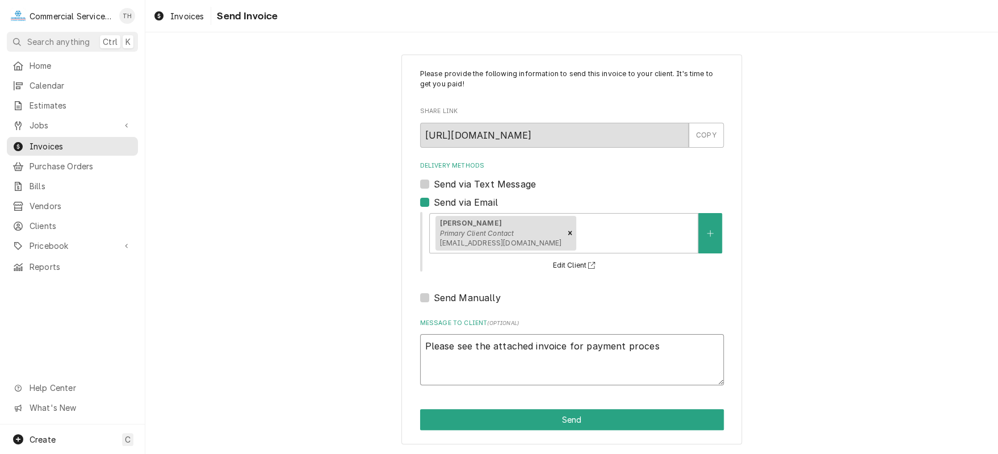
type textarea "Please see the attached invoice for payment process"
type textarea "x"
type textarea "Please see the attached invoice for payment processi"
type textarea "x"
type textarea "Please see the attached invoice for payment processin"
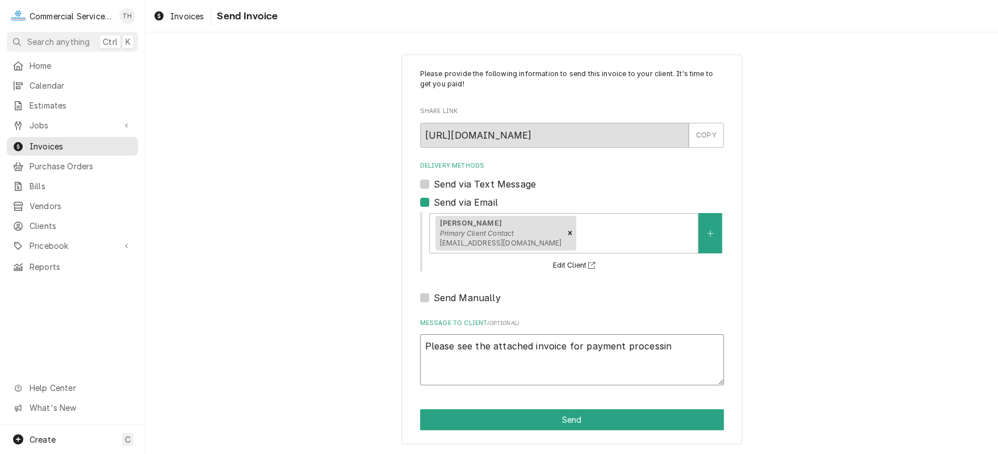
type textarea "x"
type textarea "Please see the attached invoice for payment processing"
type textarea "x"
type textarea "Please see the attached invoice for payment processing"
type textarea "x"
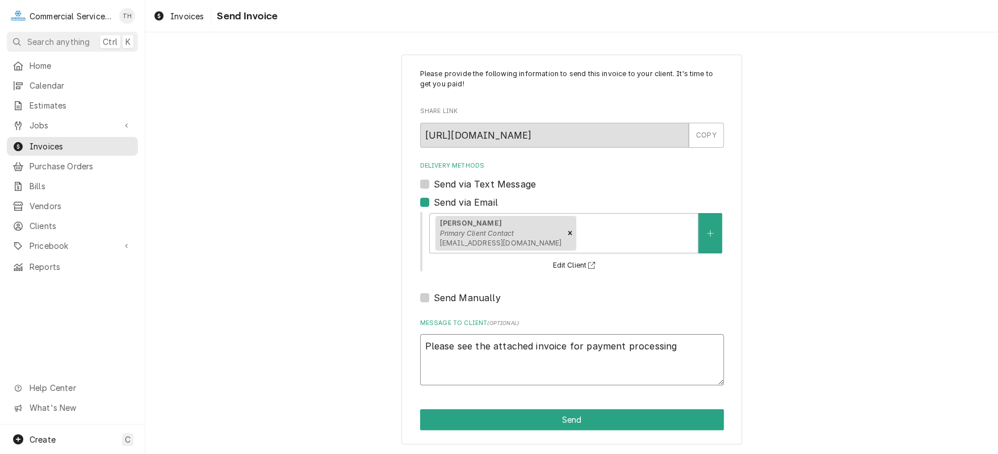
type textarea "Please see the attached invoice for payment processing T"
type textarea "x"
type textarea "Please see the attached invoice for payment processing Th"
type textarea "x"
type textarea "Please see the attached invoice for payment processing Tha"
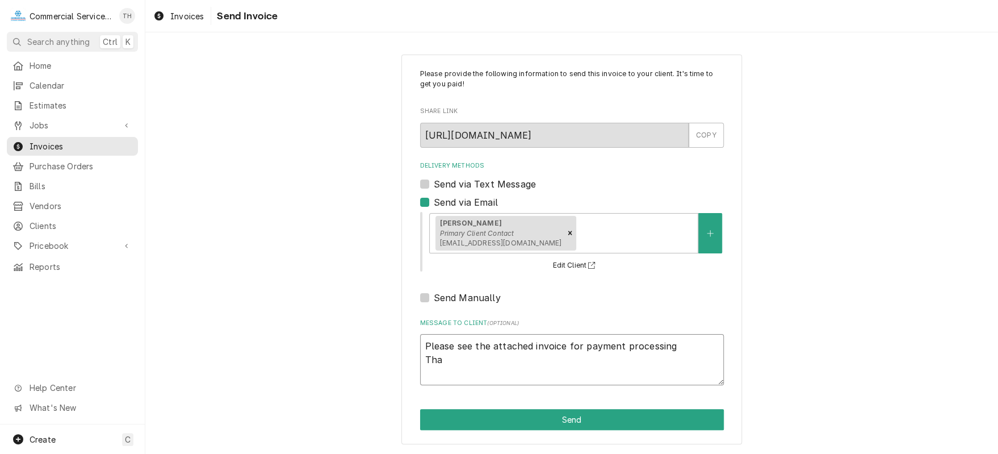
type textarea "x"
type textarea "Please see the attached invoice for payment processing Than"
type textarea "x"
type textarea "Please see the attached invoice for payment processing Thank"
type textarea "x"
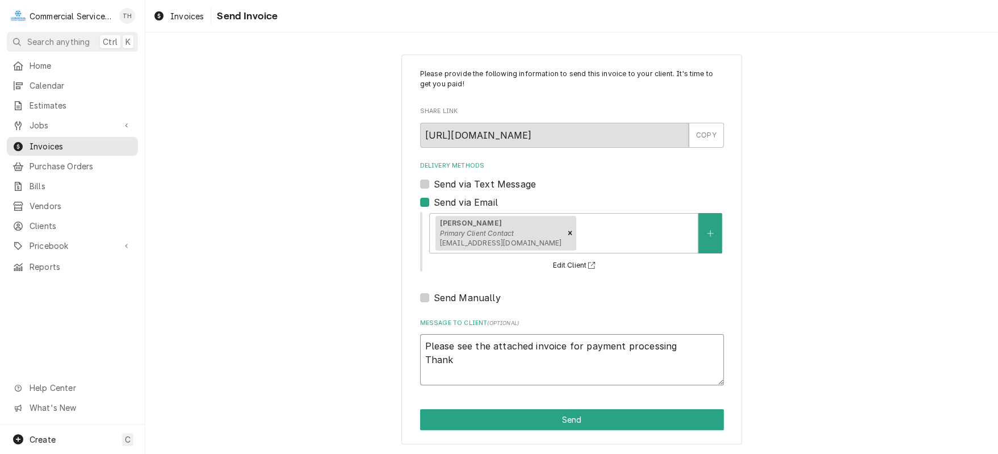
type textarea "Please see the attached invoice for payment processing Thank"
type textarea "x"
type textarea "Please see the attached invoice for payment processing Thank y"
type textarea "x"
type textarea "Please see the attached invoice for payment processing Thank yo"
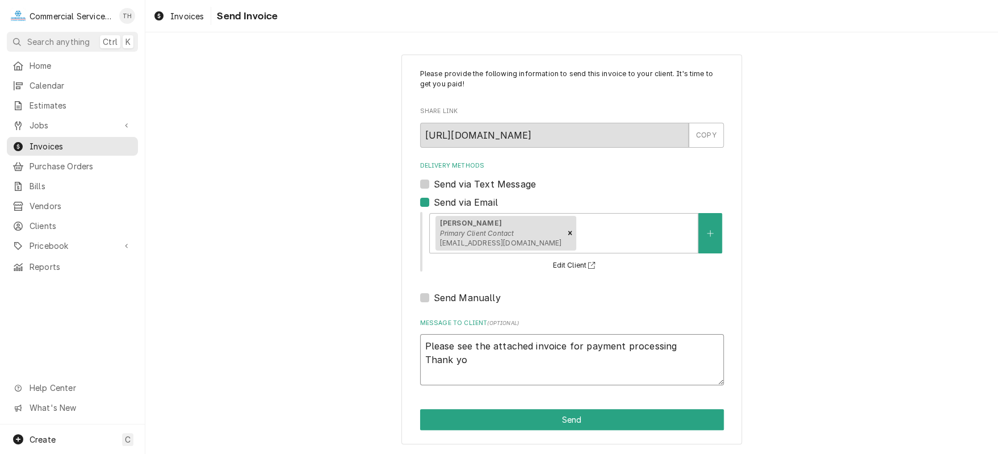
type textarea "x"
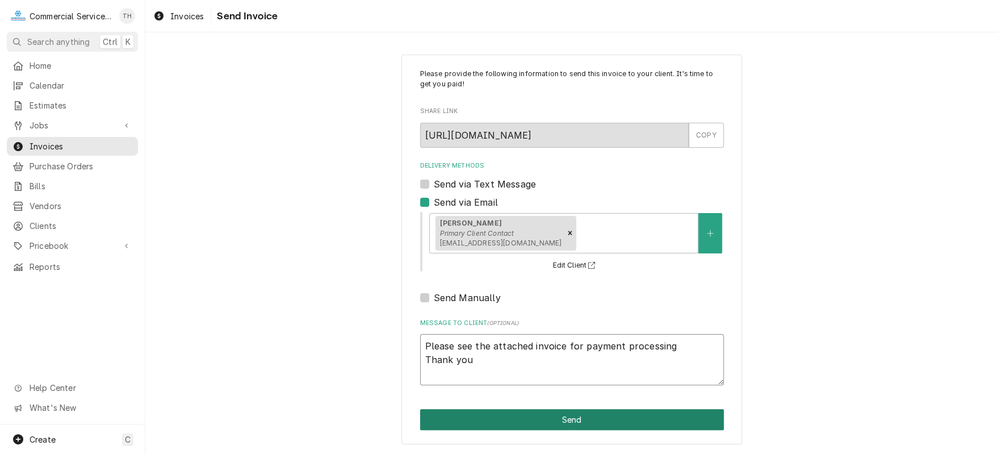
type textarea "Please see the attached invoice for payment processing Thank you"
click at [627, 419] on button "Send" at bounding box center [572, 419] width 304 height 21
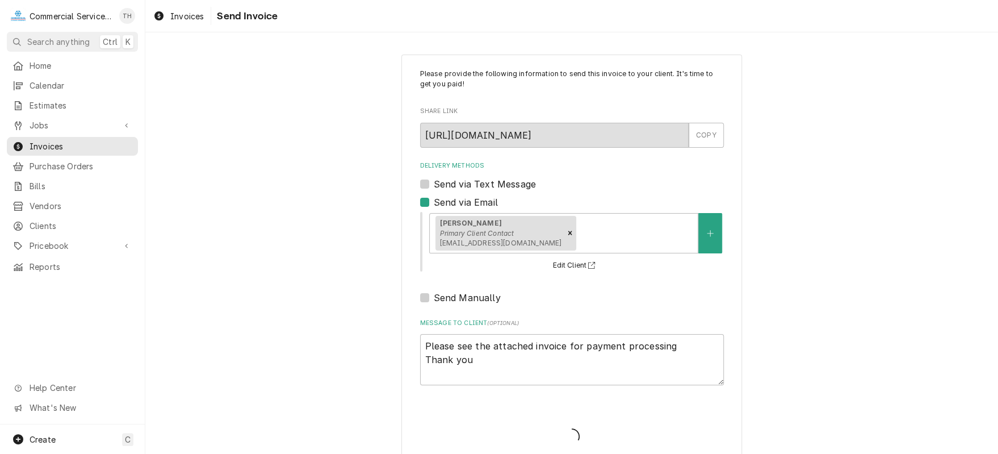
type textarea "x"
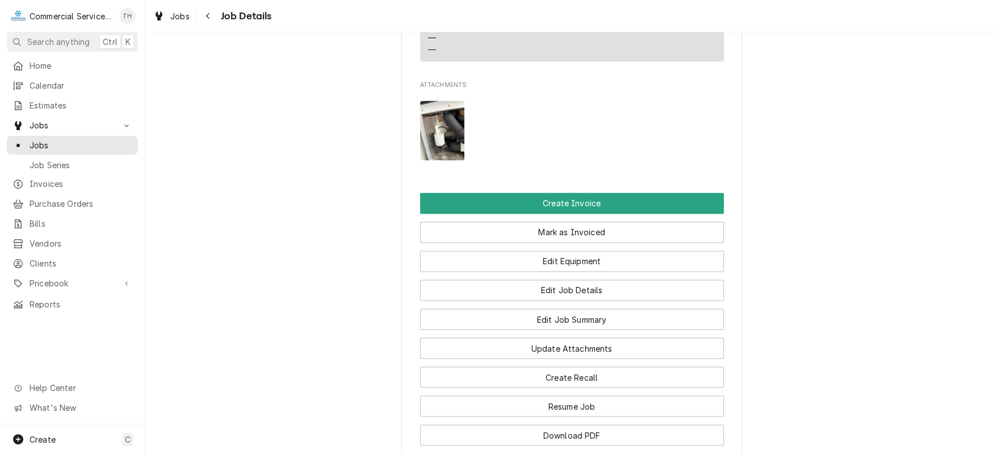
scroll to position [965, 0]
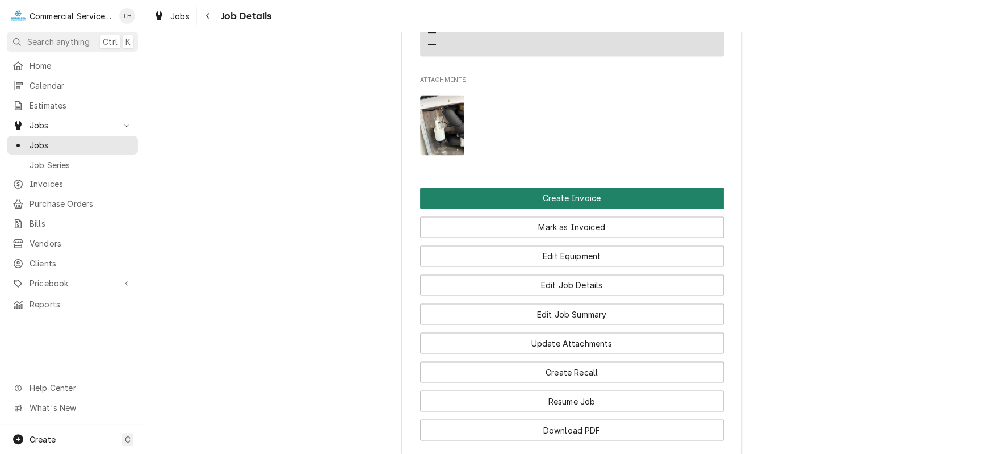
click at [601, 187] on button "Create Invoice" at bounding box center [572, 197] width 304 height 21
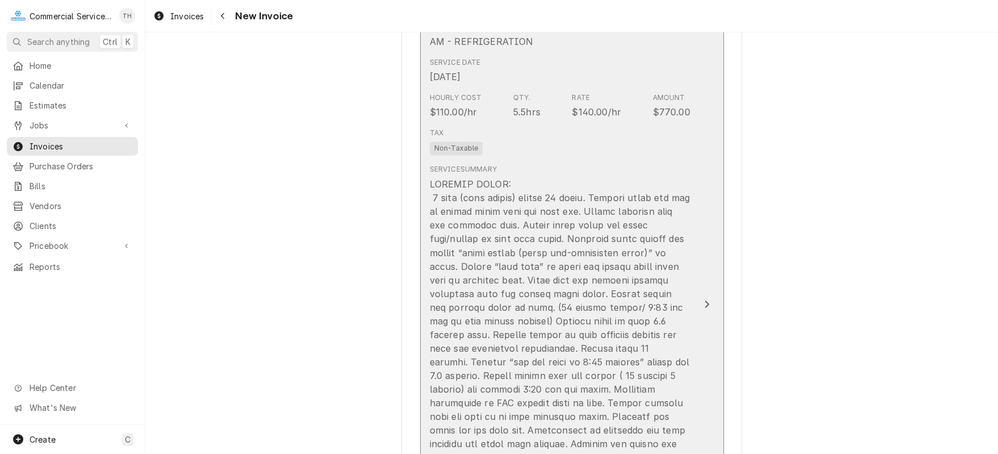
scroll to position [1022, 0]
